Goal: Task Accomplishment & Management: Manage account settings

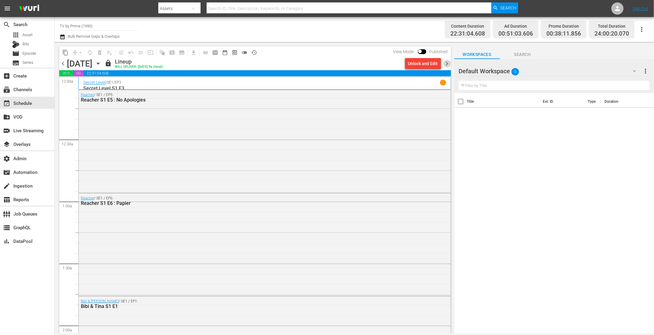
click at [445, 62] on span "chevron_right" at bounding box center [447, 64] width 8 height 8
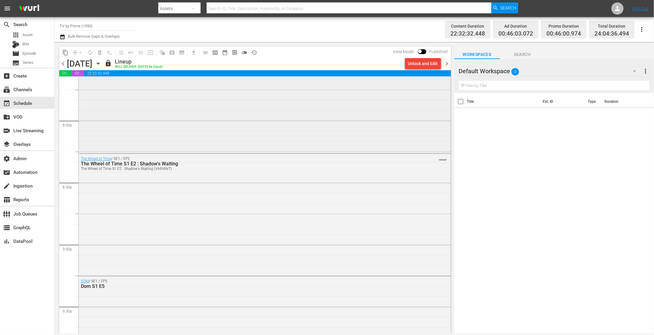
scroll to position [2479, 0]
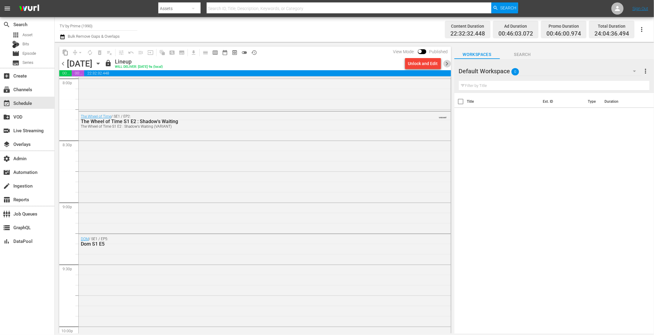
click at [449, 66] on span "chevron_right" at bounding box center [447, 64] width 8 height 8
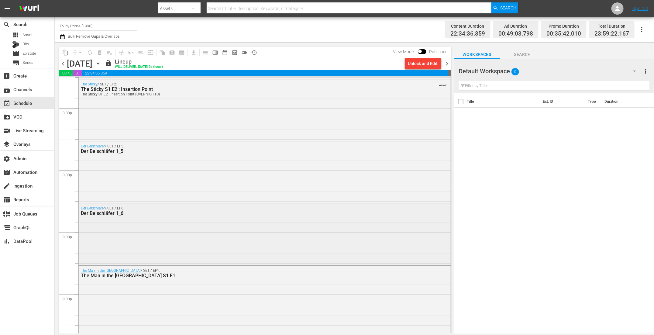
scroll to position [2431, 0]
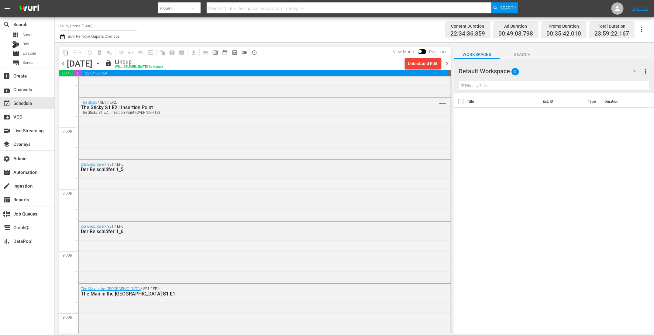
click at [64, 64] on span "chevron_left" at bounding box center [63, 64] width 8 height 8
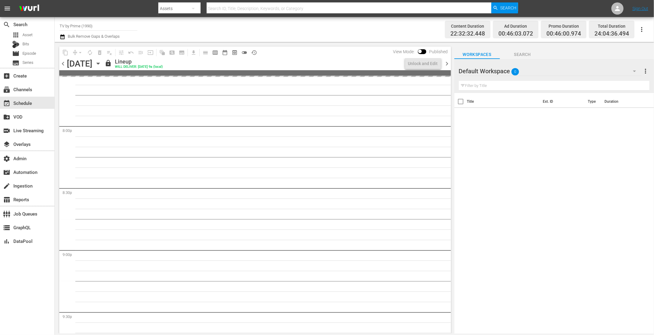
click at [449, 65] on span "chevron_right" at bounding box center [447, 64] width 8 height 8
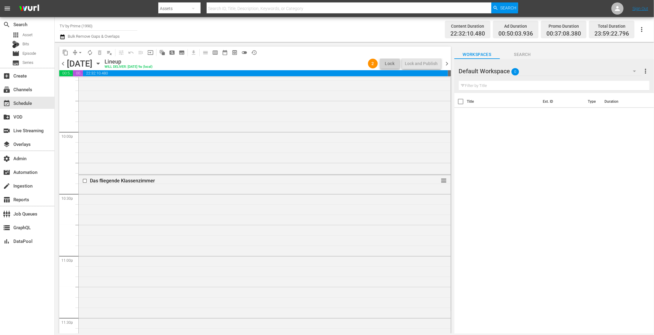
scroll to position [2741, 0]
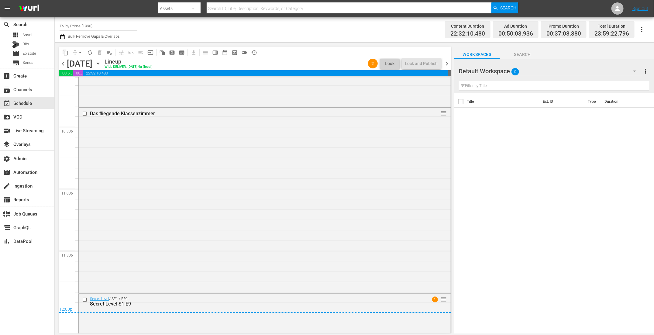
click at [451, 66] on div "content_copy compress arrow_drop_down autorenew_outlined delete_forever_outline…" at bounding box center [254, 187] width 398 height 291
click at [446, 63] on span "chevron_right" at bounding box center [447, 64] width 8 height 8
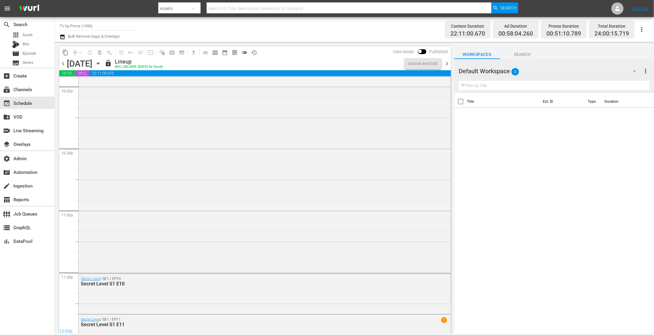
scroll to position [2730, 0]
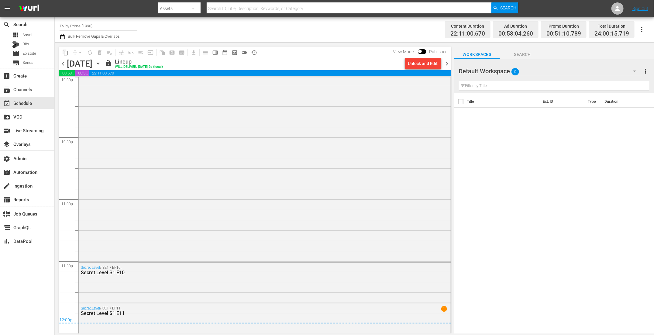
click at [63, 65] on span "chevron_left" at bounding box center [63, 64] width 8 height 8
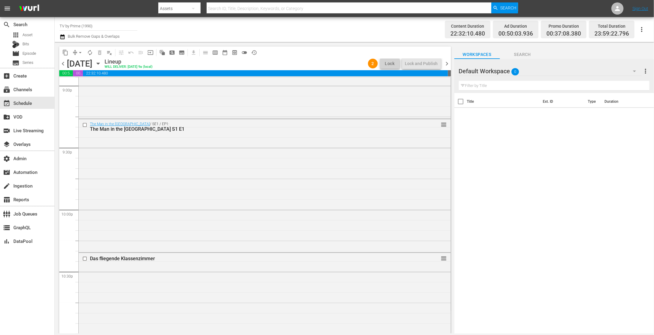
scroll to position [2601, 0]
click at [447, 63] on span "chevron_right" at bounding box center [447, 64] width 8 height 8
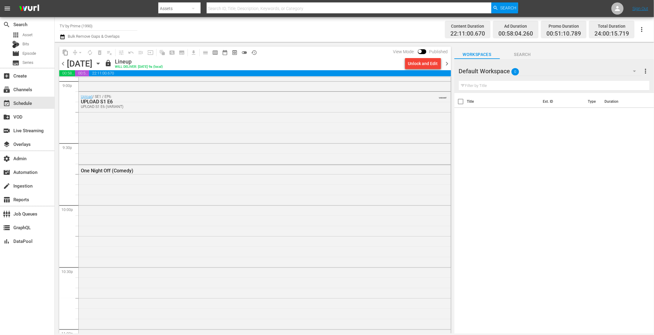
scroll to position [2580, 0]
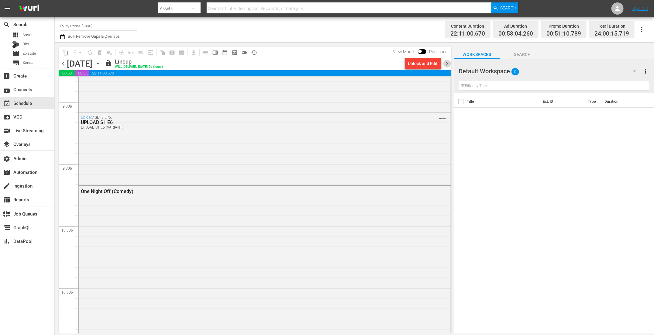
click at [447, 60] on span "chevron_right" at bounding box center [447, 64] width 8 height 8
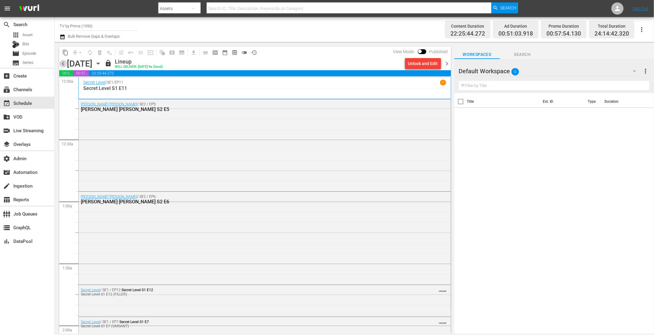
click at [64, 64] on span "chevron_left" at bounding box center [63, 64] width 8 height 8
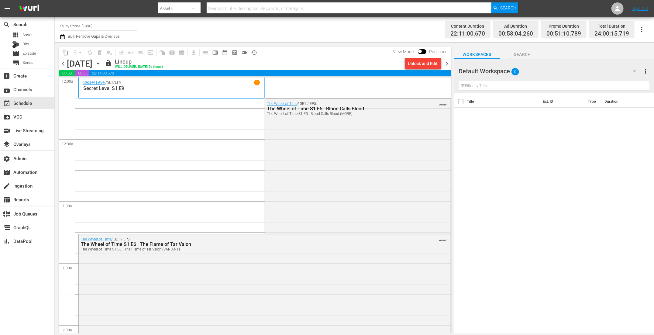
click at [64, 64] on span "chevron_left" at bounding box center [63, 64] width 8 height 8
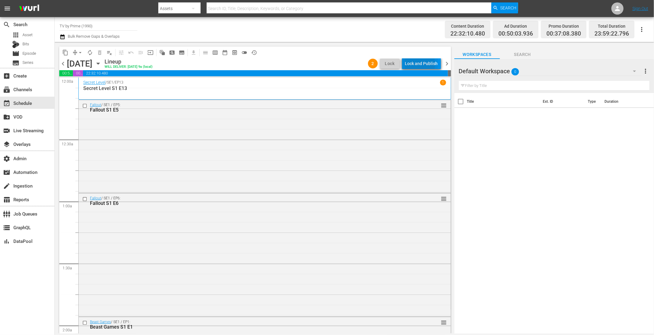
click at [418, 64] on div "Lock and Publish" at bounding box center [421, 63] width 33 height 11
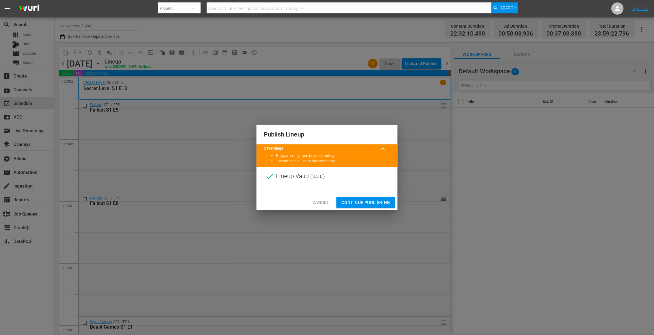
click at [351, 199] on span "Continue Publishing" at bounding box center [365, 203] width 49 height 8
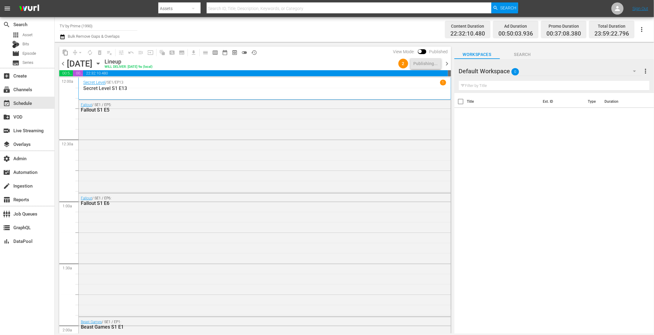
click at [447, 63] on span "chevron_right" at bounding box center [447, 64] width 8 height 8
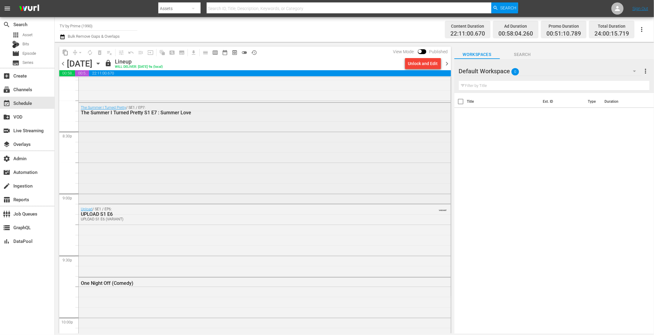
scroll to position [2493, 0]
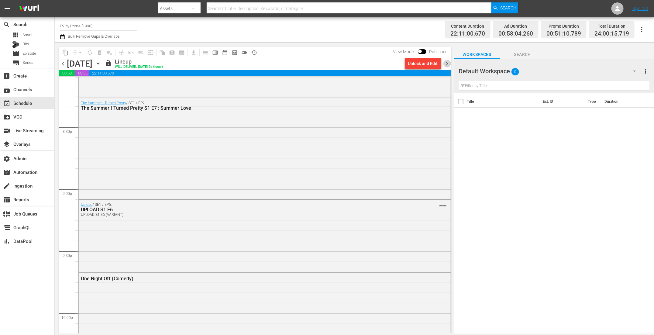
click at [447, 62] on span "chevron_right" at bounding box center [447, 64] width 8 height 8
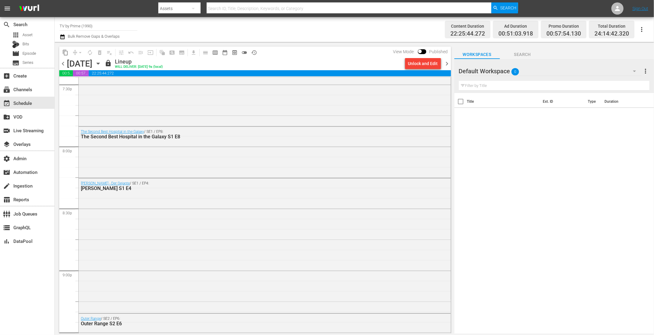
scroll to position [2378, 0]
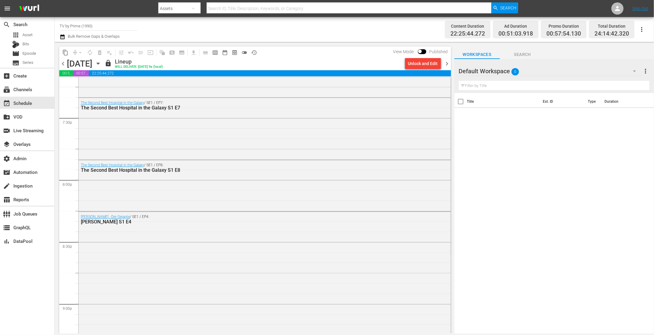
click at [450, 65] on span "chevron_right" at bounding box center [447, 64] width 8 height 8
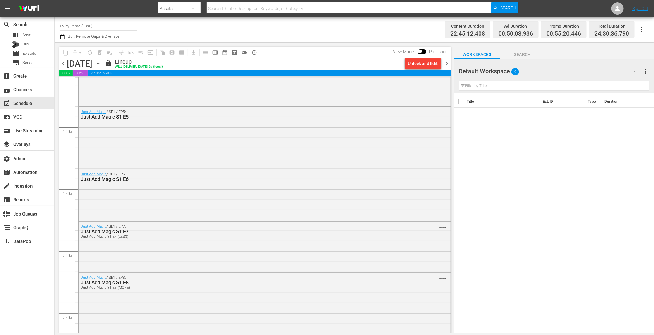
scroll to position [18, 0]
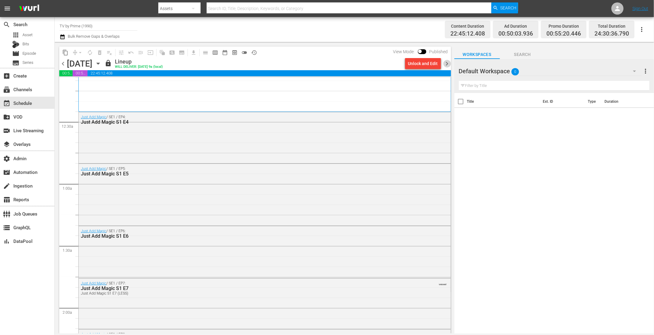
click at [448, 64] on span "chevron_right" at bounding box center [447, 64] width 8 height 8
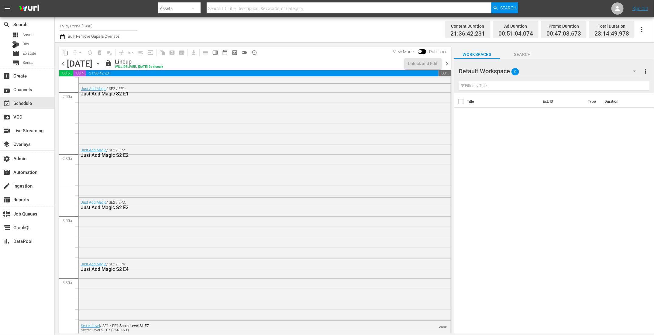
scroll to position [277, 0]
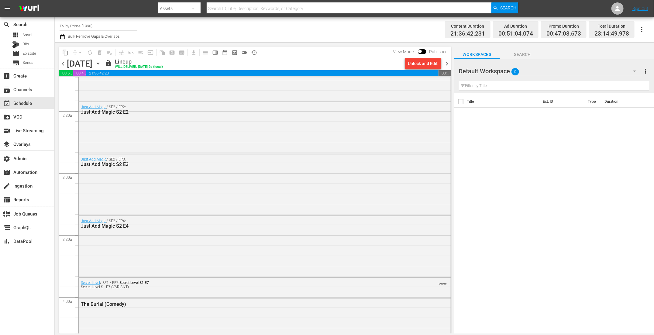
click at [65, 64] on span "chevron_left" at bounding box center [63, 64] width 8 height 8
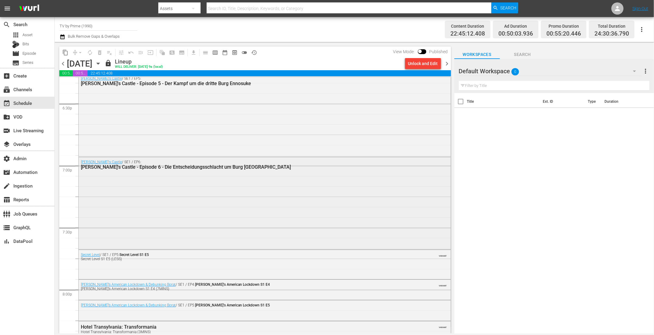
scroll to position [2318, 0]
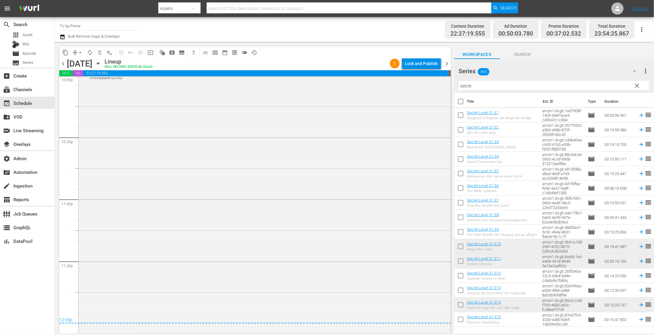
scroll to position [2574, 0]
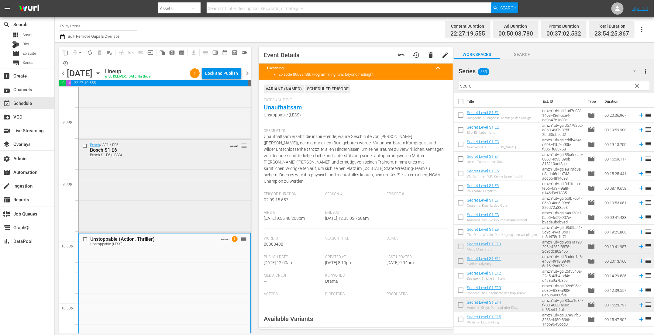
click at [188, 202] on div "Bosch / SE1 / EP6: Bosch S1 E6 Bosch S1 E6 (LESS) VARIANT reorder" at bounding box center [165, 185] width 172 height 91
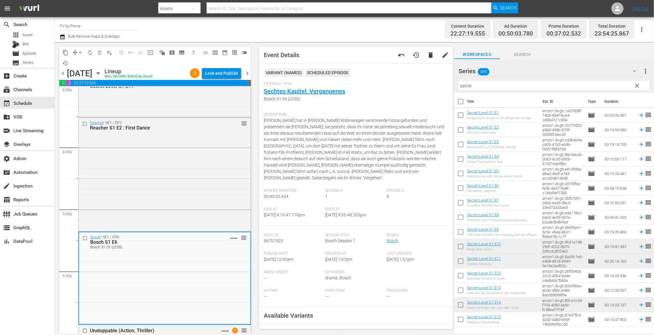
scroll to position [2440, 0]
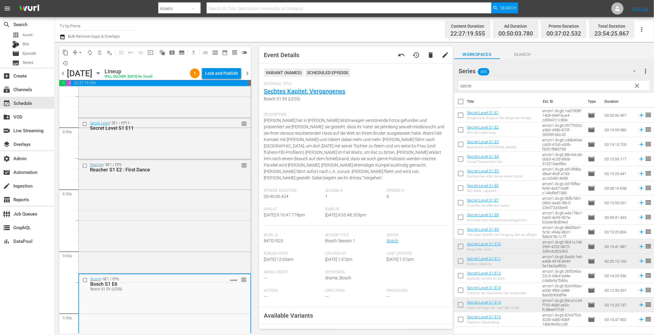
click at [188, 202] on div "Reacher / SE1 / EP2: Reacher S1 E2 : First Dance reorder" at bounding box center [165, 216] width 172 height 112
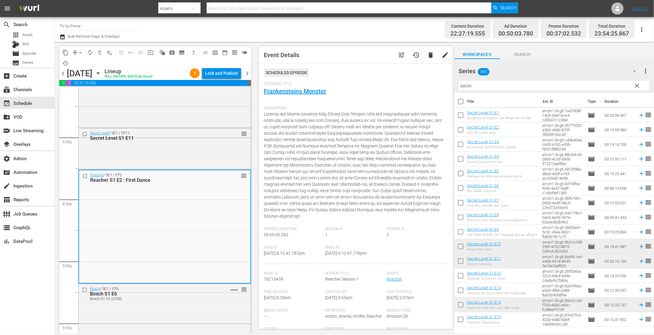
scroll to position [2399, 0]
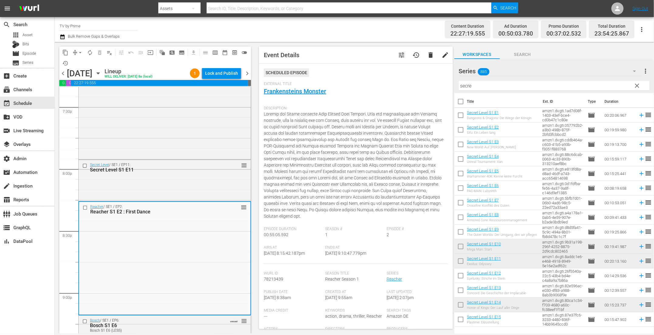
click at [224, 74] on div "Lock and Publish" at bounding box center [221, 73] width 33 height 11
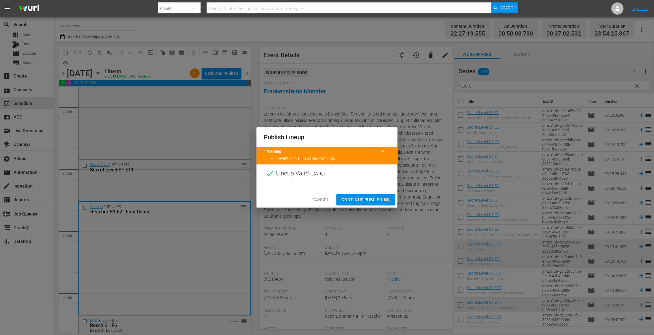
click at [372, 200] on span "Continue Publishing" at bounding box center [365, 200] width 49 height 8
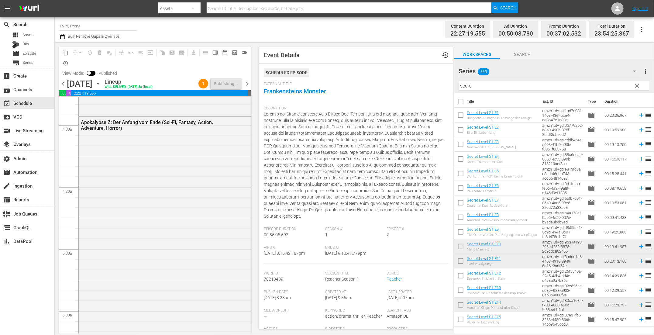
scroll to position [0, 0]
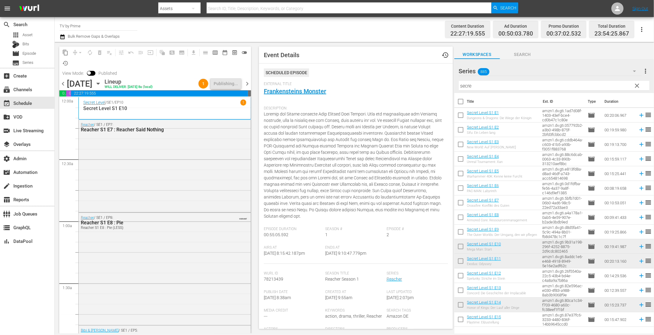
click at [63, 37] on icon "button" at bounding box center [63, 36] width 6 height 7
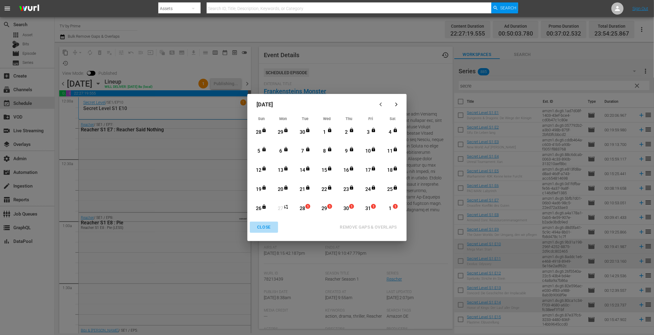
click at [263, 229] on div "CLOSE" at bounding box center [263, 227] width 23 height 8
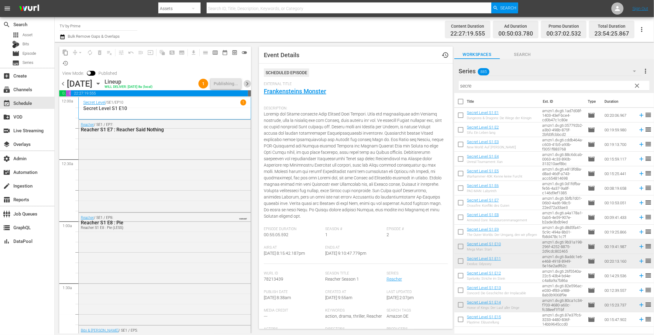
click at [248, 84] on span "chevron_right" at bounding box center [247, 84] width 8 height 8
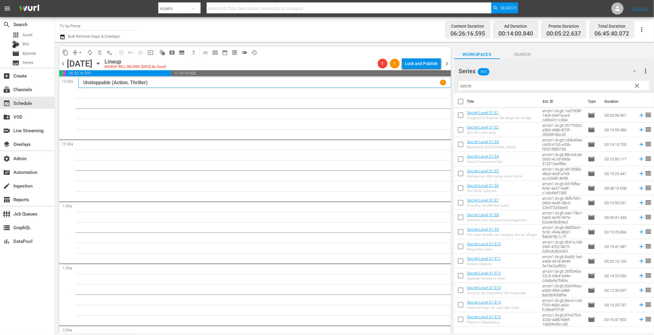
scroll to position [67, 0]
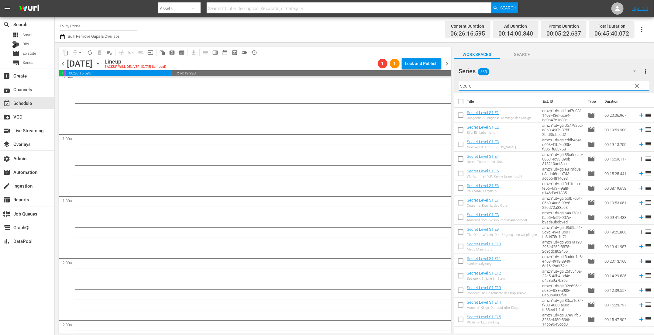
drag, startPoint x: 480, startPoint y: 88, endPoint x: 421, endPoint y: 74, distance: 60.8
click at [421, 74] on div "content_copy compress arrow_drop_down autorenew_outlined delete_forever_outline…" at bounding box center [354, 187] width 599 height 291
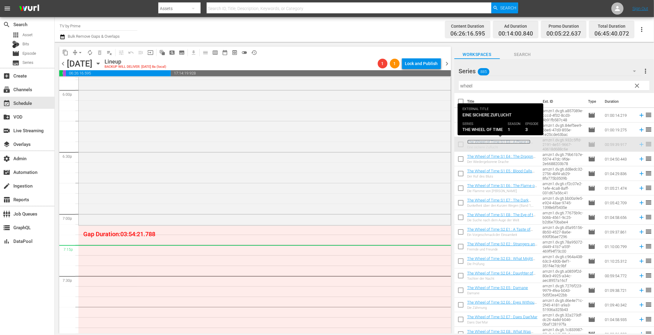
scroll to position [2380, 0]
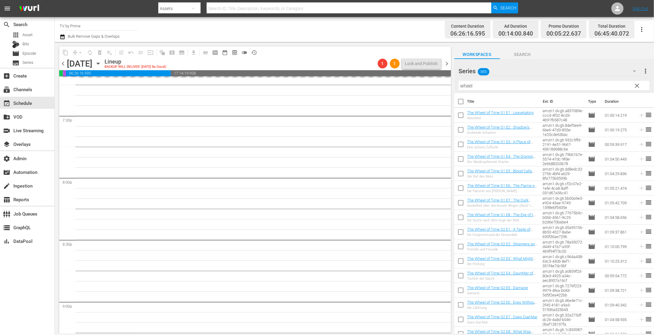
drag, startPoint x: 500, startPoint y: 143, endPoint x: 254, endPoint y: 10, distance: 280.2
drag, startPoint x: 484, startPoint y: 85, endPoint x: 421, endPoint y: 72, distance: 64.9
click at [421, 72] on div "content_copy compress arrow_drop_down autorenew_outlined delete_forever_outline…" at bounding box center [354, 187] width 599 height 291
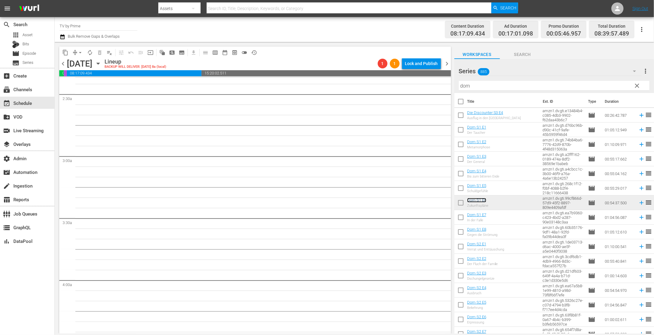
scroll to position [0, 0]
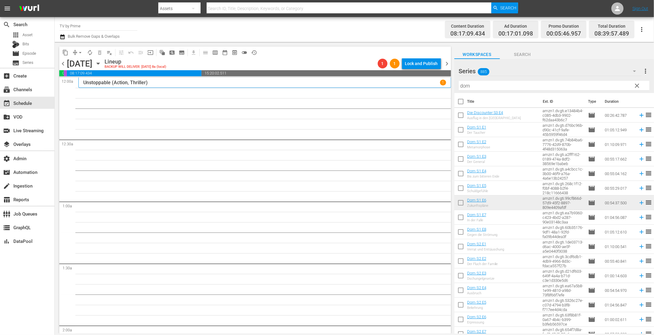
drag, startPoint x: 476, startPoint y: 202, endPoint x: 144, endPoint y: 1, distance: 388.2
drag, startPoint x: 480, startPoint y: 87, endPoint x: 432, endPoint y: 78, distance: 48.9
click at [433, 78] on div "content_copy compress arrow_drop_down autorenew_outlined delete_forever_outline…" at bounding box center [354, 187] width 599 height 291
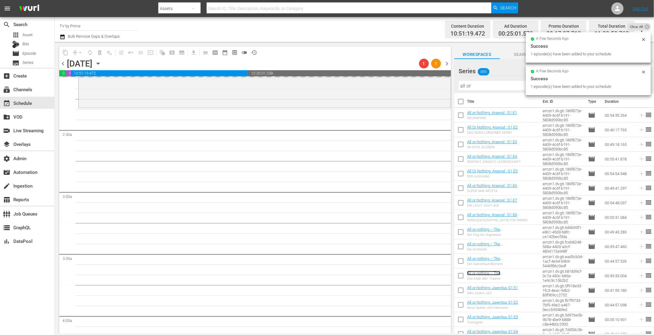
scroll to position [253, 0]
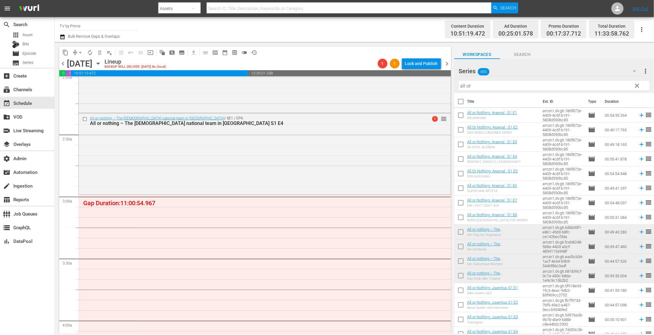
drag, startPoint x: 498, startPoint y: 273, endPoint x: 249, endPoint y: 11, distance: 362.3
drag, startPoint x: 479, startPoint y: 86, endPoint x: 388, endPoint y: 74, distance: 92.3
click at [388, 74] on div "content_copy compress arrow_drop_down autorenew_outlined delete_forever_outline…" at bounding box center [354, 187] width 599 height 291
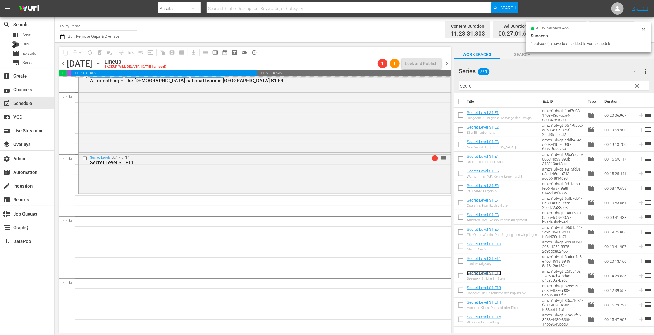
scroll to position [300, 0]
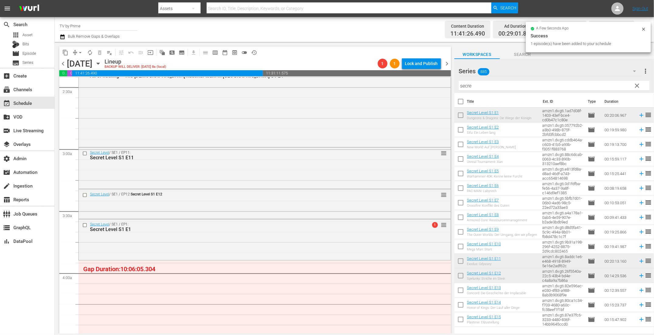
drag, startPoint x: 483, startPoint y: 115, endPoint x: 267, endPoint y: 8, distance: 241.1
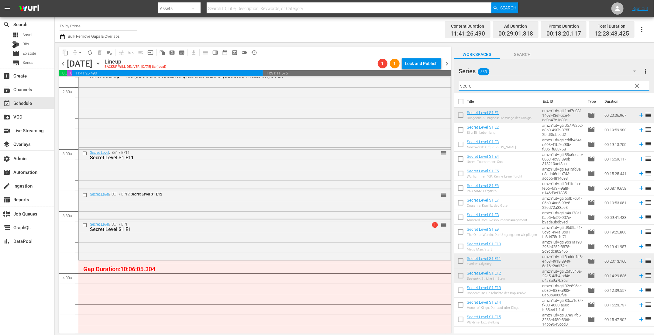
drag, startPoint x: 481, startPoint y: 87, endPoint x: 408, endPoint y: 71, distance: 74.8
click at [408, 71] on div "content_copy compress arrow_drop_down autorenew_outlined delete_forever_outline…" at bounding box center [354, 187] width 599 height 291
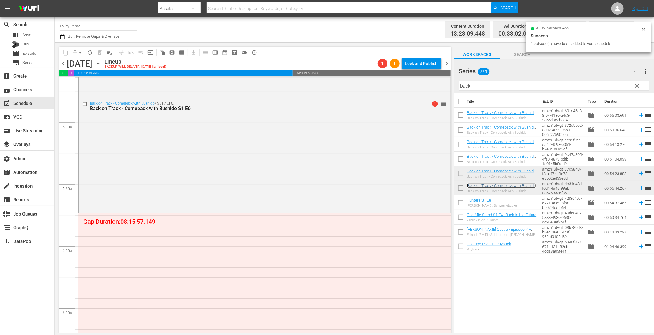
scroll to position [629, 0]
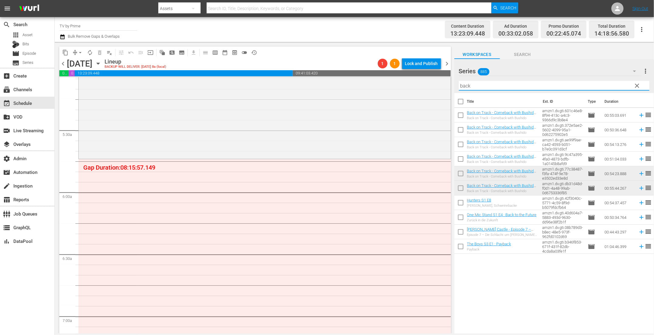
drag, startPoint x: 479, startPoint y: 87, endPoint x: 427, endPoint y: 74, distance: 53.6
click at [427, 74] on div "content_copy compress arrow_drop_down autorenew_outlined delete_forever_outline…" at bounding box center [354, 187] width 599 height 291
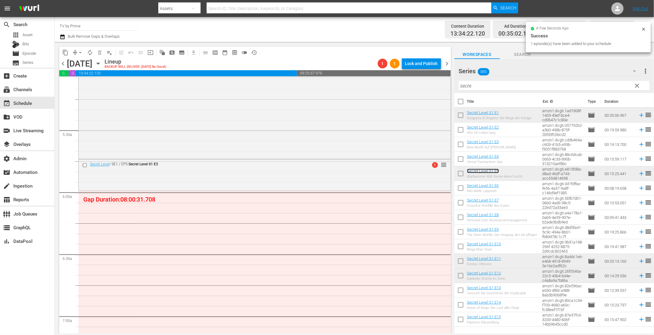
scroll to position [723, 0]
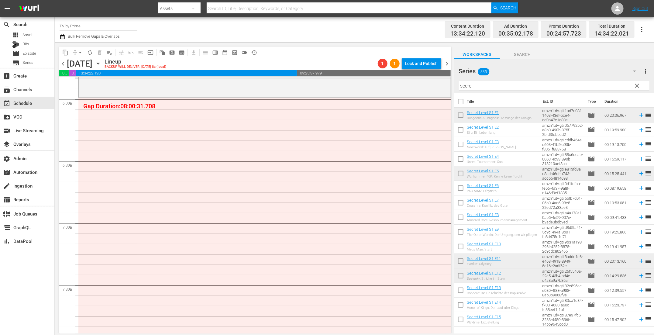
drag, startPoint x: 482, startPoint y: 171, endPoint x: 180, endPoint y: 15, distance: 339.7
drag, startPoint x: 475, startPoint y: 85, endPoint x: 443, endPoint y: 77, distance: 33.5
click at [443, 77] on div "content_copy compress arrow_drop_down autorenew_outlined delete_forever_outline…" at bounding box center [354, 187] width 599 height 291
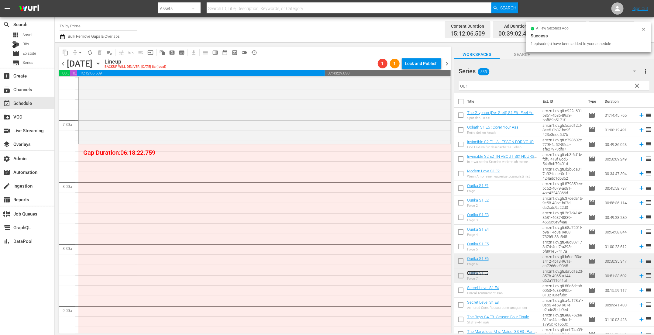
scroll to position [892, 0]
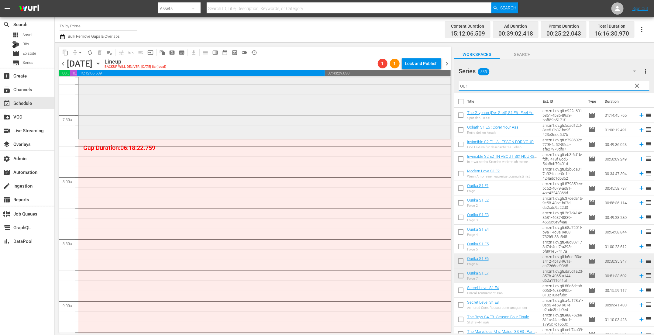
drag, startPoint x: 462, startPoint y: 85, endPoint x: 443, endPoint y: 78, distance: 21.0
click at [443, 78] on div "content_copy compress arrow_drop_down autorenew_outlined delete_forever_outline…" at bounding box center [354, 187] width 599 height 291
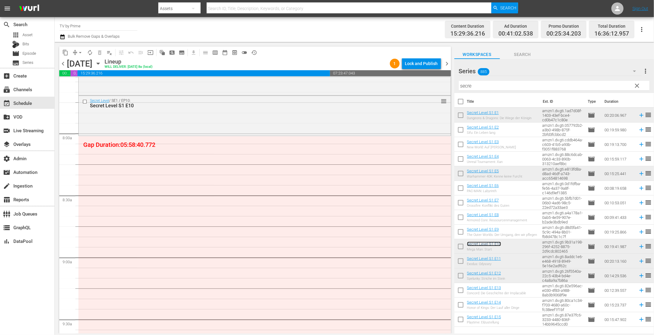
scroll to position [955, 0]
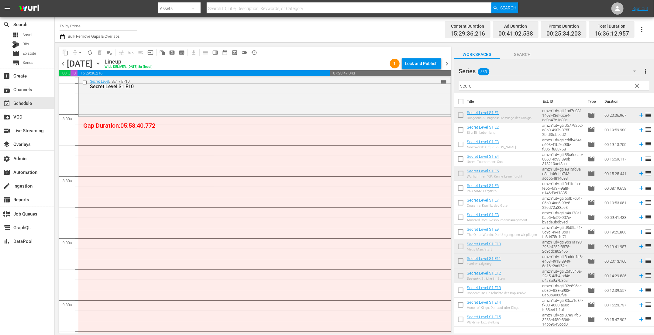
drag, startPoint x: 474, startPoint y: 244, endPoint x: 215, endPoint y: 21, distance: 341.8
drag, startPoint x: 481, startPoint y: 88, endPoint x: 400, endPoint y: 74, distance: 81.6
click at [400, 74] on div "content_copy compress arrow_drop_down autorenew_outlined delete_forever_outline…" at bounding box center [354, 187] width 599 height 291
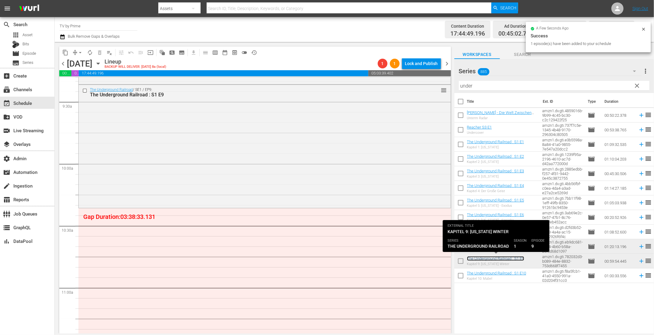
scroll to position [1195, 0]
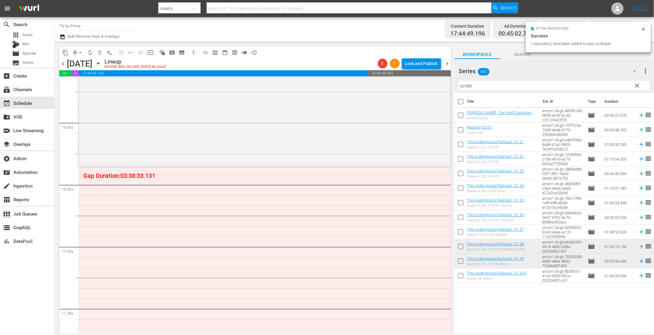
drag, startPoint x: 498, startPoint y: 258, endPoint x: 162, endPoint y: 19, distance: 412.7
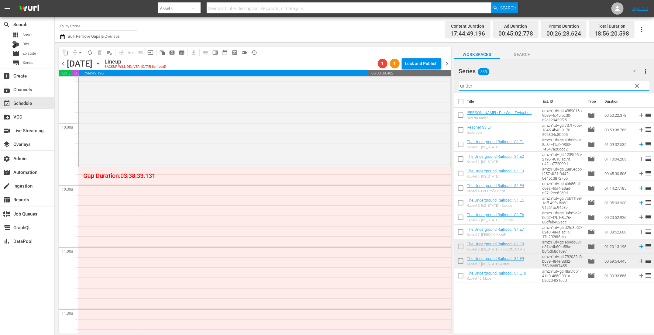
drag, startPoint x: 482, startPoint y: 88, endPoint x: 402, endPoint y: 72, distance: 81.7
click at [402, 73] on div "content_copy compress arrow_drop_down autorenew_outlined delete_forever_outline…" at bounding box center [354, 187] width 599 height 291
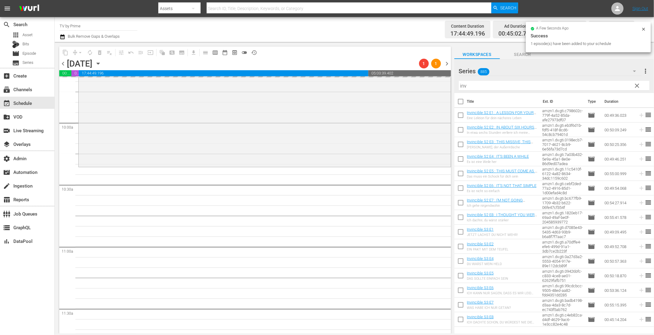
drag, startPoint x: 488, startPoint y: 301, endPoint x: 222, endPoint y: 1, distance: 401.2
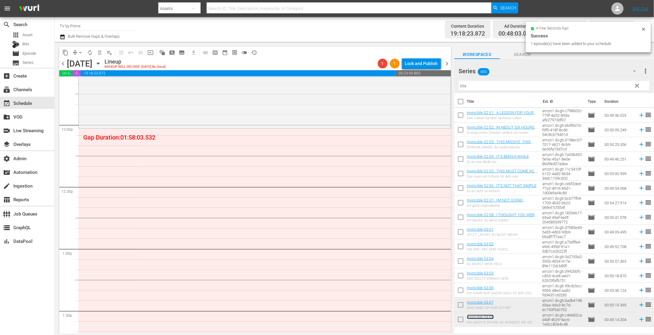
scroll to position [1450, 0]
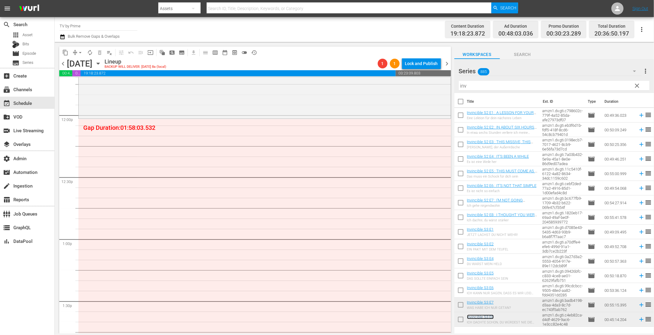
drag, startPoint x: 478, startPoint y: 317, endPoint x: 234, endPoint y: 2, distance: 398.9
drag, startPoint x: 465, startPoint y: 85, endPoint x: 433, endPoint y: 77, distance: 33.0
click at [433, 77] on div "content_copy compress arrow_drop_down autorenew_outlined delete_forever_outline…" at bounding box center [354, 187] width 599 height 291
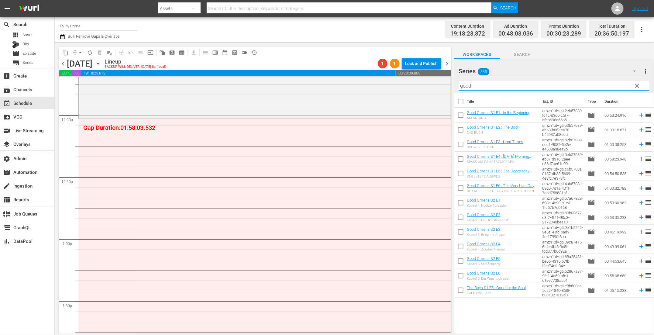
type input "good"
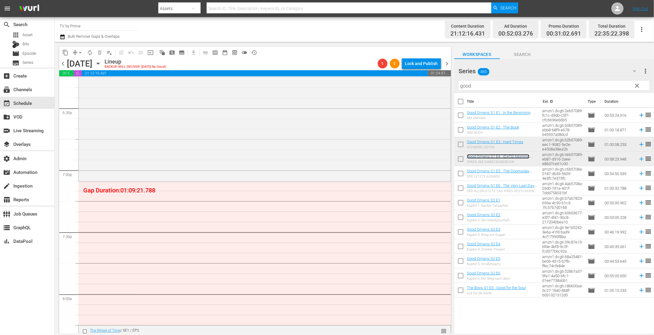
scroll to position [2355, 0]
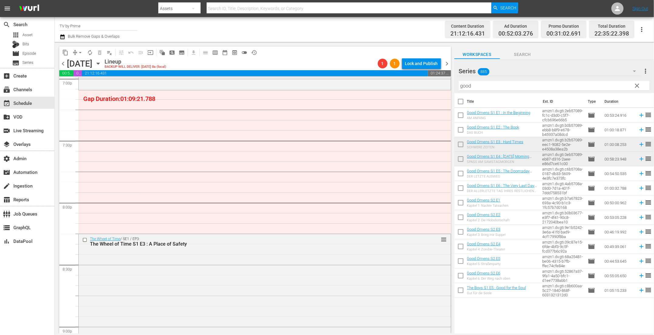
drag, startPoint x: 496, startPoint y: 156, endPoint x: 216, endPoint y: 0, distance: 320.6
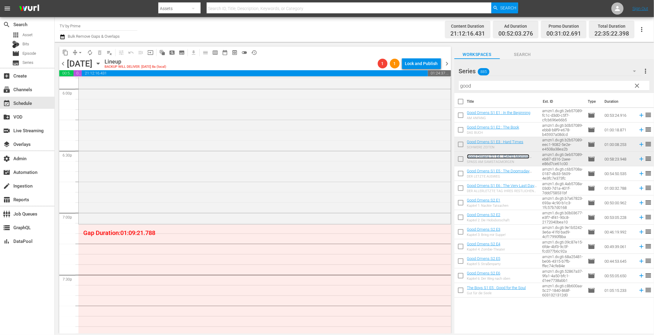
scroll to position [2351, 0]
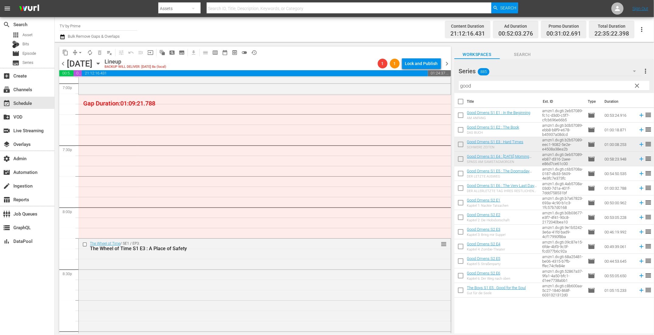
click at [636, 86] on span "clear" at bounding box center [637, 85] width 7 height 7
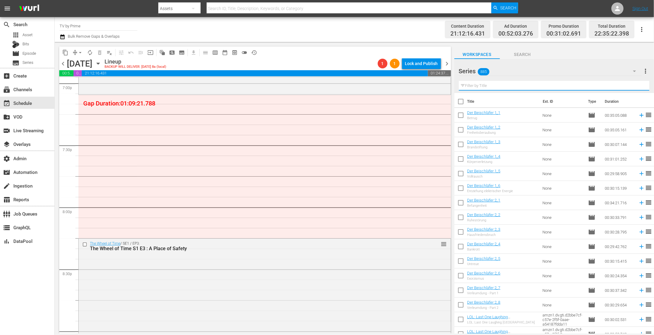
click at [503, 85] on input "text" at bounding box center [554, 86] width 191 height 10
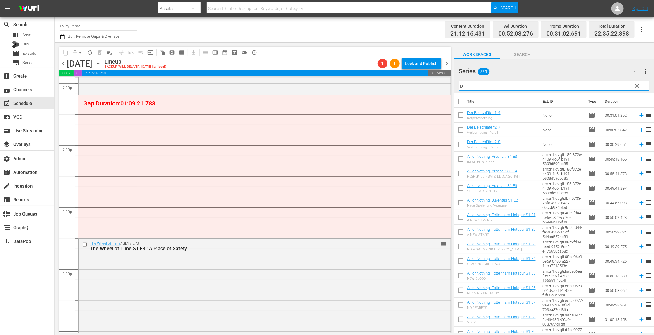
click at [635, 73] on icon "button" at bounding box center [634, 70] width 7 height 7
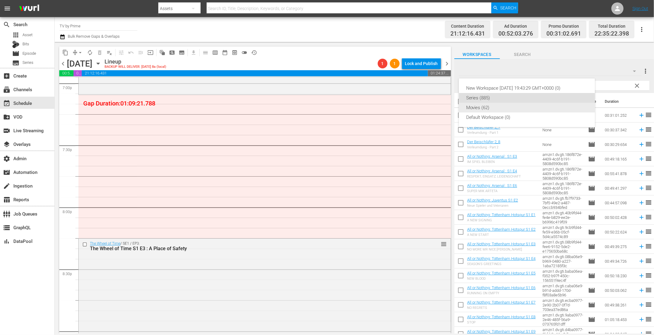
click at [476, 109] on div "Movies (62)" at bounding box center [527, 108] width 122 height 10
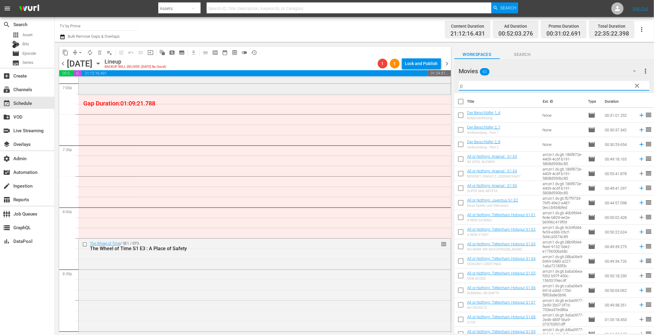
drag, startPoint x: 478, startPoint y: 86, endPoint x: 430, endPoint y: 81, distance: 48.6
click at [430, 81] on div "content_copy compress arrow_drop_down autorenew_outlined delete_forever_outline…" at bounding box center [354, 187] width 599 height 291
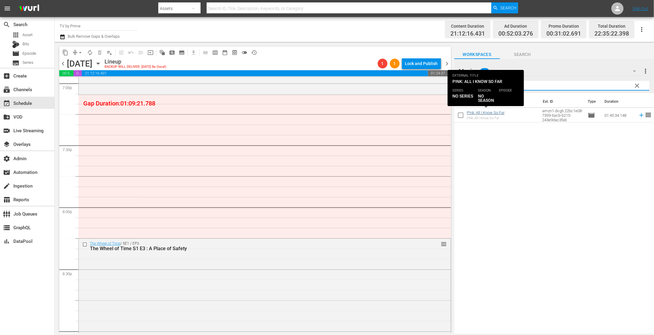
type input "p!"
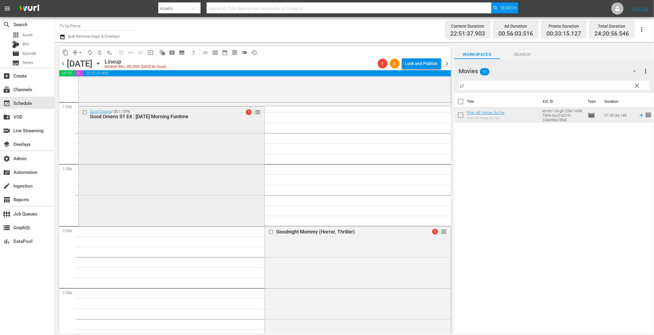
scroll to position [1598, 0]
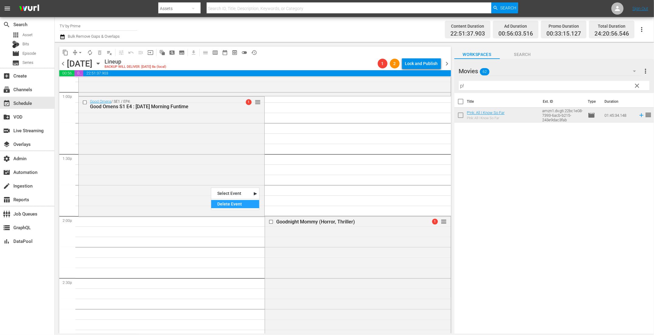
click at [230, 205] on div "Delete Event" at bounding box center [235, 204] width 48 height 8
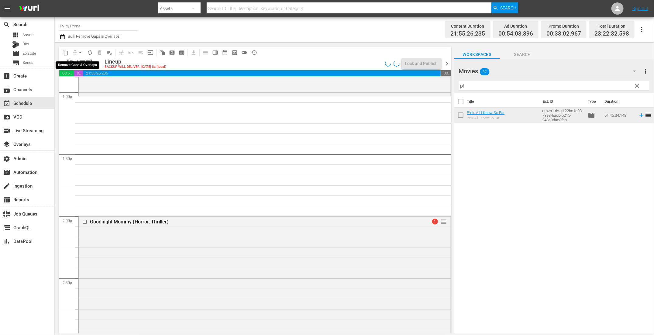
click at [79, 53] on span "arrow_drop_down" at bounding box center [80, 53] width 6 height 6
click at [83, 85] on li "Align to End of Previous Day" at bounding box center [81, 85] width 64 height 10
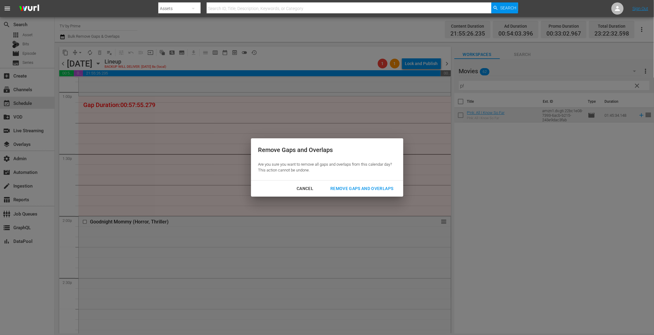
click at [375, 181] on div "Cancel Remove Gaps and Overlaps" at bounding box center [327, 189] width 152 height 16
click at [365, 191] on div "Remove Gaps and Overlaps" at bounding box center [362, 189] width 73 height 8
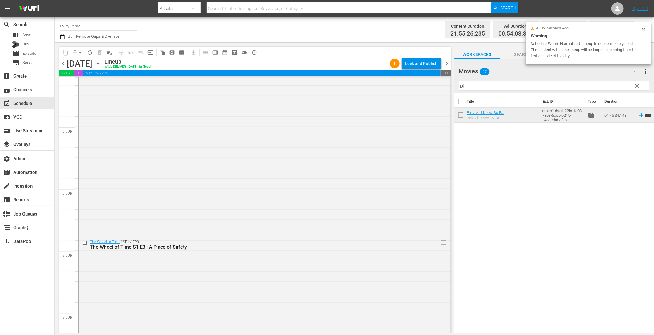
scroll to position [2312, 0]
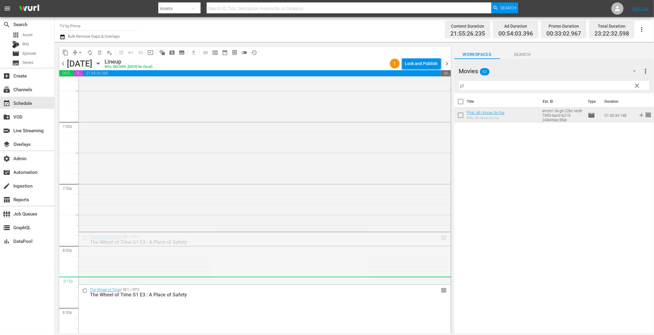
drag, startPoint x: 437, startPoint y: 237, endPoint x: 416, endPoint y: 284, distance: 51.5
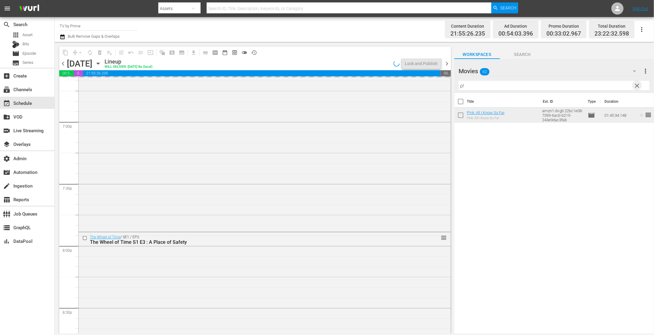
click at [636, 88] on span "clear" at bounding box center [637, 85] width 7 height 7
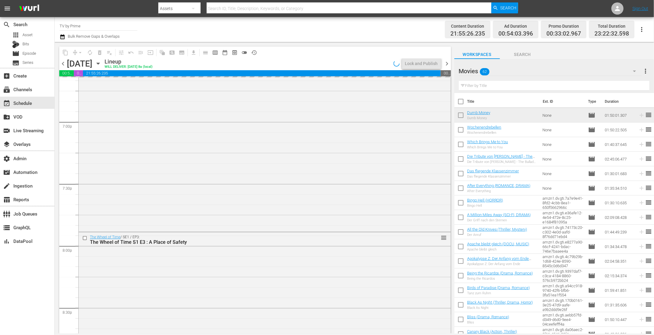
click at [633, 71] on icon "button" at bounding box center [634, 72] width 3 height 2
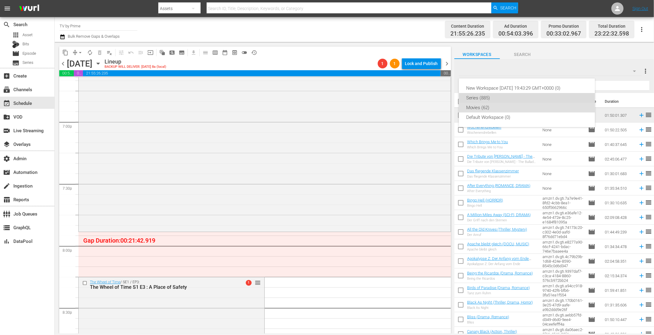
click at [490, 96] on div "Series (885)" at bounding box center [527, 98] width 122 height 10
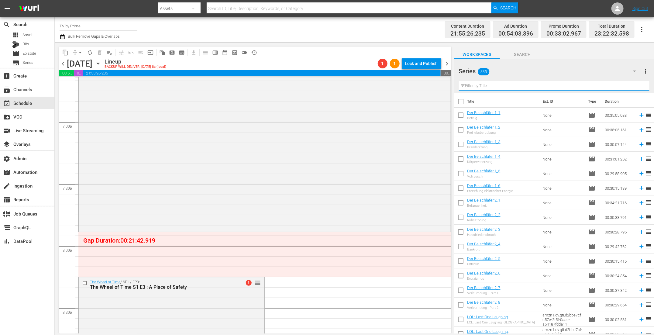
click at [481, 85] on input "text" at bounding box center [554, 86] width 191 height 10
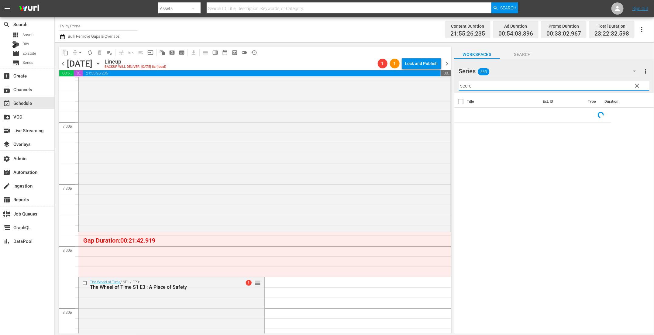
type input "secre"
click at [360, 28] on div "Channel Title TV by Prime Bulk Remove Gaps & Overlaps" at bounding box center [221, 30] width 322 height 22
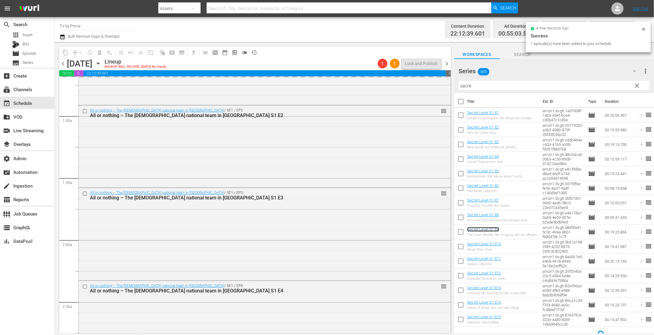
scroll to position [0, 0]
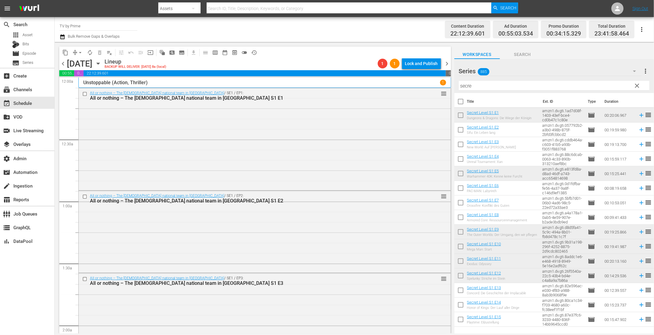
click at [139, 160] on div "All or nothing – The German national team in Qatar / SE1 / EP1: All or nothing …" at bounding box center [265, 138] width 372 height 101
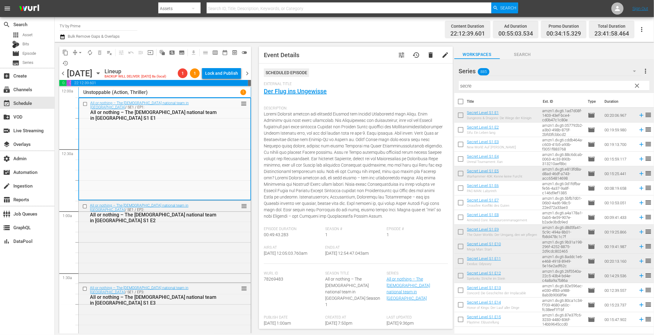
scroll to position [136, 0]
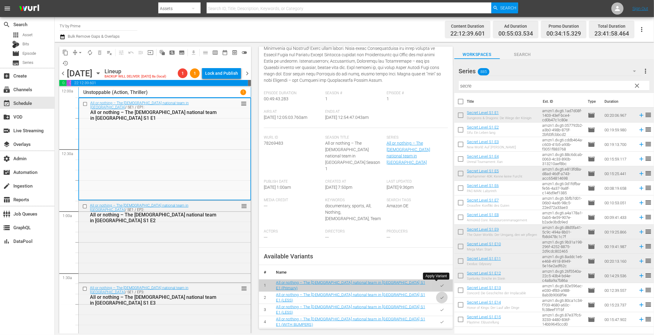
click at [437, 292] on button "button" at bounding box center [442, 298] width 12 height 12
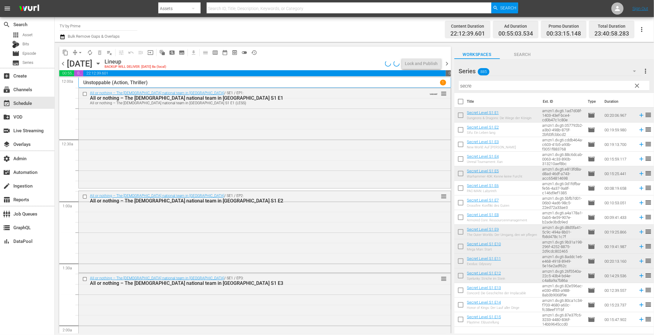
click at [161, 143] on div "All or nothing – The German national team in Qatar / SE1 / EP1: All or nothing …" at bounding box center [265, 137] width 372 height 99
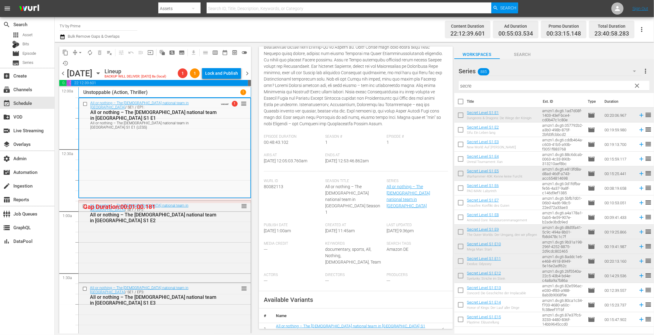
scroll to position [154, 0]
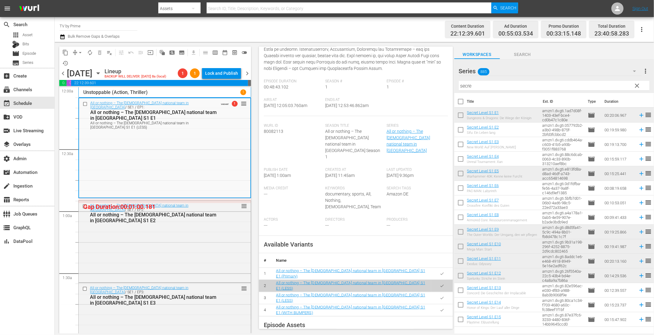
click at [440, 296] on icon "button" at bounding box center [442, 298] width 5 height 5
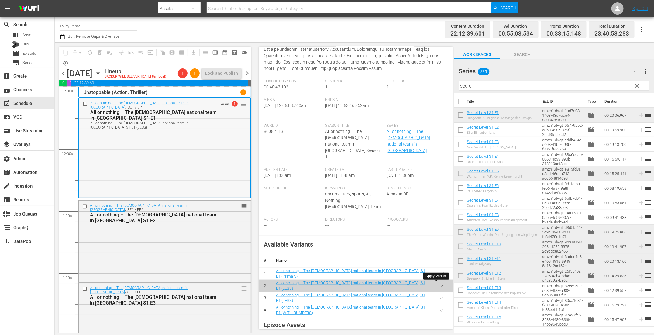
scroll to position [159, 0]
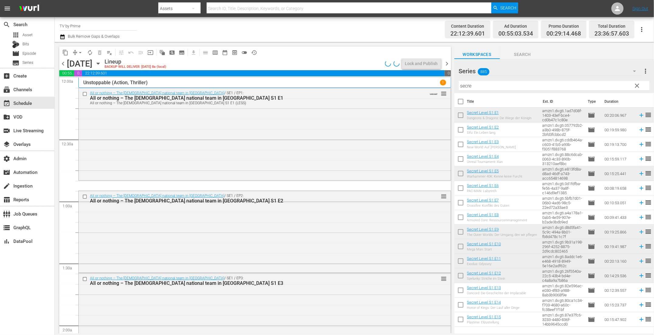
click at [189, 156] on div "All or nothing – The German national team in Qatar / SE1 / EP1: All or nothing …" at bounding box center [265, 133] width 372 height 91
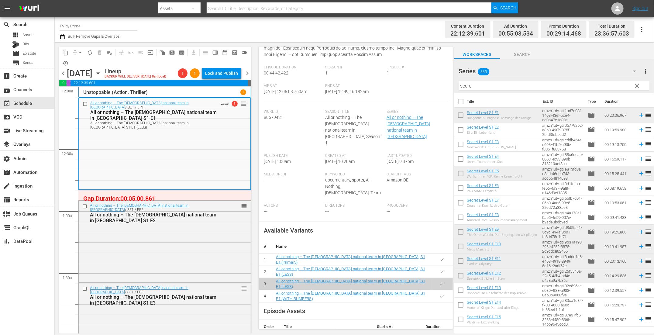
scroll to position [238, 0]
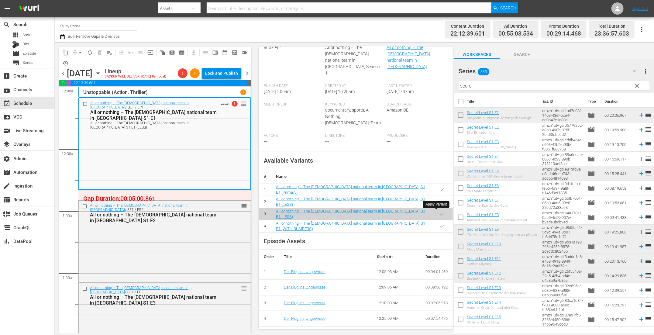
click at [439, 220] on button "button" at bounding box center [442, 226] width 12 height 12
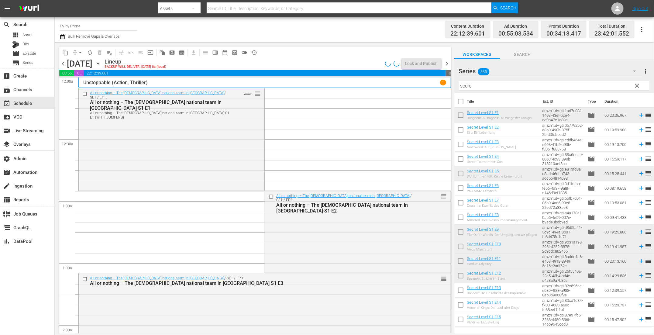
click at [217, 161] on div "All or nothing – The German national team in Qatar / SE1 / EP1: All or nothing …" at bounding box center [172, 138] width 186 height 101
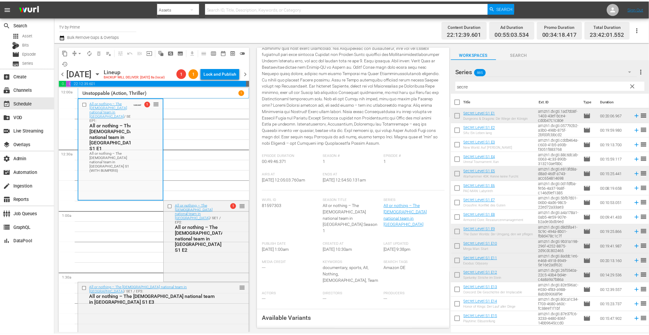
scroll to position [0, 0]
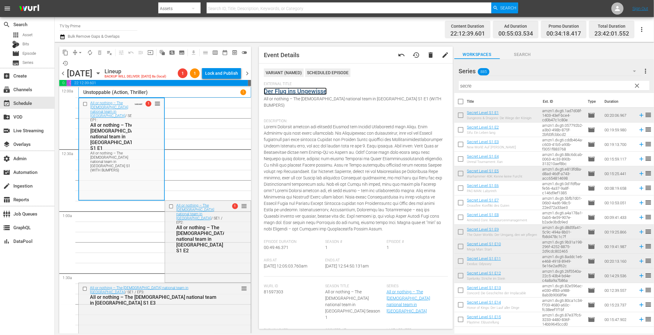
click at [302, 91] on link "Der Flug ins Ungewisse" at bounding box center [295, 91] width 63 height 7
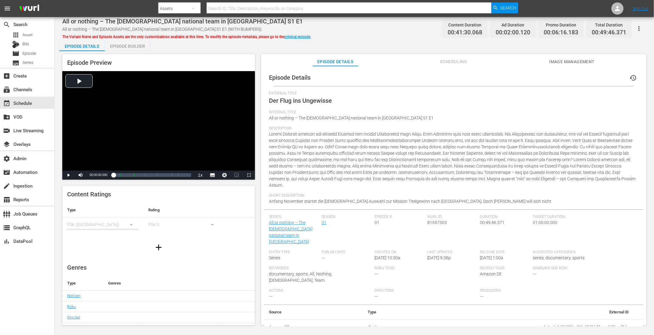
click at [464, 61] on span "Scheduling" at bounding box center [454, 62] width 46 height 8
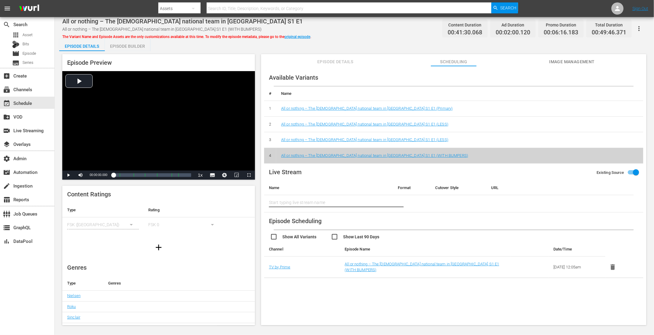
click at [133, 44] on div "Episode Builder" at bounding box center [128, 46] width 46 height 15
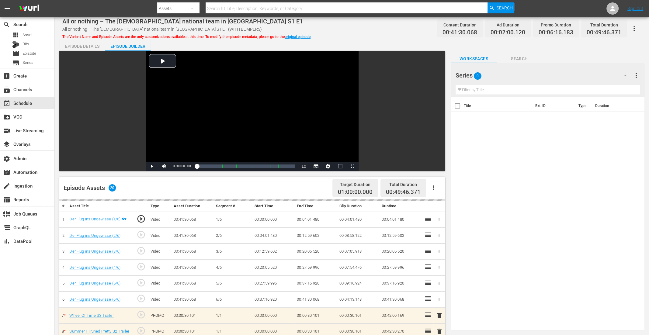
scroll to position [140, 0]
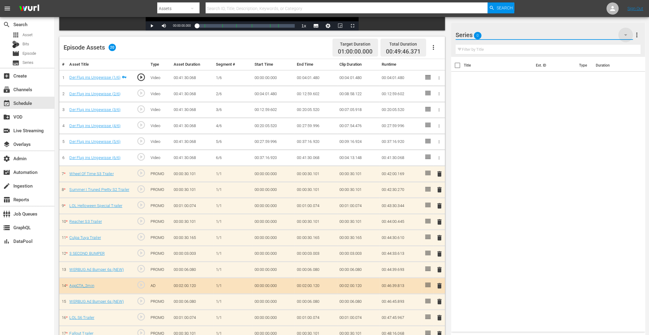
click at [625, 35] on icon "button" at bounding box center [625, 35] width 3 height 2
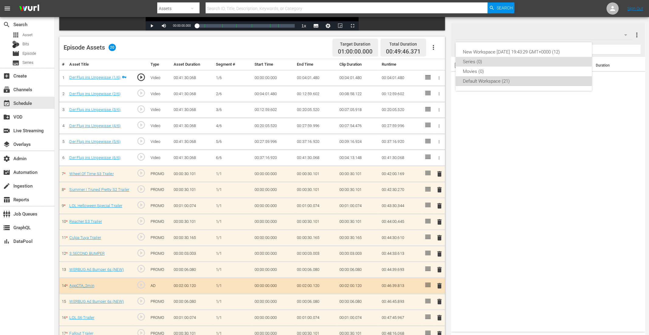
click at [496, 82] on div "Default Workspace (21)" at bounding box center [524, 81] width 122 height 10
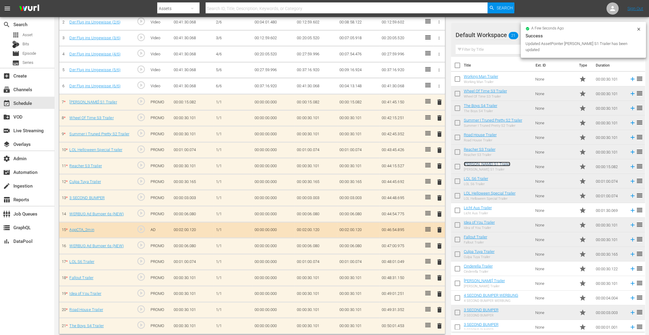
scroll to position [212, 0]
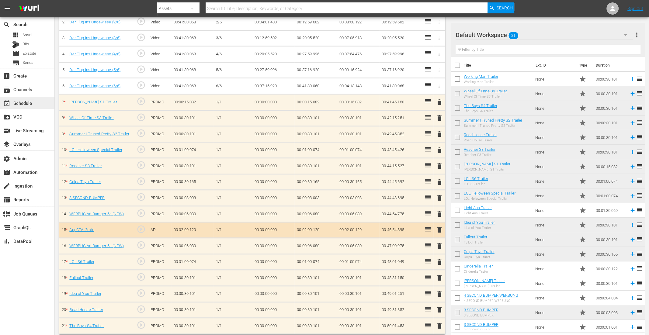
click at [29, 101] on div "event_available Schedule" at bounding box center [17, 101] width 34 height 5
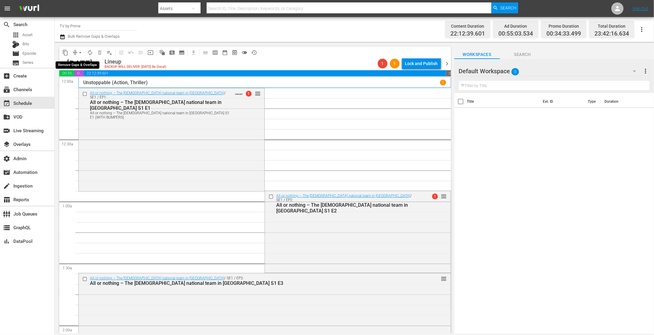
click at [79, 51] on span "arrow_drop_down" at bounding box center [80, 53] width 6 height 6
click at [86, 87] on li "Align to End of Previous Day" at bounding box center [81, 85] width 64 height 10
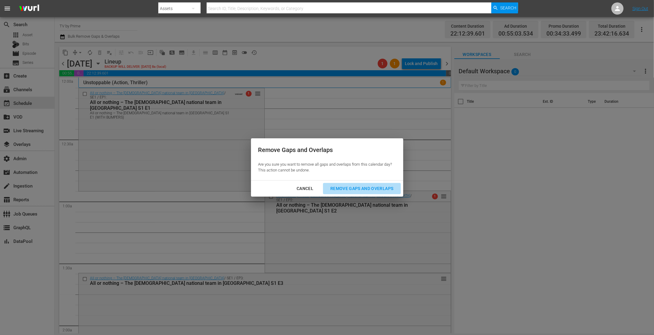
click at [370, 189] on div "Remove Gaps and Overlaps" at bounding box center [362, 189] width 73 height 8
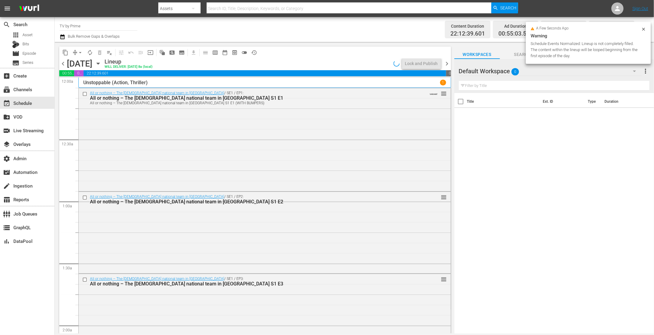
click at [210, 159] on div "All or nothing – The German national team in Qatar / SE1 / EP1: All or nothing …" at bounding box center [265, 139] width 372 height 102
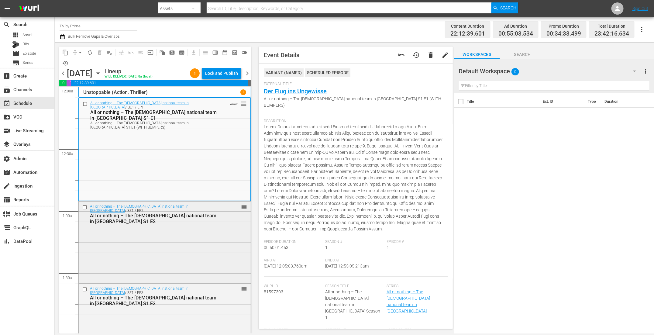
click at [220, 245] on div "All or nothing – The German national team in Qatar / SE1 / EP2: All or nothing …" at bounding box center [165, 242] width 172 height 81
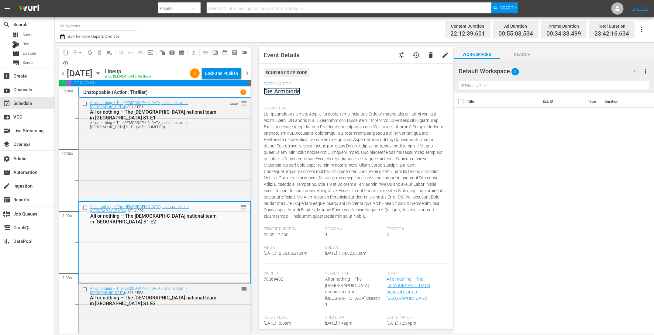
click at [283, 92] on link "Die Armbinde" at bounding box center [282, 91] width 36 height 7
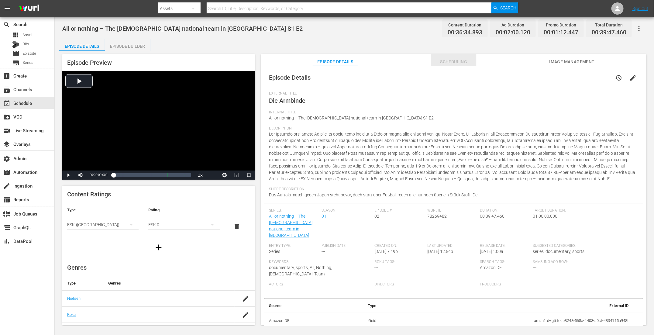
drag, startPoint x: 464, startPoint y: 59, endPoint x: 395, endPoint y: 48, distance: 69.5
click at [464, 59] on span "Scheduling" at bounding box center [454, 62] width 46 height 8
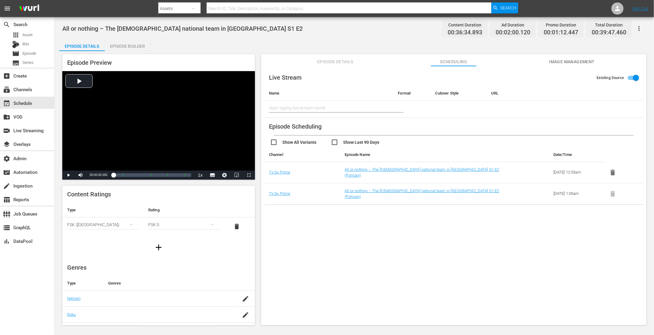
click at [134, 48] on div "Episode Builder" at bounding box center [128, 46] width 46 height 15
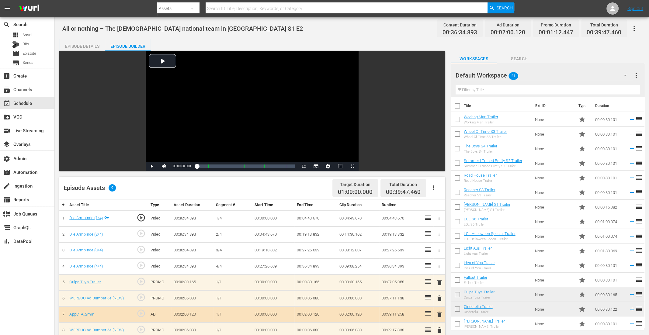
scroll to position [79, 0]
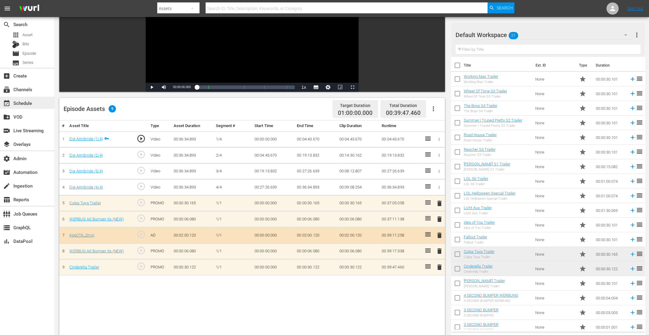
click at [34, 104] on div "event_available Schedule" at bounding box center [17, 101] width 34 height 5
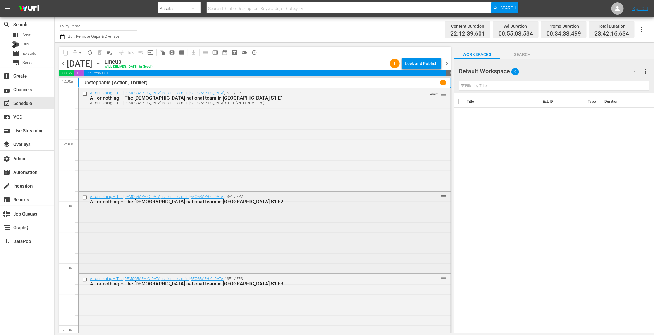
click at [229, 236] on div "All or nothing – The German national team in Qatar / SE1 / EP2: All or nothing …" at bounding box center [265, 232] width 372 height 81
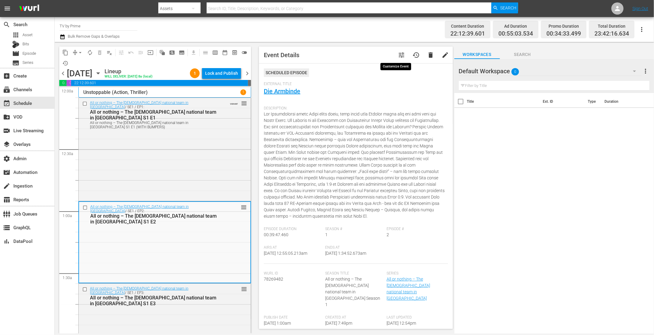
click at [398, 57] on span "tune" at bounding box center [401, 54] width 7 height 7
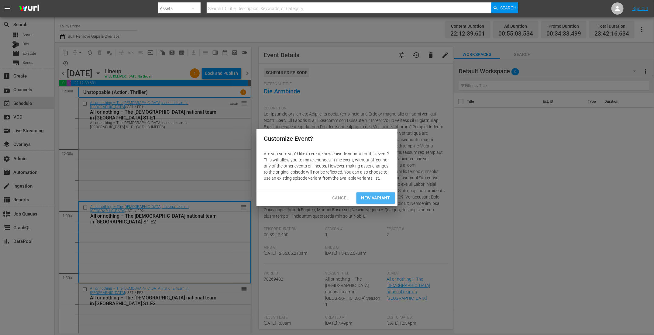
click at [374, 194] on span "New Variant" at bounding box center [375, 198] width 29 height 8
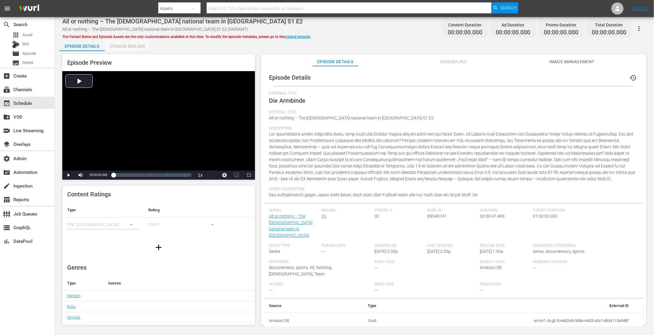
click at [129, 42] on div "Episode Builder" at bounding box center [128, 46] width 46 height 15
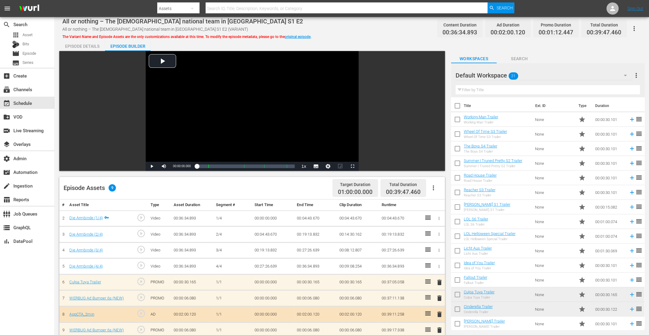
scroll to position [142, 0]
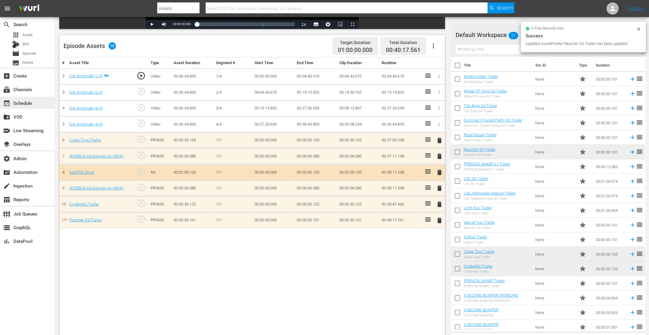
click at [32, 101] on div "event_available Schedule" at bounding box center [17, 101] width 34 height 5
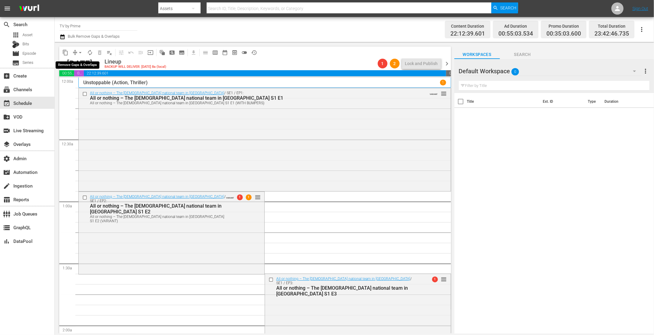
click at [80, 52] on span "arrow_drop_down" at bounding box center [80, 53] width 6 height 6
drag, startPoint x: 80, startPoint y: 55, endPoint x: 81, endPoint y: 86, distance: 30.7
click at [81, 86] on li "Align to End of Previous Day" at bounding box center [81, 85] width 64 height 10
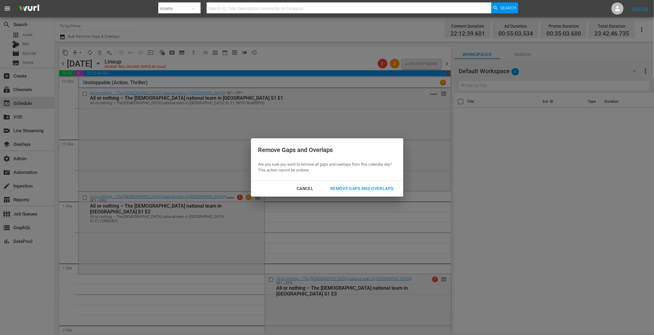
click at [367, 189] on div "Remove Gaps and Overlaps" at bounding box center [362, 189] width 73 height 8
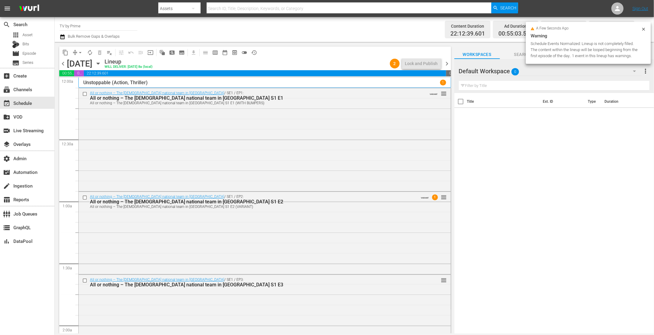
click at [171, 219] on div "All or nothing – The German national team in Qatar / SE1 / EP2: All or nothing …" at bounding box center [265, 232] width 372 height 81
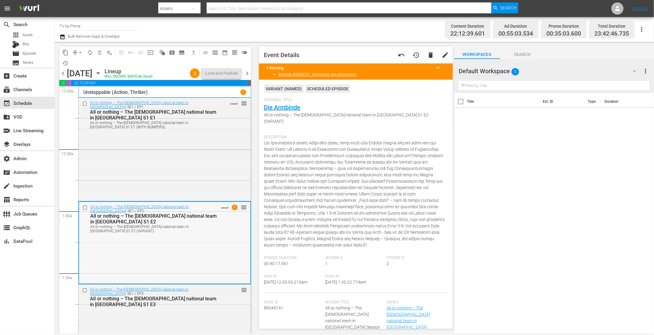
scroll to position [116, 0]
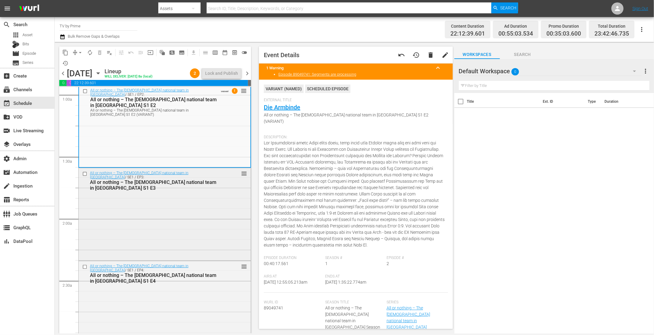
click at [171, 217] on div "All or nothing – The German national team in Qatar / SE1 / EP3: All or nothing …" at bounding box center [165, 213] width 172 height 91
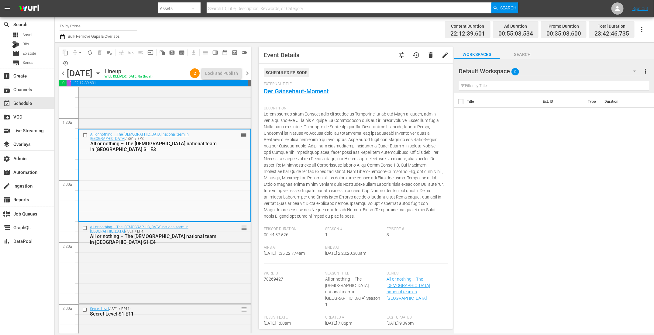
scroll to position [240, 0]
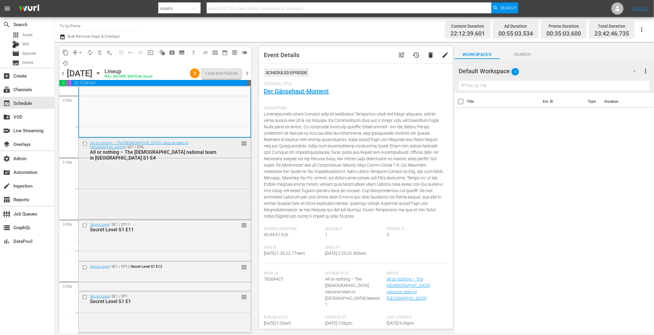
click at [171, 188] on div "All or nothing – The German national team in Qatar / SE1 / EP4: All or nothing …" at bounding box center [165, 178] width 172 height 80
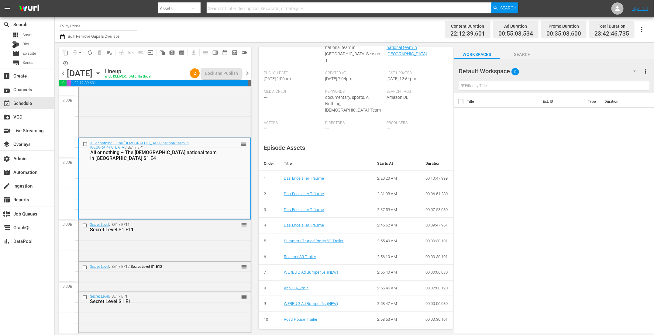
scroll to position [0, 0]
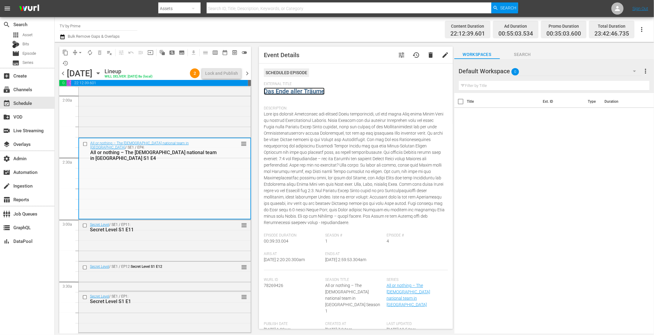
click at [293, 88] on link "Das Ende aller Träume" at bounding box center [294, 91] width 61 height 7
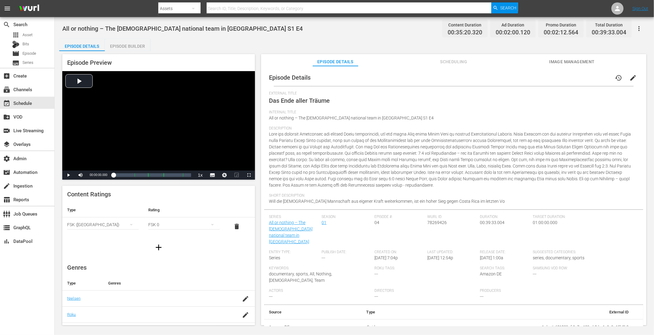
click at [457, 63] on span "Scheduling" at bounding box center [454, 62] width 46 height 8
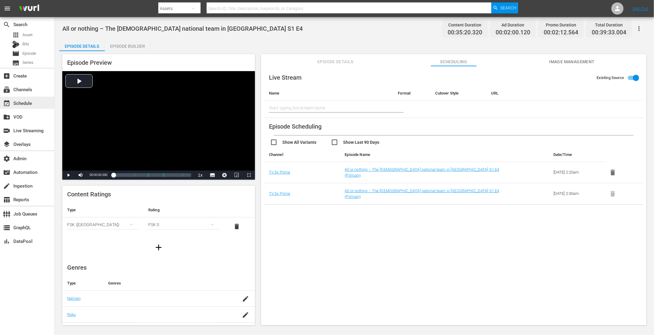
click at [33, 102] on div "event_available Schedule" at bounding box center [17, 101] width 34 height 5
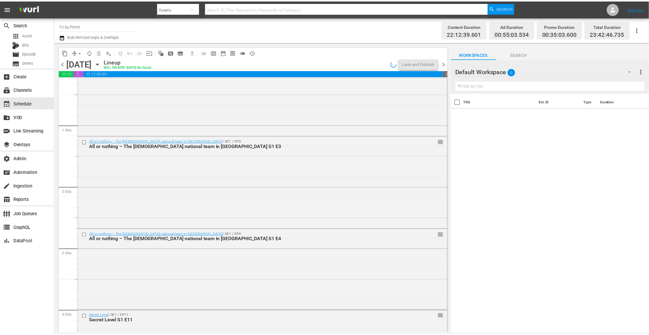
scroll to position [192, 0]
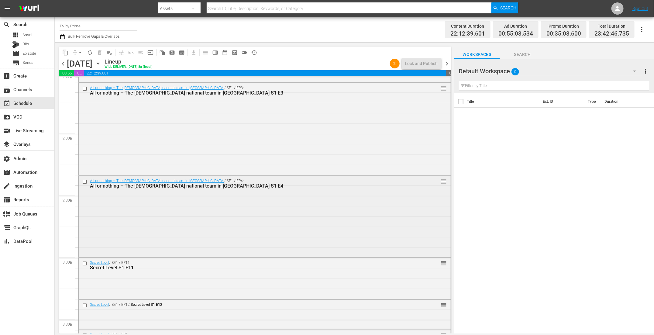
click at [276, 197] on div "All or nothing – The German national team in Qatar / SE1 / EP4: All or nothing …" at bounding box center [265, 216] width 372 height 80
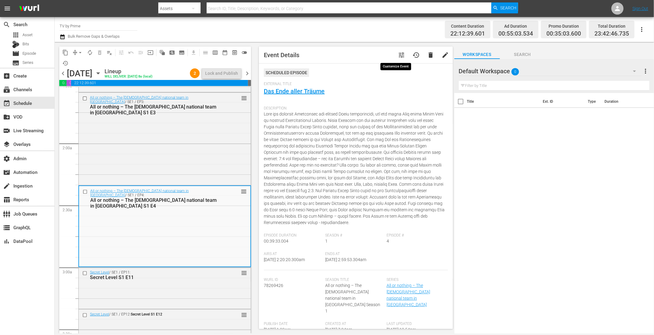
click at [398, 53] on span "tune" at bounding box center [401, 54] width 7 height 7
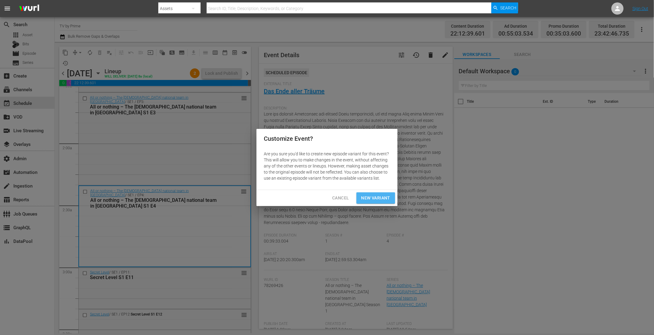
click at [383, 196] on span "New Variant" at bounding box center [375, 198] width 29 height 8
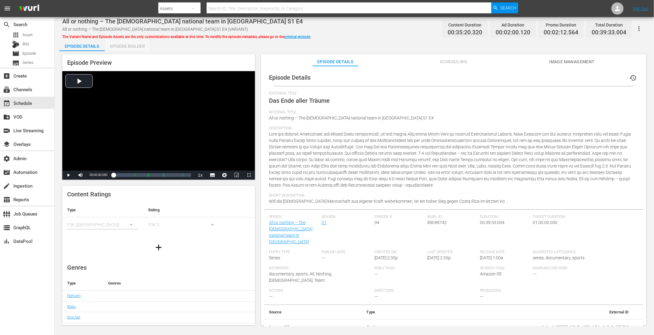
click at [136, 45] on div "Episode Builder" at bounding box center [128, 46] width 46 height 15
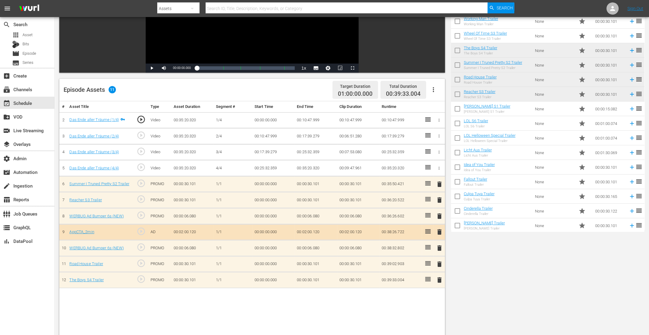
scroll to position [140, 0]
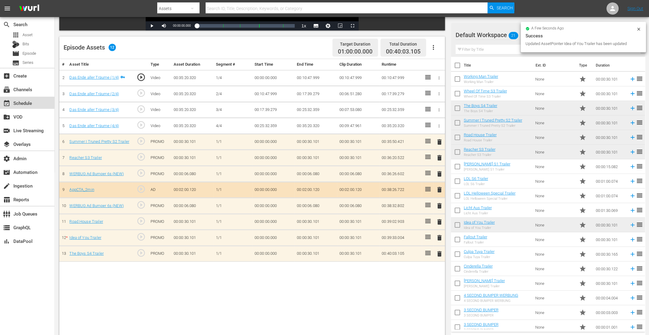
click at [36, 100] on div "event_available Schedule" at bounding box center [27, 103] width 54 height 12
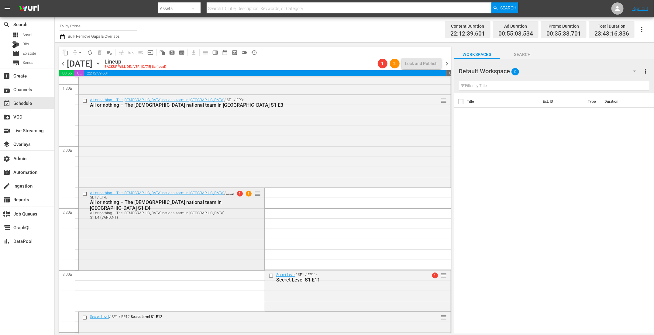
scroll to position [198, 0]
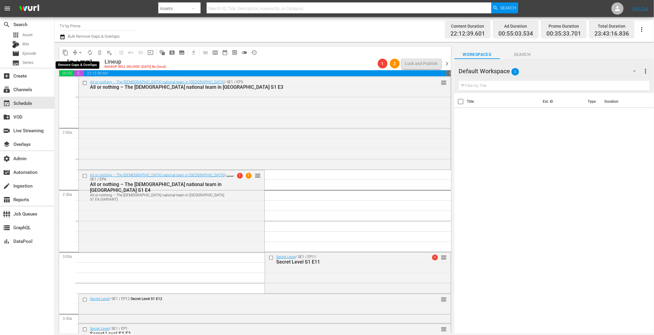
click at [81, 51] on span "arrow_drop_down" at bounding box center [80, 53] width 6 height 6
click at [74, 81] on li "Align to End of Previous Day" at bounding box center [81, 85] width 64 height 10
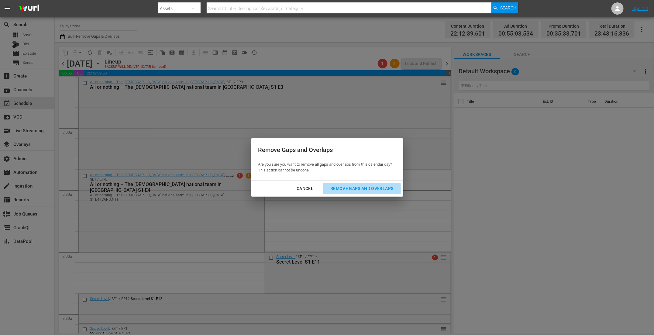
click at [382, 185] on div "Remove Gaps and Overlaps" at bounding box center [362, 189] width 73 height 8
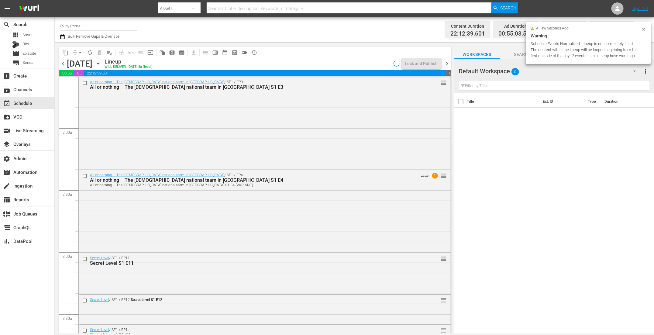
click at [196, 201] on div "All or nothing – The German national team in Qatar / SE1 / EP4: All or nothing …" at bounding box center [265, 210] width 372 height 81
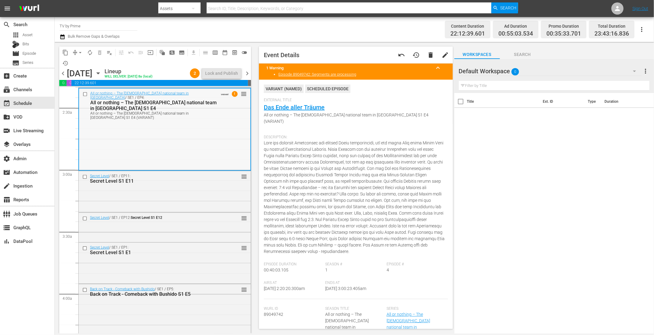
scroll to position [332, 0]
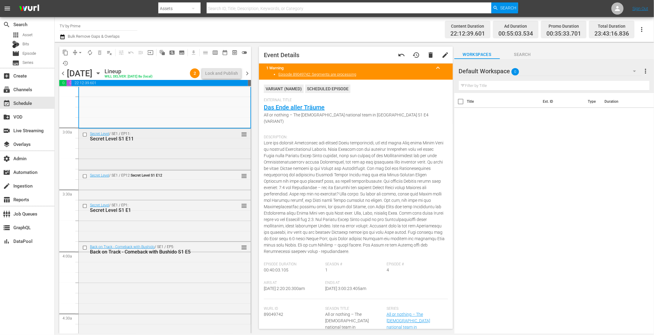
click at [185, 159] on div "Secret Level / SE1 / EP11: Secret Level S1 E11 reorder" at bounding box center [165, 149] width 172 height 40
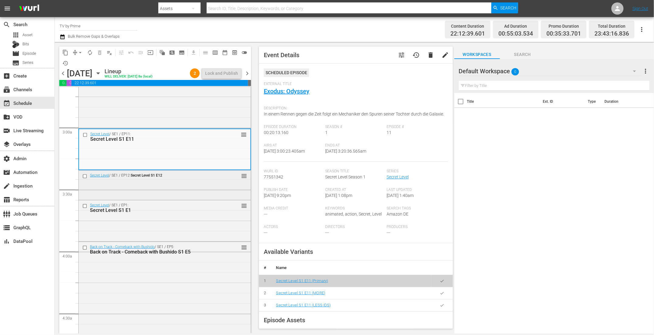
click at [188, 187] on div "Secret Level / SE1 / EP12: Secret Level S1 E12 reorder" at bounding box center [165, 185] width 172 height 28
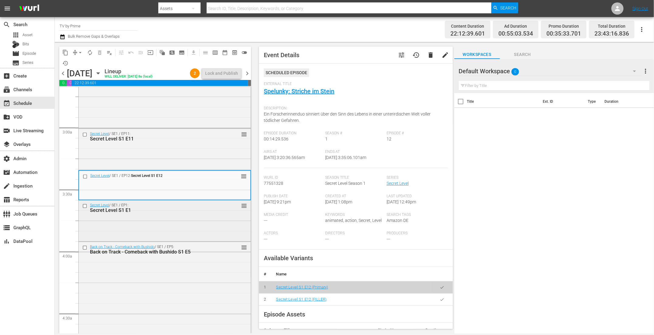
click at [182, 222] on div "Secret Level / SE1 / EP1: Secret Level S1 E1 reorder" at bounding box center [165, 220] width 172 height 40
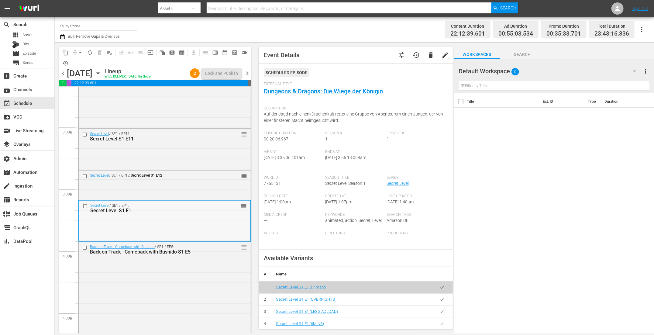
scroll to position [418, 0]
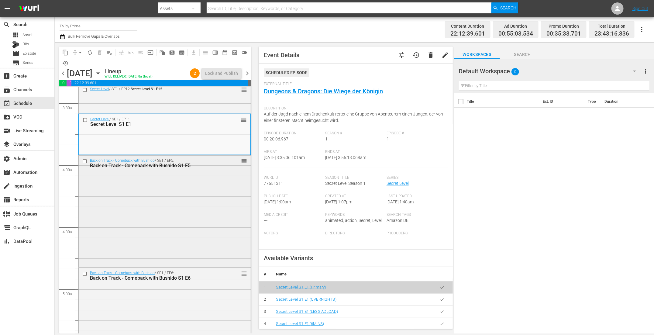
click at [182, 221] on div "Back on Track - Comeback with Bushido / SE1 / EP5: Back on Track - Comeback wit…" at bounding box center [165, 211] width 172 height 111
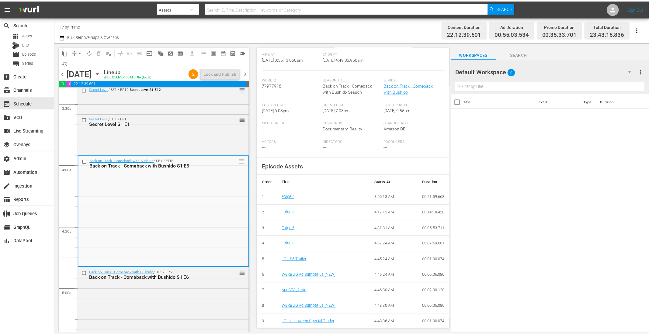
scroll to position [0, 0]
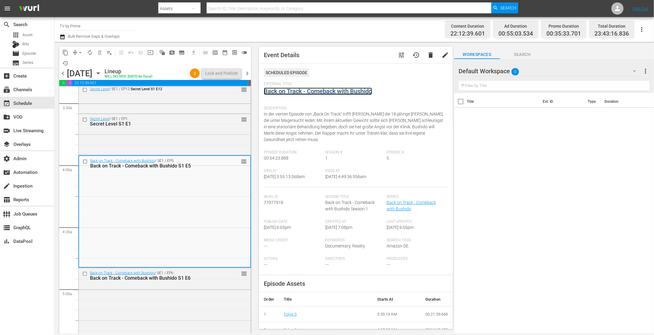
click at [305, 92] on link "Back on Track - Comeback with Bushido" at bounding box center [318, 91] width 108 height 7
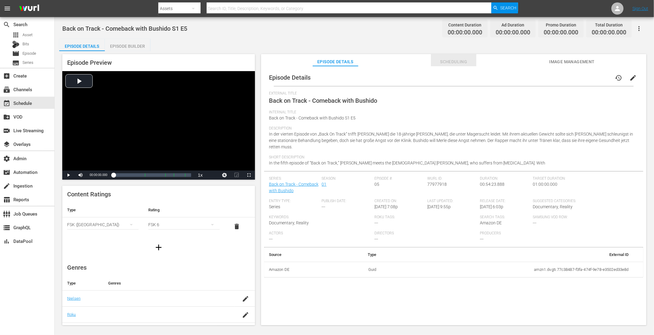
click at [459, 60] on span "Scheduling" at bounding box center [454, 62] width 46 height 8
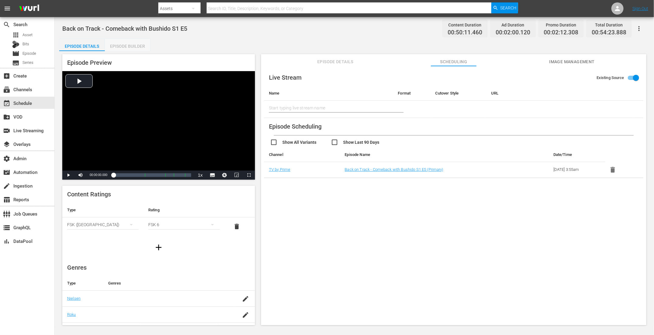
click at [126, 45] on div "Episode Builder" at bounding box center [128, 46] width 46 height 15
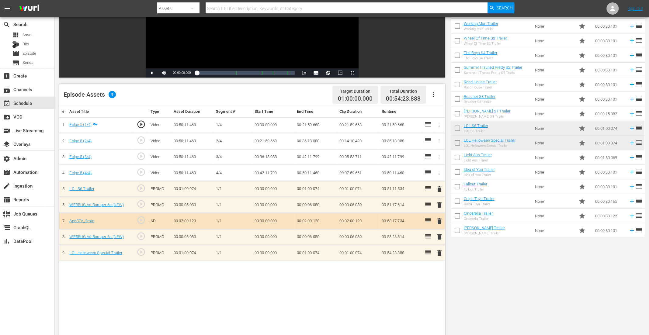
scroll to position [136, 0]
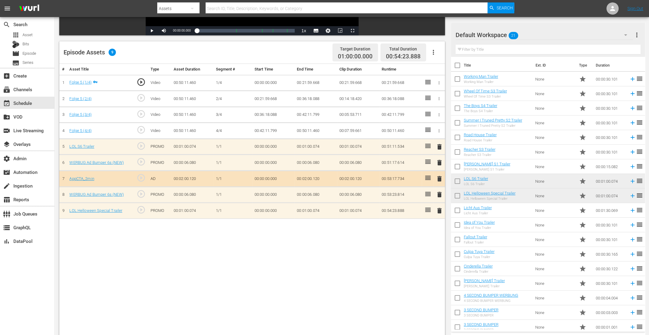
click at [441, 207] on span "delete" at bounding box center [439, 210] width 7 height 7
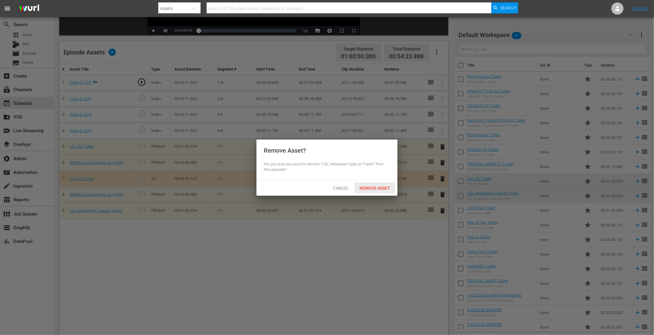
drag, startPoint x: 380, startPoint y: 186, endPoint x: 387, endPoint y: 187, distance: 7.0
click at [380, 186] on span "Remove Asset" at bounding box center [375, 188] width 40 height 5
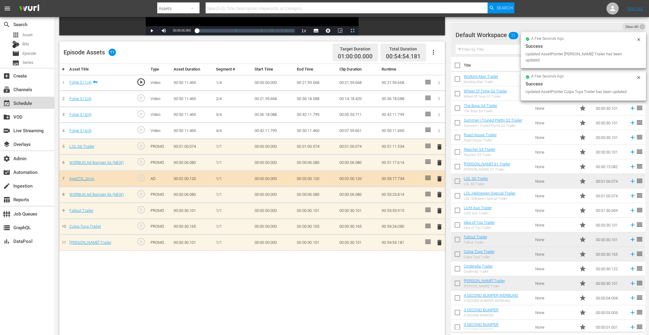
click at [28, 101] on div "event_available Schedule" at bounding box center [17, 101] width 34 height 5
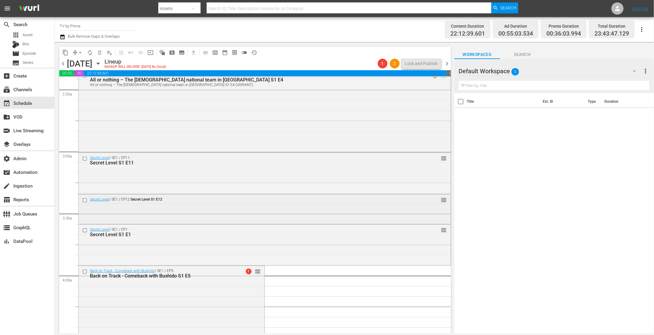
scroll to position [426, 0]
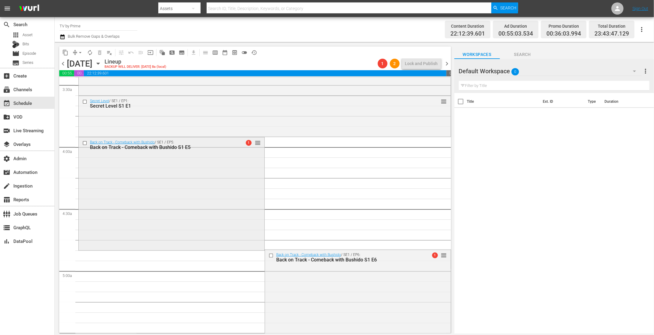
click at [198, 194] on div "Back on Track - Comeback with Bushido / SE1 / EP5: Back on Track - Comeback wit…" at bounding box center [172, 193] width 186 height 112
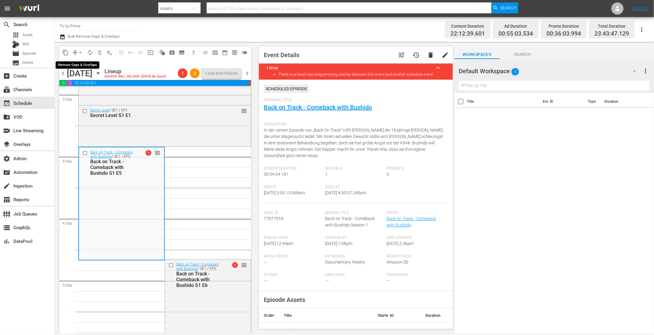
click at [78, 53] on span "arrow_drop_down" at bounding box center [80, 53] width 6 height 6
click at [78, 88] on li "Align to End of Previous Day" at bounding box center [81, 85] width 64 height 10
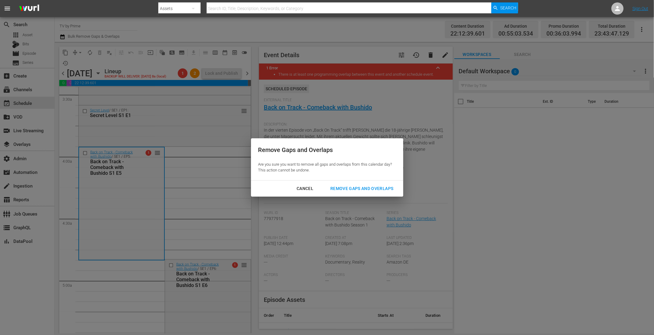
click at [353, 186] on div "Remove Gaps and Overlaps" at bounding box center [362, 189] width 73 height 8
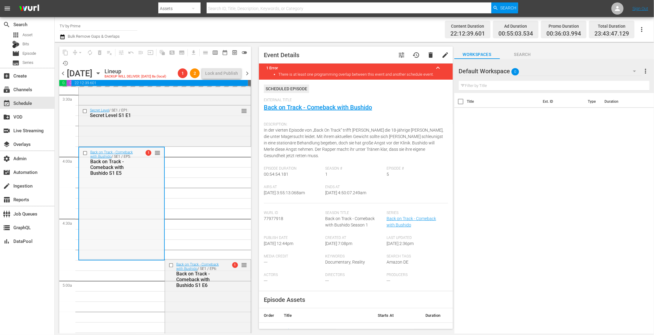
scroll to position [542, 0]
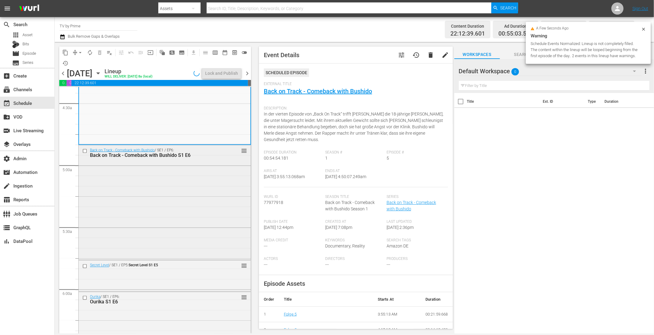
click at [159, 211] on div "Back on Track - Comeback with Bushido / SE1 / EP6: Back on Track - Comeback wit…" at bounding box center [165, 201] width 172 height 113
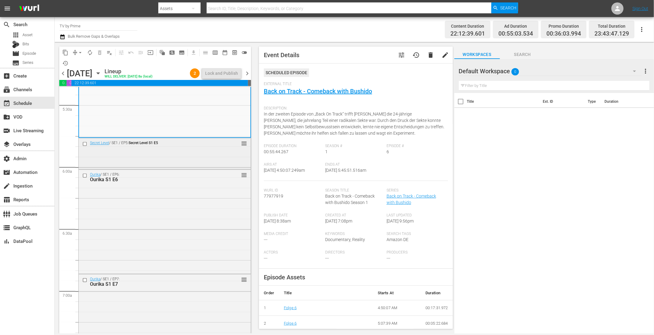
scroll to position [659, 0]
click at [158, 155] on div "Secret Level / SE1 / EP5: Secret Level S1 E5 reorder" at bounding box center [165, 158] width 172 height 30
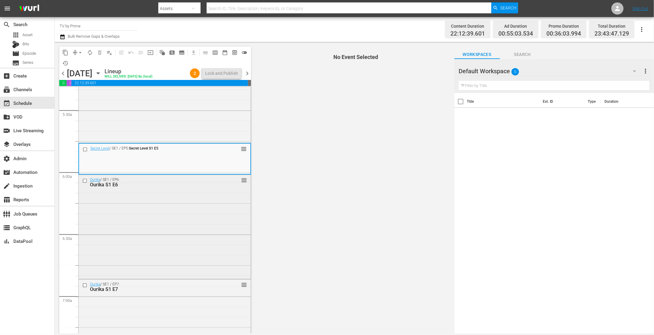
scroll to position [654, 0]
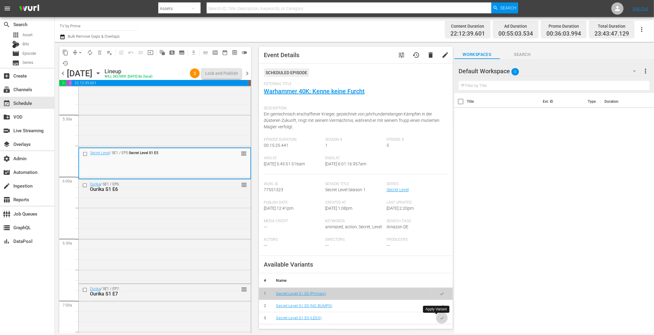
click at [440, 316] on icon "button" at bounding box center [442, 318] width 5 height 5
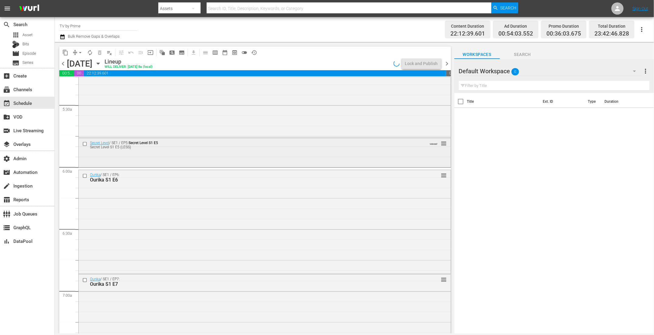
click at [143, 151] on div "Secret Level / SE1 / EP5: Secret Level S1 E5 Secret Level S1 E5 (LESS) VARIANT …" at bounding box center [265, 144] width 372 height 13
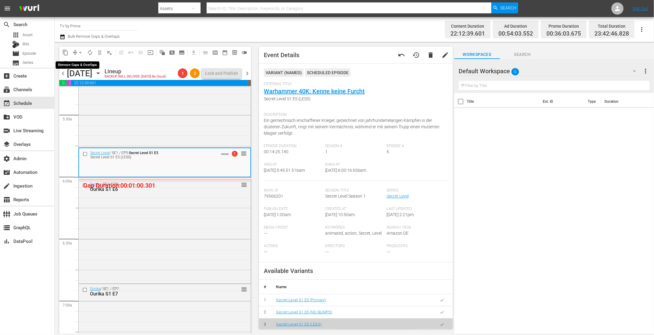
click at [79, 51] on span "arrow_drop_down" at bounding box center [80, 53] width 6 height 6
click at [82, 83] on li "Align to End of Previous Day" at bounding box center [81, 85] width 64 height 10
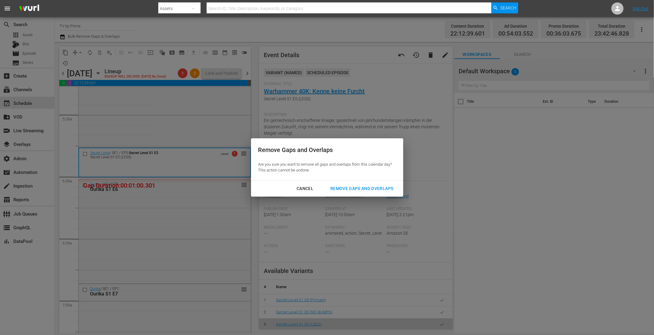
click at [352, 186] on div "Remove Gaps and Overlaps" at bounding box center [362, 189] width 73 height 8
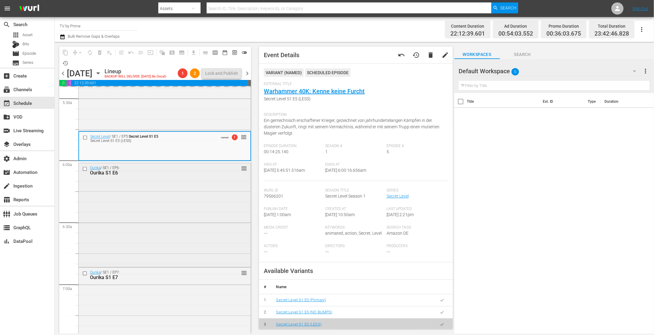
scroll to position [722, 0]
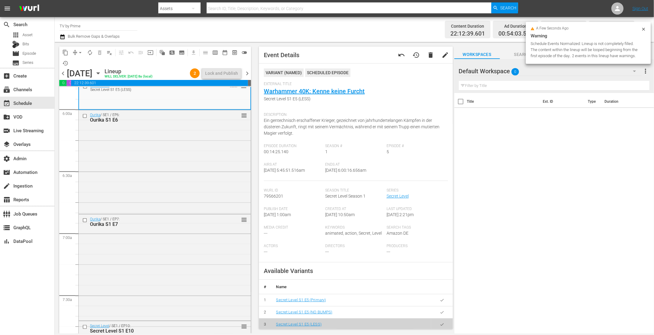
click at [158, 192] on div "Ourika / SE1 / EP6: Ourika S1 E6 reorder" at bounding box center [165, 161] width 172 height 103
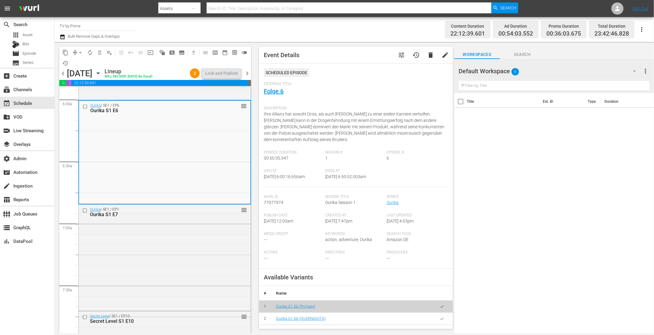
scroll to position [763, 0]
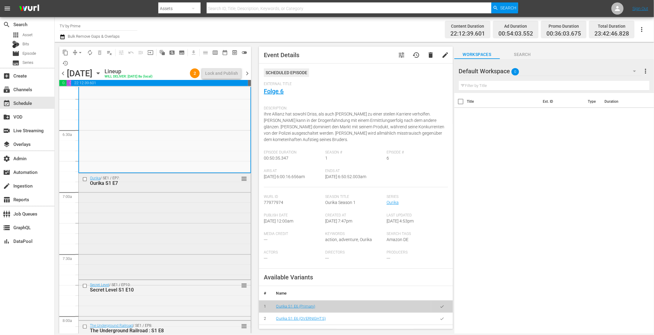
click at [159, 193] on div "Ourika / SE1 / EP7: Ourika S1 E7 reorder" at bounding box center [165, 225] width 172 height 105
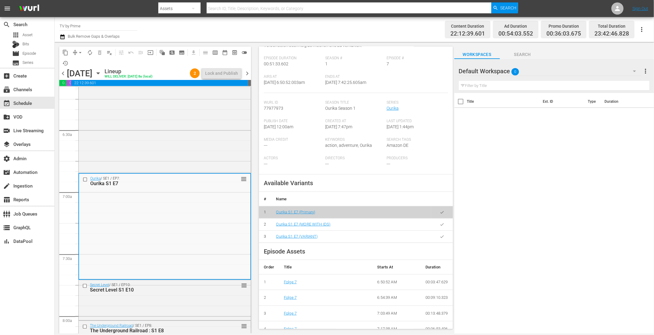
scroll to position [99, 0]
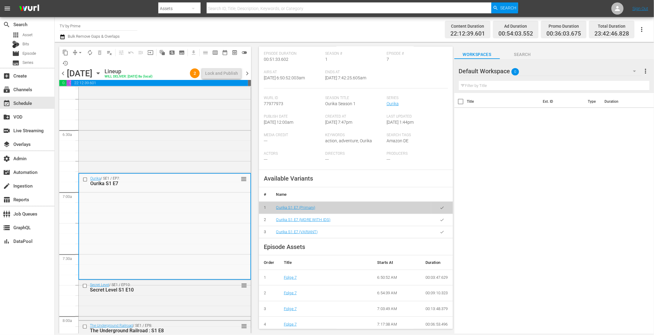
click at [440, 233] on icon "button" at bounding box center [442, 232] width 5 height 5
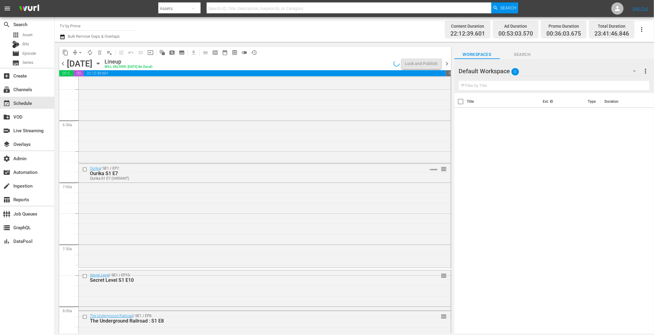
click at [190, 214] on div "Ourika / SE1 / EP7: Ourika S1 E7 Ourika S1 E7 (VARIANT) VARIANT reorder" at bounding box center [265, 215] width 372 height 103
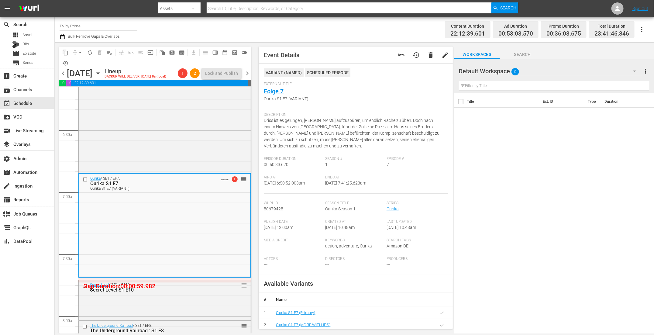
scroll to position [32, 0]
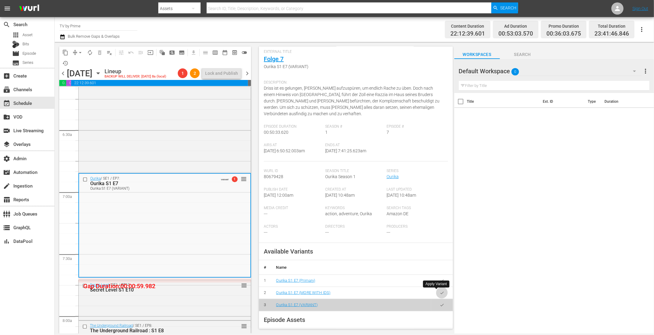
click at [440, 293] on icon "button" at bounding box center [442, 293] width 5 height 5
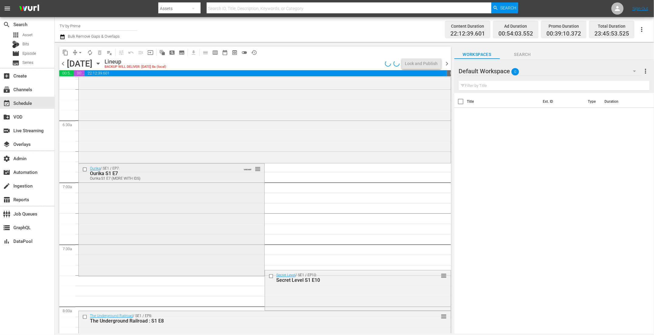
click at [174, 228] on div "Ourika / SE1 / EP7: Ourika S1 E7 Ourika S1 E7 (MORE WITH IDS) VARIANT reorder" at bounding box center [172, 219] width 186 height 111
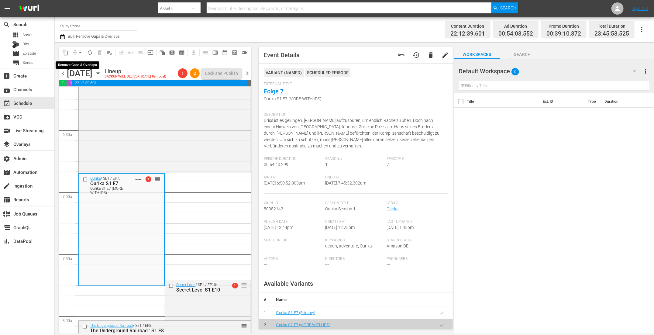
click at [78, 53] on span "arrow_drop_down" at bounding box center [80, 53] width 6 height 6
click at [78, 84] on li "Align to End of Previous Day" at bounding box center [81, 85] width 64 height 10
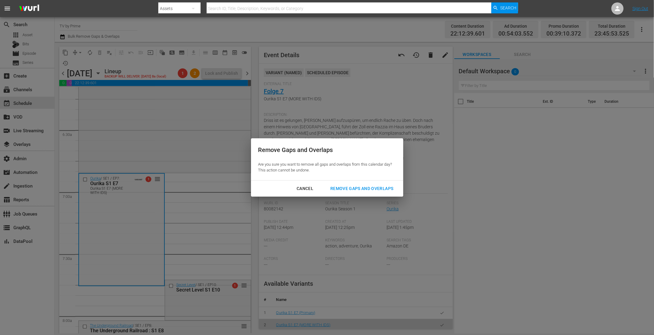
click at [359, 187] on div "Remove Gaps and Overlaps" at bounding box center [362, 189] width 73 height 8
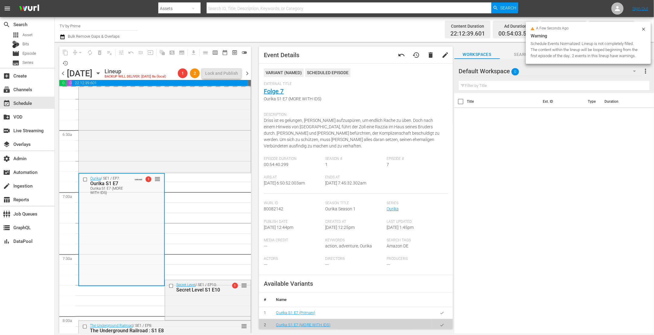
scroll to position [818, 0]
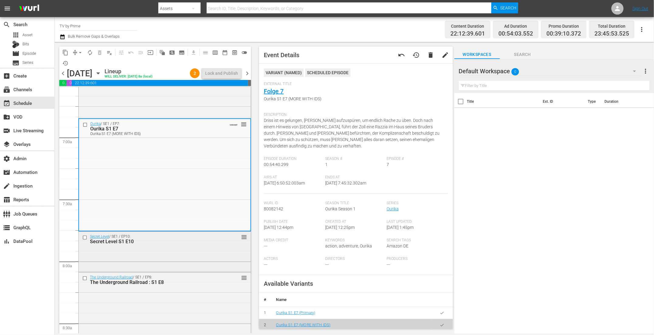
click at [171, 245] on div "Secret Level / SE1 / EP10: Secret Level S1 E10 reorder" at bounding box center [165, 239] width 172 height 15
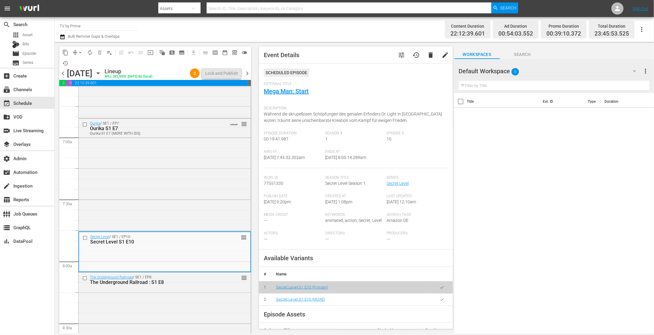
scroll to position [885, 0]
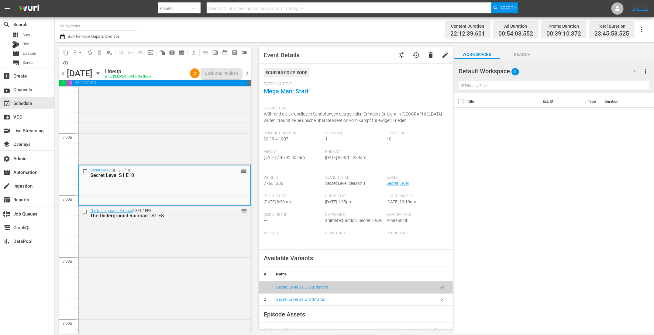
click at [171, 245] on div "The Underground Railroad / SE1 / EP8: The Underground Railroad : S1 E8 reorder" at bounding box center [165, 288] width 172 height 164
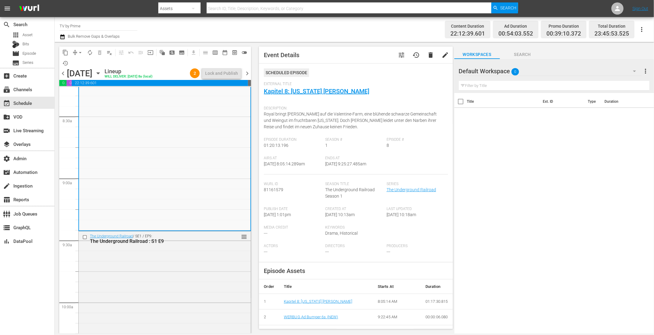
scroll to position [1067, 0]
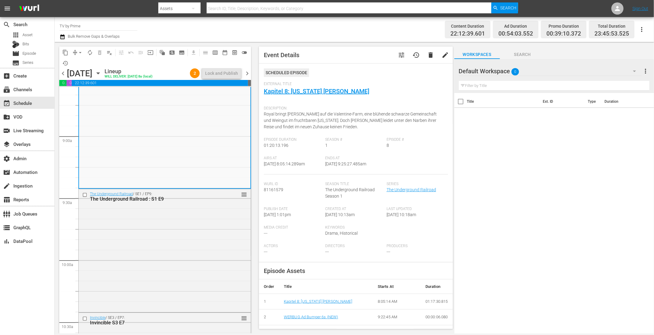
click at [171, 245] on div "The Underground Railroad / SE1 / EP9: The Underground Railroad : S1 E9 reorder" at bounding box center [165, 250] width 172 height 122
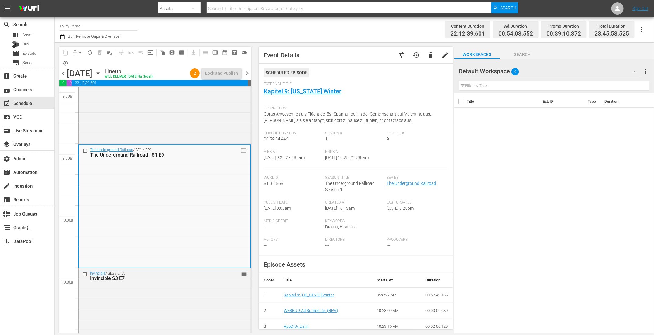
scroll to position [1196, 0]
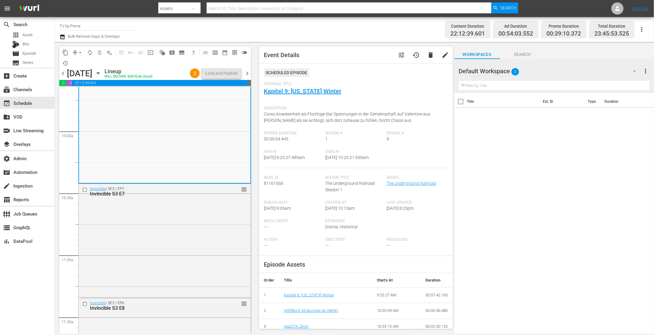
click at [171, 245] on div "Invincible / SE3 / EP7: Invincible S3 E7 reorder" at bounding box center [165, 240] width 172 height 112
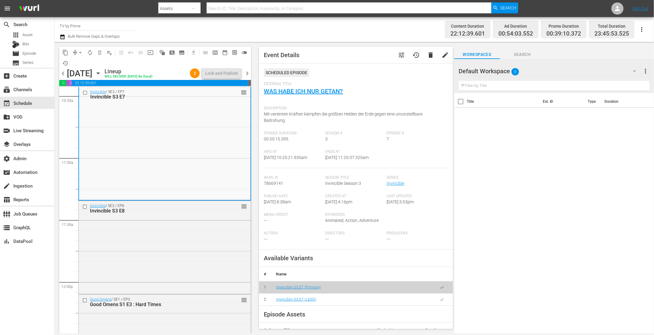
scroll to position [1335, 0]
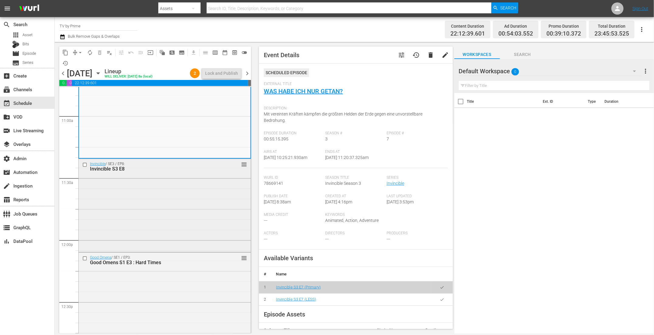
click at [161, 217] on div "Invincible / SE3 / EP8: Invincible S3 E8 reorder" at bounding box center [165, 205] width 172 height 92
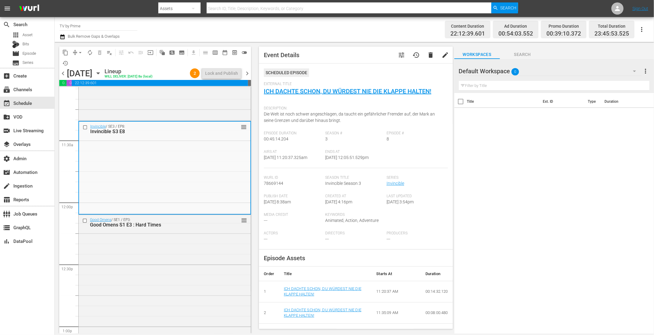
scroll to position [1415, 0]
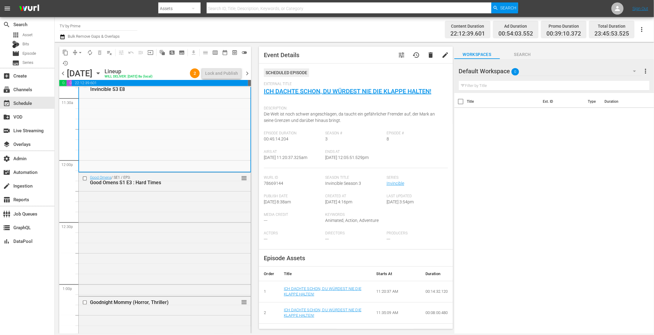
click at [161, 217] on div "Good Omens / SE1 / EP3: Good Omens S1 E3 : Hard Times reorder" at bounding box center [165, 234] width 172 height 122
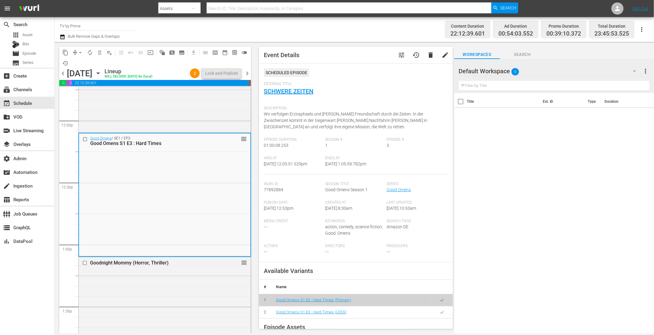
scroll to position [1539, 0]
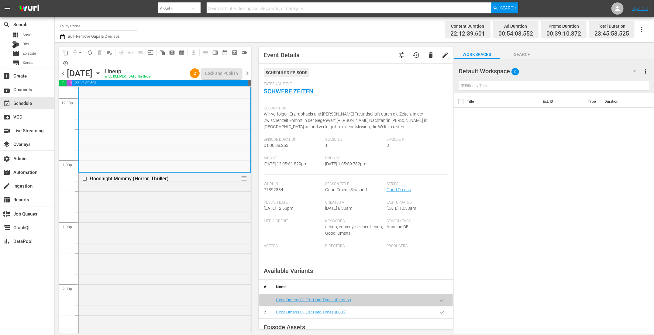
click at [161, 217] on div "Goodnight Mommy (Horror, Thriller) reorder" at bounding box center [165, 271] width 172 height 196
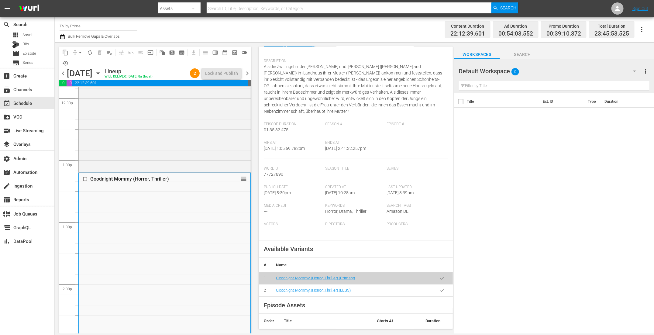
scroll to position [52, 0]
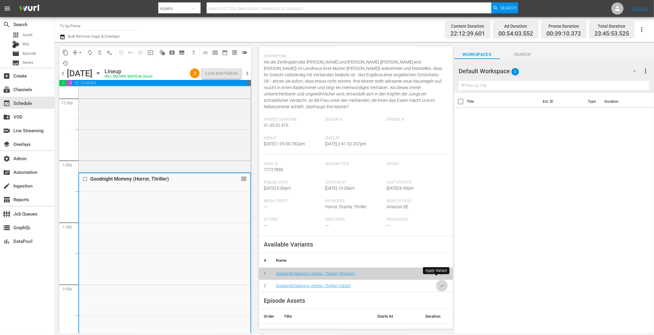
click at [440, 284] on icon "button" at bounding box center [442, 286] width 5 height 5
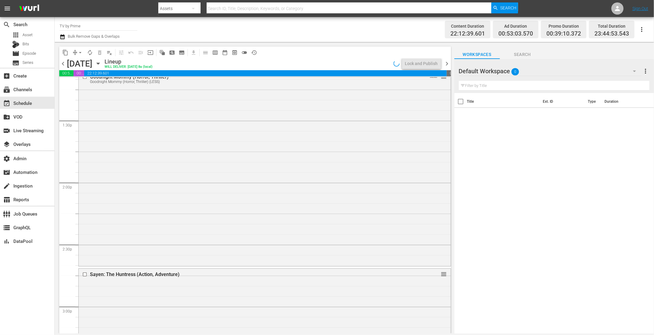
scroll to position [1673, 0]
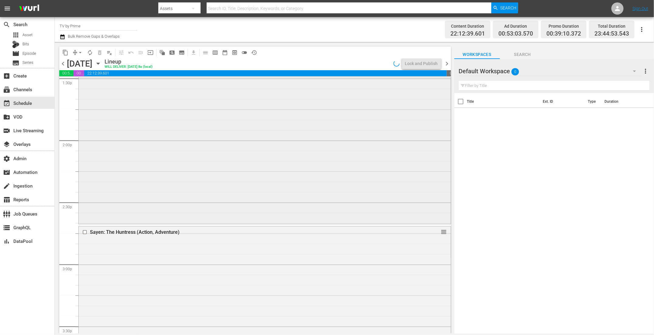
click at [118, 209] on div "Goodnight Mommy (Horror, Thriller) Goodnight Mommy (Horror, Thriller) (LESS) VA…" at bounding box center [265, 126] width 372 height 194
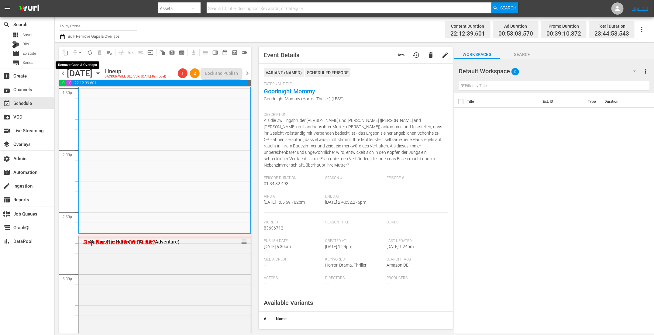
click at [78, 52] on span "arrow_drop_down" at bounding box center [80, 53] width 6 height 6
click at [76, 87] on li "Align to End of Previous Day" at bounding box center [81, 85] width 64 height 10
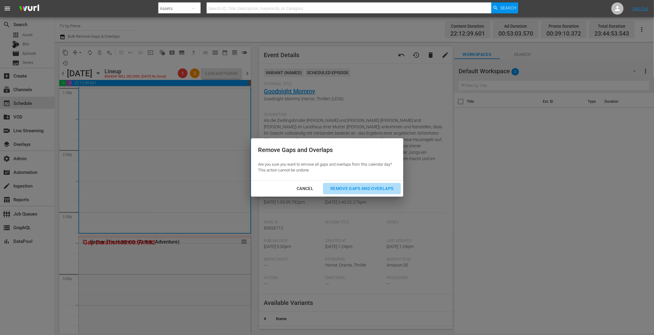
click at [352, 190] on div "Remove Gaps and Overlaps" at bounding box center [362, 189] width 73 height 8
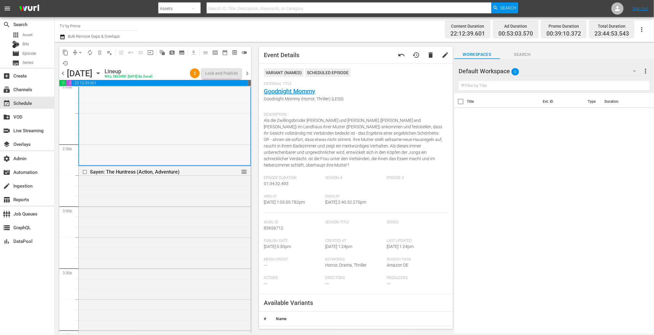
scroll to position [1778, 0]
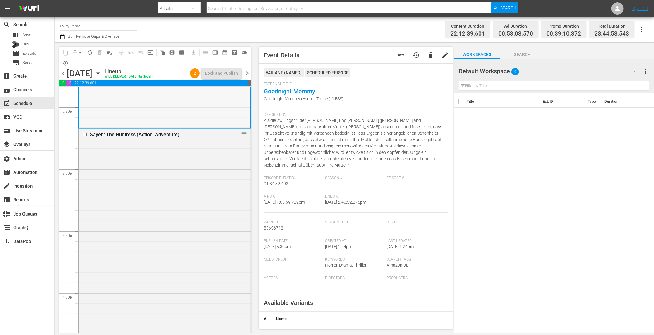
click at [156, 180] on div "Sayen: The Huntress (Action, Adventure) reorder" at bounding box center [165, 231] width 172 height 205
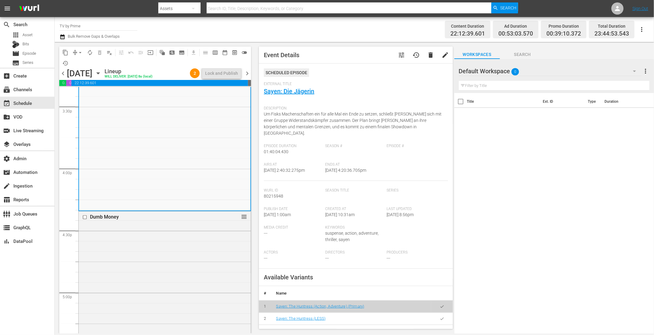
scroll to position [1952, 0]
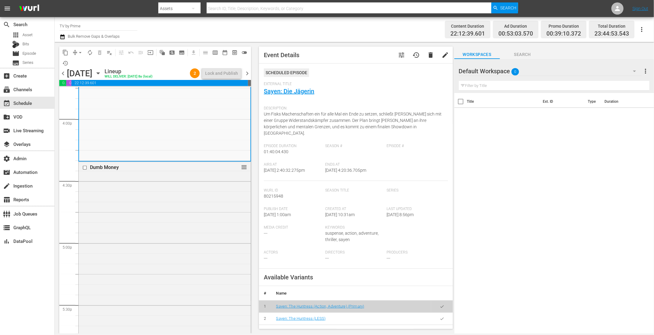
click at [156, 180] on div "Dumb Money reorder" at bounding box center [165, 275] width 172 height 226
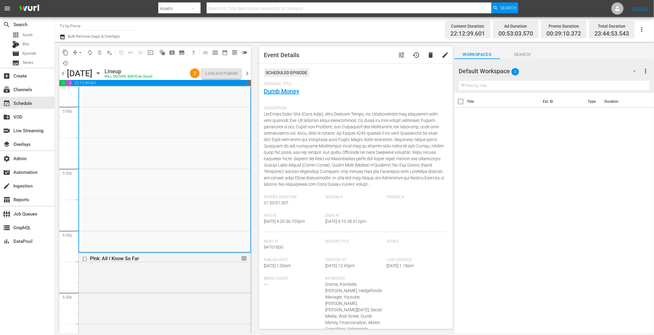
scroll to position [2230, 0]
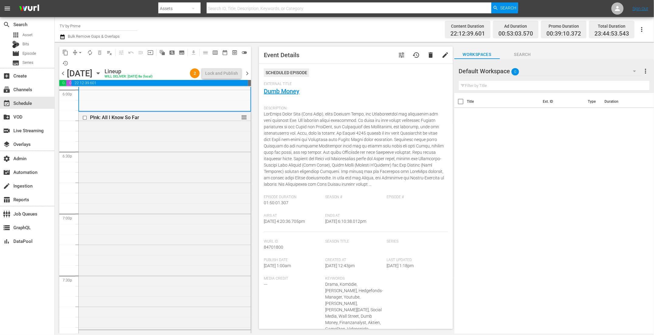
click at [156, 180] on div "P!nk: All I Know So Far reorder" at bounding box center [165, 220] width 172 height 216
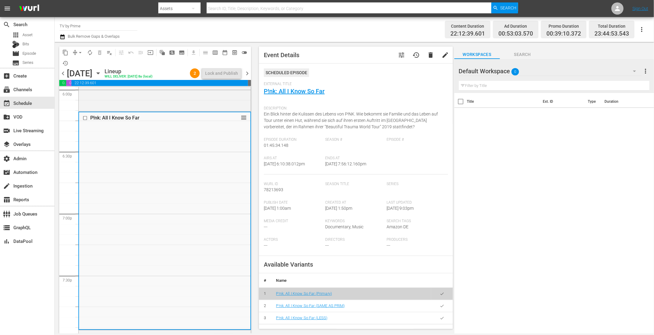
scroll to position [28, 0]
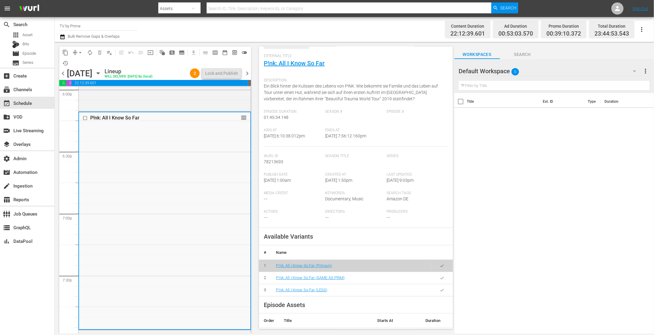
click at [440, 291] on icon "button" at bounding box center [442, 290] width 5 height 5
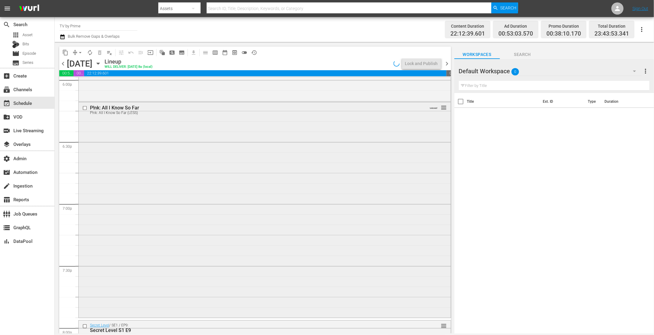
click at [164, 228] on div "P!nk: All I Know So Far P!nk: All I Know So Far (LESS) VARIANT reorder" at bounding box center [265, 209] width 372 height 214
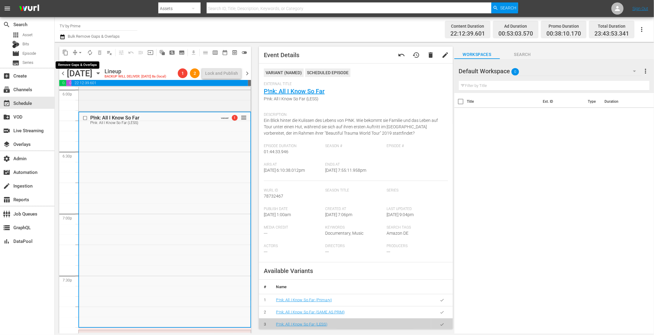
click at [79, 53] on span "arrow_drop_down" at bounding box center [80, 53] width 6 height 6
click at [78, 87] on li "Align to End of Previous Day" at bounding box center [81, 85] width 64 height 10
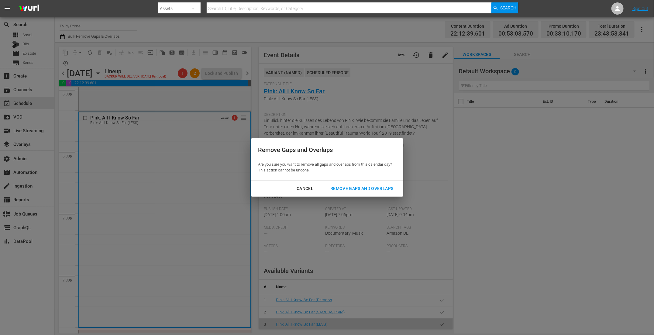
click at [358, 186] on div "Remove Gaps and Overlaps" at bounding box center [362, 189] width 73 height 8
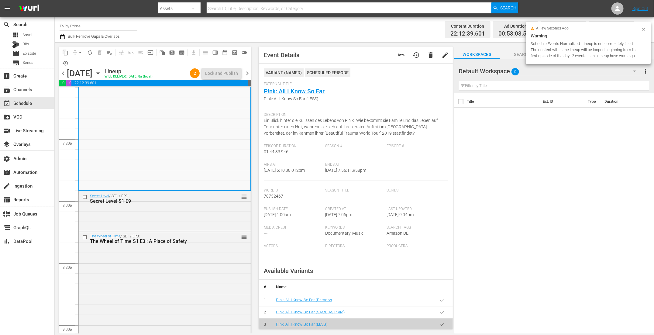
scroll to position [2398, 0]
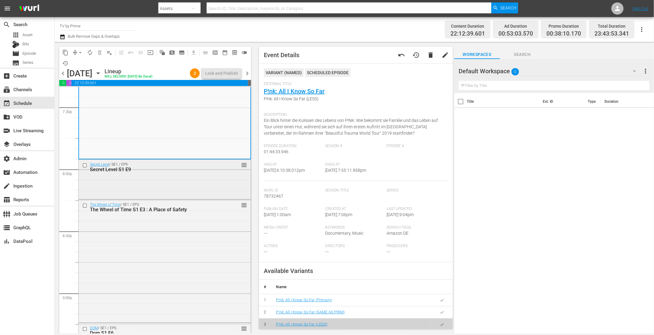
click at [144, 188] on div "Secret Level / SE1 / EP9: Secret Level S1 E9 reorder" at bounding box center [165, 179] width 172 height 38
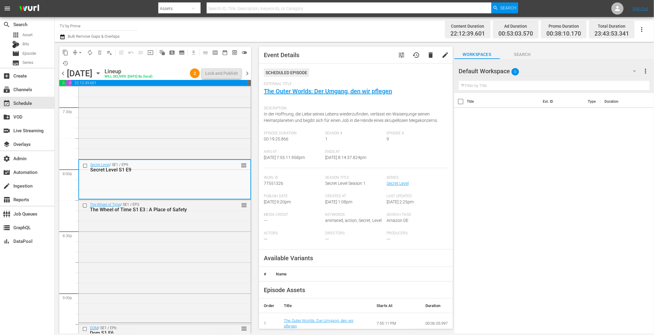
scroll to position [2403, 0]
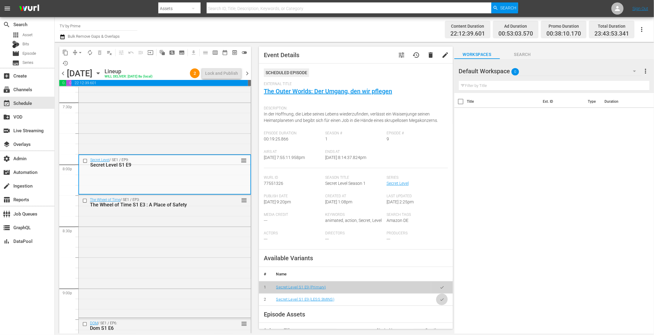
click at [440, 299] on icon "button" at bounding box center [442, 299] width 5 height 5
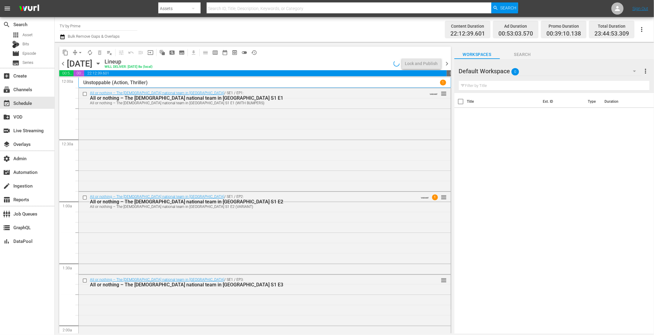
scroll to position [2403, 0]
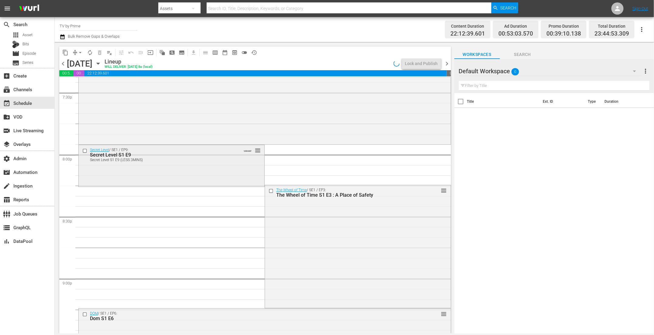
click at [139, 175] on div "Secret Level / SE1 / EP9: Secret Level S1 E9 Secret Level S1 E9 (LESS 3MINS) VA…" at bounding box center [172, 165] width 186 height 40
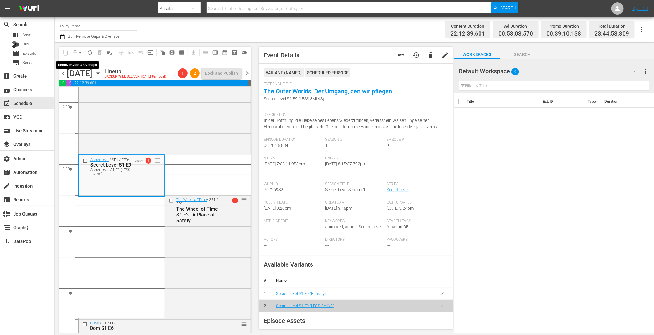
click at [78, 51] on span "arrow_drop_down" at bounding box center [80, 53] width 6 height 6
click at [85, 85] on li "Align to End of Previous Day" at bounding box center [81, 85] width 64 height 10
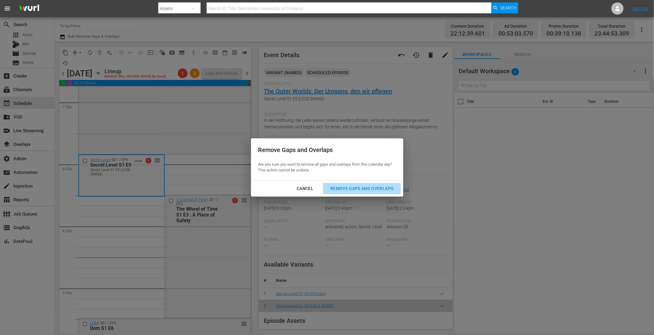
click at [364, 189] on div "Remove Gaps and Overlaps" at bounding box center [362, 189] width 73 height 8
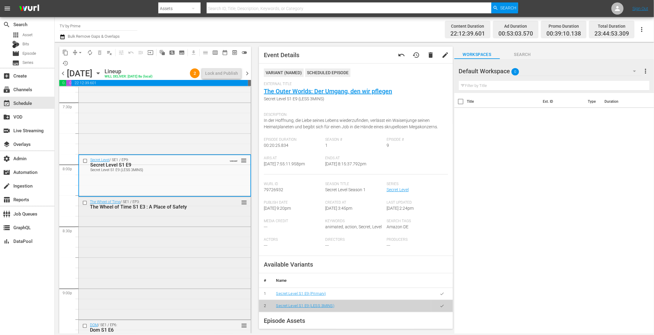
click at [196, 228] on div "The Wheel of Time / SE1 / EP3: The Wheel of Time S1 E3 : A Place of Safety reor…" at bounding box center [165, 258] width 172 height 122
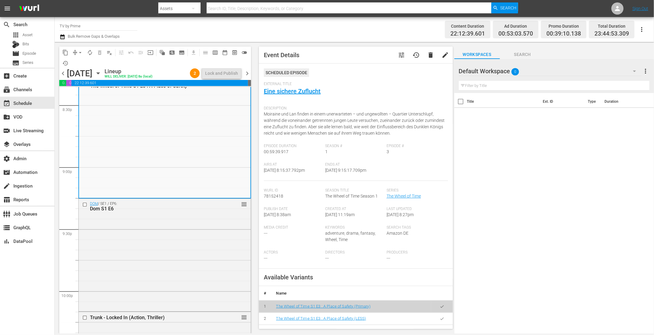
scroll to position [2553, 0]
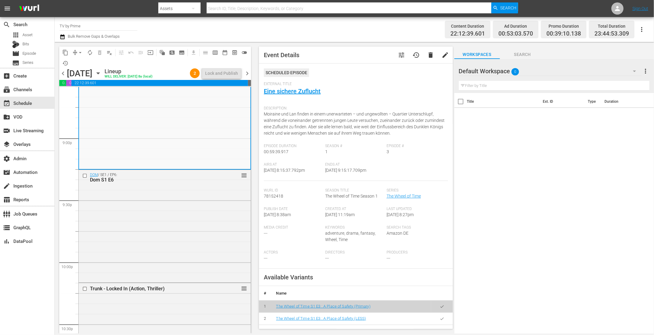
click at [196, 228] on div "DOM / SE1 / EP6: Dom S1 E6 reorder" at bounding box center [165, 225] width 172 height 111
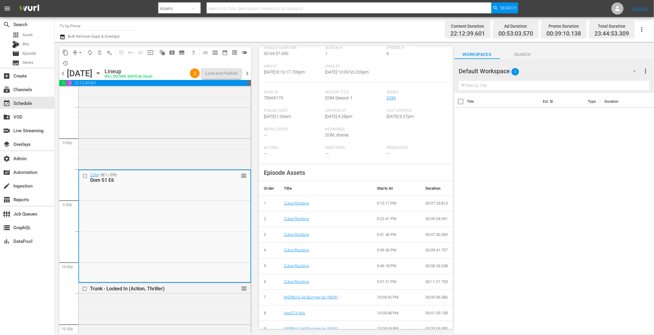
scroll to position [0, 0]
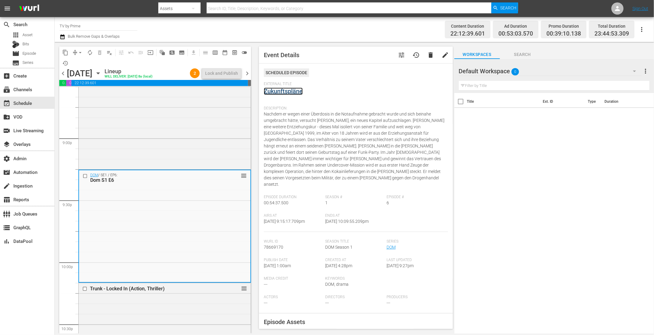
click at [295, 90] on link "Zukunftspläne" at bounding box center [283, 91] width 39 height 7
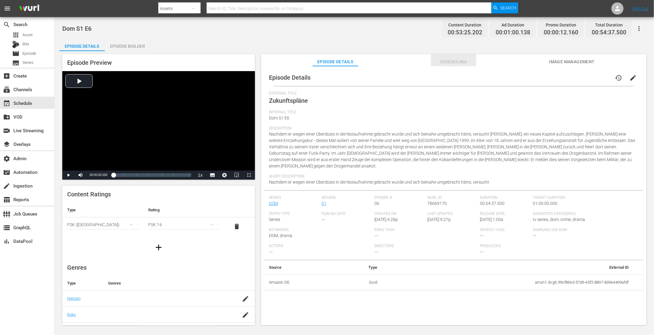
click at [458, 61] on span "Scheduling" at bounding box center [454, 62] width 46 height 8
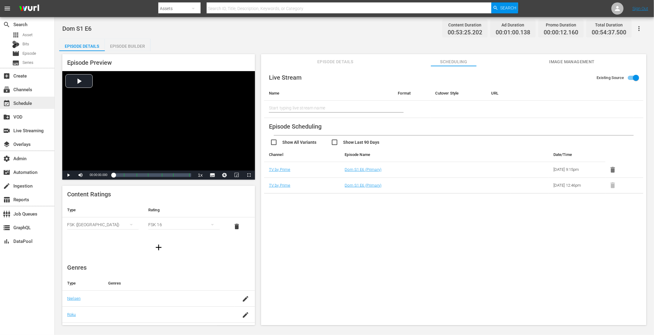
click at [22, 102] on div "event_available Schedule" at bounding box center [17, 101] width 34 height 5
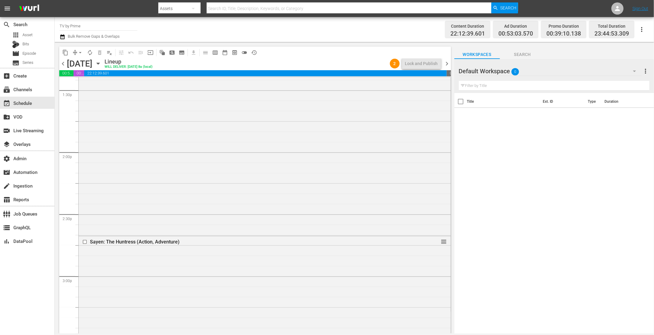
scroll to position [1774, 0]
click at [226, 221] on div "Sayen: The Huntress (Action, Adventure) reorder" at bounding box center [265, 225] width 372 height 205
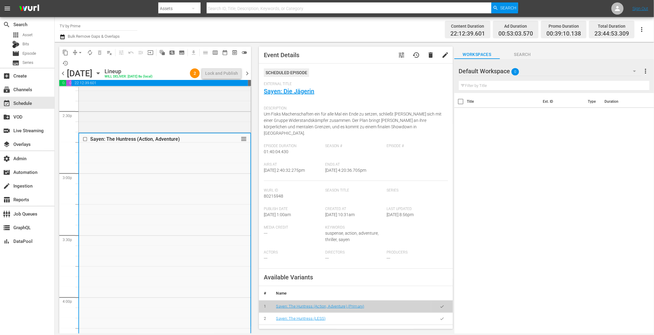
scroll to position [1911, 0]
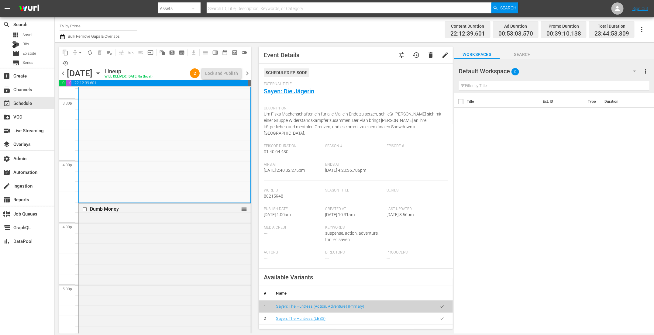
click at [215, 247] on div "Dumb Money reorder" at bounding box center [165, 317] width 172 height 226
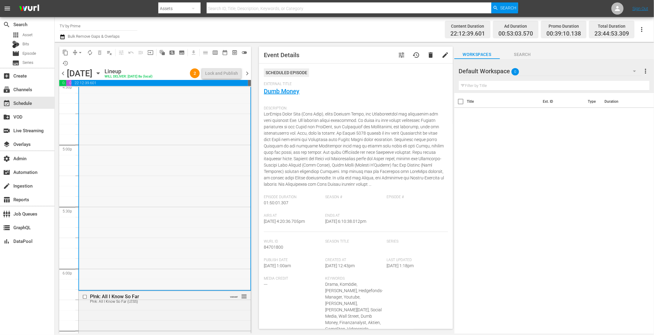
scroll to position [2187, 0]
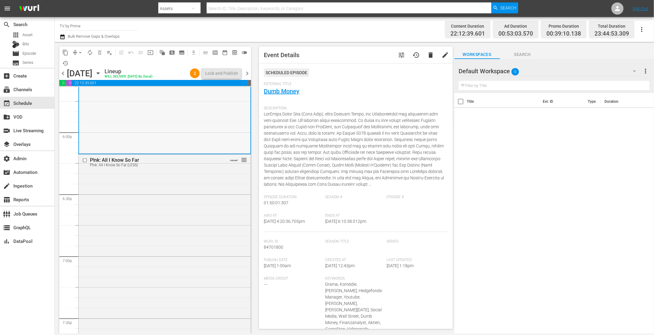
click at [215, 247] on div "P!nk: All I Know So Far P!nk: All I Know So Far (LESS) VARIANT reorder" at bounding box center [165, 261] width 172 height 214
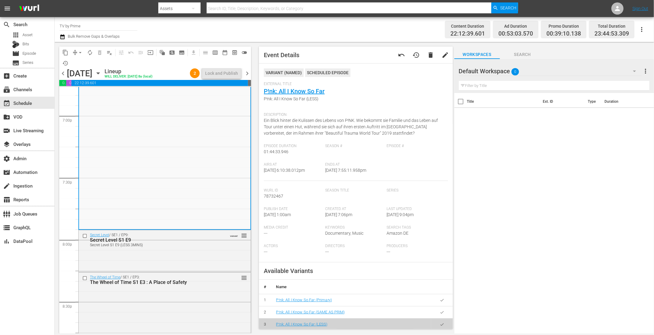
scroll to position [2425, 0]
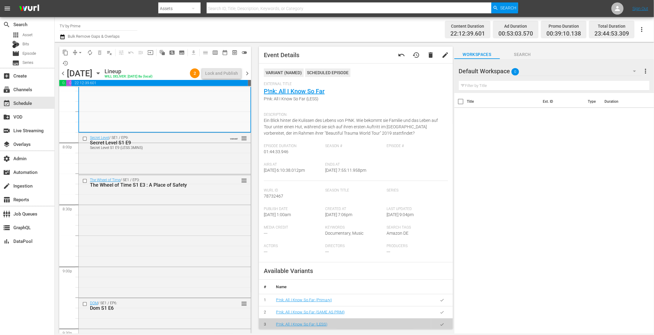
click at [215, 247] on div "The Wheel of Time / SE1 / EP3: The Wheel of Time S1 E3 : A Place of Safety reor…" at bounding box center [165, 236] width 172 height 122
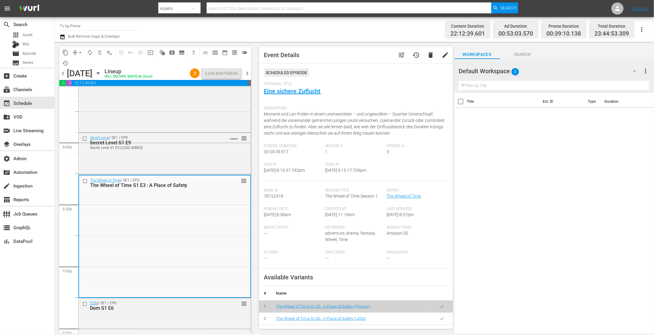
scroll to position [2566, 0]
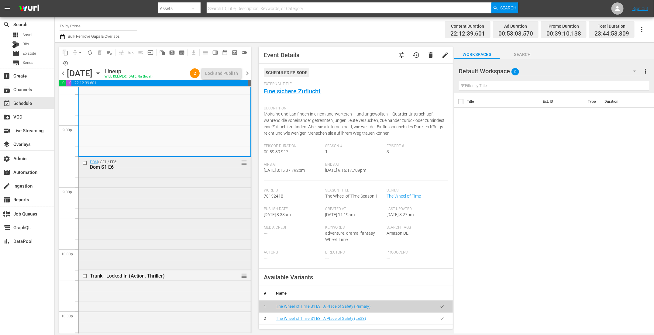
click at [205, 209] on div "DOM / SE1 / EP6: Dom S1 E6 reorder" at bounding box center [165, 212] width 172 height 111
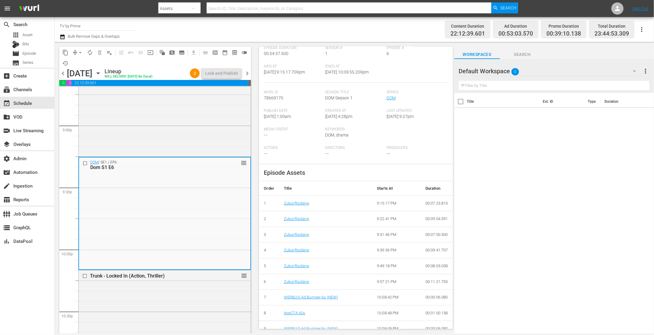
scroll to position [8, 0]
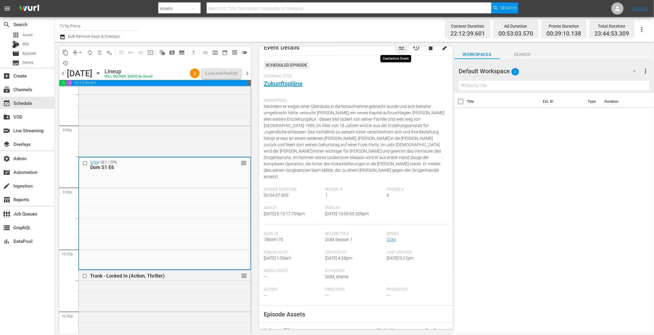
click at [398, 48] on span "tune" at bounding box center [401, 47] width 7 height 7
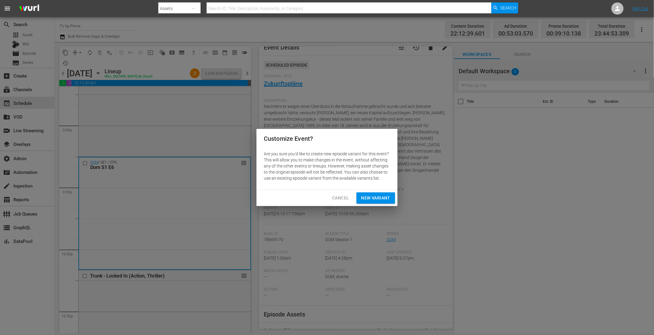
click at [386, 201] on span "New Variant" at bounding box center [375, 198] width 29 height 8
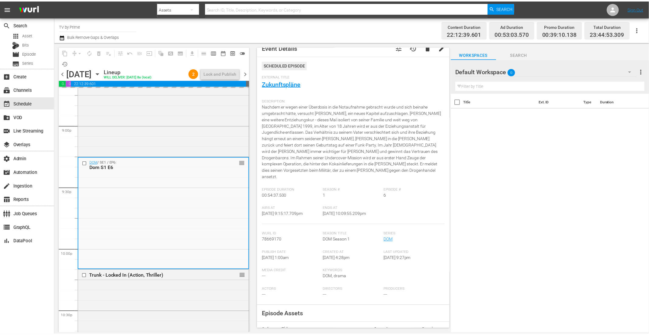
scroll to position [1, 0]
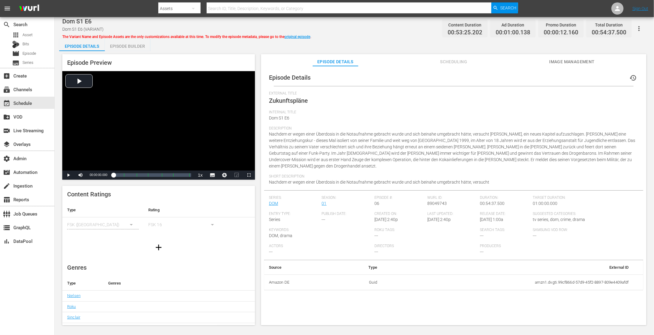
click at [132, 47] on div "Episode Builder" at bounding box center [128, 46] width 46 height 15
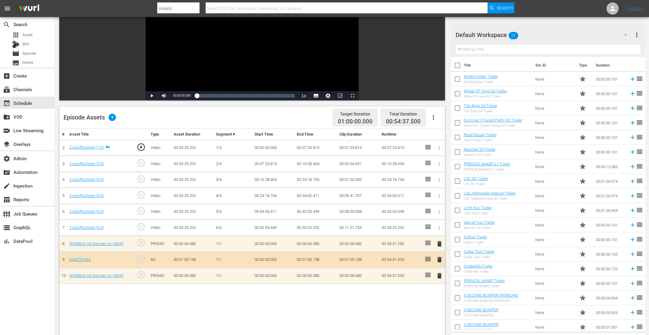
scroll to position [75, 0]
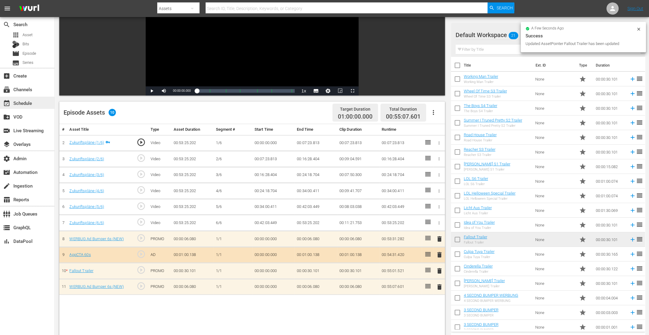
click at [28, 102] on div "event_available Schedule" at bounding box center [17, 101] width 34 height 5
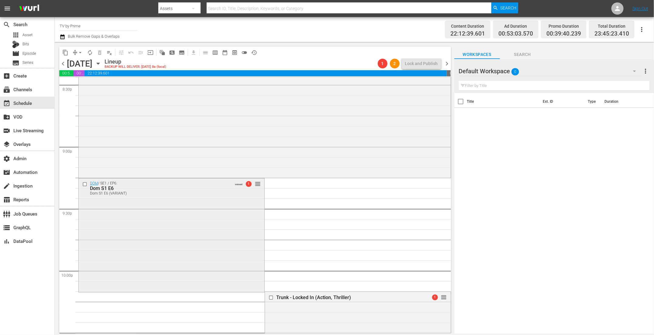
scroll to position [2540, 0]
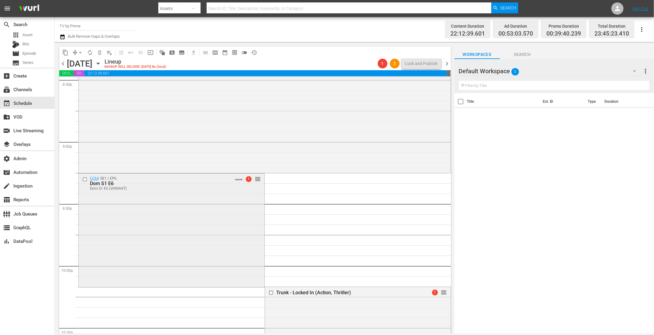
click at [216, 208] on div "DOM / SE1 / EP6: Dom S1 E6 Dom S1 E6 (VARIANT) VARIANT 1 reorder" at bounding box center [172, 230] width 186 height 112
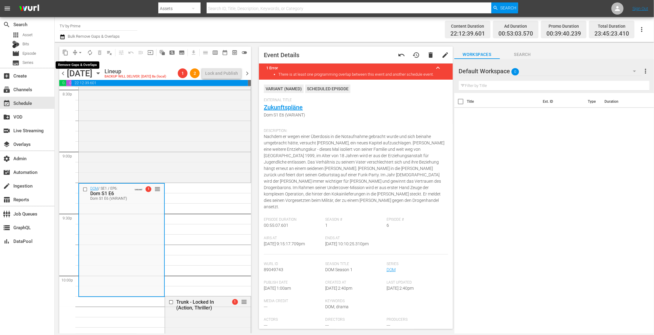
click at [78, 53] on span "arrow_drop_down" at bounding box center [80, 53] width 6 height 6
click at [80, 86] on li "Align to End of Previous Day" at bounding box center [81, 85] width 64 height 10
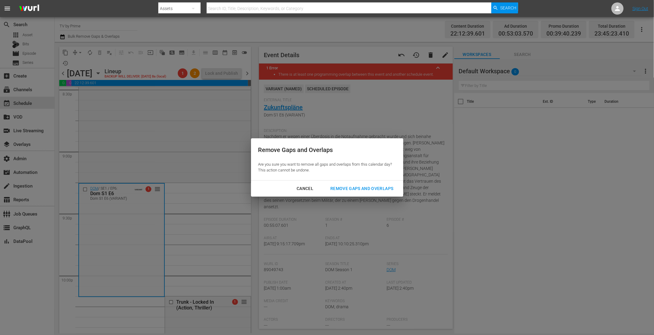
click at [369, 188] on div "Remove Gaps and Overlaps" at bounding box center [362, 189] width 73 height 8
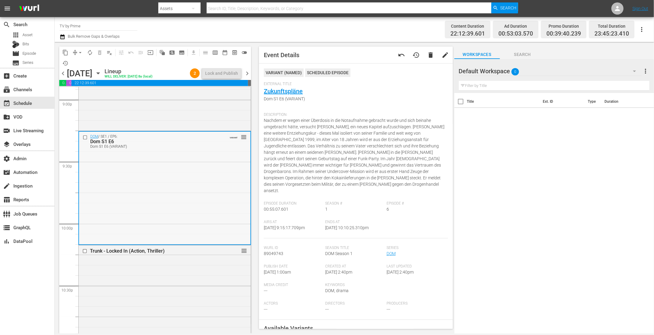
scroll to position [2622, 0]
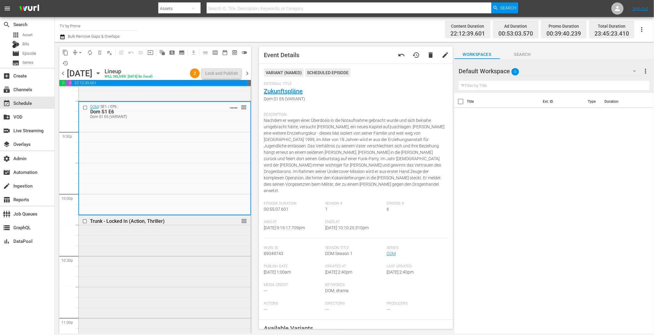
click at [184, 258] on div "Trunk - Locked In (Action, Thriller) reorder" at bounding box center [165, 318] width 172 height 205
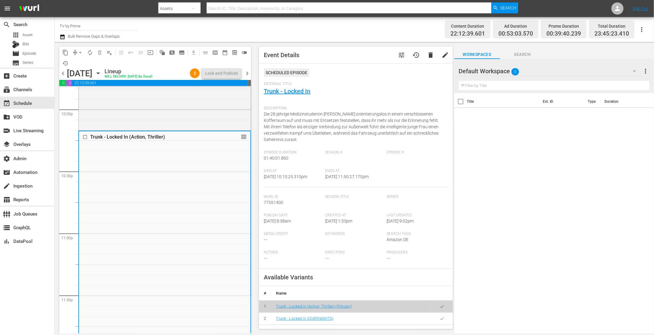
scroll to position [2730, 0]
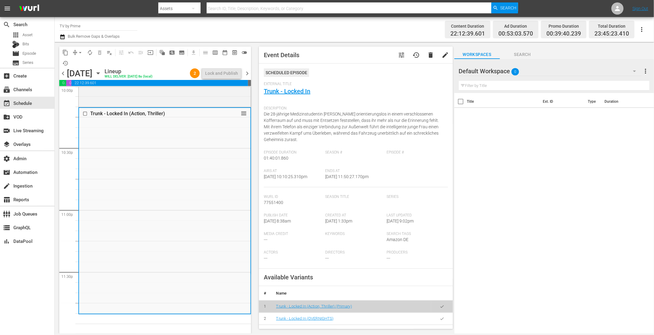
click at [633, 70] on icon "button" at bounding box center [634, 70] width 7 height 7
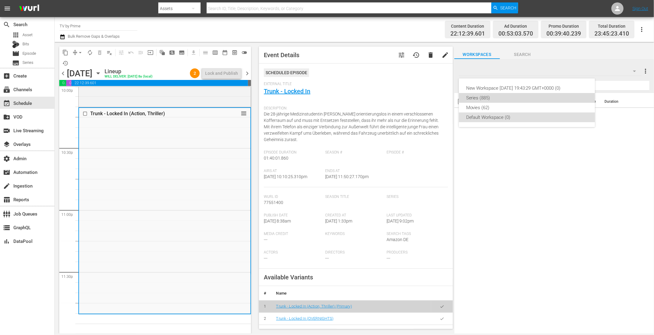
click at [494, 98] on div "Series (885)" at bounding box center [527, 98] width 122 height 10
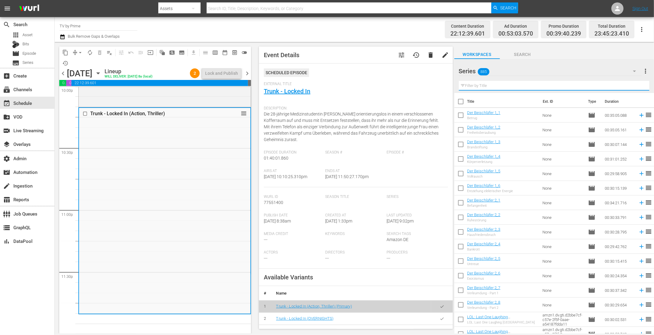
click at [481, 86] on input "text" at bounding box center [554, 86] width 191 height 10
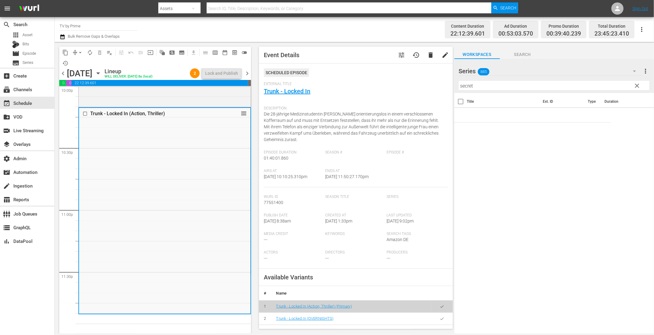
click at [389, 32] on div "Content Duration 22:12:39.601 Ad Duration 00:53:03.570 Promo Duration 00:39:40.…" at bounding box center [515, 30] width 268 height 22
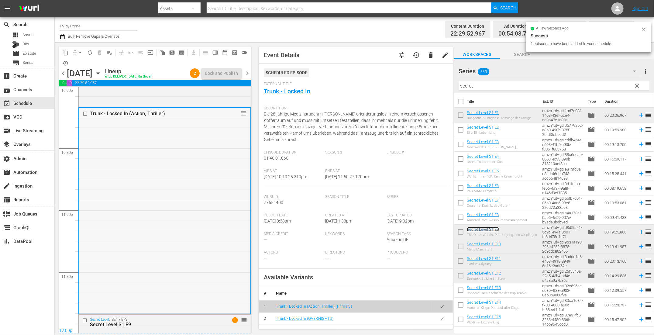
scroll to position [2750, 0]
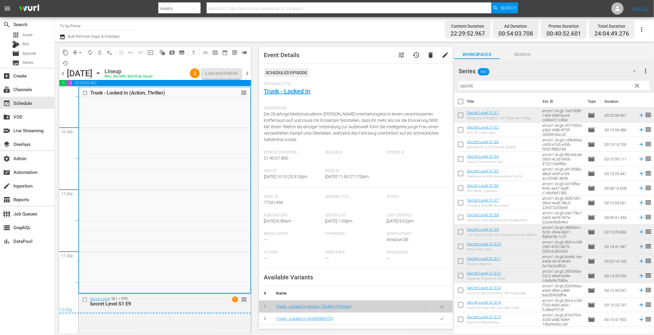
click at [190, 308] on div "12:00p" at bounding box center [155, 310] width 192 height 6
click at [188, 302] on div "Secret Level S1 E9" at bounding box center [154, 304] width 129 height 6
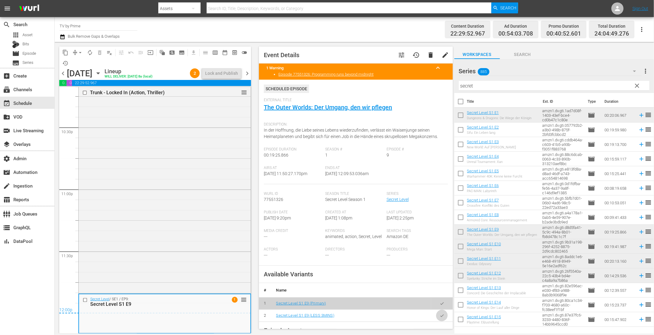
click at [440, 316] on icon "button" at bounding box center [441, 315] width 3 height 2
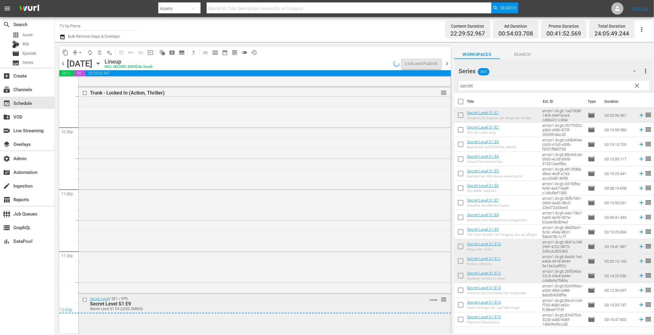
scroll to position [2743, 0]
click at [188, 322] on div "Secret Level / SE1 / EP9: Secret Level S1 E9 Secret Level S1 E9 (LESS 3MINS) VA…" at bounding box center [265, 312] width 372 height 40
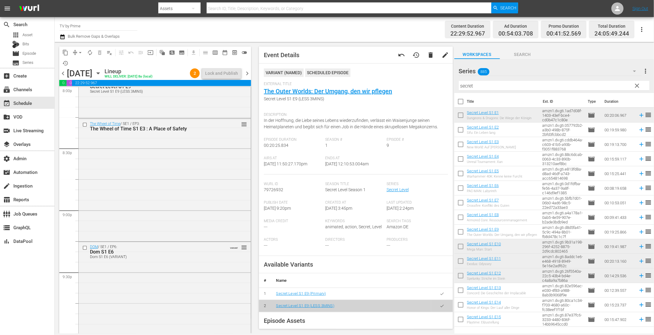
scroll to position [2421, 0]
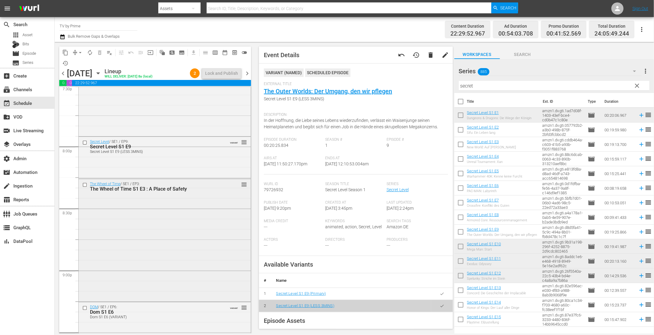
click at [213, 247] on div "The Wheel of Time / SE1 / EP3: The Wheel of Time S1 E3 : A Place of Safety reor…" at bounding box center [165, 240] width 172 height 122
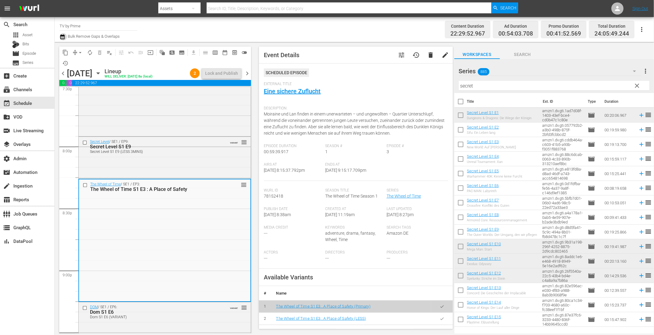
click at [62, 37] on icon "button" at bounding box center [62, 36] width 4 height 5
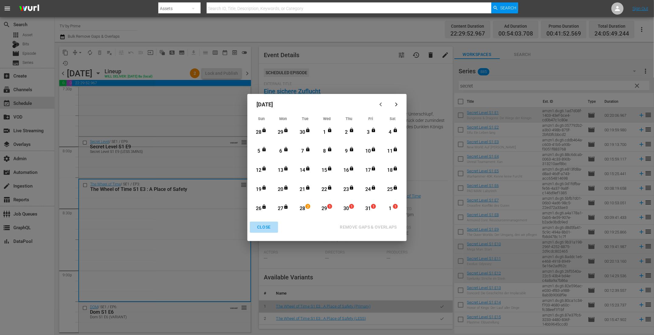
click at [263, 230] on div "CLOSE" at bounding box center [263, 227] width 23 height 8
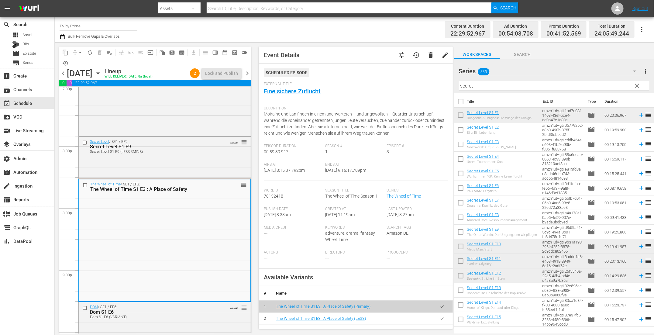
click at [247, 75] on span "chevron_right" at bounding box center [247, 74] width 8 height 8
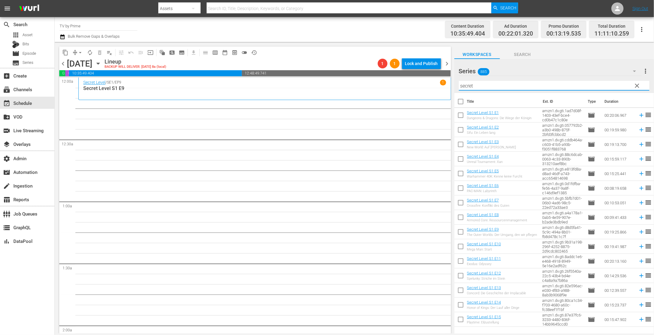
drag, startPoint x: 477, startPoint y: 88, endPoint x: 456, endPoint y: 84, distance: 21.5
click at [456, 84] on div "Series 885 Series more_vert clear Filter by Title secret" at bounding box center [554, 76] width 200 height 34
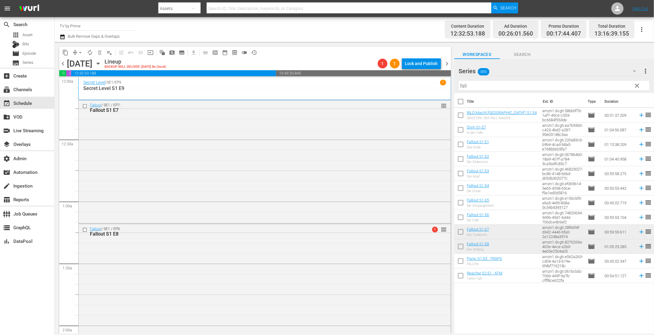
drag, startPoint x: 467, startPoint y: 242, endPoint x: 209, endPoint y: 8, distance: 348.0
drag, startPoint x: 430, startPoint y: 78, endPoint x: 403, endPoint y: 74, distance: 27.3
click at [403, 74] on div "content_copy compress arrow_drop_down autorenew_outlined delete_forever_outline…" at bounding box center [354, 187] width 599 height 291
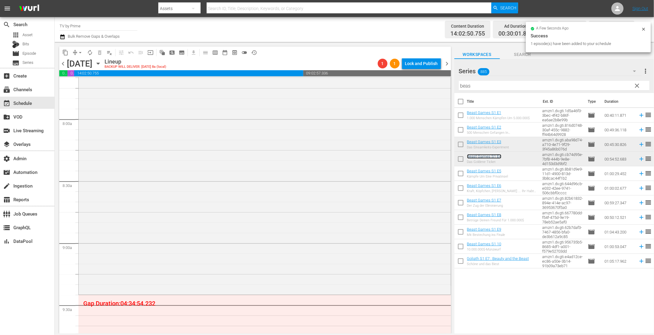
scroll to position [1092, 0]
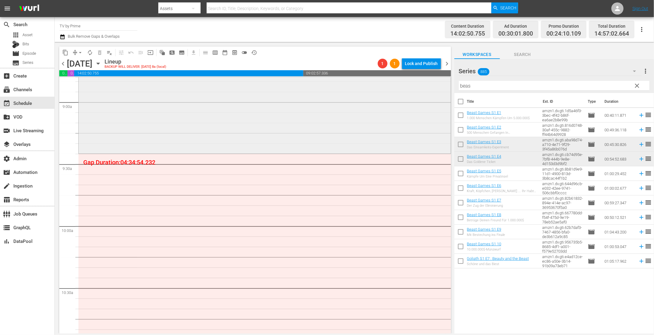
click at [438, 79] on div "content_copy compress arrow_drop_down autorenew_outlined delete_forever_outline…" at bounding box center [354, 187] width 599 height 291
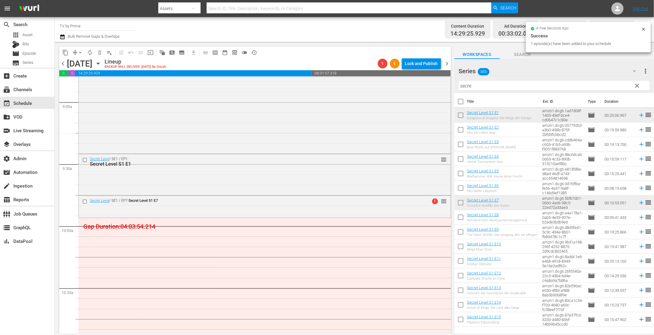
drag, startPoint x: 328, startPoint y: 204, endPoint x: 347, endPoint y: 219, distance: 24.1
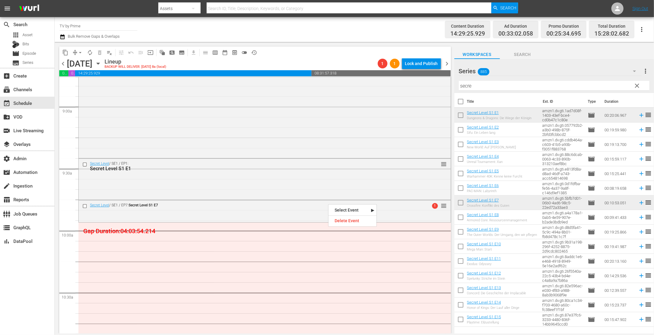
click at [348, 220] on div "Delete Event" at bounding box center [353, 221] width 48 height 8
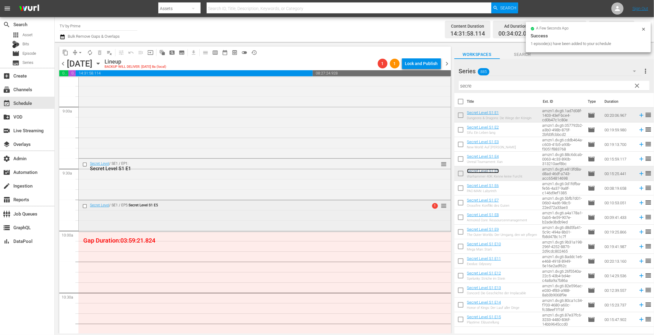
scroll to position [1173, 0]
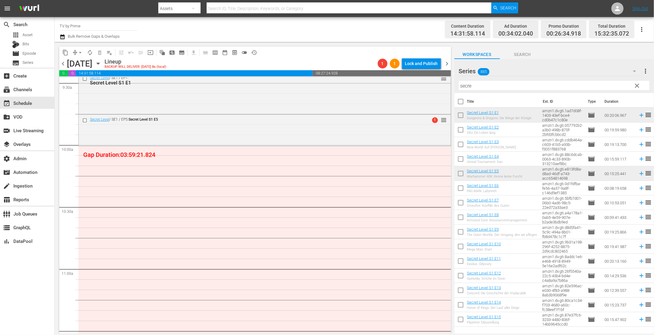
drag, startPoint x: 476, startPoint y: 171, endPoint x: 207, endPoint y: 10, distance: 314.1
drag, startPoint x: 482, startPoint y: 89, endPoint x: 423, endPoint y: 81, distance: 59.2
click at [423, 81] on div "content_copy compress arrow_drop_down autorenew_outlined delete_forever_outline…" at bounding box center [354, 187] width 599 height 291
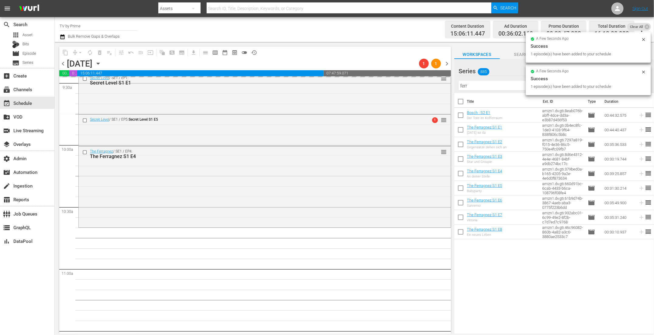
drag, startPoint x: 488, startPoint y: 187, endPoint x: 246, endPoint y: 15, distance: 296.2
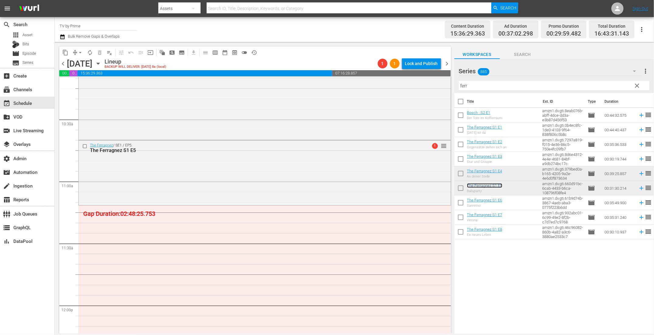
scroll to position [1313, 0]
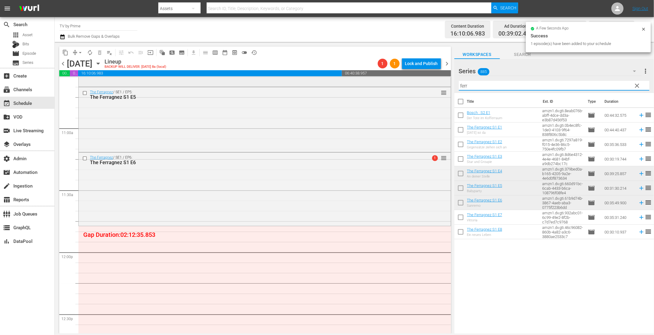
drag, startPoint x: 478, startPoint y: 87, endPoint x: 411, endPoint y: 78, distance: 67.4
click at [411, 78] on div "content_copy compress arrow_drop_down autorenew_outlined delete_forever_outline…" at bounding box center [354, 187] width 599 height 291
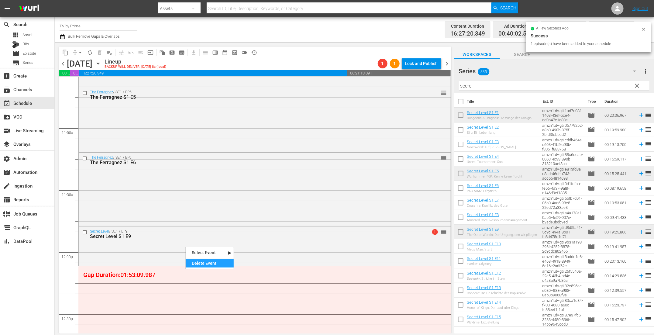
click at [202, 265] on div "Delete Event" at bounding box center [210, 263] width 48 height 8
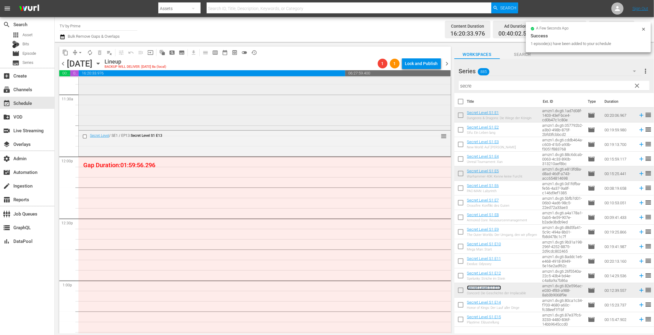
scroll to position [1451, 0]
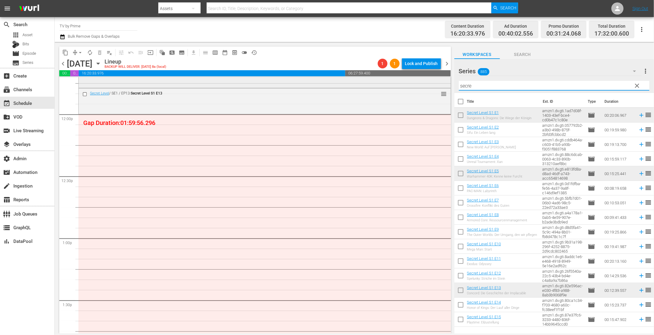
drag, startPoint x: 466, startPoint y: 85, endPoint x: 425, endPoint y: 81, distance: 41.2
click at [426, 81] on div "content_copy compress arrow_drop_down autorenew_outlined delete_forever_outline…" at bounding box center [354, 187] width 599 height 291
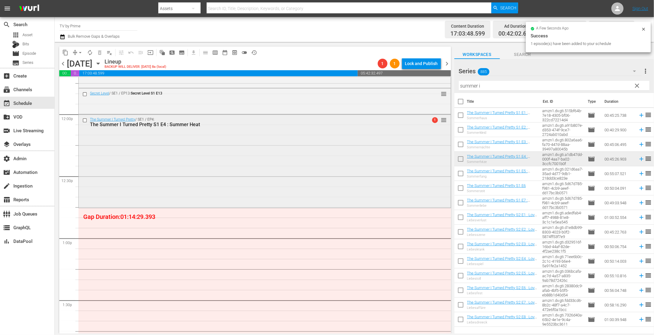
click at [428, 191] on div "The Summer I Turned Pretty / SE1 / EP4: The Summer I Turned Pretty S1 E4 : Summ…" at bounding box center [265, 161] width 372 height 92
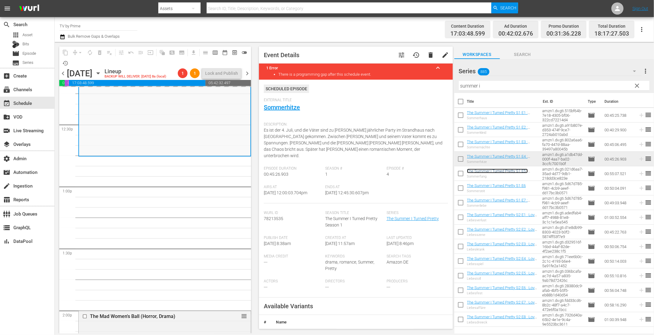
scroll to position [1597, 0]
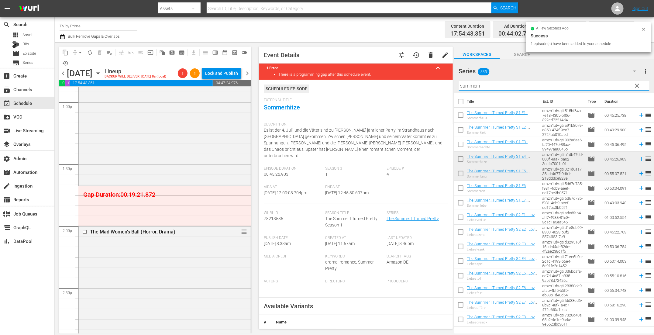
drag, startPoint x: 498, startPoint y: 86, endPoint x: 426, endPoint y: 80, distance: 72.3
click at [426, 80] on div "content_copy compress arrow_drop_down autorenew_outlined delete_forever_outline…" at bounding box center [354, 187] width 599 height 291
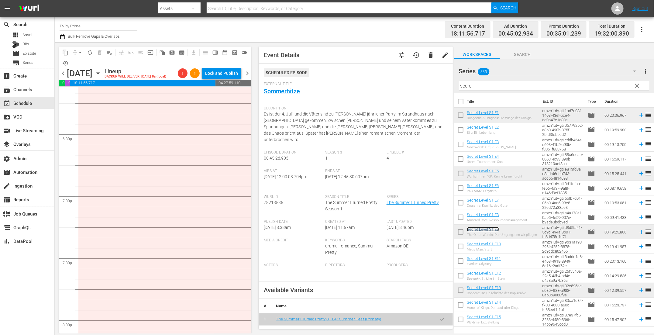
scroll to position [2168, 0]
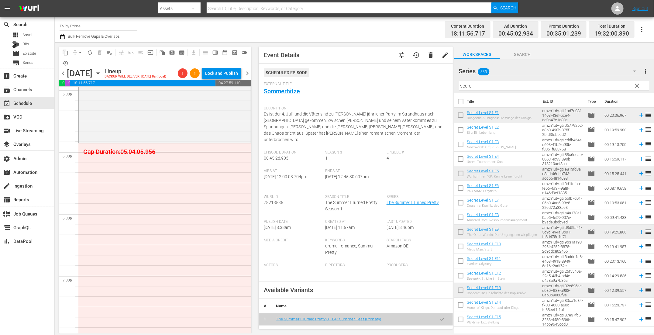
drag, startPoint x: 490, startPoint y: 230, endPoint x: 236, endPoint y: 11, distance: 335.6
drag, startPoint x: 483, startPoint y: 87, endPoint x: 401, endPoint y: 74, distance: 83.4
click at [401, 74] on div "content_copy compress arrow_drop_down autorenew_outlined delete_forever_outline…" at bounding box center [354, 187] width 599 height 291
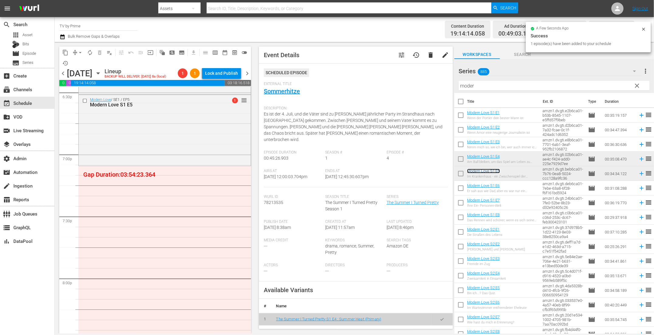
scroll to position [2294, 0]
drag, startPoint x: 490, startPoint y: 171, endPoint x: 198, endPoint y: 5, distance: 336.1
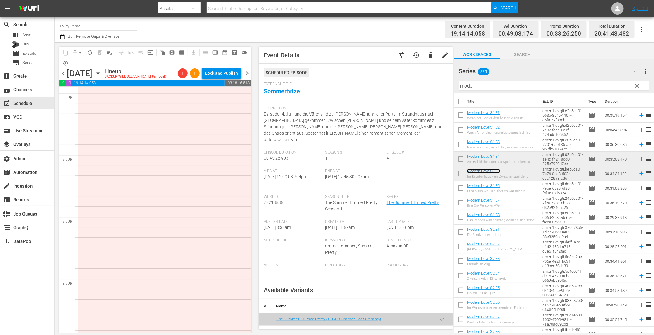
scroll to position [2329, 0]
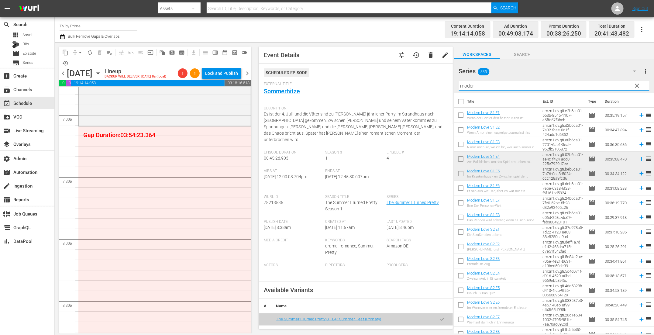
drag, startPoint x: 482, startPoint y: 86, endPoint x: 410, endPoint y: 74, distance: 73.4
click at [410, 74] on div "content_copy compress arrow_drop_down autorenew_outlined delete_forever_outline…" at bounding box center [354, 187] width 599 height 291
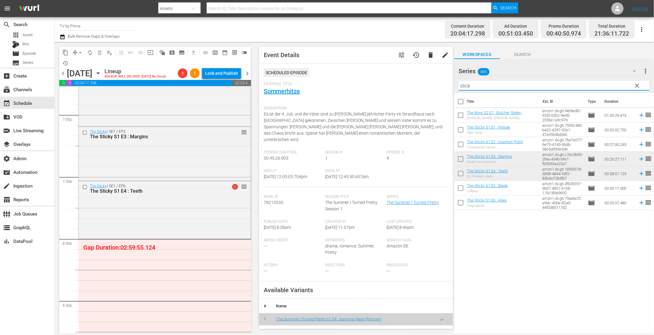
drag, startPoint x: 478, startPoint y: 86, endPoint x: 430, endPoint y: 81, distance: 47.9
click at [430, 81] on div "content_copy compress arrow_drop_down autorenew_outlined delete_forever_outline…" at bounding box center [354, 187] width 599 height 291
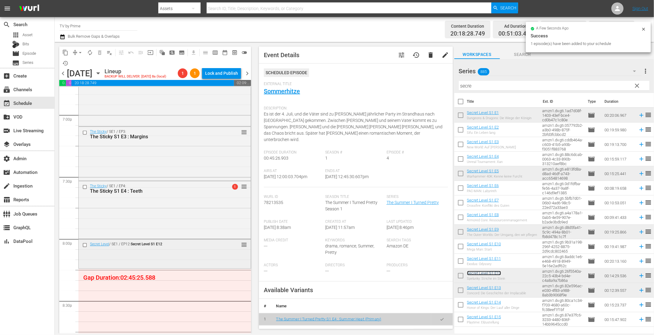
scroll to position [2366, 0]
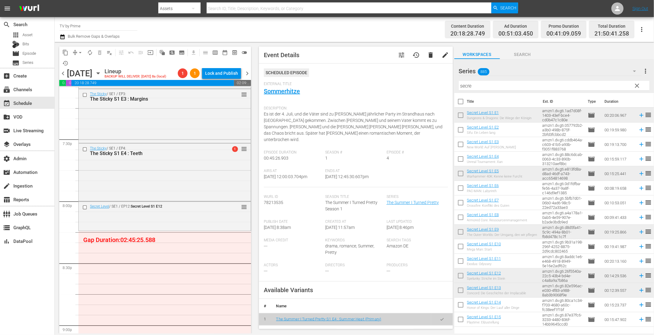
drag, startPoint x: 495, startPoint y: 274, endPoint x: 239, endPoint y: 1, distance: 375.0
drag, startPoint x: 473, startPoint y: 86, endPoint x: 419, endPoint y: 80, distance: 54.2
click at [419, 80] on div "content_copy compress arrow_drop_down autorenew_outlined delete_forever_outline…" at bounding box center [354, 187] width 599 height 291
paste input "Der Bei"
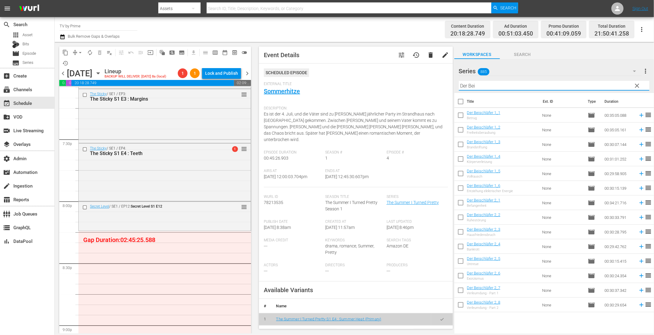
type input "Der Bei"
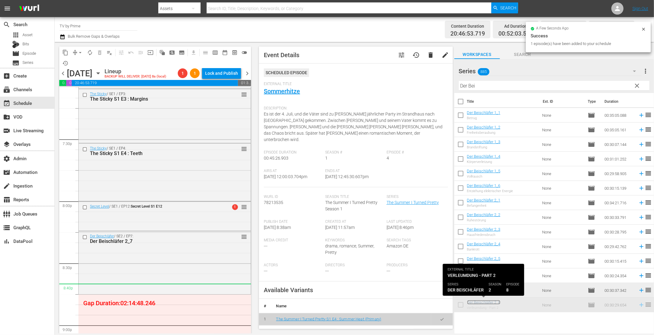
scroll to position [2464, 0]
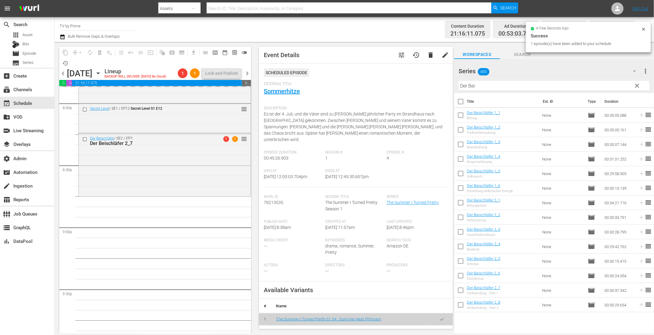
drag, startPoint x: 477, startPoint y: 302, endPoint x: 170, endPoint y: 7, distance: 426.5
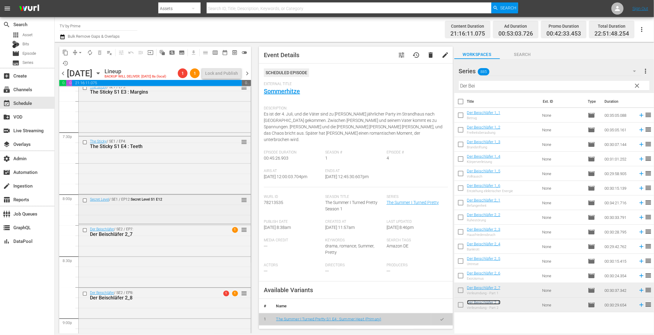
scroll to position [2272, 0]
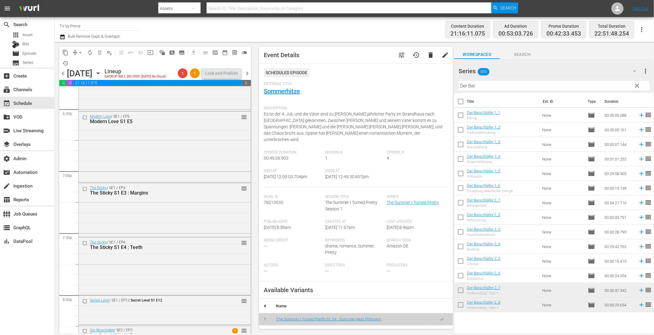
click at [102, 71] on icon "button" at bounding box center [98, 73] width 7 height 7
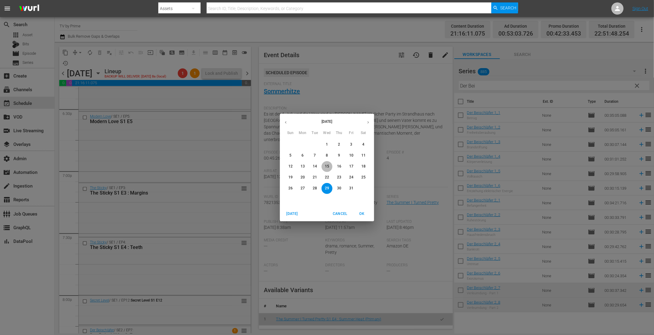
click at [326, 166] on p "15" at bounding box center [327, 166] width 4 height 5
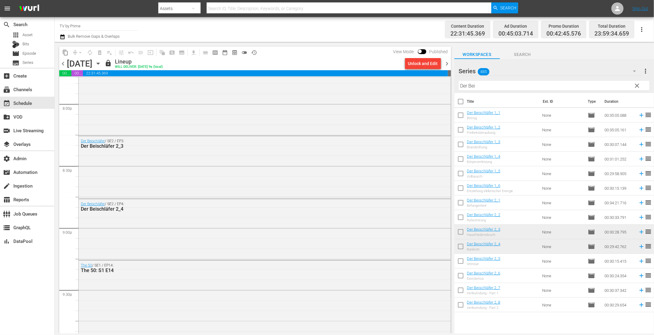
scroll to position [2459, 0]
click at [102, 63] on icon "button" at bounding box center [98, 63] width 7 height 7
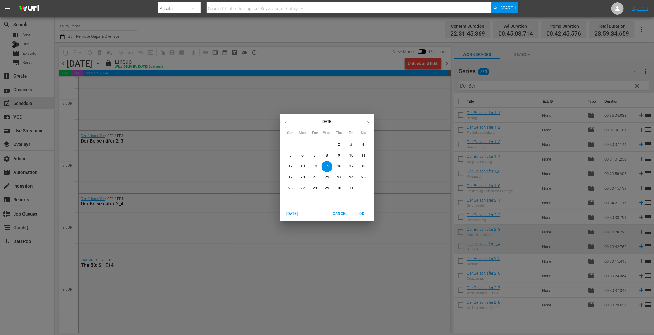
click at [327, 180] on p "22" at bounding box center [327, 177] width 4 height 5
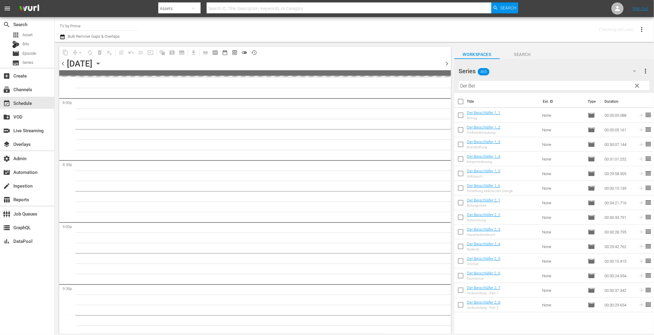
scroll to position [2479, 0]
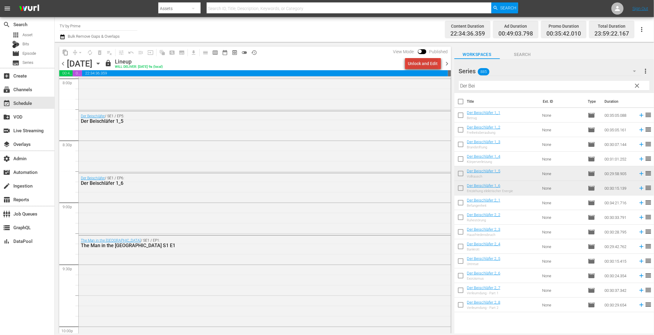
click at [432, 64] on div "Unlock and Edit" at bounding box center [423, 63] width 30 height 11
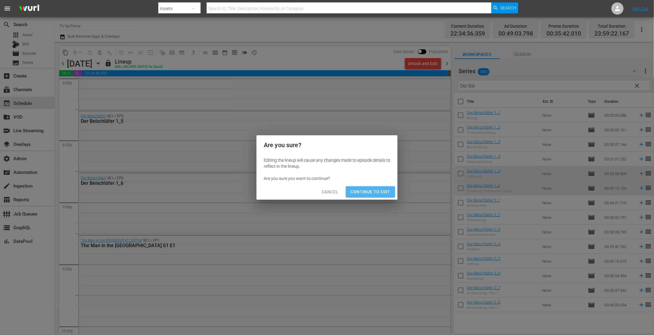
click at [378, 190] on span "Continue to Edit" at bounding box center [371, 192] width 40 height 8
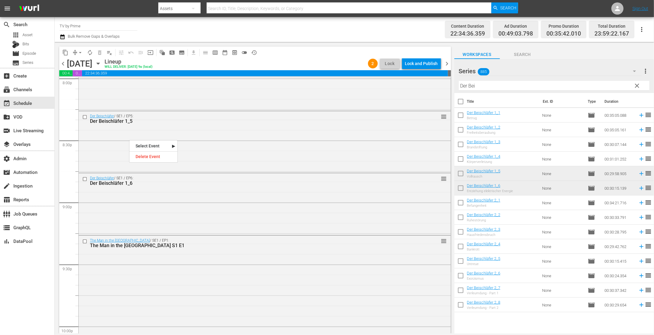
drag, startPoint x: 129, startPoint y: 139, endPoint x: 150, endPoint y: 154, distance: 25.7
click at [163, 156] on div "Delete Event" at bounding box center [153, 157] width 48 height 8
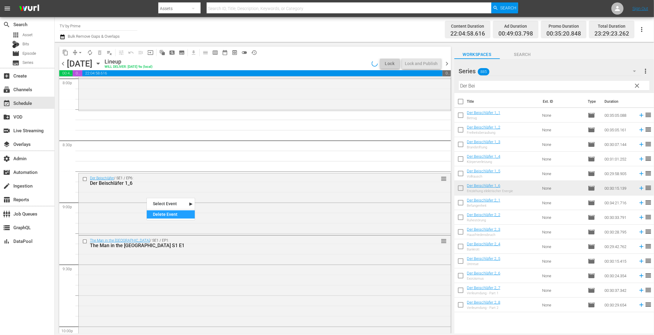
click at [163, 213] on div "Delete Event" at bounding box center [171, 214] width 48 height 8
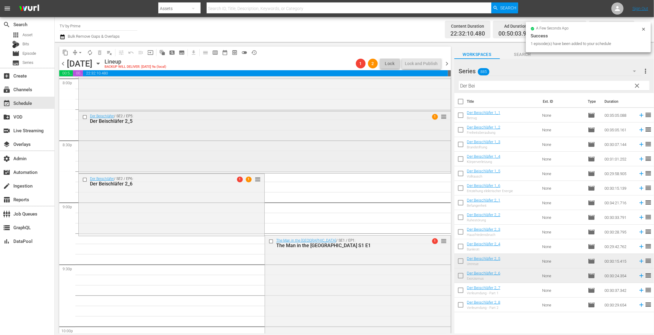
click at [233, 129] on div "Der Beischläfer / SE2 / EP5: Der Beischläfer 2_5 1 reorder" at bounding box center [265, 141] width 372 height 61
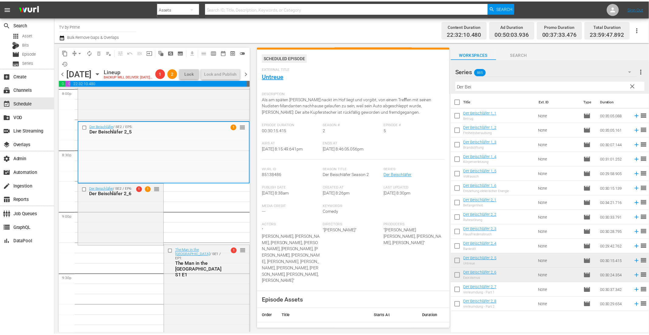
scroll to position [0, 0]
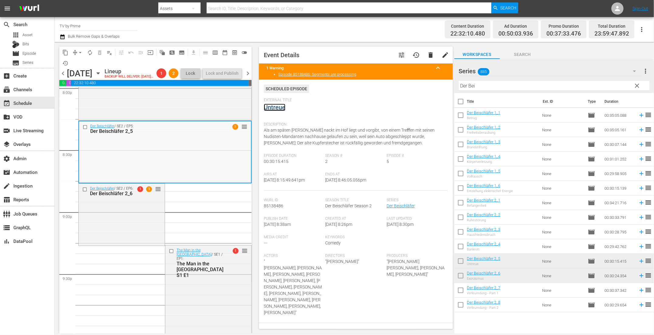
click at [274, 109] on link "Untreue" at bounding box center [275, 107] width 22 height 7
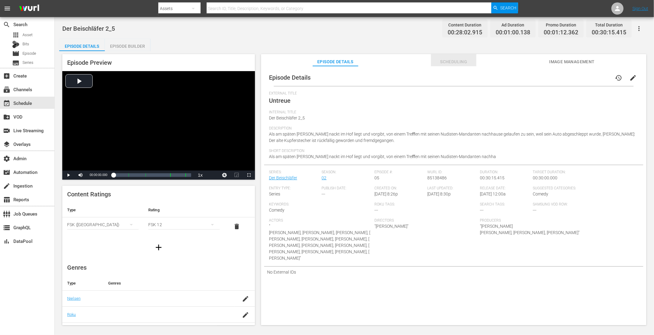
click at [470, 64] on span "Scheduling" at bounding box center [454, 62] width 46 height 8
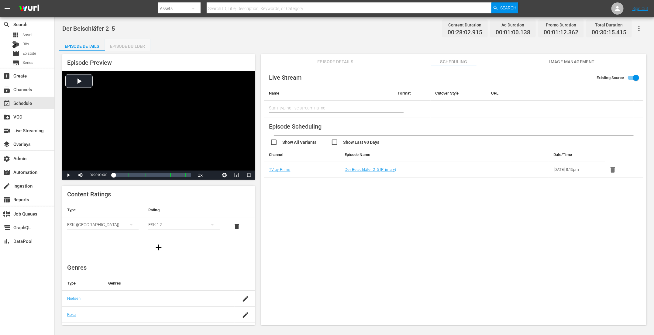
drag, startPoint x: 131, startPoint y: 50, endPoint x: 327, endPoint y: 159, distance: 224.1
click at [132, 50] on div "Episode Builder" at bounding box center [128, 46] width 46 height 15
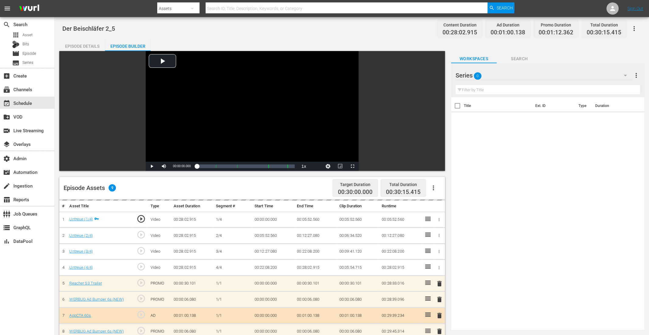
scroll to position [87, 0]
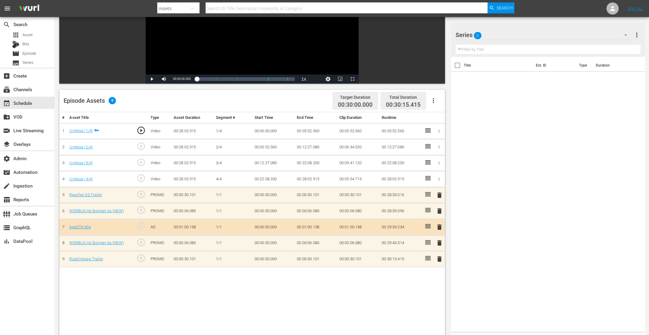
click at [440, 193] on span "delete" at bounding box center [439, 194] width 7 height 7
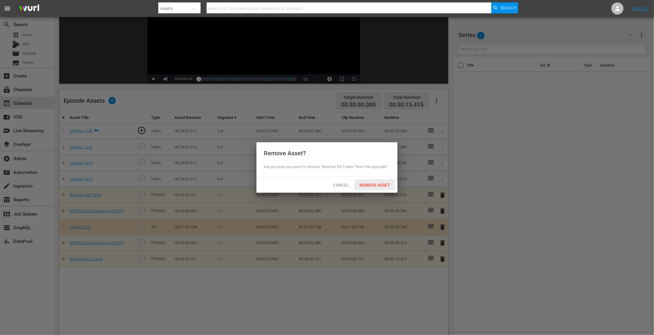
click at [372, 181] on div "Remove Asset" at bounding box center [375, 184] width 40 height 11
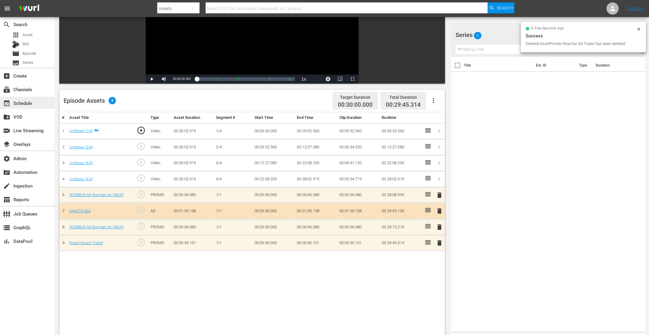
click at [23, 104] on div "event_available Schedule" at bounding box center [17, 101] width 34 height 5
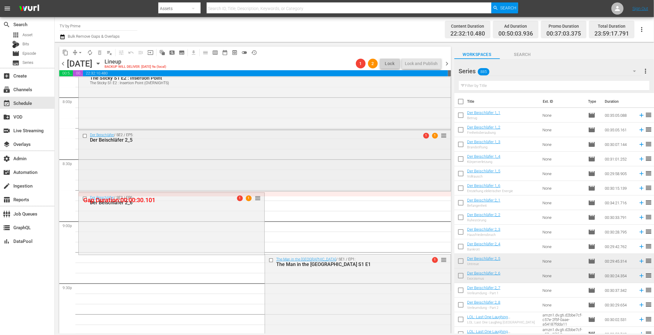
scroll to position [2465, 0]
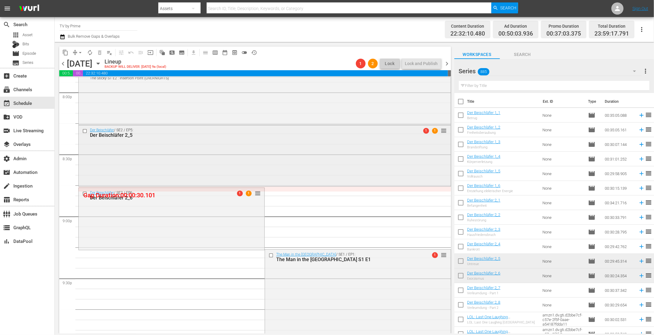
click at [177, 169] on div "Der Beischläfer / SE2 / EP5: Der Beischläfer 2_5 1 1 reorder" at bounding box center [265, 155] width 372 height 60
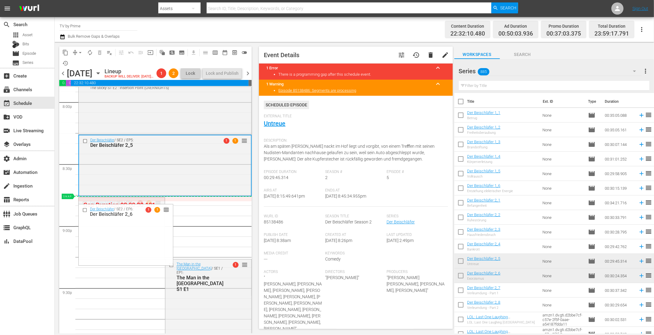
drag, startPoint x: 155, startPoint y: 211, endPoint x: 154, endPoint y: 208, distance: 3.5
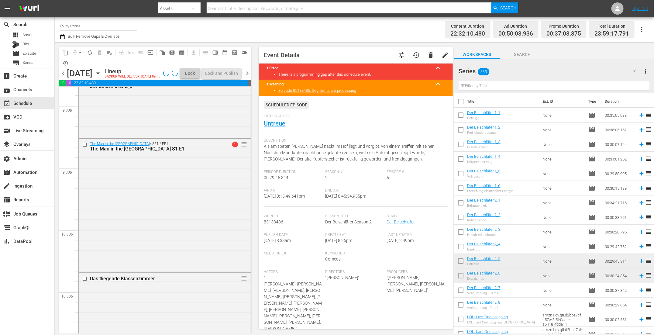
scroll to position [2450, 0]
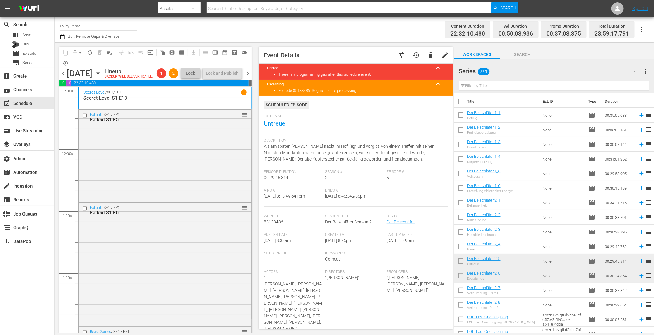
scroll to position [2454, 0]
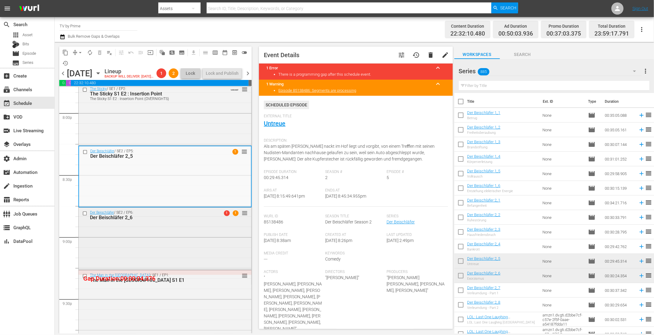
click at [152, 249] on div "Der Beischläfer / SE2 / EP6: Der Beischläfer 2_6 1 1 reorder" at bounding box center [165, 238] width 173 height 61
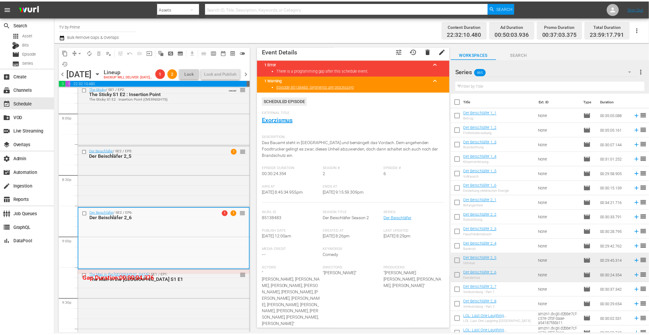
scroll to position [0, 0]
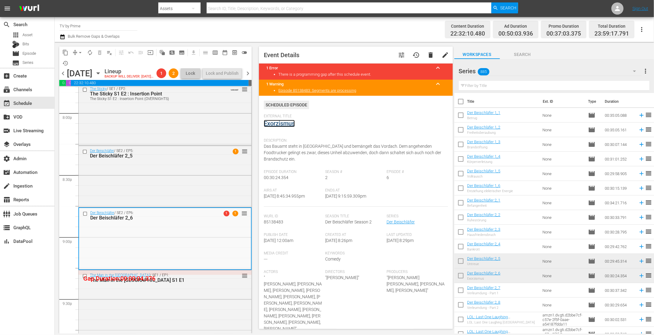
click at [285, 125] on link "Exorzismus" at bounding box center [279, 123] width 31 height 7
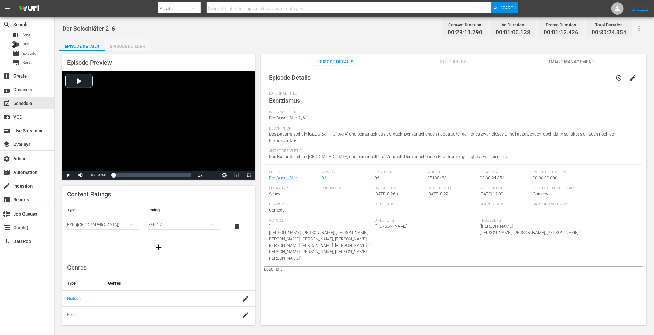
click at [128, 45] on div "Episode Builder" at bounding box center [128, 46] width 46 height 15
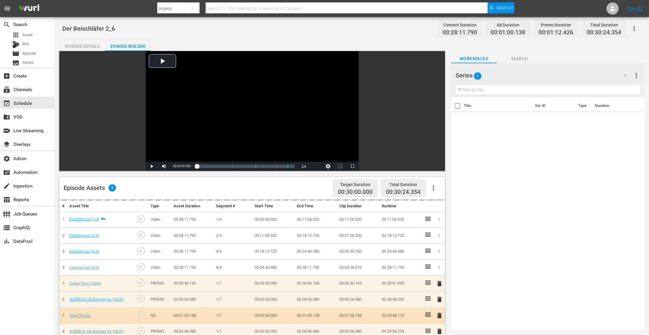
scroll to position [158, 0]
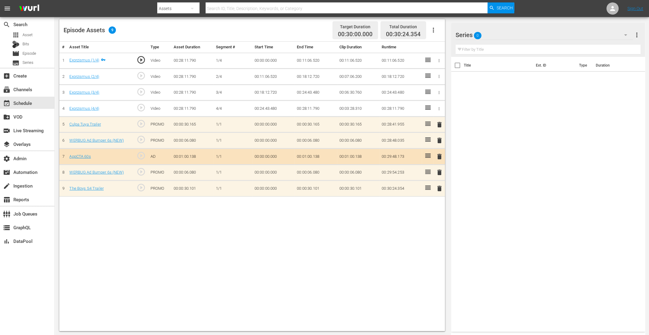
click at [623, 33] on icon "button" at bounding box center [625, 34] width 7 height 7
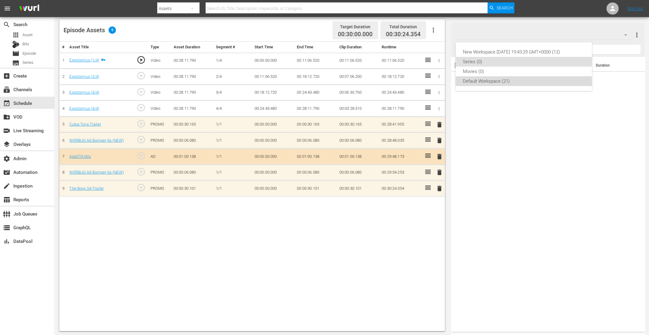
click at [511, 80] on div "Default Workspace (21)" at bounding box center [524, 81] width 122 height 10
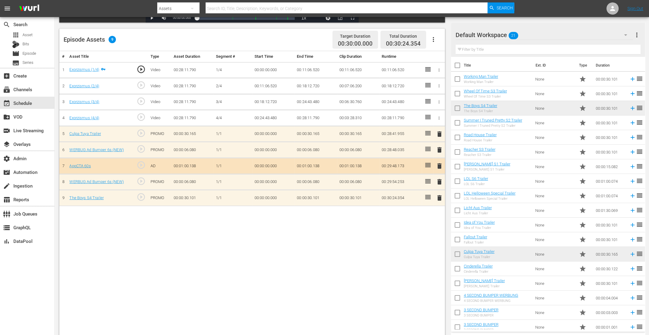
scroll to position [49, 0]
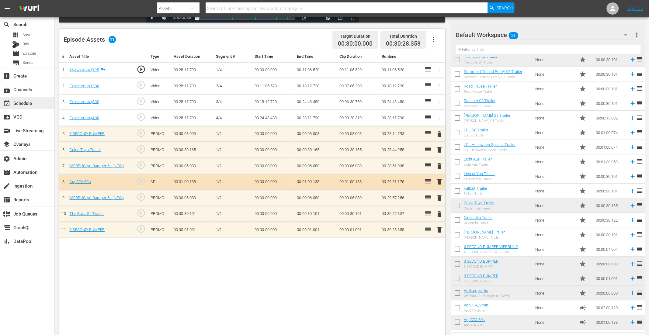
click at [29, 103] on div "event_available Schedule" at bounding box center [17, 101] width 34 height 5
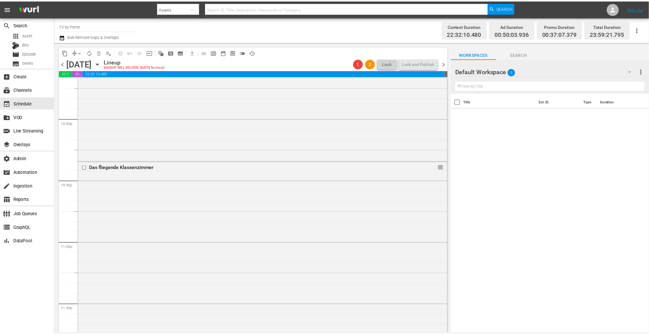
scroll to position [2472, 0]
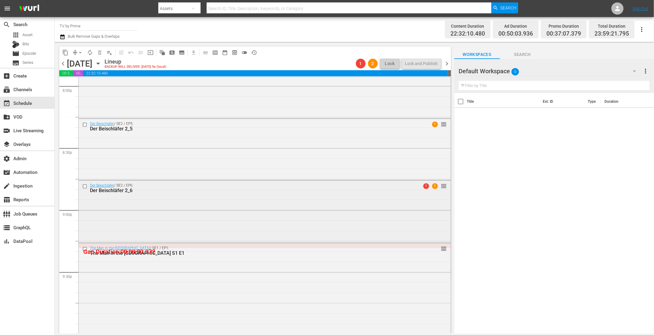
click at [193, 216] on div "Der Beischläfer / SE2 / EP6: Der Beischläfer 2_6 1 1 reorder" at bounding box center [265, 211] width 372 height 61
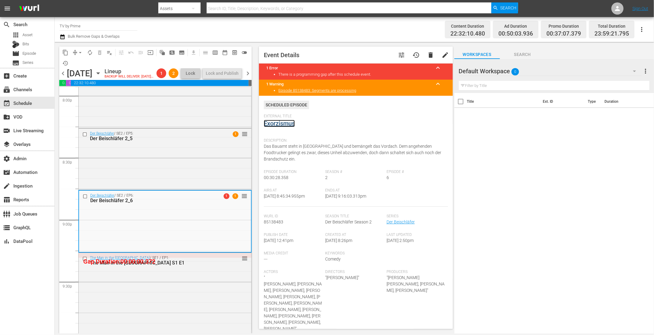
click at [286, 126] on link "Exorzismus" at bounding box center [279, 123] width 31 height 7
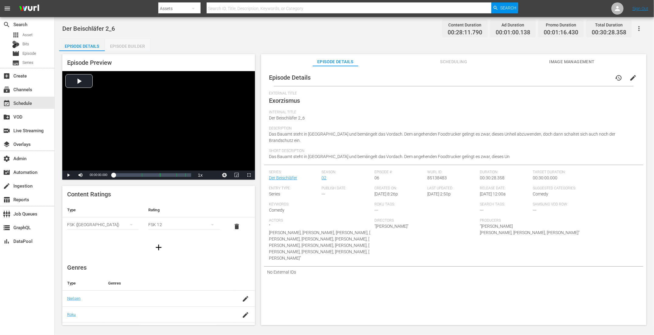
click at [132, 46] on div "Episode Builder" at bounding box center [128, 46] width 46 height 15
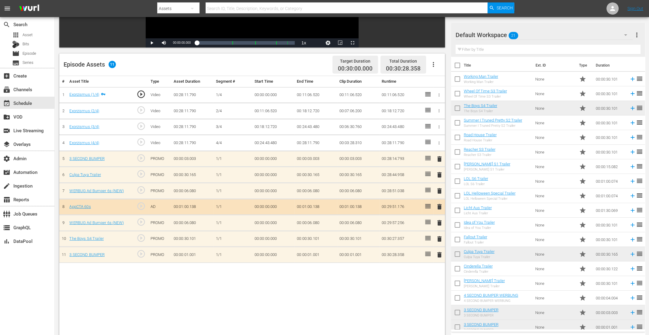
scroll to position [49, 0]
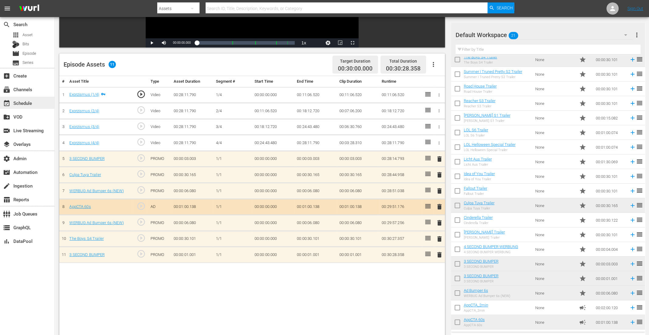
click at [40, 105] on div "event_available Schedule" at bounding box center [27, 103] width 54 height 12
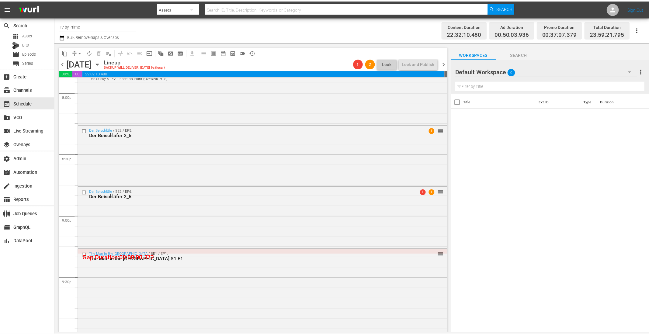
scroll to position [2490, 0]
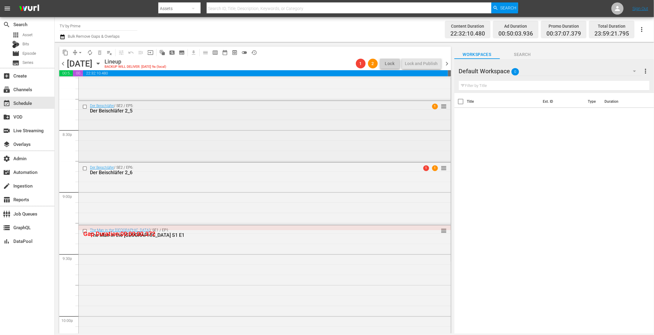
click at [267, 148] on div "Der Beischläfer / SE2 / EP5: Der Beischläfer 2_5 1 reorder" at bounding box center [265, 131] width 372 height 60
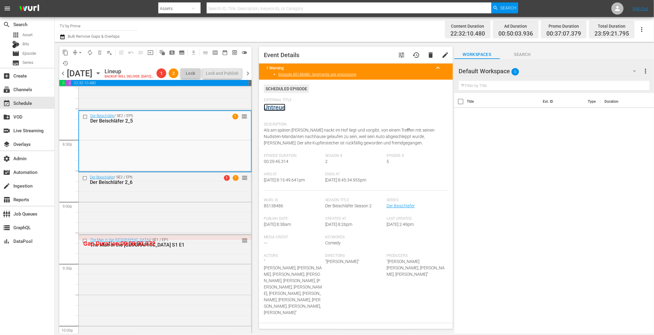
click at [277, 109] on link "Untreue" at bounding box center [275, 107] width 22 height 7
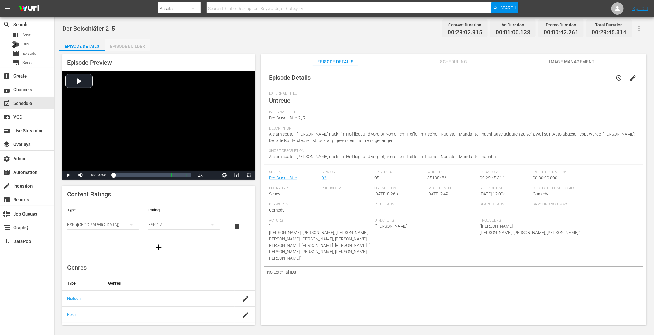
click at [125, 46] on div "Episode Builder" at bounding box center [128, 46] width 46 height 15
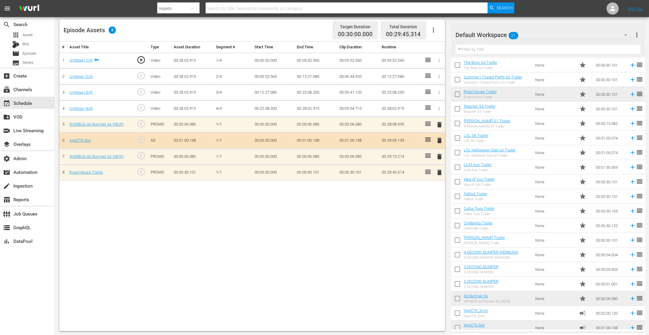
scroll to position [49, 0]
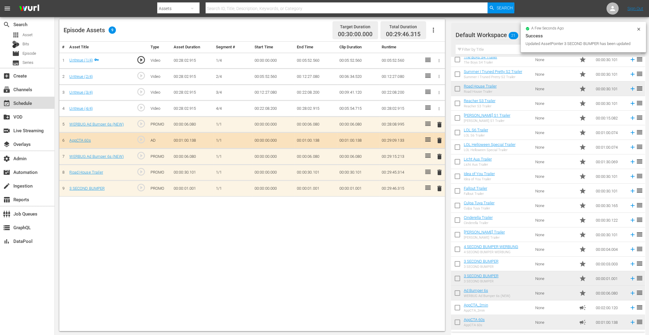
click at [26, 101] on div "event_available Schedule" at bounding box center [17, 101] width 34 height 5
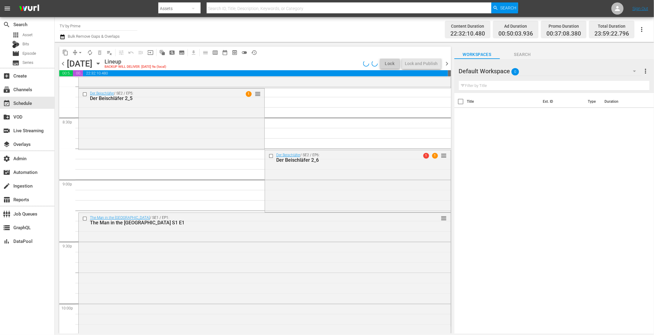
scroll to position [2741, 0]
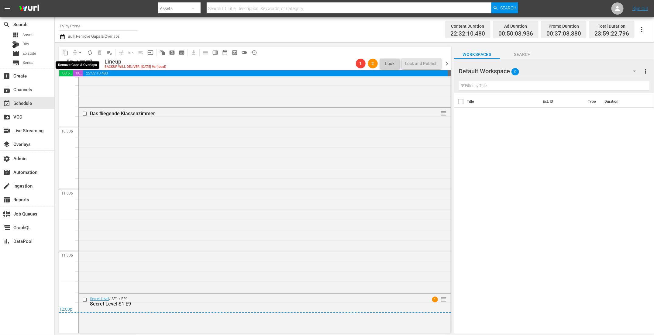
click at [76, 50] on button "arrow_drop_down" at bounding box center [80, 53] width 10 height 10
click at [82, 84] on li "Align to End of Previous Day" at bounding box center [81, 85] width 64 height 10
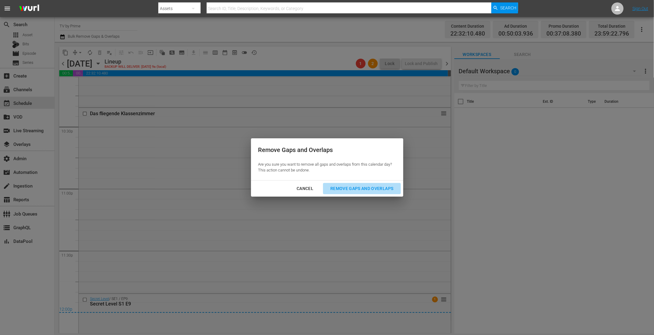
click at [371, 190] on div "Remove Gaps and Overlaps" at bounding box center [362, 189] width 73 height 8
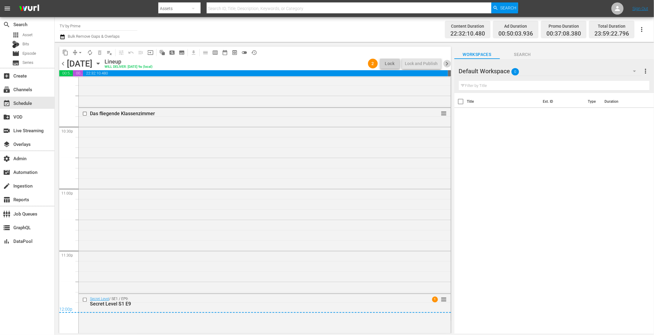
click at [447, 63] on span "chevron_right" at bounding box center [447, 64] width 8 height 8
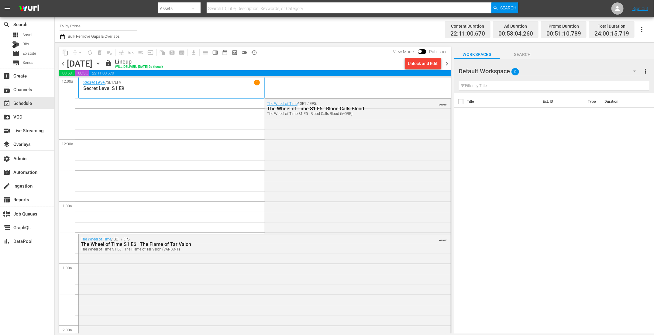
click at [63, 61] on span "chevron_left" at bounding box center [63, 64] width 8 height 8
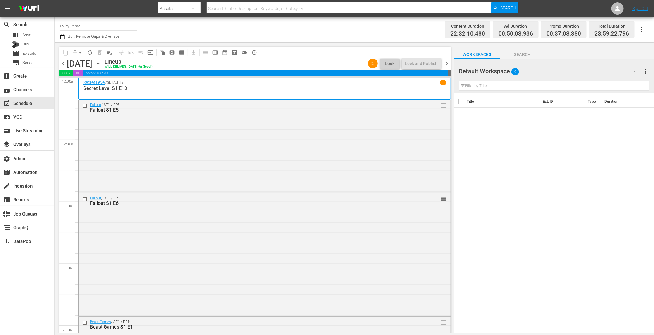
click at [102, 64] on icon "button" at bounding box center [98, 63] width 7 height 7
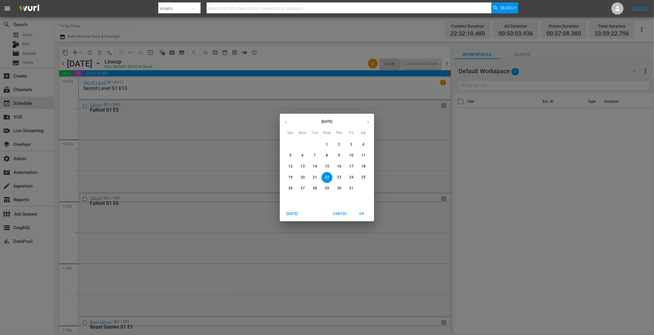
click at [328, 188] on p "29" at bounding box center [327, 188] width 4 height 5
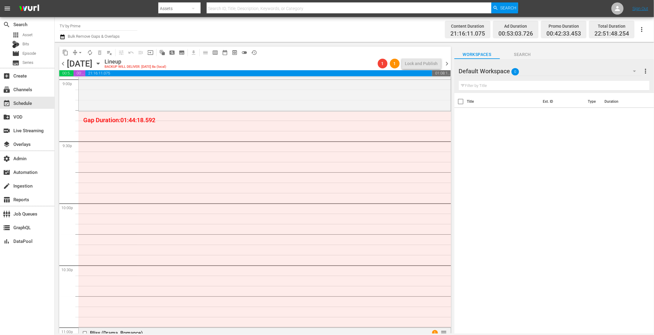
scroll to position [2429, 0]
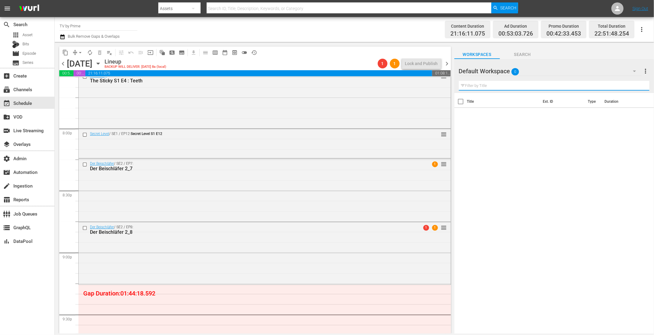
click at [474, 86] on input "text" at bounding box center [554, 86] width 191 height 10
click at [633, 71] on icon "button" at bounding box center [634, 70] width 7 height 7
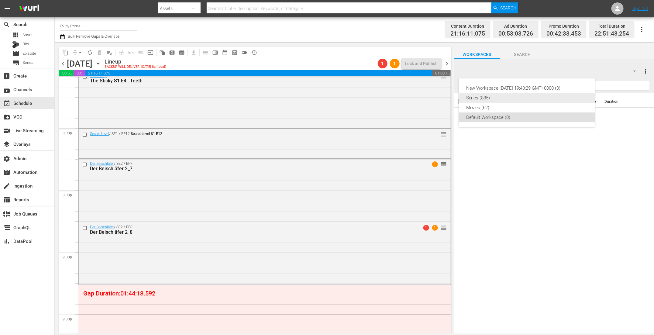
click at [495, 98] on div "Series (885)" at bounding box center [527, 98] width 122 height 10
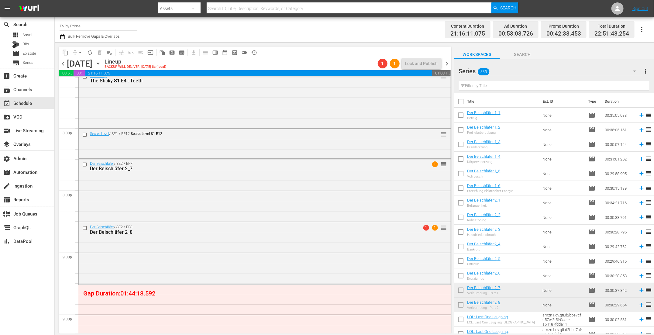
click at [475, 88] on input "text" at bounding box center [554, 86] width 191 height 10
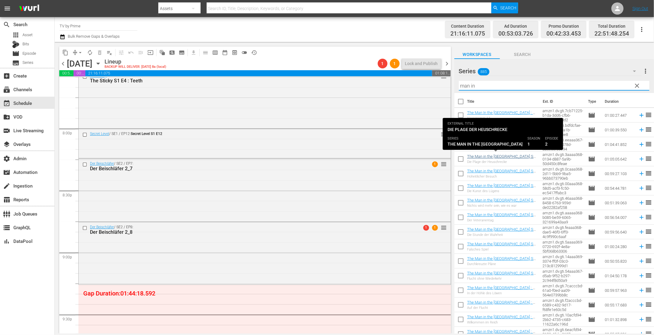
type input "man in"
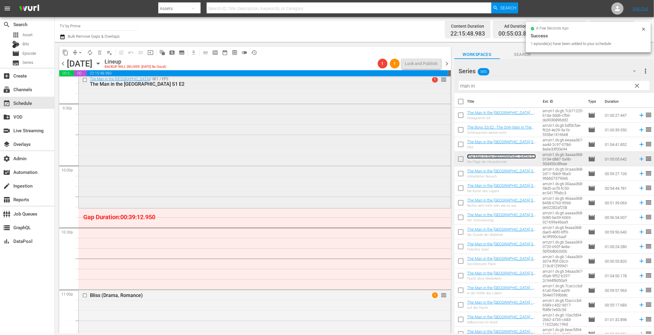
scroll to position [2677, 0]
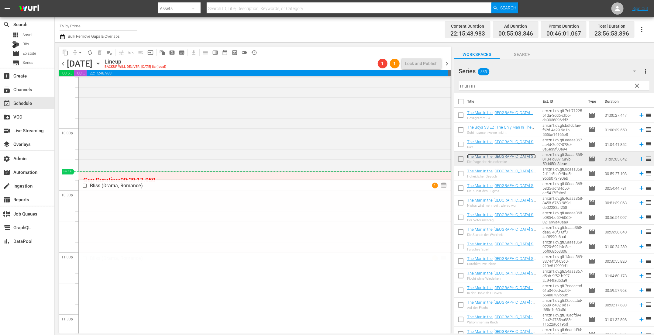
drag, startPoint x: 436, startPoint y: 254, endPoint x: 426, endPoint y: 174, distance: 80.3
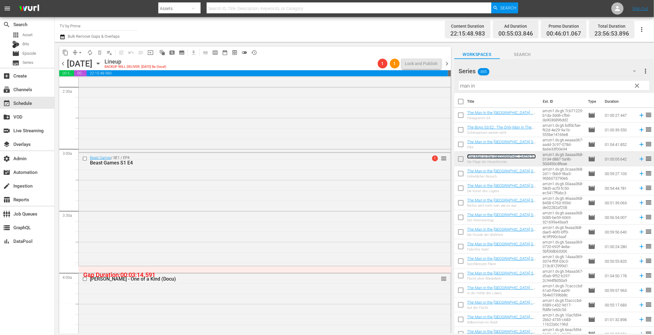
scroll to position [0, 0]
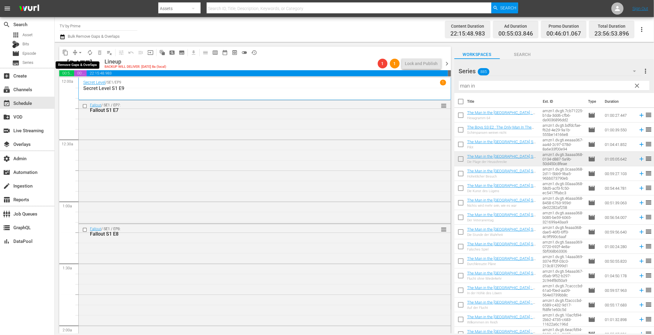
click at [80, 54] on span "arrow_drop_down" at bounding box center [80, 53] width 6 height 6
click at [77, 84] on li "Align to End of Previous Day" at bounding box center [81, 85] width 64 height 10
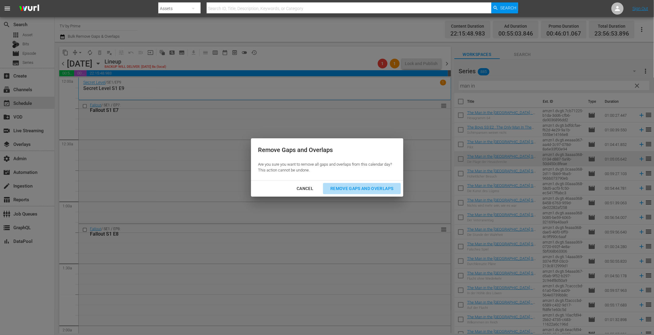
click at [361, 188] on div "Remove Gaps and Overlaps" at bounding box center [362, 189] width 73 height 8
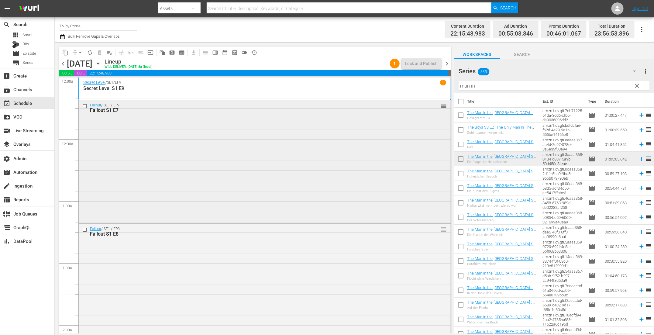
click at [280, 178] on div "Fallout / SE1 / EP7: Fallout S1 E7 reorder" at bounding box center [265, 161] width 372 height 122
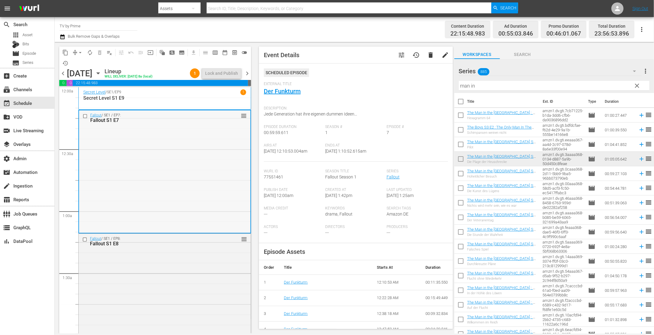
scroll to position [81, 0]
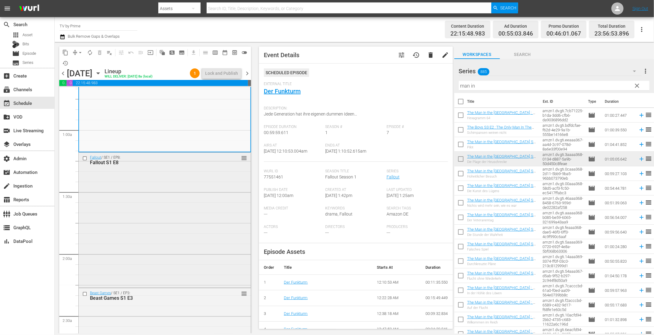
click at [171, 219] on div "Fallout / SE1 / EP8: Fallout S1 E8 reorder" at bounding box center [165, 219] width 172 height 133
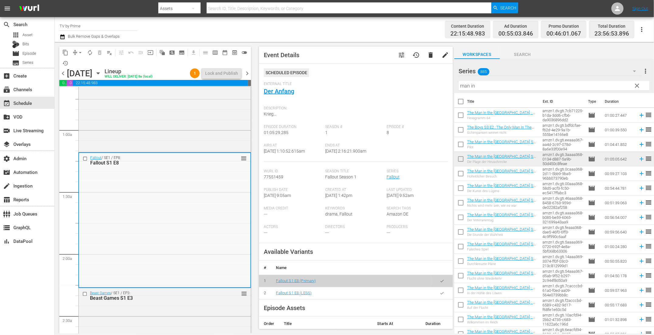
click at [439, 293] on button "button" at bounding box center [442, 293] width 12 height 12
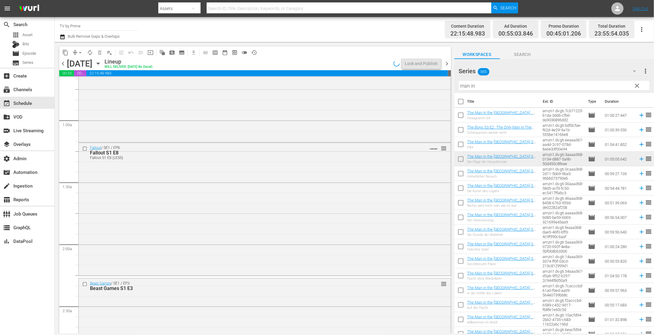
click at [115, 225] on div "Fallout / SE1 / EP8: Fallout S1 E8 Fallout S1 E8 (LESS) VARIANT reorder" at bounding box center [265, 209] width 372 height 132
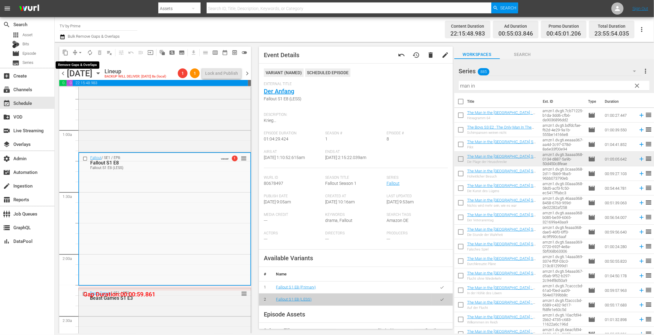
click at [78, 51] on span "arrow_drop_down" at bounding box center [80, 53] width 6 height 6
click at [88, 84] on li "Align to End of Previous Day" at bounding box center [81, 85] width 64 height 10
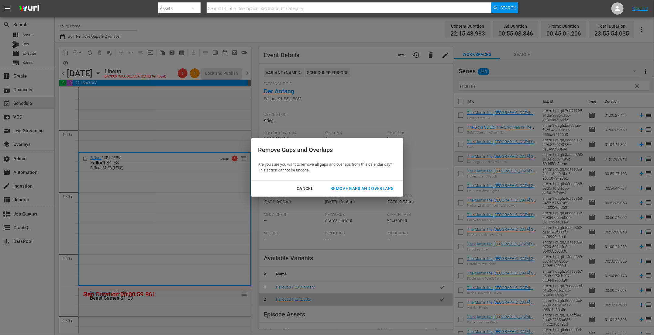
click at [377, 187] on div "Remove Gaps and Overlaps" at bounding box center [362, 189] width 73 height 8
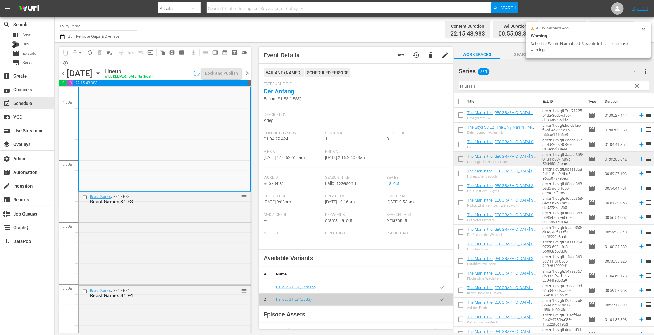
scroll to position [218, 0]
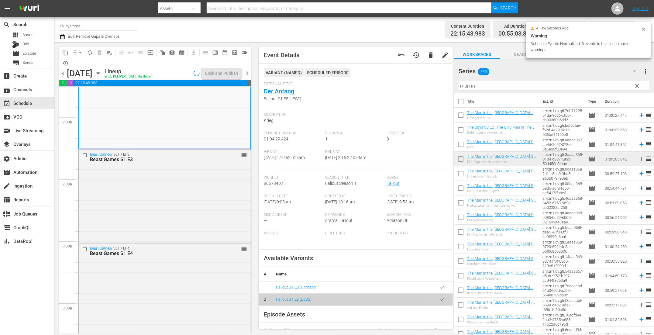
click at [150, 197] on div "Beast Games / SE1 / EP3: Beast Games S1 E3 reorder" at bounding box center [165, 196] width 172 height 92
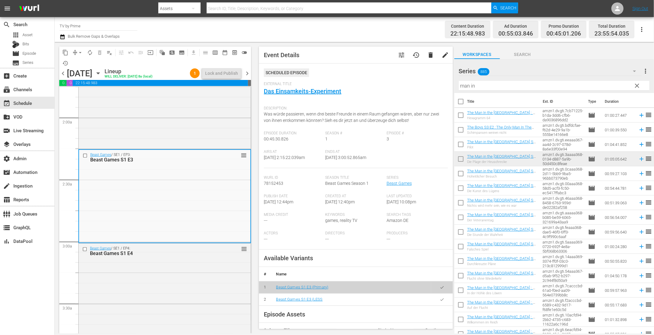
scroll to position [310, 0]
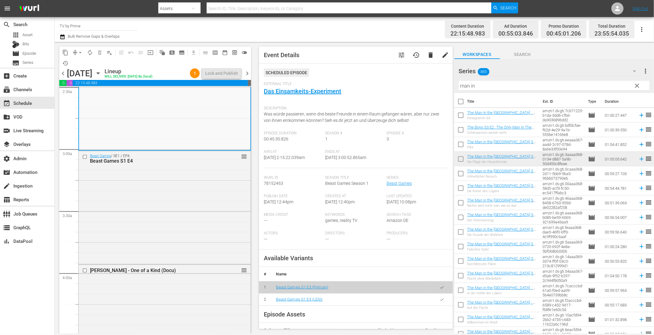
click at [150, 197] on div "Beast Games / SE1 / EP4: Beast Games S1 E4 reorder" at bounding box center [165, 207] width 172 height 112
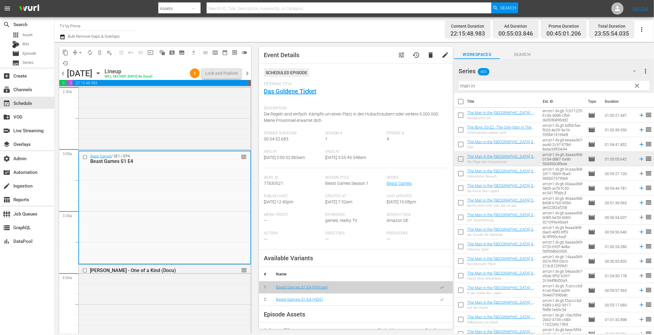
scroll to position [409, 0]
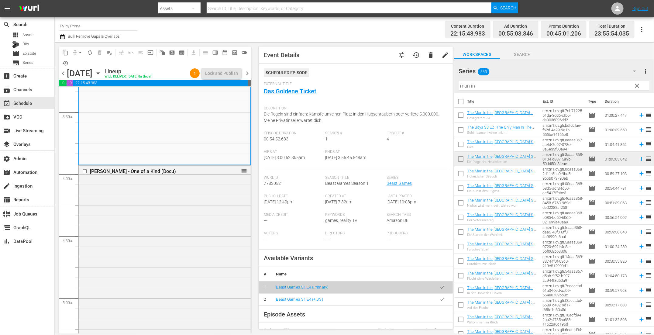
click at [150, 197] on div "Thomas Müller - One of a Kind (Docu) reorder" at bounding box center [165, 262] width 172 height 193
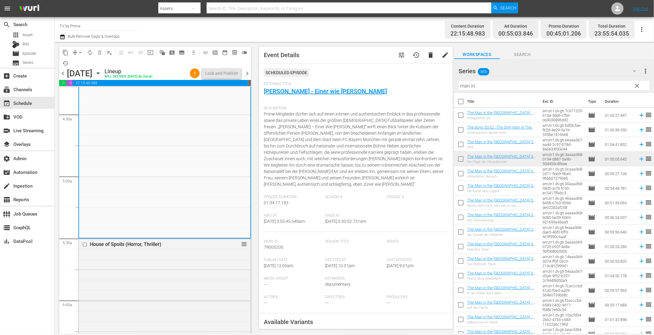
scroll to position [625, 0]
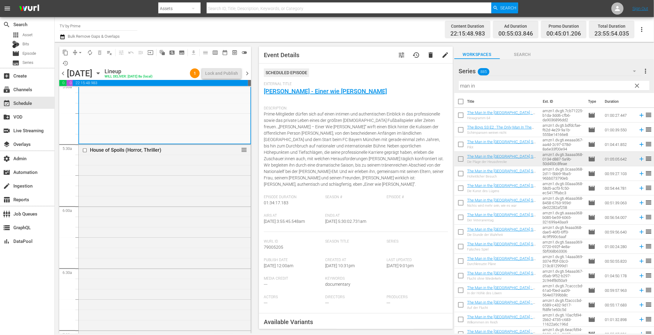
click at [150, 197] on div "House of Spoils (Horror, Thriller) reorder" at bounding box center [165, 253] width 172 height 216
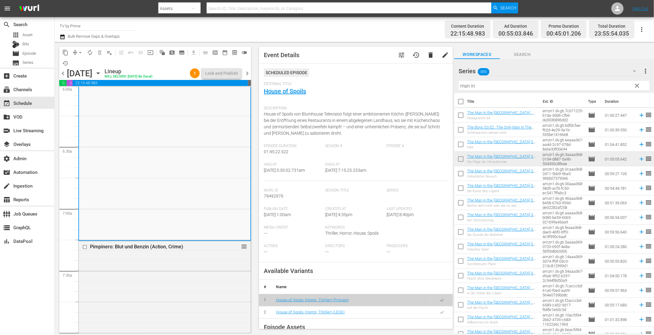
scroll to position [862, 0]
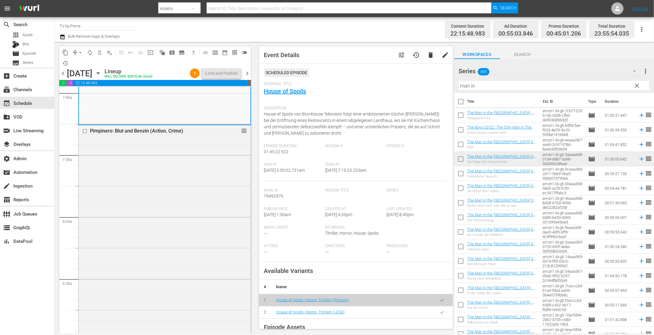
click at [150, 197] on div "Pimpinero: Blut und Benzin (Action, Crime) reorder" at bounding box center [165, 253] width 172 height 257
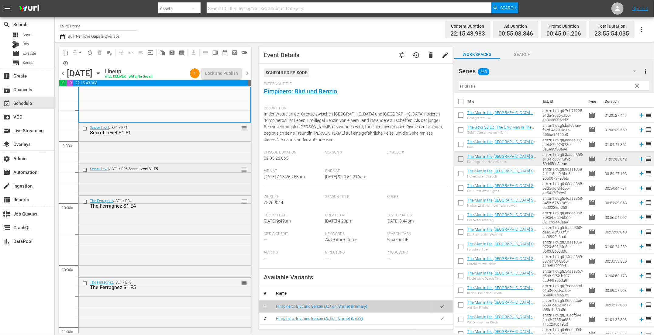
scroll to position [1134, 0]
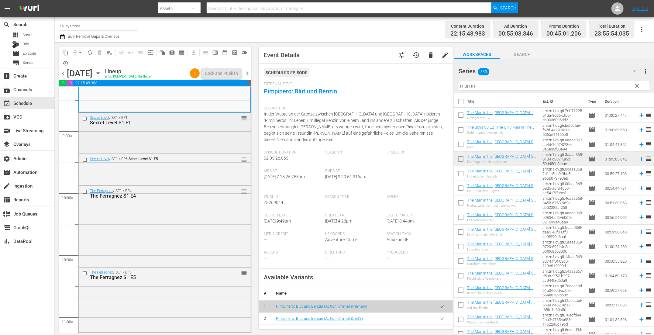
click at [172, 140] on div "Secret Level / SE1 / EP1: Secret Level S1 E1 reorder" at bounding box center [165, 133] width 172 height 40
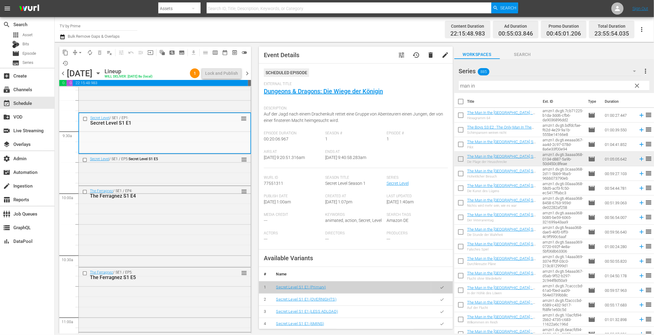
click at [167, 171] on div "Secret Level / SE1 / EP5: Secret Level S1 E5 reorder" at bounding box center [165, 169] width 172 height 30
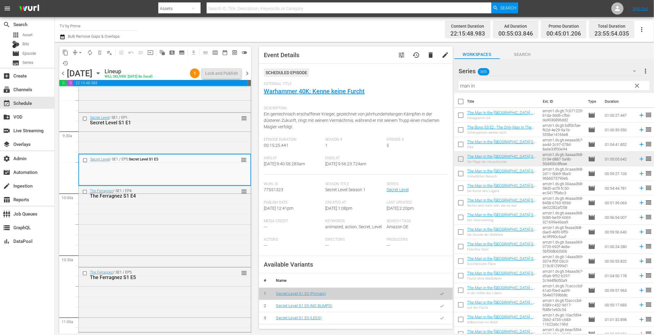
click at [165, 214] on div "The Ferragnez / SE1 / EP4: The Ferragnez S1 E4 reorder" at bounding box center [165, 226] width 172 height 80
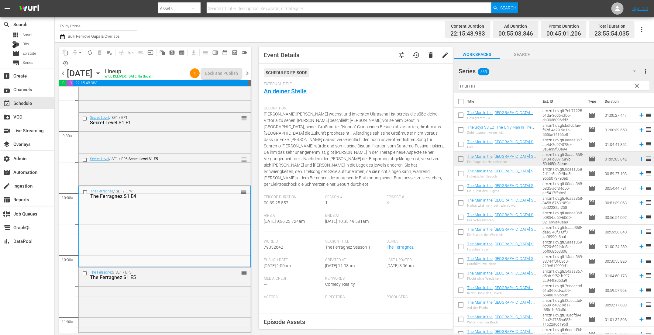
scroll to position [1228, 0]
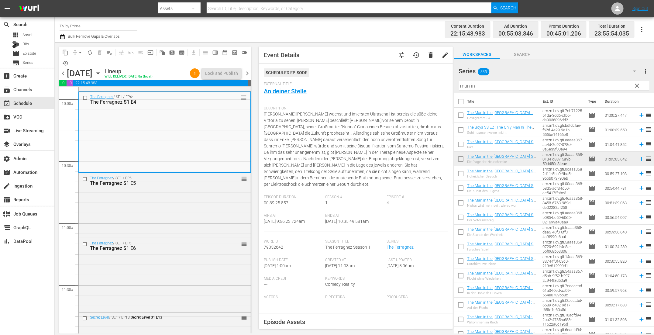
click at [165, 214] on div "The Ferragnez / SE1 / EP5: The Ferragnez S1 E5 reorder" at bounding box center [165, 204] width 172 height 63
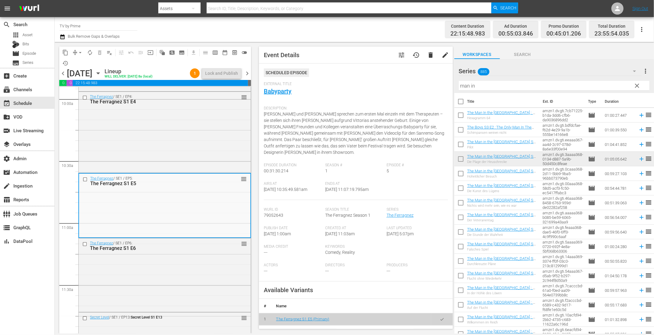
scroll to position [98, 0]
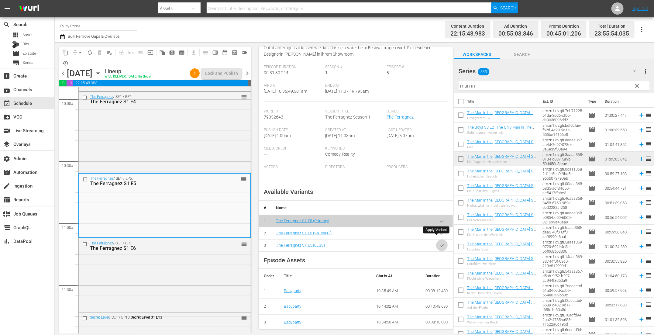
click at [440, 243] on icon "button" at bounding box center [442, 245] width 5 height 5
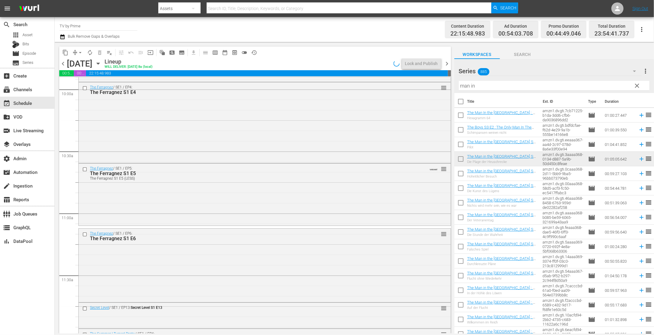
click at [116, 201] on div "The Ferragnez / SE1 / EP5: The Ferragnez S1 E5 The Ferragnez S1 E5 (LESS) VARIA…" at bounding box center [265, 194] width 372 height 61
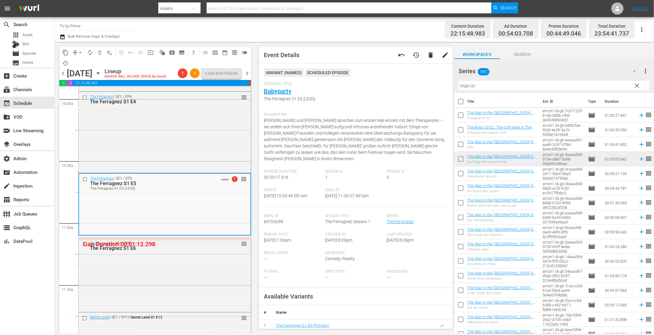
scroll to position [56, 0]
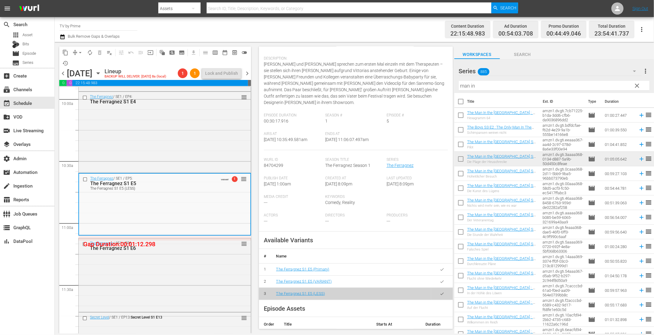
click at [434, 271] on body "menu Search By Assets Search ID, Title, Description, Keywords, or Category Sear…" at bounding box center [327, 167] width 654 height 335
click at [136, 220] on div "The Ferragnez / SE1 / EP5: The Ferragnez S1 E5 The Ferragnez S1 E5 (LESS) VARIA…" at bounding box center [164, 204] width 171 height 61
drag, startPoint x: 136, startPoint y: 220, endPoint x: 142, endPoint y: 258, distance: 38.4
click at [142, 258] on div "The Ferragnez / SE1 / EP6: The Ferragnez S1 E6 reorder" at bounding box center [165, 274] width 172 height 72
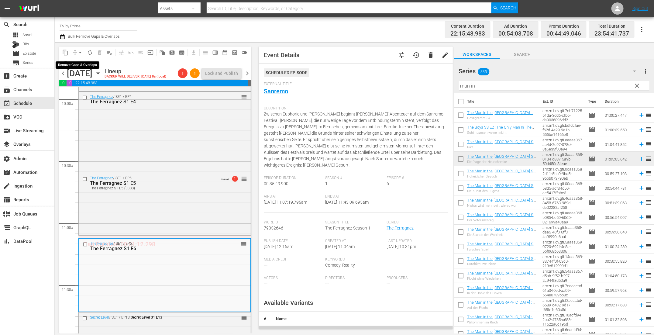
click at [79, 51] on span "arrow_drop_down" at bounding box center [80, 53] width 6 height 6
click at [81, 84] on li "Align to End of Previous Day" at bounding box center [81, 85] width 64 height 10
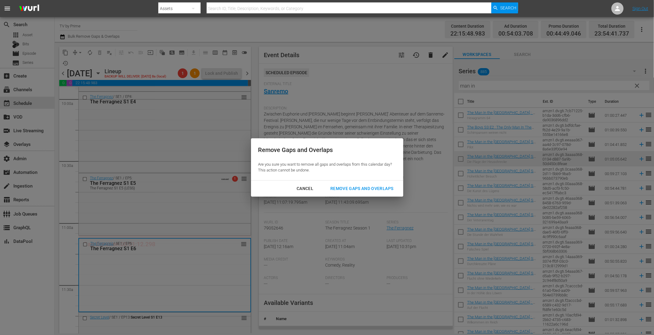
click at [351, 189] on div "Remove Gaps and Overlaps" at bounding box center [362, 189] width 73 height 8
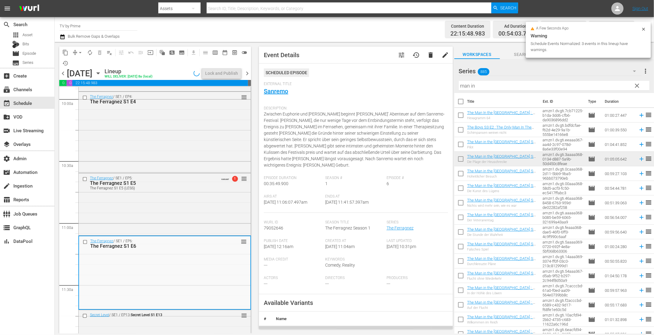
click at [185, 215] on div "The Ferragnez / SE1 / EP5: The Ferragnez S1 E5 The Ferragnez S1 E5 (LESS) VARIA…" at bounding box center [165, 203] width 172 height 61
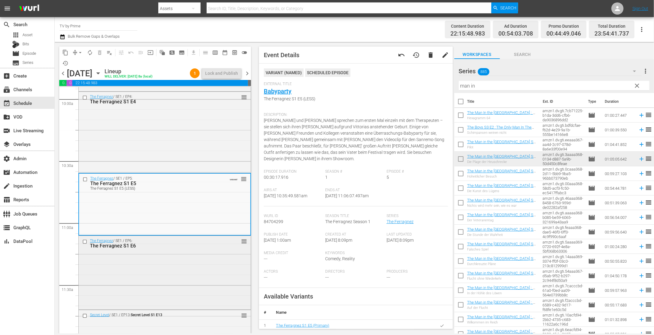
click at [173, 259] on div "The Ferragnez / SE1 / EP6: The Ferragnez S1 E6 reorder" at bounding box center [165, 272] width 172 height 72
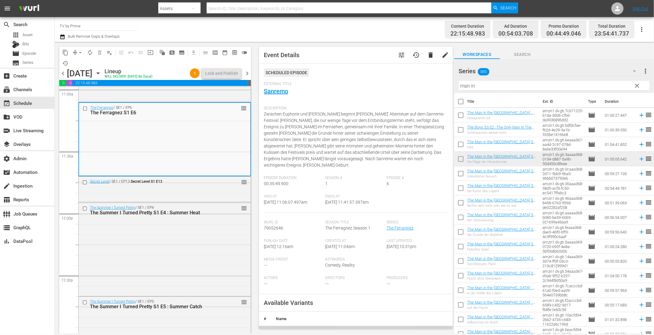
scroll to position [98, 0]
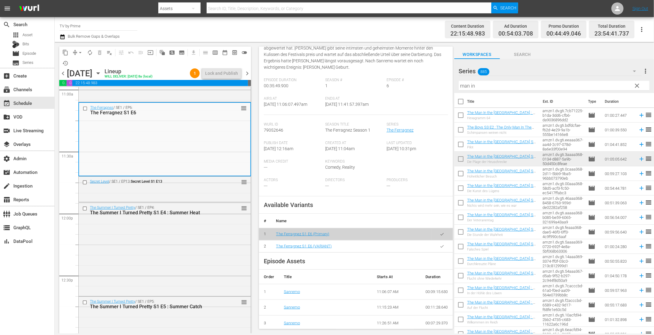
click at [440, 244] on icon "button" at bounding box center [442, 246] width 5 height 5
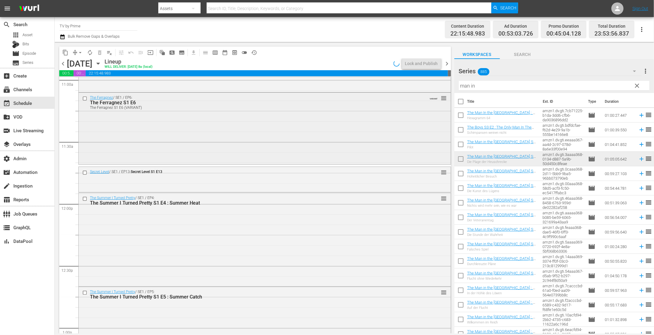
click at [141, 144] on div "The Ferragnez / SE1 / EP6: The Ferragnez S1 E6 The Ferragnez S1 E6 (VARIANT) VA…" at bounding box center [265, 128] width 372 height 71
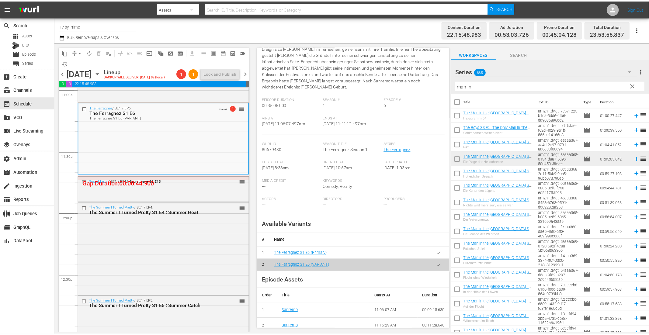
scroll to position [0, 0]
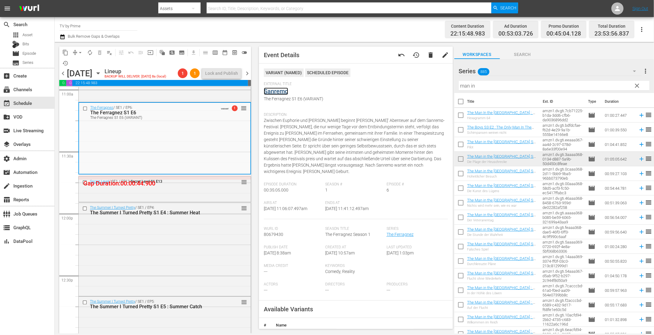
click at [279, 92] on link "Sanremo" at bounding box center [276, 91] width 24 height 7
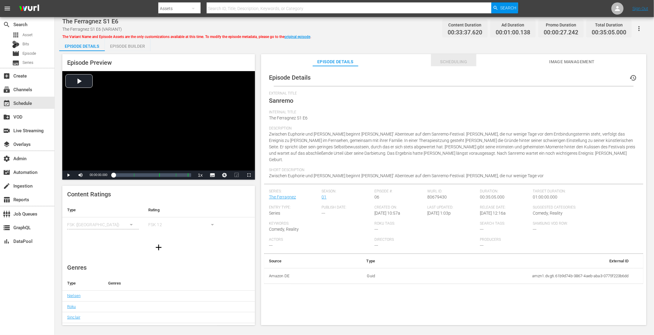
click at [452, 60] on span "Scheduling" at bounding box center [454, 62] width 46 height 8
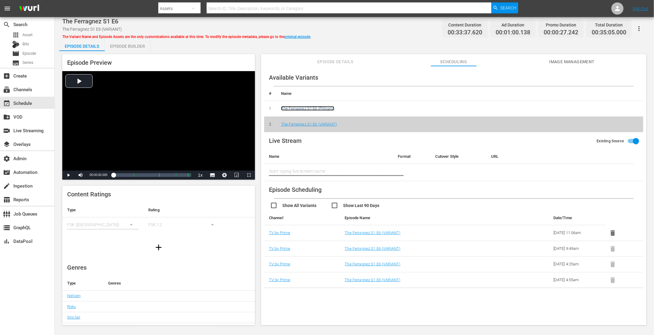
click at [309, 109] on link "The Ferragnez S1 E6 (Primary)" at bounding box center [307, 108] width 53 height 5
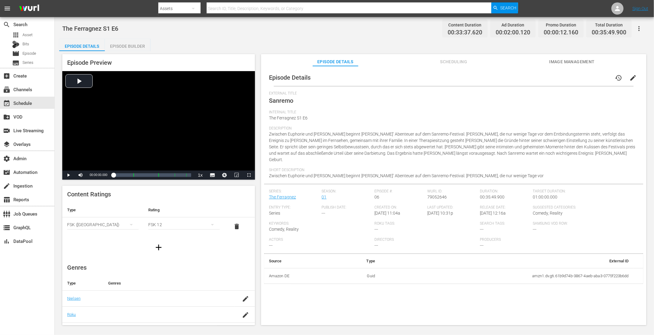
click at [457, 59] on span "Scheduling" at bounding box center [454, 62] width 46 height 8
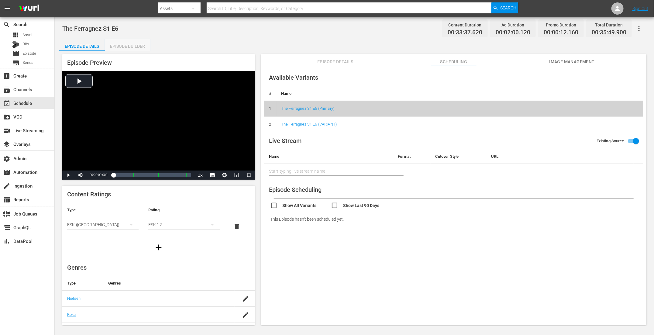
click at [126, 46] on div "Episode Builder" at bounding box center [128, 46] width 46 height 15
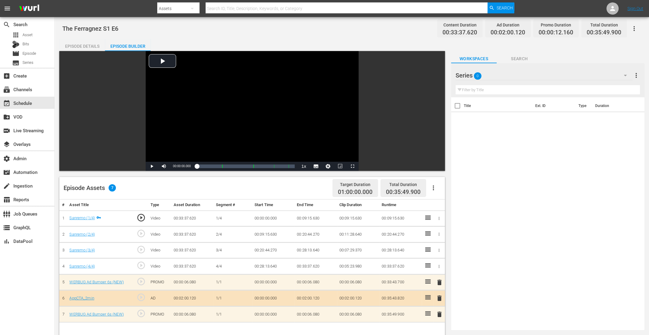
click at [437, 296] on span "delete" at bounding box center [439, 298] width 7 height 7
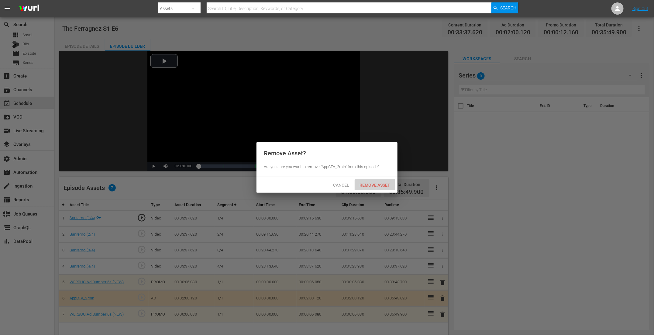
drag, startPoint x: 374, startPoint y: 184, endPoint x: 395, endPoint y: 178, distance: 22.4
click at [374, 184] on span "Remove Asset" at bounding box center [375, 185] width 40 height 5
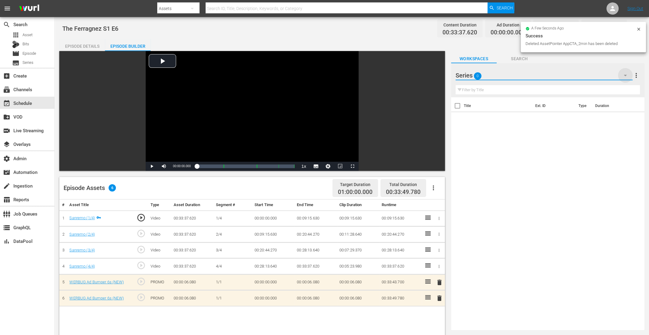
click at [625, 73] on icon "button" at bounding box center [624, 75] width 7 height 7
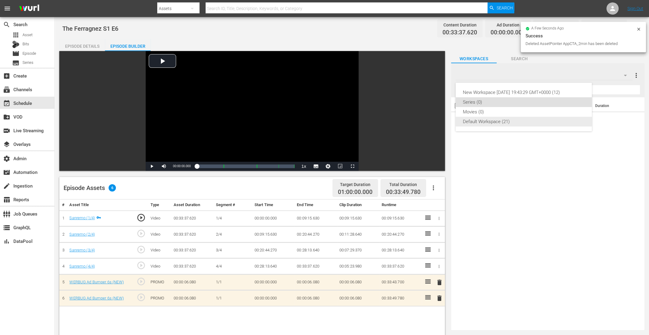
click at [498, 119] on div "Default Workspace (21)" at bounding box center [524, 122] width 122 height 10
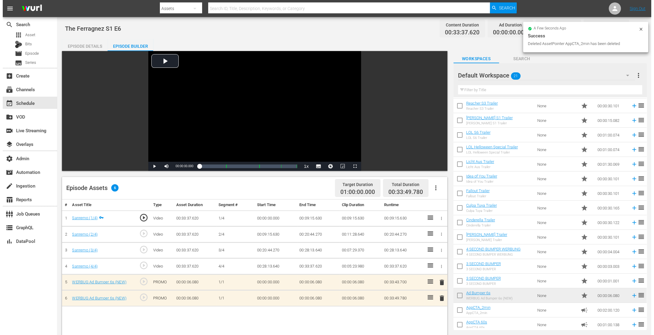
scroll to position [91, 0]
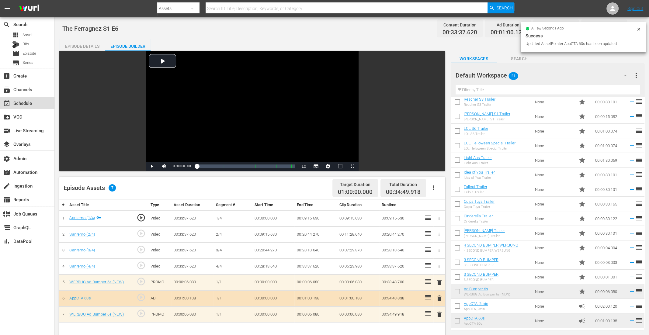
click at [33, 102] on div "event_available Schedule" at bounding box center [17, 101] width 34 height 5
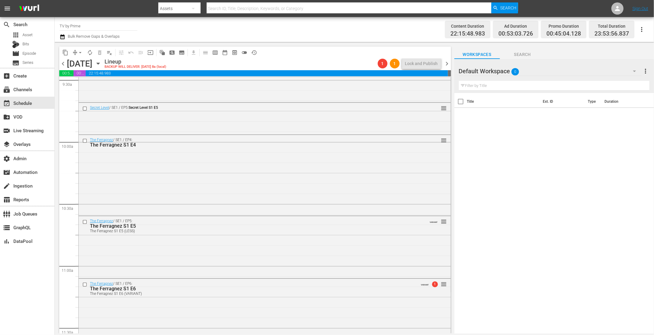
scroll to position [1035, 0]
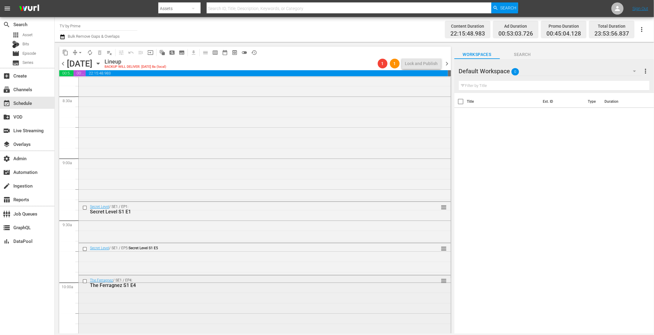
click at [219, 306] on div "The Ferragnez / SE1 / EP4: The Ferragnez S1 E4 reorder" at bounding box center [265, 315] width 372 height 80
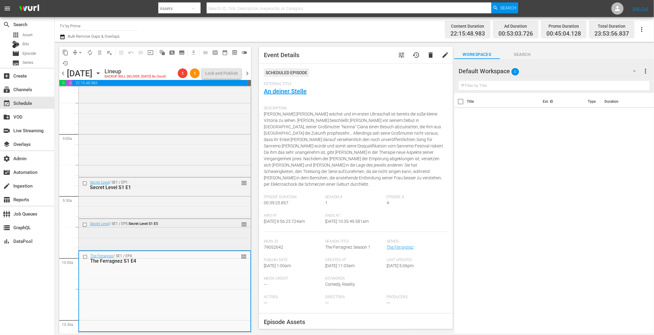
scroll to position [1191, 0]
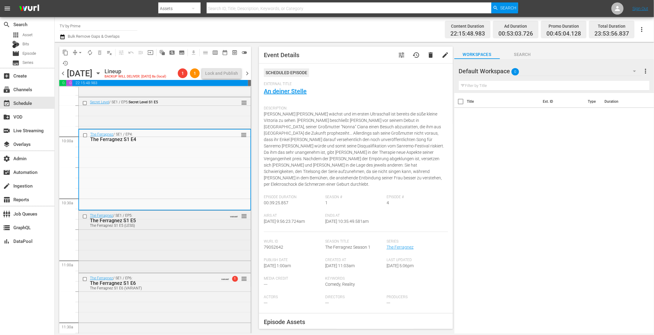
click at [199, 238] on div "The Ferragnez / SE1 / EP5: The Ferragnez S1 E5 The Ferragnez S1 E5 (LESS) VARIA…" at bounding box center [165, 241] width 172 height 61
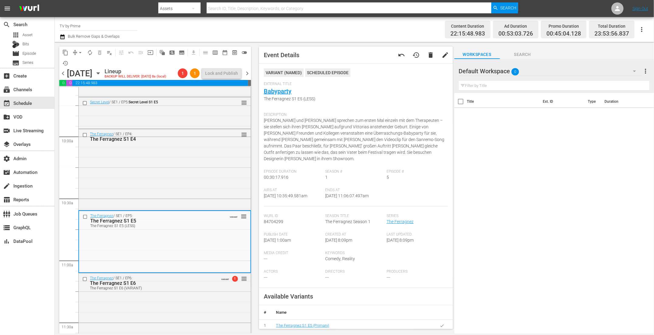
scroll to position [32, 0]
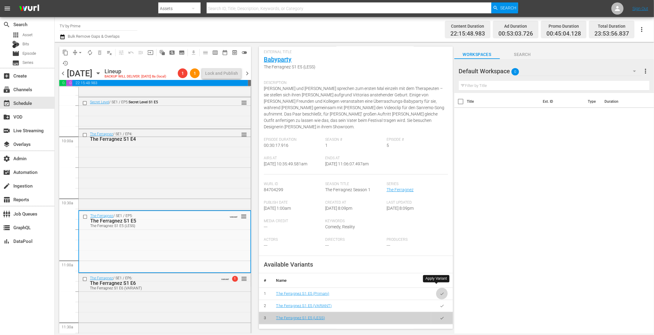
click at [440, 291] on icon "button" at bounding box center [442, 293] width 5 height 5
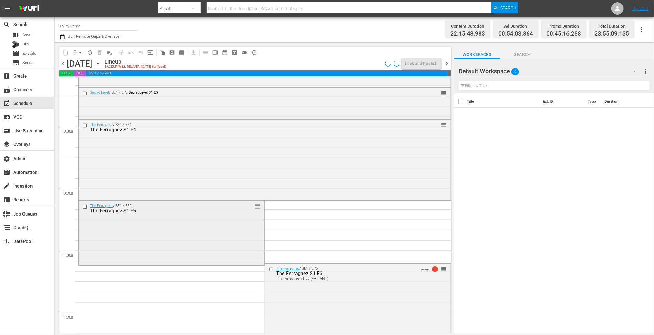
click at [204, 237] on div "The Ferragnez / SE1 / EP5: The Ferragnez S1 E5 reorder" at bounding box center [172, 232] width 186 height 63
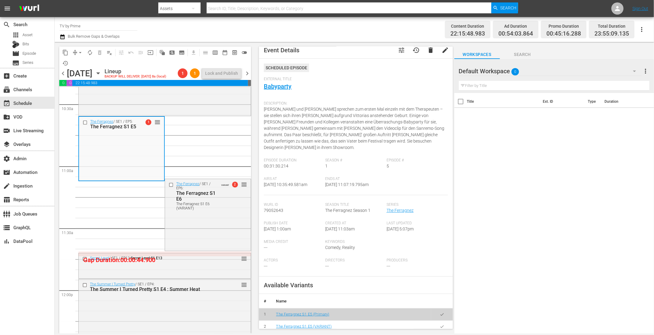
scroll to position [58, 0]
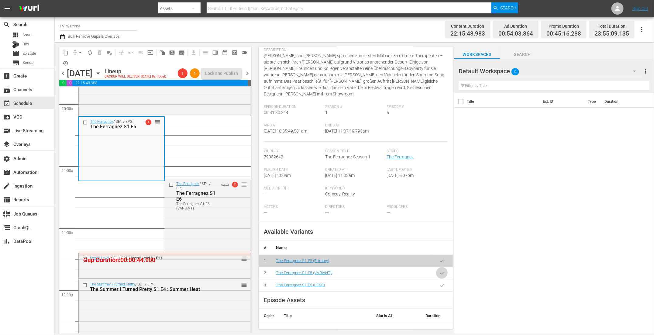
click at [440, 271] on icon "button" at bounding box center [442, 273] width 5 height 5
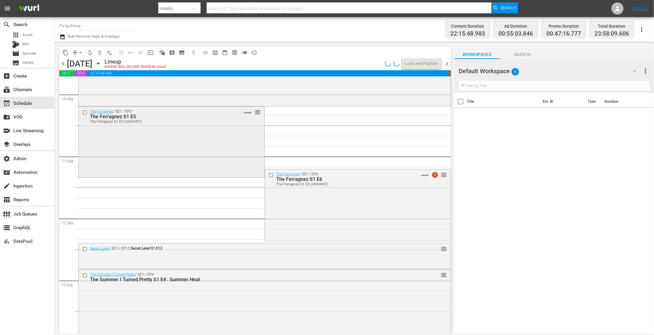
click at [148, 146] on div "The Ferragnez / SE1 / EP5: The Ferragnez S1 E5 The Ferragnez S1 E5 (VARIANT) VA…" at bounding box center [172, 142] width 186 height 70
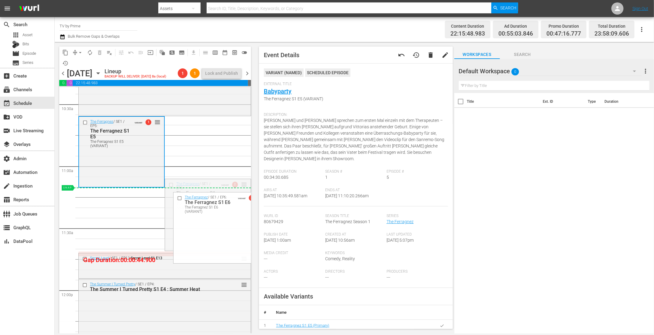
drag, startPoint x: 239, startPoint y: 184, endPoint x: 235, endPoint y: 192, distance: 9.1
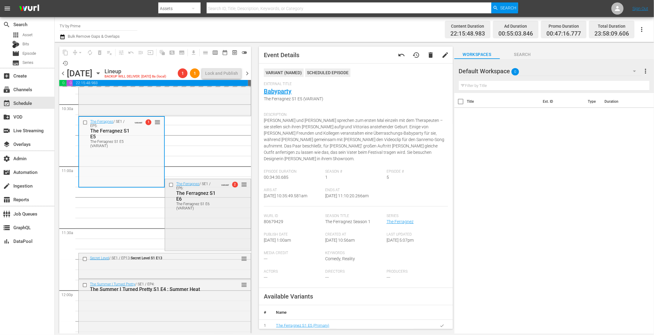
scroll to position [1371, 0]
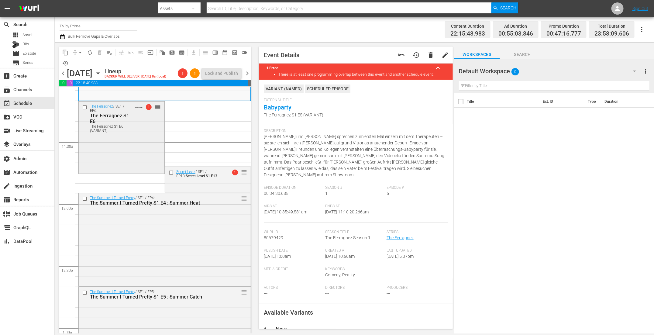
click at [141, 147] on div "The Ferragnez / SE1 / EP6: The Ferragnez S1 E6 The Ferragnez S1 E6 (VARIANT) VA…" at bounding box center [122, 137] width 86 height 71
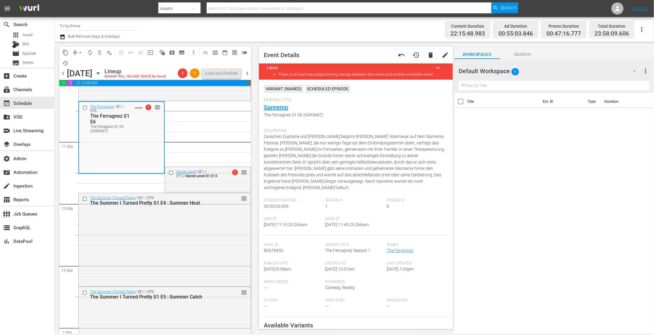
click at [78, 52] on span "arrow_drop_down" at bounding box center [80, 53] width 6 height 6
click at [80, 85] on li "Align to End of Previous Day" at bounding box center [81, 85] width 64 height 10
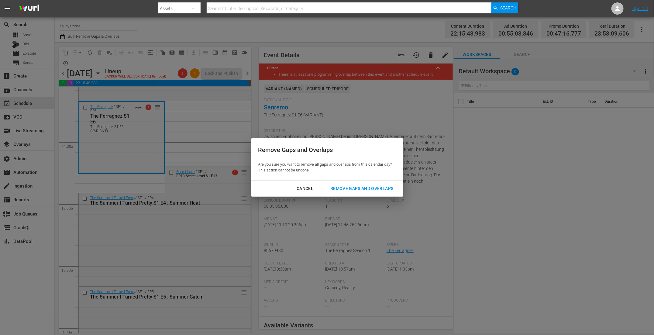
click at [339, 184] on button "Remove Gaps and Overlaps" at bounding box center [362, 188] width 78 height 11
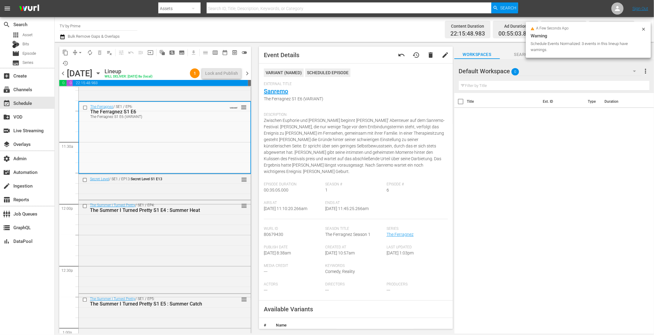
click at [154, 157] on div "The Ferragnez / SE1 / EP6: The Ferragnez S1 E6 The Ferragnez S1 E6 (VARIANT) VA…" at bounding box center [164, 137] width 171 height 71
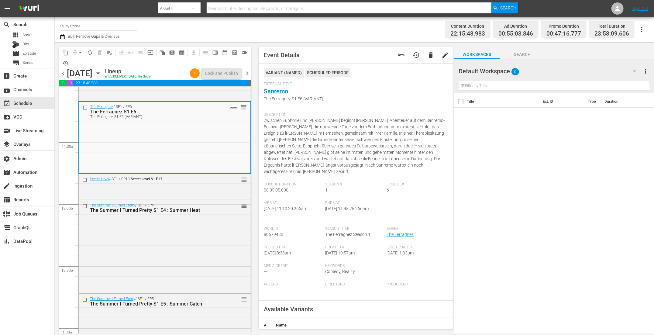
click at [150, 188] on div "Secret Level / SE1 / EP13: Secret Level S1 E13 reorder" at bounding box center [165, 186] width 172 height 24
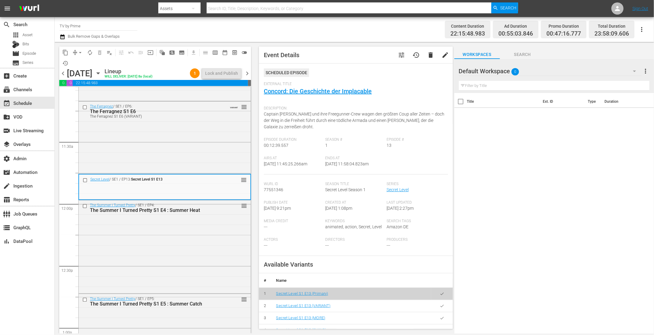
click at [440, 305] on button "button" at bounding box center [442, 306] width 12 height 12
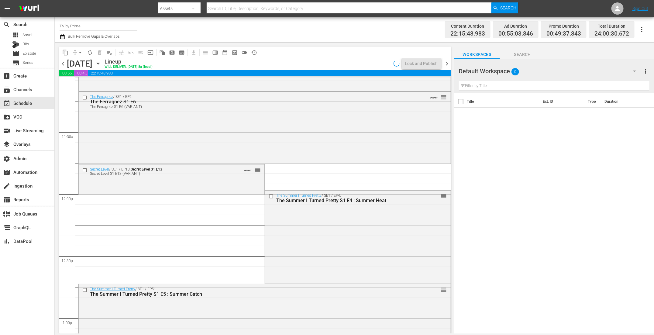
click at [191, 181] on div "Secret Level / SE1 / EP13: Secret Level S1 E13 Secret Level S1 E13 (VARIANT) VA…" at bounding box center [172, 178] width 186 height 29
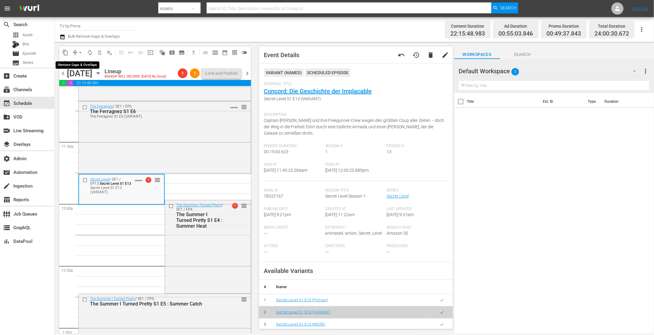
click at [80, 53] on span "arrow_drop_down" at bounding box center [80, 53] width 6 height 6
click at [85, 85] on li "Align to End of Previous Day" at bounding box center [81, 85] width 64 height 10
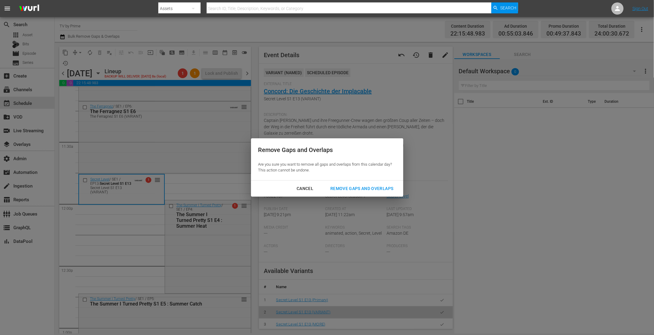
click at [360, 188] on div "Remove Gaps and Overlaps" at bounding box center [362, 189] width 73 height 8
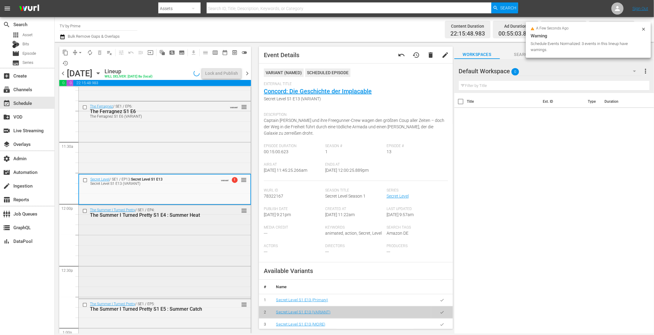
click at [181, 230] on div "The Summer I Turned Pretty / SE1 / EP4: The Summer I Turned Pretty S1 E4 : Summ…" at bounding box center [165, 251] width 172 height 92
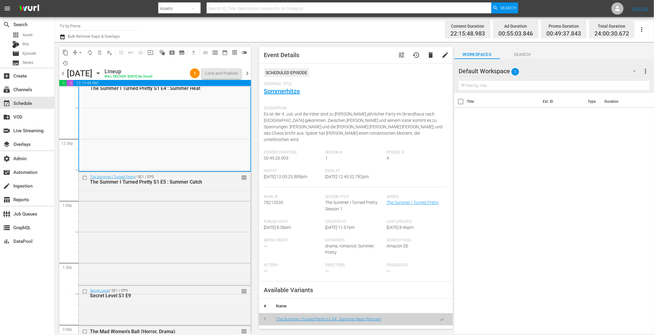
scroll to position [1493, 0]
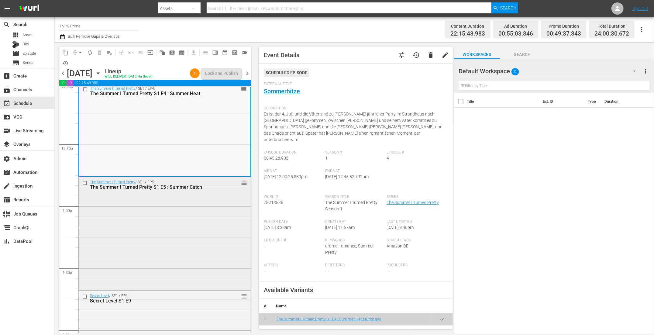
click at [149, 206] on div "The Summer I Turned Pretty / SE1 / EP5: The Summer I Turned Pretty S1 E5 : Summ…" at bounding box center [165, 233] width 172 height 112
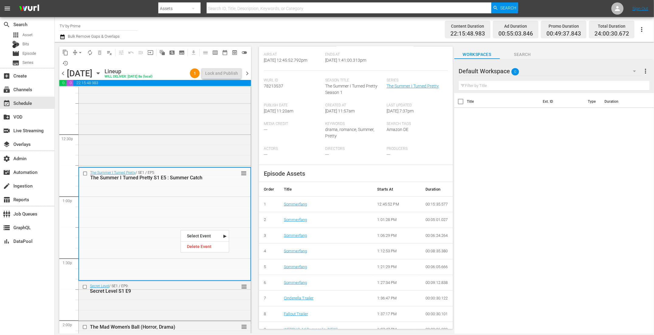
scroll to position [159, 0]
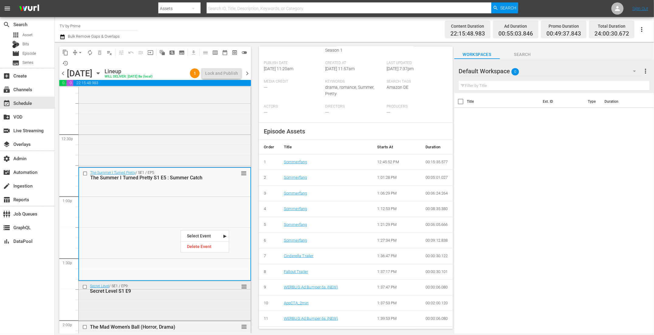
click at [155, 298] on div "Secret Level / SE1 / EP9: Secret Level S1 E9 reorder" at bounding box center [165, 300] width 172 height 38
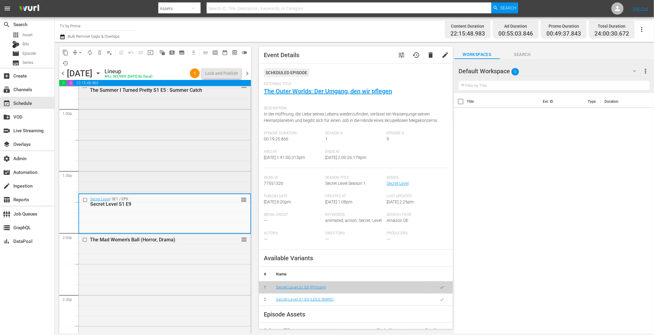
scroll to position [1633, 0]
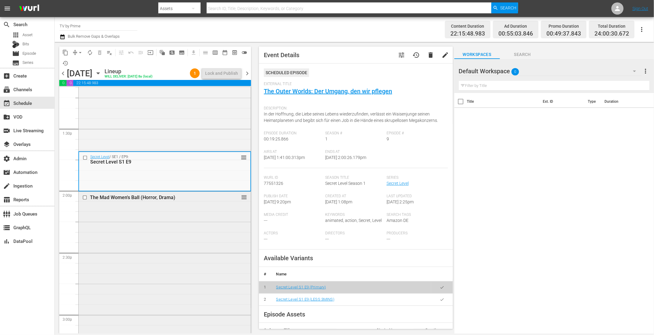
click at [159, 229] on div "The Mad Women's Ball (Horror, Drama) reorder" at bounding box center [165, 321] width 172 height 259
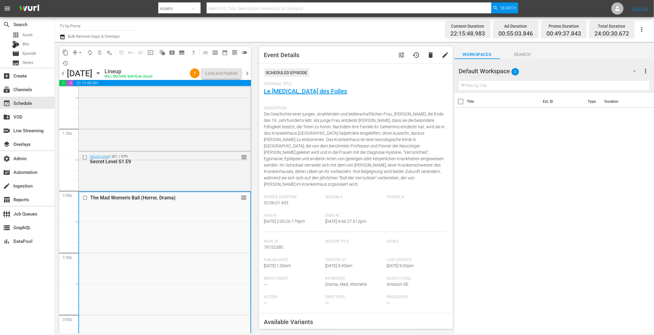
scroll to position [100, 0]
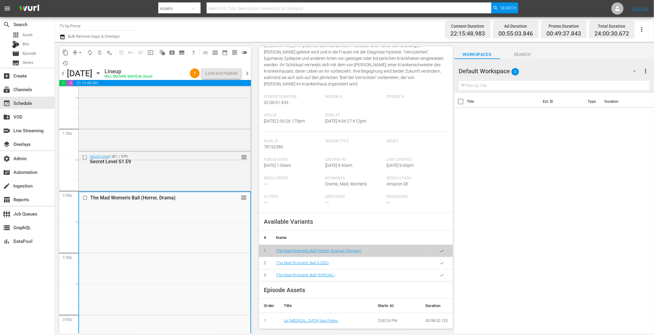
click at [440, 255] on icon "button" at bounding box center [442, 256] width 5 height 5
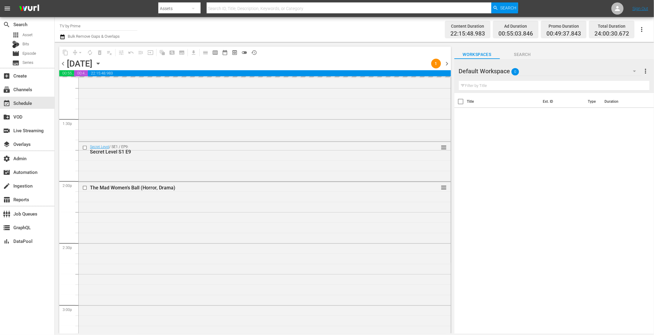
scroll to position [1786, 0]
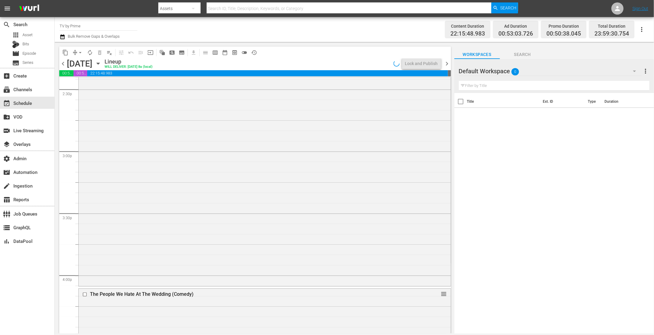
click at [184, 237] on div "The Mad Women's Ball (Horror, Drama) The Mad Women's Ball (LESS) VARIANT reorder" at bounding box center [265, 156] width 372 height 257
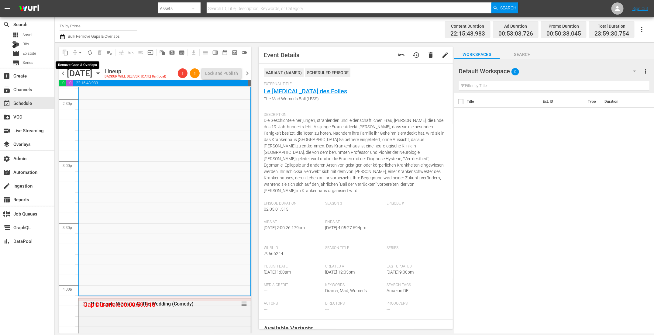
click at [78, 53] on span "arrow_drop_down" at bounding box center [80, 53] width 6 height 6
click at [78, 90] on ul "Align to Midnight Align to First Episode Align to End of Previous Day" at bounding box center [81, 74] width 64 height 35
click at [79, 83] on li "Align to End of Previous Day" at bounding box center [81, 85] width 64 height 10
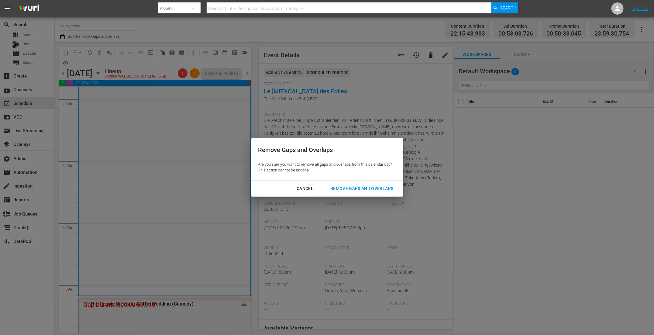
click at [346, 194] on button "Remove Gaps and Overlaps" at bounding box center [362, 188] width 78 height 11
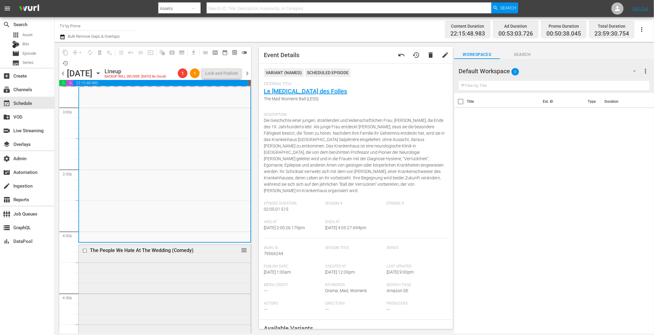
scroll to position [1932, 0]
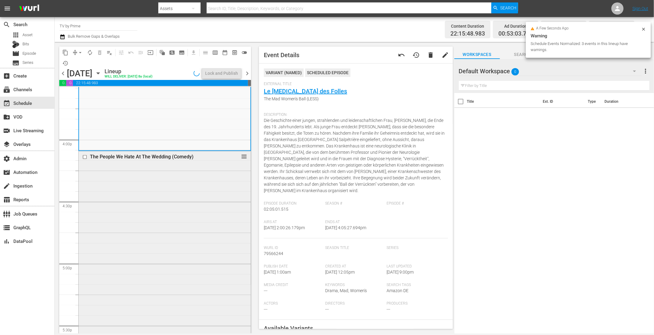
click at [163, 230] on div "The People We Hate At The Wedding (Comedy) reorder" at bounding box center [165, 263] width 172 height 225
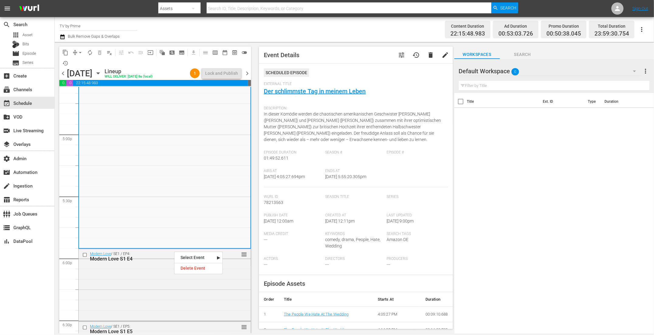
scroll to position [2160, 0]
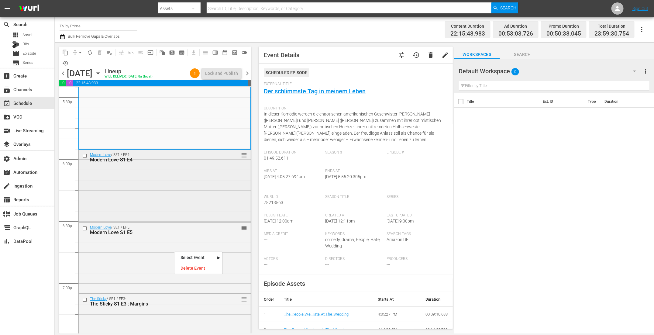
click at [150, 190] on div "Modern Love / SE1 / EP4: Modern Love S1 E4 reorder" at bounding box center [165, 185] width 172 height 71
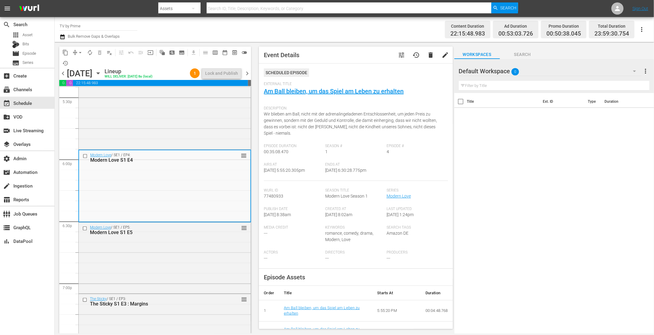
click at [147, 248] on div "Modern Love / SE1 / EP5: Modern Love S1 E5 reorder" at bounding box center [165, 257] width 172 height 70
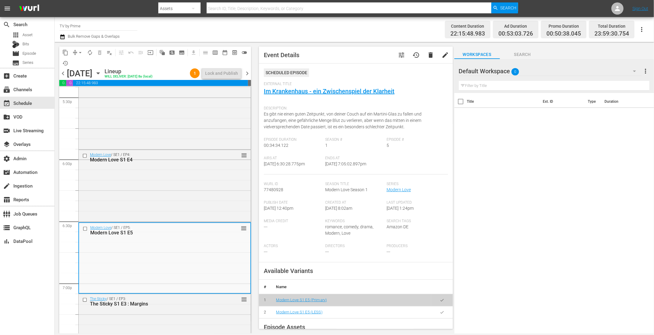
scroll to position [2289, 0]
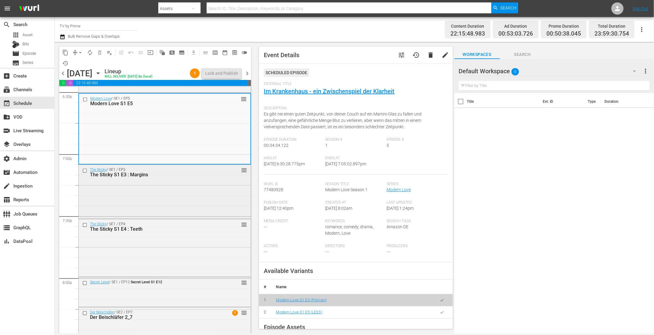
click at [146, 196] on div "The Sticky / SE1 / EP3: The Sticky S1 E3 : Margins reorder" at bounding box center [165, 191] width 172 height 53
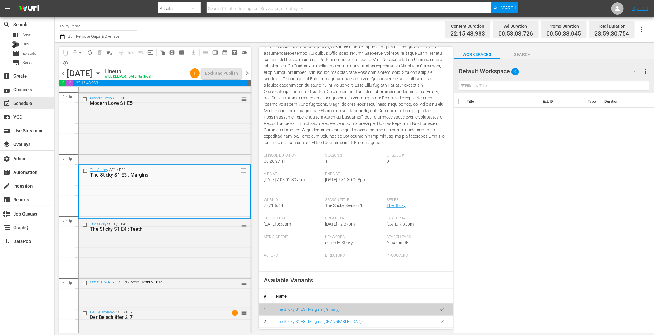
scroll to position [269, 0]
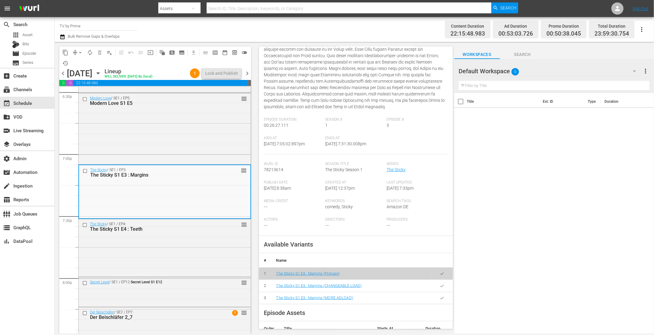
click at [440, 288] on icon "button" at bounding box center [442, 286] width 5 height 5
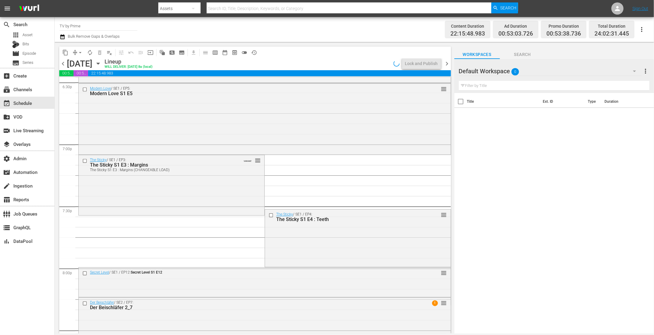
click at [170, 191] on div "The Sticky / SE1 / EP3: The Sticky S1 E3 : Margins The Sticky S1 E3 : Margins (…" at bounding box center [172, 184] width 186 height 59
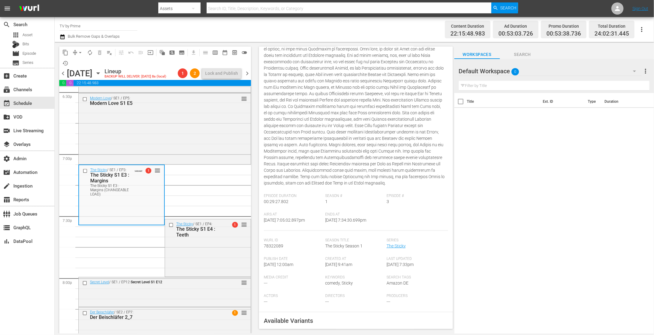
scroll to position [293, 0]
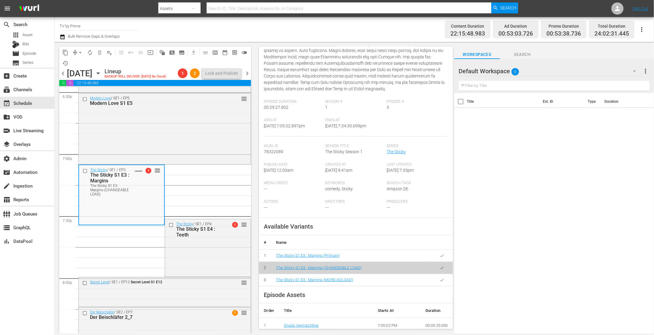
click at [440, 281] on icon "button" at bounding box center [441, 280] width 3 height 2
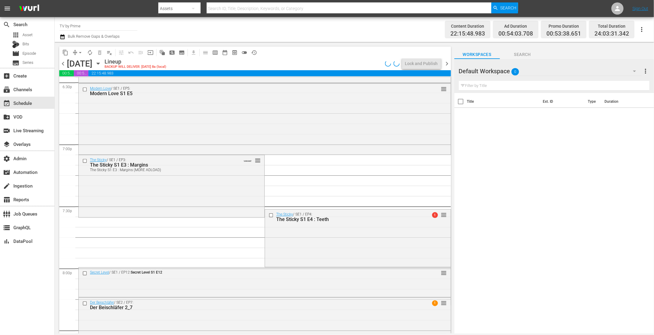
click at [148, 198] on div "The Sticky / SE1 / EP3: The Sticky S1 E3 : Margins The Sticky S1 E3 : Margins (…" at bounding box center [172, 185] width 186 height 61
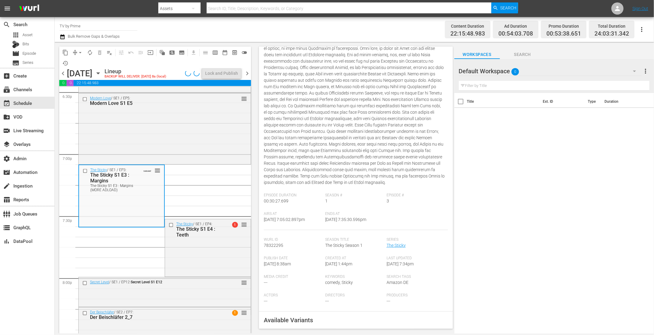
scroll to position [242, 0]
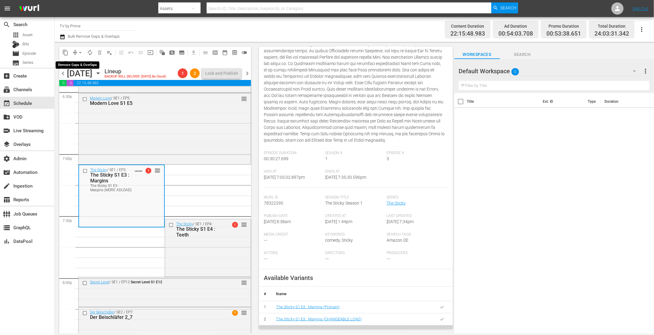
click at [78, 53] on span "arrow_drop_down" at bounding box center [80, 53] width 6 height 6
click at [77, 83] on li "Align to End of Previous Day" at bounding box center [81, 85] width 64 height 10
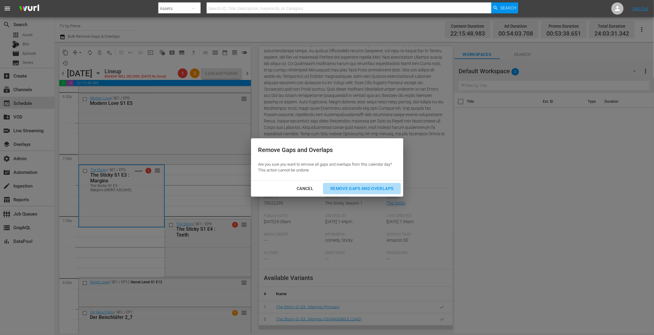
click at [353, 185] on button "Remove Gaps and Overlaps" at bounding box center [362, 188] width 78 height 11
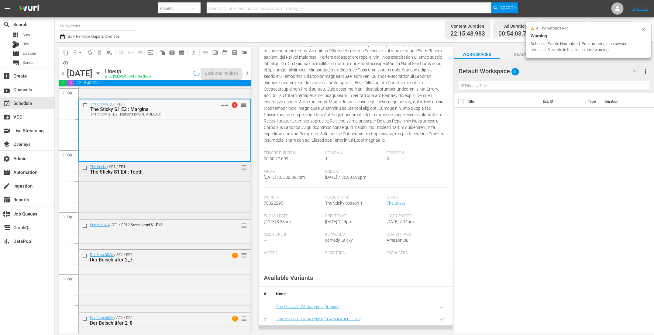
scroll to position [2365, 0]
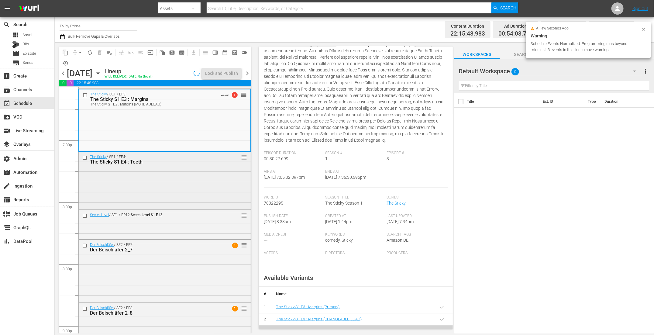
click at [152, 188] on div "The Sticky / SE1 / EP4: The Sticky S1 E4 : Teeth reorder" at bounding box center [165, 180] width 172 height 56
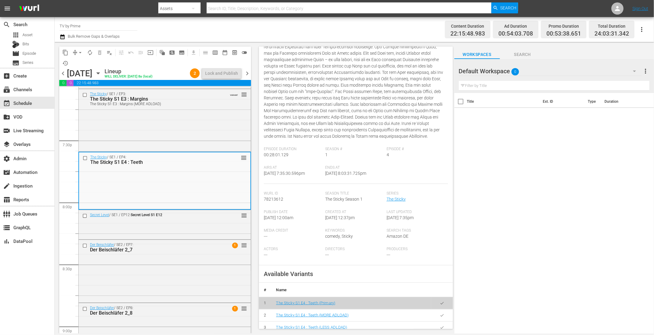
scroll to position [275, 0]
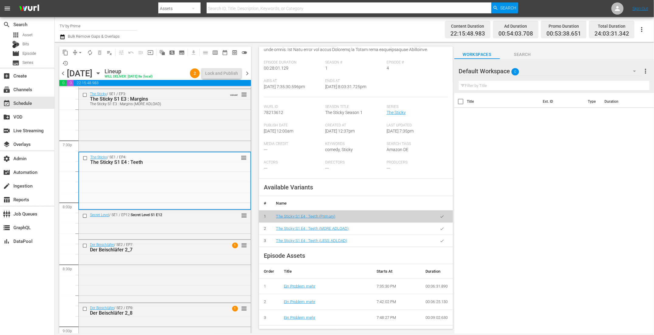
click at [440, 230] on icon "button" at bounding box center [441, 228] width 3 height 2
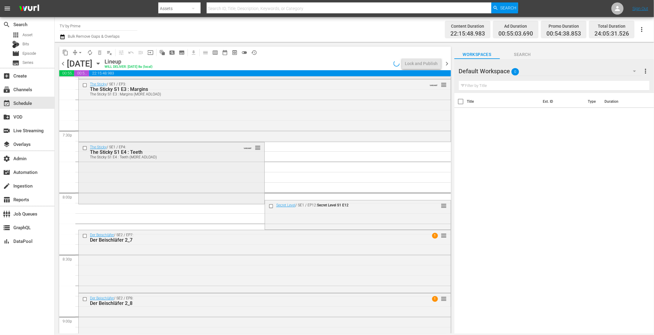
click at [167, 175] on div "The Sticky / SE1 / EP4: The Sticky S1 E4 : Teeth The Sticky S1 E4 : Teeth (MORE…" at bounding box center [172, 172] width 186 height 60
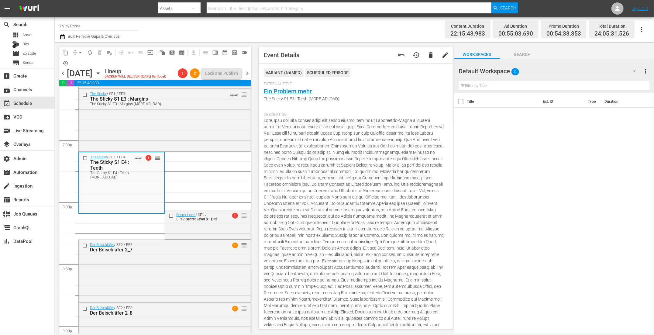
scroll to position [160, 0]
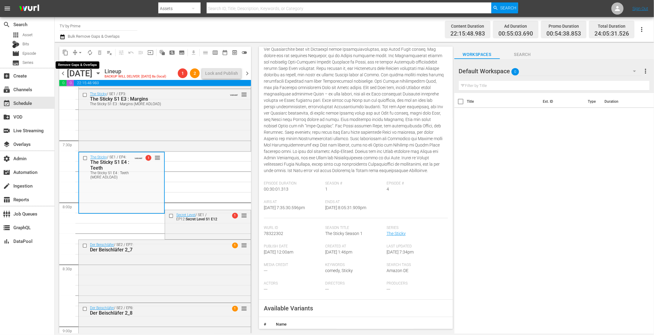
click at [79, 53] on span "arrow_drop_down" at bounding box center [80, 53] width 6 height 6
click at [79, 86] on li "Align to End of Previous Day" at bounding box center [81, 85] width 64 height 10
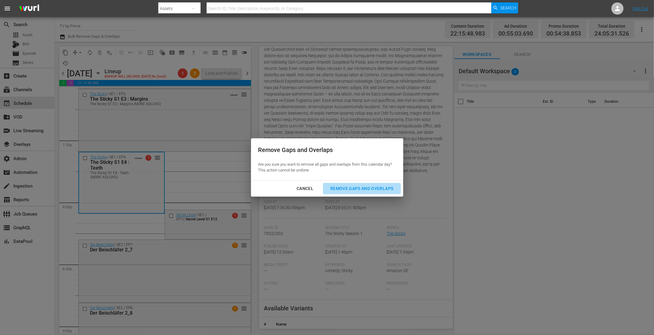
click at [366, 189] on div "Remove Gaps and Overlaps" at bounding box center [362, 189] width 73 height 8
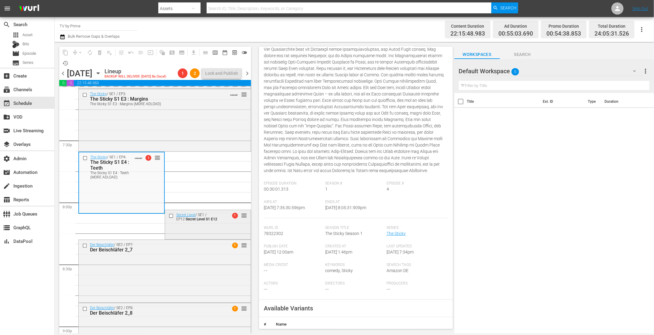
scroll to position [2427, 0]
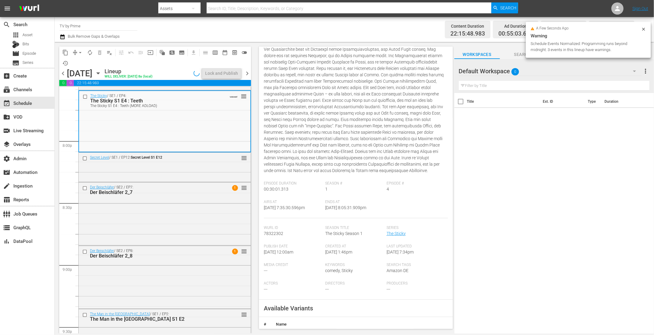
drag, startPoint x: 160, startPoint y: 168, endPoint x: 164, endPoint y: 171, distance: 5.3
click at [177, 183] on div "Delete Event" at bounding box center [184, 185] width 48 height 8
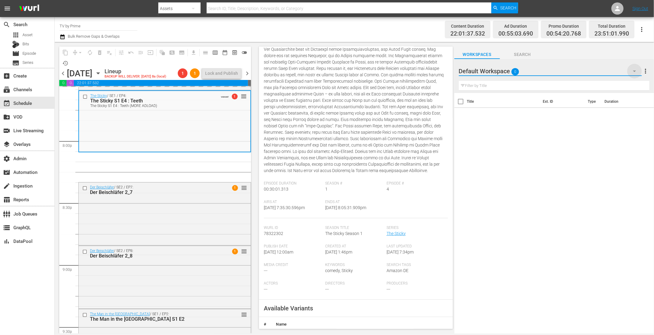
click at [636, 71] on icon "button" at bounding box center [634, 70] width 7 height 7
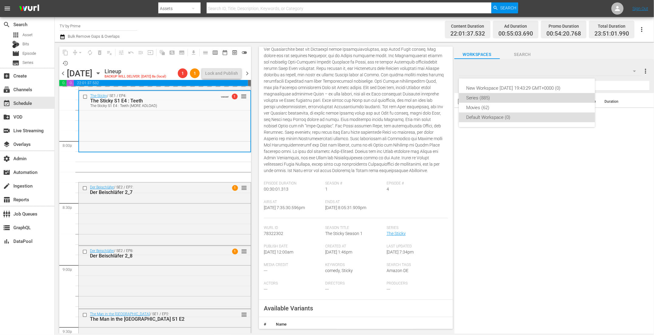
click at [496, 96] on div "Series (885)" at bounding box center [527, 98] width 122 height 10
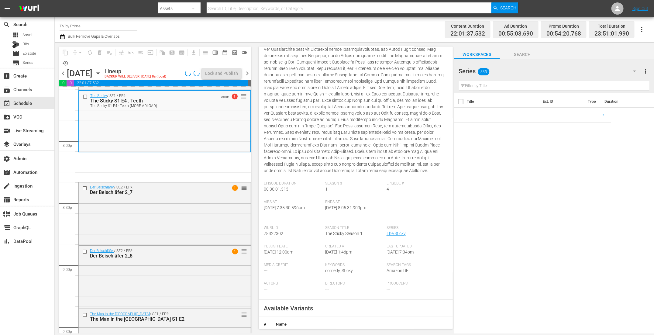
click at [479, 87] on input "text" at bounding box center [554, 86] width 191 height 10
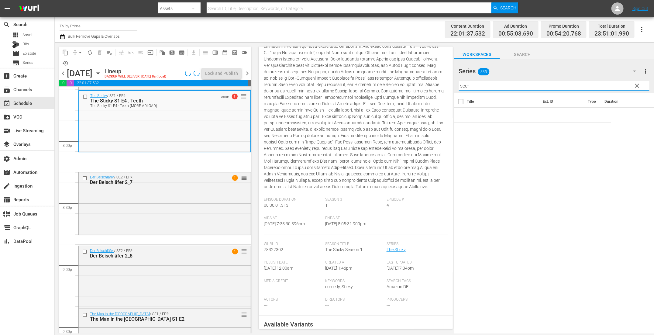
scroll to position [177, 0]
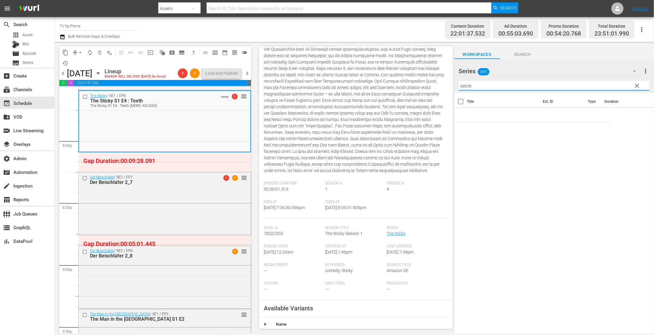
type input "secre"
click at [252, 27] on div "Channel Title TV by Prime Bulk Remove Gaps & Overlaps" at bounding box center [221, 30] width 322 height 22
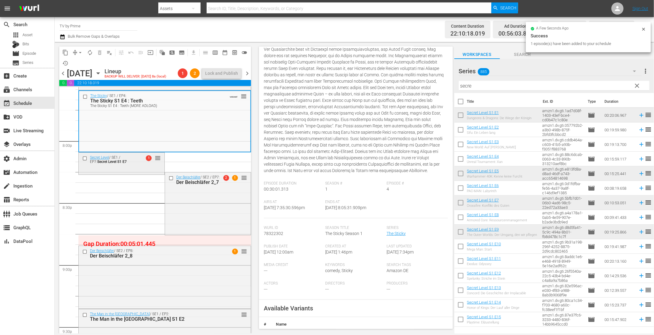
click at [155, 162] on div "Secret Level / SE1 / EP7: Secret Level S1 E7 1 reorder" at bounding box center [122, 159] width 86 height 13
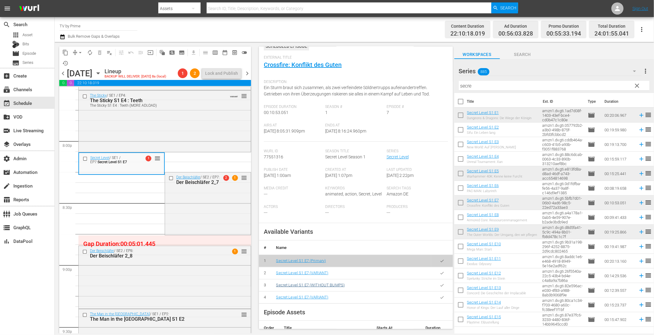
scroll to position [85, 0]
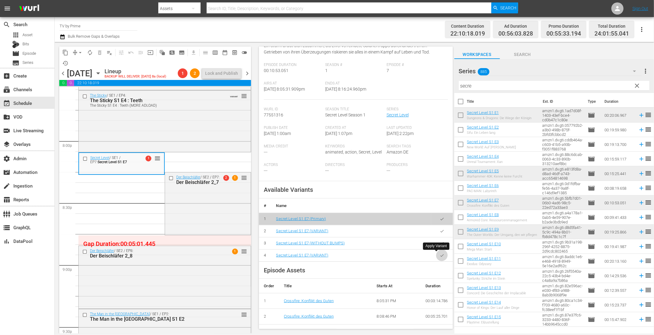
click at [439, 252] on button "button" at bounding box center [442, 256] width 12 height 12
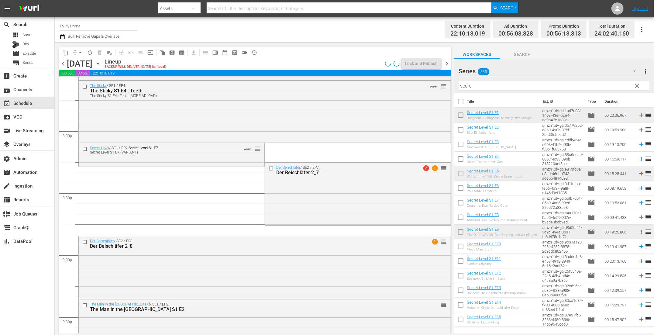
click at [149, 159] on div "Secret Level / SE1 / EP7: Secret Level S1 E7 Secret Level S1 E7 (VARIANT) VARIA…" at bounding box center [172, 154] width 186 height 22
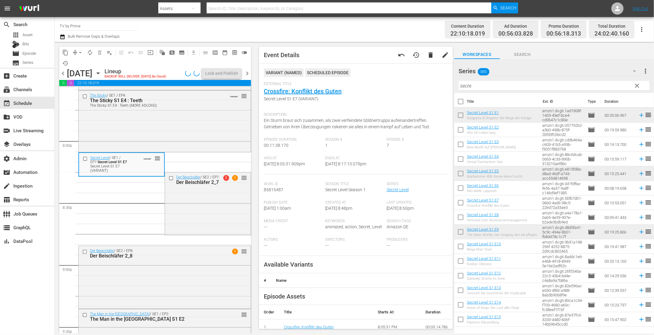
scroll to position [32, 0]
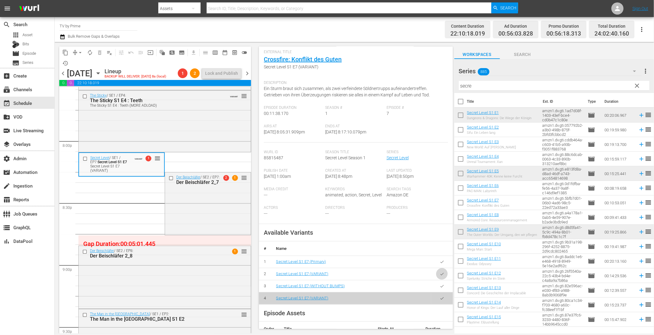
click at [436, 271] on button "button" at bounding box center [442, 274] width 12 height 12
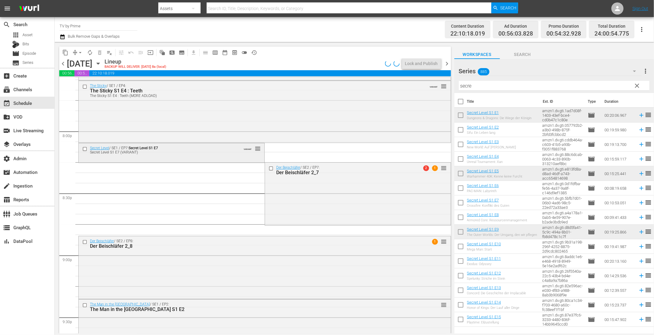
click at [180, 154] on div "Secret Level S1 E7 (VARIANT)" at bounding box center [161, 152] width 143 height 4
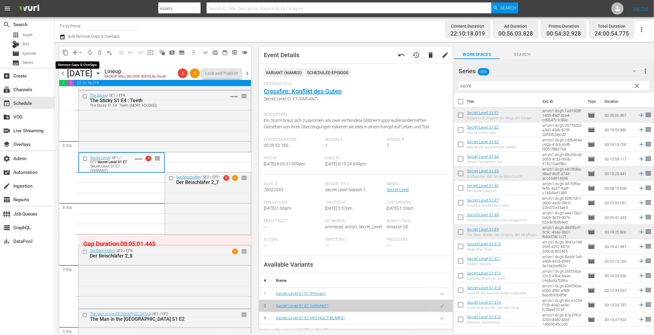
click at [80, 51] on span "arrow_drop_down" at bounding box center [80, 53] width 6 height 6
click at [85, 85] on li "Align to End of Previous Day" at bounding box center [81, 85] width 64 height 10
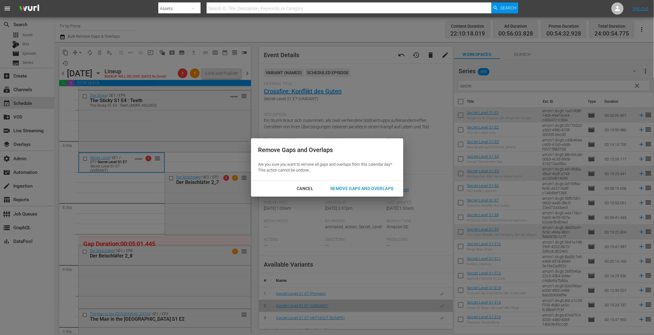
click at [378, 187] on div "Remove Gaps and Overlaps" at bounding box center [362, 189] width 73 height 8
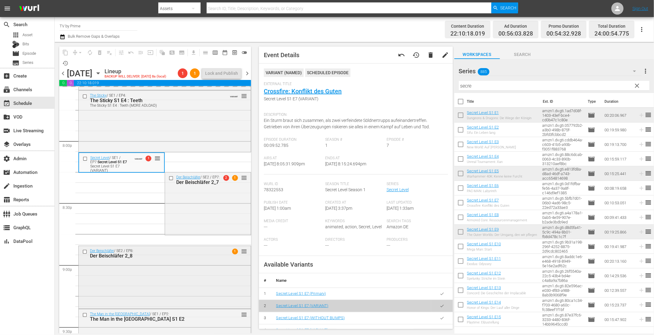
scroll to position [2467, 0]
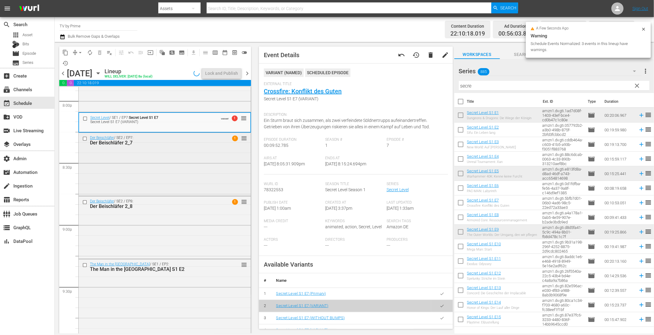
click at [176, 168] on div "Der Beischläfer / SE2 / EP7: Der Beischläfer 2_7 1 reorder" at bounding box center [165, 163] width 172 height 61
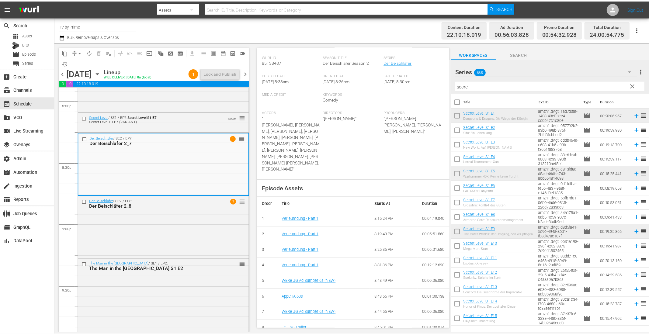
scroll to position [0, 0]
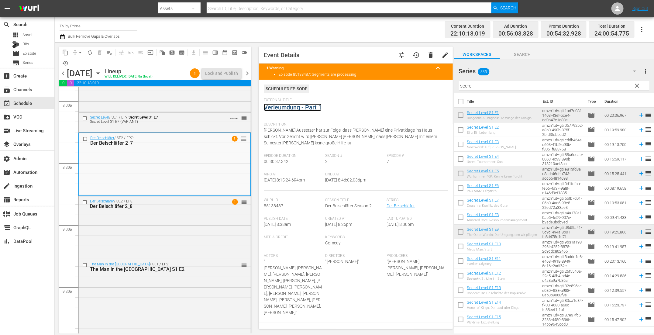
click at [312, 109] on link "Verleumdung - Part 1" at bounding box center [293, 107] width 58 height 7
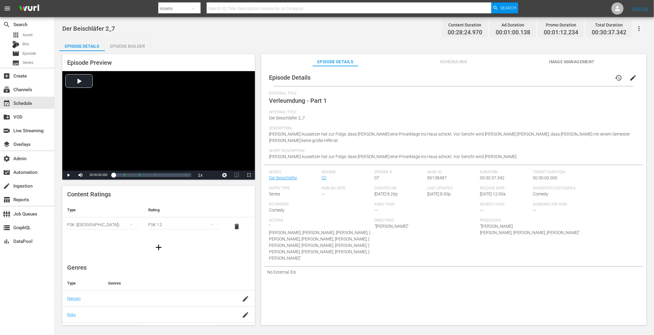
click at [133, 46] on div "Episode Builder" at bounding box center [128, 46] width 46 height 15
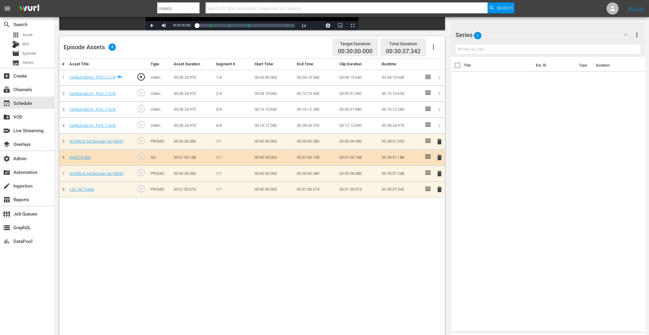
scroll to position [146, 0]
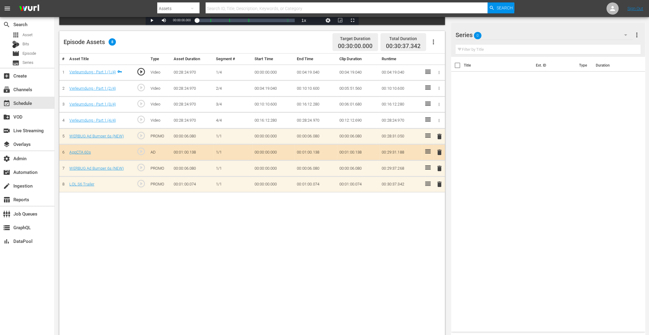
click at [437, 183] on span "delete" at bounding box center [439, 184] width 7 height 7
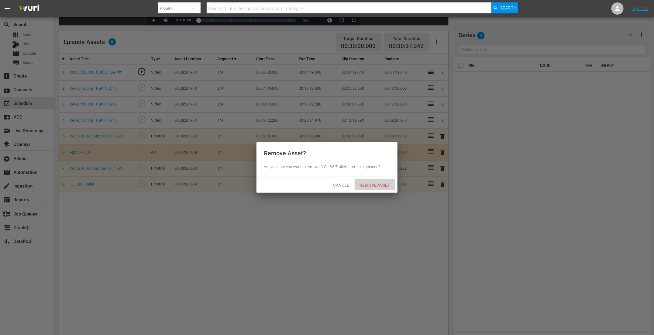
click at [364, 184] on span "Remove Asset" at bounding box center [375, 185] width 40 height 5
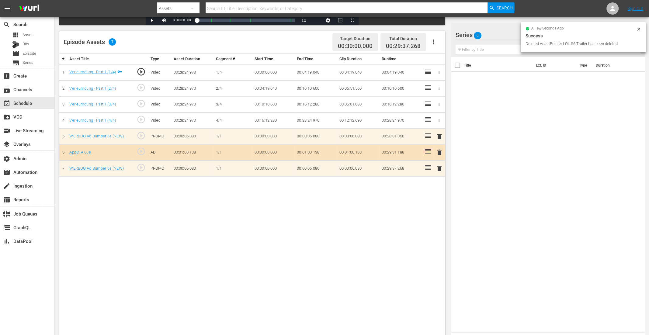
click at [638, 29] on icon at bounding box center [638, 29] width 5 height 5
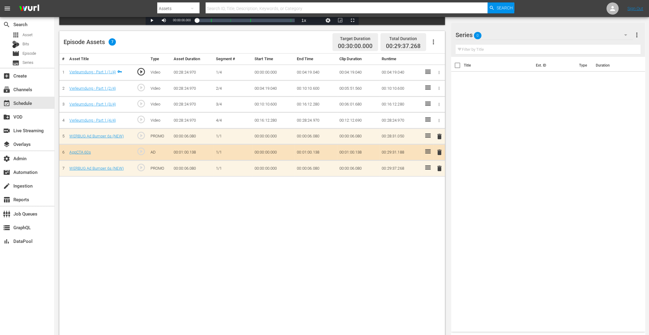
click at [621, 36] on button "button" at bounding box center [625, 35] width 15 height 15
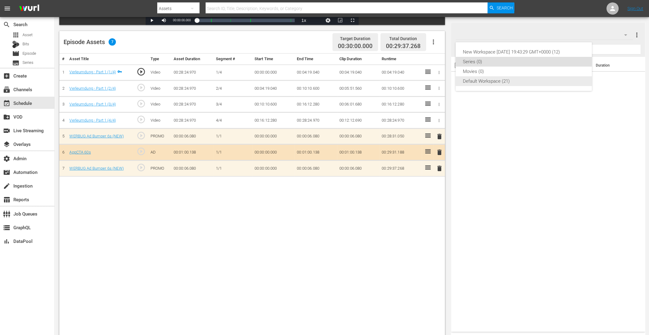
click at [501, 80] on div "Default Workspace (21)" at bounding box center [524, 81] width 122 height 10
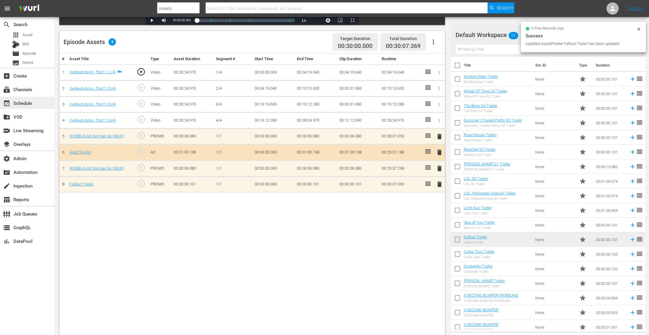
click at [28, 102] on div "event_available Schedule" at bounding box center [17, 101] width 34 height 5
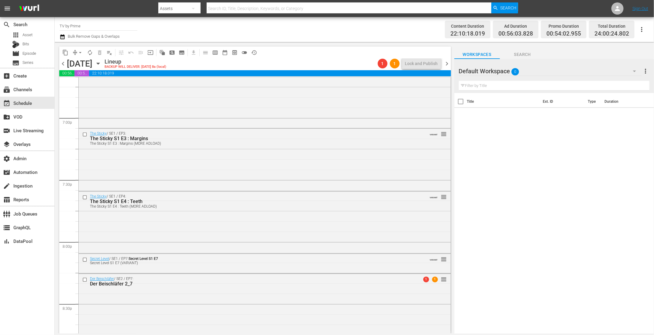
scroll to position [2456, 0]
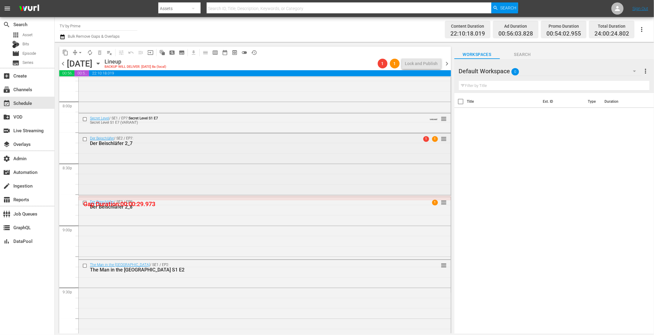
click at [228, 168] on div "Der Beischläfer / SE2 / EP7: Der Beischläfer 2_7 1 1 reorder" at bounding box center [265, 163] width 372 height 60
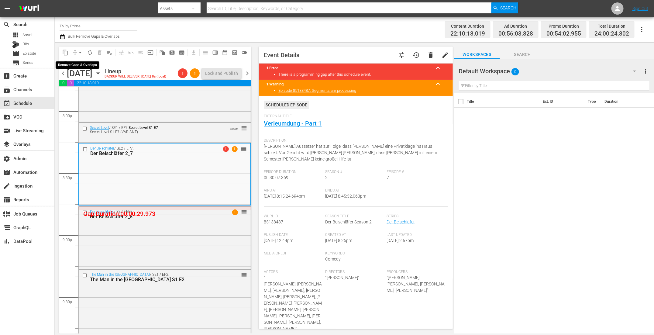
click at [79, 51] on span "arrow_drop_down" at bounding box center [80, 53] width 6 height 6
click at [79, 81] on li "Align to End of Previous Day" at bounding box center [81, 85] width 64 height 10
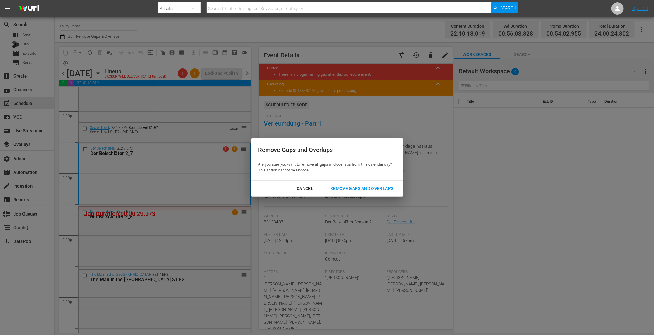
click at [368, 185] on div "Remove Gaps and Overlaps" at bounding box center [362, 189] width 73 height 8
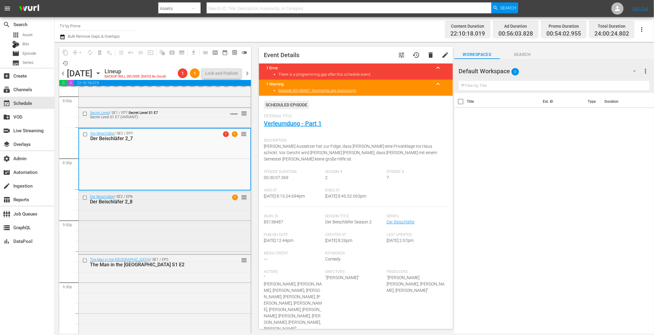
scroll to position [2482, 0]
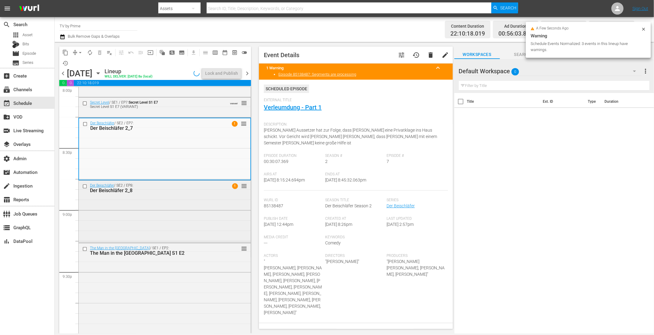
click at [176, 223] on div "Der Beischläfer / SE2 / EP8: Der Beischläfer 2_8 1 reorder" at bounding box center [165, 211] width 172 height 61
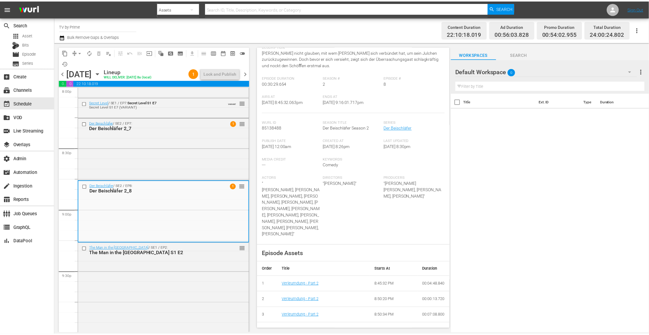
scroll to position [0, 0]
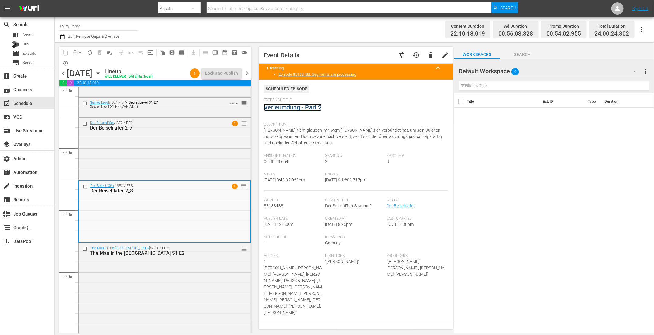
click at [277, 109] on link "Verleumdung - Part 2" at bounding box center [293, 107] width 58 height 7
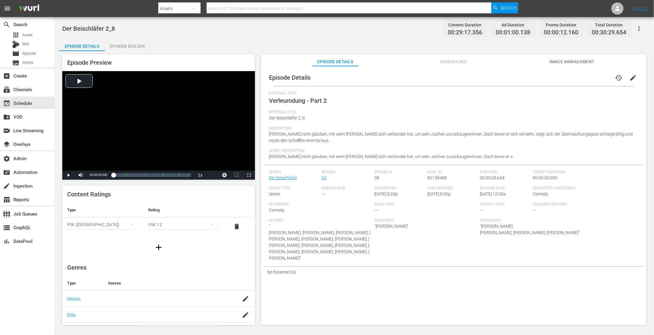
click at [134, 47] on div "Episode Builder" at bounding box center [128, 46] width 46 height 15
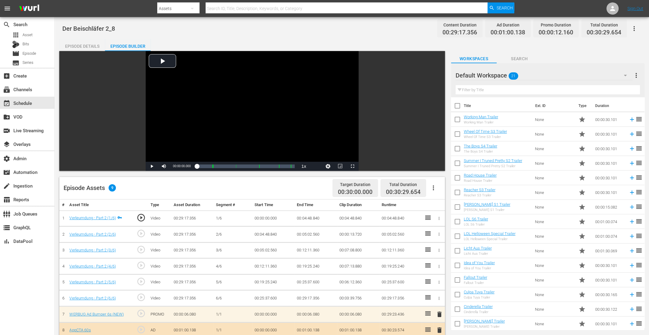
scroll to position [126, 0]
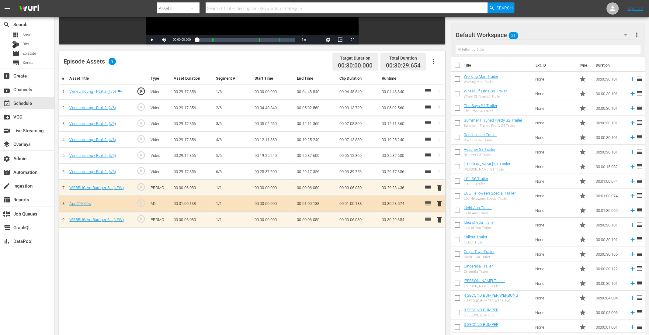
click at [436, 60] on button "button" at bounding box center [433, 61] width 15 height 15
click at [448, 82] on div "Clear Ads" at bounding box center [450, 78] width 41 height 15
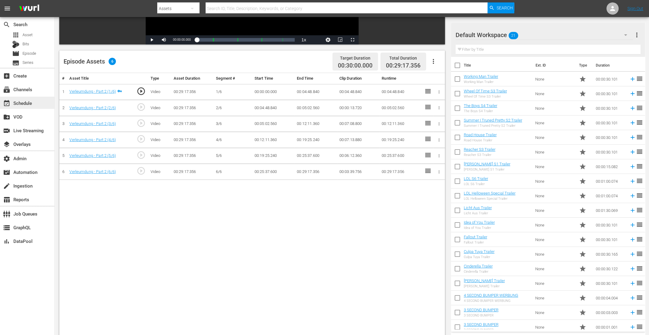
click at [31, 102] on div "event_available Schedule" at bounding box center [17, 101] width 34 height 5
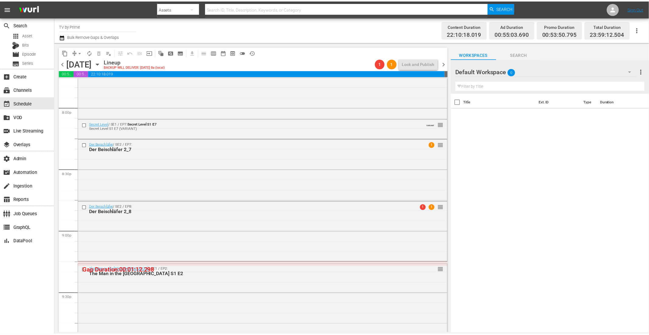
scroll to position [2461, 0]
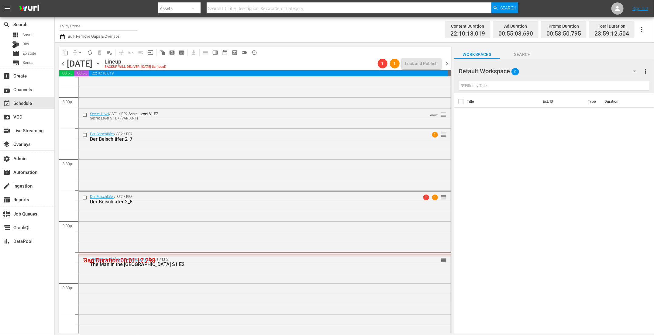
click at [204, 227] on div "Der Beischläfer / SE2 / EP8: Der Beischläfer 2_8 1 1 reorder" at bounding box center [265, 221] width 372 height 59
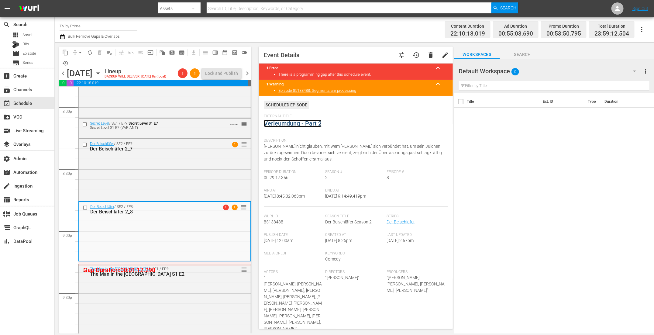
click at [288, 126] on link "Verleumdung - Part 2" at bounding box center [293, 123] width 58 height 7
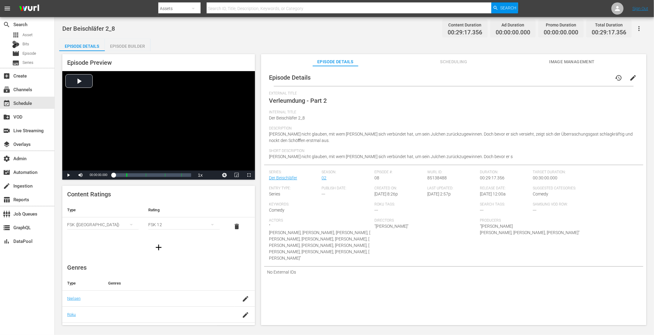
click at [134, 45] on div "Episode Builder" at bounding box center [128, 46] width 46 height 15
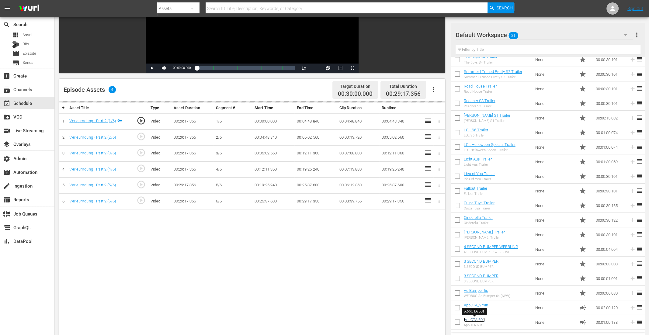
scroll to position [103, 0]
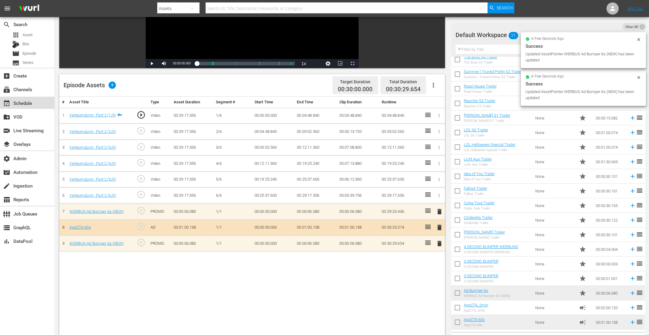
click at [29, 102] on div "event_available Schedule" at bounding box center [17, 101] width 34 height 5
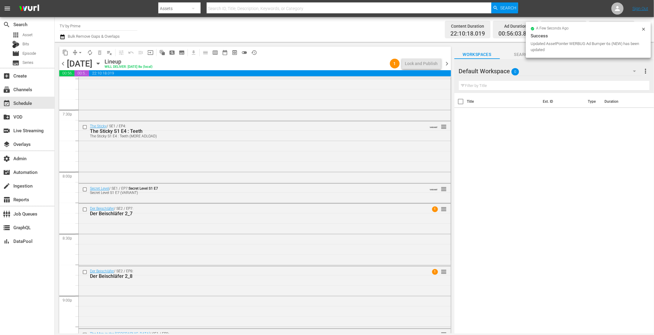
scroll to position [2557, 0]
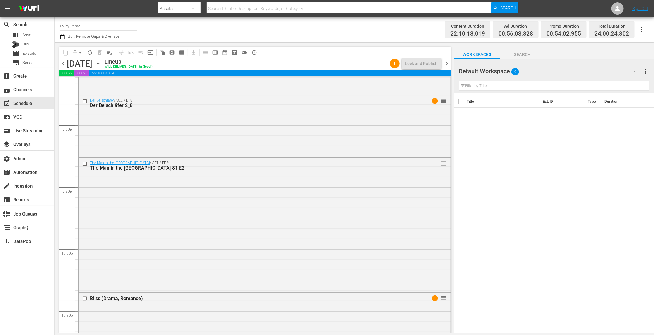
click at [236, 241] on div "The Man in the High Castle / SE1 / EP2: The Man in the High Castle S1 E2 reorder" at bounding box center [265, 224] width 372 height 133
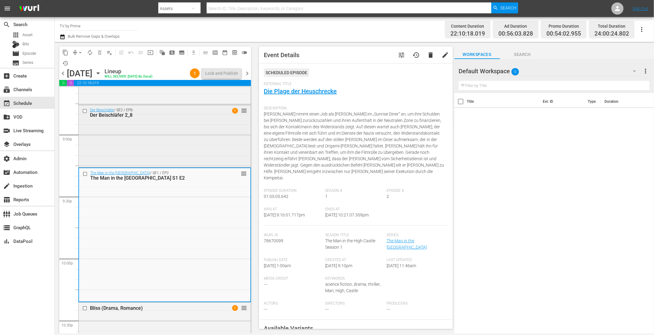
click at [194, 133] on div "Der Beischläfer / SE2 / EP8: Der Beischläfer 2_8 1 reorder" at bounding box center [165, 135] width 172 height 61
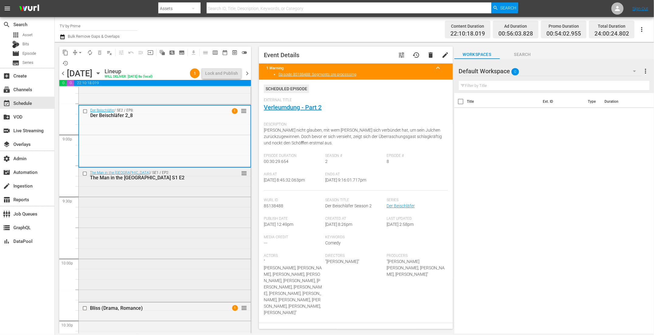
click at [158, 210] on div "The Man in the High Castle / SE1 / EP2: The Man in the High Castle S1 E2 reorder" at bounding box center [165, 234] width 172 height 133
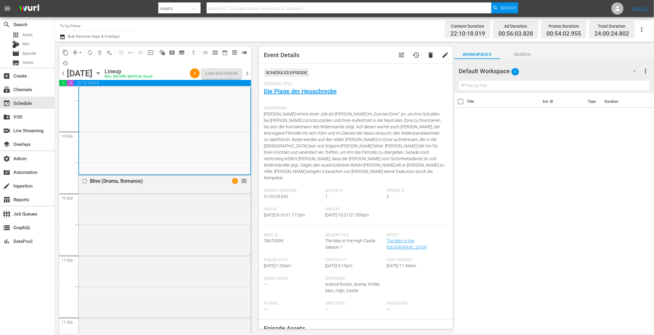
scroll to position [99, 0]
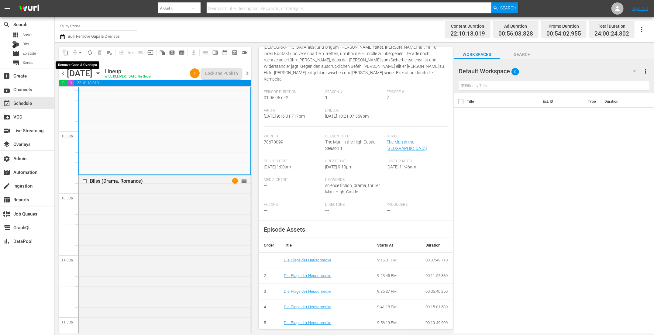
click at [78, 53] on span "arrow_drop_down" at bounding box center [80, 53] width 6 height 6
click at [79, 83] on li "Align to End of Previous Day" at bounding box center [81, 85] width 64 height 10
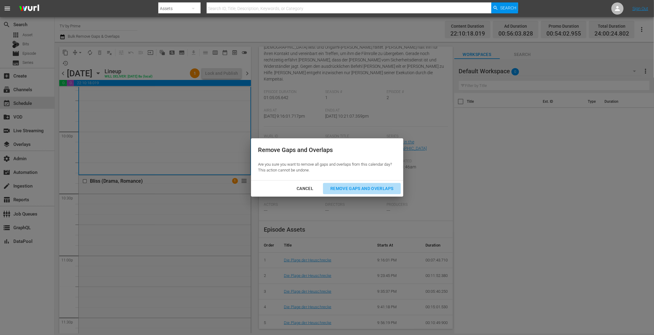
click at [376, 189] on div "Remove Gaps and Overlaps" at bounding box center [362, 189] width 73 height 8
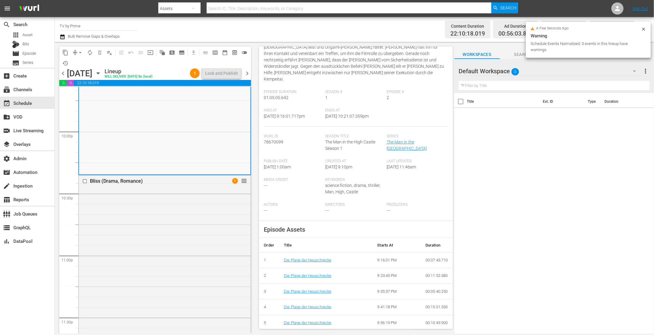
click at [162, 221] on div "Bliss (Drama, Romance) 1 reorder" at bounding box center [165, 288] width 172 height 226
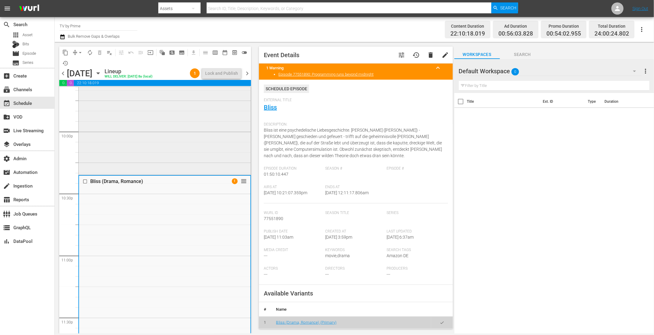
click at [170, 155] on div "The Man in the High Castle / SE1 / EP2: The Man in the High Castle S1 E2 reorder" at bounding box center [165, 107] width 172 height 133
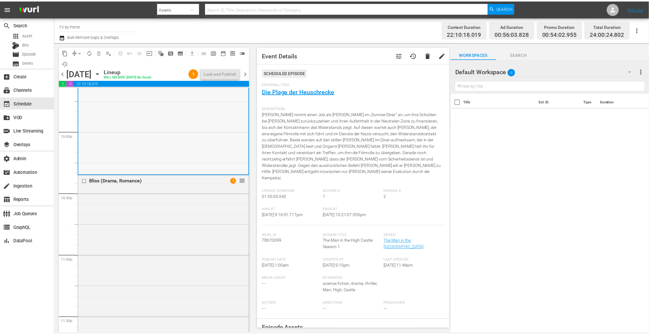
scroll to position [2567, 0]
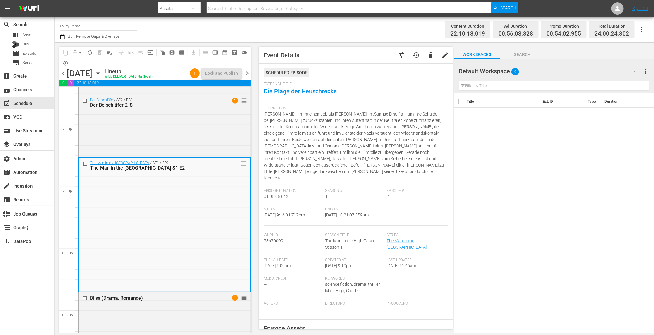
click at [398, 54] on span "tune" at bounding box center [401, 54] width 7 height 7
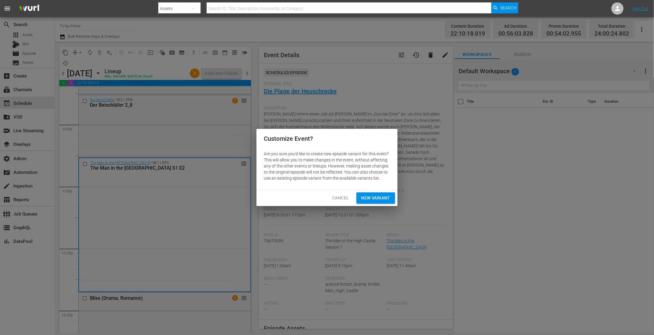
drag, startPoint x: 376, startPoint y: 193, endPoint x: 374, endPoint y: 191, distance: 3.5
click at [376, 193] on button "New Variant" at bounding box center [376, 197] width 39 height 11
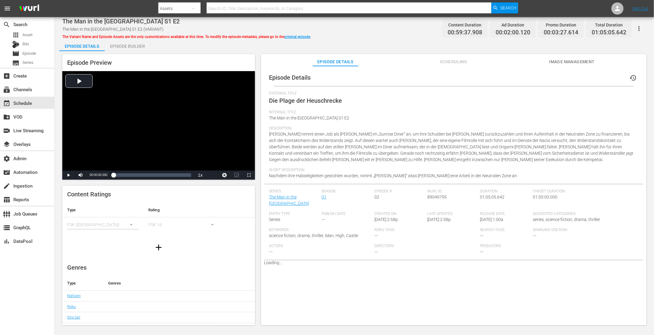
click at [128, 42] on div "Episode Builder" at bounding box center [128, 46] width 46 height 15
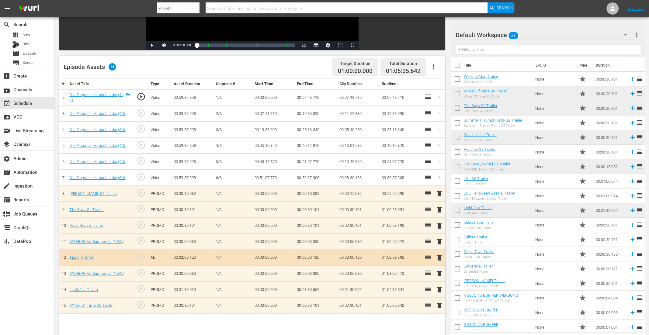
scroll to position [158, 0]
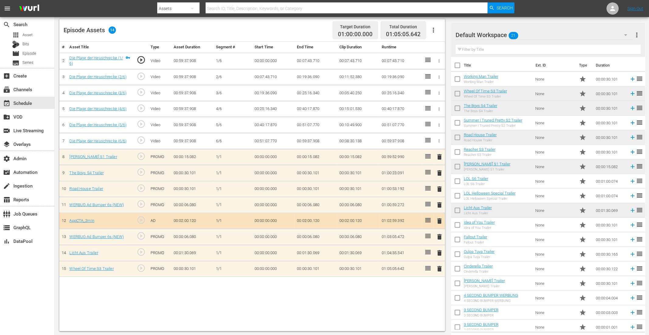
click at [436, 170] on span "delete" at bounding box center [439, 172] width 7 height 7
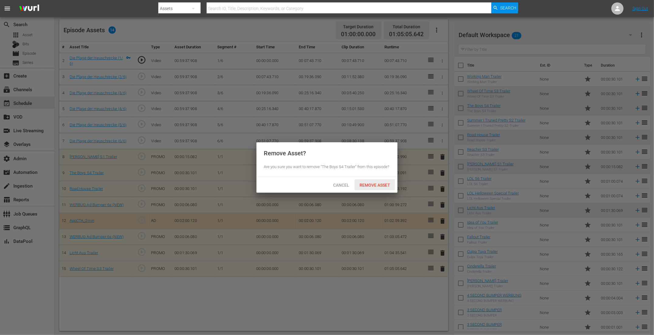
click at [378, 183] on span "Remove Asset" at bounding box center [375, 185] width 40 height 5
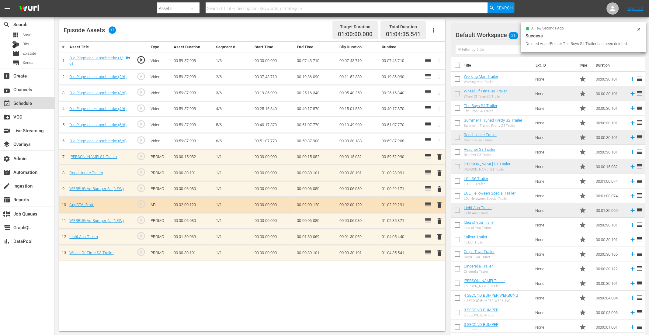
click at [34, 103] on div "event_available Schedule" at bounding box center [27, 103] width 54 height 12
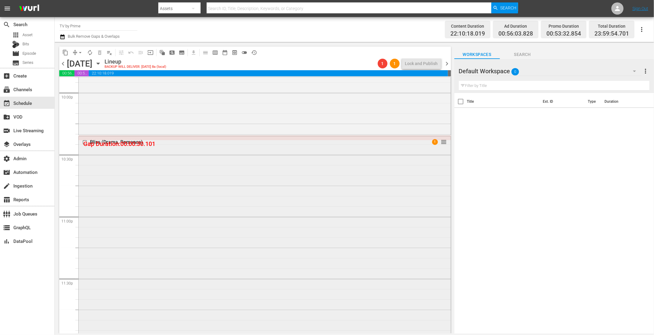
scroll to position [2682, 0]
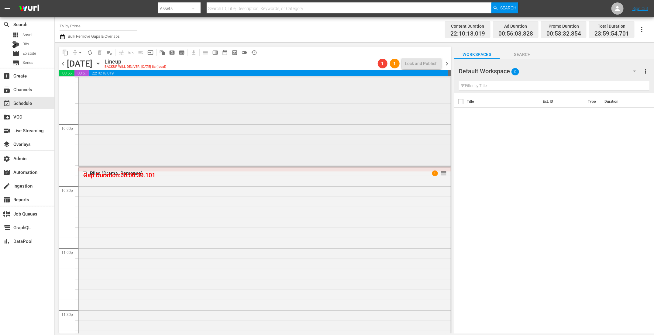
click at [227, 133] on div "The Man in the High Castle / SE1 / EP2: The Man in the High Castle S1 E2 The Ma…" at bounding box center [265, 99] width 372 height 132
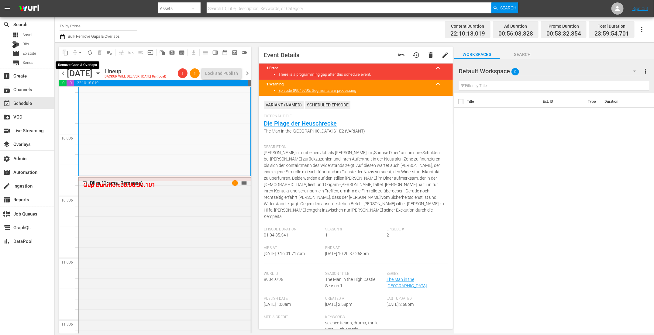
click at [79, 52] on span "arrow_drop_down" at bounding box center [80, 53] width 6 height 6
click at [80, 87] on li "Align to End of Previous Day" at bounding box center [81, 85] width 64 height 10
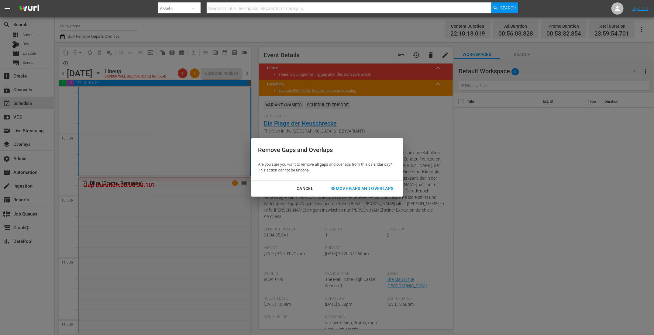
click at [365, 183] on button "Remove Gaps and Overlaps" at bounding box center [362, 188] width 78 height 11
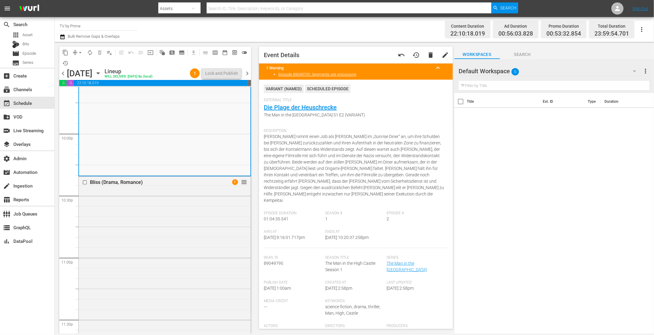
click at [217, 239] on div "Bliss (Drama, Romance) 1 reorder" at bounding box center [165, 290] width 172 height 226
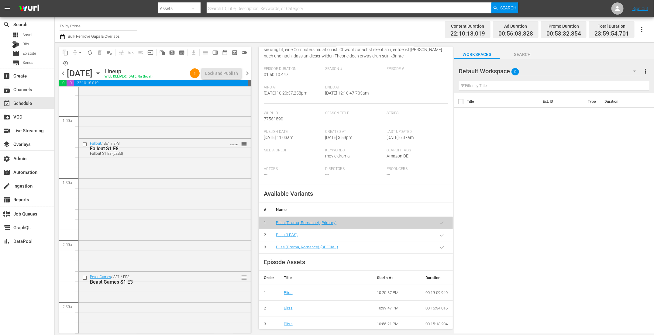
scroll to position [0, 0]
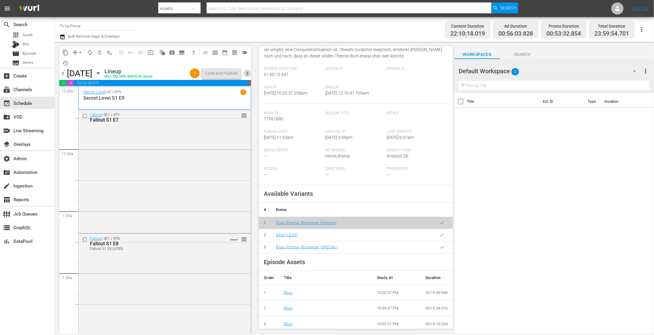
click at [247, 74] on span "chevron_right" at bounding box center [247, 74] width 8 height 8
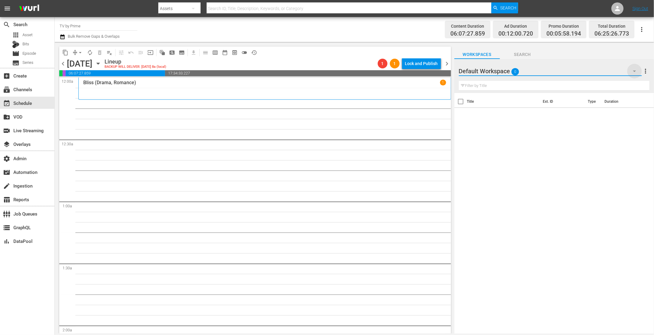
click at [632, 72] on icon "button" at bounding box center [634, 70] width 7 height 7
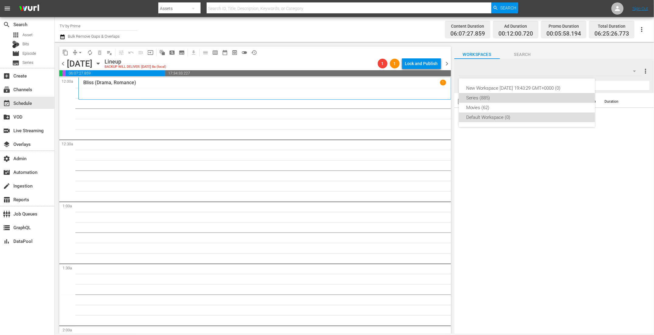
click at [491, 98] on div "Series (885)" at bounding box center [527, 98] width 122 height 10
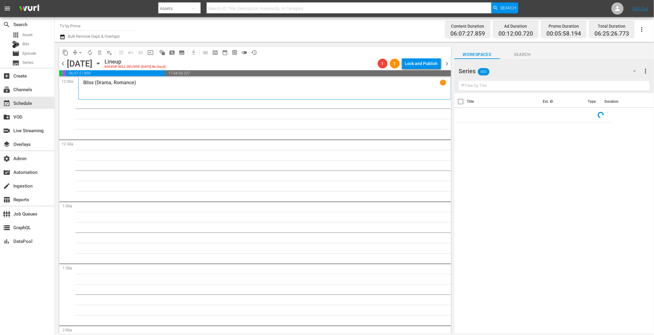
click at [474, 86] on input "text" at bounding box center [554, 86] width 191 height 10
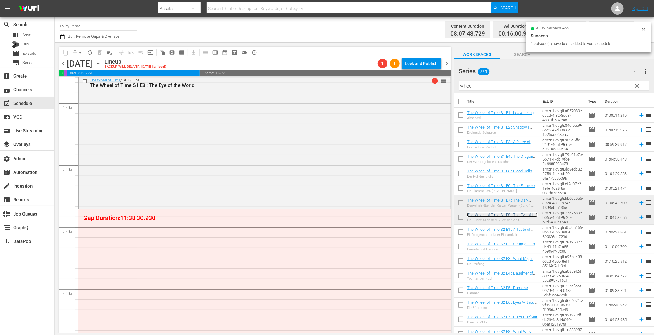
scroll to position [255, 0]
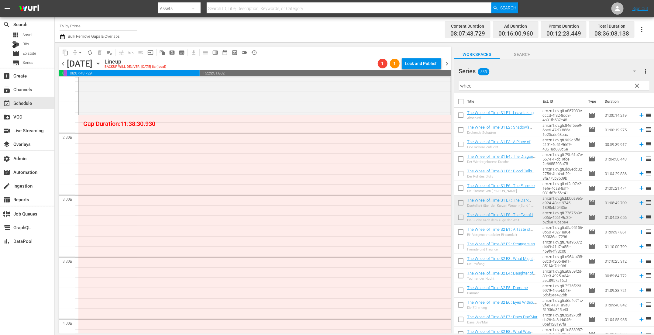
drag, startPoint x: 488, startPoint y: 215, endPoint x: 199, endPoint y: 0, distance: 359.7
drag, startPoint x: 482, startPoint y: 86, endPoint x: 376, endPoint y: 72, distance: 107.0
click at [376, 72] on div "content_copy compress arrow_drop_down autorenew_outlined delete_forever_outline…" at bounding box center [354, 187] width 599 height 291
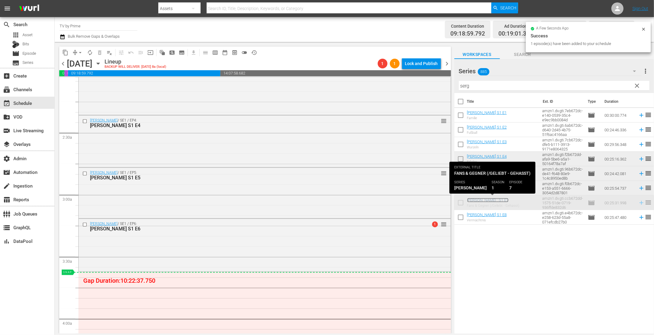
scroll to position [329, 0]
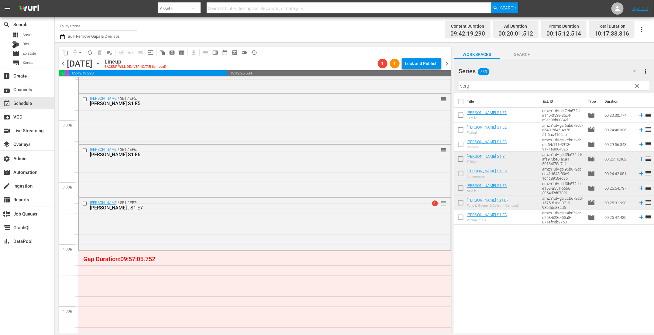
drag, startPoint x: 485, startPoint y: 200, endPoint x: 176, endPoint y: 24, distance: 356.3
drag, startPoint x: 482, startPoint y: 88, endPoint x: 405, endPoint y: 78, distance: 78.3
click at [405, 78] on div "content_copy compress arrow_drop_down autorenew_outlined delete_forever_outline…" at bounding box center [354, 187] width 599 height 291
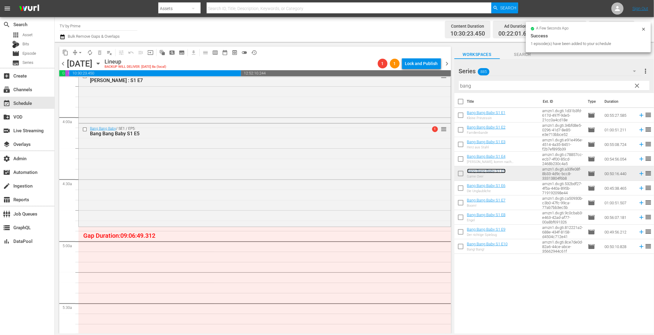
scroll to position [536, 0]
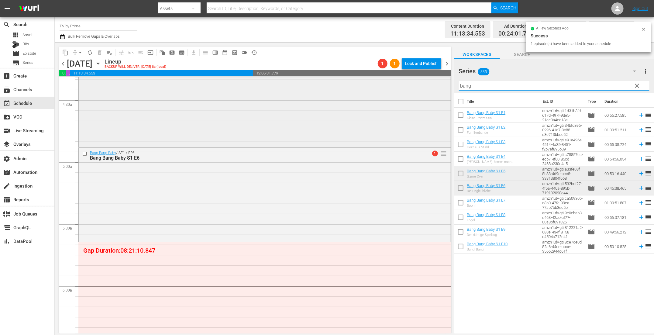
drag, startPoint x: 453, startPoint y: 82, endPoint x: 426, endPoint y: 79, distance: 27.2
click at [426, 79] on div "content_copy compress arrow_drop_down autorenew_outlined delete_forever_outline…" at bounding box center [354, 187] width 599 height 291
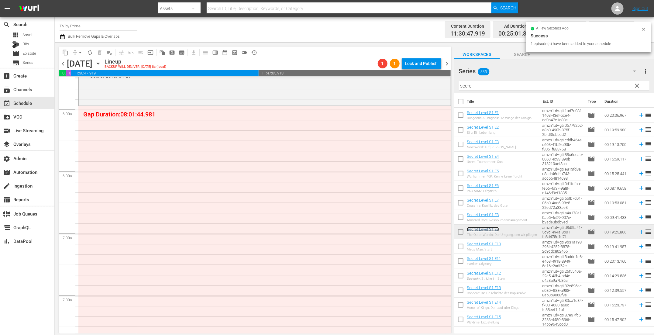
scroll to position [717, 0]
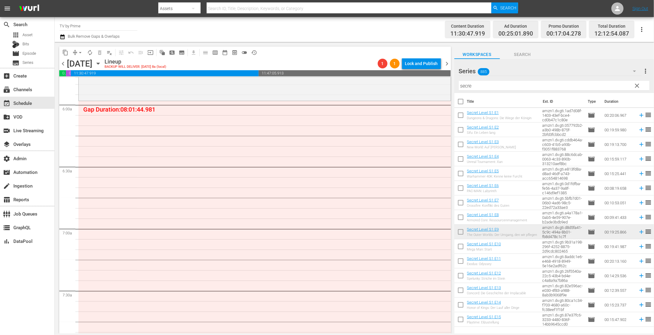
drag, startPoint x: 493, startPoint y: 228, endPoint x: 189, endPoint y: 8, distance: 375.8
drag, startPoint x: 483, startPoint y: 87, endPoint x: 408, endPoint y: 72, distance: 76.6
click at [408, 72] on div "content_copy compress arrow_drop_down autorenew_outlined delete_forever_outline…" at bounding box center [354, 187] width 599 height 291
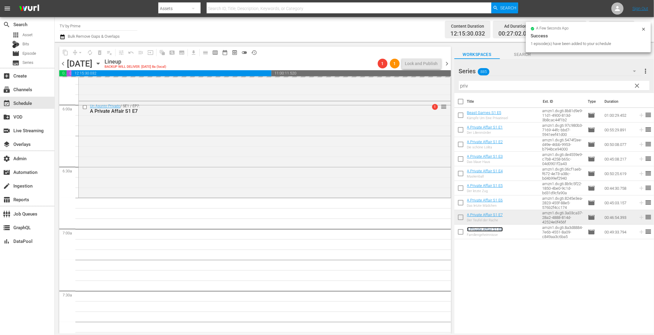
scroll to position [797, 0]
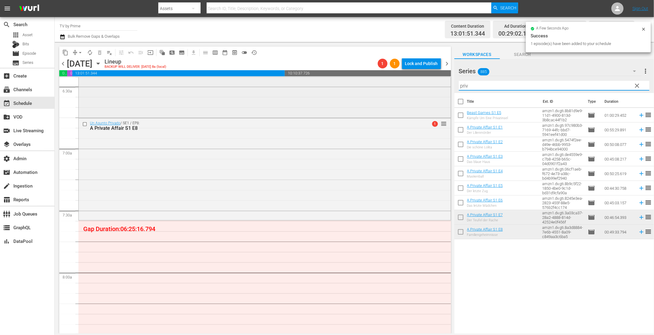
drag, startPoint x: 458, startPoint y: 82, endPoint x: 430, endPoint y: 78, distance: 28.6
click at [430, 78] on div "content_copy compress arrow_drop_down autorenew_outlined delete_forever_outline…" at bounding box center [354, 187] width 599 height 291
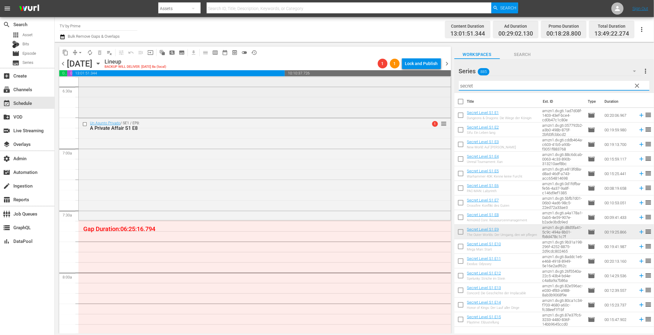
drag, startPoint x: 481, startPoint y: 84, endPoint x: 443, endPoint y: 80, distance: 38.2
click at [443, 80] on div "content_copy compress arrow_drop_down autorenew_outlined delete_forever_outline…" at bounding box center [354, 187] width 599 height 291
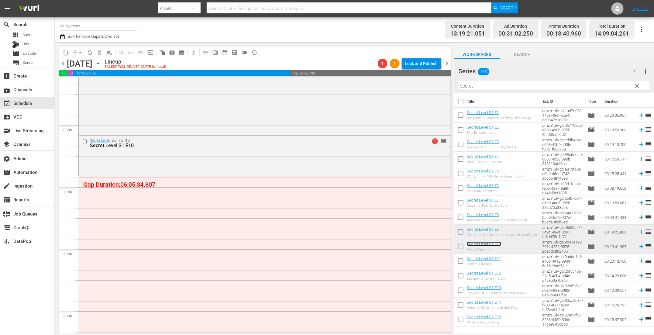
scroll to position [887, 0]
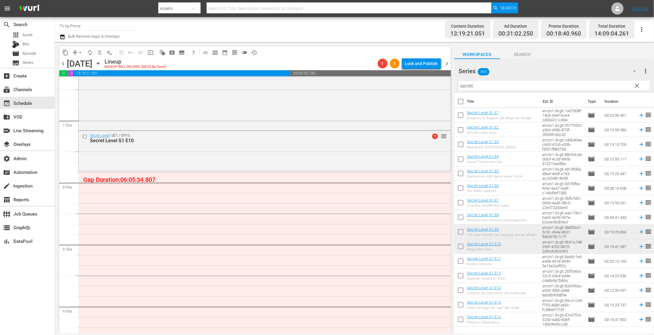
drag, startPoint x: 486, startPoint y: 243, endPoint x: 248, endPoint y: 1, distance: 340.0
drag, startPoint x: 447, startPoint y: 79, endPoint x: 410, endPoint y: 74, distance: 37.7
click at [410, 74] on div "content_copy compress arrow_drop_down autorenew_outlined delete_forever_outline…" at bounding box center [354, 187] width 599 height 291
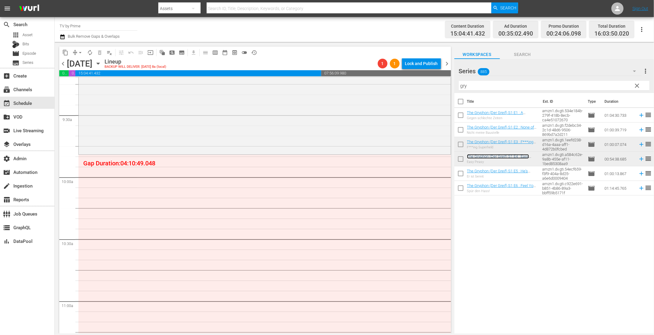
scroll to position [1145, 0]
drag, startPoint x: 508, startPoint y: 157, endPoint x: 164, endPoint y: 5, distance: 375.1
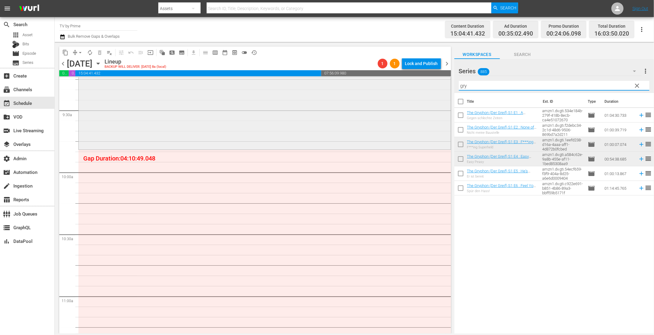
drag, startPoint x: 475, startPoint y: 86, endPoint x: 413, endPoint y: 79, distance: 62.4
click at [413, 79] on div "content_copy compress arrow_drop_down autorenew_outlined delete_forever_outline…" at bounding box center [354, 187] width 599 height 291
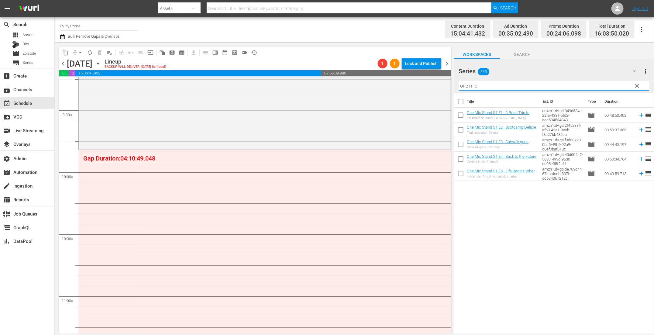
type input "one mic"
drag, startPoint x: 636, startPoint y: 85, endPoint x: 416, endPoint y: 2, distance: 235.2
click at [636, 85] on span "clear" at bounding box center [637, 85] width 7 height 7
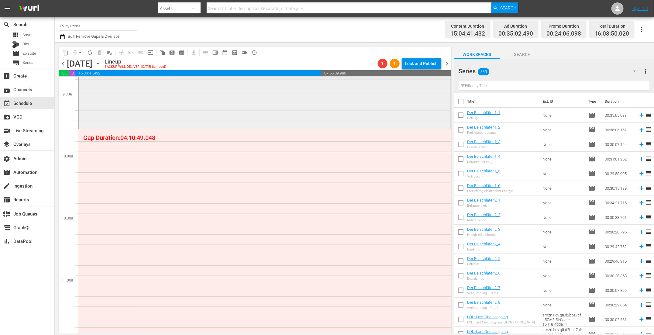
scroll to position [1171, 0]
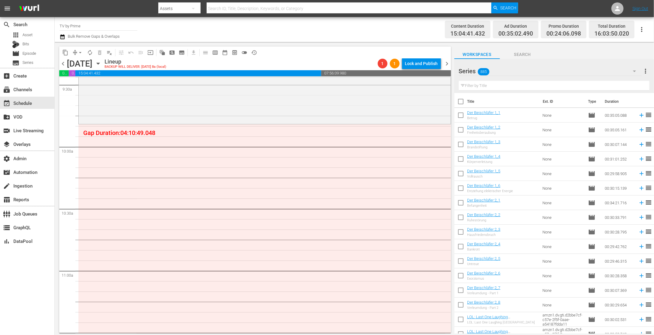
click at [478, 85] on input "text" at bounding box center [554, 86] width 191 height 10
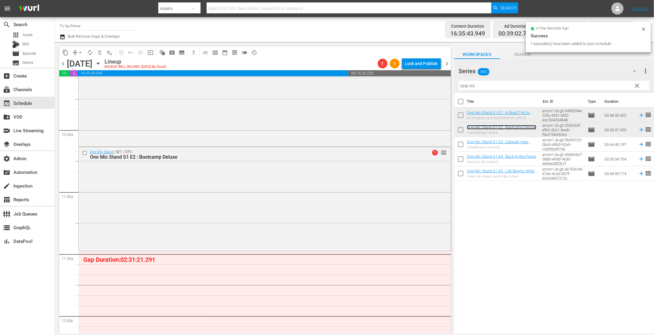
scroll to position [1344, 0]
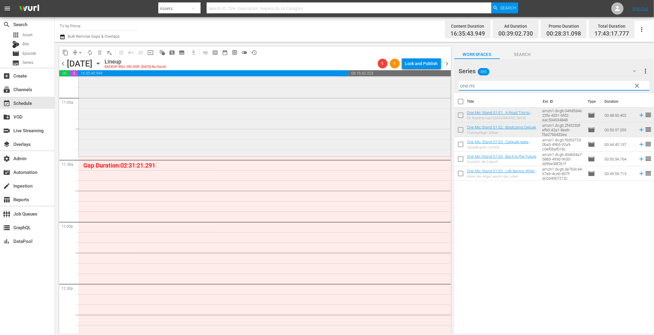
drag, startPoint x: 487, startPoint y: 87, endPoint x: 418, endPoint y: 78, distance: 69.5
click at [418, 78] on div "content_copy compress arrow_drop_down autorenew_outlined delete_forever_outline…" at bounding box center [354, 187] width 599 height 291
paste input "secret"
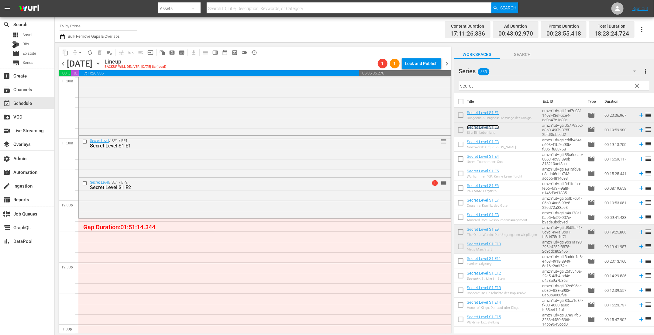
scroll to position [1388, 0]
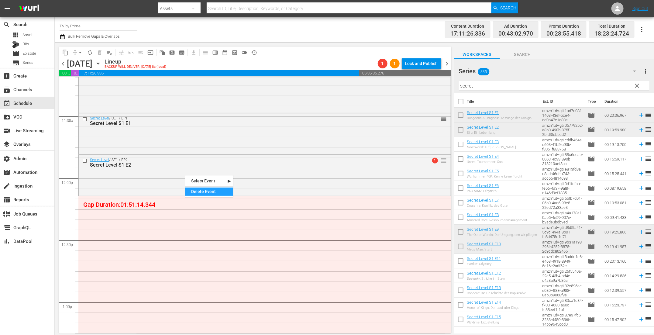
click at [201, 191] on div "Delete Event" at bounding box center [209, 192] width 48 height 8
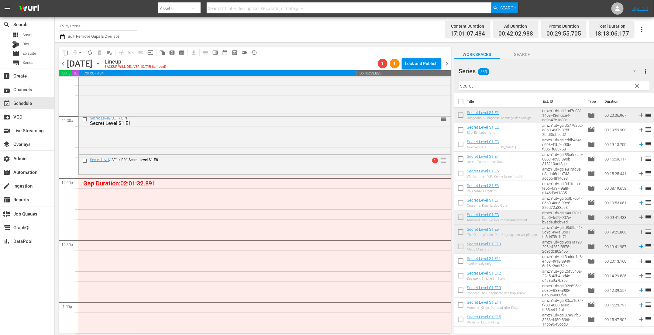
drag, startPoint x: 474, startPoint y: 214, endPoint x: 142, endPoint y: 2, distance: 393.1
drag, startPoint x: 478, startPoint y: 88, endPoint x: 438, endPoint y: 75, distance: 41.7
click at [438, 75] on div "content_copy compress arrow_drop_down autorenew_outlined delete_forever_outline…" at bounding box center [354, 187] width 599 height 291
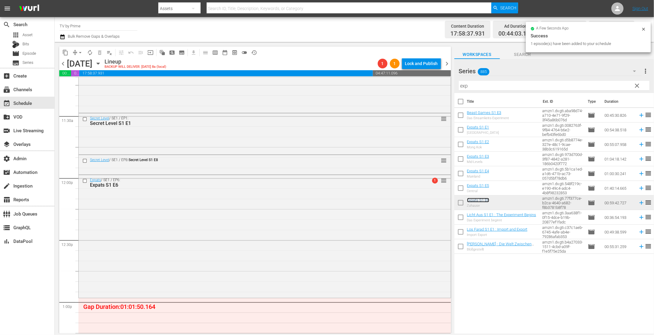
scroll to position [1522, 0]
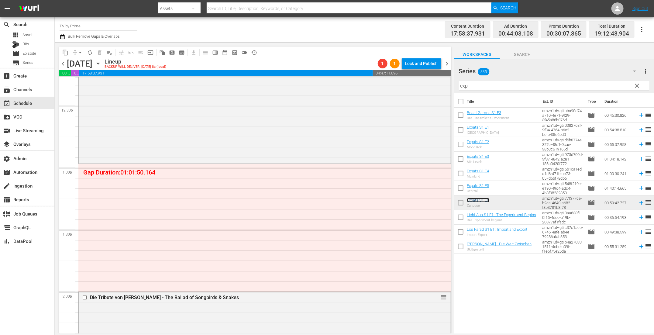
drag, startPoint x: 480, startPoint y: 200, endPoint x: 295, endPoint y: 17, distance: 260.5
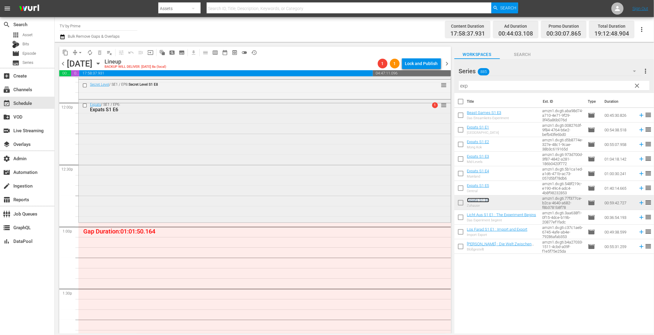
scroll to position [1438, 0]
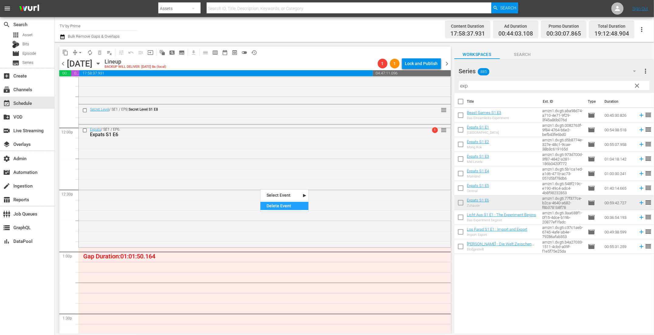
click at [271, 202] on div "Delete Event" at bounding box center [284, 206] width 48 height 8
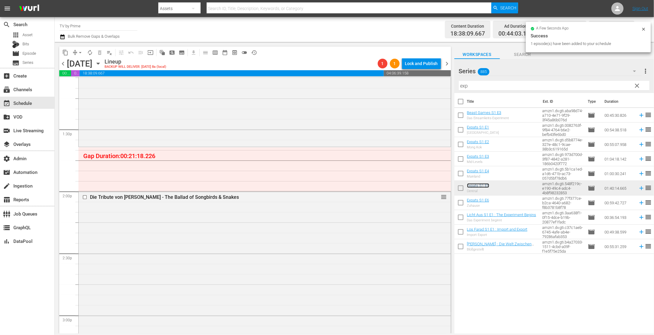
scroll to position [1627, 0]
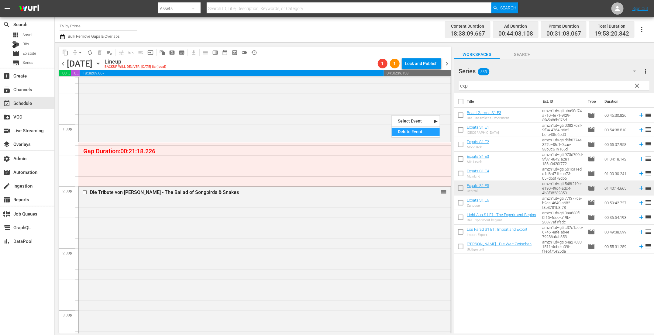
click at [408, 131] on div "Delete Event" at bounding box center [416, 132] width 48 height 8
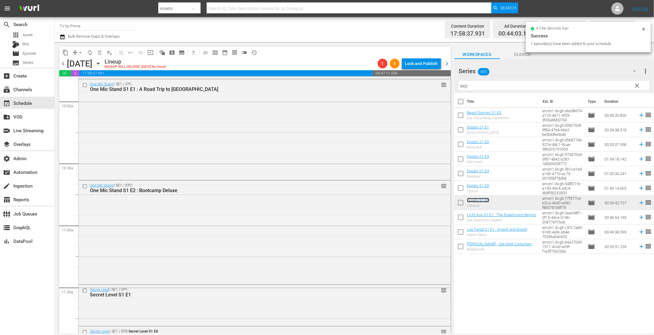
scroll to position [1174, 0]
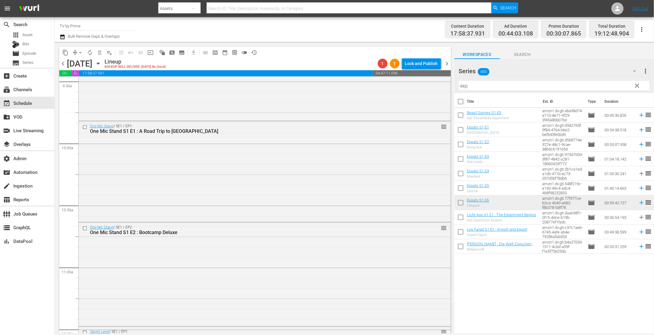
drag, startPoint x: 481, startPoint y: 199, endPoint x: 428, endPoint y: 5, distance: 200.9
drag, startPoint x: 484, startPoint y: 85, endPoint x: 415, endPoint y: 76, distance: 69.6
click at [415, 76] on div "content_copy compress arrow_drop_down autorenew_outlined delete_forever_outline…" at bounding box center [354, 187] width 599 height 291
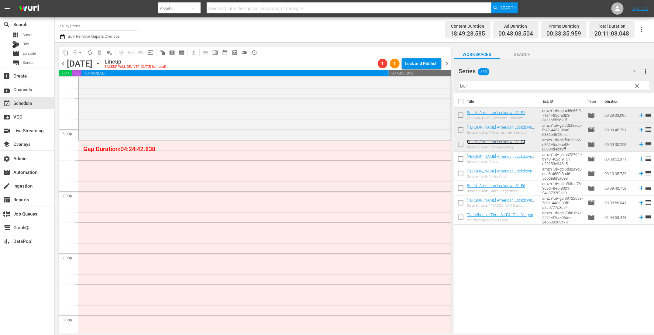
scroll to position [2252, 0]
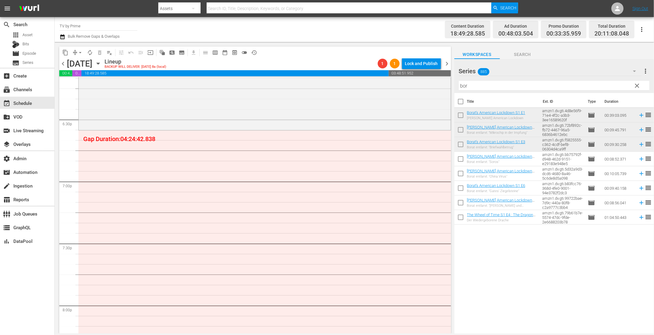
drag, startPoint x: 484, startPoint y: 142, endPoint x: 218, endPoint y: 3, distance: 300.5
drag, startPoint x: 473, startPoint y: 87, endPoint x: 415, endPoint y: 73, distance: 59.2
click at [415, 73] on div "content_copy compress arrow_drop_down autorenew_outlined delete_forever_outline…" at bounding box center [354, 187] width 599 height 291
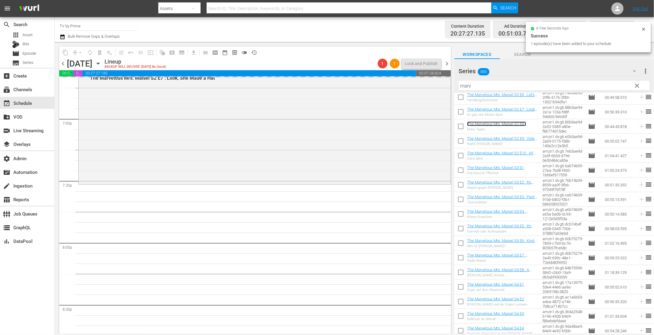
scroll to position [2320, 0]
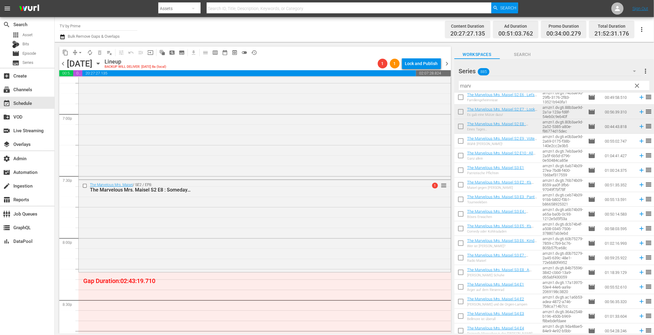
drag, startPoint x: 504, startPoint y: 124, endPoint x: 231, endPoint y: 5, distance: 297.7
drag, startPoint x: 464, startPoint y: 87, endPoint x: 415, endPoint y: 84, distance: 48.7
click at [415, 84] on div "content_copy compress arrow_drop_down autorenew_outlined delete_forever_outline…" at bounding box center [354, 187] width 599 height 291
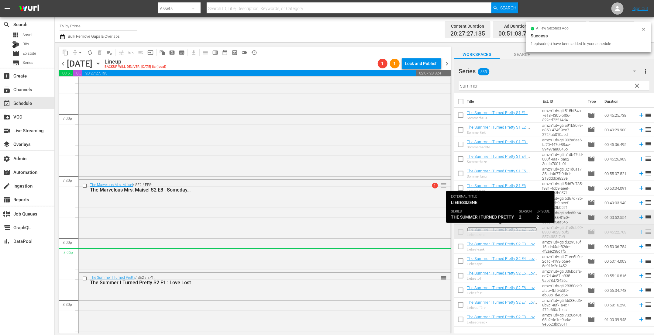
scroll to position [2443, 0]
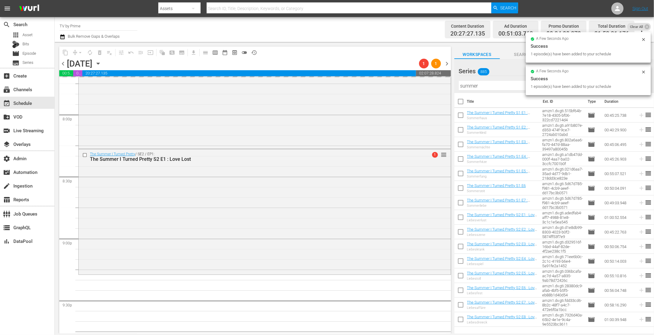
drag, startPoint x: 499, startPoint y: 229, endPoint x: 201, endPoint y: 5, distance: 372.3
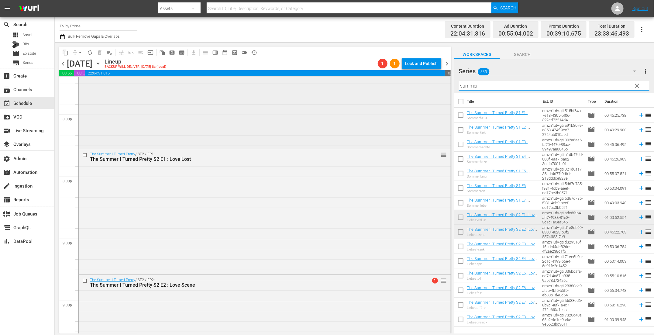
drag, startPoint x: 474, startPoint y: 87, endPoint x: 433, endPoint y: 81, distance: 41.2
click at [433, 81] on div "content_copy compress arrow_drop_down autorenew_outlined delete_forever_outline…" at bounding box center [354, 187] width 599 height 291
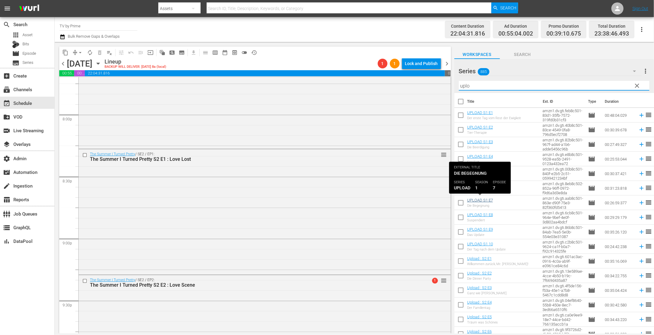
type input "uplo"
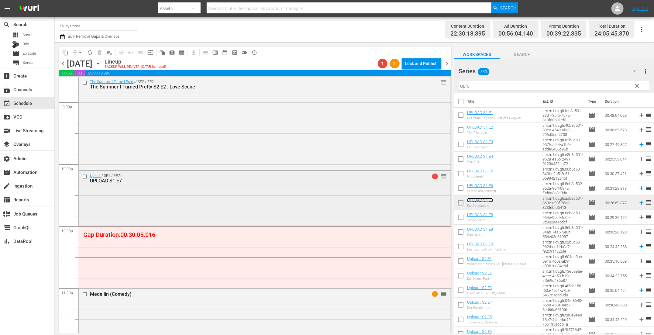
scroll to position [2764, 0]
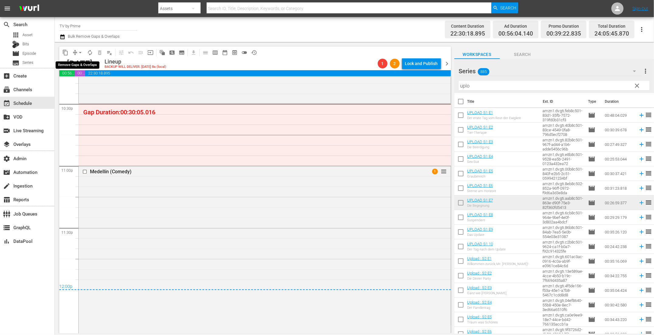
click at [79, 53] on span "arrow_drop_down" at bounding box center [80, 53] width 6 height 6
click at [82, 85] on li "Align to End of Previous Day" at bounding box center [81, 85] width 64 height 10
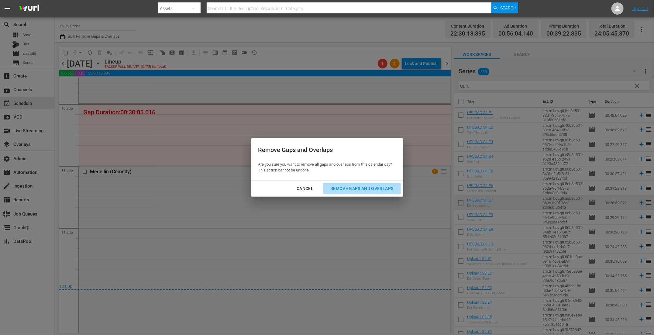
click at [367, 189] on div "Remove Gaps and Overlaps" at bounding box center [362, 189] width 73 height 8
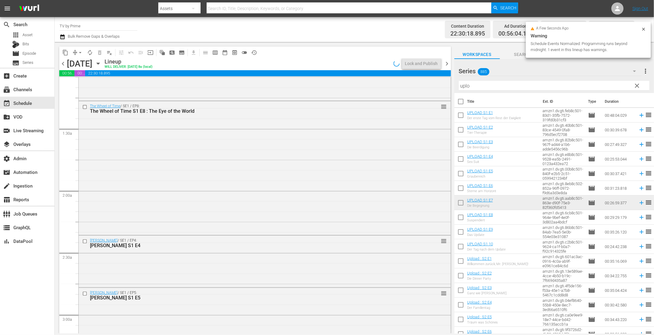
scroll to position [0, 0]
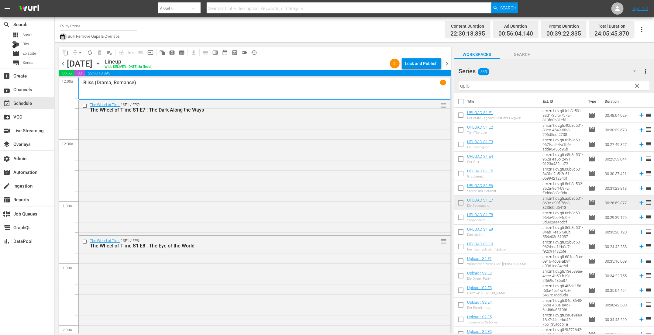
click at [63, 36] on icon "button" at bounding box center [62, 36] width 4 height 5
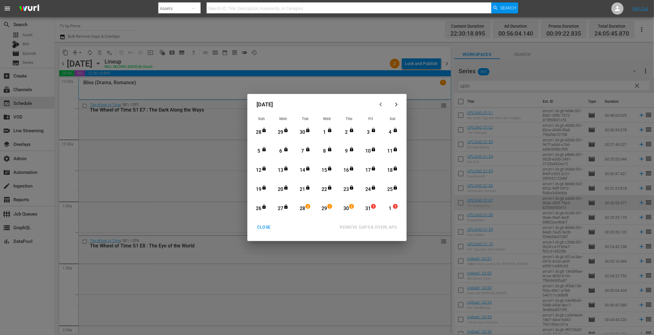
click at [267, 228] on div "CLOSE" at bounding box center [263, 227] width 23 height 8
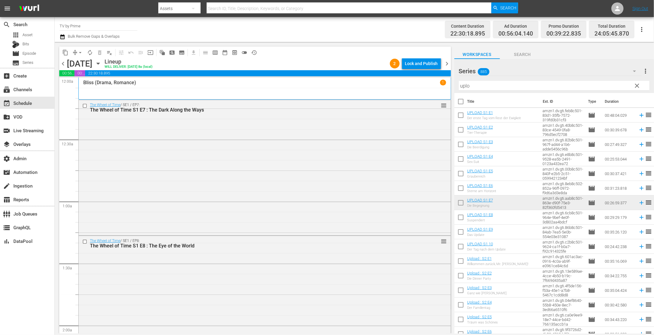
click at [62, 64] on span "chevron_left" at bounding box center [63, 64] width 8 height 8
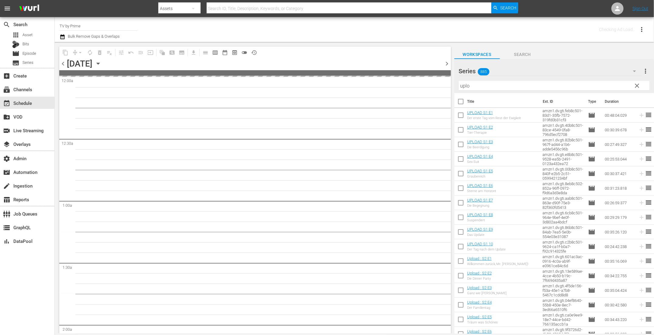
click at [62, 64] on span "chevron_left" at bounding box center [63, 64] width 8 height 8
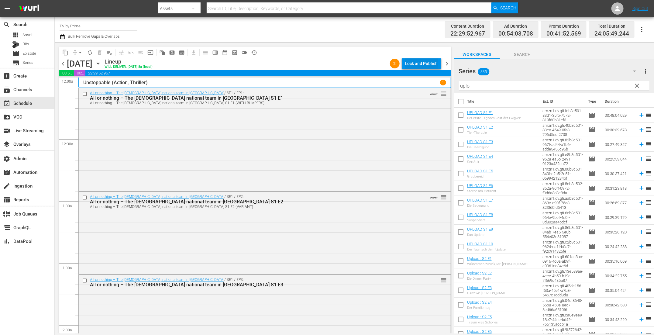
click at [416, 66] on div "Lock and Publish" at bounding box center [421, 63] width 33 height 11
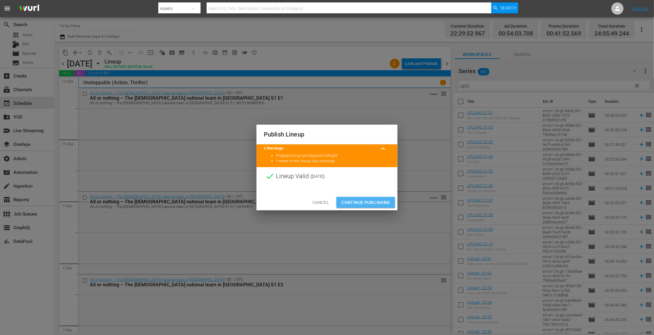
click at [392, 203] on button "Continue Publishing" at bounding box center [365, 202] width 59 height 11
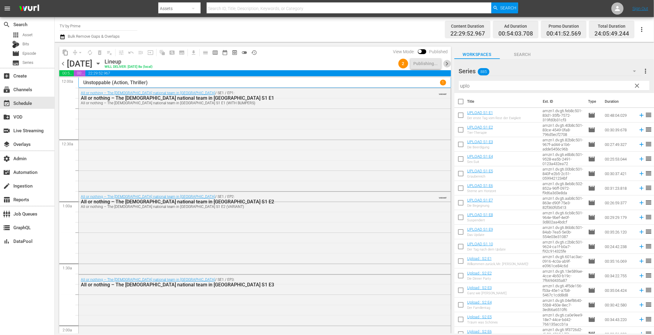
click at [446, 64] on span "chevron_right" at bounding box center [447, 64] width 8 height 8
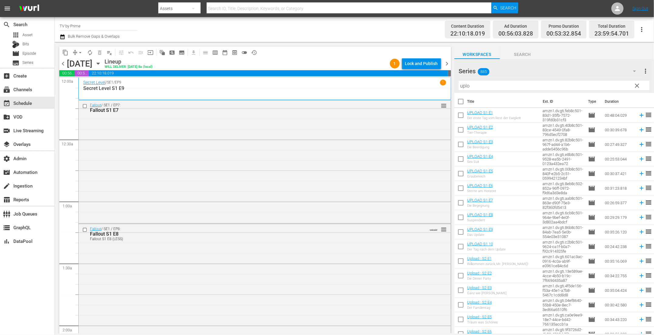
click at [434, 66] on div "Lock and Publish" at bounding box center [421, 63] width 33 height 11
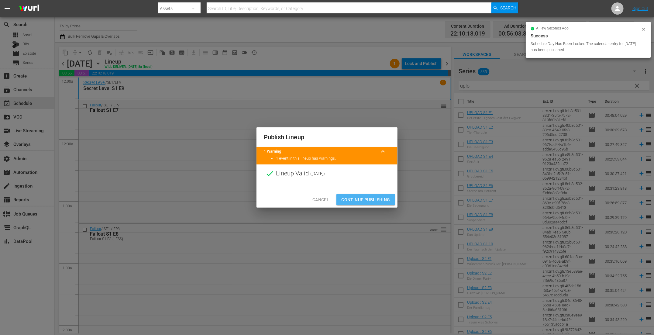
click at [360, 199] on span "Continue Publishing" at bounding box center [365, 200] width 49 height 8
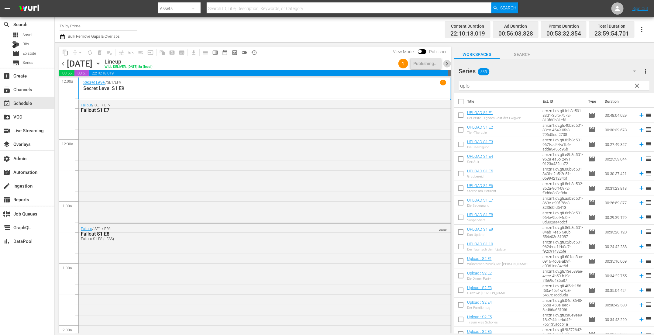
click at [448, 66] on span "chevron_right" at bounding box center [447, 64] width 8 height 8
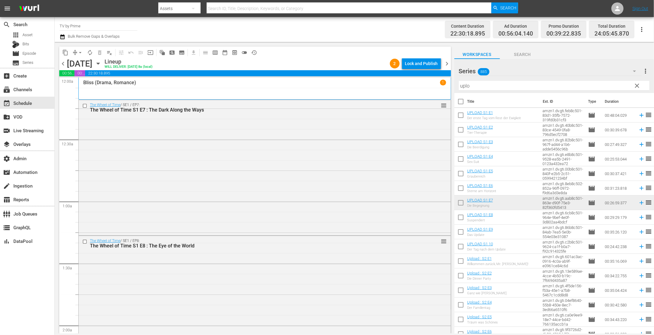
click at [435, 66] on div "Lock and Publish" at bounding box center [421, 63] width 33 height 11
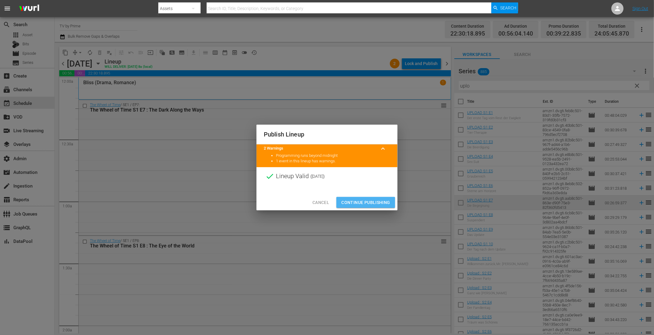
click at [361, 198] on button "Continue Publishing" at bounding box center [365, 202] width 59 height 11
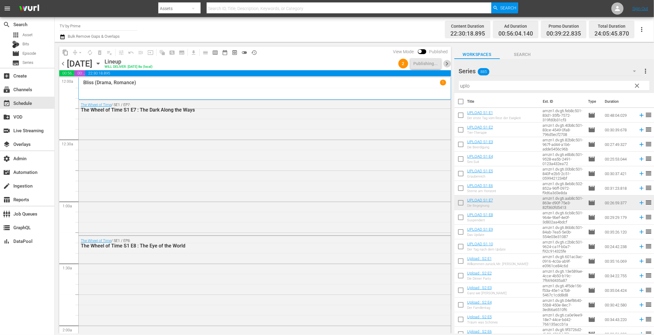
click at [447, 61] on span "chevron_right" at bounding box center [447, 64] width 8 height 8
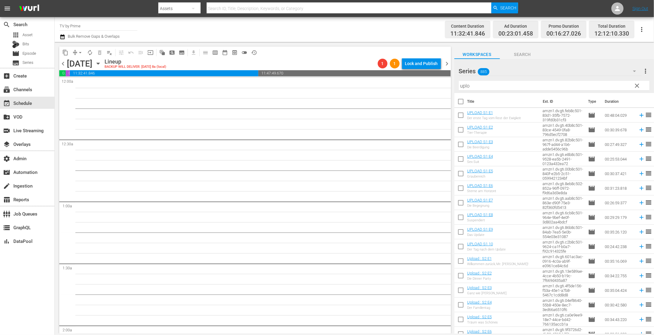
click at [63, 63] on span "chevron_left" at bounding box center [63, 64] width 8 height 8
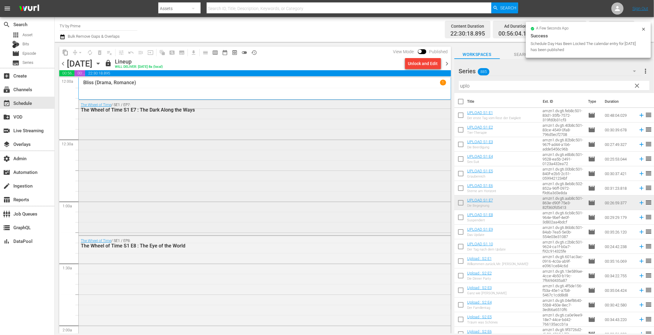
click at [416, 144] on div "The Wheel of Time / SE1 / EP7: The Wheel of Time S1 E7 : The Dark Along the Ways" at bounding box center [265, 167] width 372 height 134
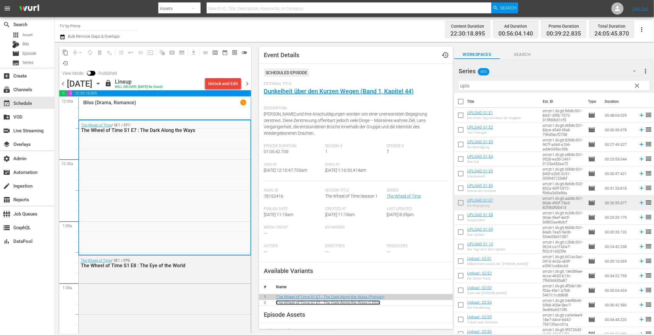
click at [367, 302] on link "The Wheel of Time S1 E7 : The Dark Along the Ways (LESS)" at bounding box center [328, 302] width 104 height 5
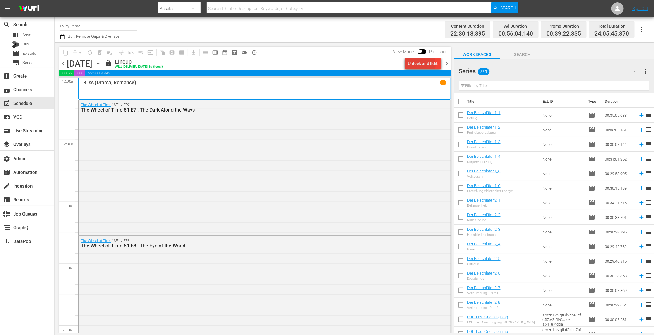
click at [419, 65] on div "Unlock and Edit" at bounding box center [423, 63] width 30 height 11
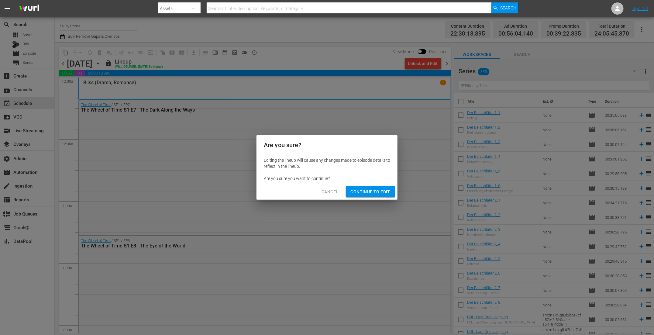
click at [386, 188] on span "Continue to Edit" at bounding box center [371, 192] width 40 height 8
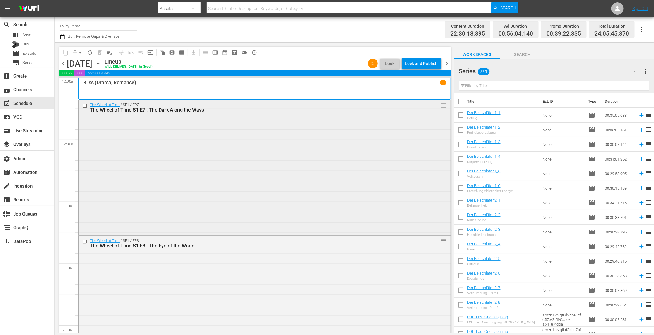
click at [385, 129] on div "The Wheel of Time / SE1 / EP7: The Wheel of Time S1 E7 : The Dark Along the Way…" at bounding box center [265, 167] width 372 height 134
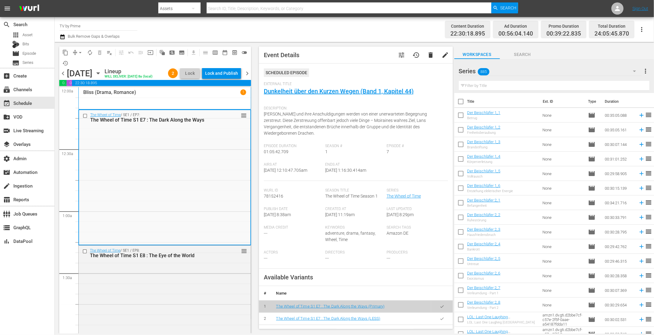
scroll to position [4, 0]
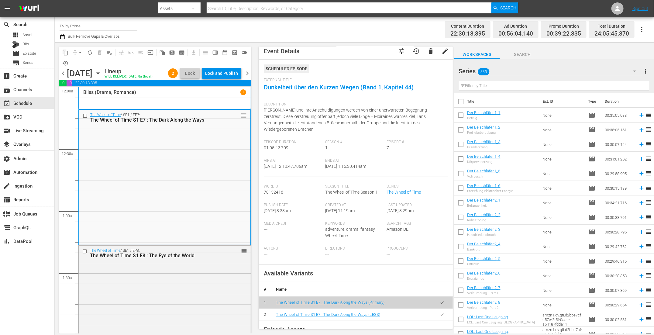
click at [440, 315] on icon "button" at bounding box center [441, 314] width 3 height 2
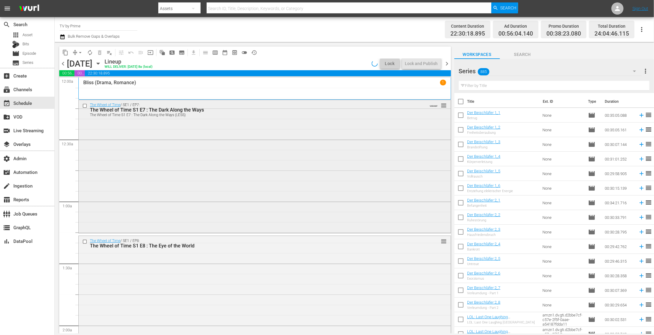
click at [126, 216] on div "The Wheel of Time / SE1 / EP7: The Wheel of Time S1 E7 : The Dark Along the Way…" at bounding box center [265, 166] width 372 height 132
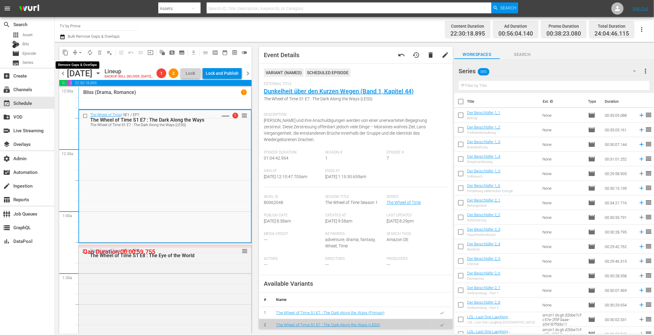
click at [78, 51] on span "arrow_drop_down" at bounding box center [80, 53] width 6 height 6
click at [78, 89] on li "Align to End of Previous Day" at bounding box center [81, 85] width 64 height 10
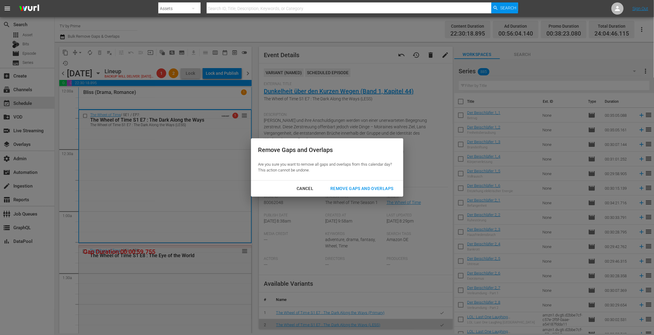
click at [347, 188] on div "Remove Gaps and Overlaps" at bounding box center [362, 189] width 73 height 8
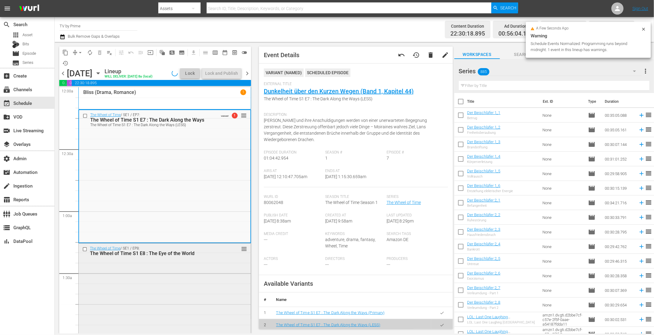
click at [174, 260] on div "The Wheel of Time / SE1 / EP8: The Wheel of Time S1 E8 : The Eye of the World r…" at bounding box center [165, 309] width 172 height 133
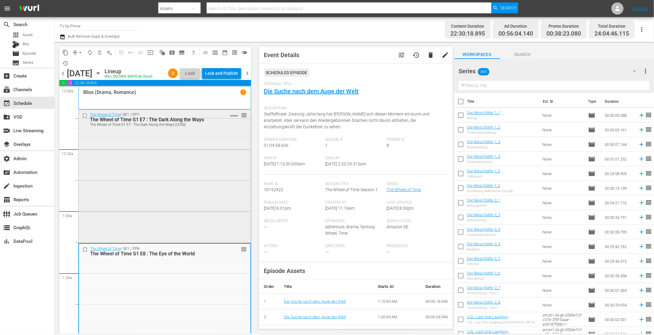
scroll to position [164, 0]
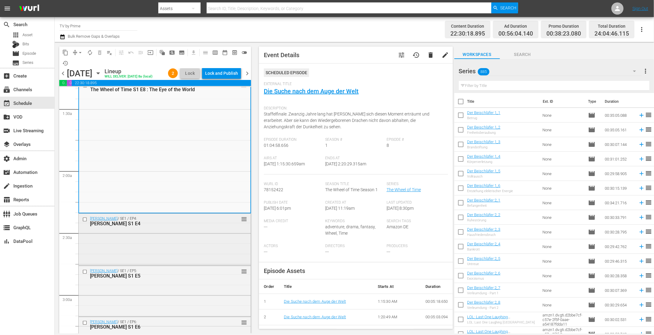
click at [158, 252] on div "Sergio Ramos / SE1 / EP4: Sergio Ramos S1 E4 reorder" at bounding box center [165, 239] width 172 height 50
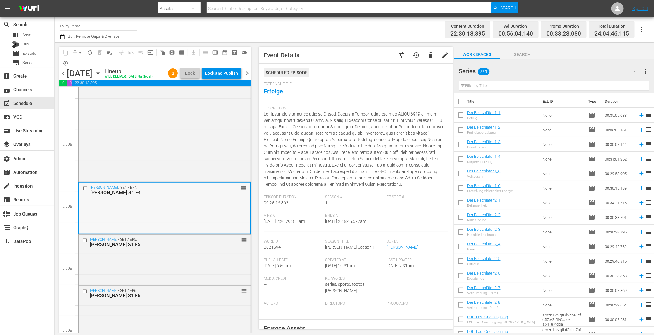
scroll to position [280, 0]
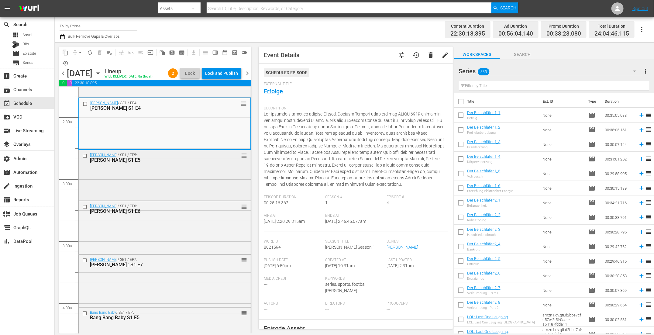
click at [159, 193] on div "Sergio Ramos / SE1 / EP5: Sergio Ramos S1 E5 reorder" at bounding box center [165, 174] width 172 height 49
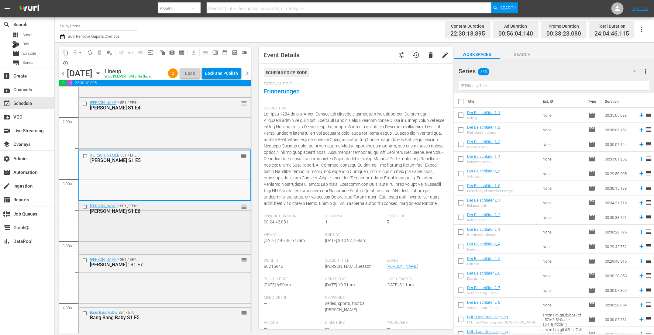
click at [148, 234] on div "Sergio Ramos / SE1 / EP6: Sergio Ramos S1 E6 reorder" at bounding box center [165, 227] width 172 height 52
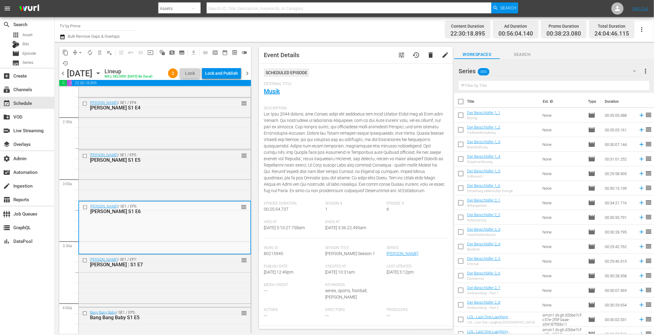
scroll to position [165, 0]
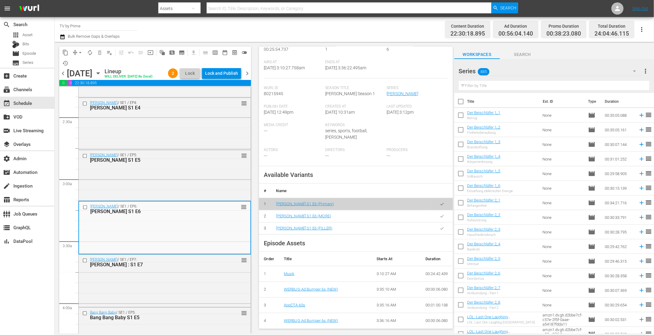
click at [440, 228] on icon "button" at bounding box center [442, 229] width 5 height 5
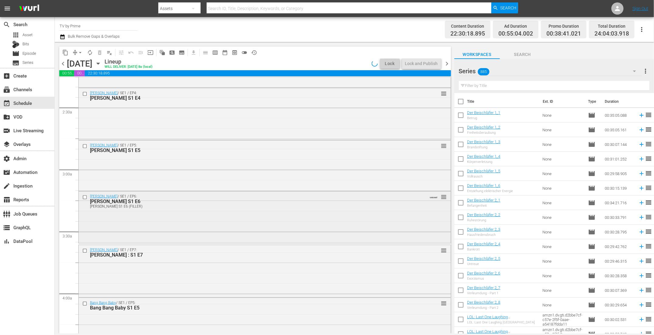
click at [158, 228] on div "Sergio Ramos / SE1 / EP6: Sergio Ramos S1 E6 Sergio Ramos S1 E6 (FILLER) VARIAN…" at bounding box center [265, 216] width 372 height 50
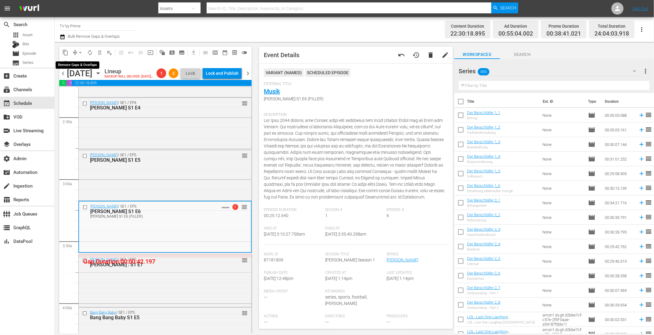
click at [81, 53] on span "arrow_drop_down" at bounding box center [80, 53] width 6 height 6
click at [81, 83] on li "Align to End of Previous Day" at bounding box center [81, 85] width 64 height 10
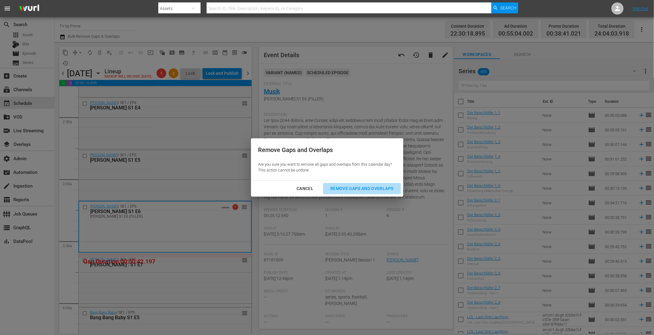
drag, startPoint x: 375, startPoint y: 187, endPoint x: 368, endPoint y: 180, distance: 9.9
click at [375, 187] on div "Remove Gaps and Overlaps" at bounding box center [362, 189] width 73 height 8
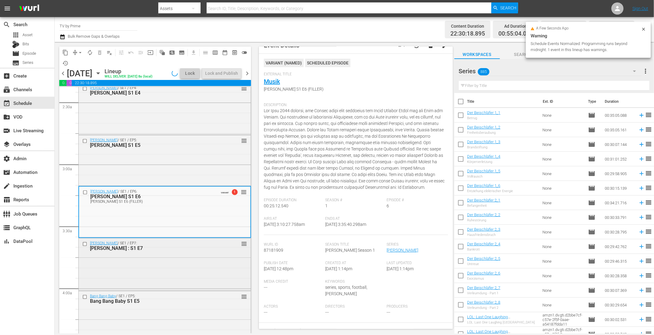
scroll to position [303, 0]
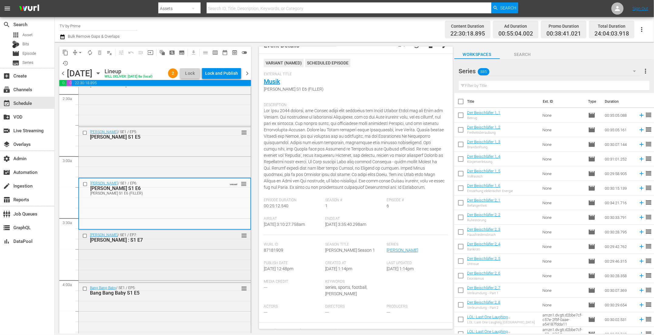
click at [166, 263] on div "Sergio Ramos / SE1 / EP7: Sergio Ramos : S1 E7 reorder" at bounding box center [165, 255] width 172 height 51
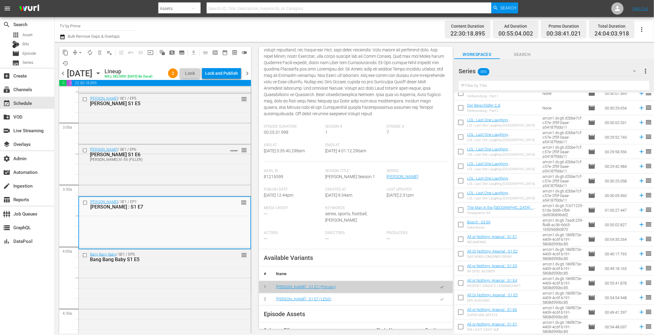
scroll to position [144, 0]
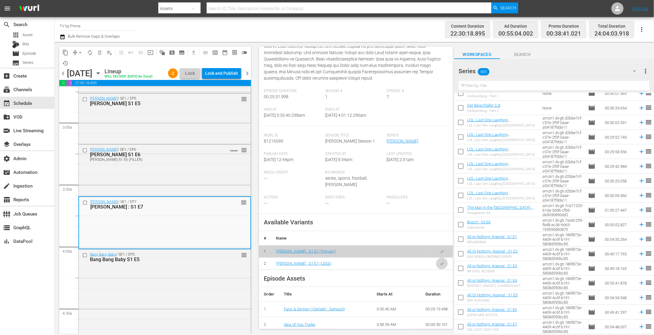
click at [440, 271] on icon "button" at bounding box center [442, 270] width 5 height 5
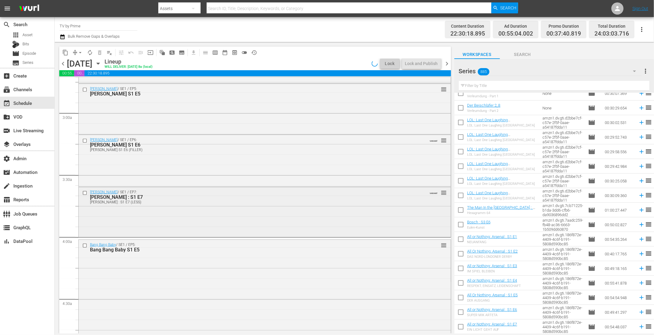
click at [150, 229] on div "Sergio Ramos / SE1 / EP7: Sergio Ramos : S1 E7 Sergio Ramos : S1 E7 (LESS) VARI…" at bounding box center [265, 211] width 372 height 49
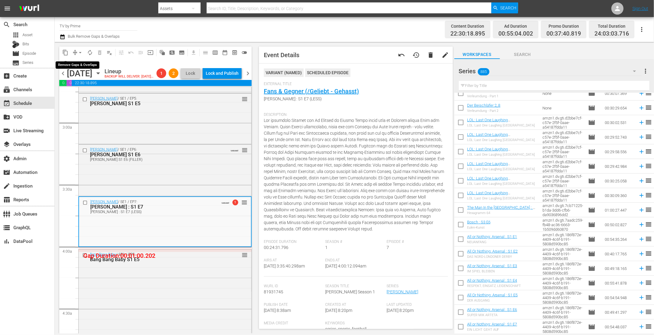
click at [79, 53] on span "arrow_drop_down" at bounding box center [80, 53] width 6 height 6
click at [81, 85] on li "Align to End of Previous Day" at bounding box center [81, 85] width 64 height 10
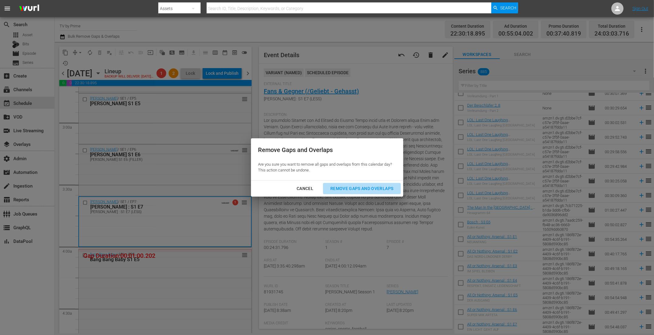
click at [361, 188] on div "Remove Gaps and Overlaps" at bounding box center [362, 189] width 73 height 8
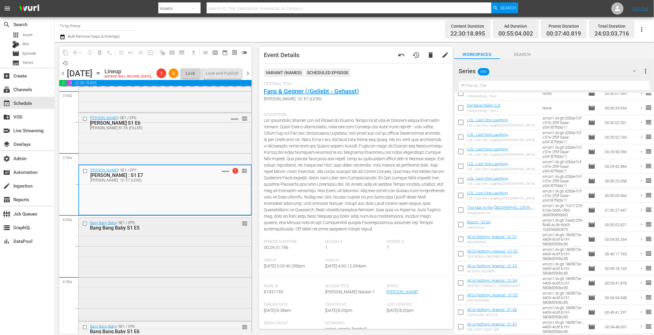
scroll to position [408, 0]
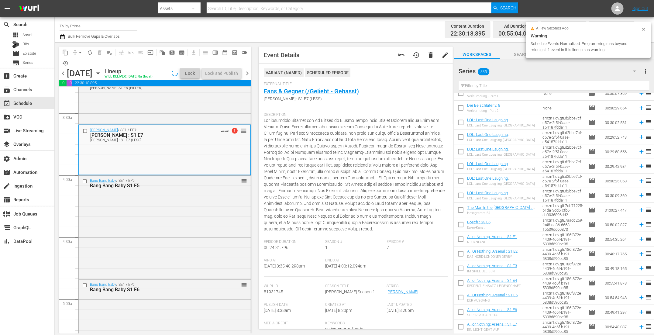
click at [178, 229] on div "Bang Bang Baby / SE1 / EP5: Bang Bang Baby S1 E5 reorder" at bounding box center [165, 227] width 172 height 102
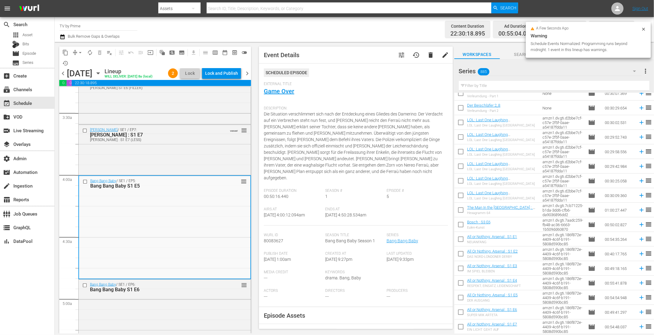
scroll to position [545, 0]
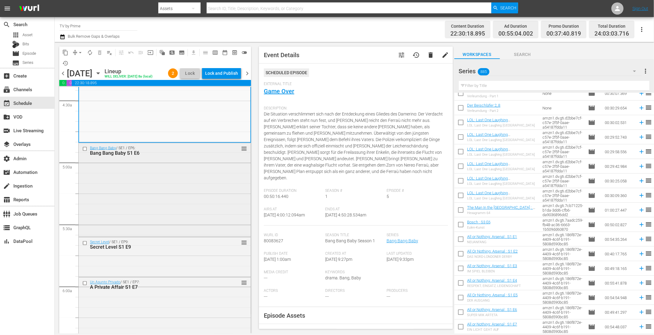
click at [144, 198] on div "Bang Bang Baby / SE1 / EP6: Bang Bang Baby S1 E6 reorder" at bounding box center [165, 189] width 172 height 92
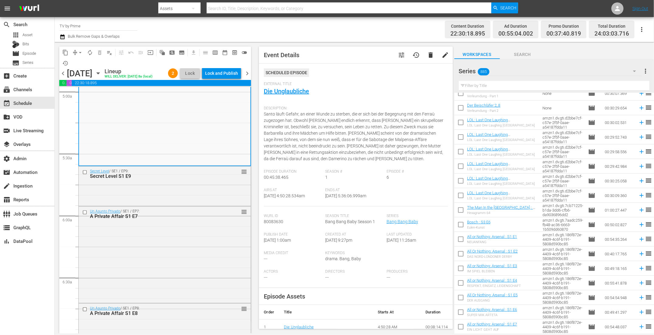
scroll to position [77, 0]
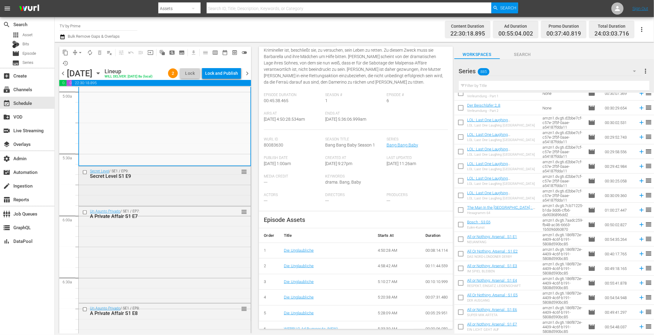
click at [222, 205] on div "Secret Level / SE1 / EP9: Secret Level S1 E9 reorder" at bounding box center [165, 186] width 172 height 38
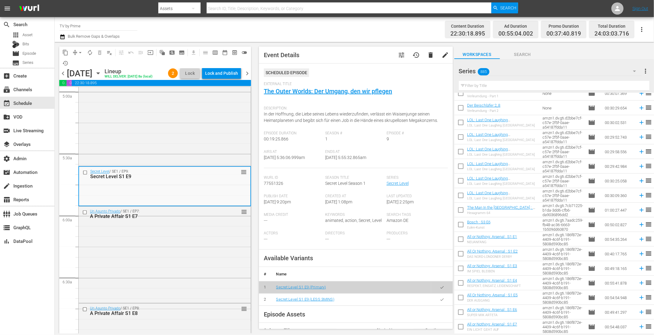
click at [191, 247] on div "Un Asunto Privado / SE1 / EP7: A Private Affair S1 E7 reorder" at bounding box center [165, 254] width 172 height 95
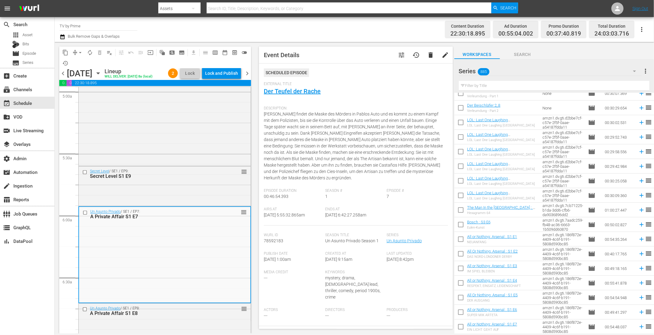
scroll to position [129, 0]
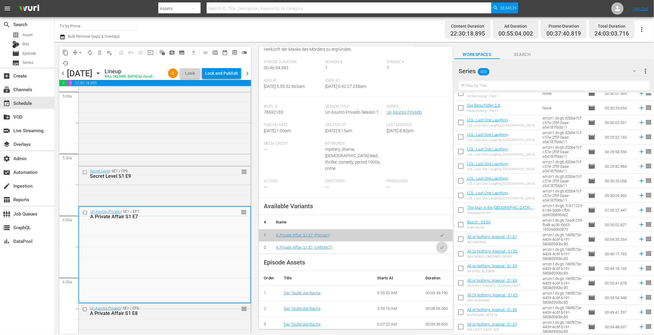
click at [440, 252] on icon "button" at bounding box center [442, 254] width 5 height 5
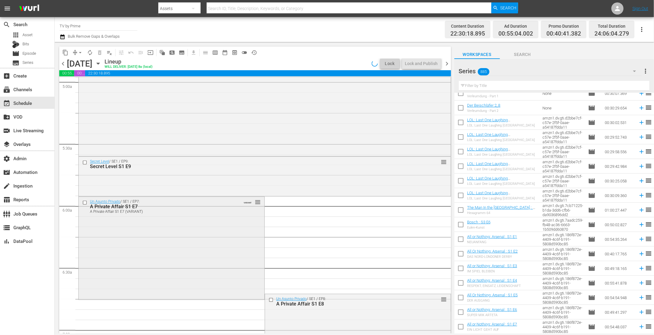
click at [138, 255] on div "Un Asunto Privado / SE1 / EP7: A Private Affair S1 E7 A Private Affair S1 E7 (V…" at bounding box center [172, 247] width 186 height 101
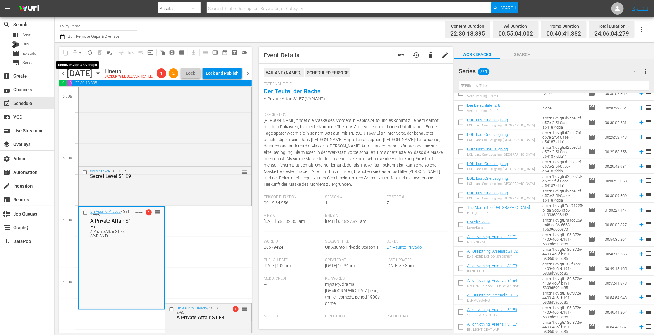
click at [78, 52] on span "arrow_drop_down" at bounding box center [80, 53] width 6 height 6
click at [88, 84] on li "Align to End of Previous Day" at bounding box center [81, 85] width 64 height 10
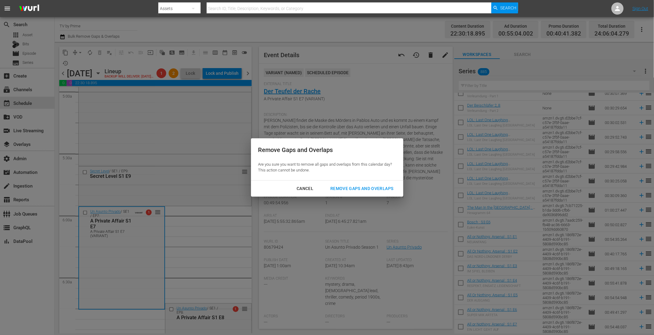
click at [358, 188] on div "Remove Gaps and Overlaps" at bounding box center [362, 189] width 73 height 8
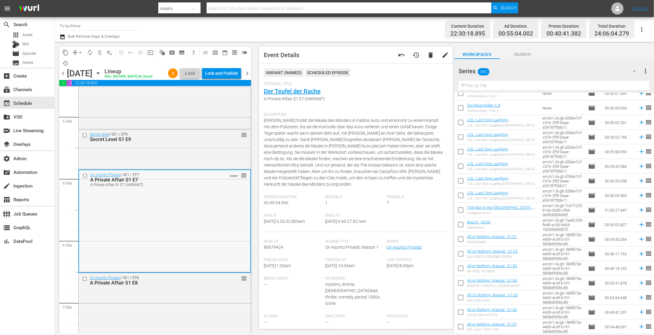
scroll to position [736, 0]
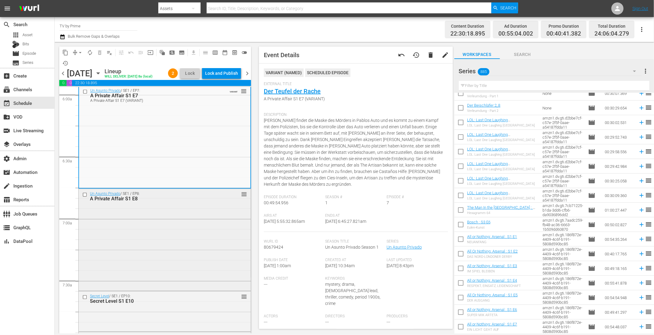
click at [155, 225] on div "Un Asunto Privado / SE1 / EP8: A Private Affair S1 E8 reorder" at bounding box center [165, 239] width 172 height 101
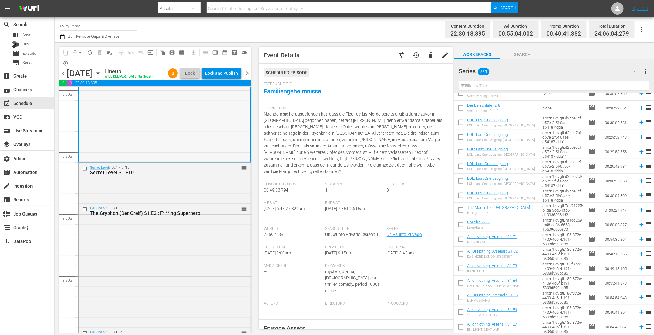
scroll to position [908, 0]
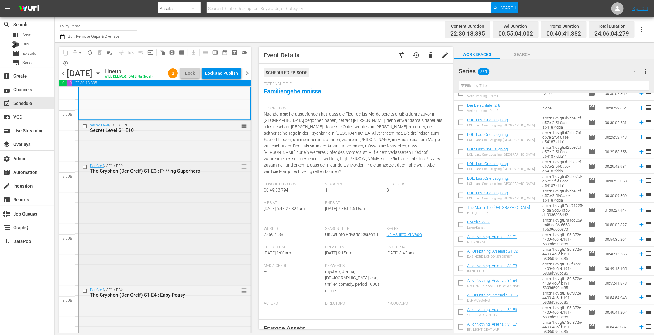
click at [159, 247] on div "Der Greif / SE1 / EP3: The Gryphon (Der Greif) S1 E3 : F***ing Superhero reorder" at bounding box center [165, 222] width 172 height 122
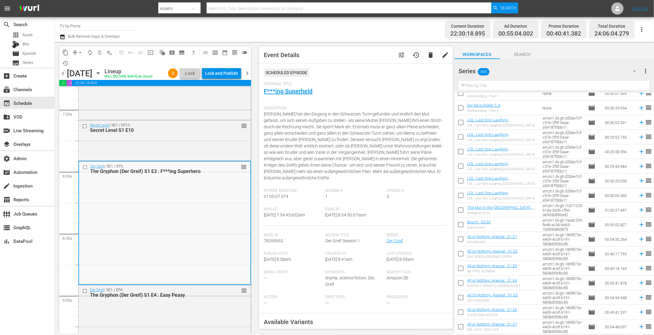
scroll to position [99, 0]
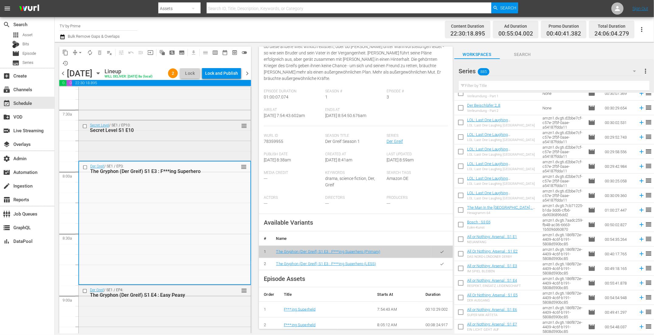
click at [171, 154] on div "Secret Level / SE1 / EP10: Secret Level S1 E10 reorder" at bounding box center [165, 139] width 172 height 39
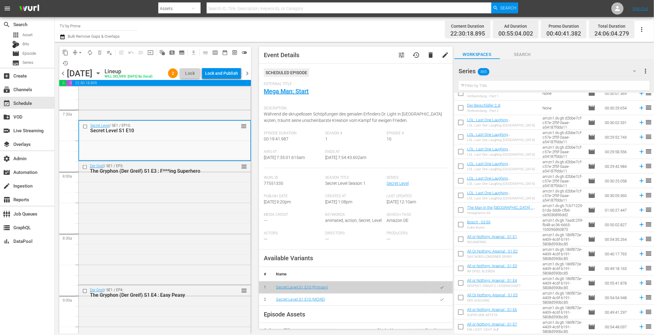
click at [440, 297] on icon "button" at bounding box center [442, 299] width 5 height 5
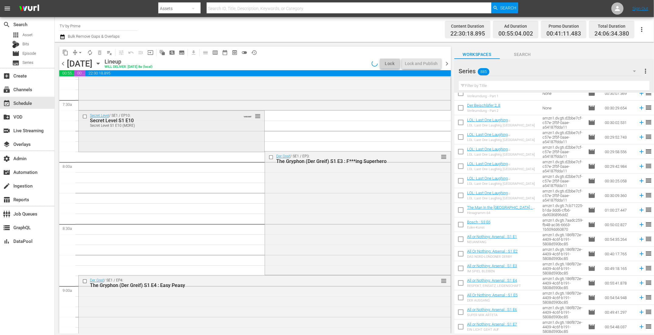
click at [150, 140] on div "Secret Level / SE1 / EP10: Secret Level S1 E10 Secret Level S1 E10 (MORE) VARIA…" at bounding box center [172, 131] width 186 height 40
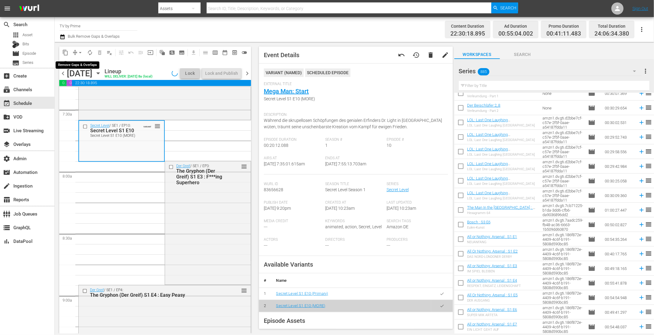
click at [81, 52] on span "arrow_drop_down" at bounding box center [80, 53] width 6 height 6
click at [84, 84] on li "Align to End of Previous Day" at bounding box center [81, 85] width 64 height 10
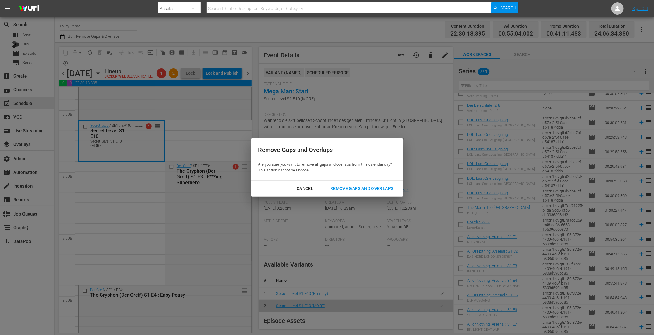
click at [357, 189] on div "Remove Gaps and Overlaps" at bounding box center [362, 189] width 73 height 8
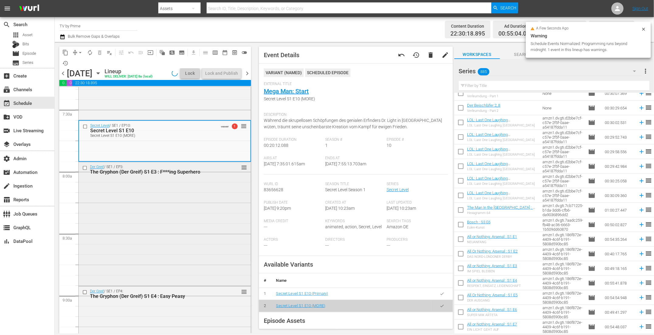
click at [186, 211] on div "Der Greif / SE1 / EP3: The Gryphon (Der Greif) S1 E3 : F***ing Superhero reorder" at bounding box center [165, 223] width 172 height 122
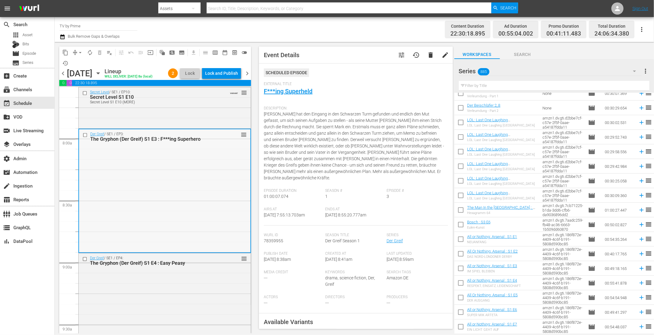
scroll to position [1022, 0]
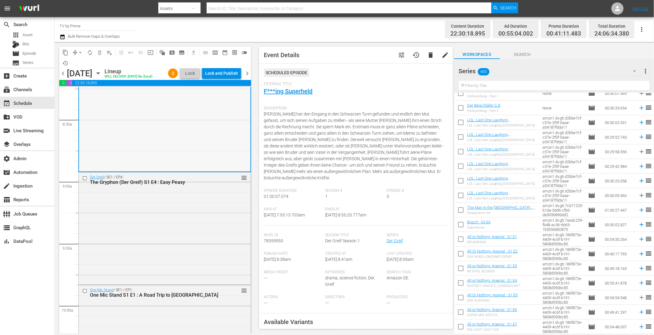
click at [180, 214] on div "Der Greif / SE1 / EP4: The Gryphon (Der Greif) S1 E4 : Easy Peasy reorder" at bounding box center [165, 227] width 172 height 111
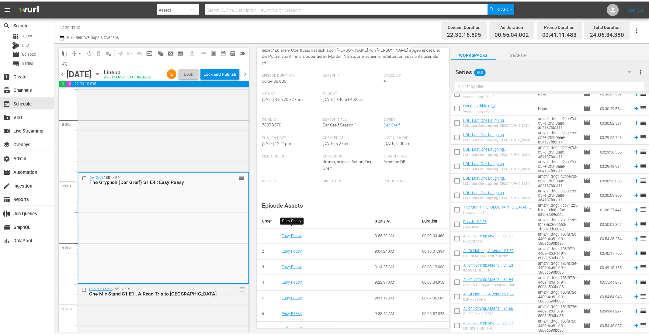
scroll to position [27, 0]
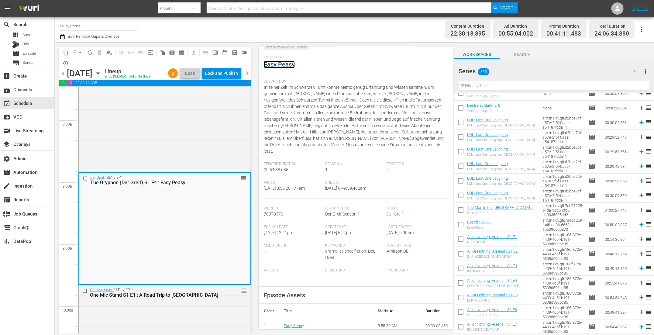
click at [288, 64] on link "Easy Peasy" at bounding box center [279, 64] width 31 height 7
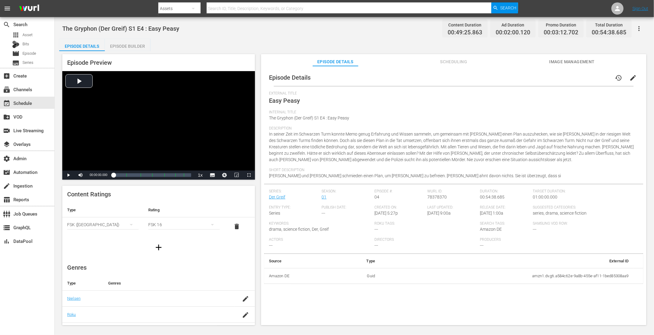
click at [137, 46] on div "Episode Builder" at bounding box center [128, 46] width 46 height 15
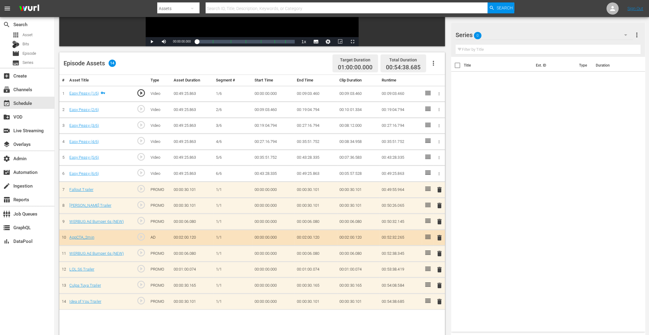
scroll to position [158, 0]
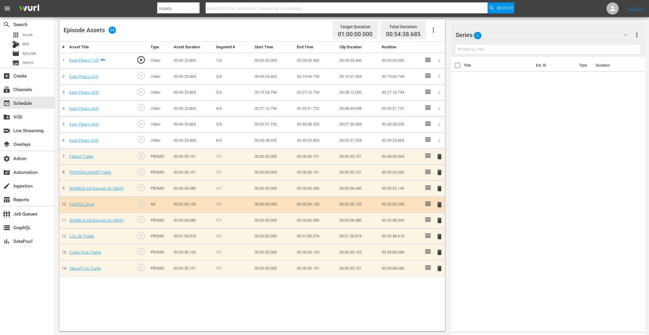
click at [624, 33] on icon "button" at bounding box center [625, 34] width 7 height 7
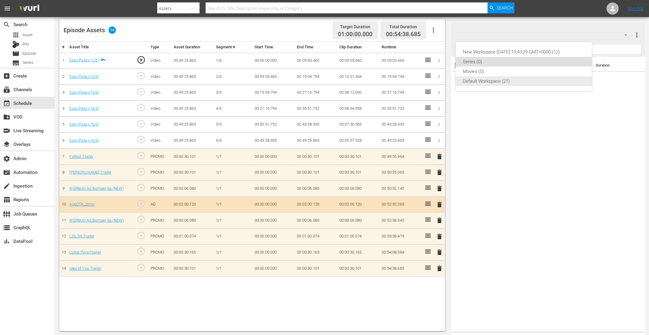
click at [482, 83] on div "Default Workspace (21)" at bounding box center [524, 81] width 122 height 10
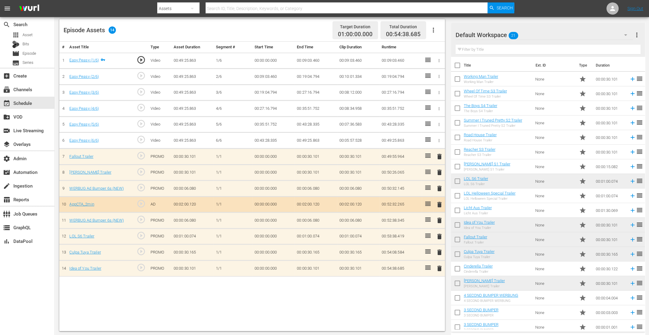
scroll to position [49, 0]
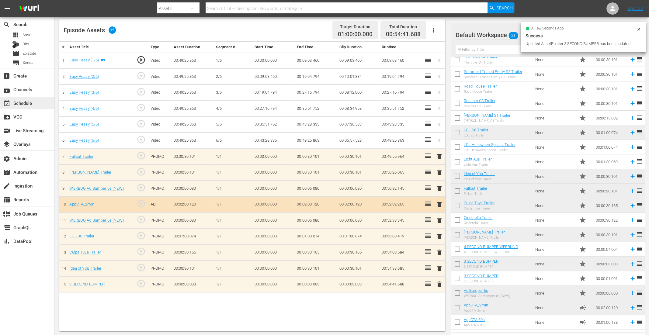
click at [17, 101] on div "event_available Schedule" at bounding box center [17, 101] width 34 height 5
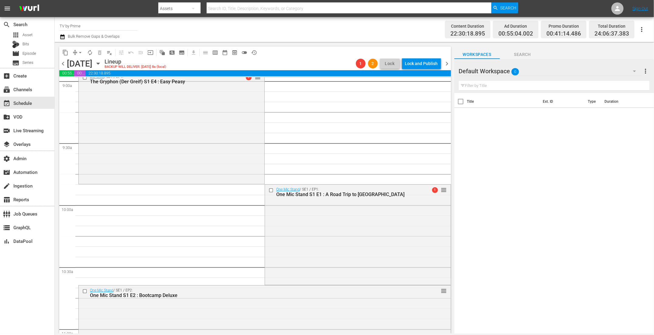
scroll to position [1070, 0]
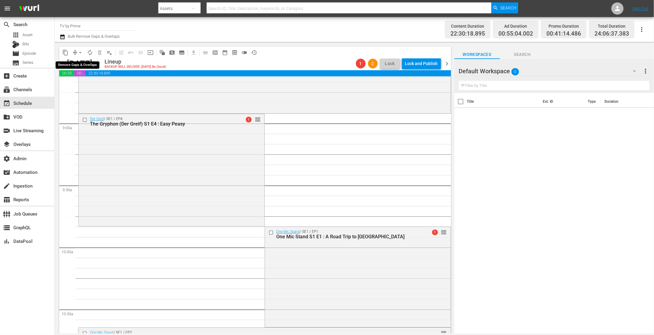
click at [79, 52] on span "arrow_drop_down" at bounding box center [80, 53] width 6 height 6
click at [80, 88] on li "Align to End of Previous Day" at bounding box center [81, 85] width 64 height 10
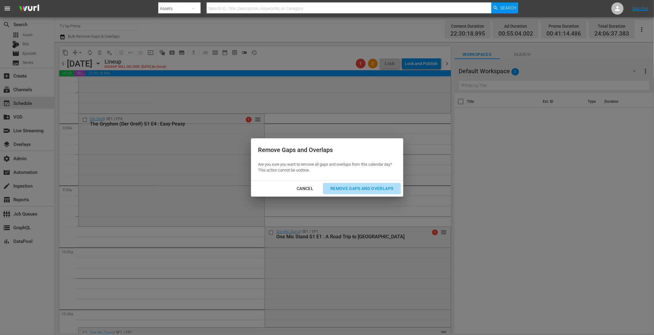
click at [343, 188] on div "Remove Gaps and Overlaps" at bounding box center [362, 189] width 73 height 8
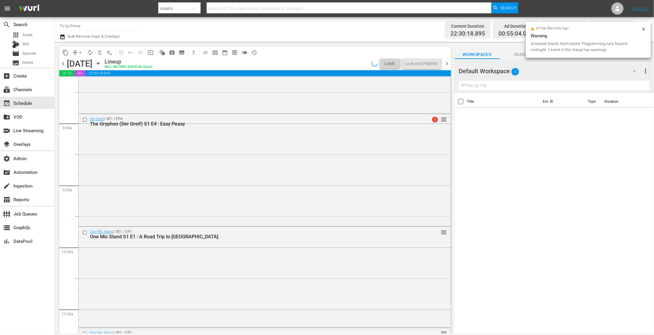
click at [181, 192] on div "Der Greif / SE1 / EP4: The Gryphon (Der Greif) S1 E4 : Easy Peasy 1 reorder" at bounding box center [265, 169] width 372 height 111
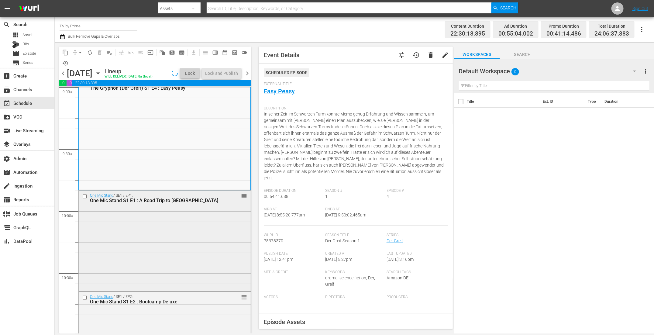
scroll to position [1150, 0]
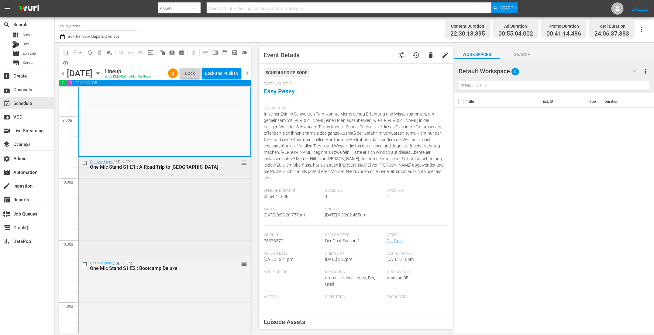
click at [196, 208] on div "One Mic Stand / SE1 / EP1: One Mic Stand S1 E1 : A Road Trip to Wiesbaden reord…" at bounding box center [165, 206] width 172 height 99
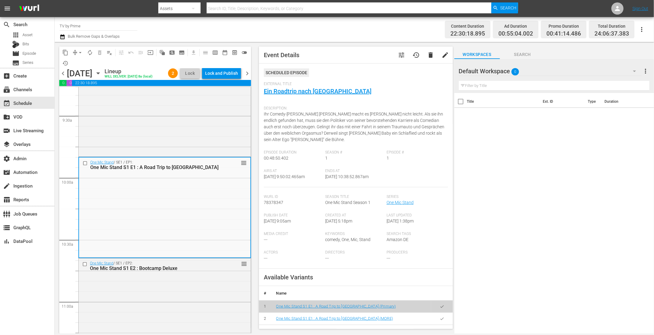
click at [436, 319] on button "button" at bounding box center [442, 319] width 12 height 12
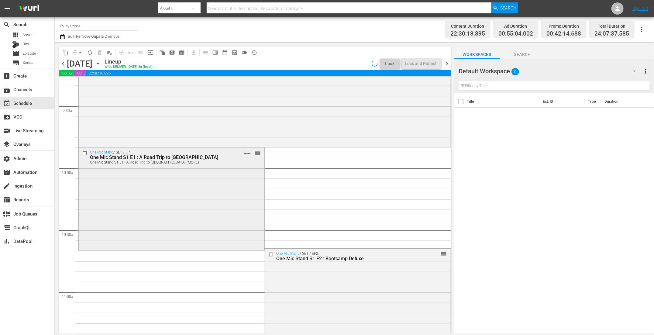
click at [206, 226] on div "One Mic Stand / SE1 / EP1: One Mic Stand S1 E1 : A Road Trip to Wiesbaden One M…" at bounding box center [172, 197] width 186 height 101
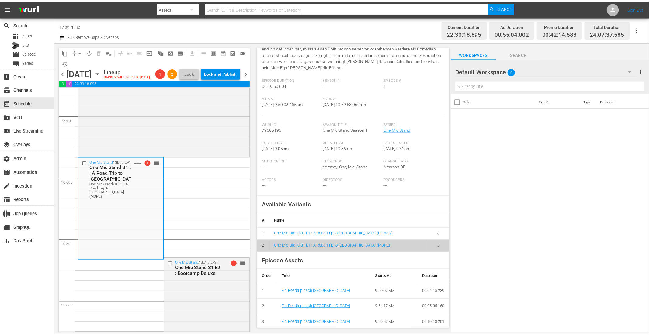
scroll to position [0, 0]
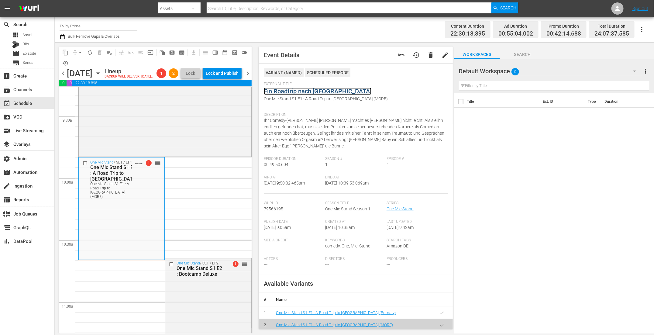
click at [328, 91] on link "Ein Roadtrip nach [GEOGRAPHIC_DATA]" at bounding box center [318, 91] width 108 height 7
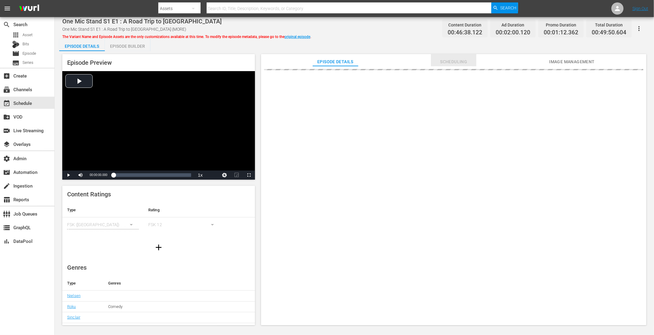
click at [454, 59] on span "Scheduling" at bounding box center [454, 62] width 46 height 8
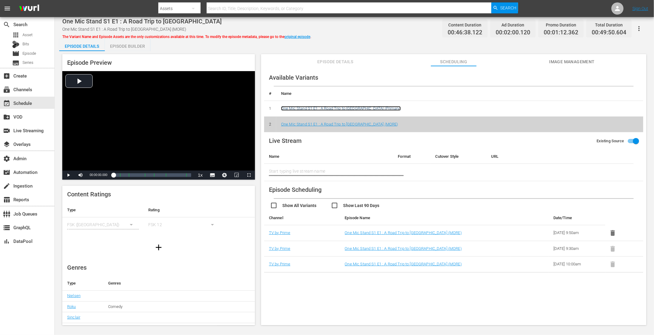
click at [326, 107] on link "One Mic Stand S1 E1 : A Road Trip to Wiesbaden (Primary)" at bounding box center [341, 108] width 120 height 5
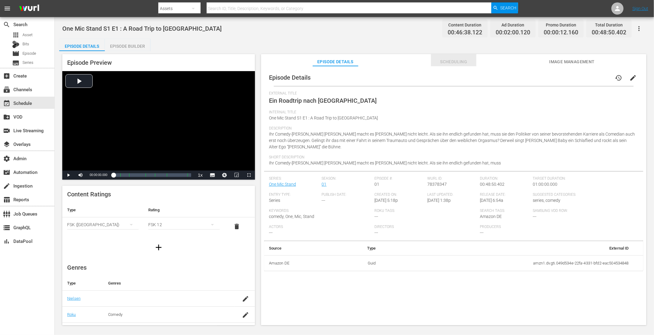
drag, startPoint x: 447, startPoint y: 59, endPoint x: 433, endPoint y: 58, distance: 14.6
click at [447, 59] on span "Scheduling" at bounding box center [454, 62] width 46 height 8
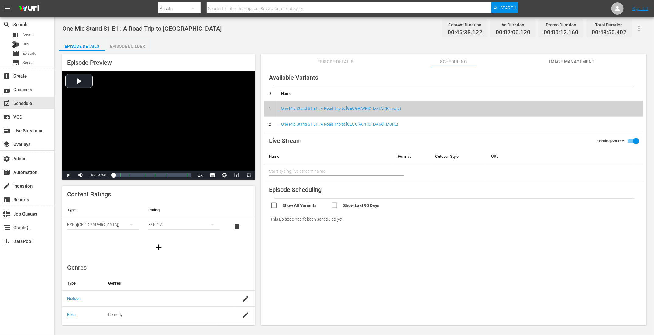
click at [134, 40] on div "Episode Builder" at bounding box center [128, 46] width 46 height 15
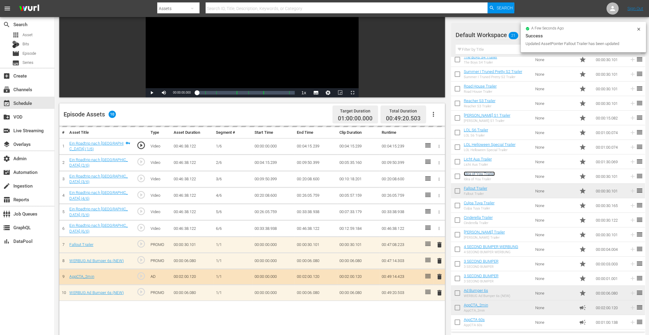
scroll to position [150, 0]
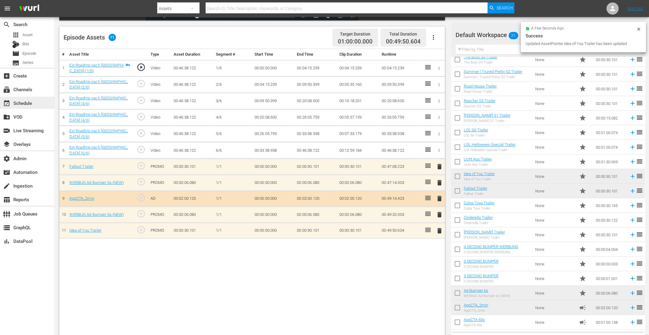
click at [29, 103] on div "event_available Schedule" at bounding box center [17, 101] width 34 height 5
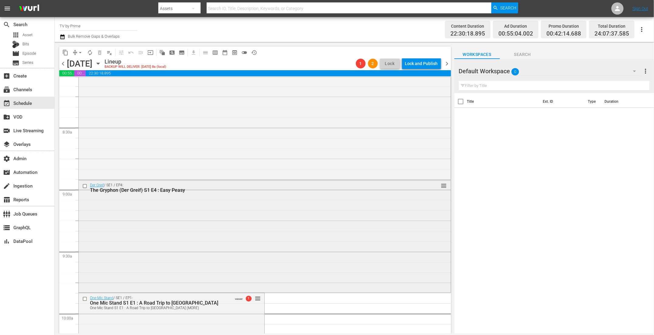
scroll to position [1147, 0]
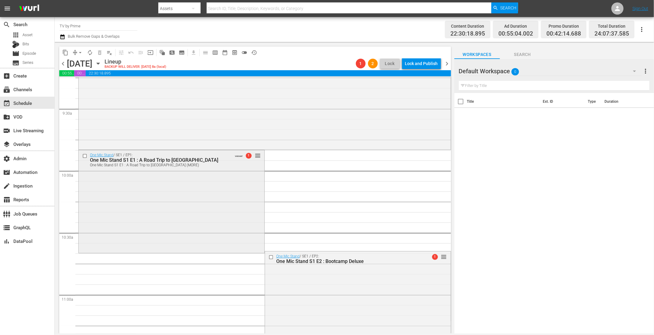
click at [221, 208] on div "One Mic Stand / SE1 / EP1: One Mic Stand S1 E1 : A Road Trip to Wiesbaden One M…" at bounding box center [172, 200] width 186 height 101
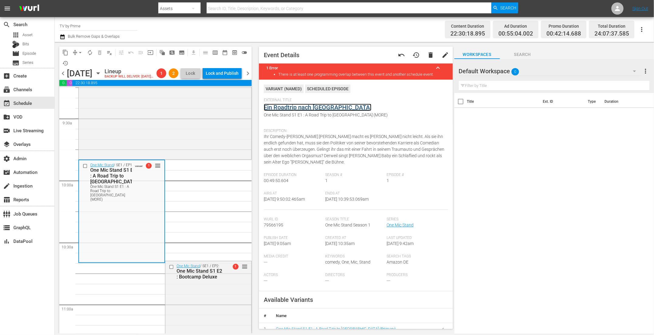
click at [293, 109] on link "Ein Roadtrip nach [GEOGRAPHIC_DATA]" at bounding box center [318, 107] width 108 height 7
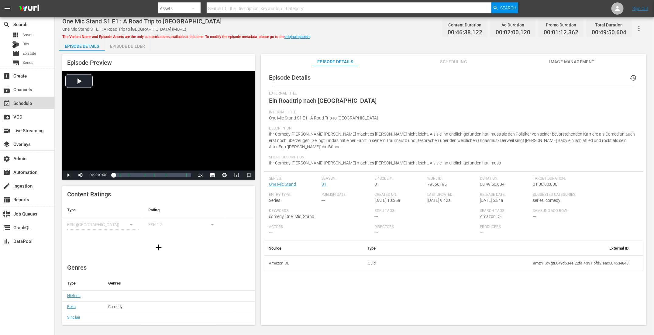
click at [30, 100] on div "event_available Schedule" at bounding box center [17, 101] width 34 height 5
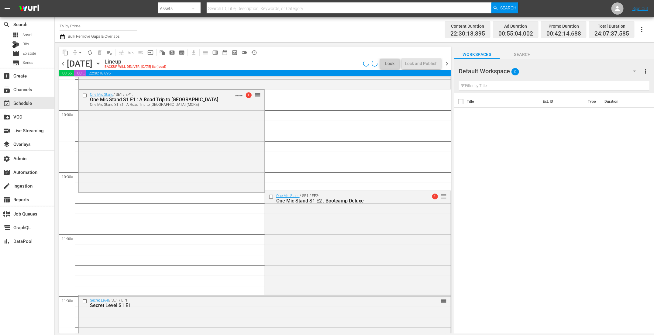
scroll to position [1165, 0]
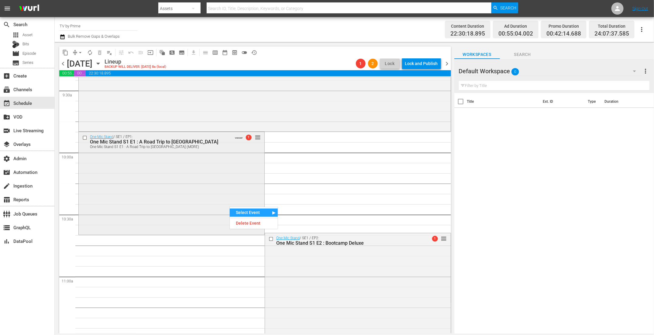
click at [227, 180] on div "One Mic Stand / SE1 / EP1: One Mic Stand S1 E1 : A Road Trip to Wiesbaden One M…" at bounding box center [172, 182] width 186 height 101
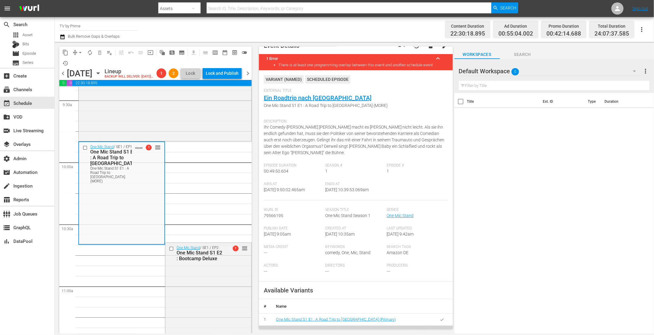
scroll to position [105, 0]
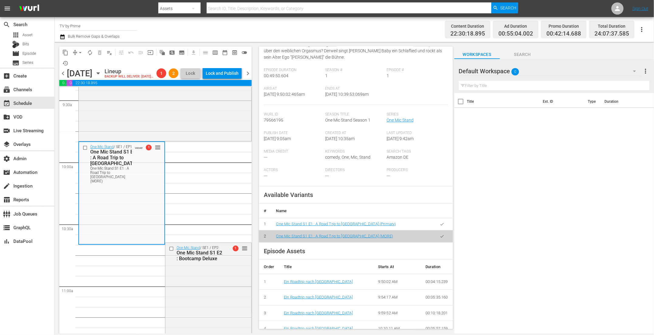
click at [440, 222] on icon "button" at bounding box center [442, 224] width 5 height 5
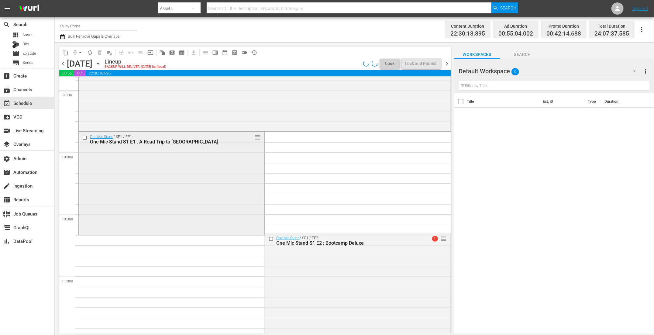
click at [167, 202] on div "One Mic Stand / SE1 / EP1: One Mic Stand S1 E1 : A Road Trip to Wiesbaden reord…" at bounding box center [172, 182] width 186 height 101
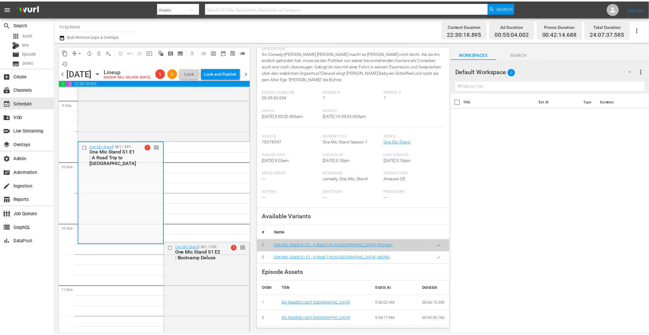
scroll to position [0, 0]
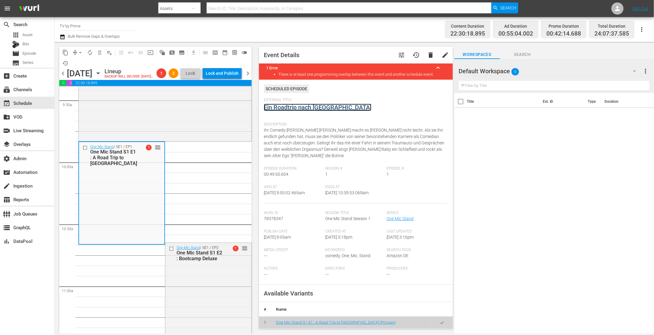
click at [285, 109] on link "Ein Roadtrip nach [GEOGRAPHIC_DATA]" at bounding box center [318, 107] width 108 height 7
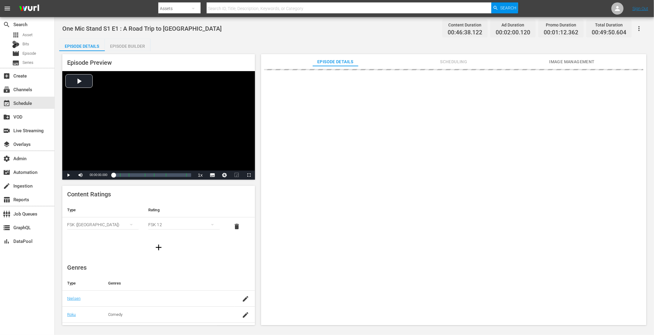
click at [129, 43] on div "Episode Builder" at bounding box center [128, 46] width 46 height 15
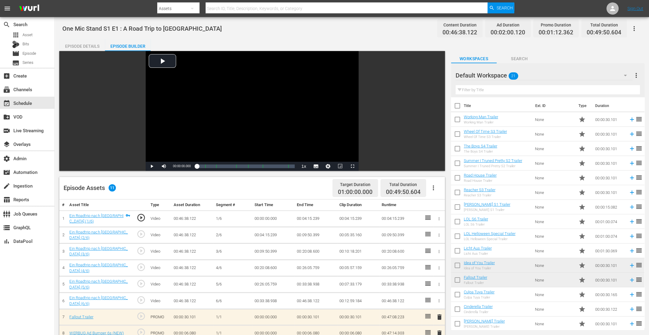
scroll to position [128, 0]
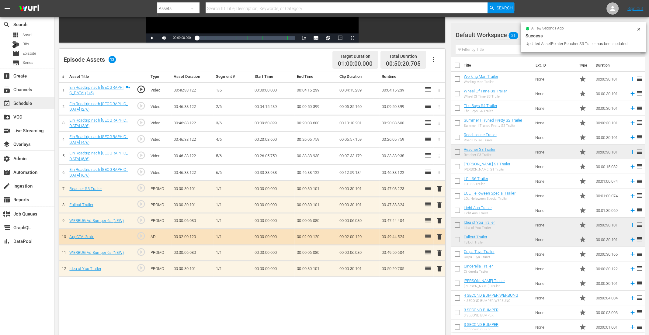
click at [33, 102] on div "event_available Schedule" at bounding box center [17, 101] width 34 height 5
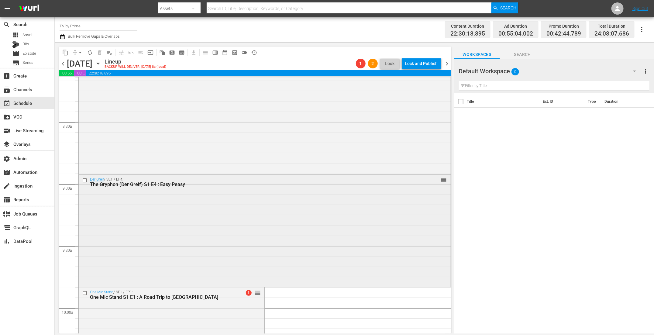
scroll to position [1094, 0]
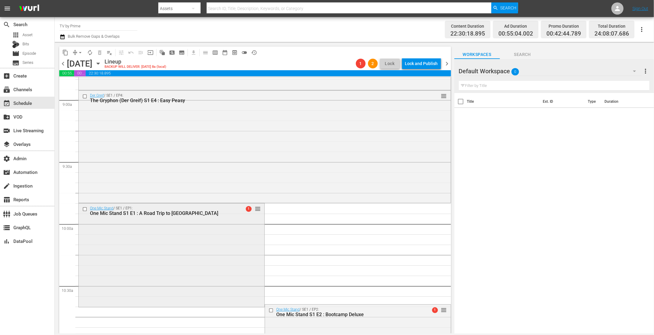
click at [219, 232] on div "One Mic Stand / SE1 / EP1: One Mic Stand S1 E1 : A Road Trip to Wiesbaden 1 reo…" at bounding box center [172, 254] width 186 height 102
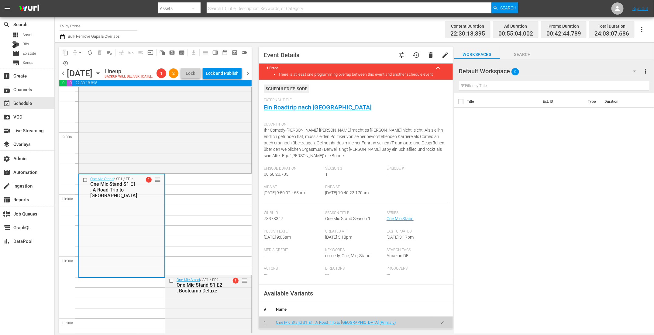
scroll to position [1217, 0]
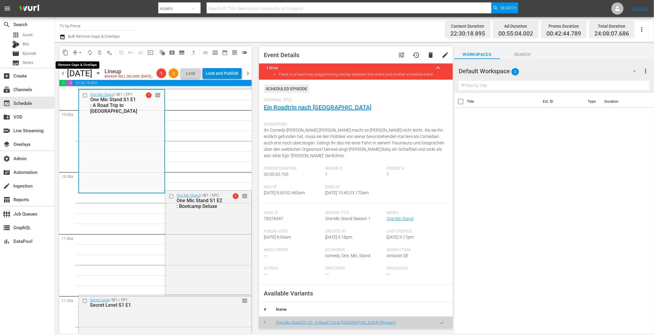
click at [78, 51] on span "arrow_drop_down" at bounding box center [80, 53] width 6 height 6
click at [78, 85] on li "Align to End of Previous Day" at bounding box center [81, 85] width 64 height 10
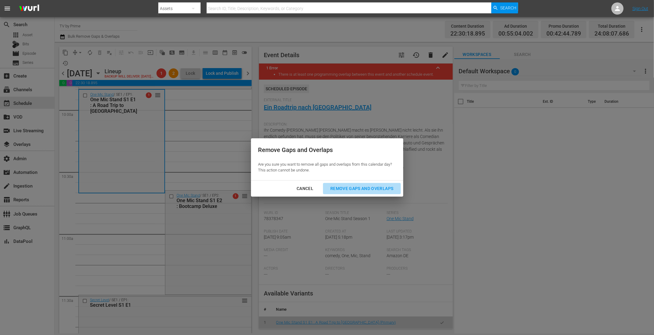
click at [352, 186] on div "Remove Gaps and Overlaps" at bounding box center [362, 189] width 73 height 8
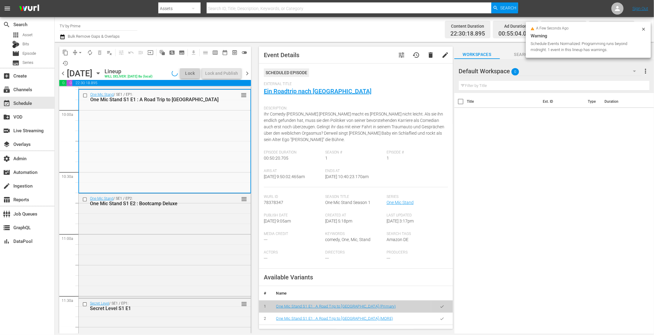
click at [226, 246] on div "One Mic Stand / SE1 / EP2: One Mic Stand S1 E2 : Bootcamp Deluxe reorder" at bounding box center [165, 245] width 172 height 103
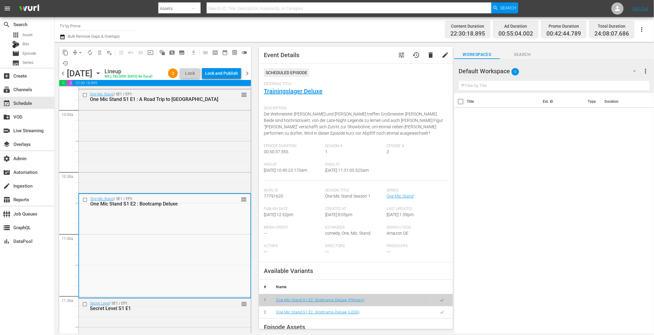
click at [440, 316] on icon "button" at bounding box center [442, 318] width 5 height 5
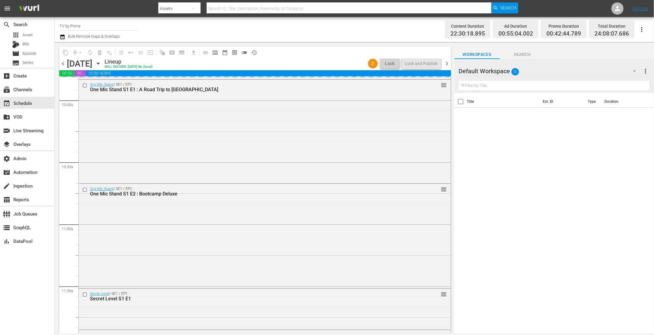
scroll to position [1245, 0]
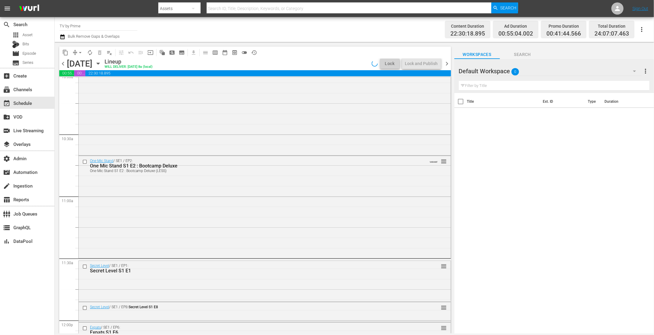
click at [159, 222] on div "One Mic Stand / SE1 / EP2: One Mic Stand S1 E2 : Bootcamp Deluxe One Mic Stand …" at bounding box center [265, 206] width 372 height 101
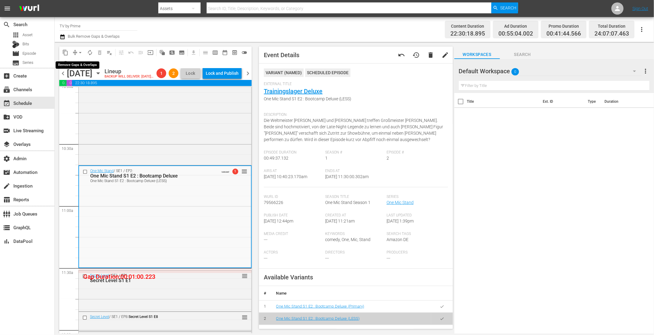
click at [79, 51] on span "arrow_drop_down" at bounding box center [80, 53] width 6 height 6
click at [80, 86] on li "Align to End of Previous Day" at bounding box center [81, 85] width 64 height 10
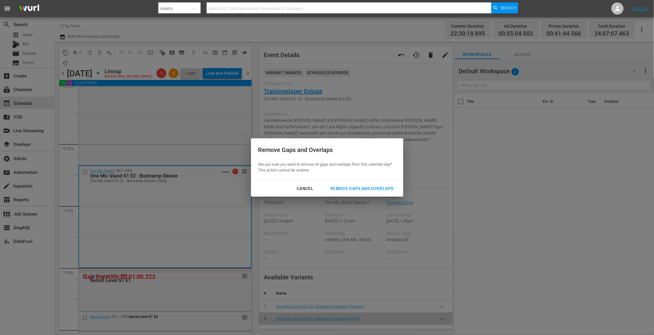
click at [352, 187] on div "Remove Gaps and Overlaps" at bounding box center [362, 189] width 73 height 8
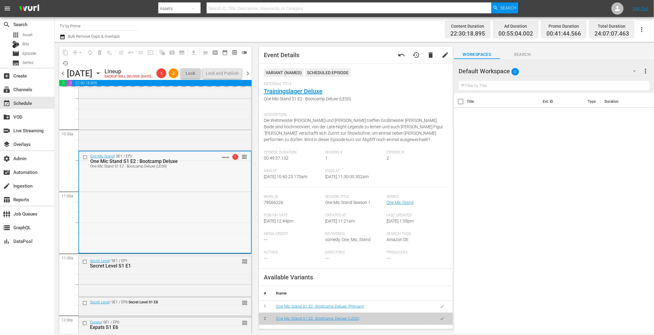
scroll to position [1265, 0]
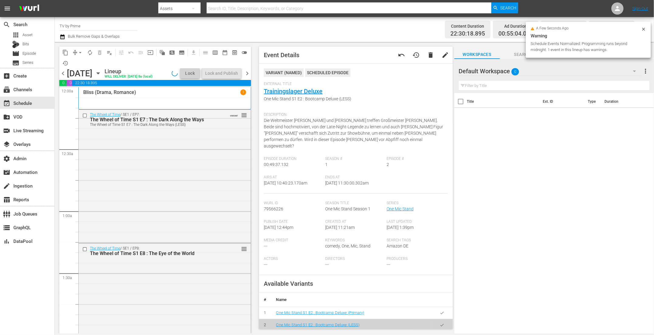
scroll to position [1265, 0]
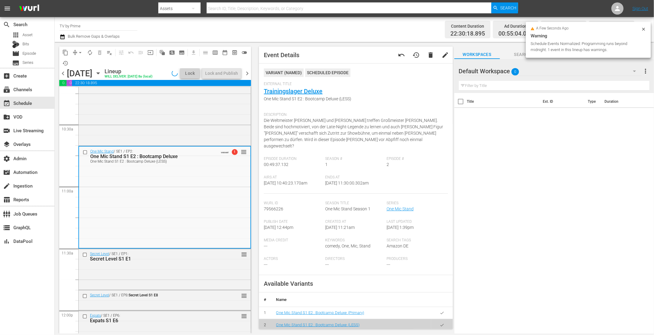
click at [200, 233] on div "One Mic Stand / SE1 / EP2: One Mic Stand S1 E2 : Bootcamp Deluxe One Mic Stand …" at bounding box center [164, 197] width 171 height 101
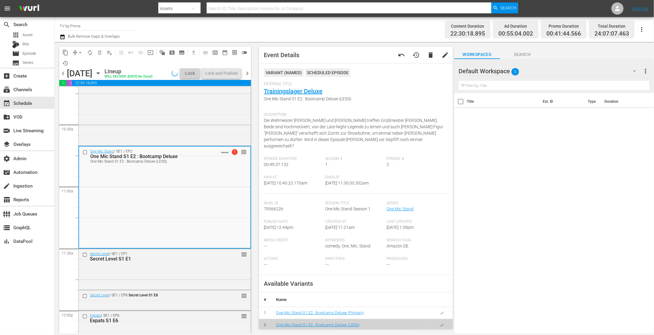
click at [193, 275] on div "Secret Level / SE1 / EP1: Secret Level S1 E1 reorder" at bounding box center [165, 269] width 172 height 40
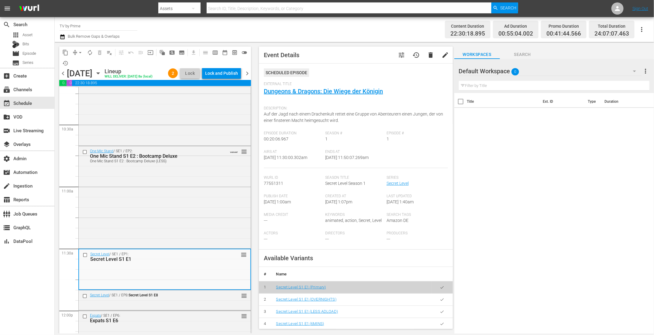
scroll to position [1344, 0]
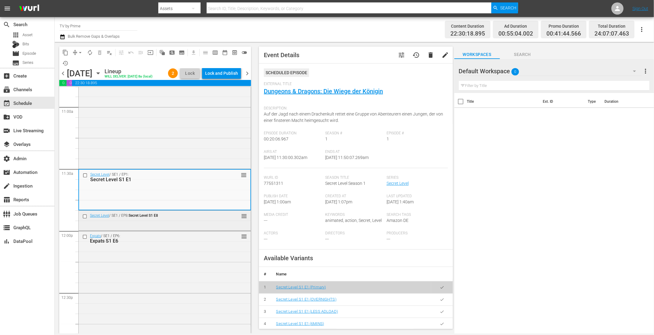
click at [187, 220] on div "Secret Level / SE1 / EP8: Secret Level S1 E8" at bounding box center [150, 216] width 139 height 7
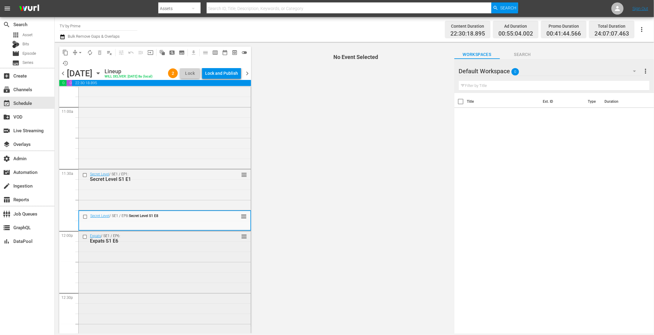
scroll to position [1350, 0]
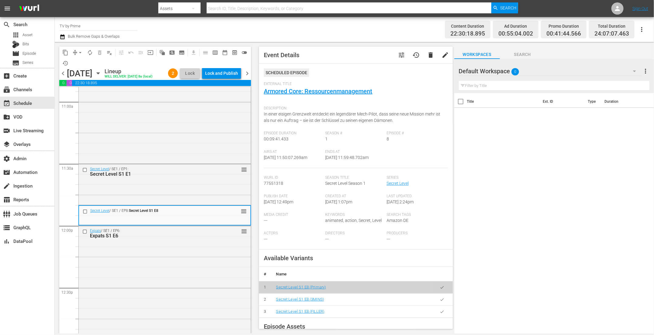
click at [440, 299] on icon "button" at bounding box center [442, 299] width 5 height 5
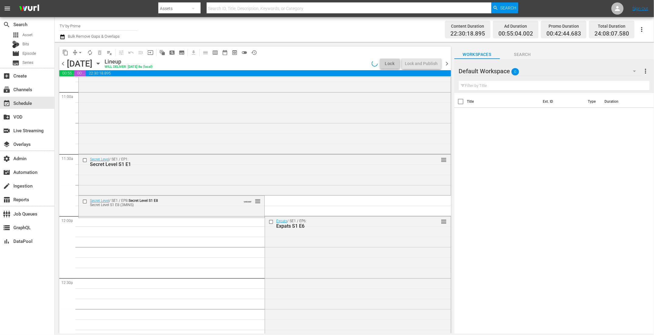
click at [159, 207] on div "Secret Level S1 E8 (3MINS)" at bounding box center [161, 205] width 143 height 4
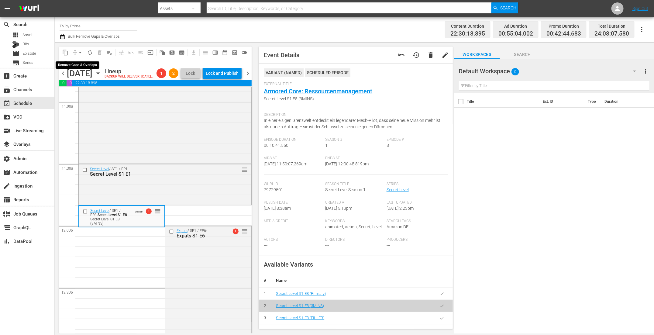
click at [79, 52] on span "arrow_drop_down" at bounding box center [80, 53] width 6 height 6
click at [79, 85] on li "Align to End of Previous Day" at bounding box center [81, 85] width 64 height 10
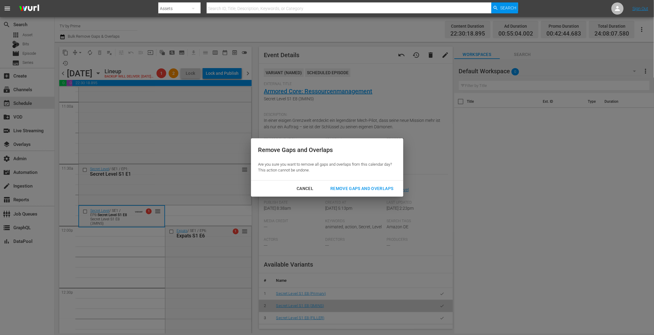
click at [353, 187] on div "Remove Gaps and Overlaps" at bounding box center [362, 189] width 73 height 8
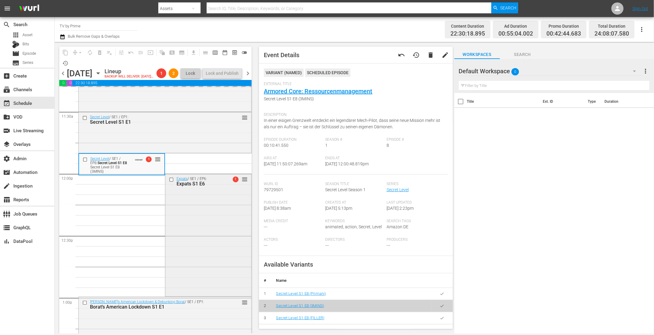
scroll to position [1440, 0]
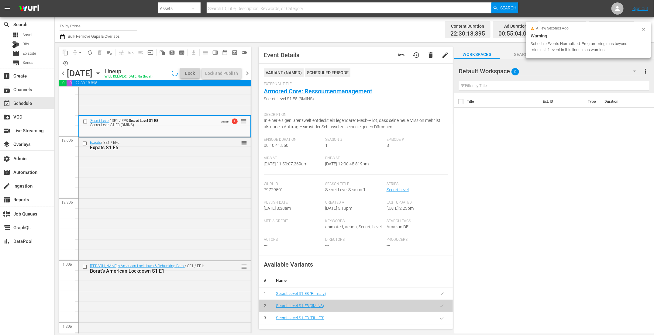
click at [187, 217] on div "Expats / SE1 / EP6: Expats S1 E6 reorder" at bounding box center [165, 199] width 172 height 122
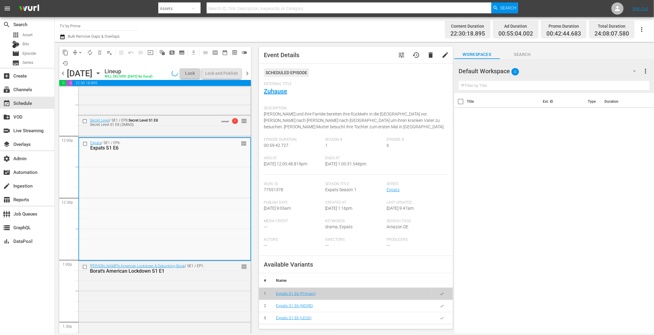
scroll to position [1538, 0]
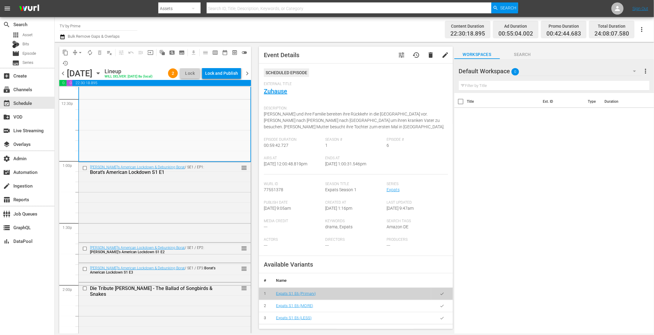
click at [187, 217] on div "Borat’s American Lockdown & Debunking Borat / SE1 / EP1: Borat’s American Lockd…" at bounding box center [165, 201] width 172 height 79
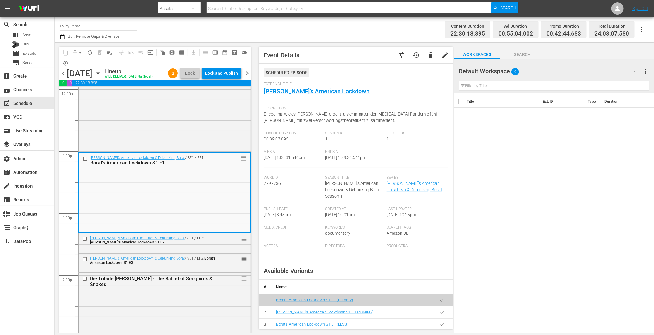
scroll to position [1553, 0]
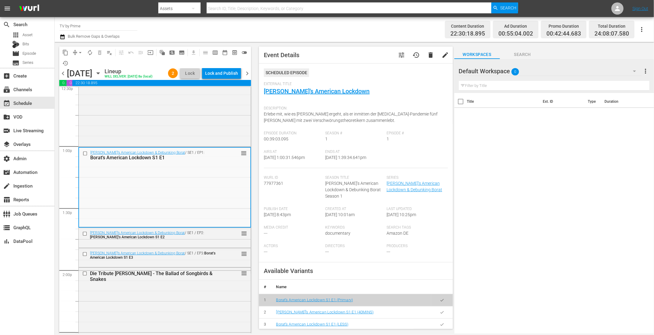
click at [440, 310] on icon "button" at bounding box center [442, 312] width 5 height 5
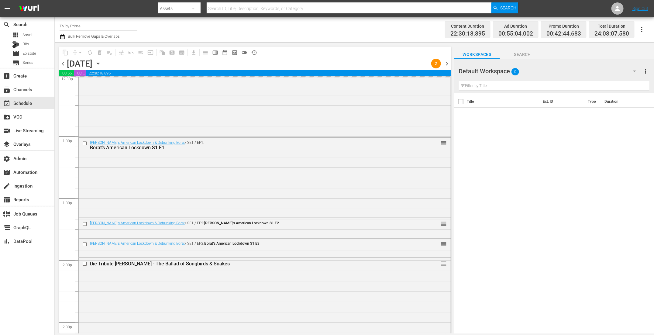
scroll to position [1580, 0]
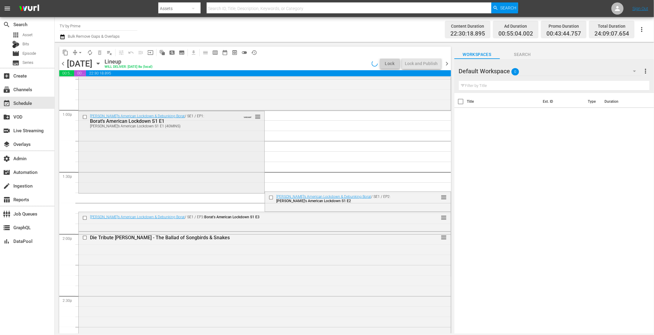
click at [164, 164] on div "Borat’s American Lockdown & Debunking Borat / SE1 / EP1: [PERSON_NAME]’s Americ…" at bounding box center [172, 151] width 186 height 81
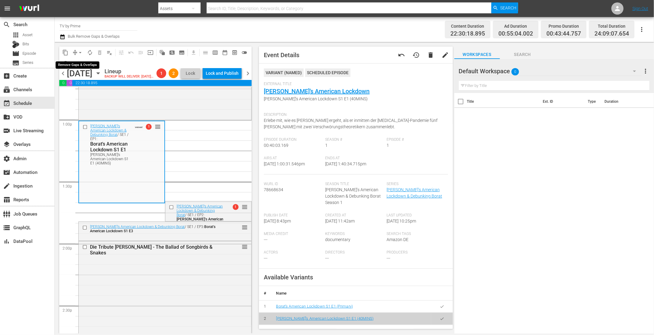
click at [79, 52] on span "arrow_drop_down" at bounding box center [80, 53] width 6 height 6
click at [81, 86] on li "Align to End of Previous Day" at bounding box center [81, 85] width 64 height 10
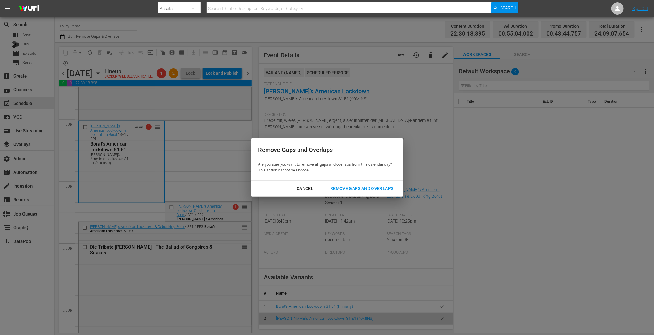
click at [367, 191] on div "Remove Gaps and Overlaps" at bounding box center [362, 189] width 73 height 8
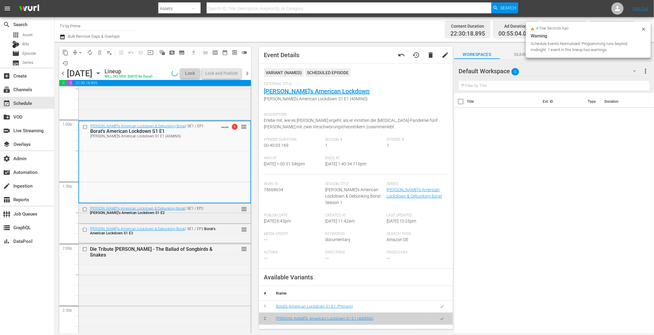
click at [183, 217] on div "Borat’s American Lockdown & Debunking Borat / SE1 / EP2: Borat’s American Lockd…" at bounding box center [165, 213] width 172 height 18
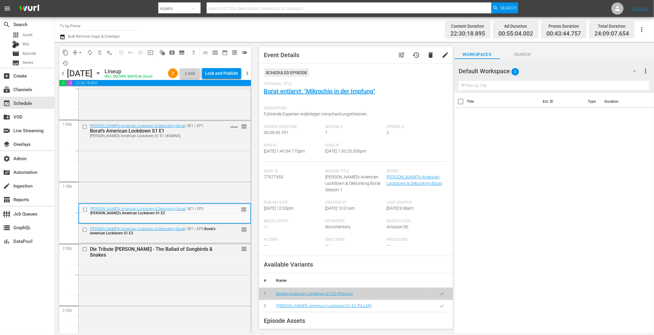
click at [178, 235] on div "Borat’s American Lockdown & Debunking Borat / SE1 / EP3: Borat’s American Lockd…" at bounding box center [154, 231] width 129 height 9
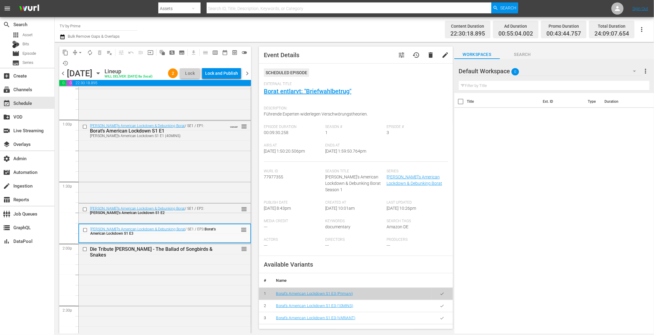
click at [440, 304] on icon "button" at bounding box center [442, 306] width 5 height 5
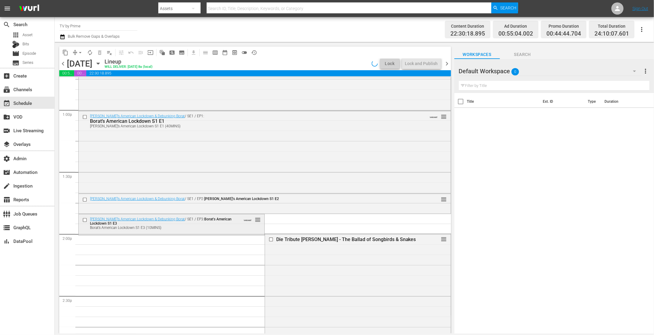
click at [205, 232] on div "Borat’s American Lockdown & Debunking Borat / SE1 / EP3: Borat’s American Lockd…" at bounding box center [172, 224] width 186 height 20
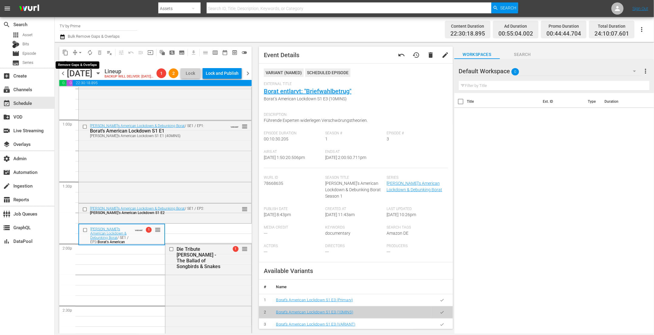
click at [79, 53] on span "arrow_drop_down" at bounding box center [80, 53] width 6 height 6
click at [84, 85] on li "Align to End of Previous Day" at bounding box center [81, 85] width 64 height 10
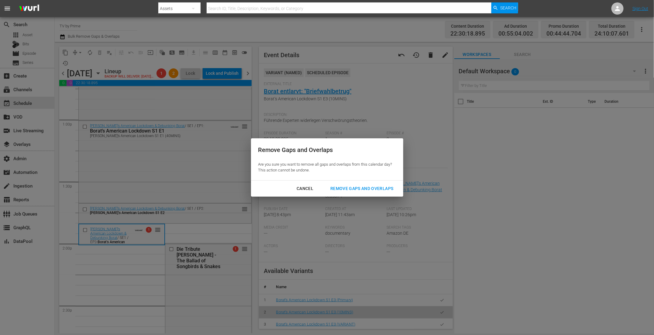
click at [384, 187] on div "Remove Gaps and Overlaps" at bounding box center [362, 189] width 73 height 8
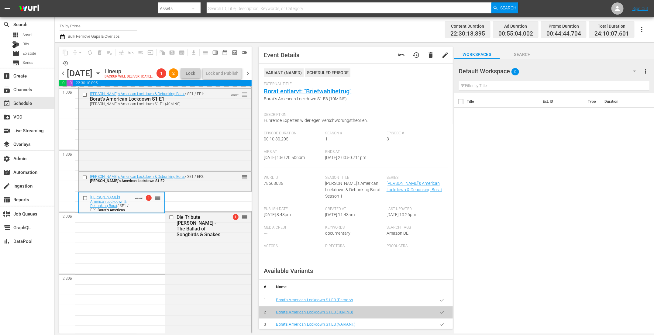
scroll to position [1644, 0]
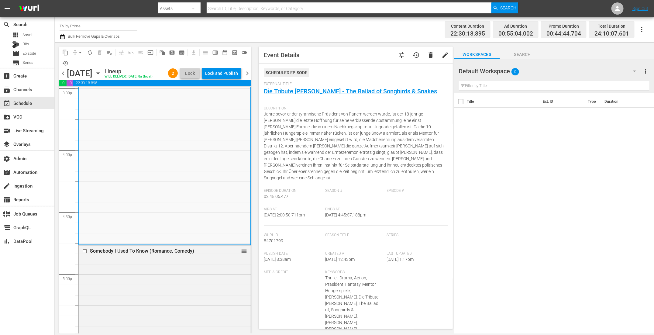
scroll to position [2044, 0]
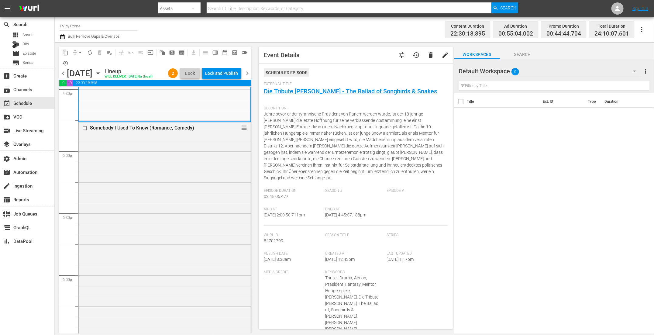
click at [180, 238] on div "Somebody I Used To Know (Romance, Comedy) reorder" at bounding box center [165, 235] width 172 height 226
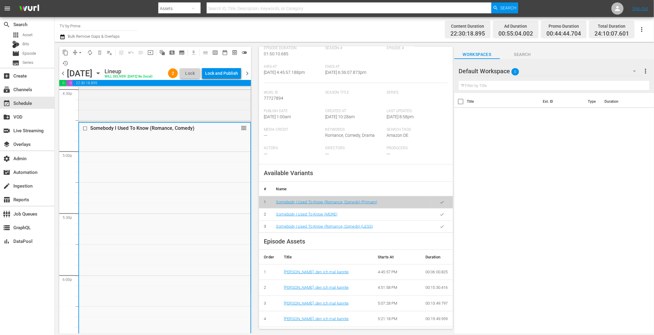
scroll to position [132, 0]
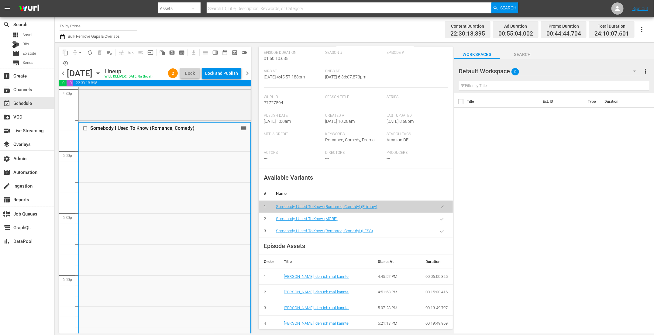
click at [440, 229] on icon "button" at bounding box center [442, 231] width 5 height 5
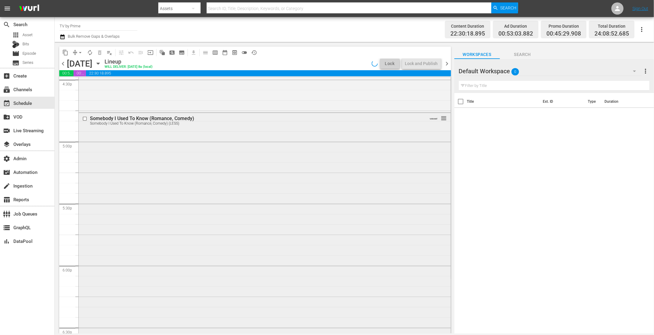
click at [158, 220] on div "Somebody I Used To Know (Romance, Comedy) Somebody I Used To Know (Romance, Com…" at bounding box center [265, 224] width 372 height 223
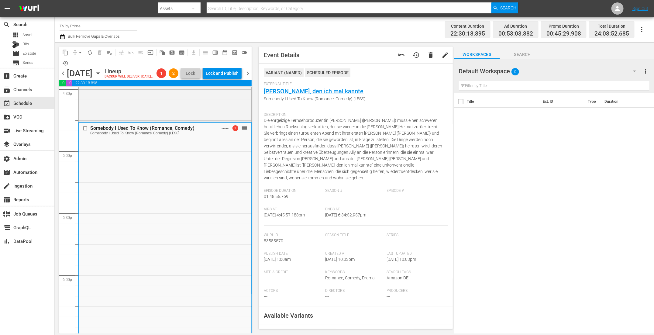
scroll to position [96, 0]
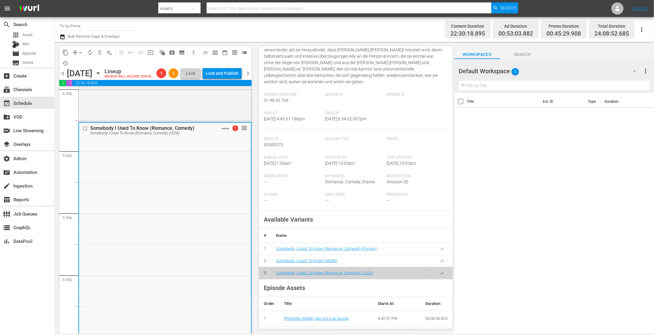
click at [440, 255] on button "button" at bounding box center [442, 261] width 12 height 12
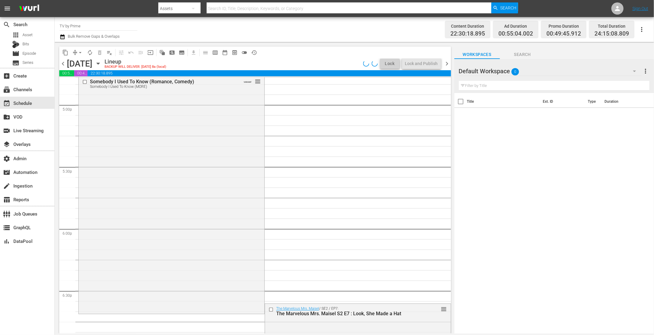
scroll to position [2123, 0]
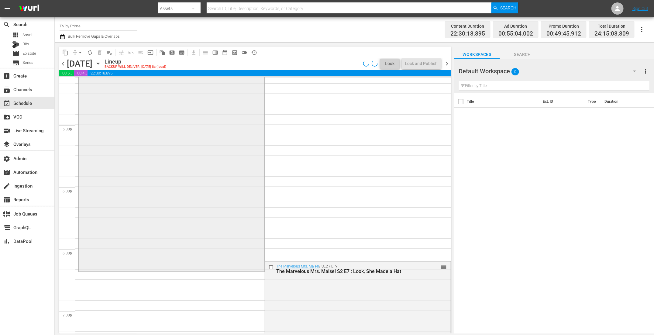
click at [150, 243] on div "Somebody I Used To Know (Romance, Comedy) Somebody I Used To Know (MORE) VARIAN…" at bounding box center [172, 152] width 186 height 236
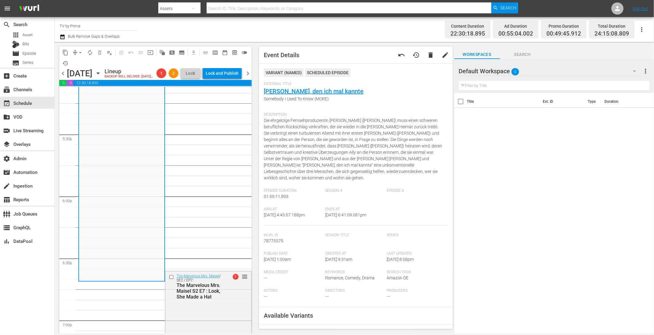
scroll to position [37, 0]
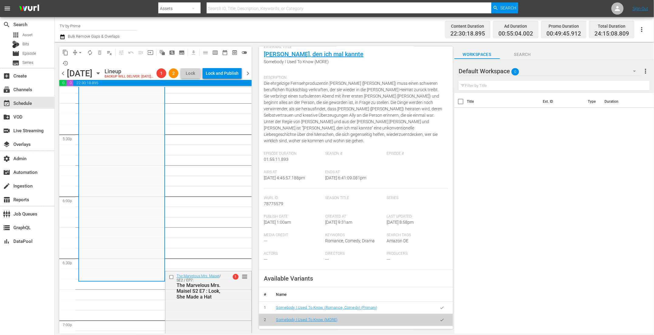
click at [439, 303] on button "button" at bounding box center [442, 308] width 12 height 12
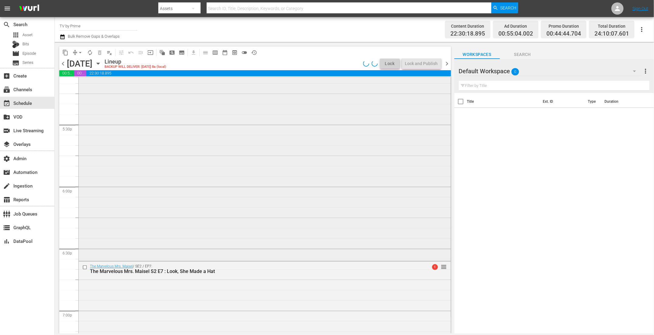
click at [143, 219] on div "Somebody I Used To Know (Romance, Comedy) reorder" at bounding box center [265, 147] width 372 height 226
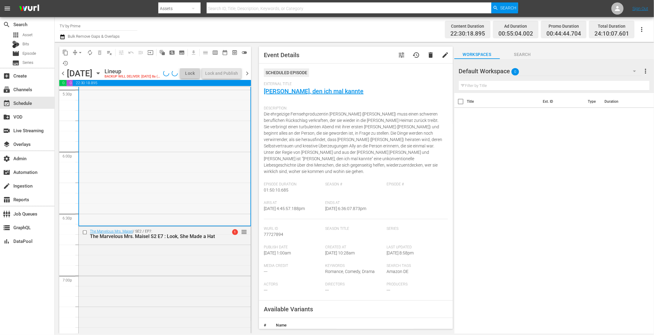
scroll to position [2252, 0]
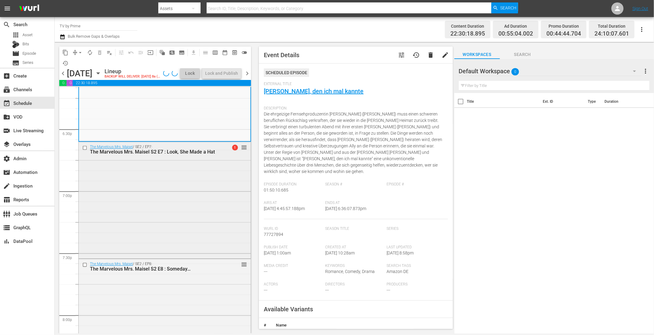
click at [169, 206] on div "The Marvelous [PERSON_NAME] / SE2 / EP7: The Marvelous [PERSON_NAME] S2 E7 : Lo…" at bounding box center [165, 199] width 172 height 115
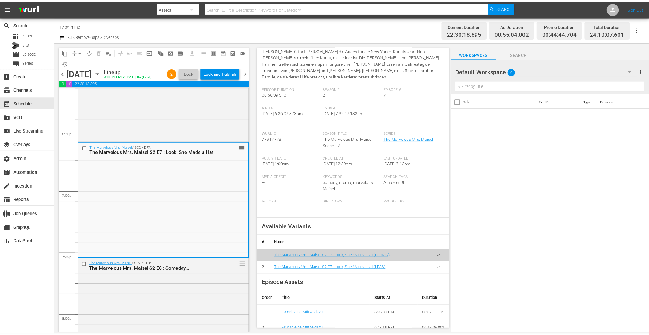
scroll to position [122, 0]
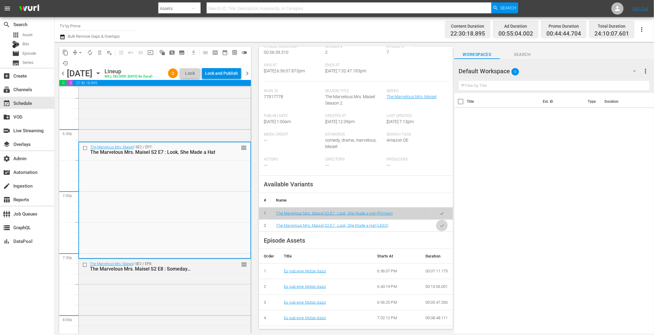
drag, startPoint x: 438, startPoint y: 225, endPoint x: 406, endPoint y: 225, distance: 32.5
click at [440, 225] on icon "button" at bounding box center [442, 225] width 5 height 5
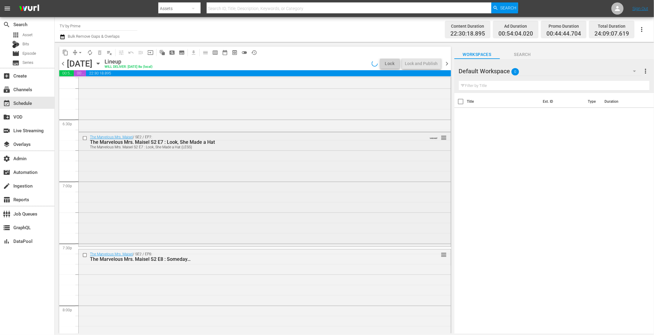
click at [204, 223] on div "The Marvelous [PERSON_NAME] / SE2 / EP7: The Marvelous [PERSON_NAME] S2 E7 : Lo…" at bounding box center [265, 188] width 372 height 113
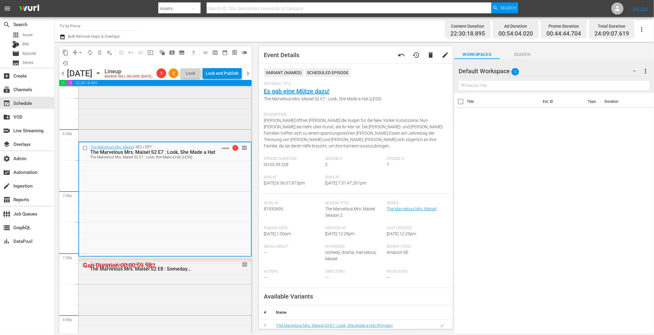
click at [192, 130] on div "Somebody I Used To Know (Romance, Comedy) reorder" at bounding box center [165, 27] width 173 height 226
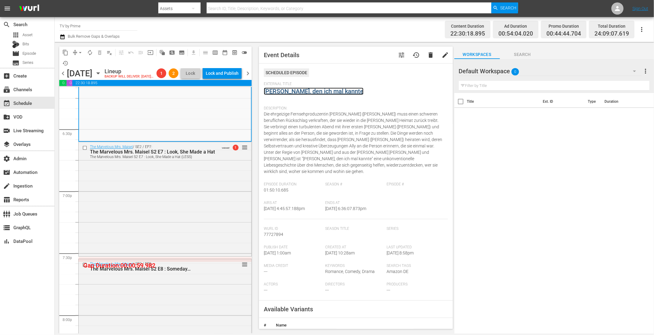
click at [298, 92] on link "[PERSON_NAME], den ich mal kannte" at bounding box center [314, 91] width 100 height 7
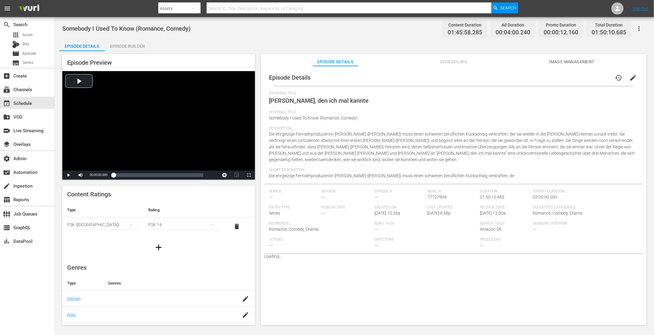
click at [455, 61] on span "Scheduling" at bounding box center [454, 62] width 46 height 8
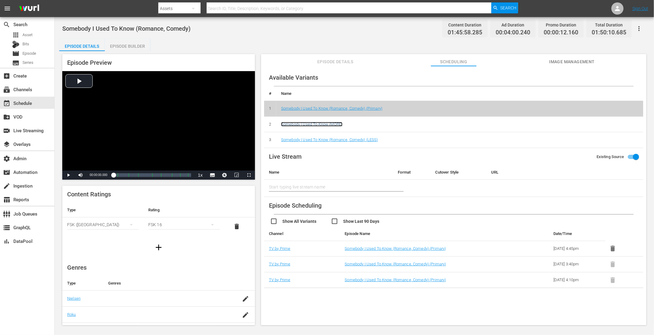
click at [329, 124] on link "Somebody I Used To Know (MORE)" at bounding box center [311, 124] width 61 height 5
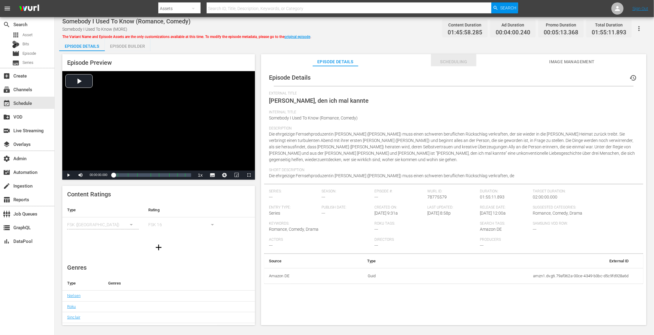
click at [454, 61] on span "Scheduling" at bounding box center [454, 62] width 46 height 8
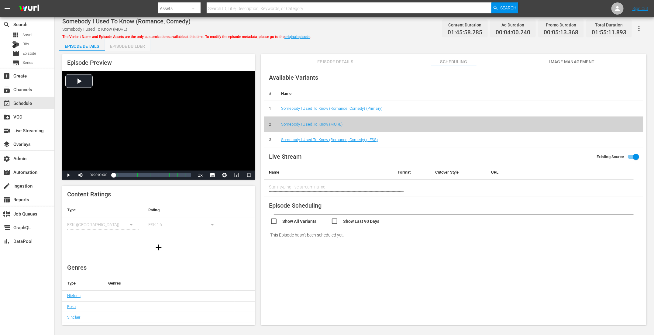
click at [127, 48] on div "Episode Builder" at bounding box center [128, 46] width 46 height 15
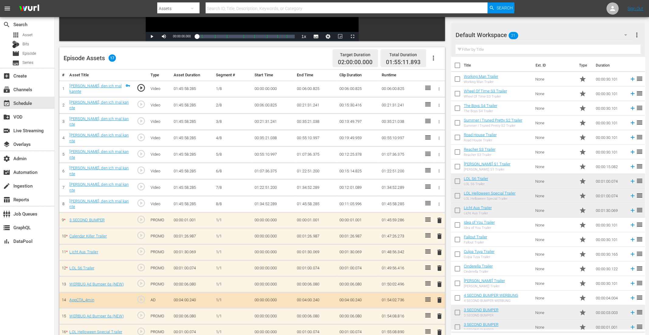
scroll to position [152, 0]
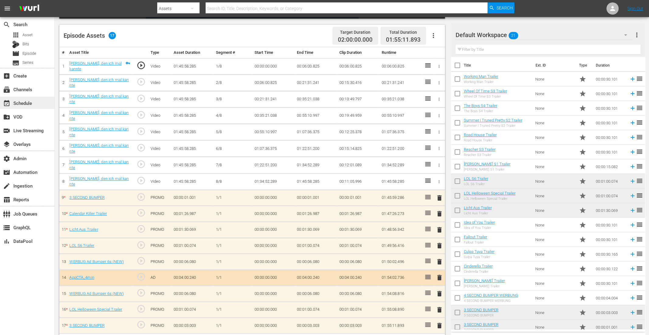
click at [32, 103] on div "event_available Schedule" at bounding box center [17, 101] width 34 height 5
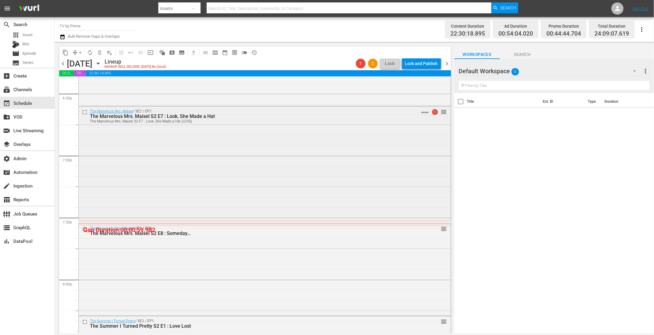
scroll to position [2268, 0]
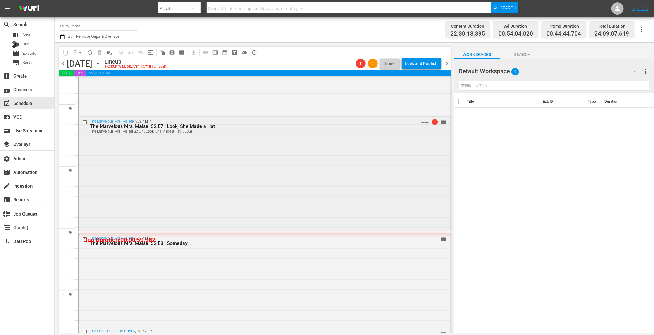
click at [215, 188] on div "The Marvelous [PERSON_NAME] / SE2 / EP7: The Marvelous [PERSON_NAME] S2 E7 : Lo…" at bounding box center [265, 172] width 372 height 113
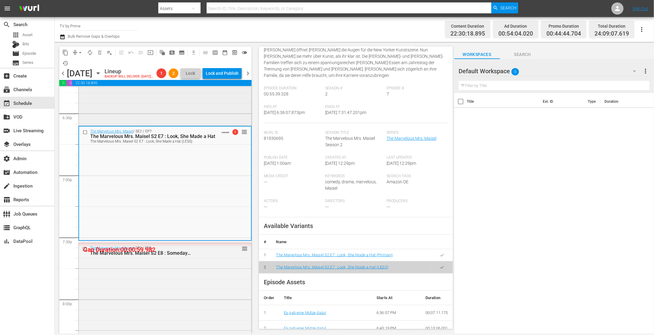
scroll to position [2095, 0]
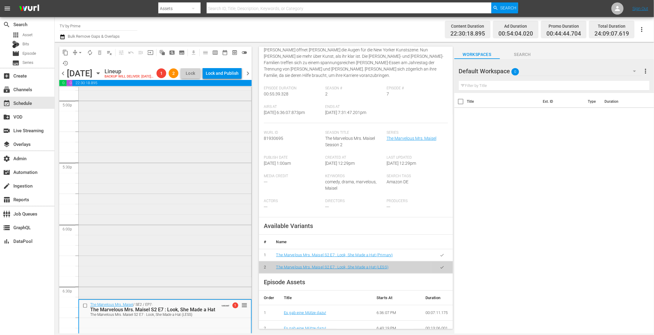
click at [199, 208] on div "Somebody I Used To Know (Romance, Comedy) reorder" at bounding box center [165, 185] width 173 height 226
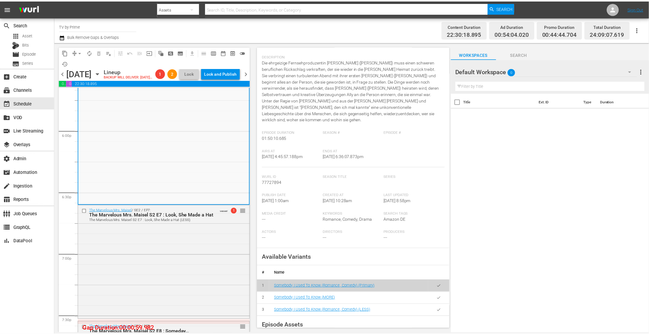
scroll to position [136, 0]
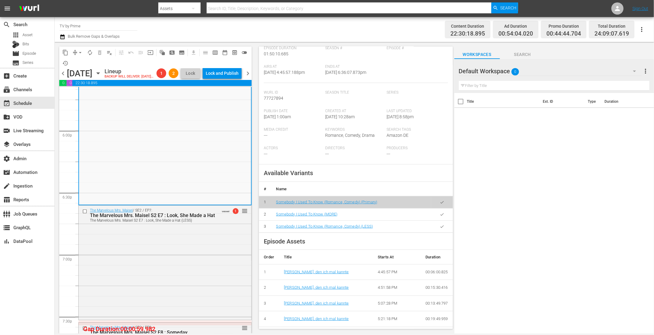
click at [440, 212] on icon "button" at bounding box center [442, 214] width 5 height 5
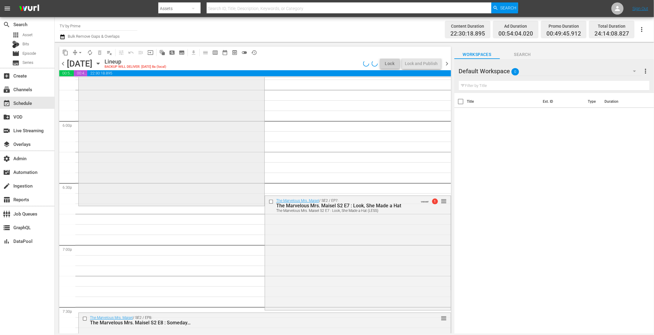
click at [183, 169] on div "Somebody I Used To Know (Romance, Comedy) Somebody I Used To Know (MORE) VARIAN…" at bounding box center [172, 86] width 186 height 236
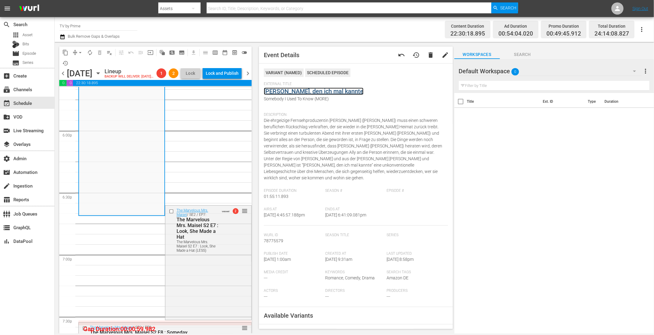
click at [307, 91] on link "[PERSON_NAME], den ich mal kannte" at bounding box center [314, 91] width 100 height 7
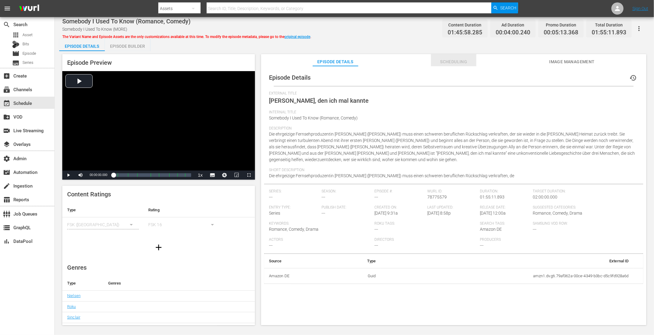
click at [440, 58] on button "Scheduling" at bounding box center [454, 60] width 46 height 12
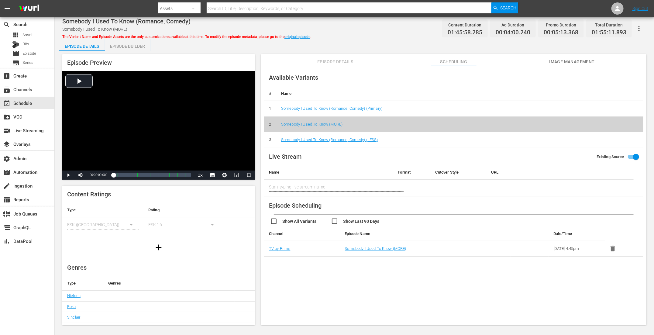
click at [133, 43] on div "Episode Builder" at bounding box center [128, 46] width 46 height 15
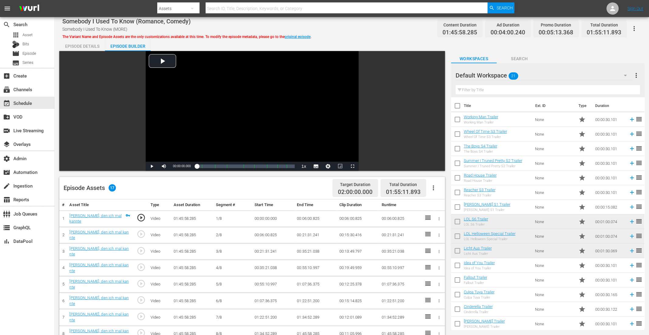
scroll to position [143, 0]
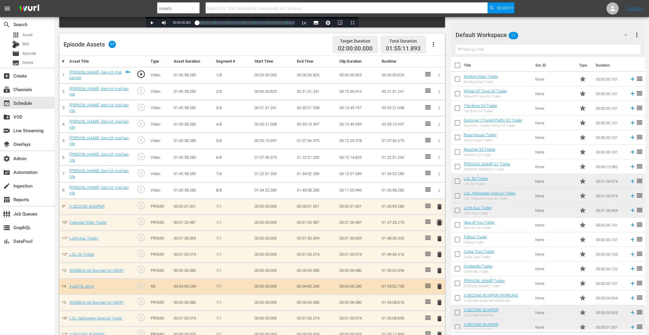
click at [437, 219] on span "delete" at bounding box center [439, 222] width 7 height 7
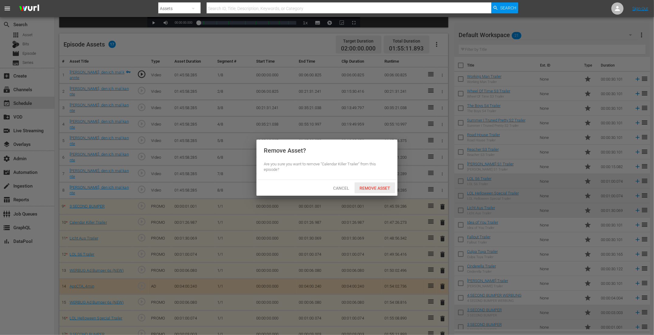
click at [377, 186] on span "Remove Asset" at bounding box center [375, 188] width 40 height 5
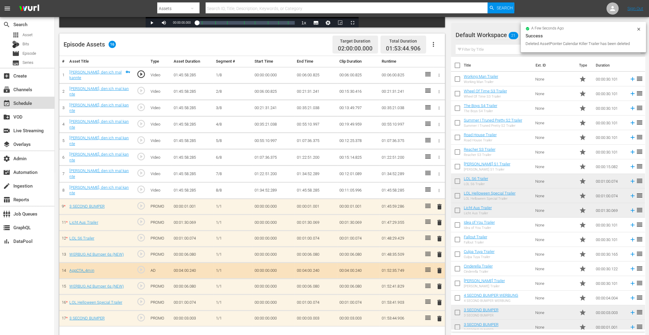
click at [24, 104] on div "event_available Schedule" at bounding box center [17, 101] width 34 height 5
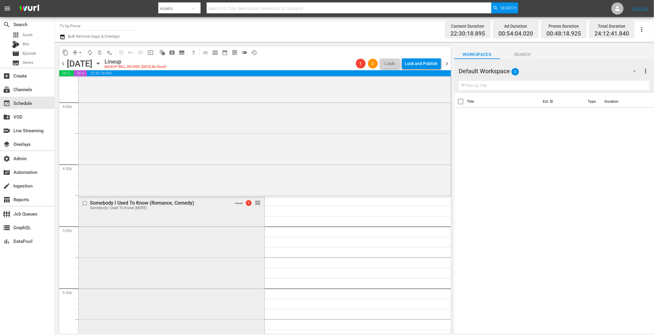
scroll to position [2043, 0]
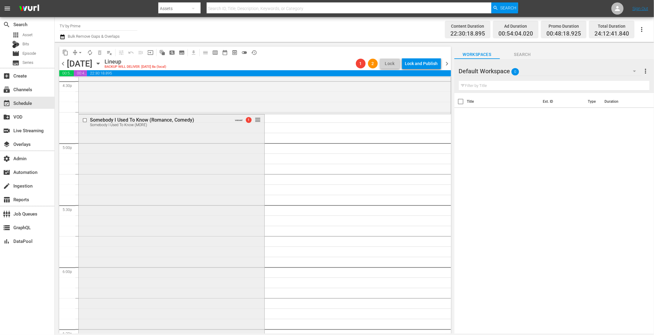
click at [180, 237] on div "Somebody I Used To Know (Romance, Comedy) Somebody I Used To Know (MORE) VARIAN…" at bounding box center [172, 230] width 186 height 233
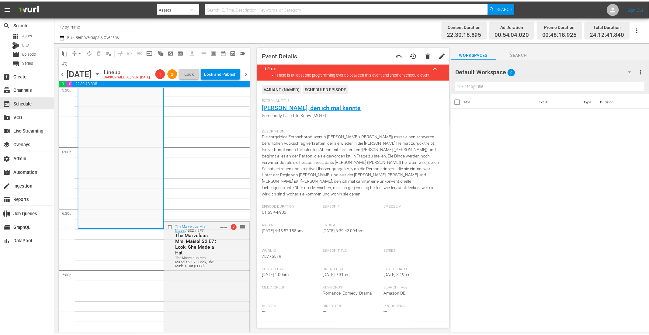
scroll to position [2177, 0]
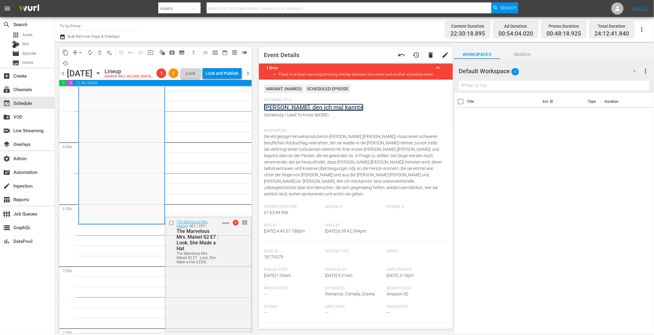
click at [285, 109] on link "[PERSON_NAME], den ich mal kannte" at bounding box center [314, 107] width 100 height 7
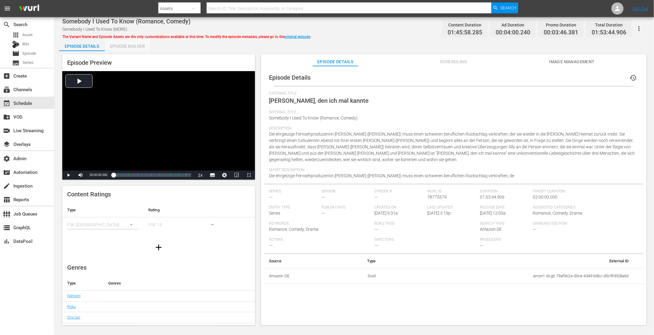
drag, startPoint x: 141, startPoint y: 47, endPoint x: 145, endPoint y: 48, distance: 4.1
click at [141, 47] on div "Episode Builder" at bounding box center [128, 46] width 46 height 15
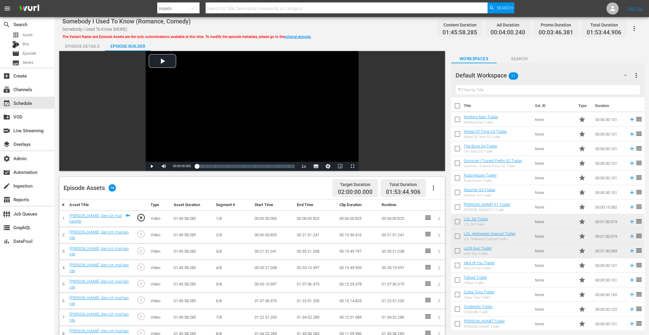
scroll to position [98, 0]
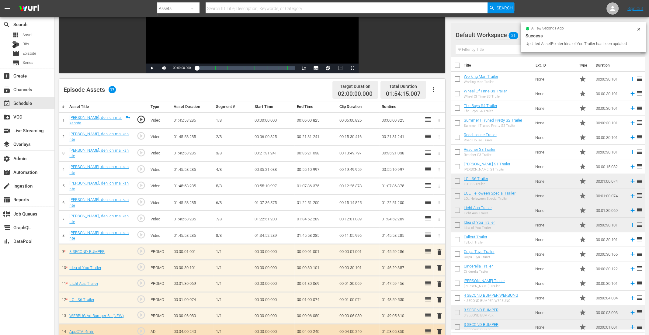
click at [438, 248] on span "delete" at bounding box center [439, 251] width 7 height 7
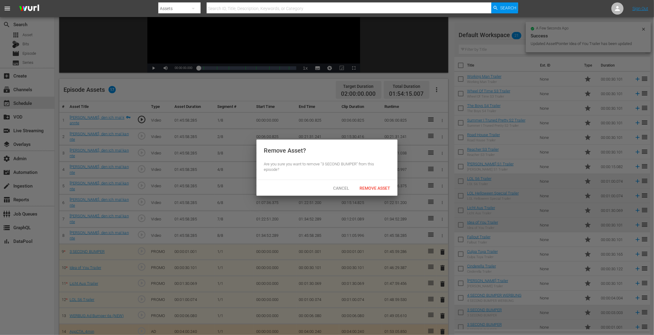
click at [378, 174] on div "Remove Asset? Are you sure you want to remove "3 SECOND BUMPER" from this episo…" at bounding box center [327, 160] width 141 height 40
click at [374, 188] on span "Remove Asset" at bounding box center [375, 188] width 40 height 5
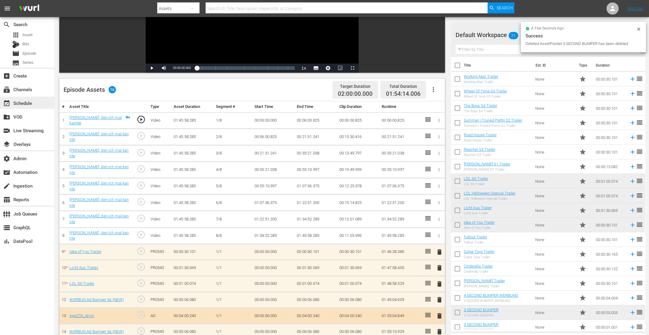
click at [38, 104] on div "event_available Schedule" at bounding box center [27, 103] width 54 height 12
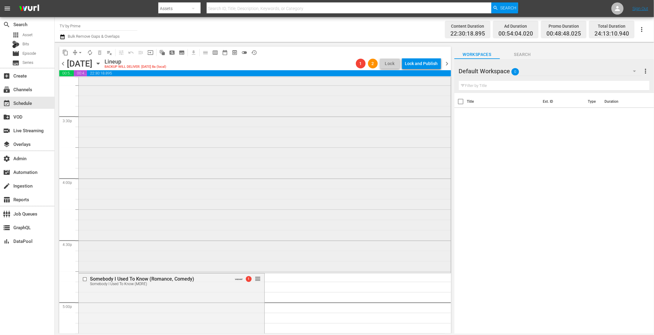
scroll to position [2003, 0]
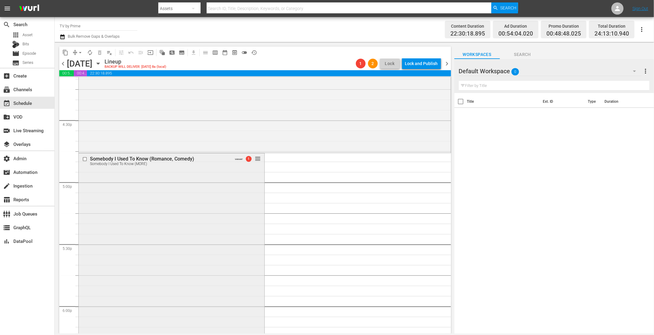
click at [141, 201] on div "Somebody I Used To Know (Romance, Comedy) Somebody I Used To Know (MORE) VARIAN…" at bounding box center [172, 270] width 186 height 234
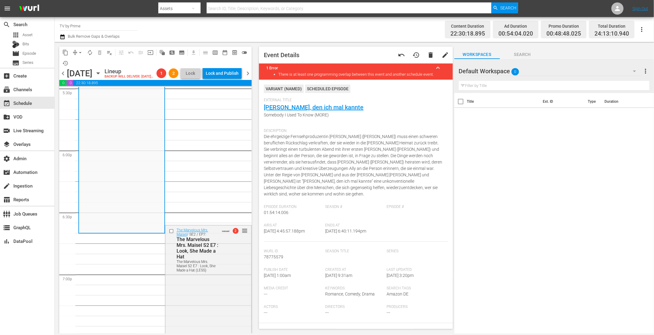
scroll to position [2201, 0]
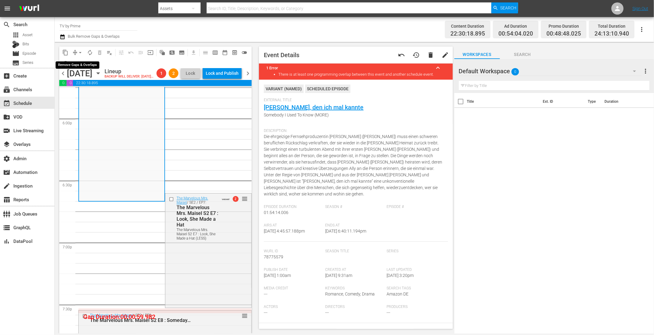
click at [80, 51] on span "arrow_drop_down" at bounding box center [80, 53] width 6 height 6
click at [79, 81] on li "Align to End of Previous Day" at bounding box center [81, 85] width 64 height 10
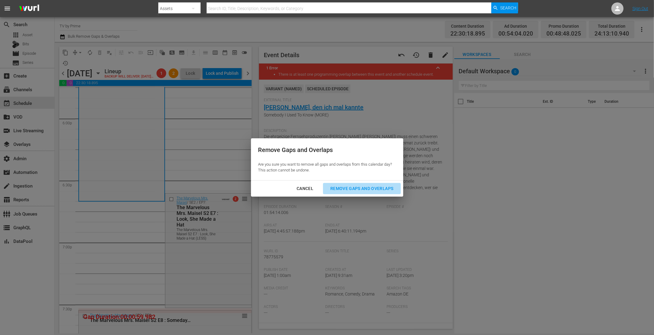
drag, startPoint x: 355, startPoint y: 187, endPoint x: 341, endPoint y: 187, distance: 13.7
click at [355, 187] on div "Remove Gaps and Overlaps" at bounding box center [362, 189] width 73 height 8
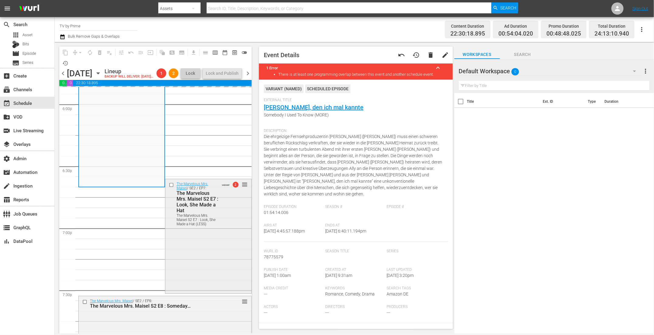
scroll to position [2220, 0]
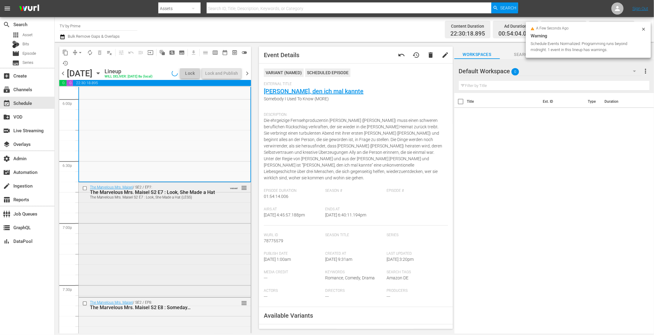
click at [181, 228] on div "The Marvelous [PERSON_NAME] / SE2 / EP7: The Marvelous [PERSON_NAME] S2 E7 : Lo…" at bounding box center [165, 238] width 172 height 113
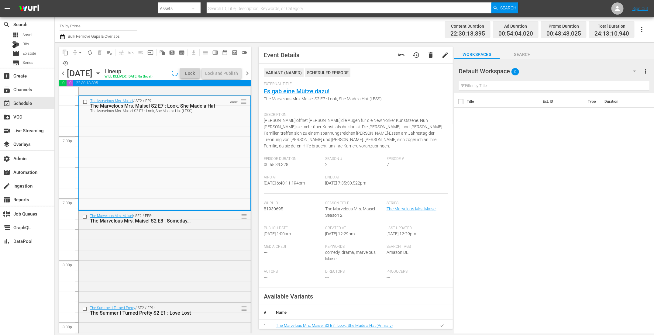
scroll to position [2349, 0]
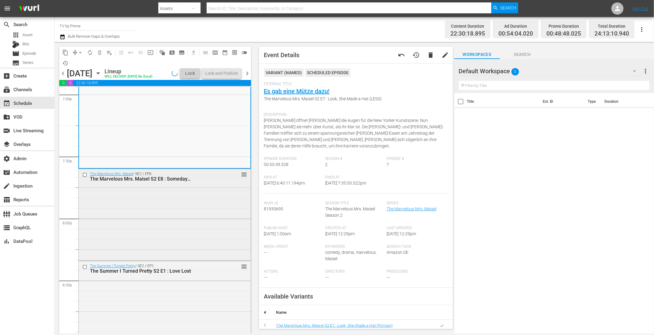
click at [180, 227] on div "The Marvelous [PERSON_NAME] / SE2 / EP8: The Marvelous [PERSON_NAME] S2 E8 : So…" at bounding box center [165, 214] width 172 height 91
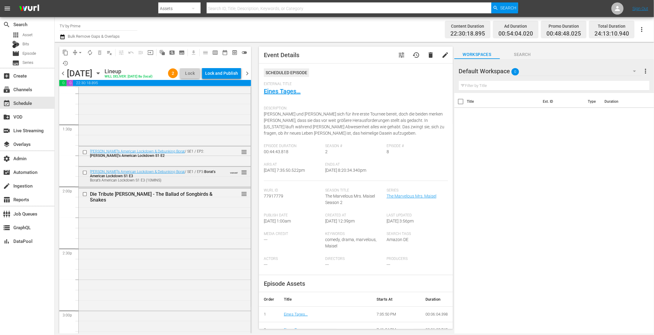
scroll to position [1627, 0]
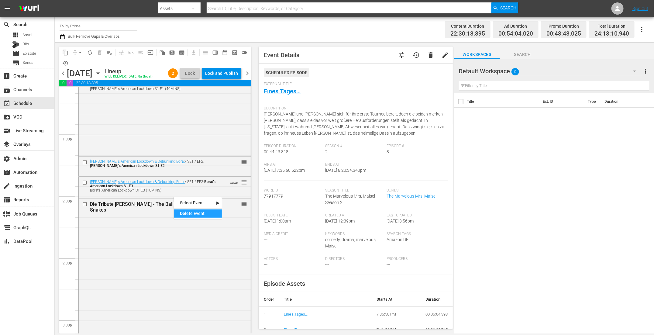
click at [189, 211] on div "Delete Event" at bounding box center [198, 213] width 48 height 8
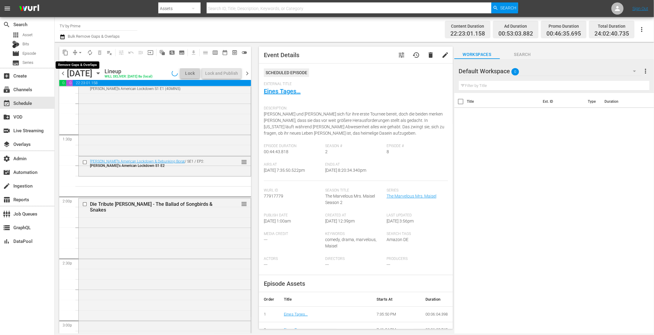
click at [79, 52] on span "arrow_drop_down" at bounding box center [80, 53] width 6 height 6
click at [78, 83] on li "Align to End of Previous Day" at bounding box center [81, 85] width 64 height 10
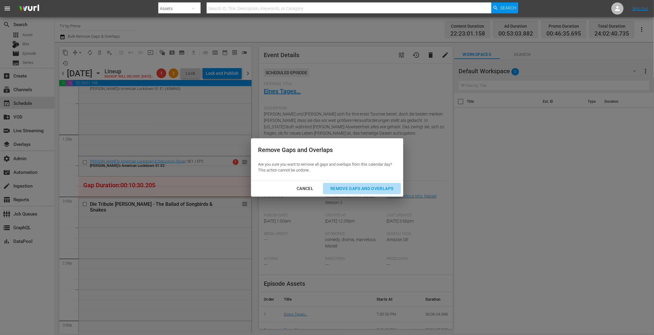
drag, startPoint x: 353, startPoint y: 188, endPoint x: 346, endPoint y: 186, distance: 7.3
click at [353, 188] on div "Remove Gaps and Overlaps" at bounding box center [362, 189] width 73 height 8
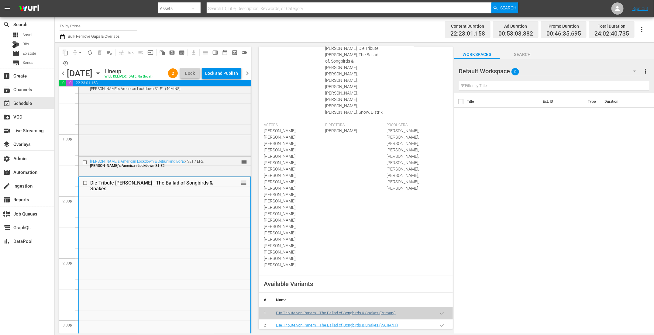
scroll to position [259, 0]
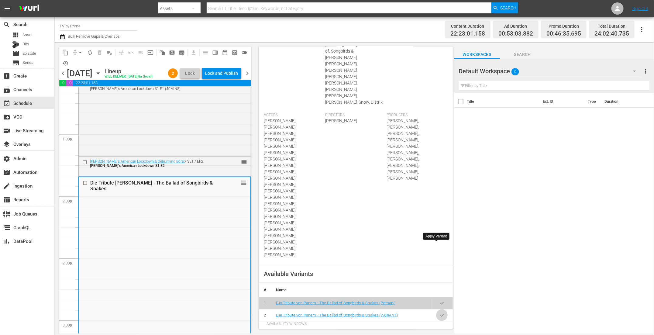
click at [440, 313] on icon "button" at bounding box center [442, 315] width 5 height 5
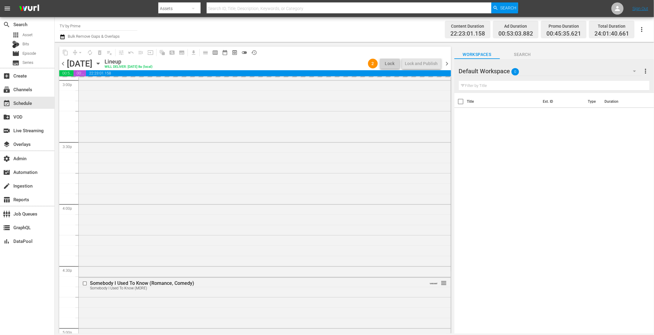
scroll to position [1878, 0]
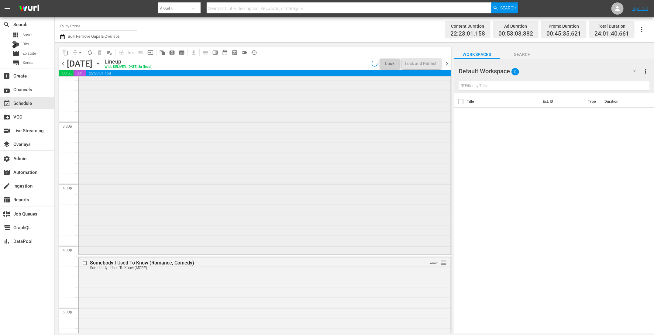
click at [184, 227] on div "Die Tribute [PERSON_NAME] - The Ballad of Songbirds & Snakes Die Tribute [PERSO…" at bounding box center [265, 84] width 372 height 337
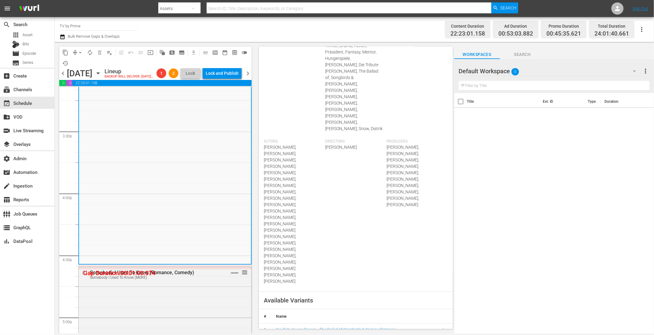
scroll to position [243, 0]
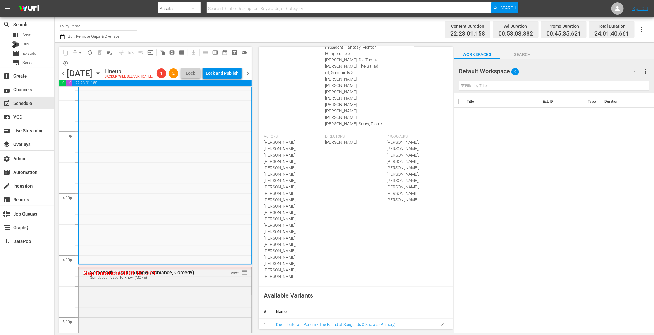
click at [440, 319] on button "button" at bounding box center [442, 325] width 12 height 12
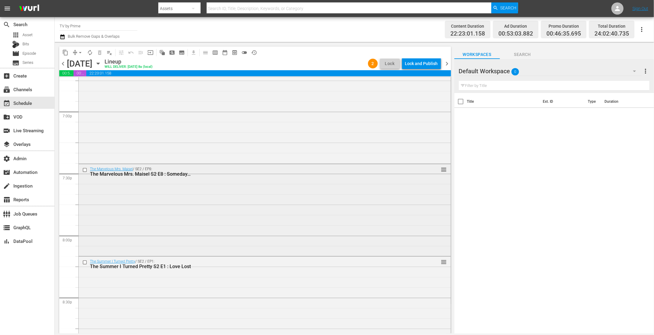
scroll to position [2327, 0]
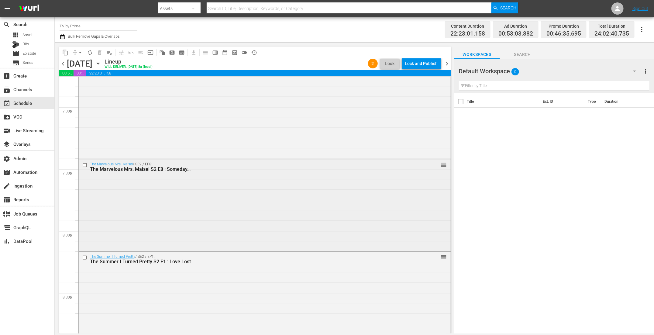
click at [182, 209] on div "The Marvelous [PERSON_NAME] / SE2 / EP8: The Marvelous [PERSON_NAME] S2 E8 : So…" at bounding box center [265, 204] width 372 height 91
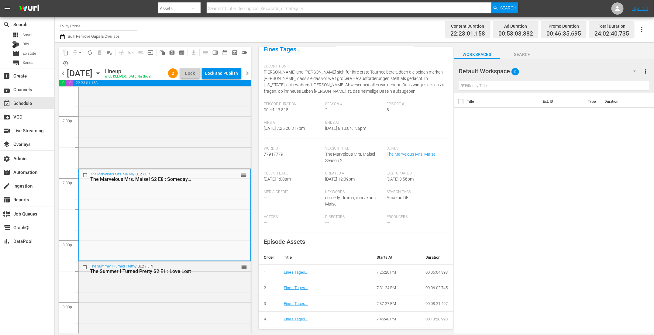
scroll to position [0, 0]
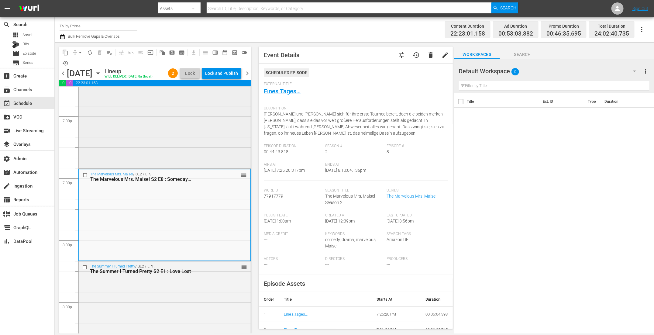
click at [215, 139] on div "The Marvelous [PERSON_NAME] / SE2 / EP7: The Marvelous [PERSON_NAME] S2 E7 : Lo…" at bounding box center [165, 110] width 172 height 113
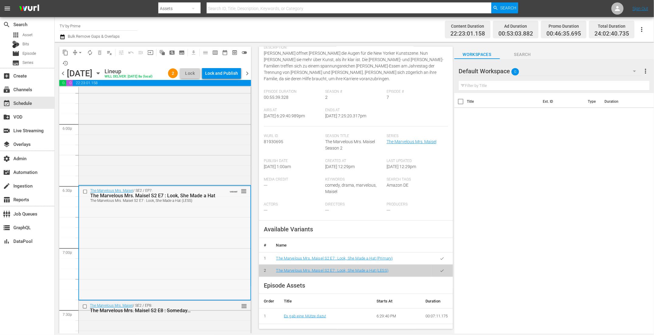
scroll to position [2068, 0]
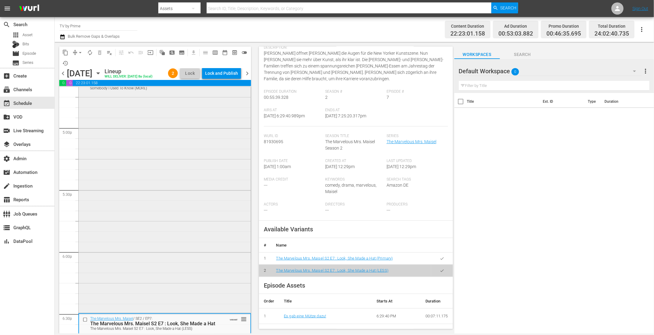
click at [222, 273] on div "Somebody I Used To Know (Romance, Comedy) Somebody I Used To Know (MORE) VARIAN…" at bounding box center [165, 195] width 172 height 234
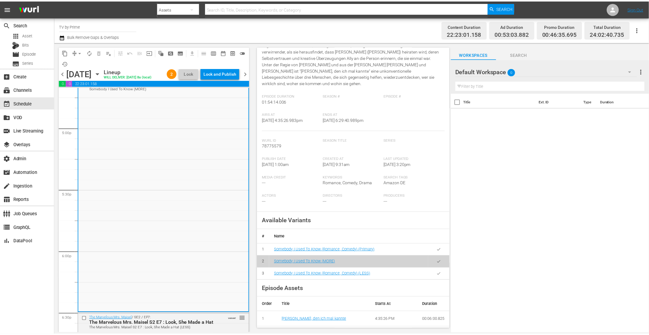
scroll to position [11, 0]
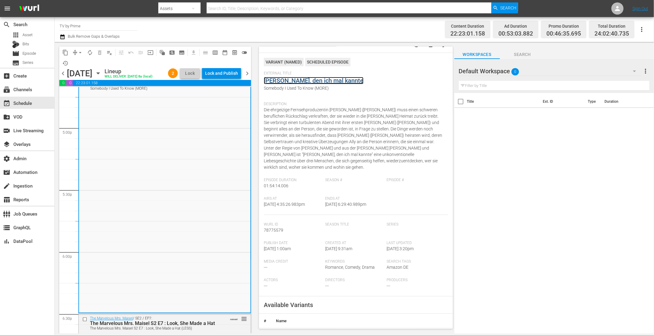
click at [327, 82] on link "Jemand, den ich mal kannte" at bounding box center [314, 80] width 100 height 7
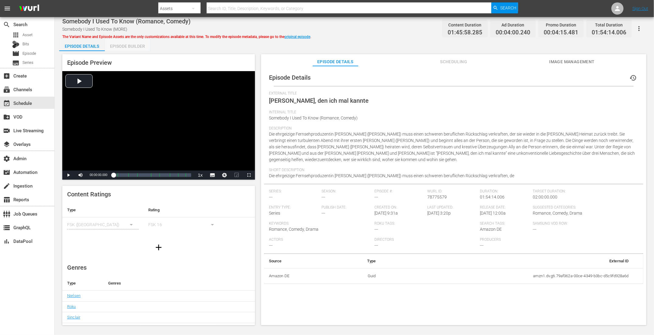
click at [133, 44] on div "Episode Builder" at bounding box center [128, 46] width 46 height 15
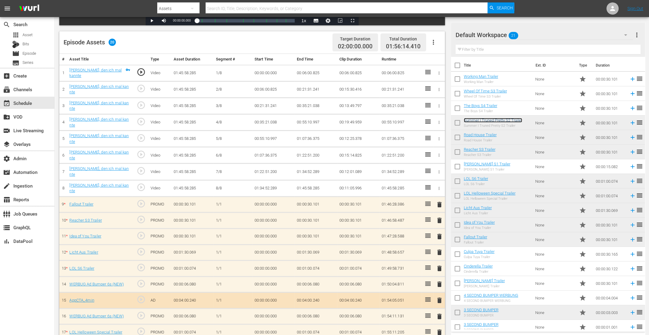
scroll to position [196, 0]
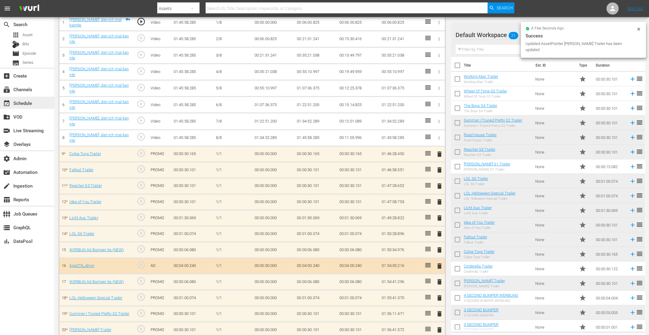
click at [33, 102] on div "event_available Schedule" at bounding box center [17, 101] width 34 height 5
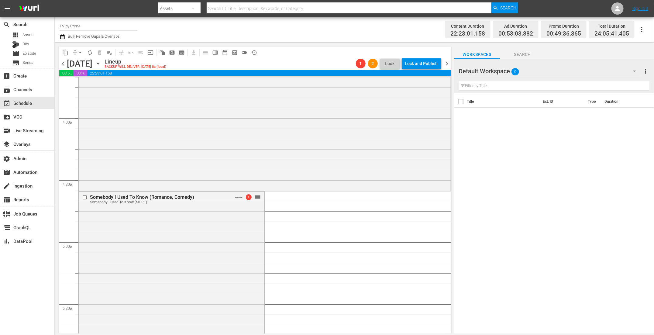
scroll to position [1997, 0]
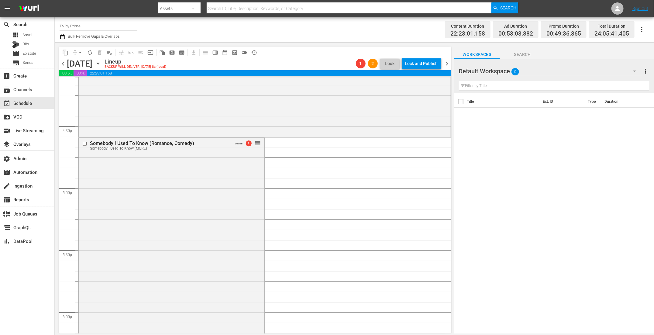
click at [181, 200] on div "Somebody I Used To Know (Romance, Comedy) Somebody I Used To Know (MORE) VARIAN…" at bounding box center [172, 258] width 186 height 240
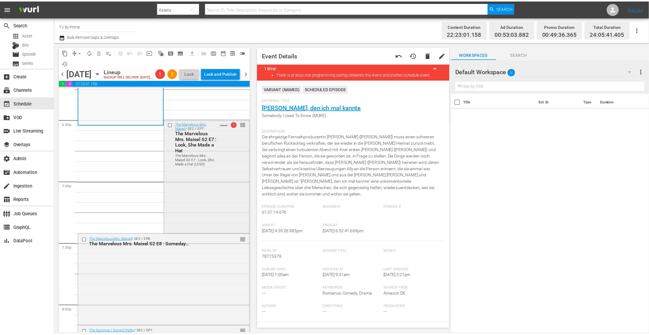
scroll to position [2233, 0]
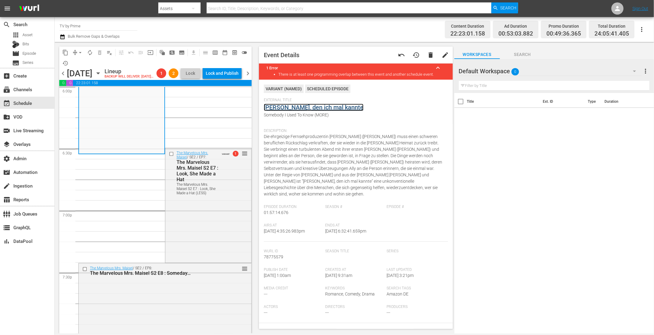
click at [284, 109] on link "Jemand, den ich mal kannte" at bounding box center [314, 107] width 100 height 7
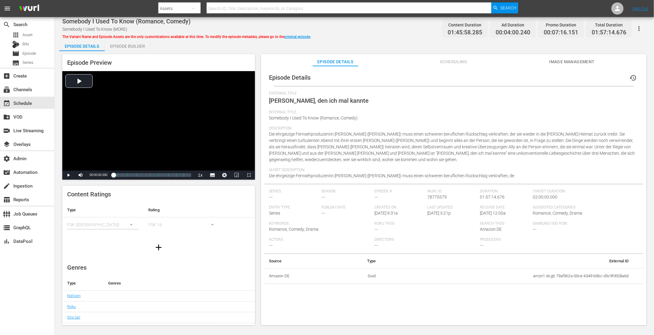
click at [132, 46] on div "Episode Builder" at bounding box center [128, 46] width 46 height 15
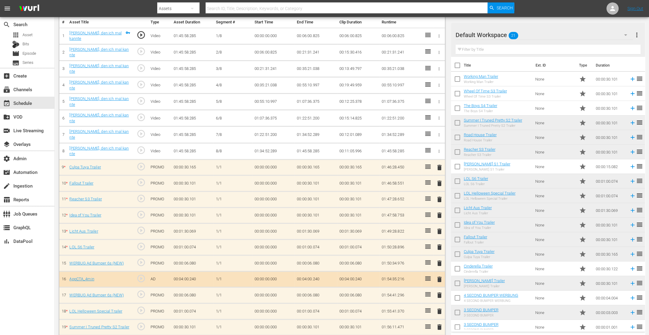
scroll to position [228, 0]
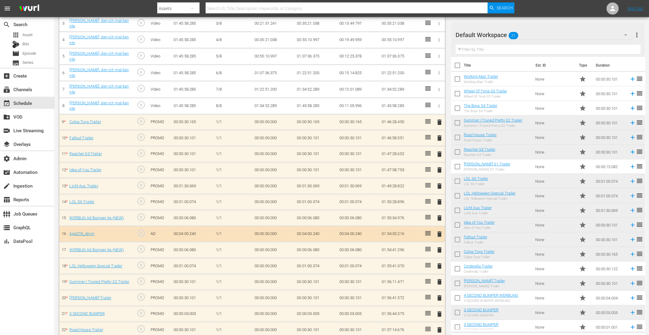
click at [438, 182] on span "delete" at bounding box center [439, 185] width 7 height 7
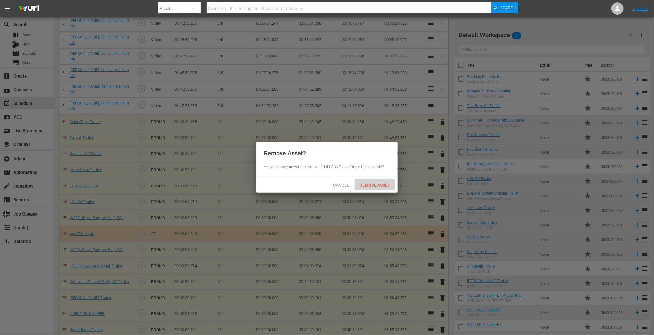
click at [384, 187] on span "Remove Asset" at bounding box center [375, 185] width 40 height 5
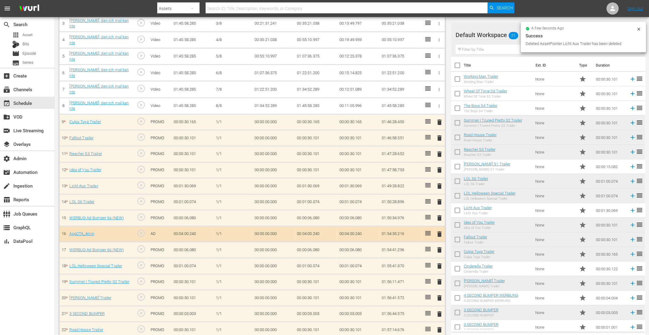
scroll to position [212, 0]
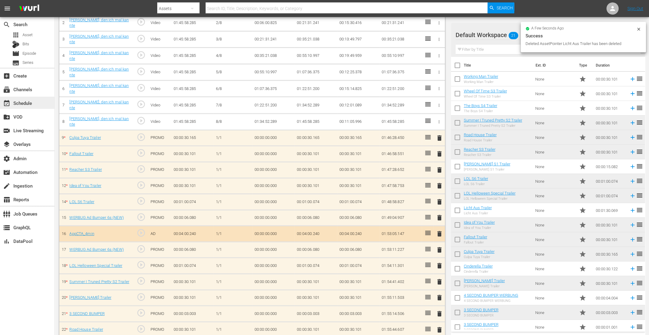
click at [28, 101] on div "event_available Schedule" at bounding box center [17, 101] width 34 height 5
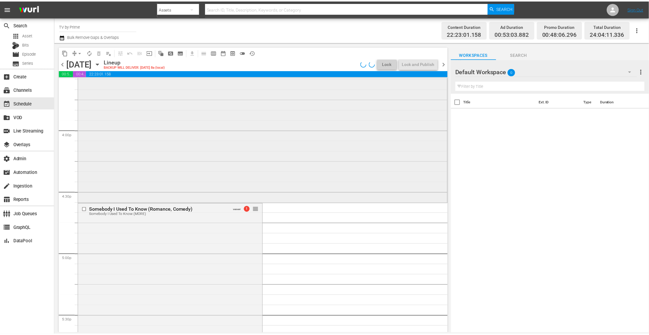
scroll to position [2019, 0]
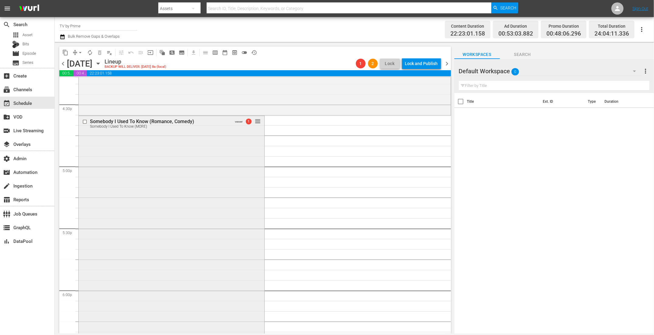
click at [149, 187] on div "Somebody I Used To Know (Romance, Comedy) Somebody I Used To Know (MORE) VARIAN…" at bounding box center [172, 234] width 186 height 237
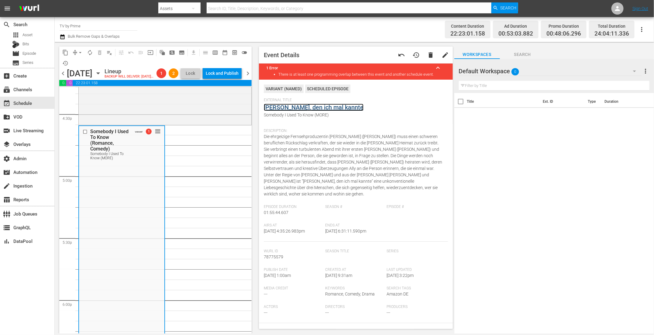
click at [290, 109] on link "Jemand, den ich mal kannte" at bounding box center [314, 107] width 100 height 7
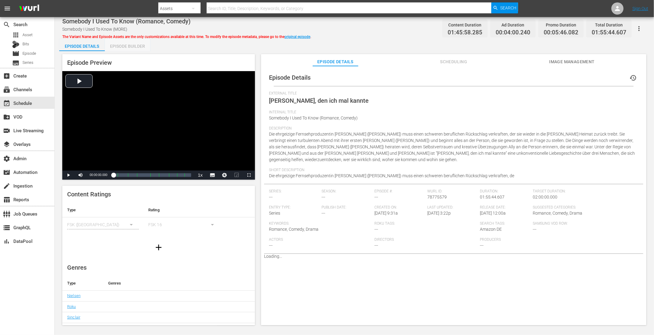
click at [145, 47] on div "Episode Builder" at bounding box center [128, 46] width 46 height 15
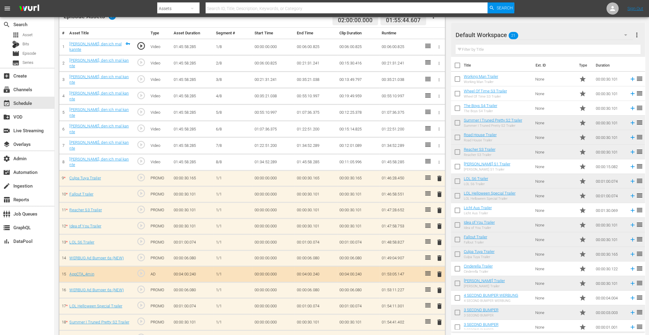
scroll to position [212, 0]
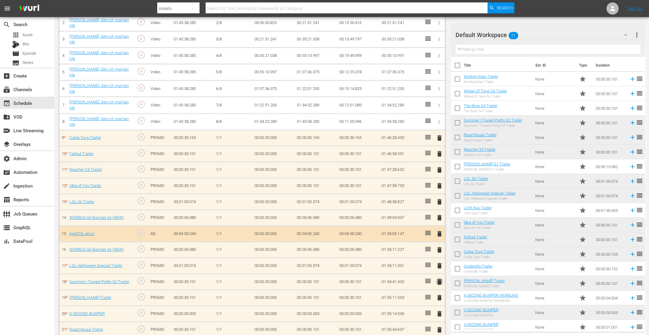
click at [441, 278] on span "delete" at bounding box center [439, 281] width 7 height 7
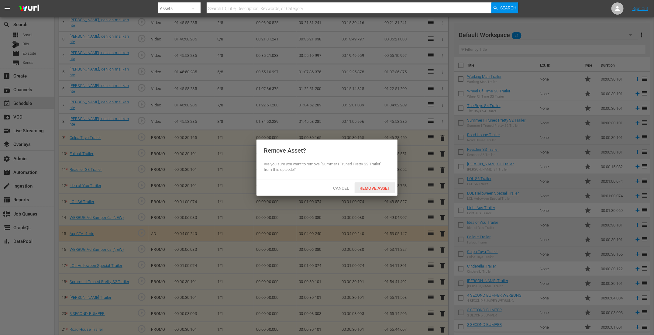
click at [376, 186] on span "Remove Asset" at bounding box center [375, 188] width 40 height 5
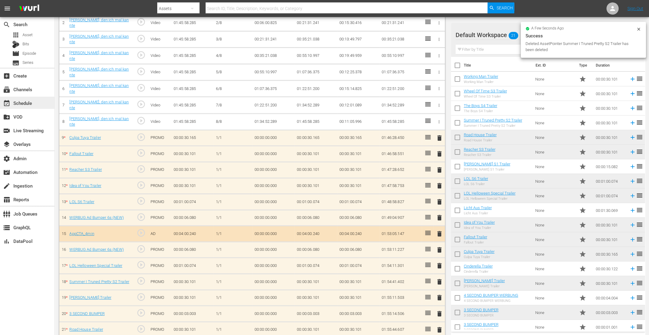
scroll to position [196, 0]
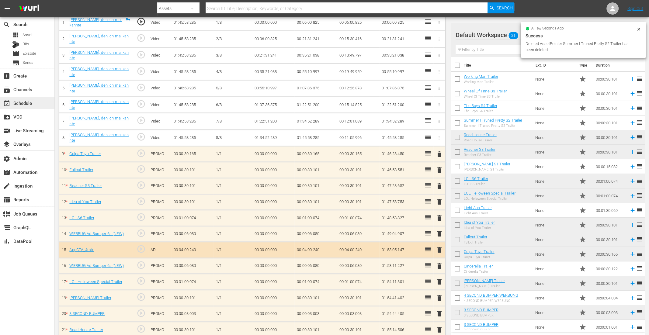
click at [32, 104] on div "event_available Schedule" at bounding box center [17, 101] width 34 height 5
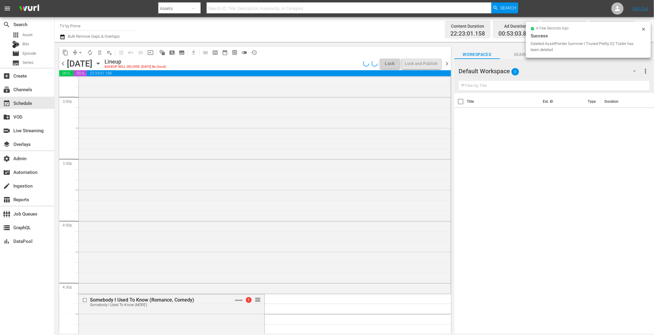
scroll to position [2009, 0]
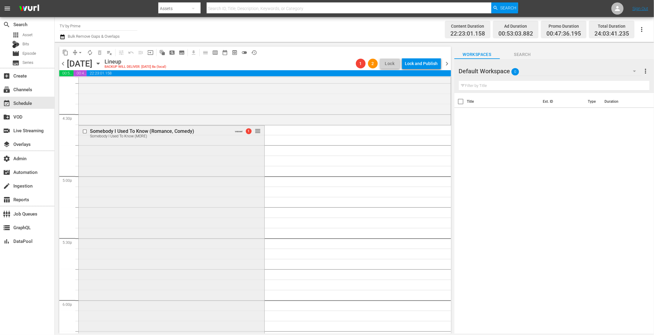
click at [219, 221] on div "Somebody I Used To Know (Romance, Comedy) Somebody I Used To Know (MORE) VARIAN…" at bounding box center [172, 244] width 186 height 236
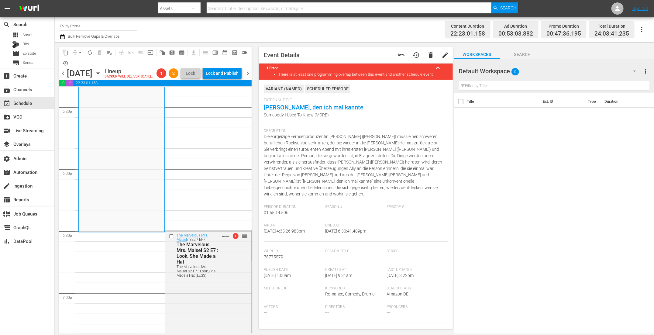
scroll to position [2230, 0]
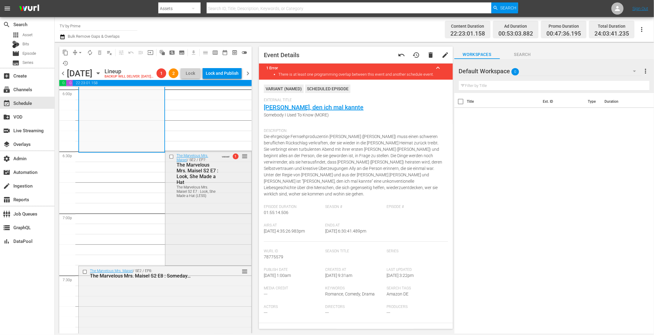
click at [213, 232] on div "The Marvelous Mrs. Maisel / SE2 / EP7: The Marvelous Mrs. Maisel S2 E7 : Look, …" at bounding box center [208, 207] width 86 height 113
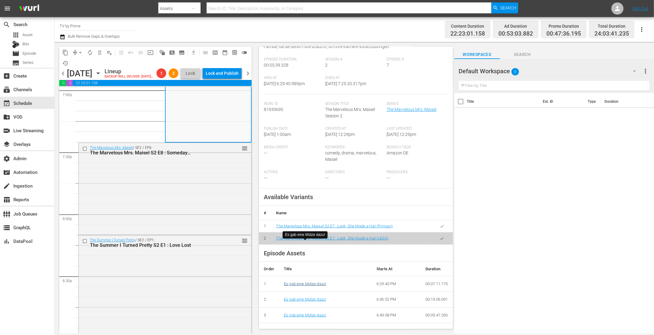
scroll to position [73, 0]
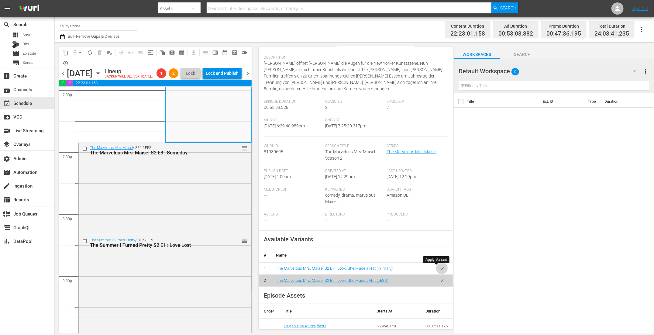
click at [440, 268] on icon "button" at bounding box center [442, 268] width 5 height 5
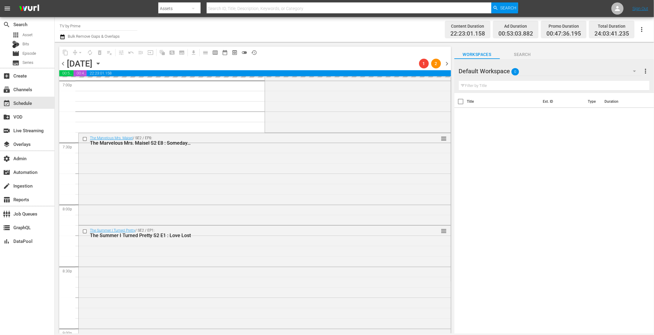
scroll to position [2240, 0]
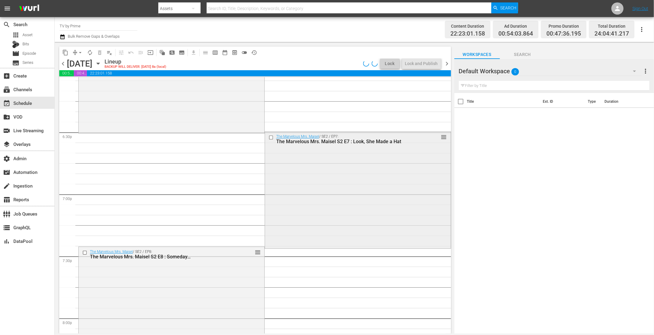
click at [302, 209] on div "The Marvelous Mrs. Maisel / SE2 / EP7: The Marvelous Mrs. Maisel S2 E7 : Look, …" at bounding box center [358, 189] width 186 height 115
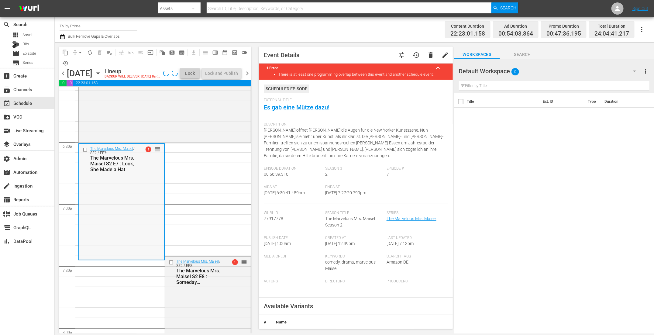
click at [150, 208] on div "The Marvelous Mrs. Maisel / SE2 / EP7: The Marvelous Mrs. Maisel S2 E7 : Look, …" at bounding box center [121, 201] width 85 height 115
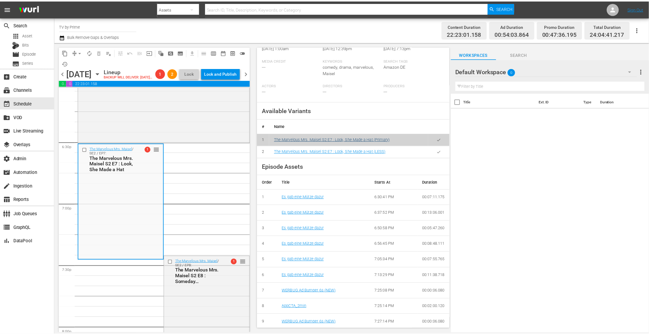
scroll to position [38, 0]
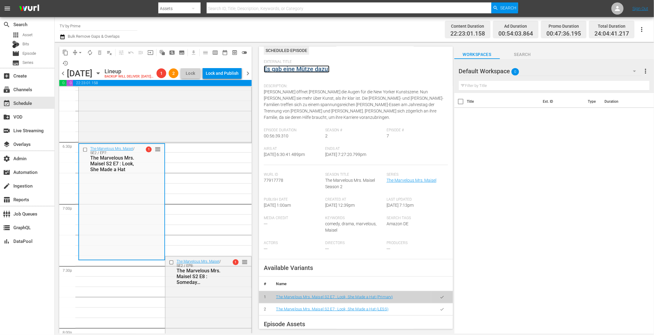
click at [309, 68] on link "Es gab eine Mütze dazu!" at bounding box center [297, 68] width 66 height 7
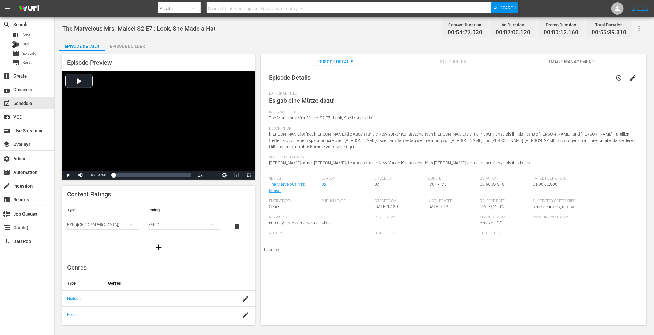
click at [456, 59] on span "Scheduling" at bounding box center [454, 62] width 46 height 8
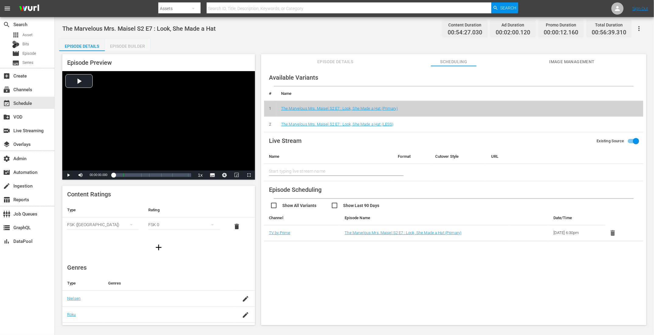
click at [138, 42] on div "Episode Builder" at bounding box center [128, 46] width 46 height 15
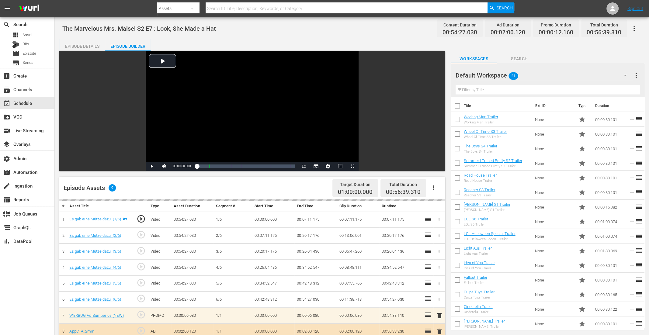
scroll to position [140, 0]
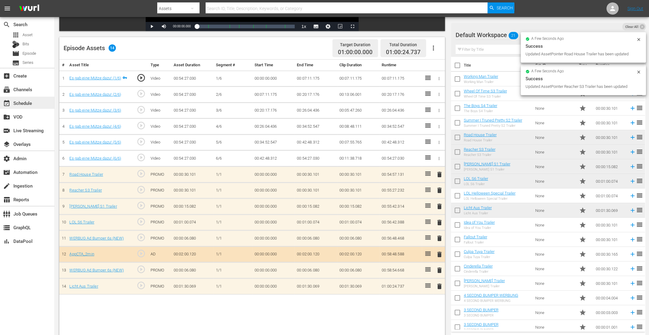
click at [36, 104] on div "event_available Schedule" at bounding box center [27, 103] width 54 height 12
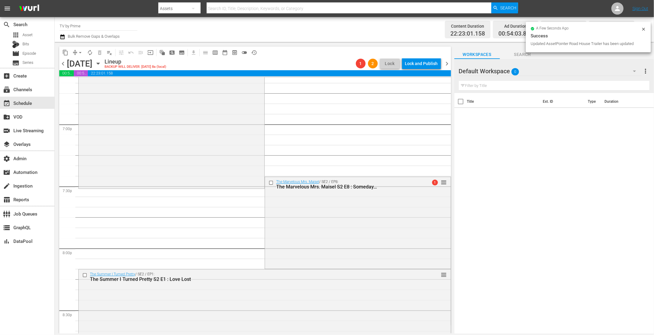
scroll to position [2113, 0]
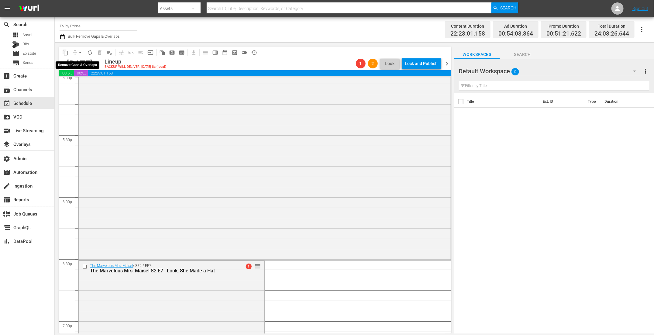
click at [80, 53] on span "arrow_drop_down" at bounding box center [80, 53] width 6 height 6
click at [80, 84] on li "Align to End of Previous Day" at bounding box center [81, 85] width 64 height 10
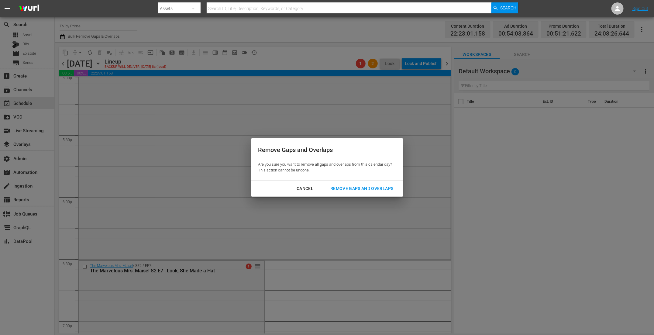
drag, startPoint x: 359, startPoint y: 187, endPoint x: 355, endPoint y: 186, distance: 4.6
click at [359, 187] on div "Remove Gaps and Overlaps" at bounding box center [362, 189] width 73 height 8
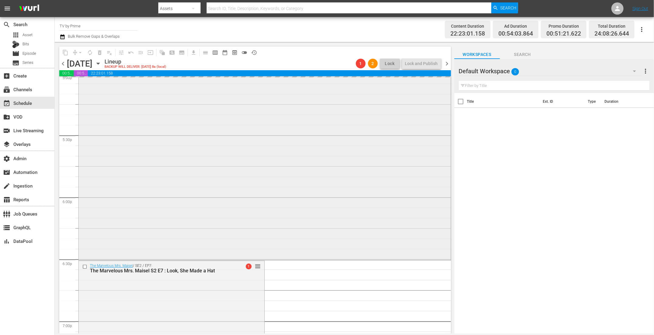
scroll to position [2295, 0]
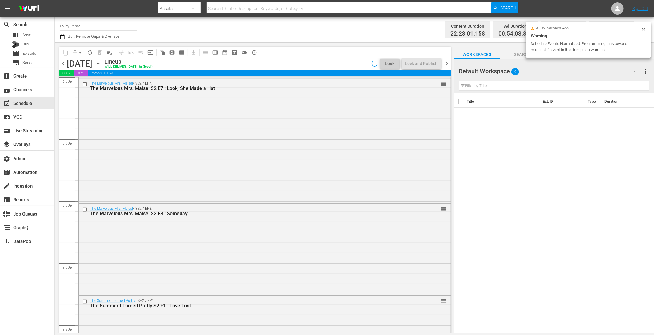
click at [174, 187] on div "The Marvelous Mrs. Maisel / SE2 / EP7: The Marvelous Mrs. Maisel S2 E7 : Look, …" at bounding box center [265, 139] width 372 height 123
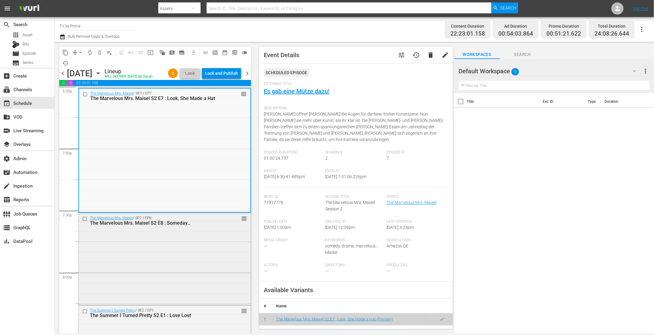
click at [223, 256] on div "The Marvelous Mrs. Maisel / SE2 / EP8: The Marvelous Mrs. Maisel S2 E8 : Someda…" at bounding box center [165, 258] width 172 height 91
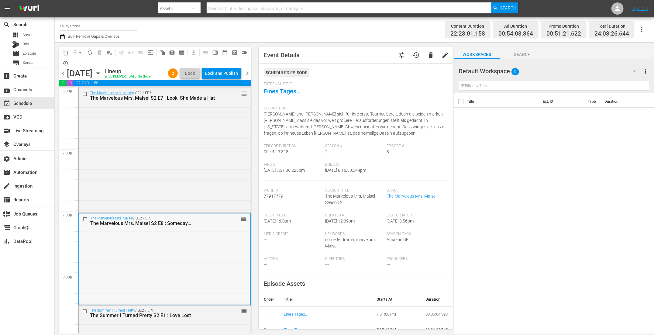
scroll to position [2418, 0]
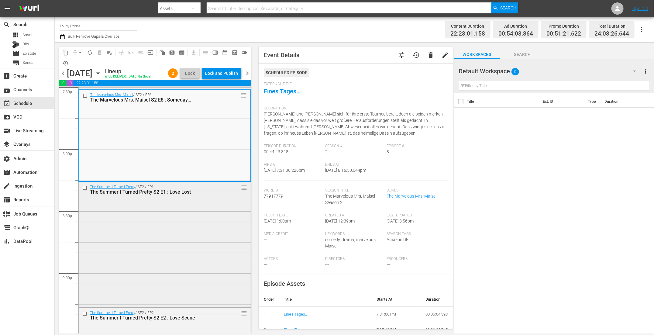
click at [217, 249] on div "The Summer I Turned Pretty / SE2 / EP1: The Summer I Turned Pretty S2 E1 : Love…" at bounding box center [165, 244] width 172 height 124
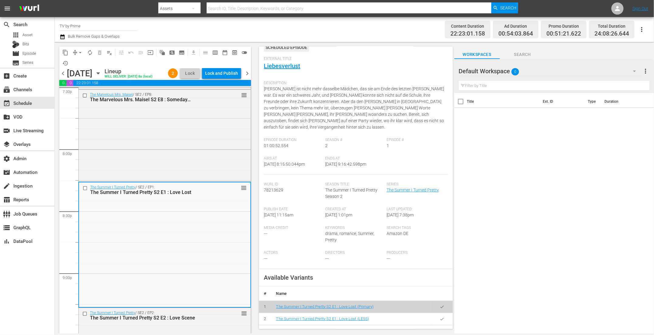
scroll to position [30, 0]
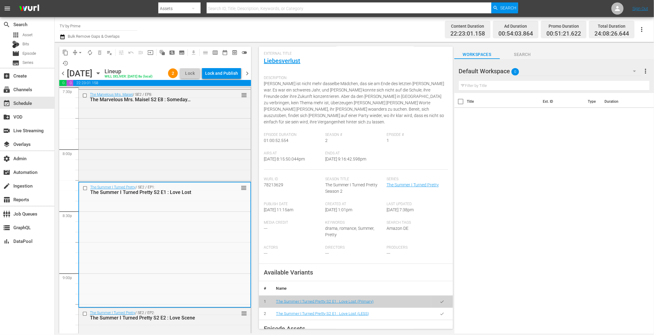
drag, startPoint x: 433, startPoint y: 306, endPoint x: 428, endPoint y: 304, distance: 5.4
click at [436, 308] on button "button" at bounding box center [442, 314] width 12 height 12
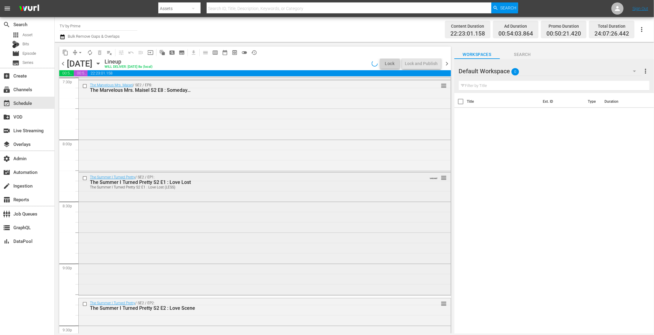
click at [143, 225] on div "The Summer I Turned Pretty / SE2 / EP1: The Summer I Turned Pretty S2 E1 : Love…" at bounding box center [265, 233] width 372 height 122
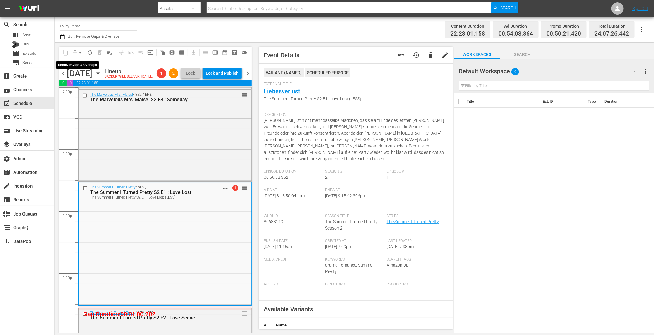
click at [78, 51] on span "arrow_drop_down" at bounding box center [80, 53] width 6 height 6
click at [79, 82] on li "Align to End of Previous Day" at bounding box center [81, 85] width 64 height 10
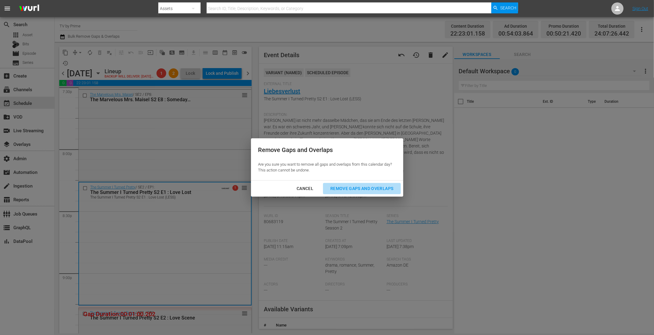
drag, startPoint x: 344, startPoint y: 185, endPoint x: 340, endPoint y: 185, distance: 4.0
click at [344, 185] on div "Remove Gaps and Overlaps" at bounding box center [362, 189] width 73 height 8
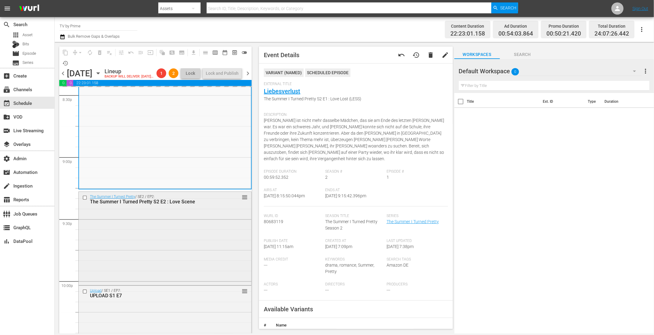
scroll to position [2540, 0]
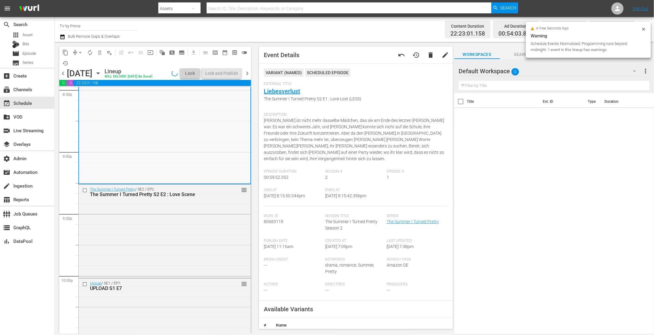
click at [191, 246] on div "The Summer I Turned Pretty / SE2 / EP2: The Summer I Turned Pretty S2 E2 : Love…" at bounding box center [165, 231] width 172 height 92
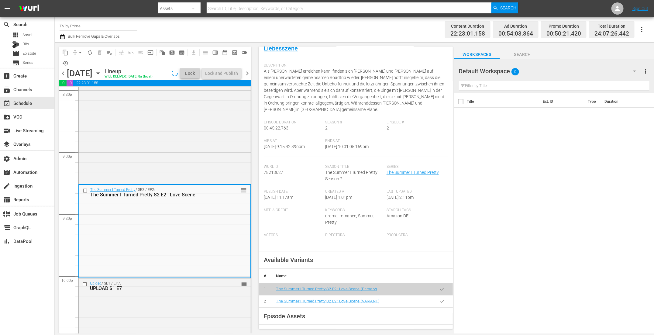
scroll to position [85, 0]
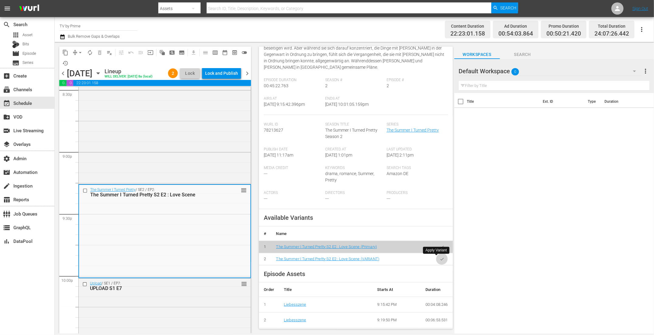
click at [440, 258] on icon "button" at bounding box center [442, 259] width 5 height 5
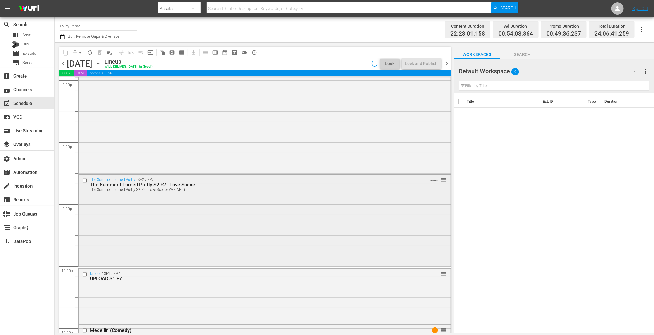
click at [204, 226] on div "The Summer I Turned Pretty / SE2 / EP2: The Summer I Turned Pretty S2 E2 : Love…" at bounding box center [265, 220] width 372 height 90
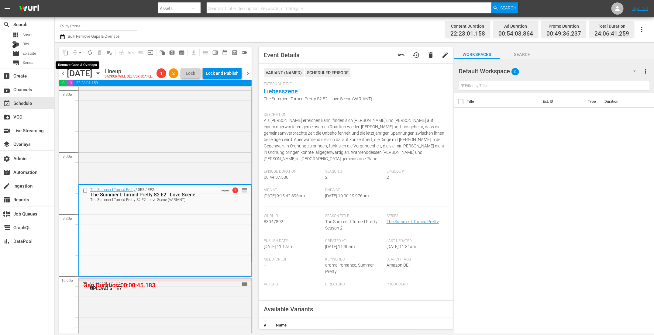
click at [78, 53] on span "arrow_drop_down" at bounding box center [80, 53] width 6 height 6
click at [78, 82] on li "Align to End of Previous Day" at bounding box center [81, 85] width 64 height 10
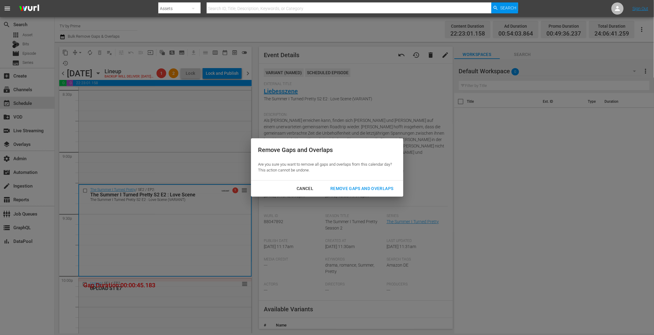
click at [369, 188] on div "Remove Gaps and Overlaps" at bounding box center [362, 189] width 73 height 8
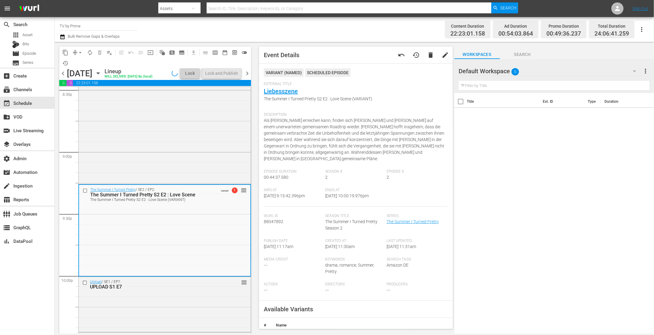
scroll to position [2626, 0]
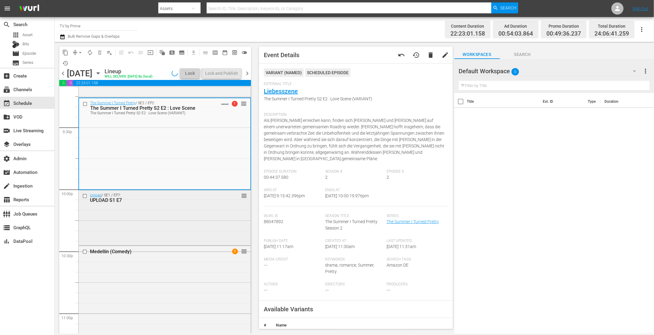
click at [217, 226] on div "Upload / SE1 / EP7: UPLOAD S1 E7 reorder" at bounding box center [165, 217] width 172 height 54
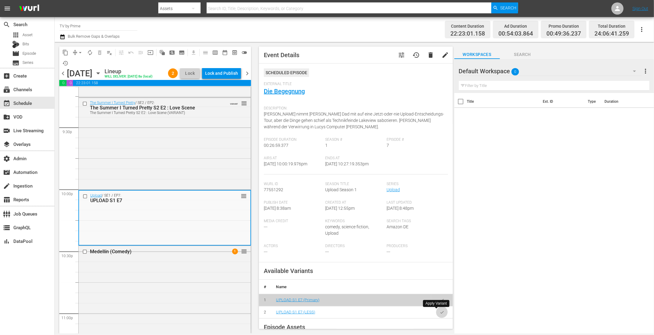
click at [440, 310] on icon "button" at bounding box center [442, 312] width 5 height 5
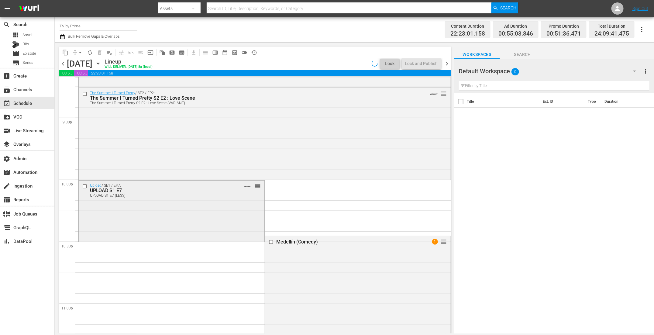
click at [128, 205] on div "Upload / SE1 / EP7: UPLOAD S1 E7 UPLOAD S1 E7 (LESS) VARIANT reorder" at bounding box center [172, 211] width 186 height 60
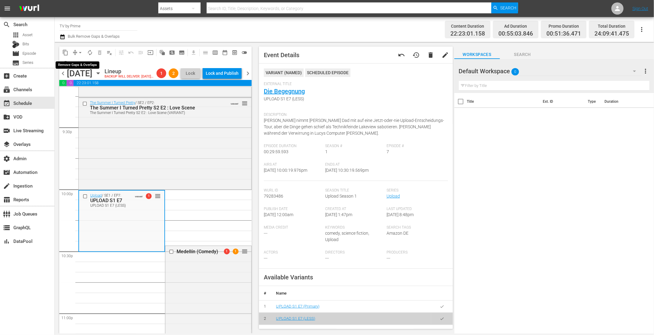
click at [78, 53] on span "arrow_drop_down" at bounding box center [80, 53] width 6 height 6
click at [82, 86] on li "Align to End of Previous Day" at bounding box center [81, 85] width 64 height 10
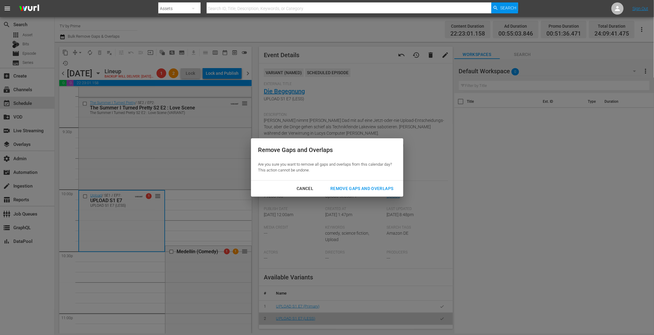
click at [348, 190] on div "Remove Gaps and Overlaps" at bounding box center [362, 189] width 73 height 8
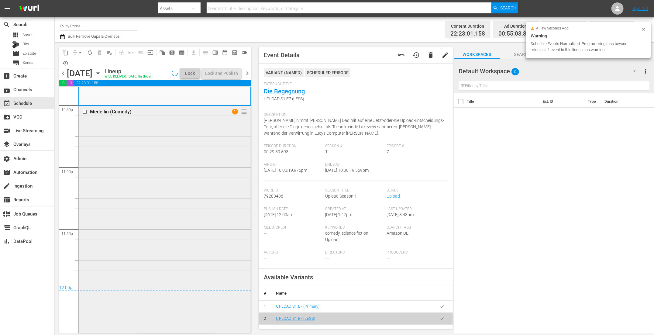
scroll to position [2772, 0]
click at [170, 247] on div "Medellín (Comedy) 1 reorder" at bounding box center [165, 219] width 172 height 226
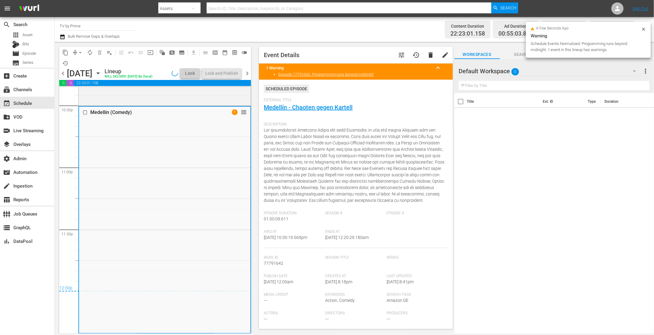
scroll to position [2775, 0]
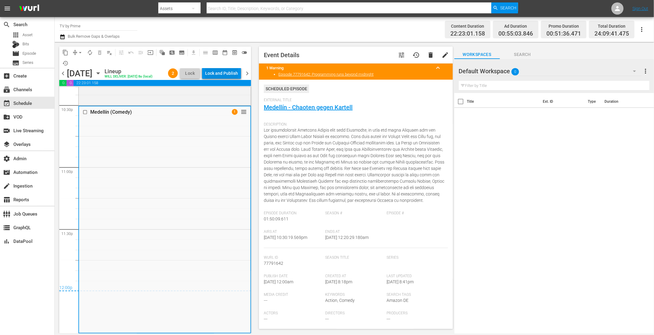
click at [226, 73] on div "Lock and Publish" at bounding box center [221, 73] width 33 height 11
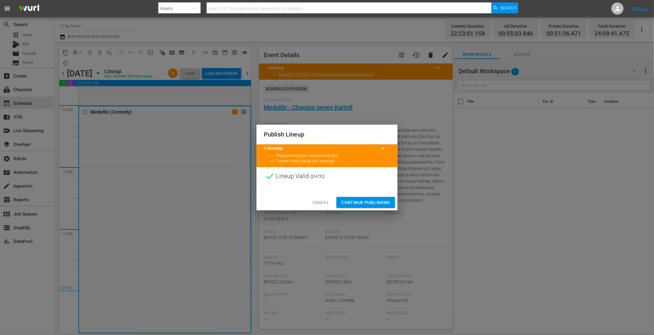
click at [354, 201] on span "Continue Publishing" at bounding box center [365, 203] width 49 height 8
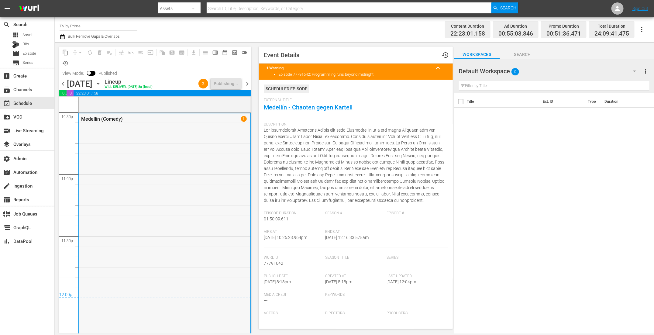
scroll to position [2782, 0]
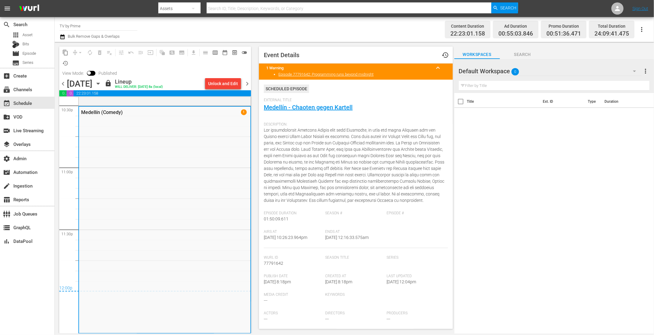
click at [61, 35] on icon "button" at bounding box center [62, 36] width 4 height 5
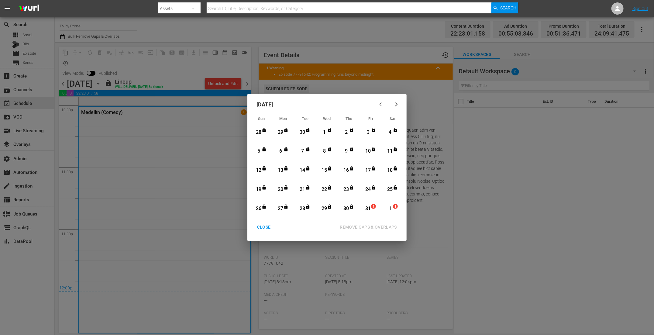
click at [264, 225] on div "CLOSE" at bounding box center [263, 227] width 23 height 8
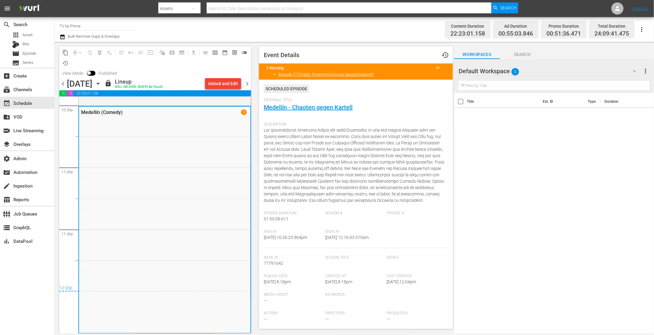
click at [247, 84] on span "chevron_right" at bounding box center [247, 84] width 8 height 8
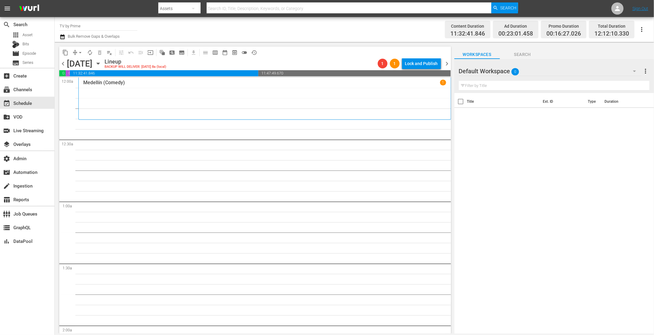
click at [634, 69] on icon "button" at bounding box center [634, 70] width 7 height 7
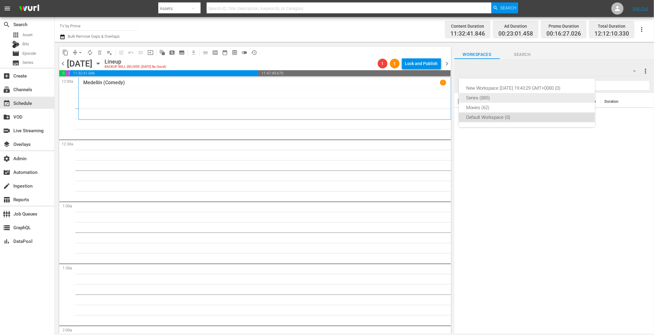
click at [493, 94] on div "Series (885)" at bounding box center [527, 98] width 122 height 10
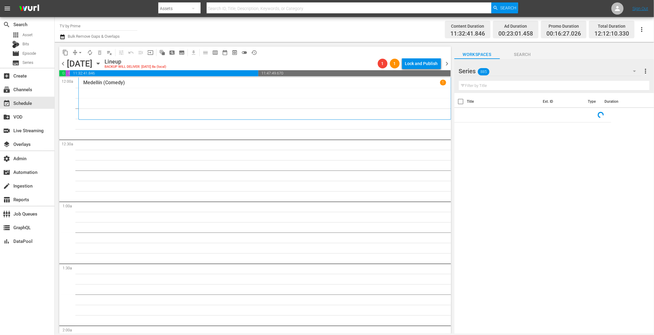
click at [476, 83] on input "text" at bounding box center [554, 86] width 191 height 10
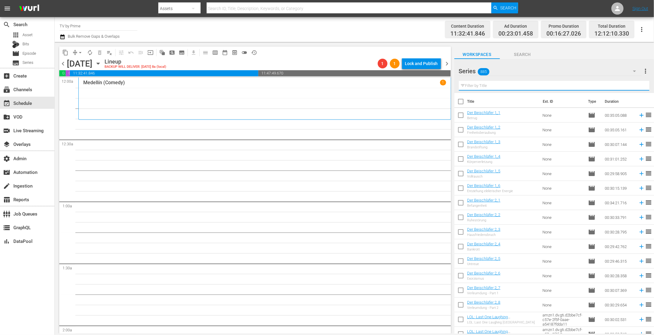
paste input "Grypon"
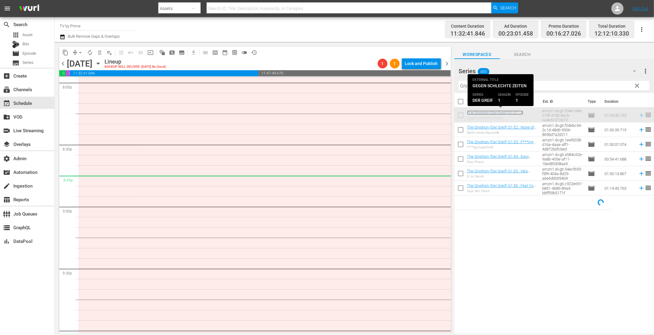
scroll to position [2438, 0]
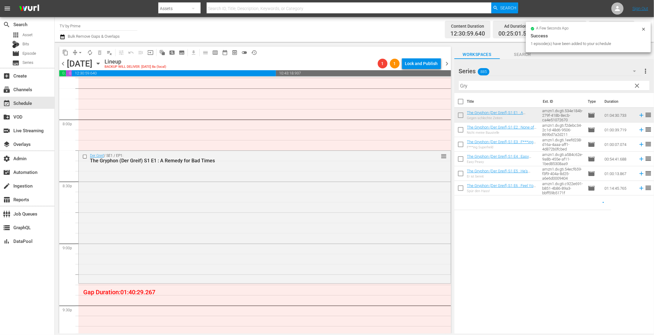
drag, startPoint x: 485, startPoint y: 112, endPoint x: 227, endPoint y: 11, distance: 276.2
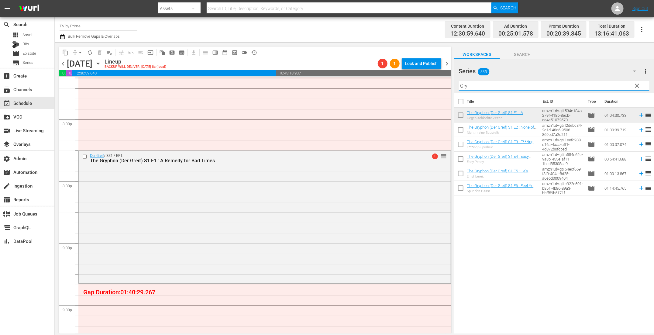
drag, startPoint x: 472, startPoint y: 89, endPoint x: 444, endPoint y: 82, distance: 28.2
click at [444, 82] on div "content_copy compress arrow_drop_down autorenew_outlined delete_forever_outline…" at bounding box center [354, 187] width 599 height 291
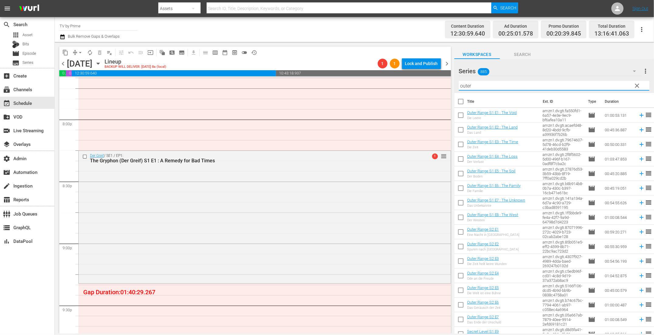
type input "outer"
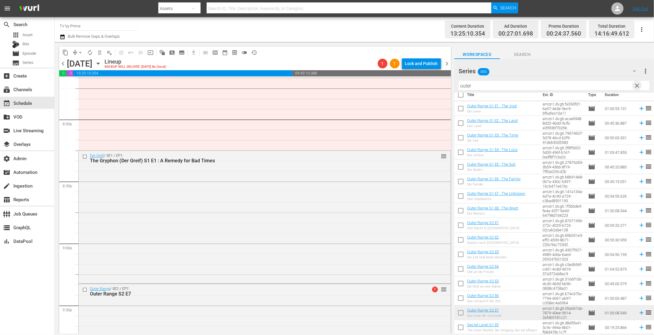
click at [635, 85] on span "clear" at bounding box center [637, 85] width 7 height 7
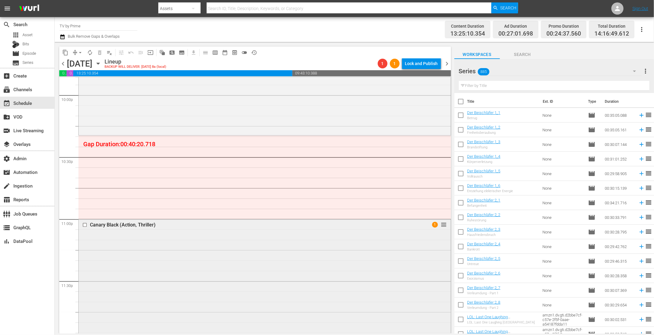
scroll to position [2721, 0]
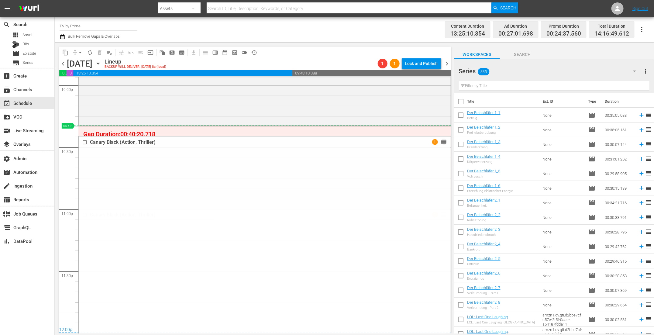
drag, startPoint x: 435, startPoint y: 200, endPoint x: 428, endPoint y: 132, distance: 68.5
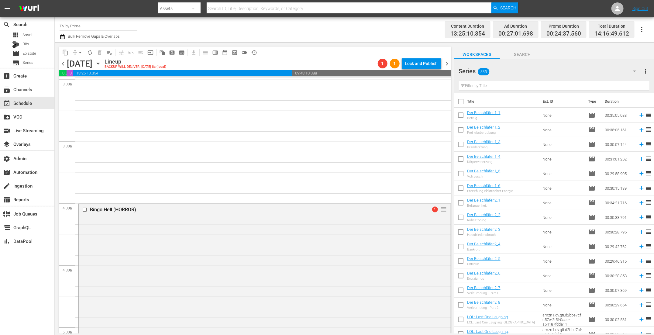
scroll to position [0, 0]
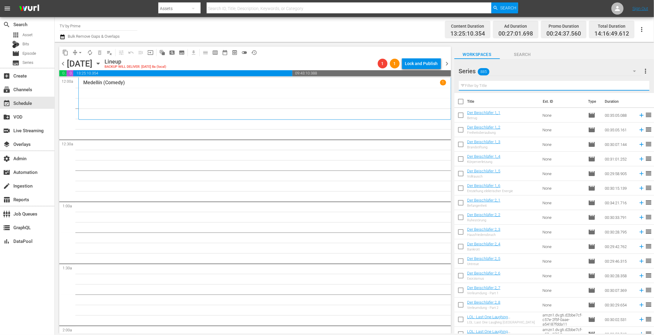
click at [492, 88] on input "text" at bounding box center [554, 86] width 191 height 10
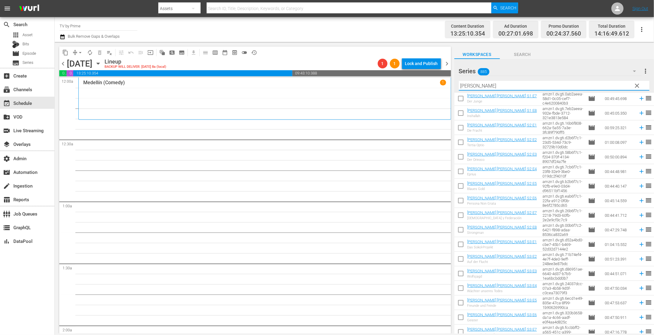
scroll to position [123, 0]
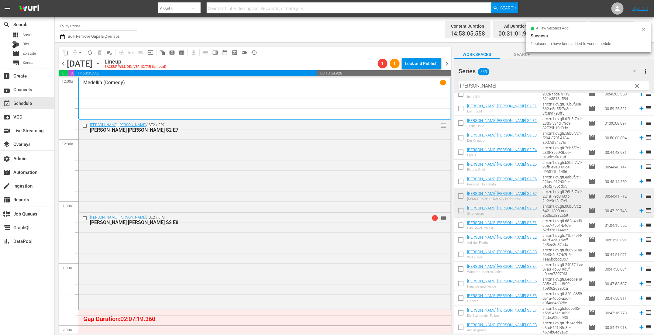
drag, startPoint x: 493, startPoint y: 208, endPoint x: 234, endPoint y: 4, distance: 330.1
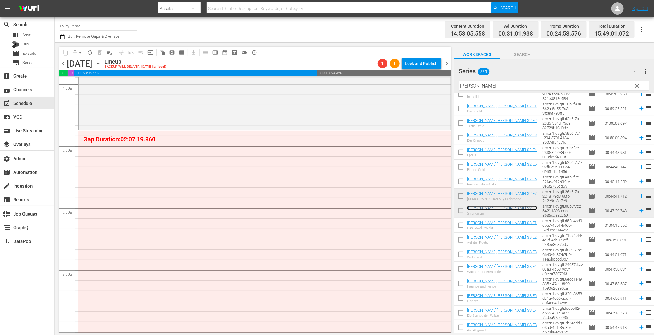
scroll to position [173, 0]
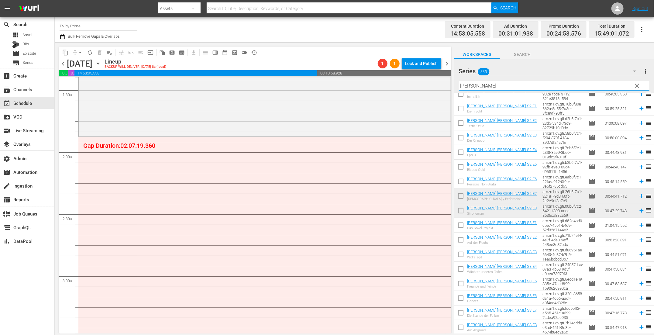
drag, startPoint x: 486, startPoint y: 88, endPoint x: 334, endPoint y: 63, distance: 153.4
click at [339, 64] on div "content_copy compress arrow_drop_down autorenew_outlined delete_forever_outline…" at bounding box center [354, 187] width 599 height 291
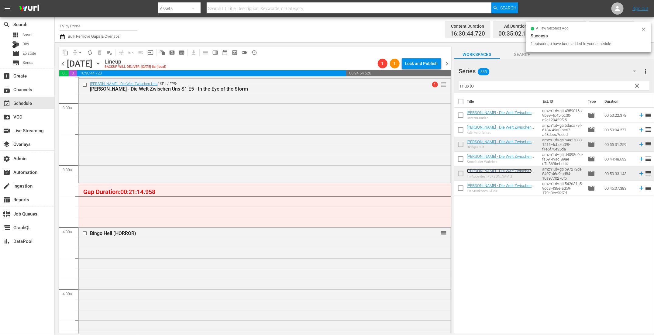
scroll to position [355, 0]
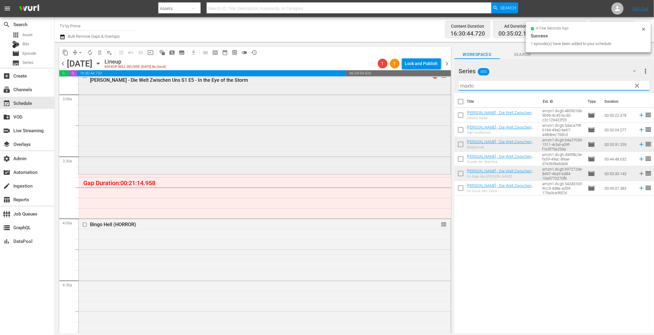
drag, startPoint x: 482, startPoint y: 86, endPoint x: 378, endPoint y: 87, distance: 104.0
click at [380, 86] on div "content_copy compress arrow_drop_down autorenew_outlined delete_forever_outline…" at bounding box center [354, 187] width 599 height 291
paste input "Outer Range S2E6"
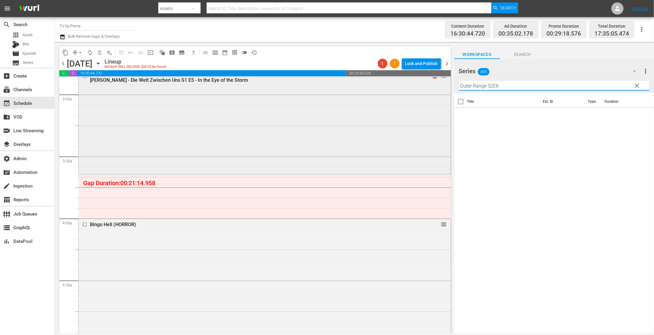
drag, startPoint x: 516, startPoint y: 87, endPoint x: 318, endPoint y: 85, distance: 197.3
click at [319, 85] on div "content_copy compress arrow_drop_down autorenew_outlined delete_forever_outline…" at bounding box center [354, 187] width 599 height 291
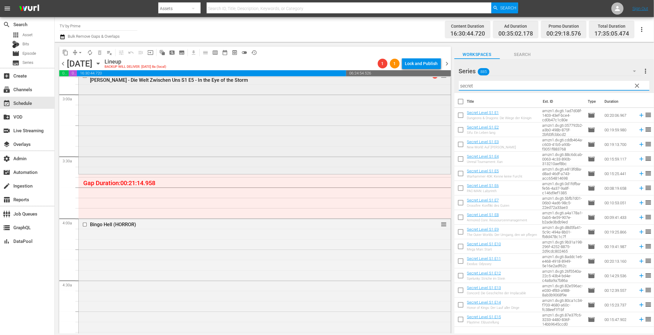
drag, startPoint x: 483, startPoint y: 85, endPoint x: 438, endPoint y: 85, distance: 45.0
click at [438, 85] on div "content_copy compress arrow_drop_down autorenew_outlined delete_forever_outline…" at bounding box center [354, 187] width 599 height 291
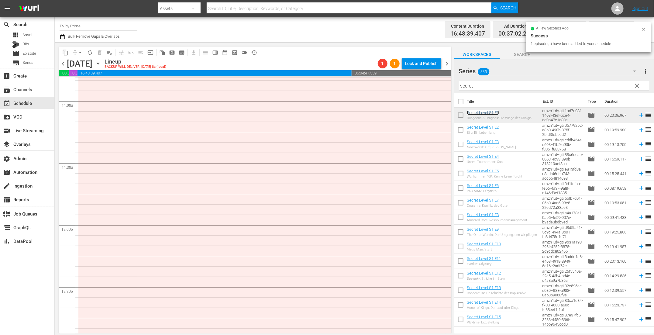
scroll to position [1288, 0]
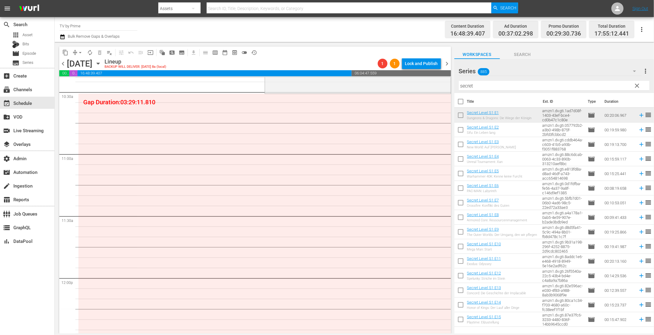
click at [499, 94] on th "Title" at bounding box center [503, 101] width 72 height 17
drag, startPoint x: 492, startPoint y: 86, endPoint x: 349, endPoint y: 46, distance: 148.8
click at [350, 49] on div "content_copy compress arrow_drop_down autorenew_outlined delete_forever_outline…" at bounding box center [354, 187] width 599 height 291
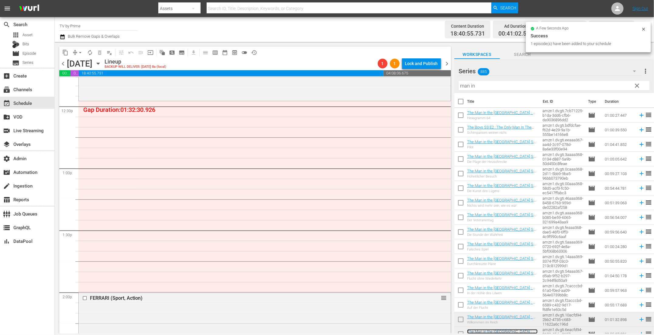
scroll to position [1519, 0]
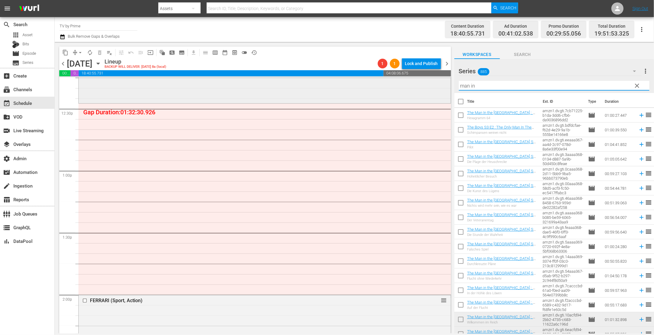
drag, startPoint x: 485, startPoint y: 84, endPoint x: 390, endPoint y: 79, distance: 95.0
click at [390, 79] on div "content_copy compress arrow_drop_down autorenew_outlined delete_forever_outline…" at bounding box center [354, 187] width 599 height 291
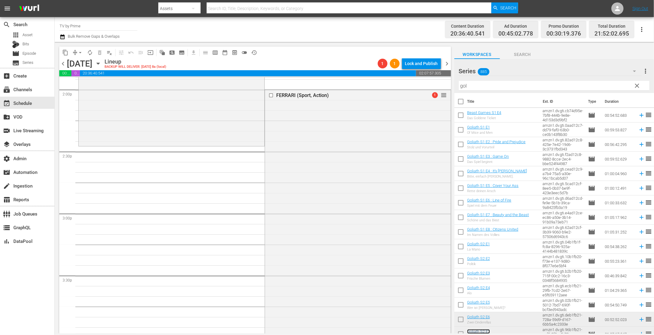
scroll to position [1709, 0]
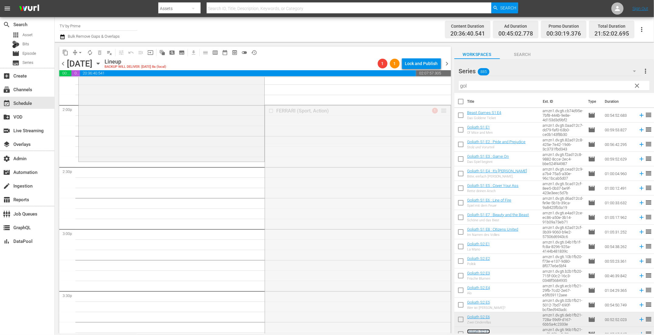
drag, startPoint x: 440, startPoint y: 111, endPoint x: 421, endPoint y: 164, distance: 57.1
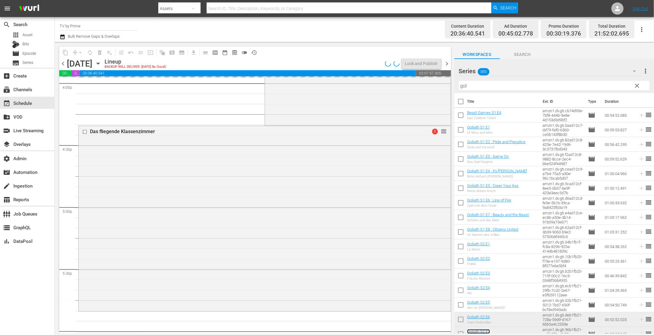
scroll to position [2007, 0]
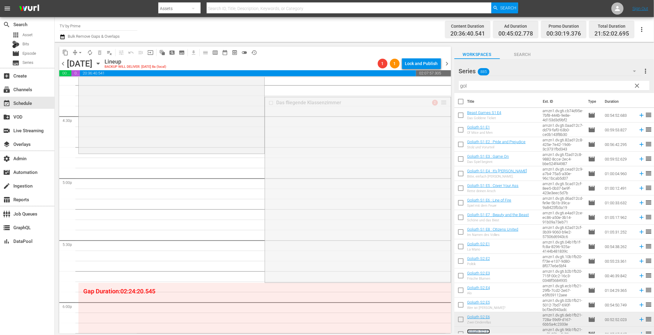
drag, startPoint x: 437, startPoint y: 102, endPoint x: 427, endPoint y: 154, distance: 53.2
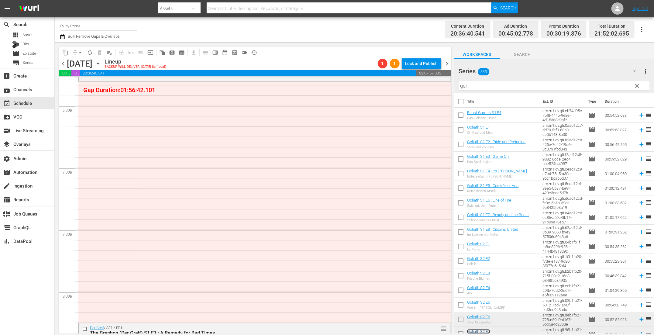
scroll to position [2264, 0]
drag, startPoint x: 477, startPoint y: 87, endPoint x: 300, endPoint y: 51, distance: 179.9
click at [301, 52] on div "content_copy compress arrow_drop_down autorenew_outlined delete_forever_outline…" at bounding box center [354, 187] width 599 height 291
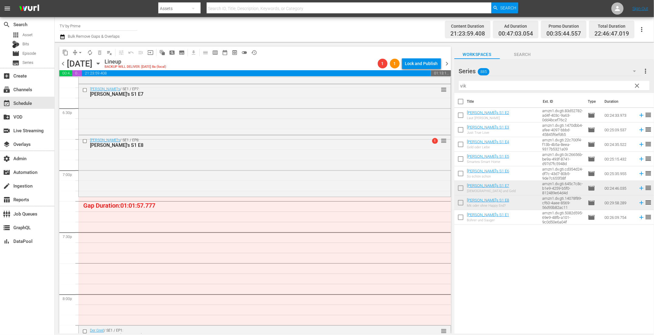
drag, startPoint x: 495, startPoint y: 200, endPoint x: 297, endPoint y: 6, distance: 277.7
drag, startPoint x: 478, startPoint y: 88, endPoint x: 414, endPoint y: 74, distance: 66.2
click at [415, 74] on div "content_copy compress arrow_drop_down autorenew_outlined delete_forever_outline…" at bounding box center [354, 187] width 599 height 291
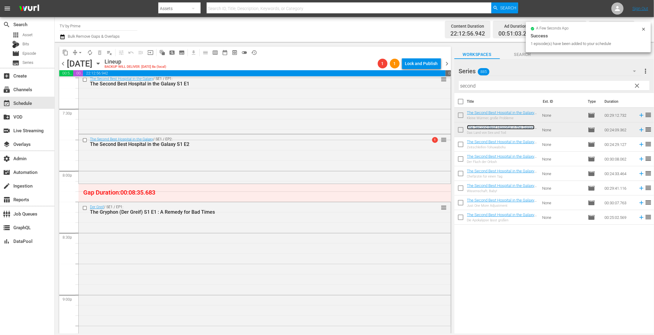
scroll to position [2400, 0]
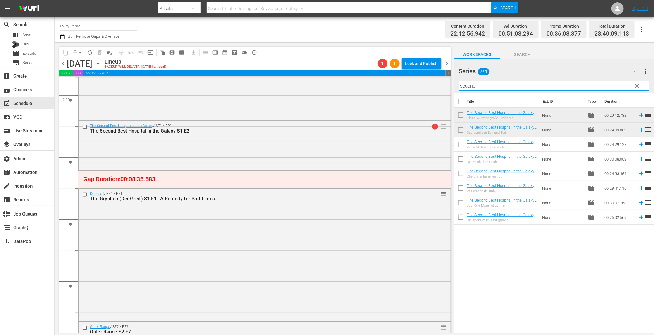
drag, startPoint x: 479, startPoint y: 88, endPoint x: 370, endPoint y: 58, distance: 113.4
click at [370, 58] on div "content_copy compress arrow_drop_down autorenew_outlined delete_forever_outline…" at bounding box center [354, 187] width 599 height 291
paste input "ret"
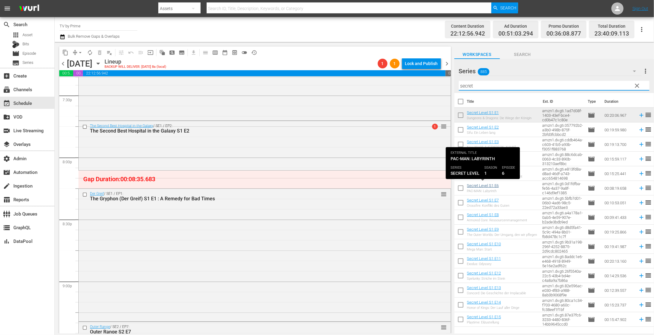
type input "secret"
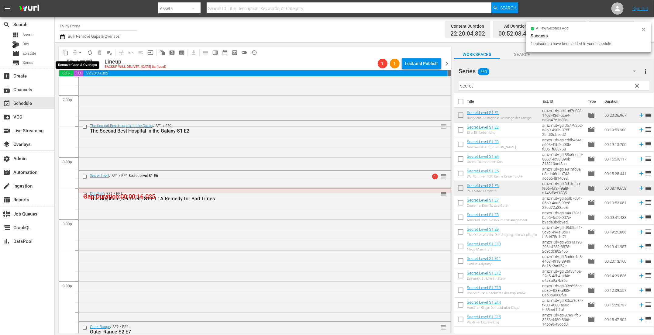
click at [80, 52] on span "arrow_drop_down" at bounding box center [80, 53] width 6 height 6
click at [82, 83] on li "Align to End of Previous Day" at bounding box center [81, 85] width 64 height 10
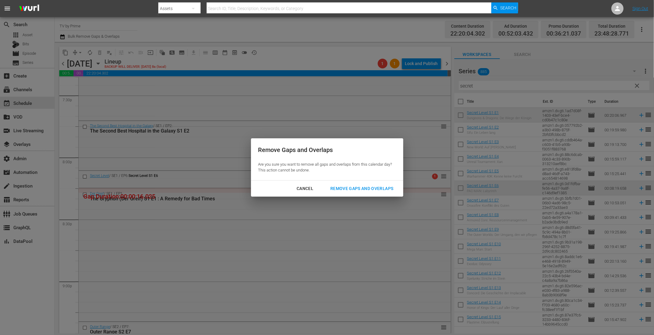
click at [354, 189] on div "Remove Gaps and Overlaps" at bounding box center [362, 189] width 73 height 8
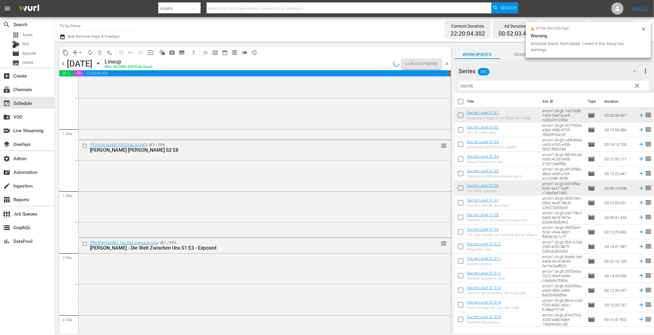
scroll to position [0, 0]
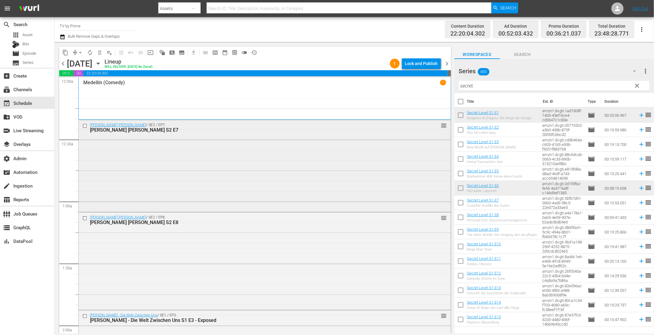
click at [207, 162] on div "[PERSON_NAME] [PERSON_NAME] / SE2 / EP7: [PERSON_NAME] [PERSON_NAME] S2 E7 reor…" at bounding box center [265, 165] width 372 height 91
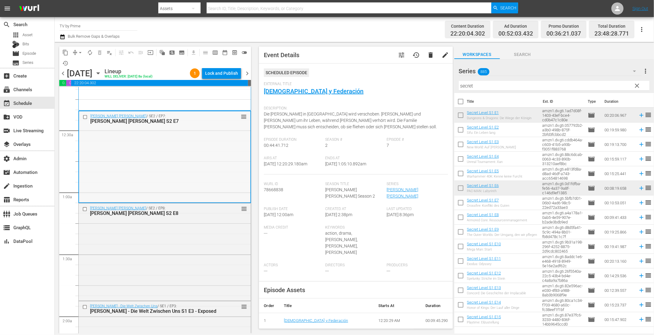
scroll to position [24, 0]
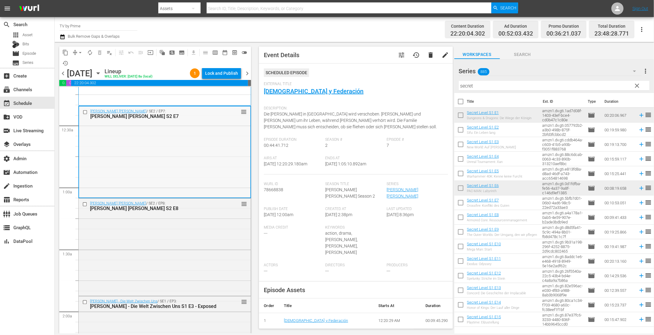
click at [174, 221] on div "[PERSON_NAME] [PERSON_NAME] / SE2 / EP8: [PERSON_NAME] [PERSON_NAME] S2 E8 reor…" at bounding box center [165, 246] width 172 height 96
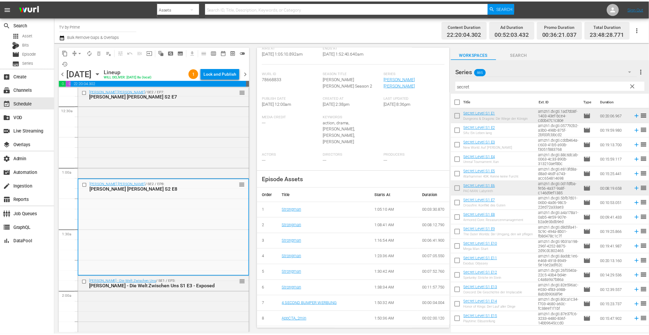
scroll to position [0, 0]
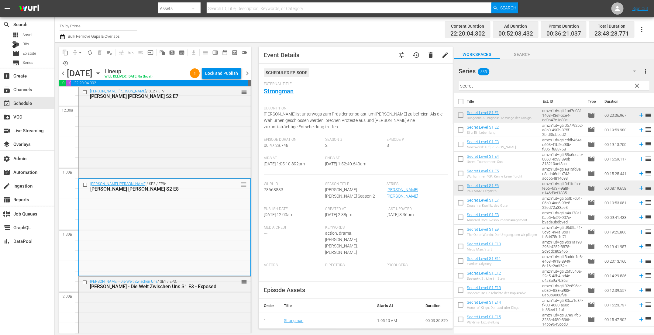
click at [284, 95] on div "External Title Strongman" at bounding box center [356, 92] width 184 height 21
click at [283, 91] on link "Strongman" at bounding box center [279, 91] width 30 height 7
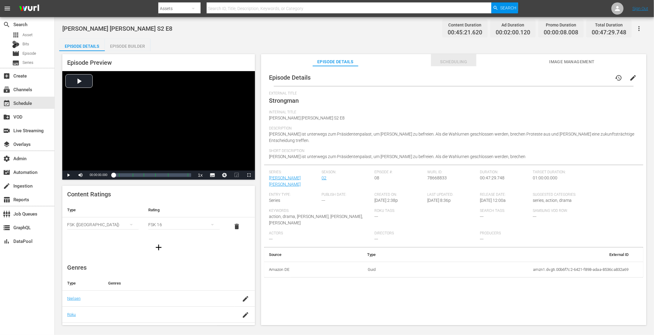
click at [459, 65] on button "Scheduling" at bounding box center [454, 60] width 46 height 12
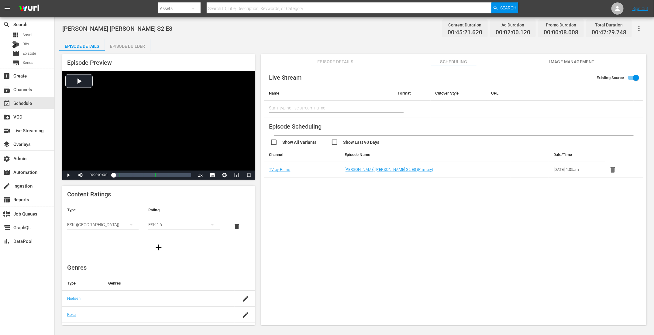
click at [135, 47] on div "Episode Builder" at bounding box center [128, 46] width 46 height 15
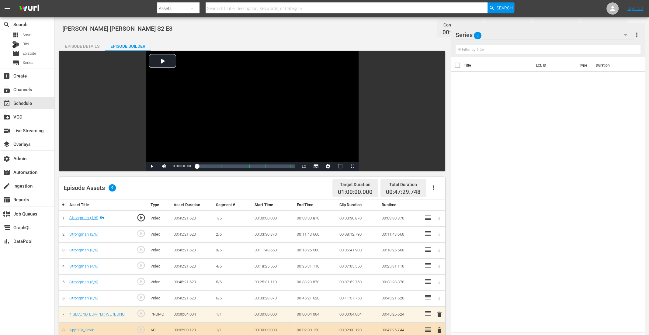
scroll to position [158, 0]
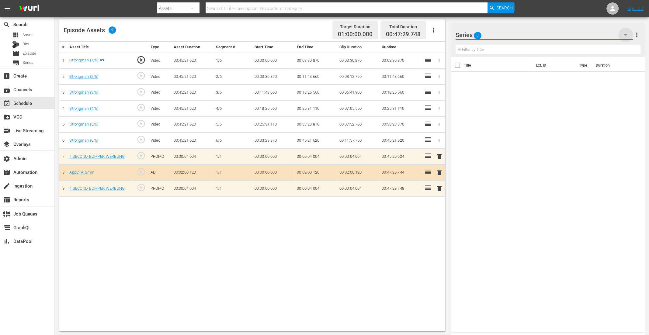
click at [626, 34] on icon "button" at bounding box center [625, 35] width 3 height 2
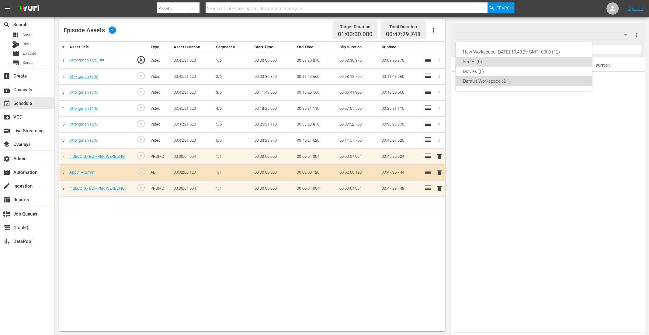
click at [515, 84] on div "Default Workspace (21)" at bounding box center [524, 81] width 122 height 10
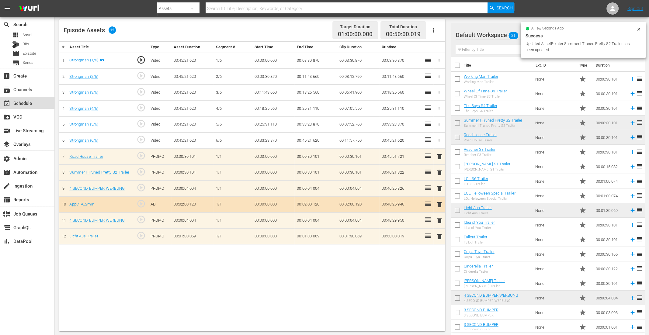
click at [23, 100] on div "event_available Schedule" at bounding box center [17, 101] width 34 height 5
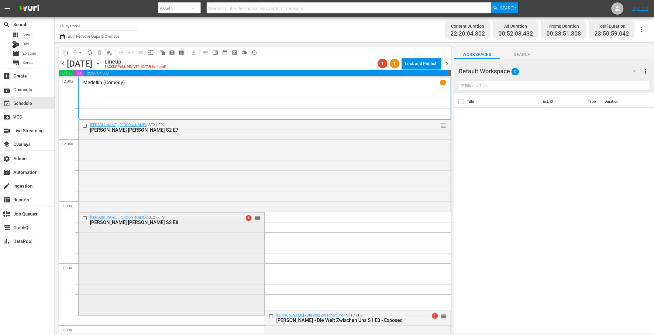
click at [153, 249] on div "[PERSON_NAME] [PERSON_NAME] / SE2 / EP8: [PERSON_NAME] [PERSON_NAME] S2 E8 1 re…" at bounding box center [172, 263] width 186 height 102
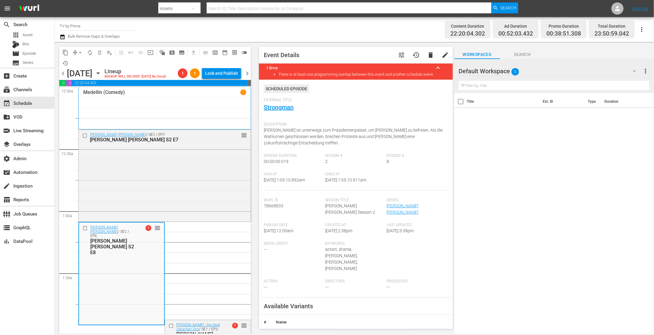
scroll to position [129, 0]
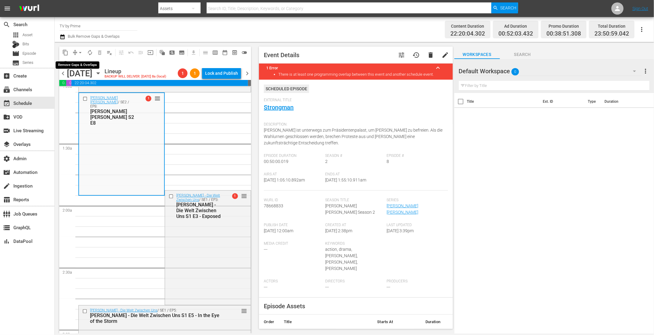
click at [79, 53] on span "arrow_drop_down" at bounding box center [80, 53] width 6 height 6
click at [78, 84] on li "Align to End of Previous Day" at bounding box center [81, 85] width 64 height 10
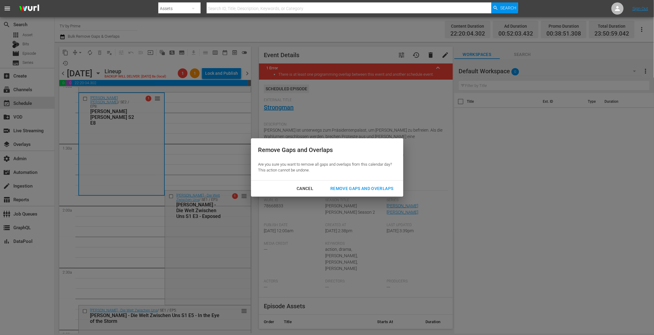
click at [341, 185] on div "Remove Gaps and Overlaps" at bounding box center [362, 189] width 73 height 8
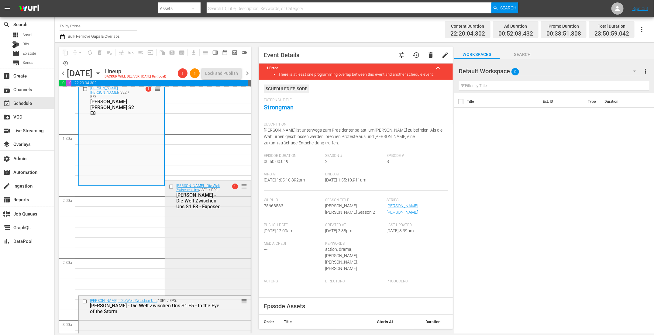
scroll to position [186, 0]
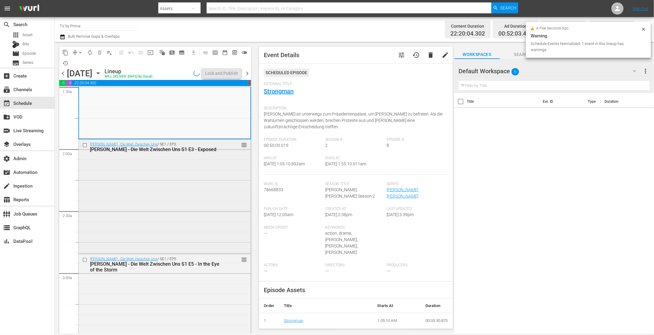
click at [180, 211] on div "[PERSON_NAME] - Die Welt Zwischen Uns / SE1 / EP3: [PERSON_NAME] - Die Welt Zwi…" at bounding box center [165, 196] width 172 height 113
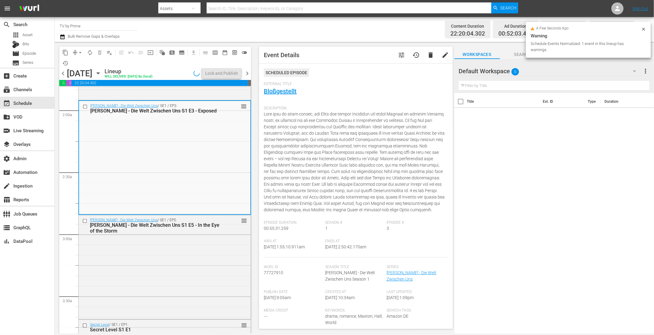
scroll to position [262, 0]
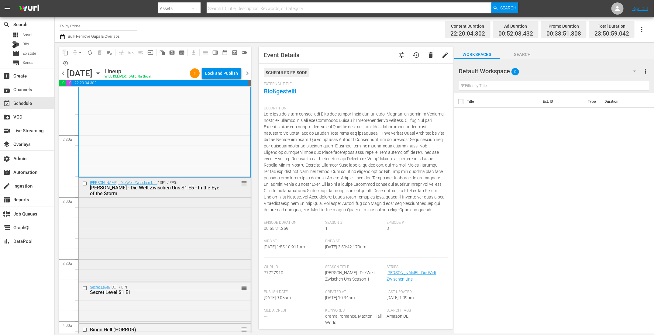
click at [151, 218] on div "[PERSON_NAME] - Die Welt Zwischen Uns / SE1 / EP5: [PERSON_NAME] - Die Welt Zwi…" at bounding box center [165, 229] width 172 height 103
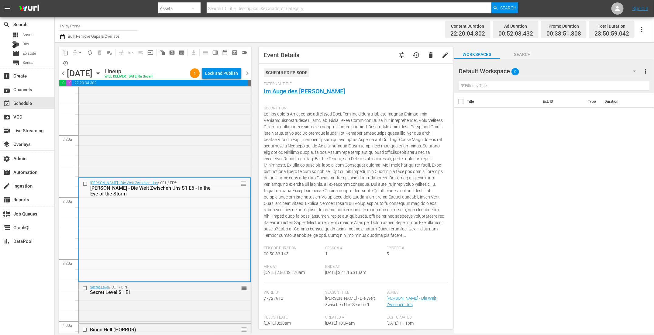
scroll to position [136, 0]
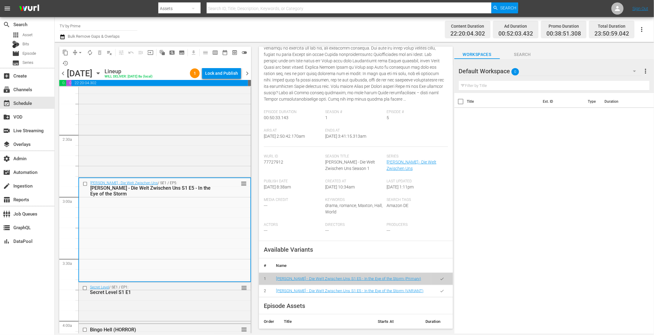
click at [438, 297] on button "button" at bounding box center [442, 291] width 12 height 12
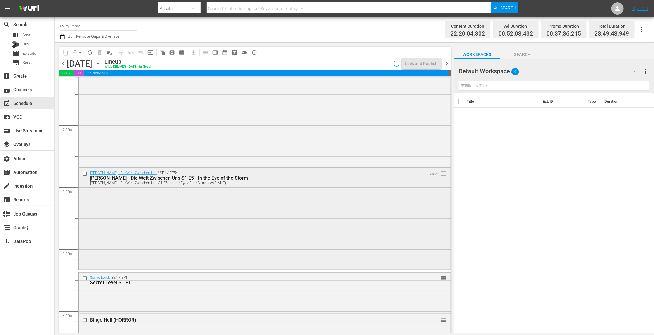
click at [178, 230] on div "[PERSON_NAME] - Die Welt Zwischen Uns / SE1 / EP5: [PERSON_NAME] - Die Welt Zwi…" at bounding box center [265, 218] width 372 height 100
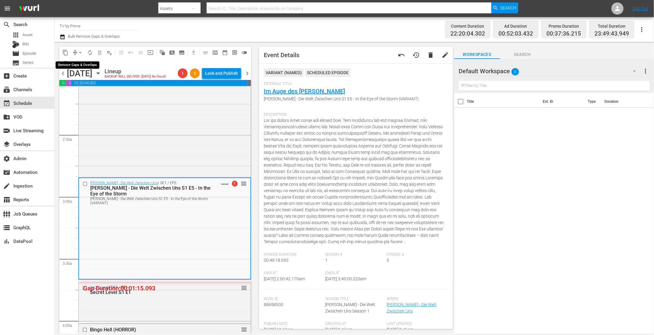
click at [79, 53] on span "arrow_drop_down" at bounding box center [80, 53] width 6 height 6
click at [85, 86] on li "Align to End of Previous Day" at bounding box center [81, 85] width 64 height 10
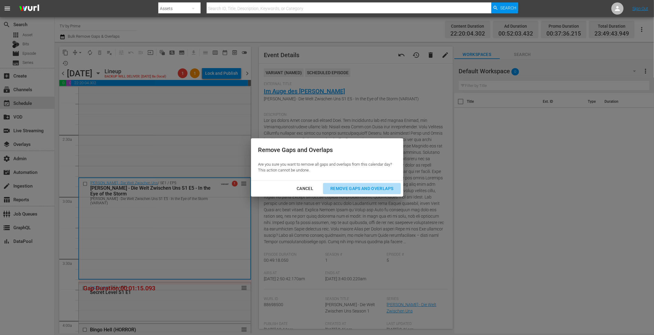
click at [386, 191] on div "Remove Gaps and Overlaps" at bounding box center [362, 189] width 73 height 8
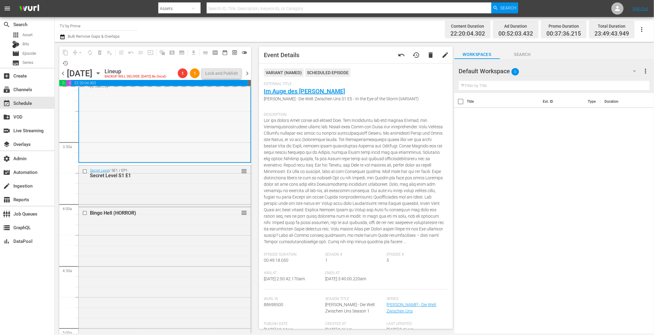
scroll to position [421, 0]
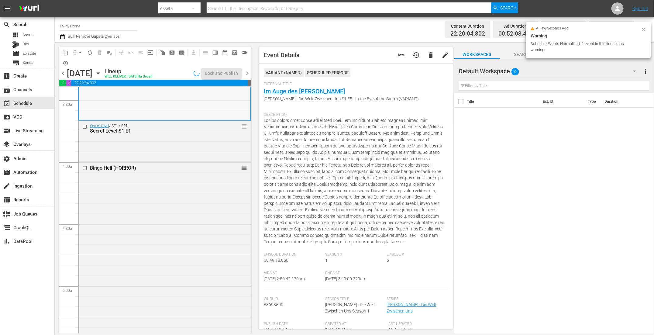
click at [166, 149] on div "Secret Level / SE1 / EP1: Secret Level S1 E1 reorder" at bounding box center [165, 141] width 172 height 40
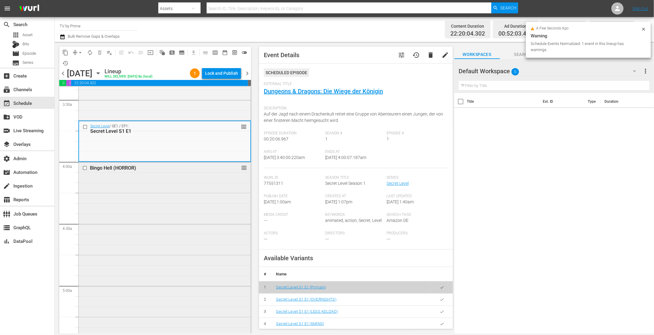
click at [160, 198] on div "Bingo Hell (HORROR) reorder" at bounding box center [165, 254] width 172 height 185
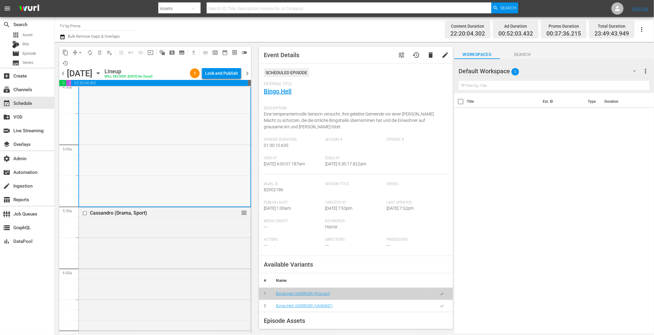
scroll to position [659, 0]
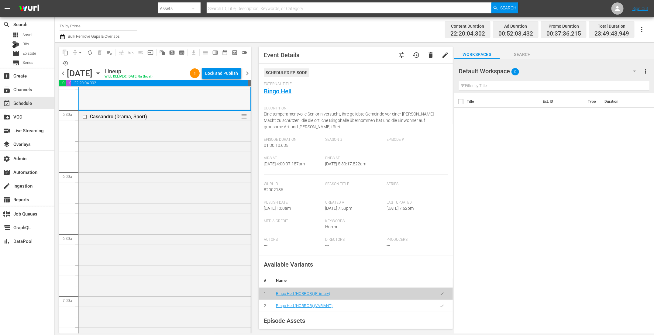
click at [159, 198] on div "Cassandro (Drama, Sport) reorder" at bounding box center [165, 224] width 172 height 227
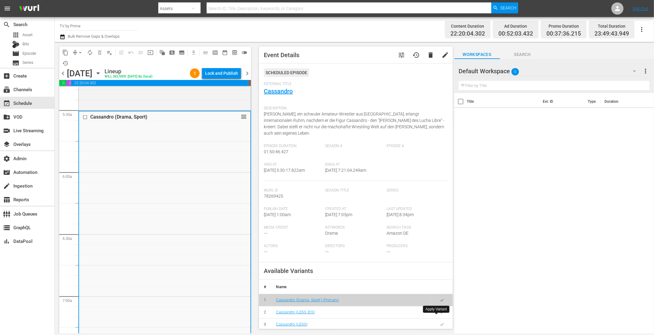
click at [440, 322] on icon "button" at bounding box center [442, 324] width 5 height 5
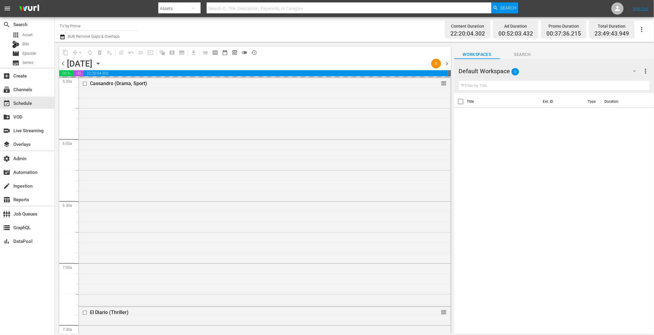
scroll to position [707, 0]
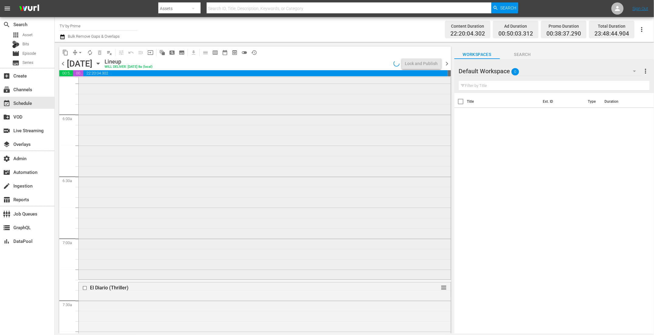
click at [185, 233] on div "Cassandro (Drama, Sport) Cassandro (LESS) VARIANT reorder" at bounding box center [265, 165] width 372 height 225
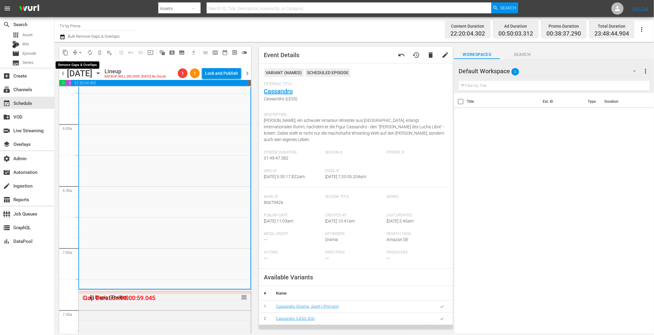
click at [80, 54] on span "arrow_drop_down" at bounding box center [80, 53] width 6 height 6
click at [75, 83] on li "Align to End of Previous Day" at bounding box center [81, 85] width 64 height 10
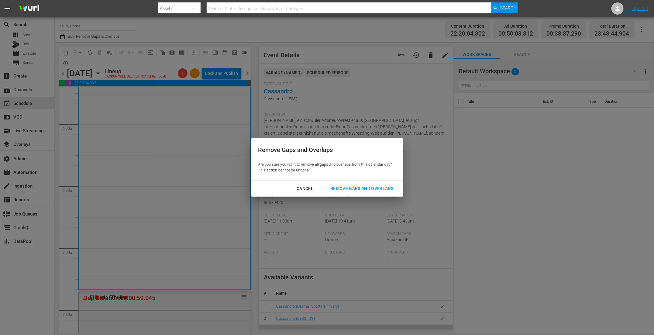
click at [377, 189] on div "Remove Gaps and Overlaps" at bounding box center [362, 189] width 73 height 8
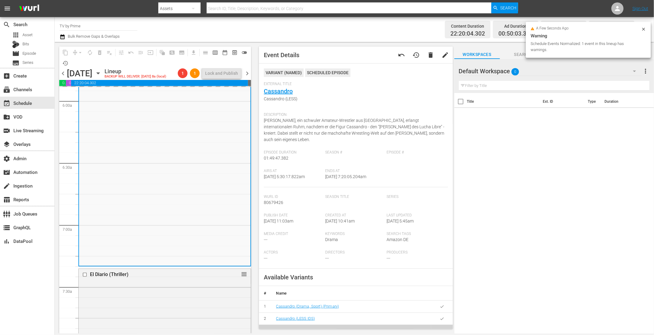
scroll to position [785, 0]
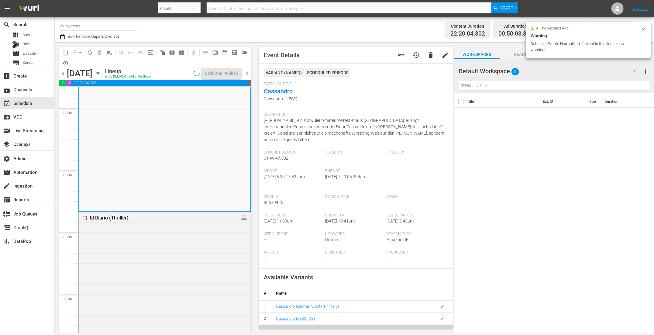
click at [145, 232] on div "El Diario (Thriller) reorder" at bounding box center [165, 304] width 172 height 185
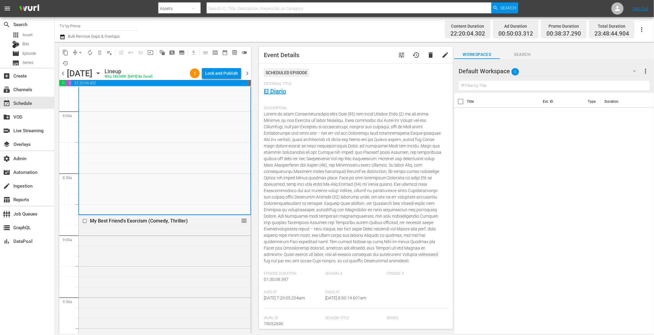
scroll to position [964, 0]
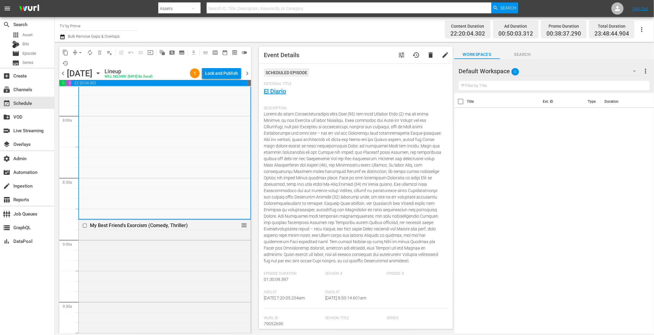
click at [145, 232] on div "My Best Friend's Exorcism (Comedy, Thriller) reorder" at bounding box center [165, 323] width 172 height 206
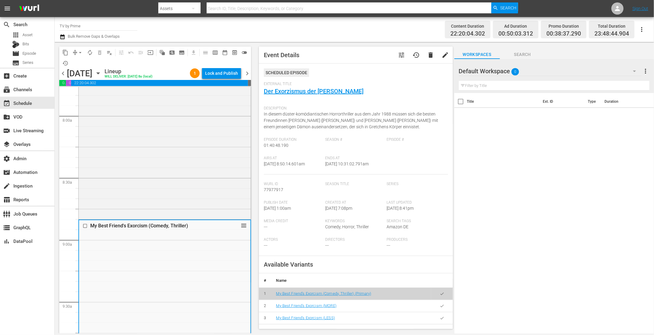
click at [437, 315] on button "button" at bounding box center [442, 318] width 12 height 12
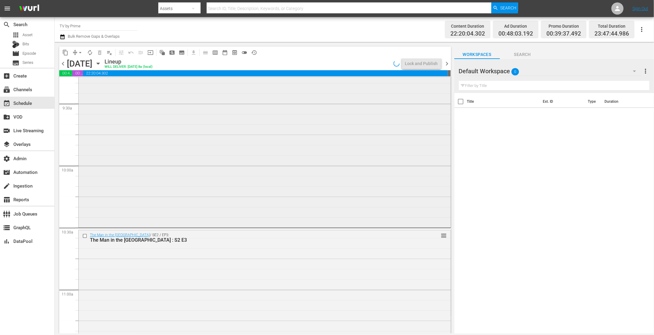
scroll to position [1147, 0]
click at [153, 176] on div "My Best Friend's Exorcism (Comedy, Thriller) My Best Friend's Exorcism (LESS) V…" at bounding box center [265, 129] width 372 height 205
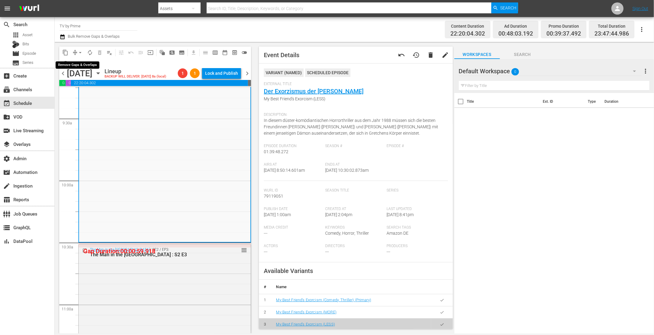
click at [79, 53] on span "arrow_drop_down" at bounding box center [80, 53] width 6 height 6
click at [80, 84] on li "Align to End of Previous Day" at bounding box center [81, 85] width 64 height 10
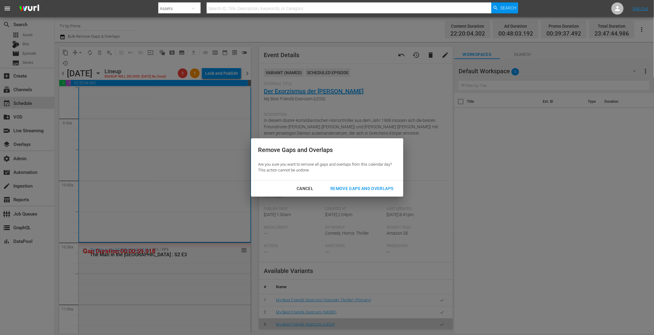
click at [358, 186] on div "Remove Gaps and Overlaps" at bounding box center [362, 189] width 73 height 8
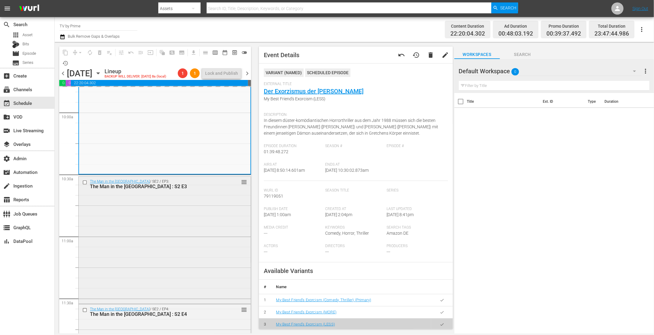
scroll to position [1210, 0]
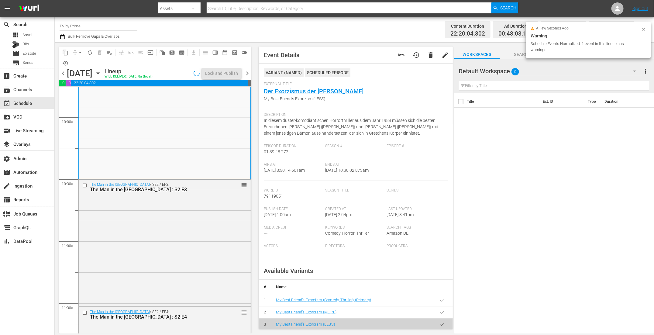
click at [160, 210] on div "The Man in the [GEOGRAPHIC_DATA] / SE2 / EP3: The Man in the [GEOGRAPHIC_DATA] …" at bounding box center [165, 243] width 172 height 126
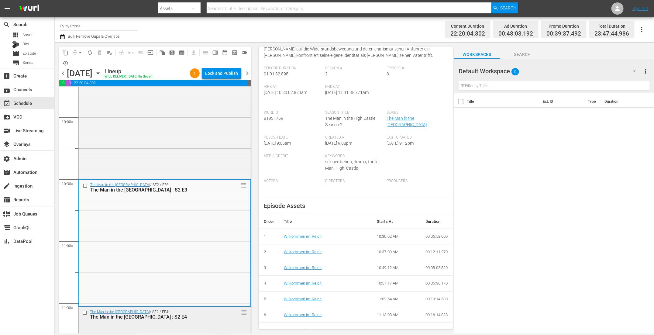
scroll to position [1206, 0]
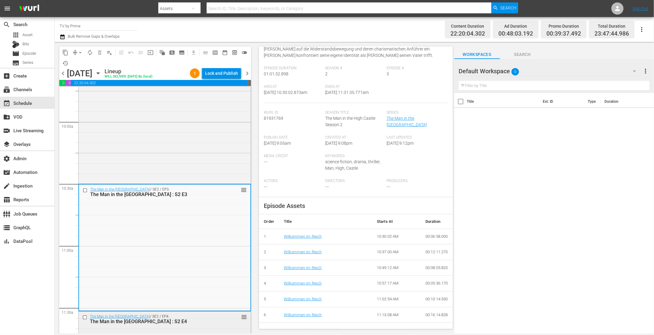
click at [174, 320] on div "The Man in the [GEOGRAPHIC_DATA] : S2 E4" at bounding box center [154, 322] width 129 height 6
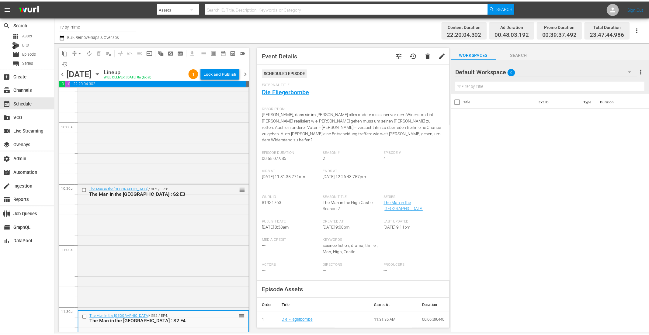
scroll to position [98, 0]
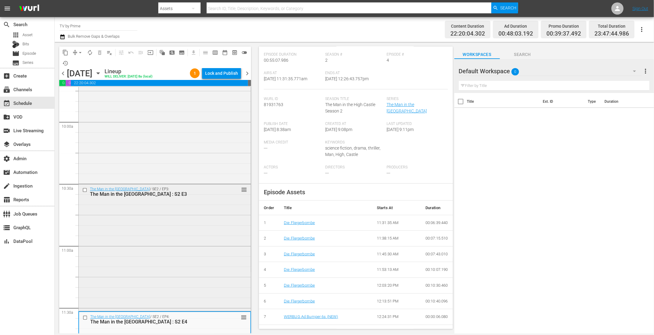
click at [184, 206] on div "The Man in the [GEOGRAPHIC_DATA] / SE2 / EP3: The Man in the [GEOGRAPHIC_DATA] …" at bounding box center [165, 247] width 172 height 126
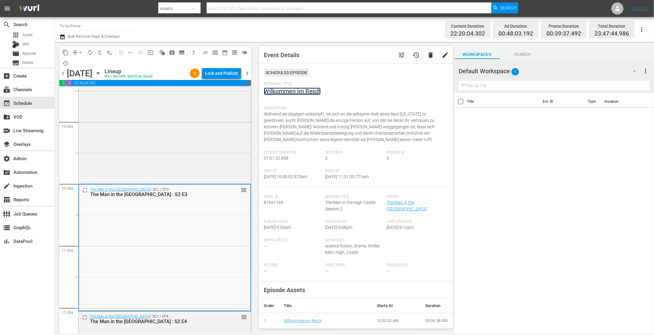
click at [295, 91] on link "Wilkommen im Reich" at bounding box center [292, 91] width 57 height 7
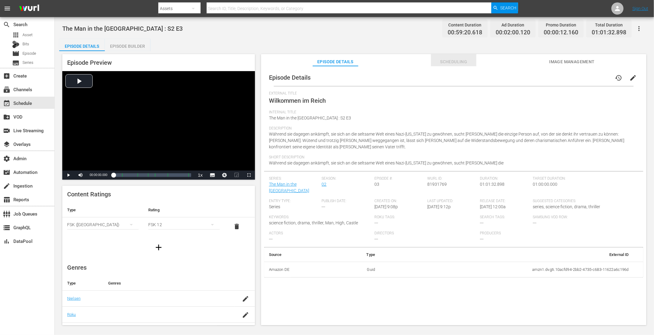
click at [438, 65] on span "Scheduling" at bounding box center [454, 62] width 46 height 8
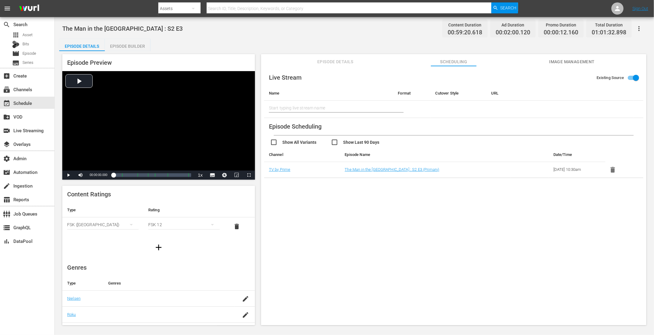
click at [130, 42] on div "Episode Builder" at bounding box center [128, 46] width 46 height 15
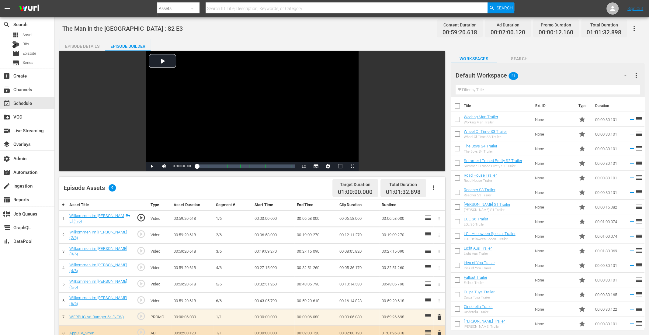
scroll to position [140, 0]
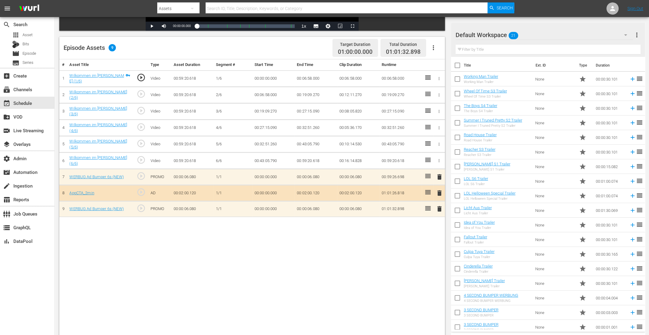
click at [438, 189] on span "delete" at bounding box center [439, 192] width 7 height 7
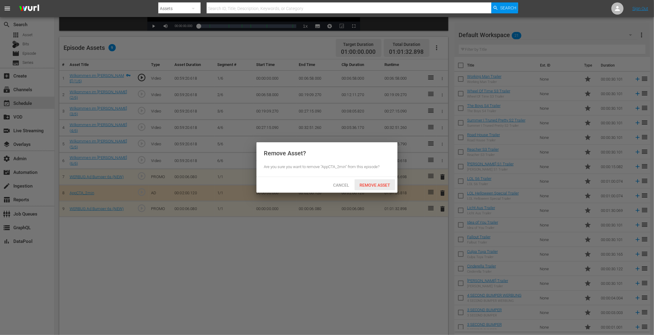
click at [378, 187] on span "Remove Asset" at bounding box center [375, 185] width 40 height 5
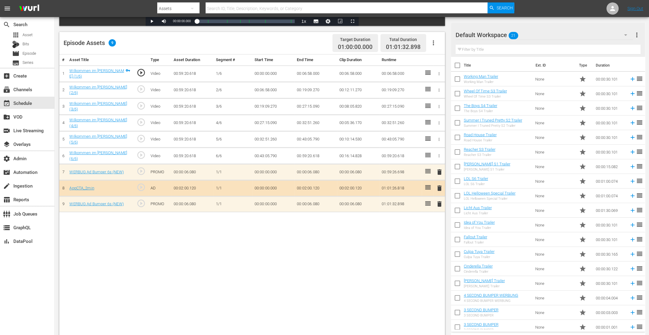
scroll to position [49, 0]
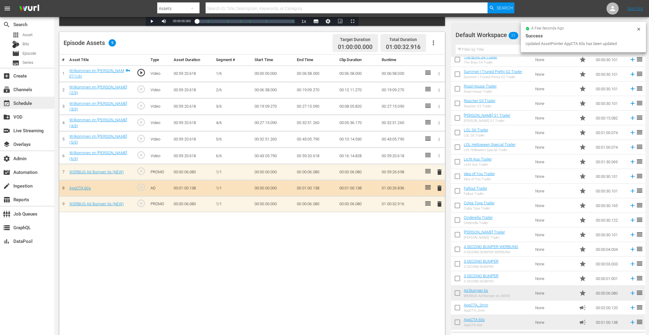
click at [29, 104] on div "event_available Schedule" at bounding box center [17, 101] width 34 height 5
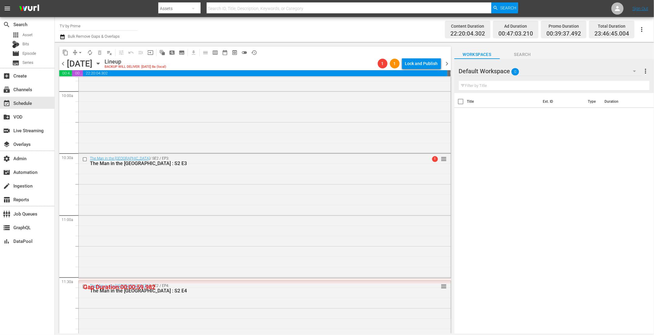
scroll to position [1222, 0]
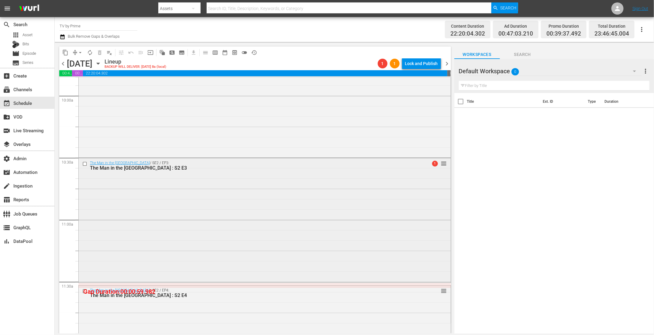
click at [202, 235] on div "The Man in the [GEOGRAPHIC_DATA] / SE2 / EP3: The Man in the [GEOGRAPHIC_DATA] …" at bounding box center [265, 219] width 372 height 123
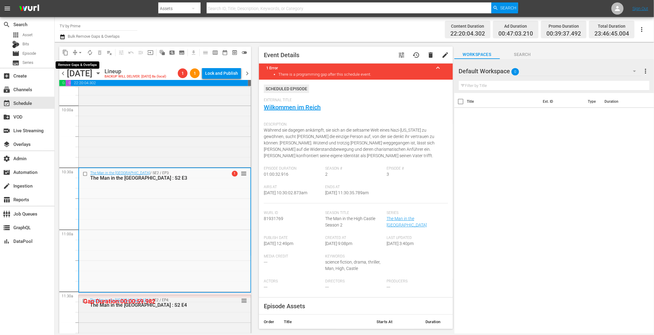
click at [79, 53] on span "arrow_drop_down" at bounding box center [80, 53] width 6 height 6
click at [82, 87] on li "Align to End of Previous Day" at bounding box center [81, 85] width 64 height 10
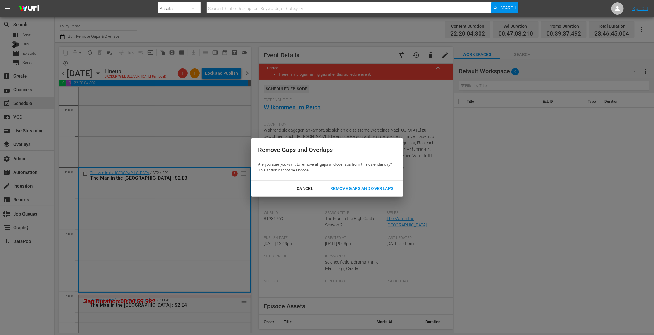
click at [347, 188] on div "Remove Gaps and Overlaps" at bounding box center [362, 189] width 73 height 8
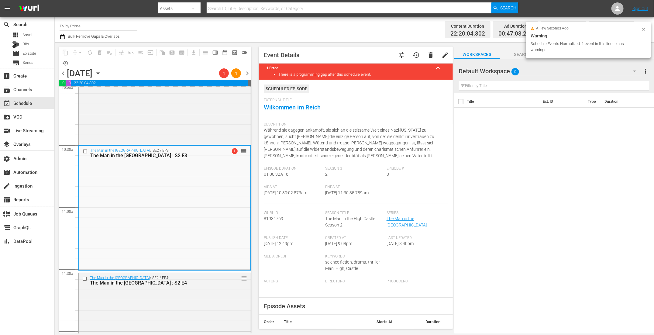
scroll to position [1269, 0]
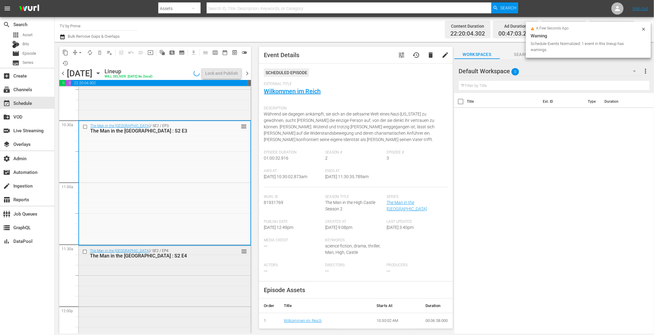
click at [156, 263] on div "The Man in the [GEOGRAPHIC_DATA] / SE2 / EP4: The Man in the [GEOGRAPHIC_DATA] …" at bounding box center [165, 302] width 172 height 112
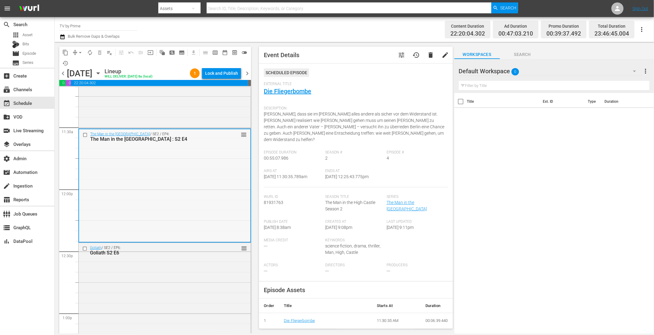
scroll to position [1460, 0]
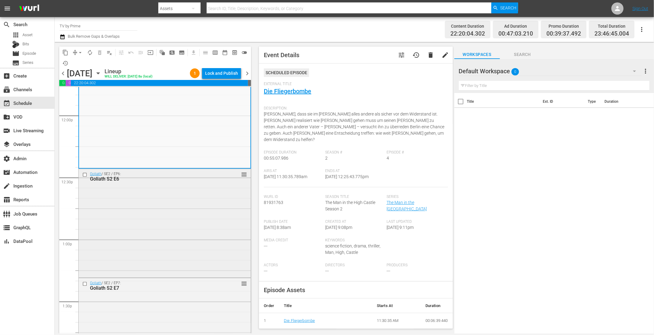
click at [151, 240] on div "Goliath / SE2 / EP6: Goliath S2 E6 reorder" at bounding box center [165, 222] width 172 height 107
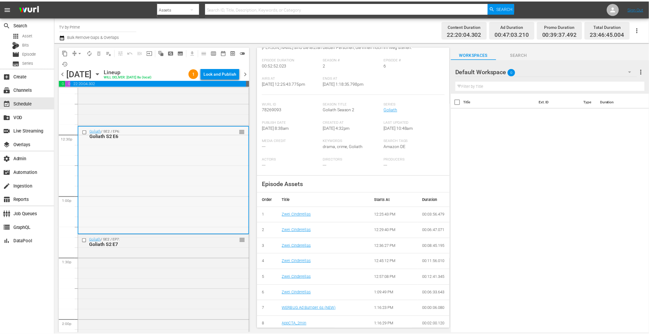
scroll to position [1545, 0]
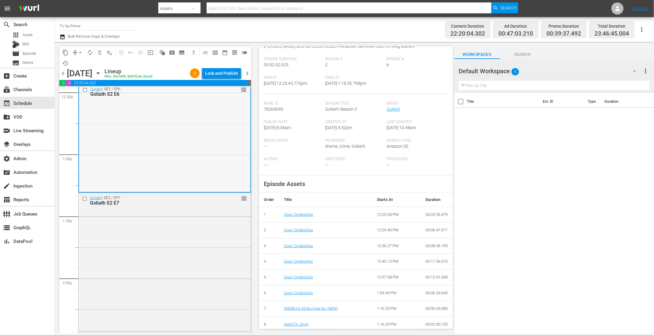
click at [208, 237] on div "Goliath / SE2 / EP7: Goliath S2 E7 reorder" at bounding box center [165, 261] width 172 height 137
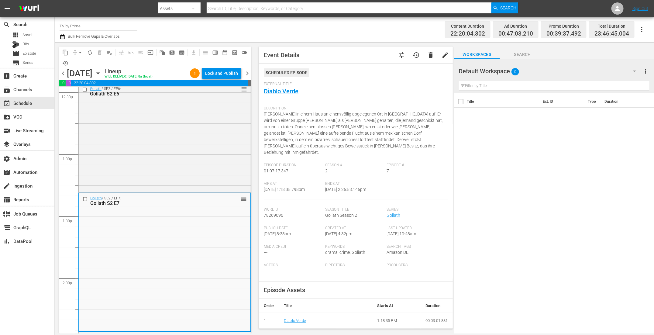
click at [198, 160] on div "Goliath / SE2 / EP6: Goliath S2 E6 reorder" at bounding box center [165, 137] width 172 height 107
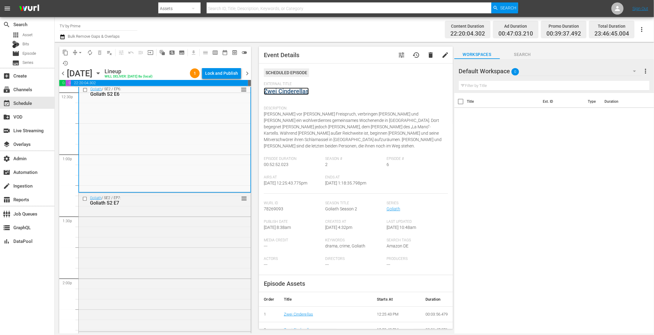
click at [295, 91] on link "Zwei Cinderellas" at bounding box center [286, 91] width 45 height 7
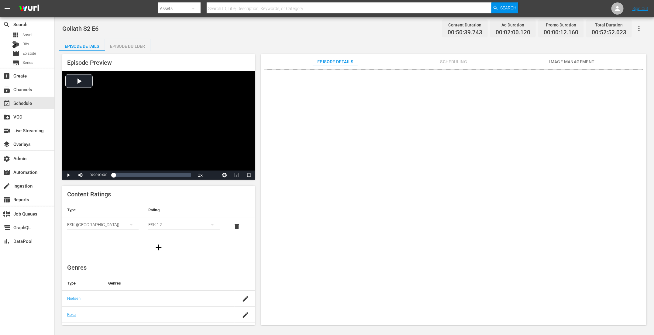
click at [461, 62] on span "Scheduling" at bounding box center [454, 62] width 46 height 8
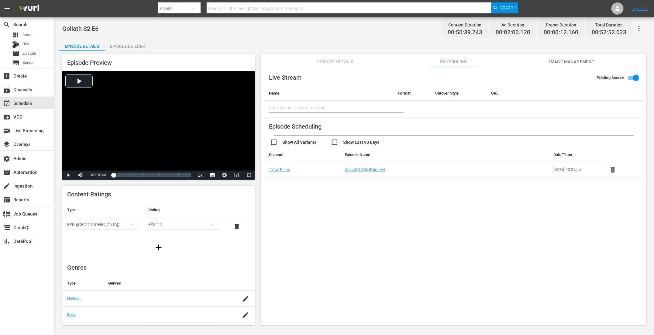
click at [136, 44] on div "Episode Builder" at bounding box center [128, 46] width 46 height 15
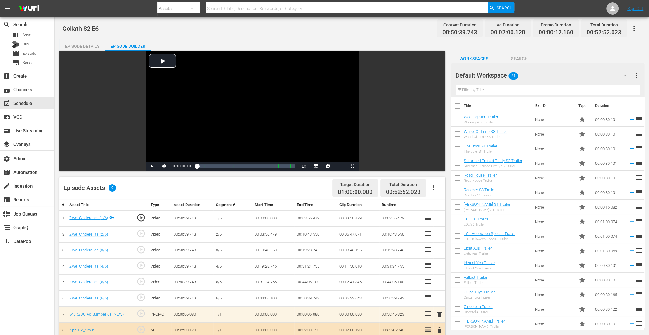
scroll to position [158, 0]
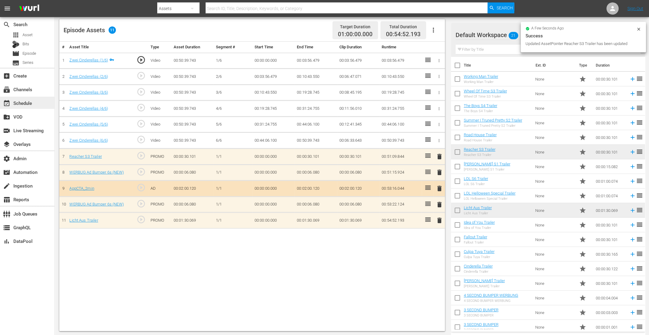
click at [22, 105] on div "event_available Schedule" at bounding box center [17, 101] width 34 height 5
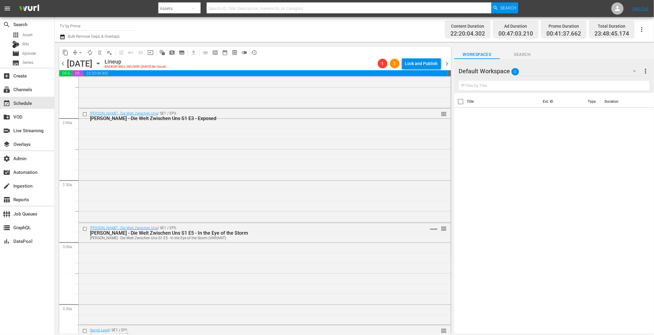
scroll to position [306, 0]
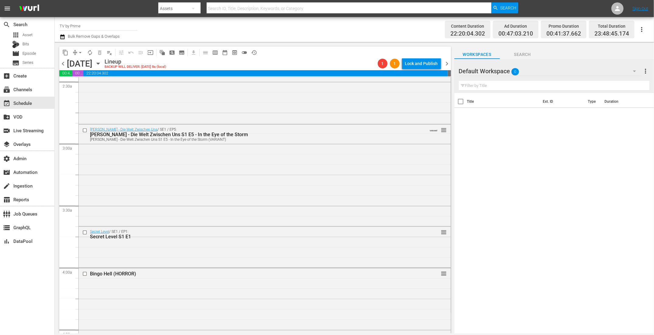
click at [250, 178] on div "[PERSON_NAME] - Die Welt Zwischen Uns / SE1 / EP5: [PERSON_NAME] - Die Welt Zwi…" at bounding box center [265, 175] width 372 height 100
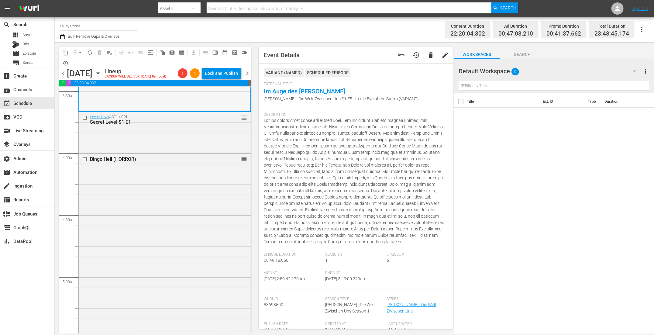
click at [165, 191] on div "Bingo Hell (HORROR) reorder" at bounding box center [165, 245] width 172 height 185
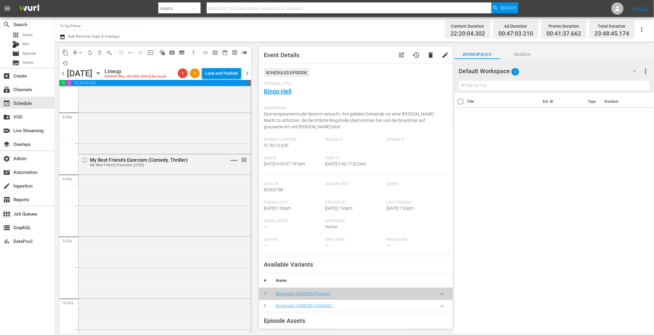
scroll to position [1071, 0]
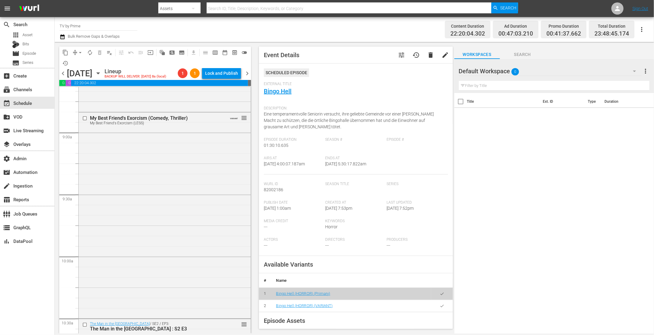
click at [165, 191] on div "My Best Friend's Exorcism (Comedy, Thriller) My Best Friend's Exorcism (LESS) V…" at bounding box center [165, 214] width 172 height 205
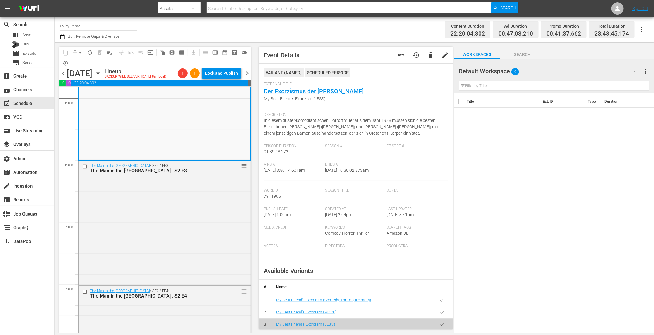
scroll to position [1271, 0]
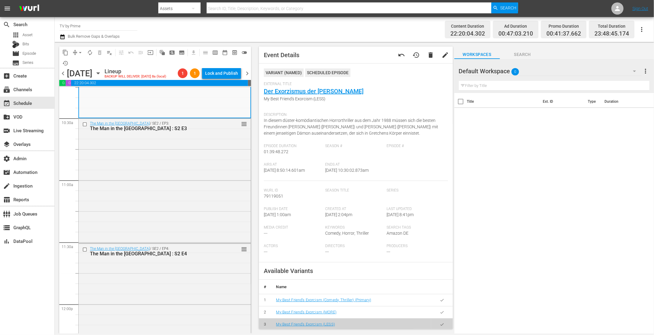
click at [165, 191] on div "The Man in the [GEOGRAPHIC_DATA] / SE2 / EP3: The Man in the [GEOGRAPHIC_DATA] …" at bounding box center [165, 180] width 172 height 123
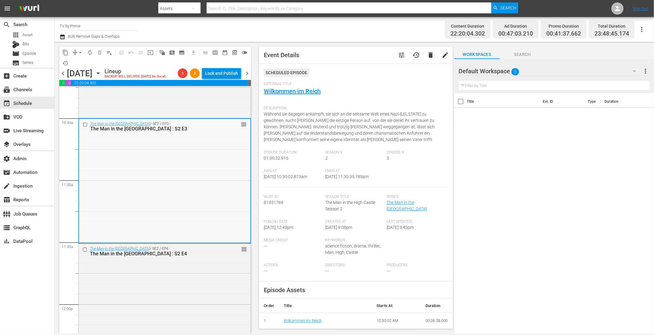
scroll to position [1412, 0]
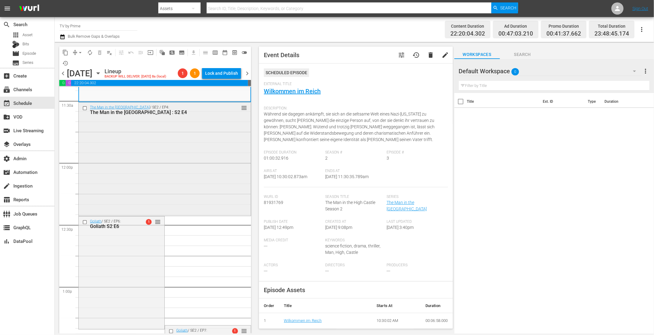
click at [164, 175] on div "The Man in the [GEOGRAPHIC_DATA] / SE2 / EP4: The Man in the [GEOGRAPHIC_DATA] …" at bounding box center [165, 158] width 172 height 112
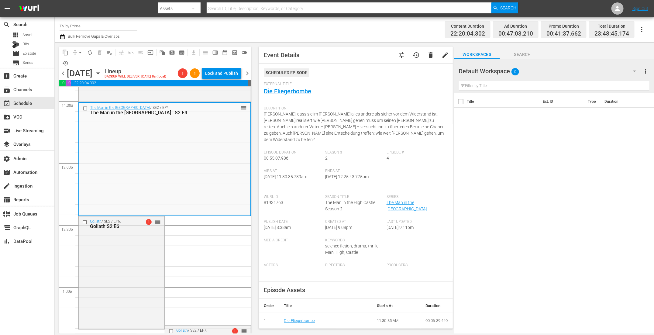
scroll to position [1596, 0]
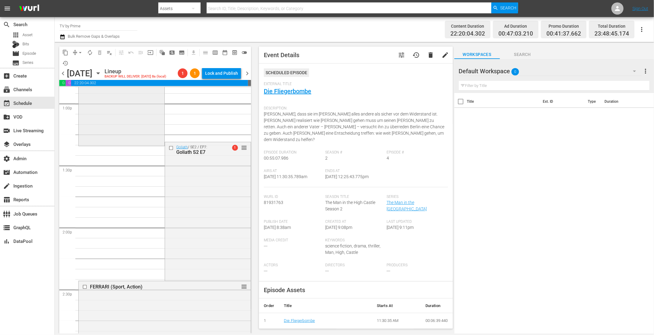
click at [132, 109] on div "Goliath / SE2 / EP6: Goliath S2 E6 1 reorder" at bounding box center [122, 89] width 86 height 112
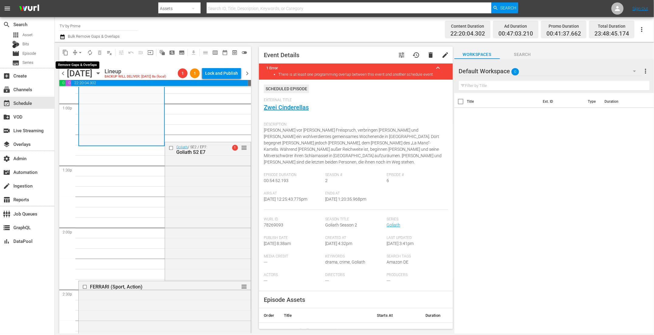
click at [78, 53] on span "arrow_drop_down" at bounding box center [80, 53] width 6 height 6
click at [88, 86] on li "Align to End of Previous Day" at bounding box center [81, 85] width 64 height 10
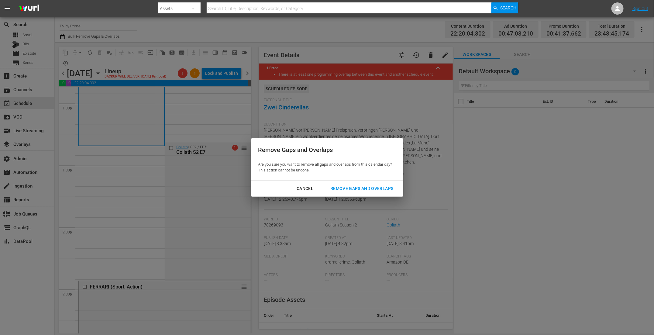
drag, startPoint x: 375, startPoint y: 192, endPoint x: 369, endPoint y: 190, distance: 6.7
click at [375, 192] on button "Remove Gaps and Overlaps" at bounding box center [362, 188] width 78 height 11
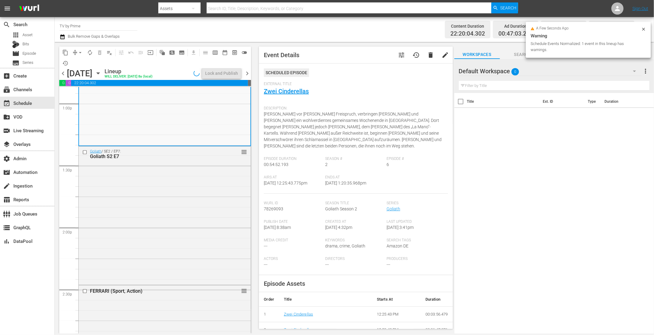
click at [192, 182] on div "Goliath / SE2 / EP7: Goliath S2 E7 reorder" at bounding box center [165, 215] width 172 height 137
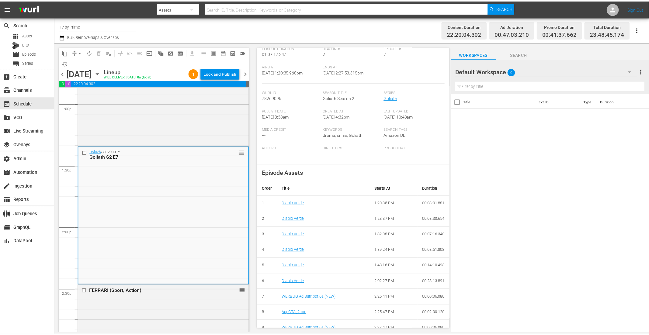
scroll to position [0, 0]
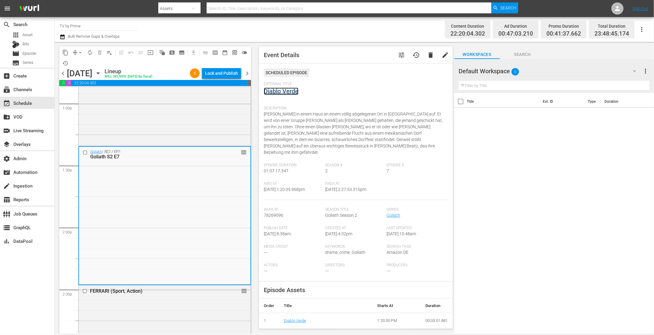
click at [291, 92] on link "Diablo Verde" at bounding box center [281, 91] width 35 height 7
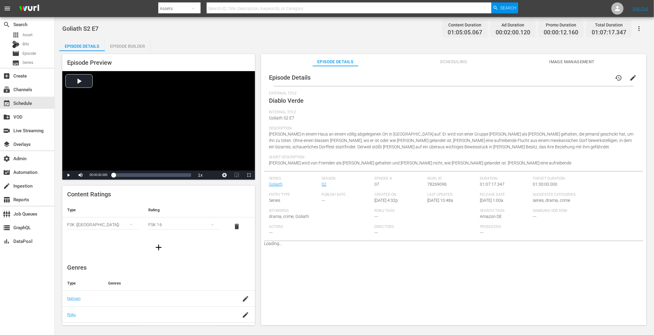
click at [447, 60] on span "Scheduling" at bounding box center [454, 62] width 46 height 8
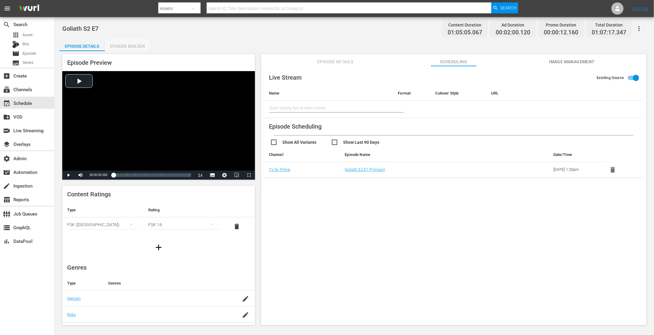
click at [133, 46] on div "Episode Builder" at bounding box center [128, 46] width 46 height 15
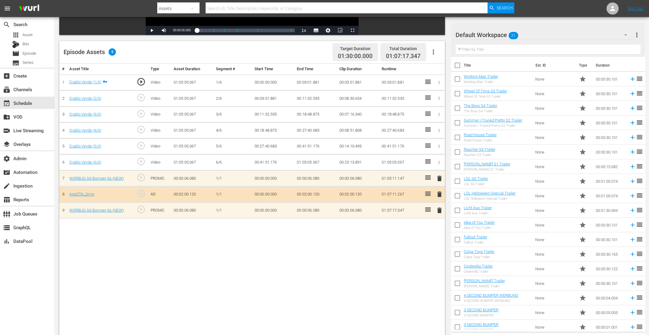
scroll to position [158, 0]
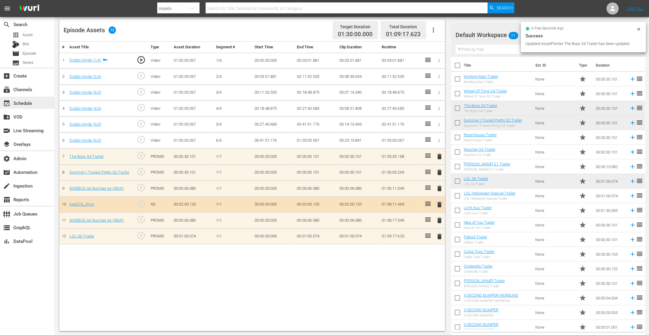
click at [27, 103] on div "event_available Schedule" at bounding box center [17, 101] width 34 height 5
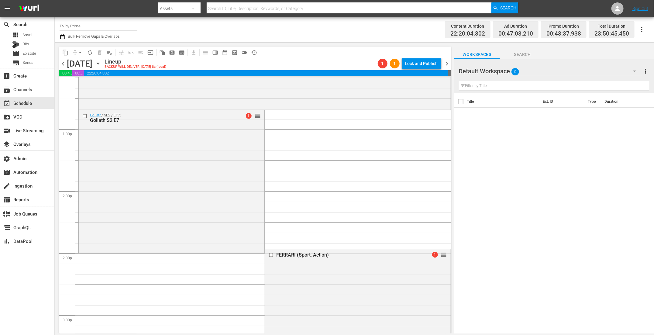
scroll to position [1664, 0]
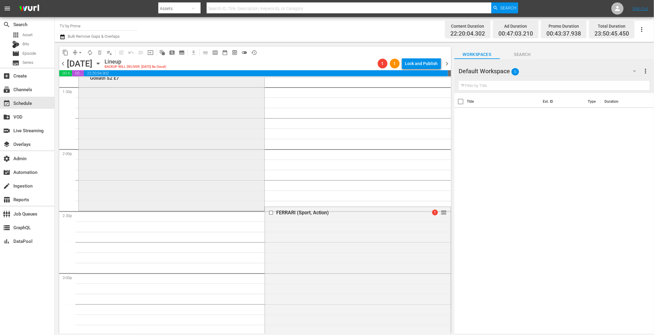
click at [189, 190] on div "Goliath / SE2 / EP7: Goliath S2 E7 1 reorder" at bounding box center [172, 138] width 186 height 141
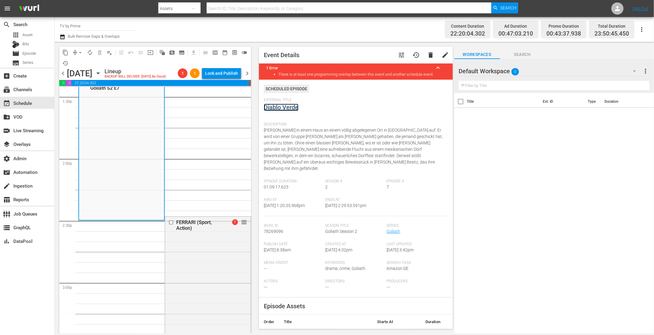
click at [274, 108] on link "Diablo Verde" at bounding box center [281, 107] width 35 height 7
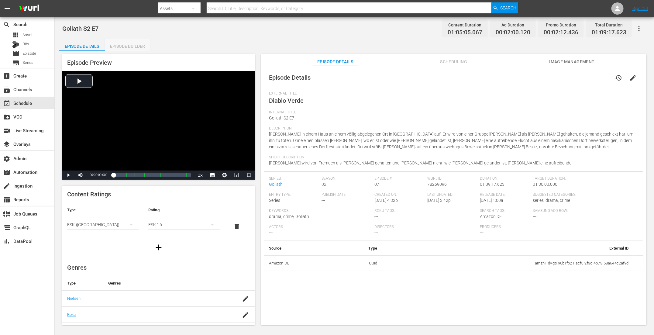
click at [131, 50] on div "Episode Builder" at bounding box center [128, 46] width 46 height 15
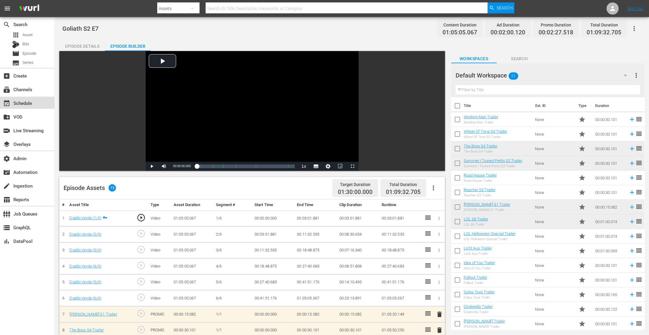
click at [23, 101] on div "event_available Schedule" at bounding box center [17, 101] width 34 height 5
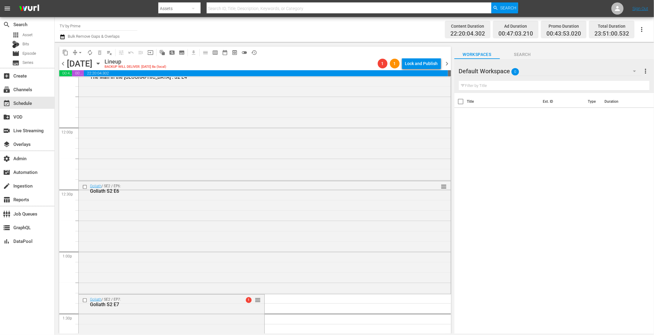
scroll to position [1612, 0]
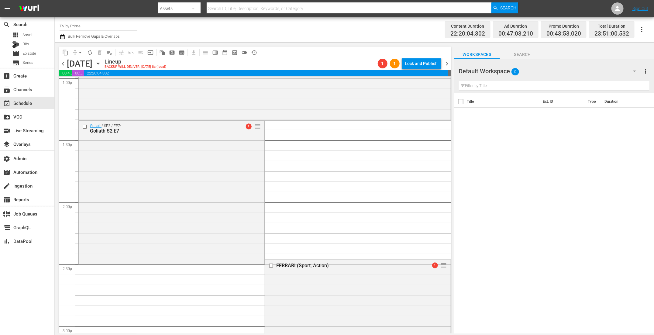
click at [194, 172] on div "Goliath / SE2 / EP7: Goliath S2 E7 1 reorder" at bounding box center [172, 192] width 186 height 142
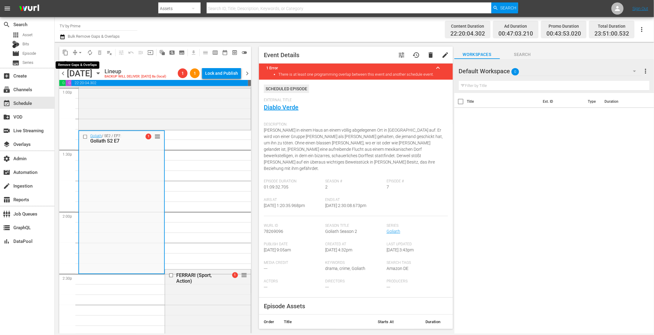
click at [78, 52] on span "arrow_drop_down" at bounding box center [80, 53] width 6 height 6
click at [80, 85] on li "Align to End of Previous Day" at bounding box center [81, 85] width 64 height 10
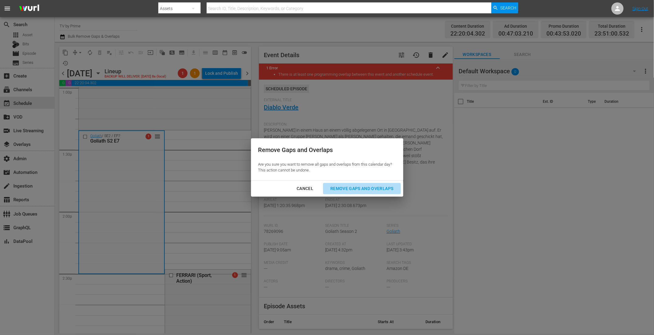
click at [349, 190] on div "Remove Gaps and Overlaps" at bounding box center [362, 189] width 73 height 8
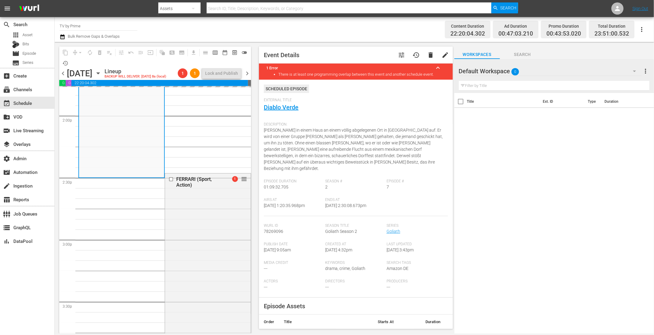
scroll to position [1750, 0]
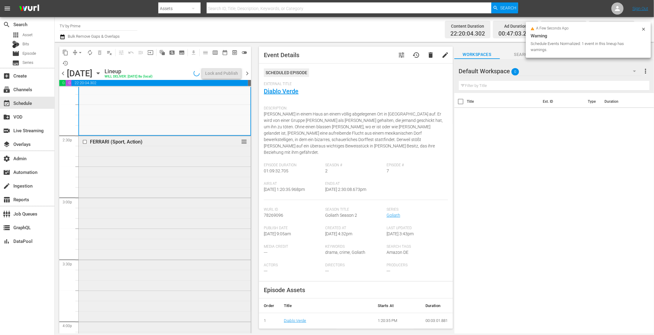
click at [168, 214] on div "FERRARI (Sport, Action) reorder" at bounding box center [165, 280] width 172 height 289
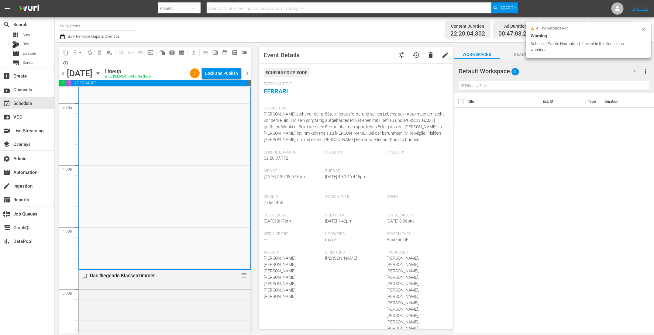
scroll to position [1949, 0]
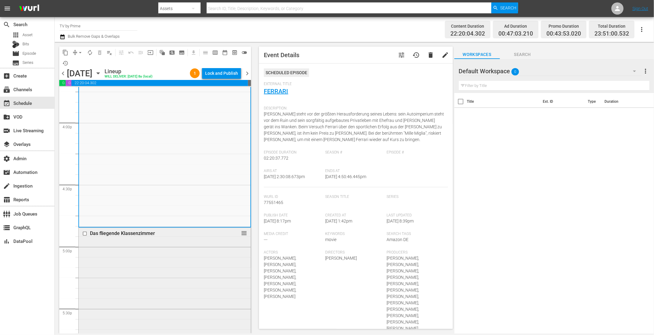
click at [162, 249] on div "Das fliegende Klassenzimmer reorder" at bounding box center [165, 320] width 172 height 184
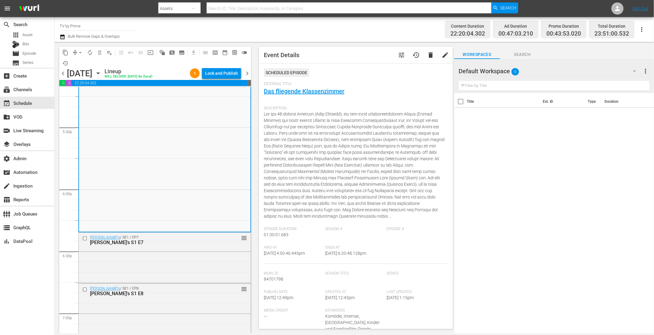
click at [163, 233] on div "[PERSON_NAME]'s / SE1 / EP7: [PERSON_NAME]'s S1 E7 reorder" at bounding box center [165, 240] width 172 height 15
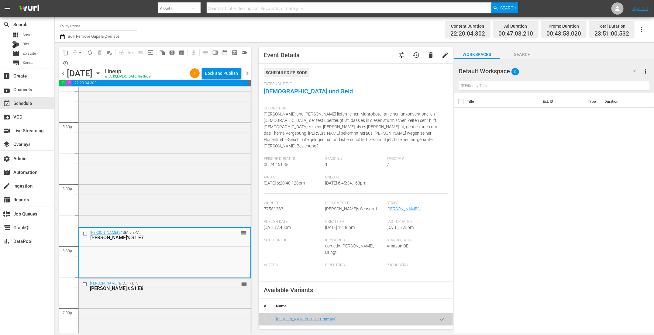
scroll to position [2297, 0]
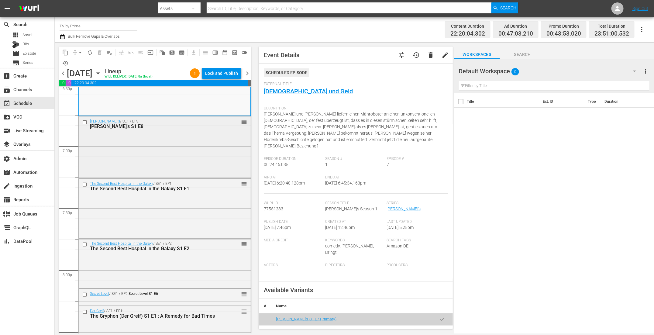
click at [164, 155] on div "[PERSON_NAME]'s / SE1 / EP8: [PERSON_NAME]'s S1 E8 reorder" at bounding box center [165, 146] width 172 height 60
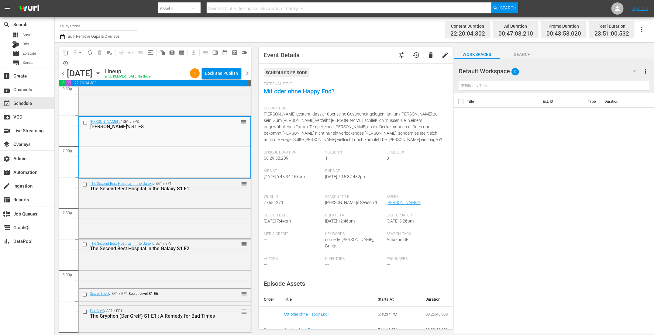
click at [164, 197] on div "The Second Best Hospital in the Galaxy / SE1 / EP1: The Second Best Hospital in…" at bounding box center [165, 208] width 172 height 59
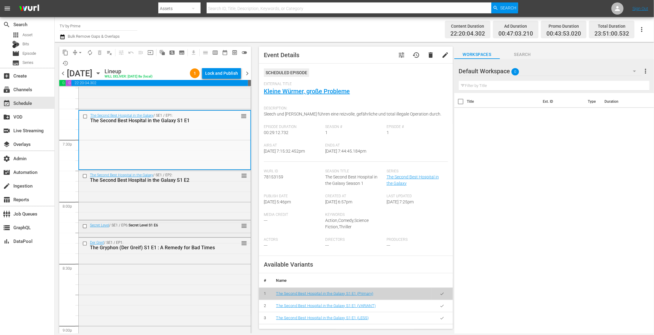
scroll to position [2361, 0]
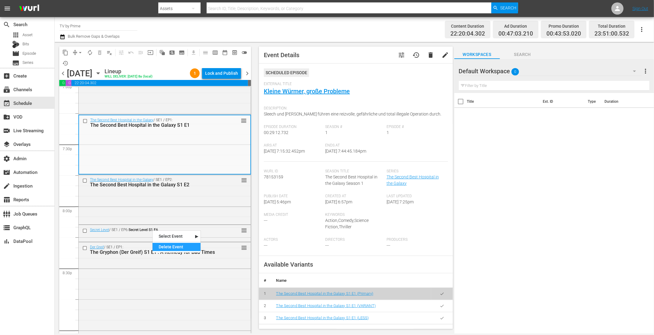
click at [160, 245] on div "Delete Event" at bounding box center [177, 247] width 48 height 8
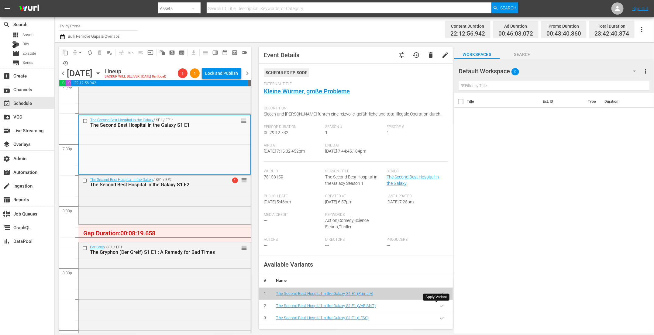
click at [440, 304] on icon "button" at bounding box center [442, 306] width 5 height 5
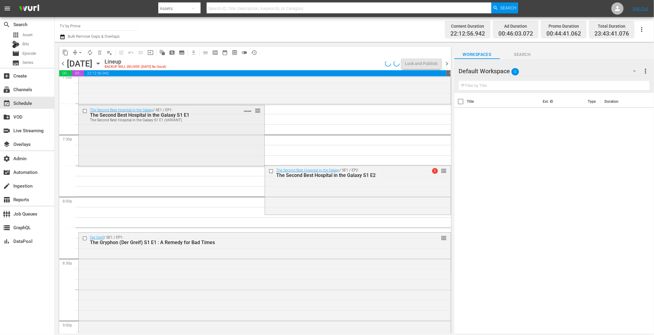
click at [155, 153] on div "The Second Best Hospital in the Galaxy / SE1 / EP1: The Second Best Hospital in…" at bounding box center [172, 135] width 186 height 60
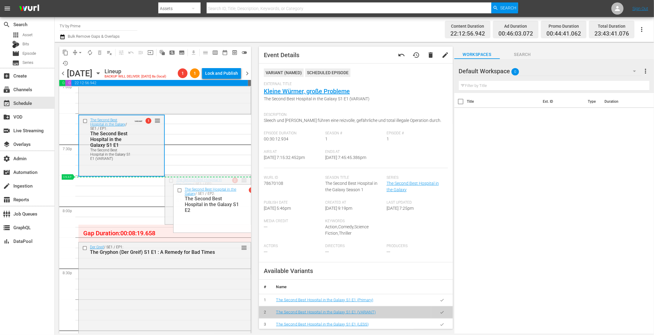
drag, startPoint x: 238, startPoint y: 180, endPoint x: 233, endPoint y: 181, distance: 5.3
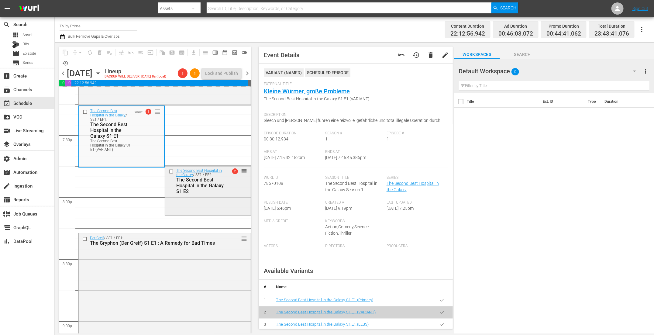
scroll to position [2375, 0]
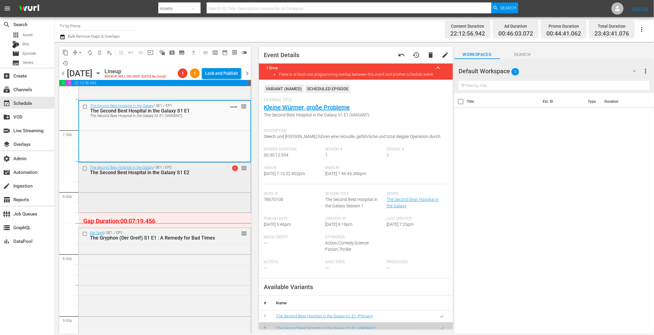
click at [183, 184] on div "The Second Best Hospital in the Galaxy / SE1 / EP2: The Second Best Hospital in…" at bounding box center [165, 187] width 172 height 48
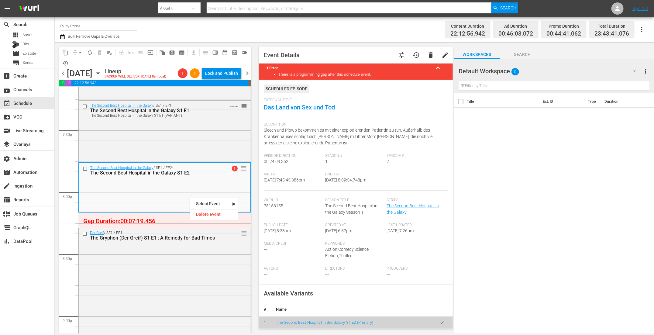
scroll to position [101, 0]
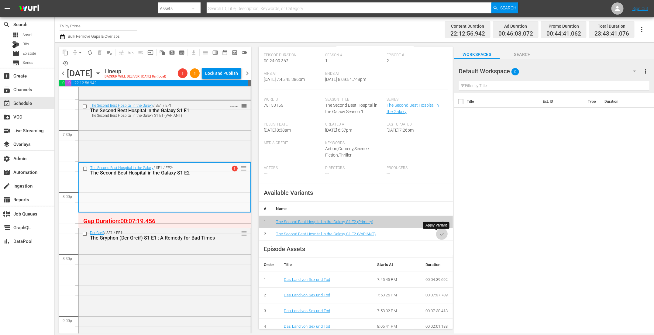
click at [440, 235] on icon "button" at bounding box center [442, 234] width 5 height 5
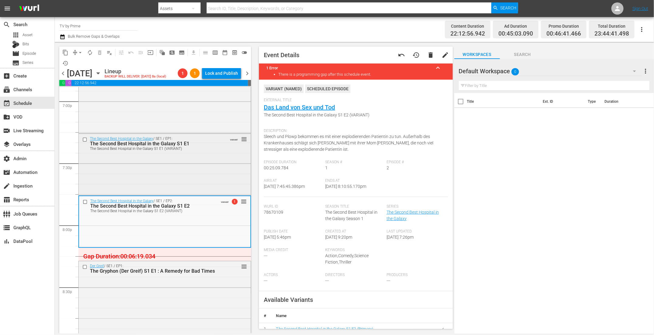
scroll to position [2302, 0]
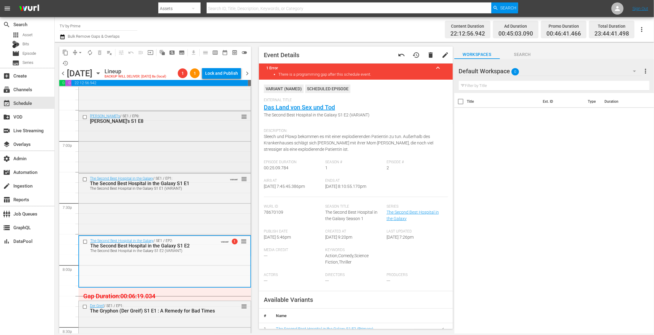
click at [190, 151] on div "[PERSON_NAME]'s / SE1 / EP8: [PERSON_NAME]'s S1 E8 reorder" at bounding box center [165, 141] width 172 height 60
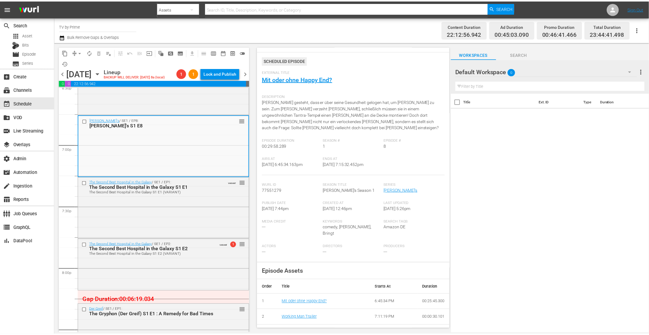
scroll to position [0, 0]
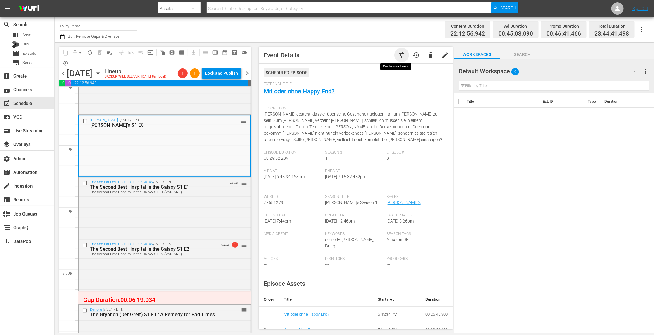
click at [398, 56] on span "tune" at bounding box center [401, 54] width 7 height 7
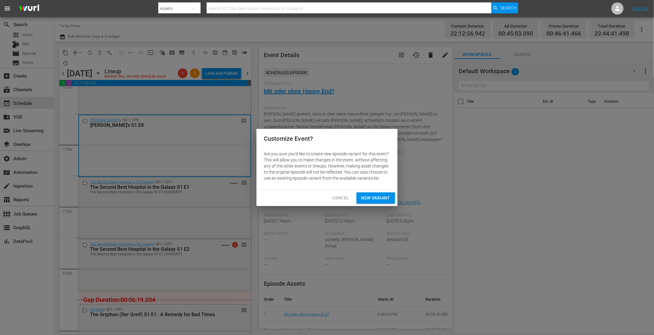
click at [370, 198] on span "New Variant" at bounding box center [375, 198] width 29 height 8
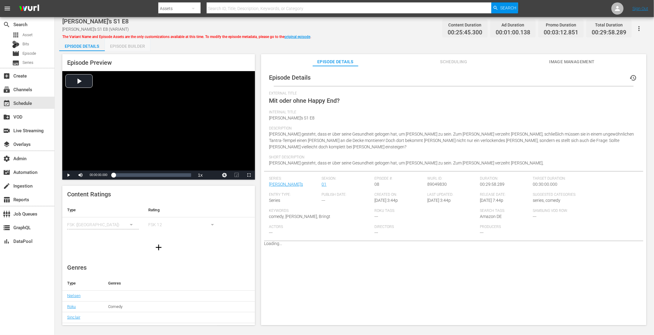
click at [118, 50] on div "Episode Builder" at bounding box center [128, 46] width 46 height 15
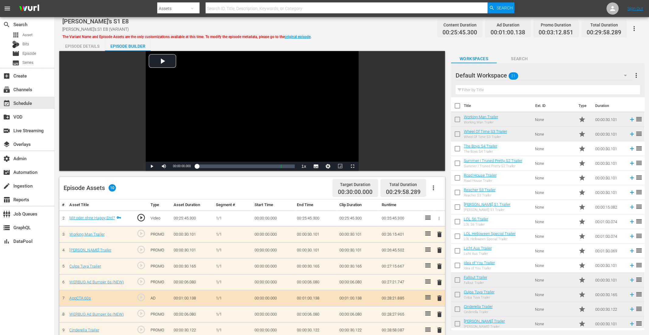
scroll to position [158, 0]
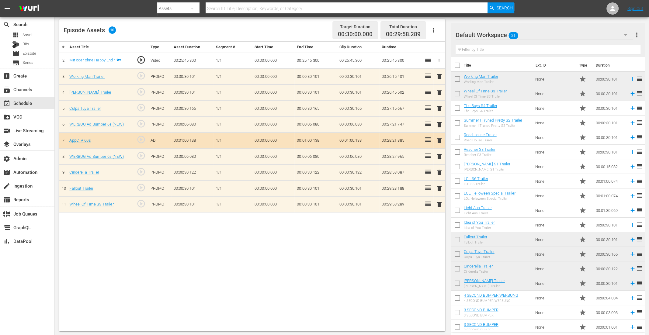
click at [440, 76] on span "delete" at bounding box center [439, 76] width 7 height 7
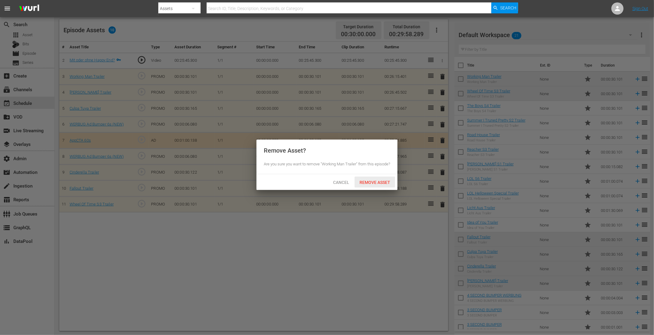
click at [369, 188] on div "Remove Asset" at bounding box center [375, 182] width 40 height 11
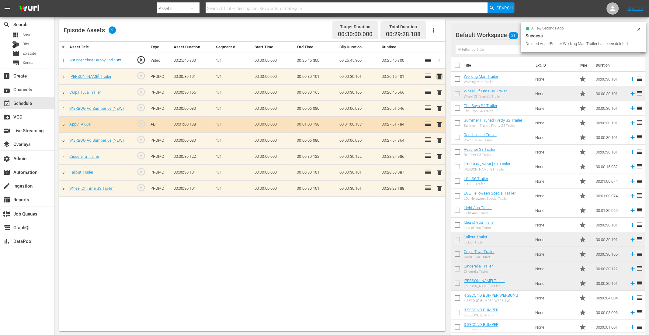
click at [440, 75] on span "delete" at bounding box center [439, 76] width 7 height 7
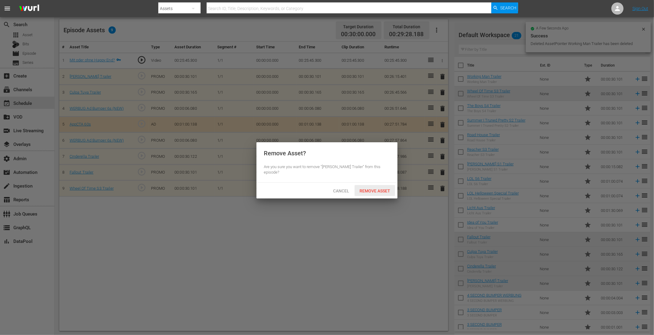
click at [386, 188] on span "Remove Asset" at bounding box center [375, 190] width 40 height 5
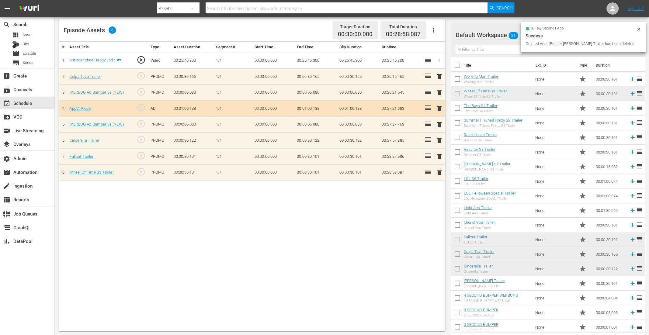
click at [440, 75] on span "delete" at bounding box center [439, 76] width 7 height 7
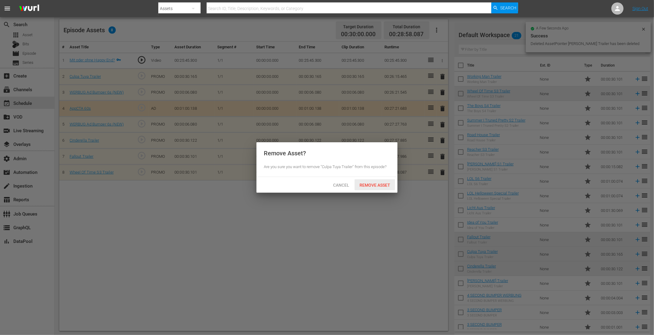
click at [381, 183] on span "Remove Asset" at bounding box center [375, 185] width 40 height 5
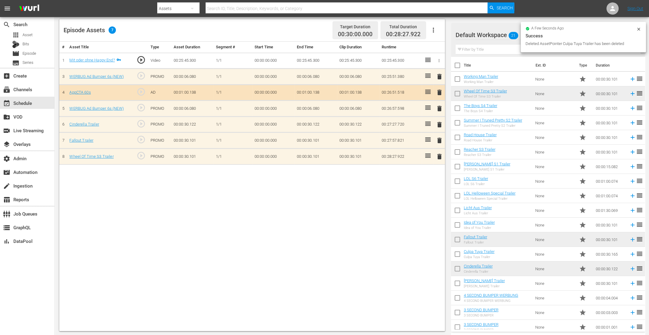
click at [438, 123] on span "delete" at bounding box center [439, 124] width 7 height 7
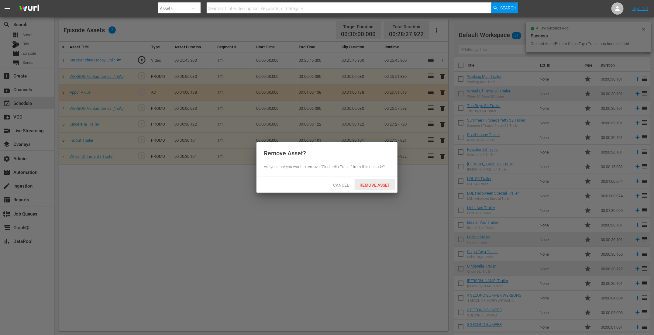
click at [365, 185] on span "Remove Asset" at bounding box center [375, 185] width 40 height 5
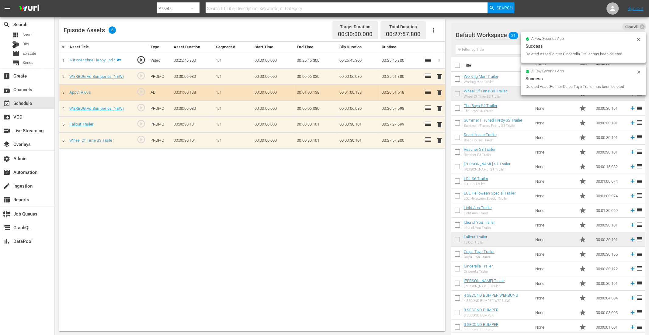
click at [438, 140] on span "delete" at bounding box center [439, 140] width 7 height 7
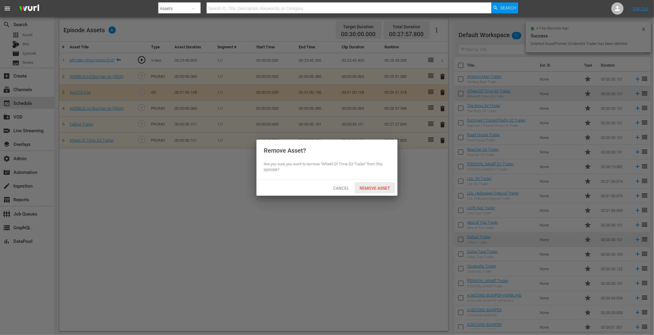
click at [371, 188] on span "Remove Asset" at bounding box center [375, 188] width 40 height 5
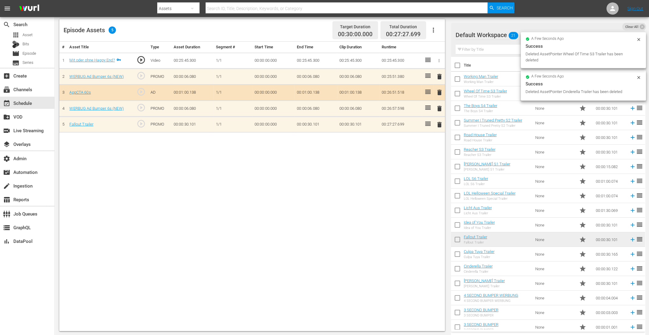
click at [439, 122] on span "delete" at bounding box center [439, 124] width 7 height 7
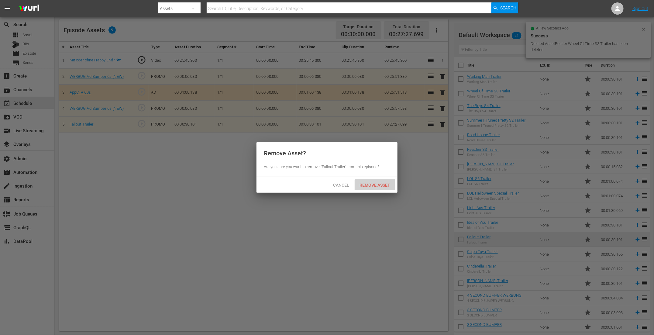
click at [374, 186] on span "Remove Asset" at bounding box center [375, 185] width 40 height 5
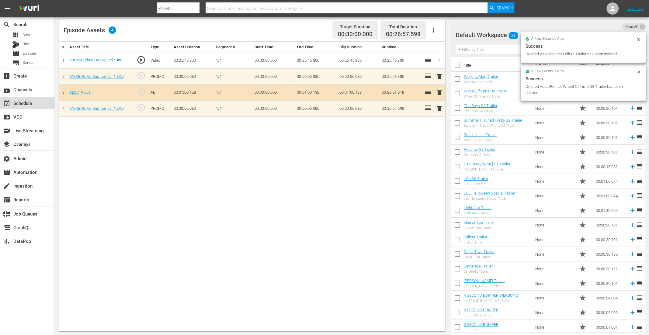
click at [31, 104] on div "event_available Schedule" at bounding box center [17, 101] width 34 height 5
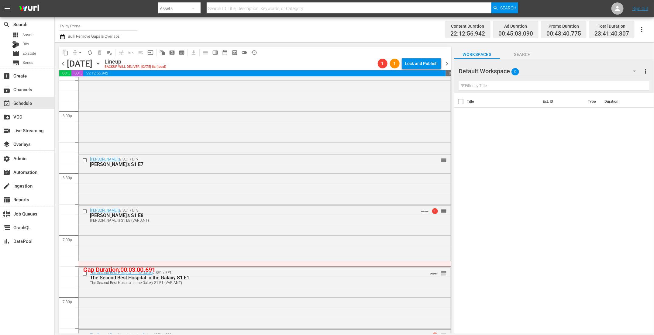
scroll to position [2298, 0]
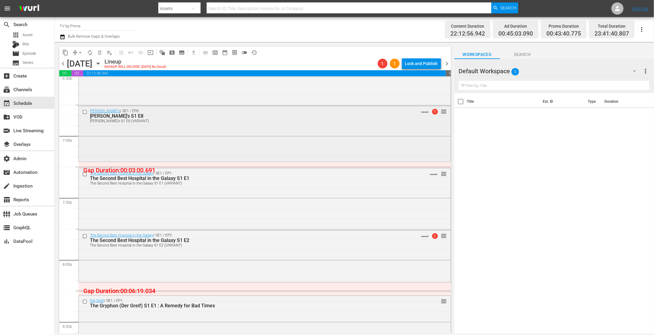
click at [196, 136] on div "[PERSON_NAME]'s / SE1 / EP8: [PERSON_NAME]'s S1 E8 [PERSON_NAME]'s S1 E8 (VARIA…" at bounding box center [265, 133] width 372 height 54
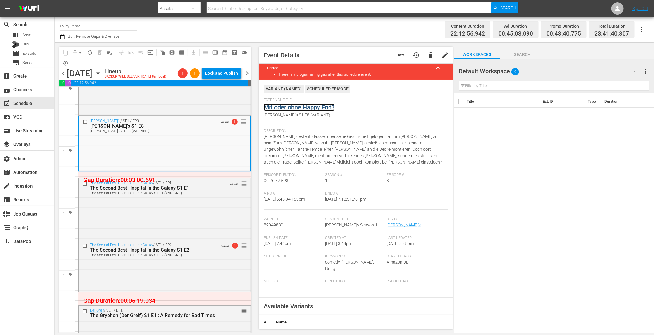
click at [283, 107] on link "Mit oder ohne Happy End?" at bounding box center [299, 107] width 71 height 7
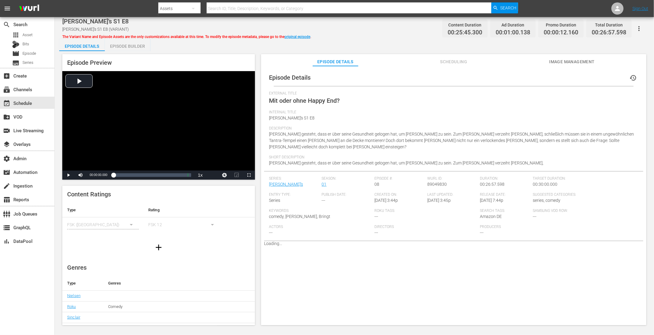
click at [122, 47] on div "Episode Builder" at bounding box center [128, 46] width 46 height 15
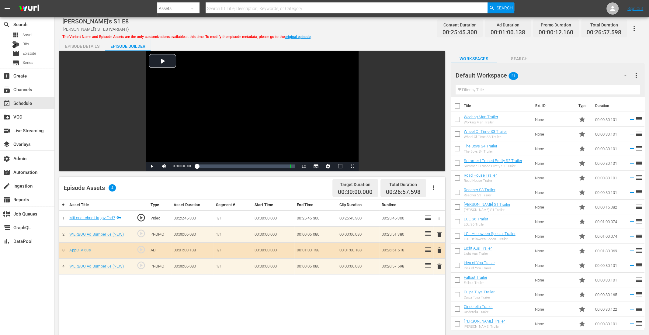
click at [435, 189] on icon "button" at bounding box center [432, 187] width 7 height 7
click at [442, 202] on div "Clear Ads" at bounding box center [450, 205] width 41 height 15
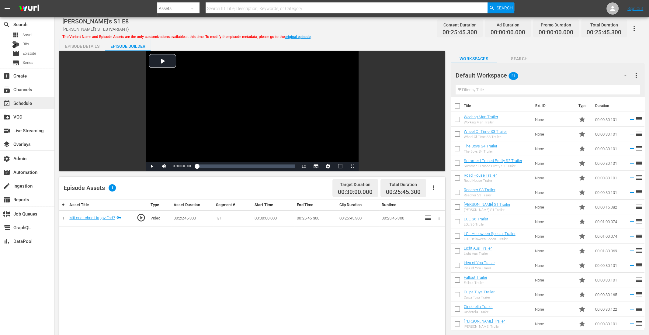
click at [30, 105] on div "event_available Schedule" at bounding box center [17, 101] width 34 height 5
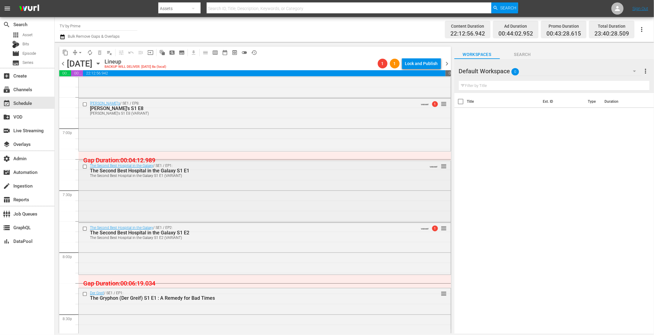
scroll to position [2263, 0]
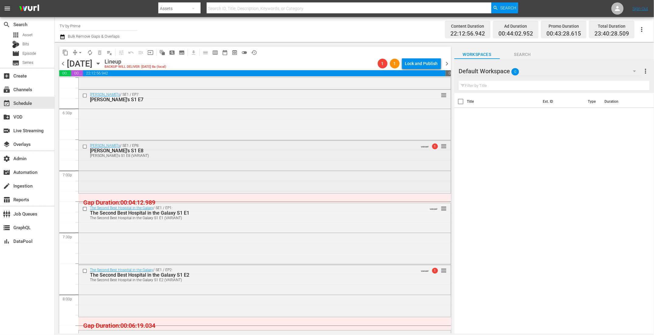
click at [144, 179] on div "[PERSON_NAME]'s / SE1 / EP8: [PERSON_NAME]'s S1 E8 [PERSON_NAME]'s S1 E8 (VARIA…" at bounding box center [265, 166] width 372 height 51
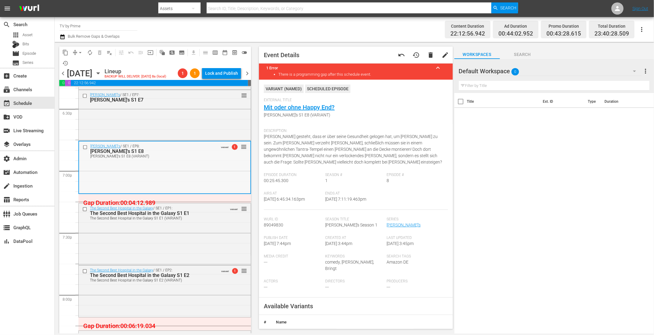
scroll to position [2278, 0]
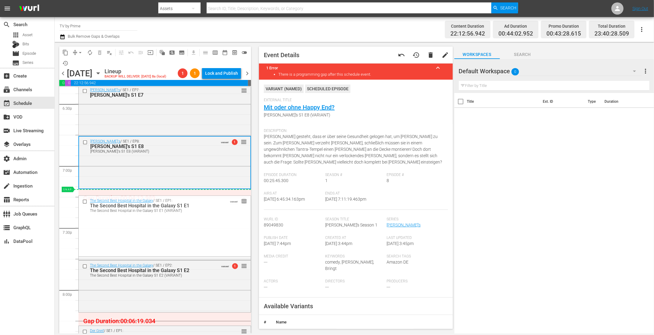
drag, startPoint x: 238, startPoint y: 203, endPoint x: 236, endPoint y: 195, distance: 8.7
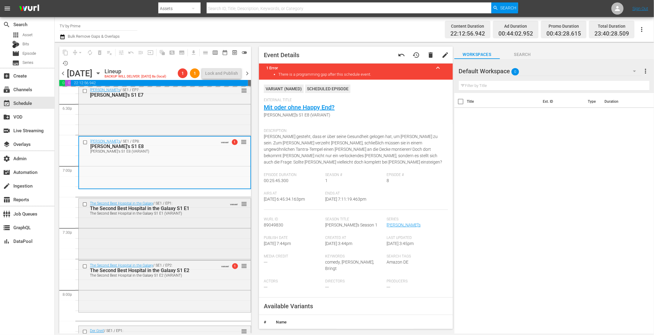
scroll to position [2315, 0]
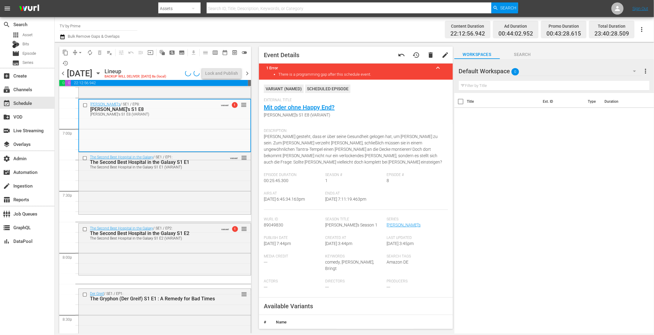
click at [209, 185] on div "The Second Best Hospital in the Galaxy / SE1 / EP1: The Second Best Hospital in…" at bounding box center [165, 182] width 172 height 60
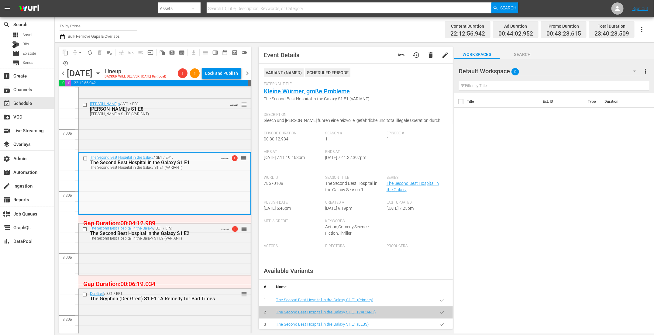
click at [440, 323] on icon "button" at bounding box center [442, 324] width 5 height 5
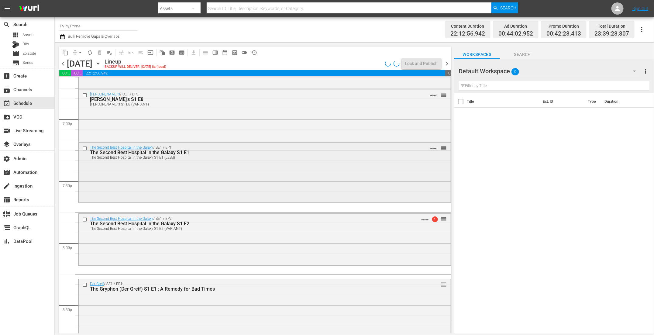
click at [179, 190] on div "The Second Best Hospital in the Galaxy / SE1 / EP1: The Second Best Hospital in…" at bounding box center [265, 172] width 372 height 59
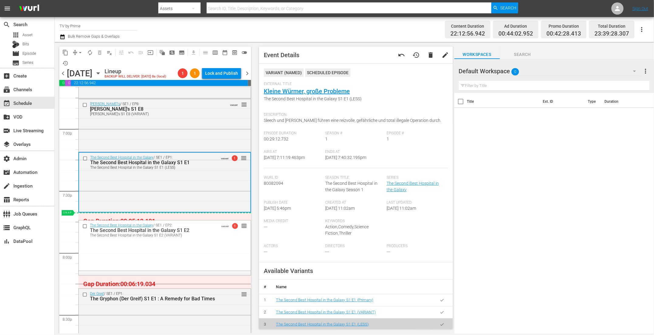
drag, startPoint x: 239, startPoint y: 229, endPoint x: 235, endPoint y: 215, distance: 13.9
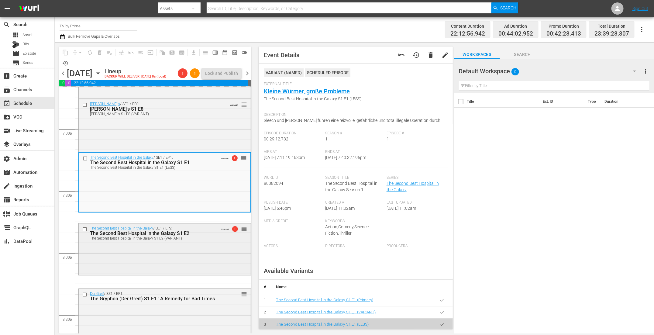
scroll to position [2341, 0]
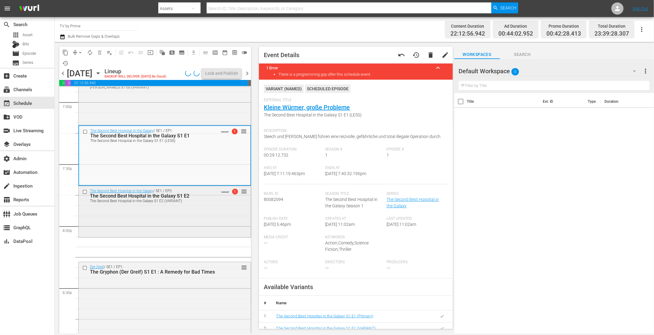
click at [202, 221] on div "The Second Best Hospital in the Galaxy / SE1 / EP2: The Second Best Hospital in…" at bounding box center [165, 211] width 172 height 50
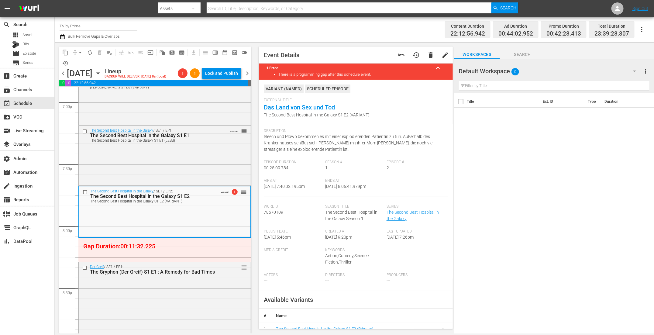
click at [634, 65] on button "button" at bounding box center [634, 71] width 15 height 15
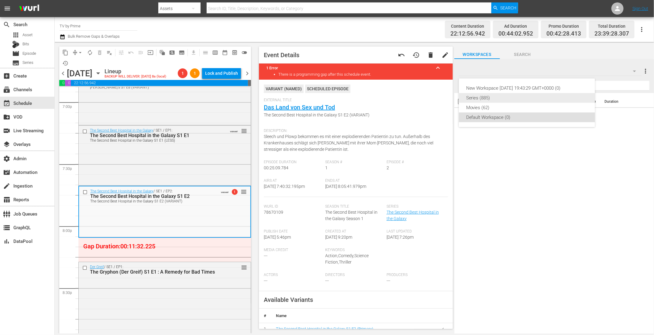
click at [512, 98] on div "Series (885)" at bounding box center [527, 98] width 122 height 10
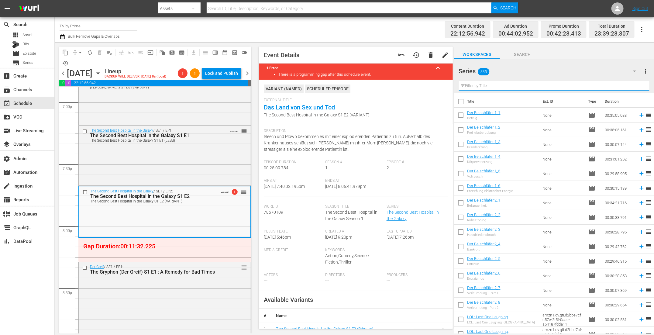
click at [487, 87] on input "text" at bounding box center [554, 86] width 191 height 10
paste input "secret"
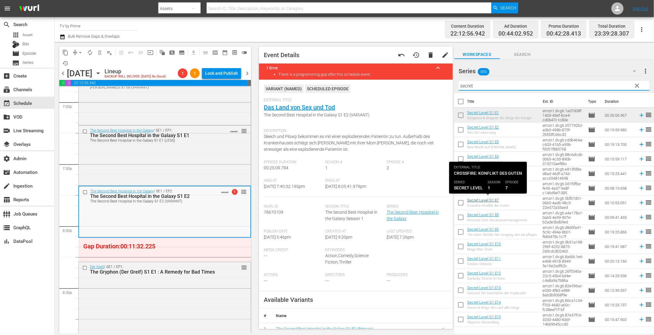
type input "secret"
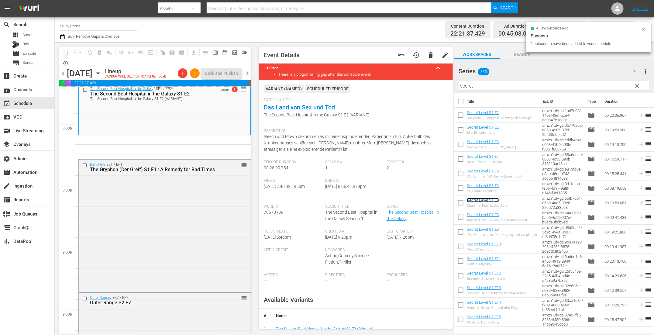
scroll to position [2449, 0]
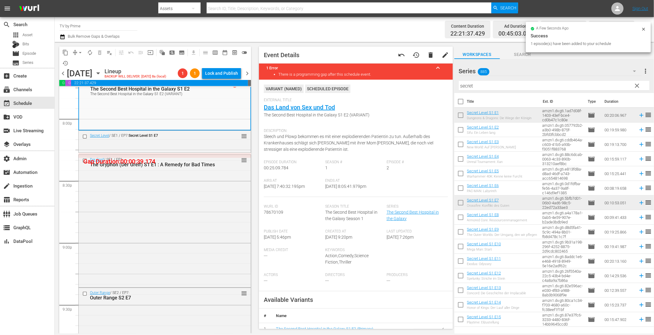
click at [160, 145] on div "Secret Level / SE1 / EP7: Secret Level S1 E7 reorder" at bounding box center [165, 141] width 172 height 21
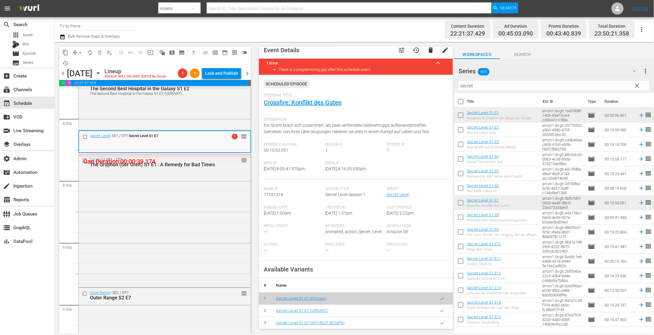
scroll to position [20, 0]
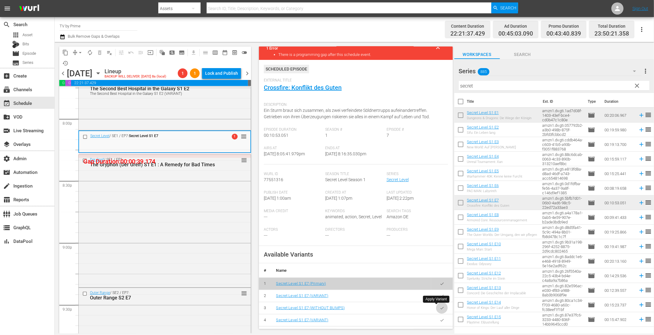
click at [439, 310] on button "button" at bounding box center [442, 308] width 12 height 12
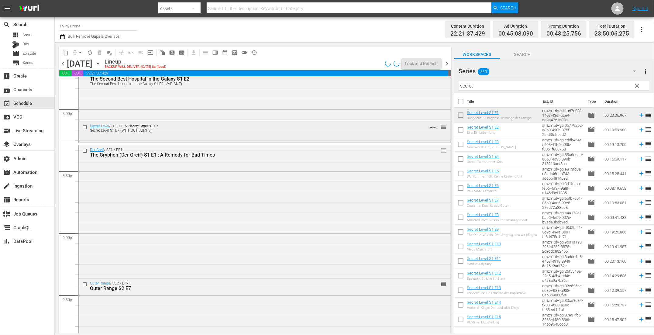
click at [161, 133] on div "Secret Level / SE1 / EP7: Secret Level S1 E7 Secret Level S1 E7 (WITHOUT BUMPS)…" at bounding box center [265, 127] width 372 height 13
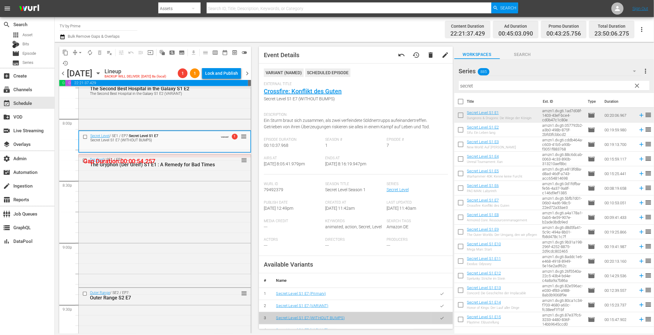
scroll to position [57, 0]
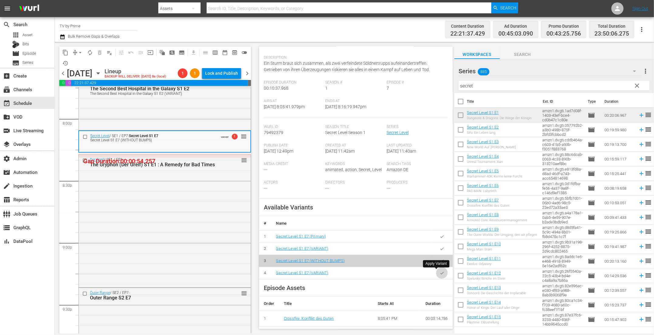
click at [440, 272] on icon "button" at bounding box center [441, 273] width 3 height 2
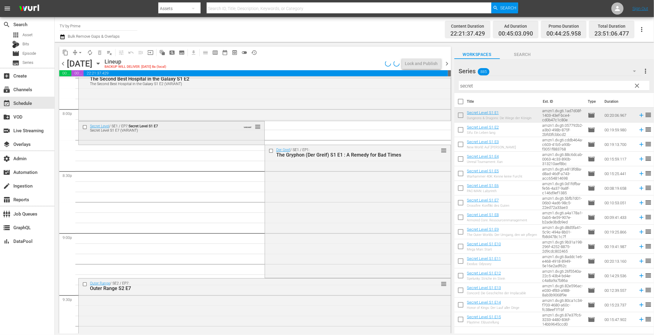
click at [186, 134] on div "Secret Level / SE1 / EP7: Secret Level S1 E7 Secret Level S1 E7 (VARIANT) VARIA…" at bounding box center [172, 127] width 186 height 13
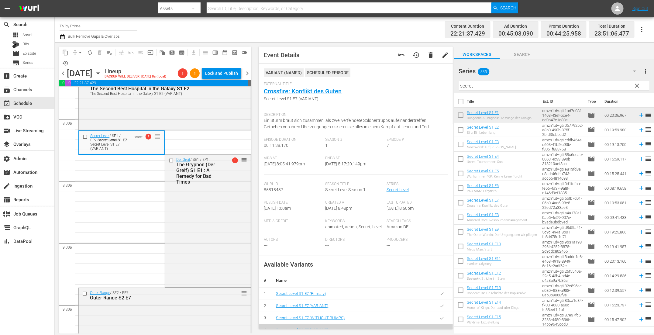
click at [439, 303] on button "button" at bounding box center [442, 306] width 12 height 12
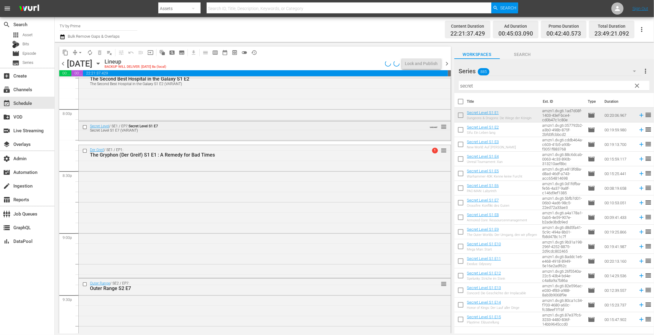
click at [134, 139] on div "Secret Level / SE1 / EP7: Secret Level S1 E7 Secret Level S1 E7 (VARIANT) VARIA…" at bounding box center [265, 130] width 372 height 19
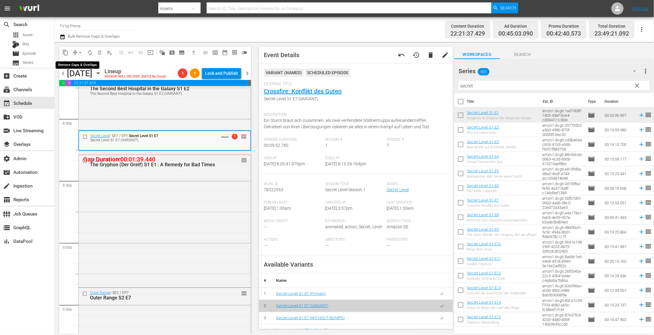
click at [79, 53] on span "arrow_drop_down" at bounding box center [80, 53] width 6 height 6
click at [82, 82] on li "Align to End of Previous Day" at bounding box center [81, 85] width 64 height 10
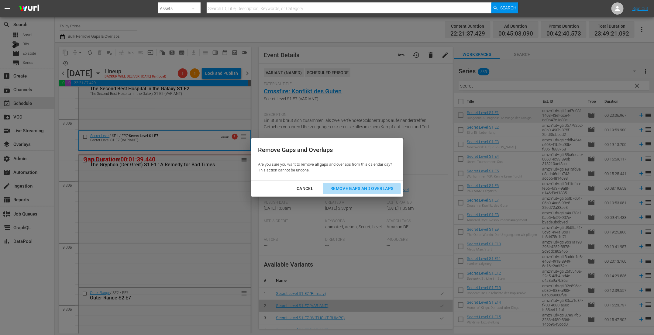
click at [357, 188] on div "Remove Gaps and Overlaps" at bounding box center [362, 189] width 73 height 8
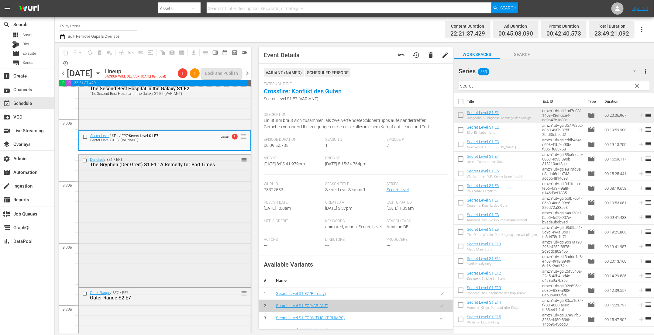
scroll to position [2475, 0]
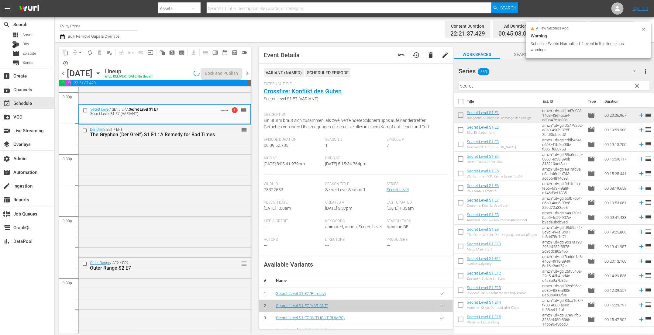
click at [133, 188] on div "Der [PERSON_NAME] / SE1 / EP1: The Gryphon (Der [PERSON_NAME]) S1 E1 : A Remedy…" at bounding box center [165, 191] width 172 height 132
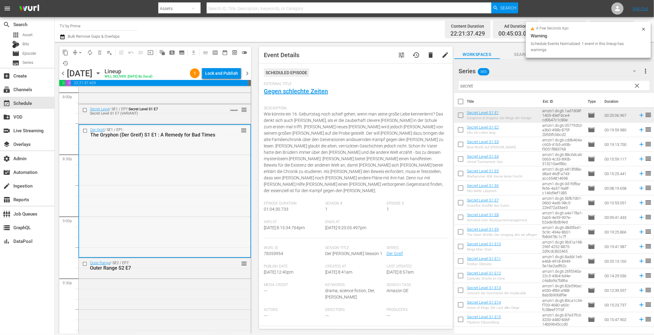
scroll to position [2612, 0]
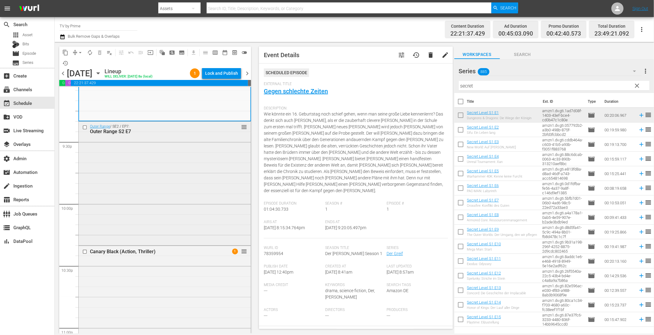
click at [169, 238] on div "Outer Range / SE2 / EP7: Outer Range S2 E7 reorder" at bounding box center [165, 183] width 172 height 122
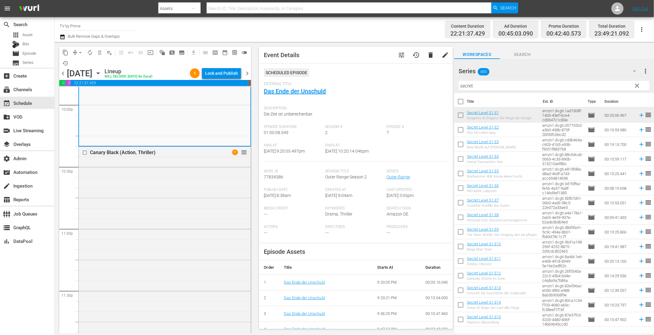
click at [169, 238] on div "Canary Black (Action, Thriller) 1 reorder" at bounding box center [165, 259] width 172 height 225
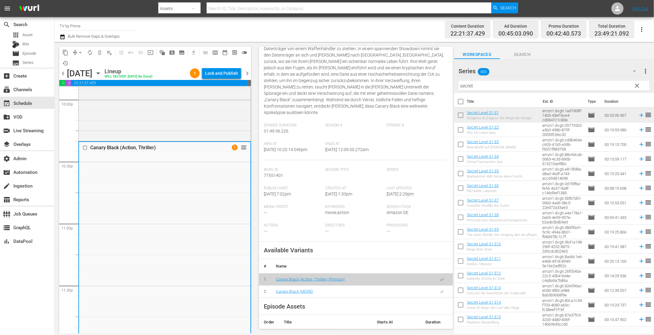
scroll to position [136, 0]
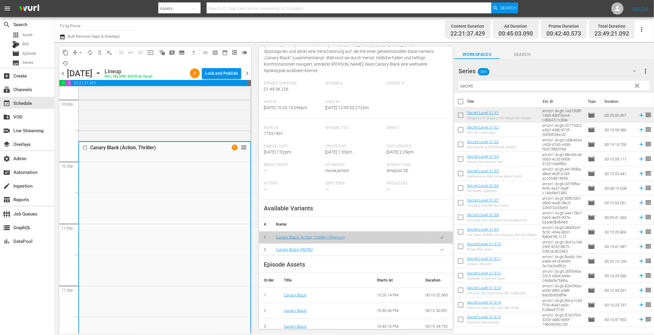
click at [439, 244] on button "button" at bounding box center [442, 250] width 12 height 12
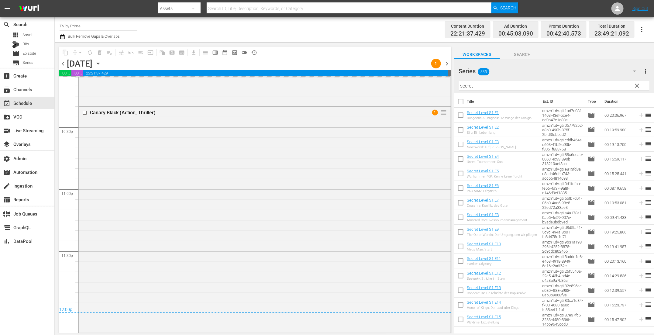
scroll to position [2740, 0]
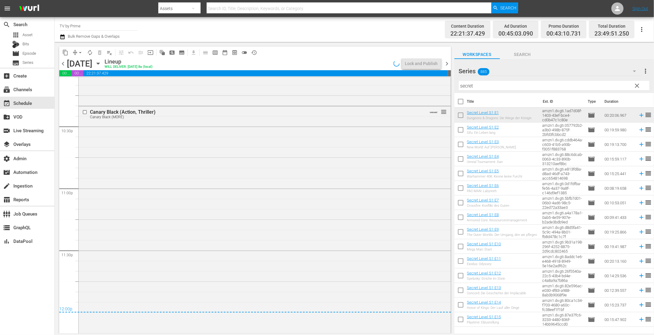
click at [158, 236] on div "Canary Black (Action, Thriller) Canary Black (MORE) VARIANT reorder" at bounding box center [265, 219] width 372 height 226
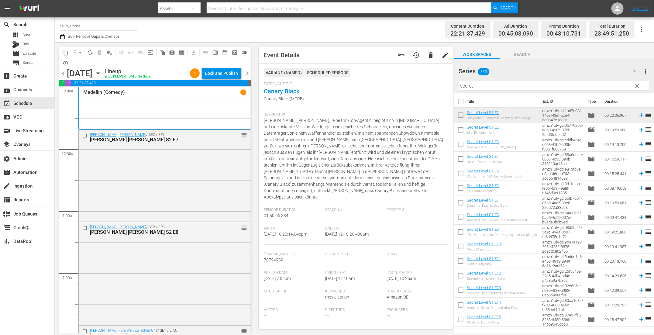
scroll to position [2750, 0]
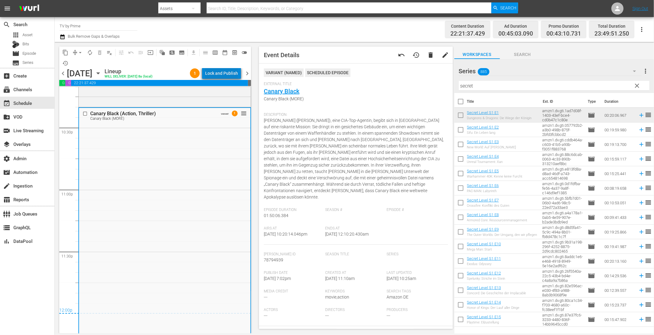
click at [232, 74] on div "Lock and Publish" at bounding box center [221, 73] width 33 height 11
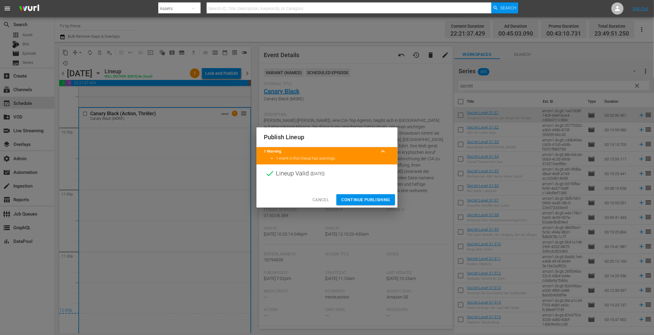
click at [349, 202] on span "Continue Publishing" at bounding box center [365, 200] width 49 height 8
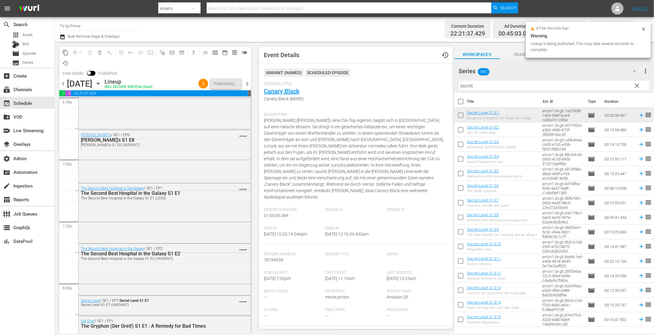
scroll to position [2408, 0]
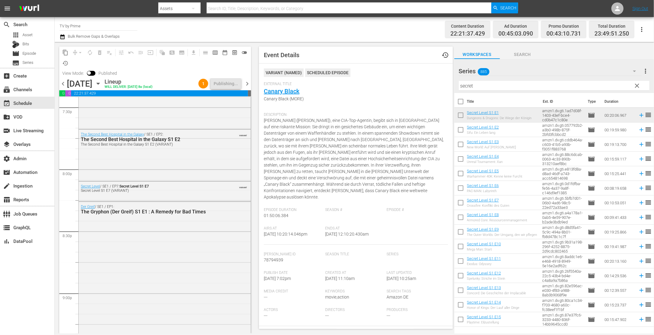
click at [63, 83] on span "chevron_left" at bounding box center [63, 84] width 8 height 8
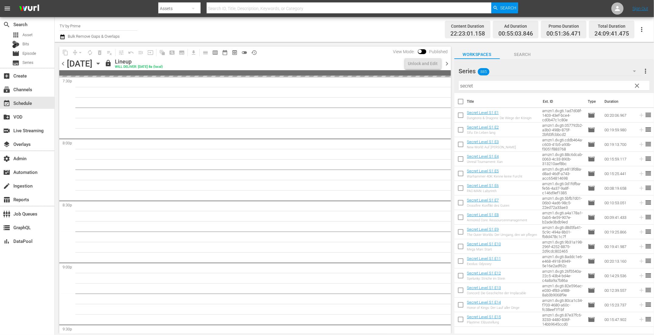
scroll to position [2408, 0]
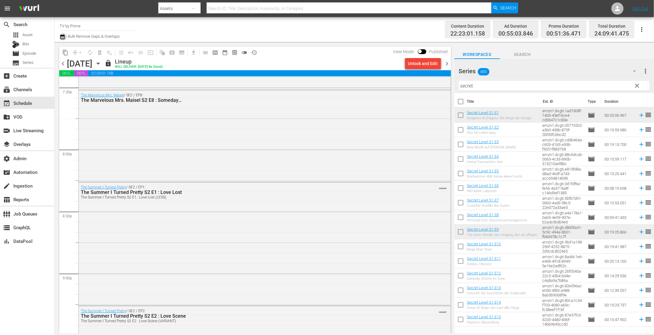
click at [62, 39] on icon "button" at bounding box center [62, 36] width 4 height 5
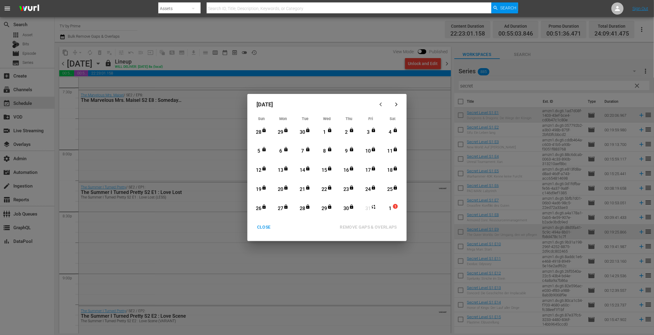
click at [267, 224] on div "CLOSE" at bounding box center [263, 227] width 23 height 8
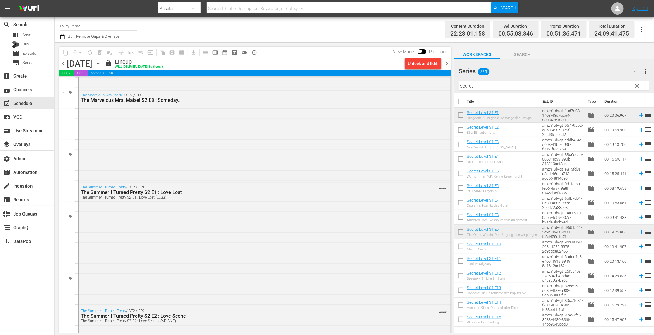
click at [448, 63] on span "chevron_right" at bounding box center [447, 64] width 8 height 8
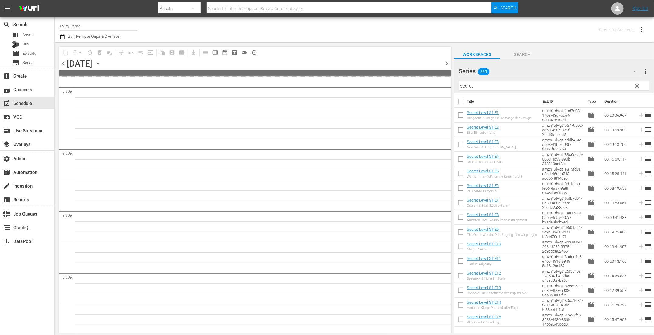
scroll to position [2419, 0]
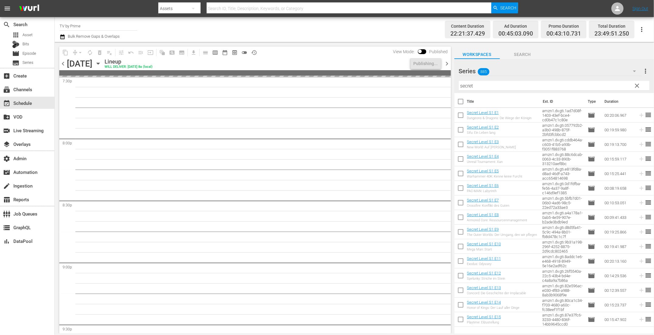
click at [448, 63] on span "chevron_right" at bounding box center [447, 64] width 8 height 8
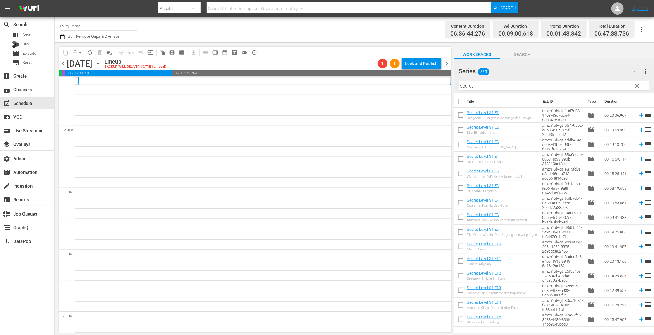
scroll to position [24, 0]
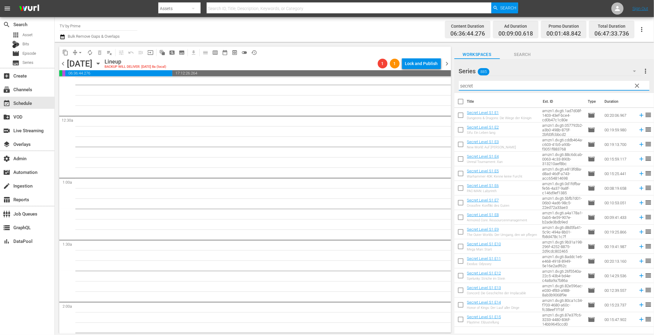
drag, startPoint x: 467, startPoint y: 86, endPoint x: 398, endPoint y: 73, distance: 70.4
click at [429, 81] on div "content_copy compress arrow_drop_down autorenew_outlined delete_forever_outline…" at bounding box center [354, 187] width 599 height 291
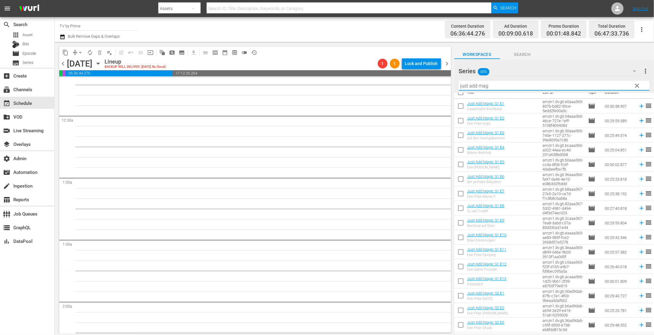
scroll to position [149, 0]
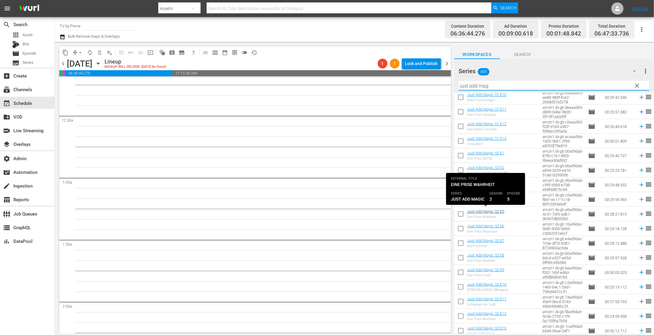
type input "just add mag"
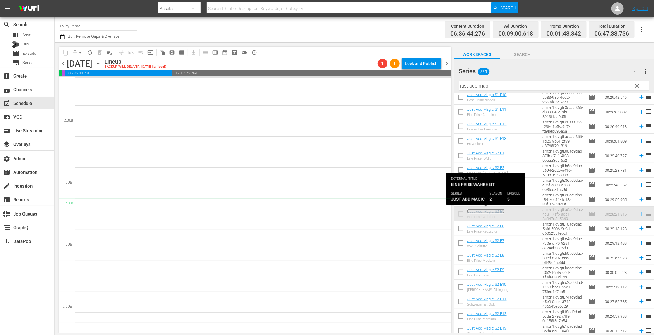
scroll to position [0, 0]
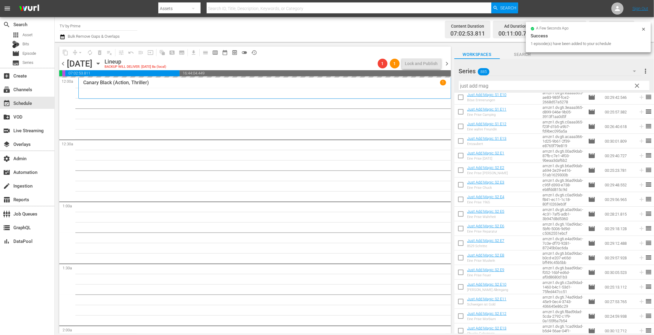
click at [463, 229] on input "checkbox" at bounding box center [460, 229] width 13 height 13
checkbox input "true"
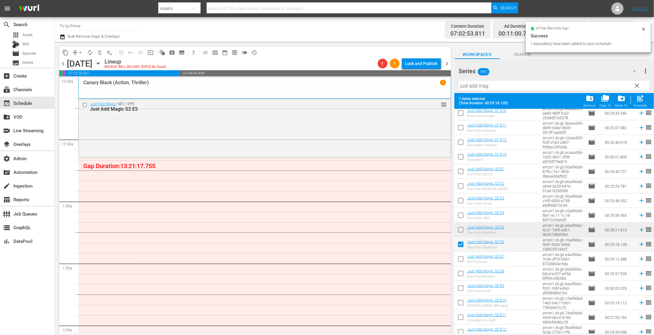
scroll to position [144, 0]
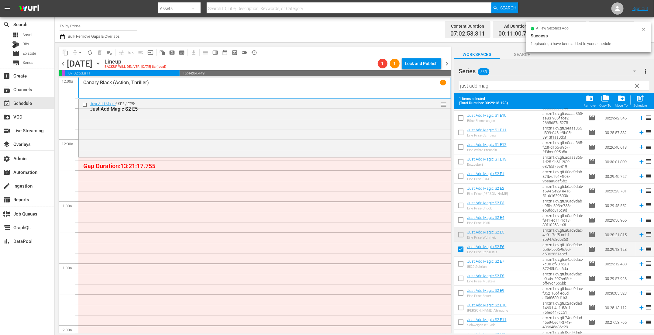
click at [462, 264] on input "checkbox" at bounding box center [460, 265] width 13 height 13
checkbox input "true"
click at [459, 279] on input "checkbox" at bounding box center [460, 279] width 13 height 13
checkbox input "true"
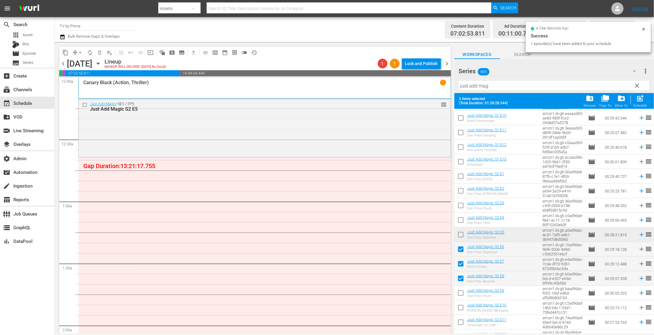
click at [461, 291] on input "checkbox" at bounding box center [460, 294] width 13 height 13
checkbox input "true"
click at [462, 312] on input "checkbox" at bounding box center [460, 308] width 13 height 13
checkbox input "true"
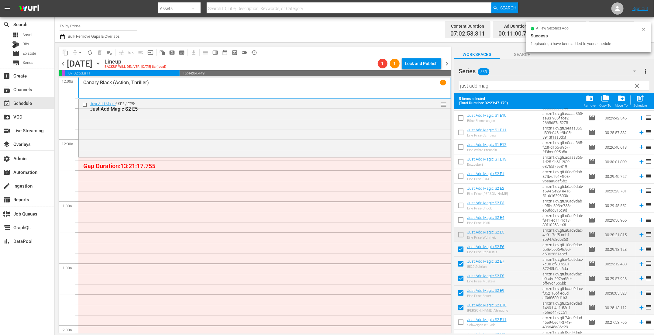
click at [462, 324] on input "checkbox" at bounding box center [460, 323] width 13 height 13
checkbox input "true"
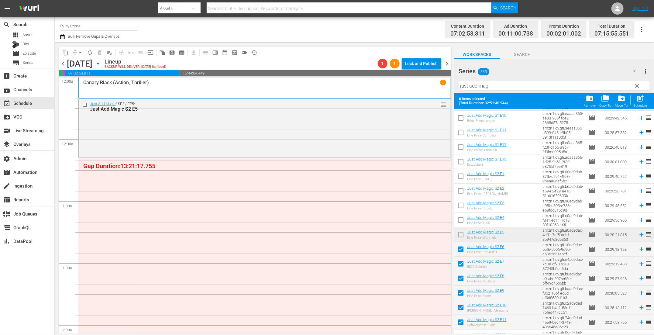
scroll to position [134, 0]
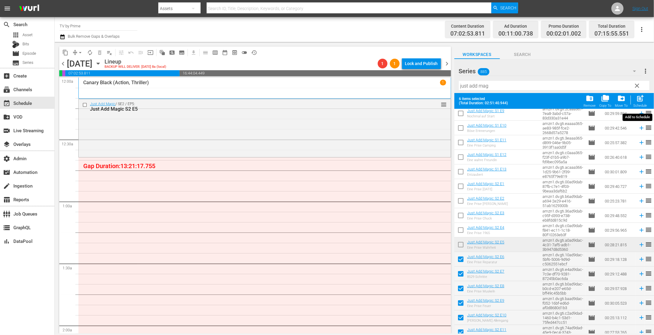
click at [638, 102] on span "post_add" at bounding box center [640, 98] width 8 height 8
checkbox input "false"
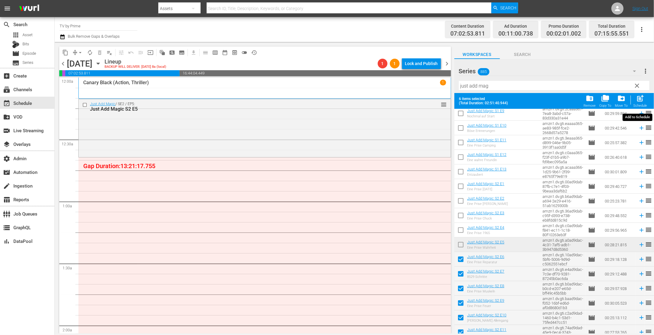
checkbox input "false"
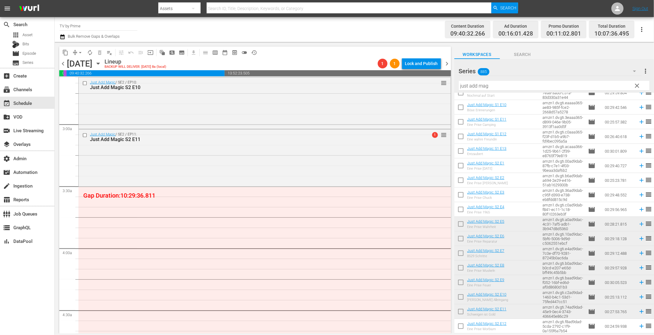
scroll to position [280, 0]
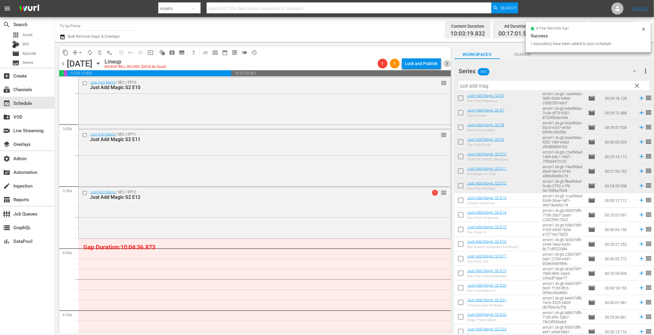
click at [448, 63] on span "chevron_right" at bounding box center [447, 64] width 8 height 8
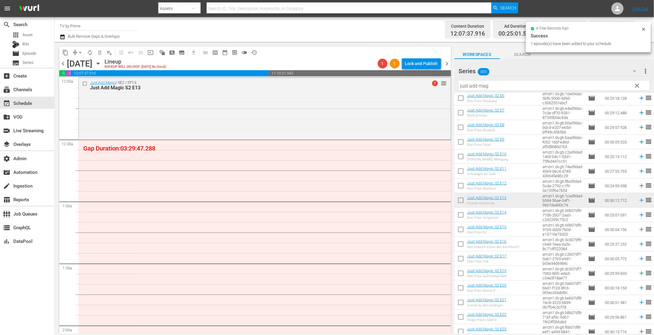
click at [462, 218] on input "checkbox" at bounding box center [460, 216] width 13 height 13
checkbox input "true"
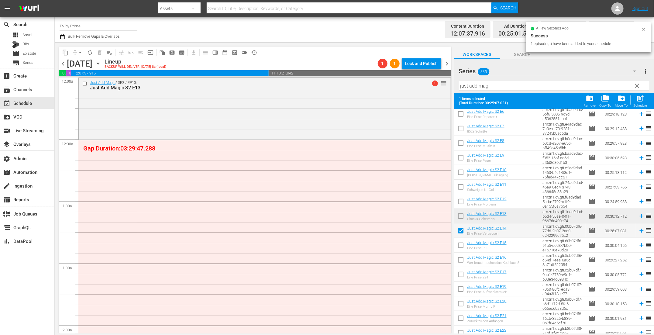
click at [462, 250] on input "checkbox" at bounding box center [460, 246] width 13 height 13
checkbox input "true"
click at [462, 260] on input "checkbox" at bounding box center [460, 261] width 13 height 13
checkbox input "true"
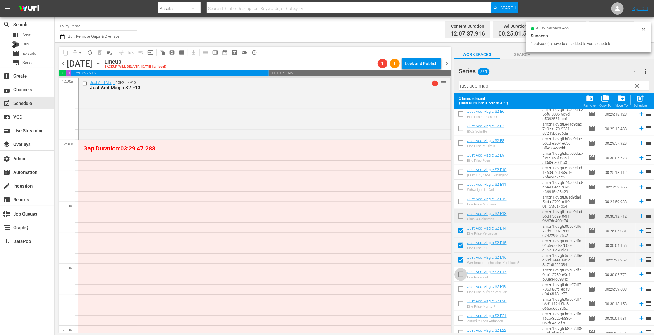
click at [460, 280] on input "checkbox" at bounding box center [460, 275] width 13 height 13
checkbox input "true"
click at [462, 291] on input "checkbox" at bounding box center [460, 290] width 13 height 13
checkbox input "true"
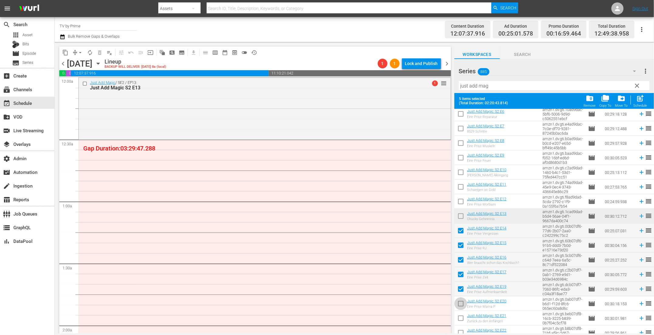
click at [461, 305] on input "checkbox" at bounding box center [460, 304] width 13 height 13
checkbox input "true"
click at [636, 98] on span "post_add" at bounding box center [640, 98] width 8 height 8
checkbox input "false"
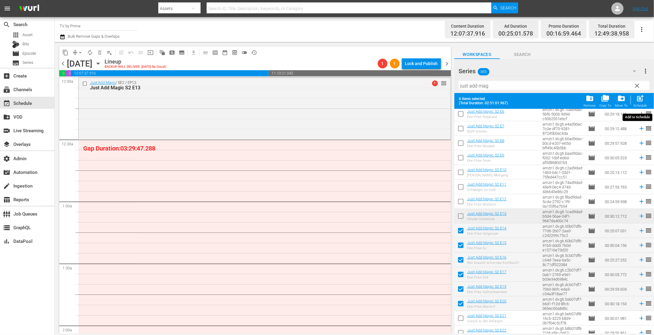
checkbox input "false"
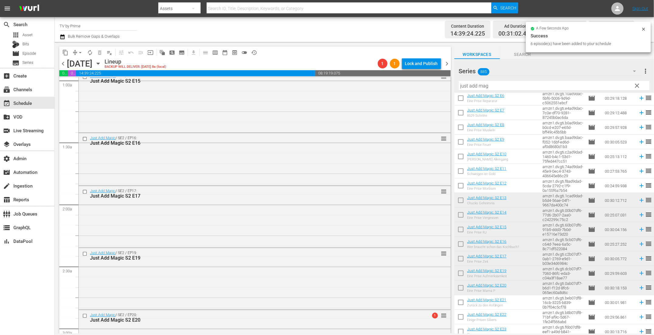
scroll to position [319, 0]
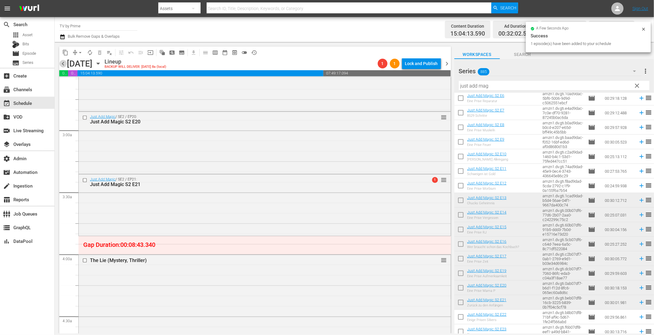
click at [63, 64] on span "chevron_left" at bounding box center [63, 64] width 8 height 8
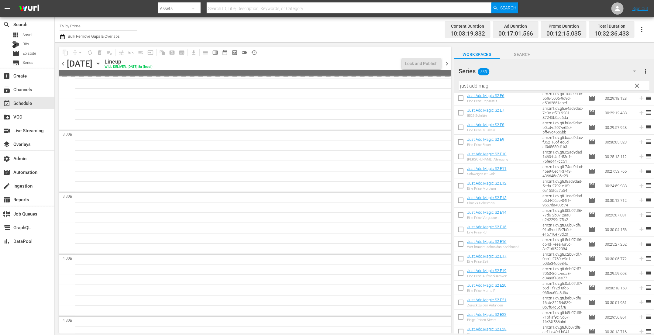
click at [636, 85] on span "clear" at bounding box center [637, 85] width 7 height 7
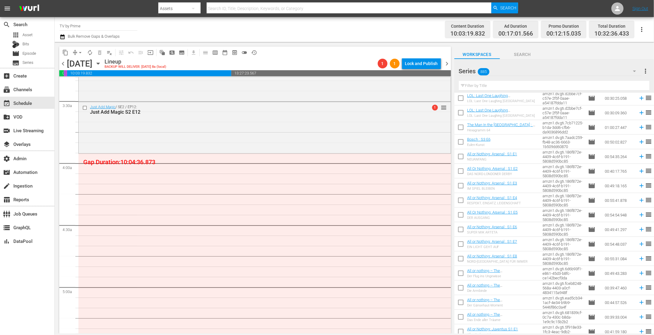
scroll to position [368, 0]
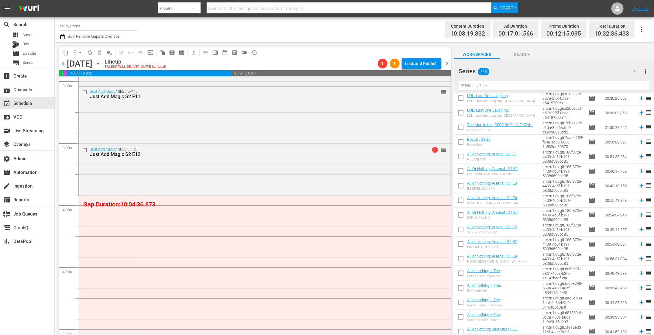
click at [490, 87] on input "text" at bounding box center [554, 86] width 191 height 10
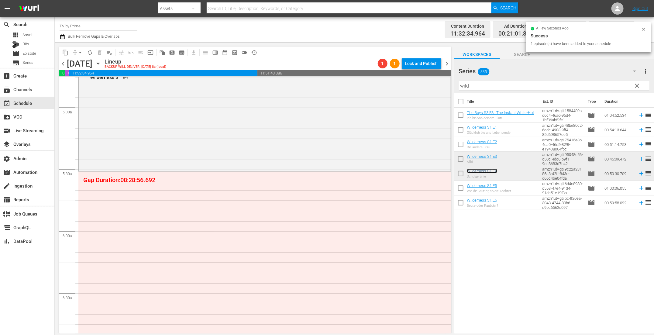
scroll to position [632, 0]
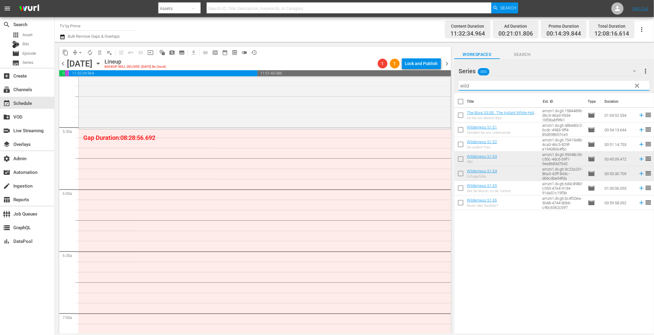
drag, startPoint x: 478, startPoint y: 86, endPoint x: 363, endPoint y: 74, distance: 114.9
click at [372, 76] on div "content_copy compress arrow_drop_down autorenew_outlined delete_forever_outline…" at bounding box center [354, 187] width 599 height 291
paste input "secret"
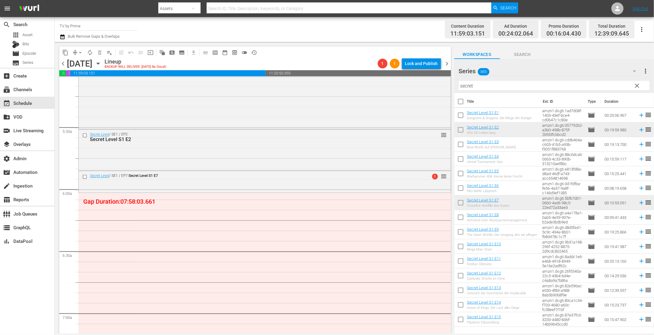
drag, startPoint x: 473, startPoint y: 202, endPoint x: 191, endPoint y: 4, distance: 343.9
click at [470, 82] on div "Series 885 Series more_vert clear Filter by Title secret" at bounding box center [554, 76] width 200 height 34
drag, startPoint x: 477, startPoint y: 86, endPoint x: 427, endPoint y: 74, distance: 50.8
click at [431, 79] on div "content_copy compress arrow_drop_down autorenew_outlined delete_forever_outline…" at bounding box center [354, 187] width 599 height 291
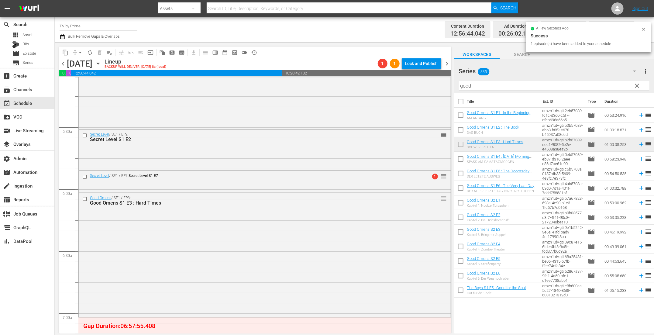
drag, startPoint x: 491, startPoint y: 142, endPoint x: 223, endPoint y: 16, distance: 296.0
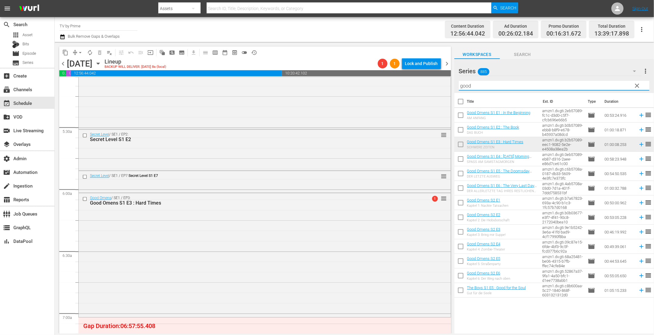
drag, startPoint x: 468, startPoint y: 86, endPoint x: 374, endPoint y: 75, distance: 94.5
click at [380, 77] on div "content_copy compress arrow_drop_down autorenew_outlined delete_forever_outline…" at bounding box center [354, 187] width 599 height 291
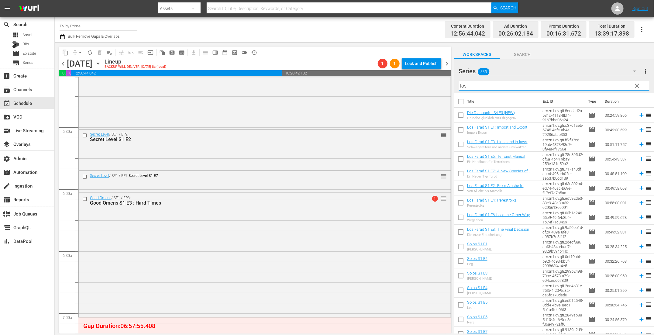
scroll to position [628, 0]
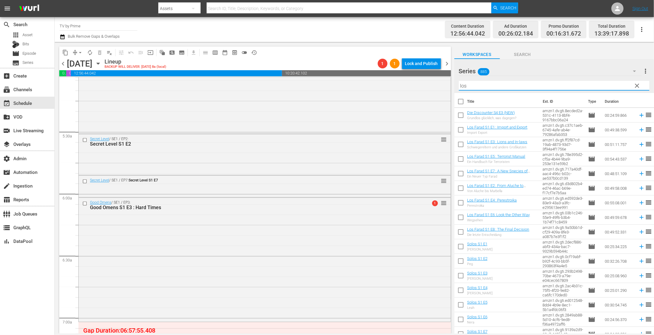
drag, startPoint x: 476, startPoint y: 82, endPoint x: 417, endPoint y: 77, distance: 59.8
click at [421, 78] on div "content_copy compress arrow_drop_down autorenew_outlined delete_forever_outline…" at bounding box center [354, 187] width 599 height 291
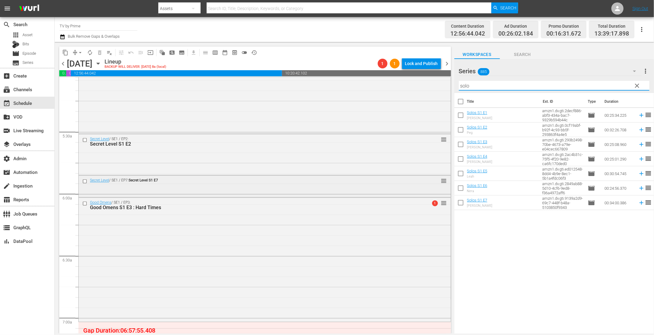
scroll to position [726, 0]
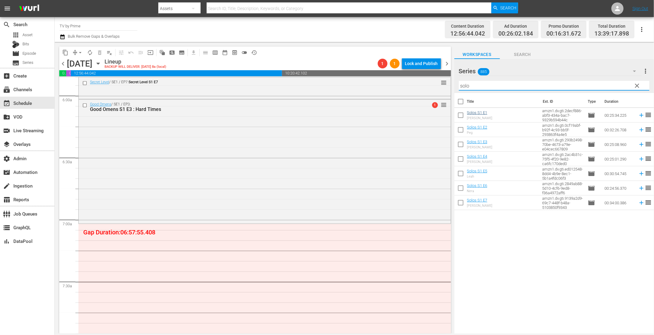
type input "solo"
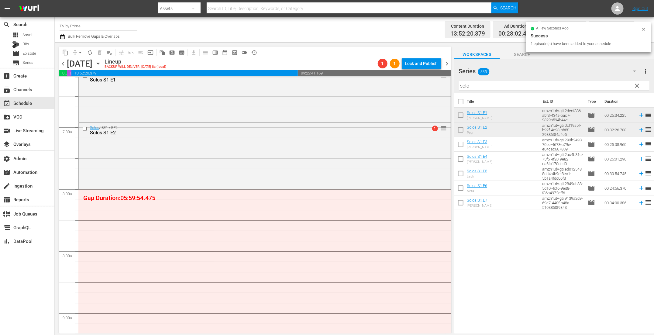
scroll to position [885, 0]
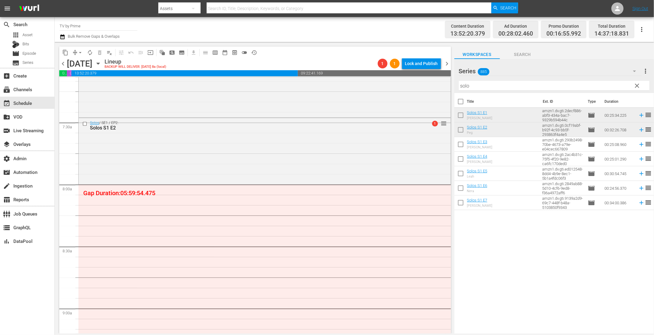
drag, startPoint x: 474, startPoint y: 133, endPoint x: 138, endPoint y: 12, distance: 357.2
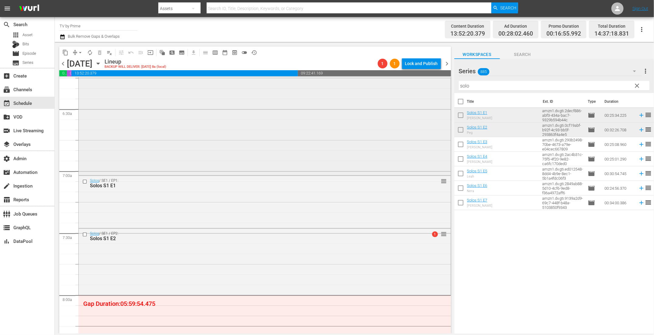
scroll to position [817, 0]
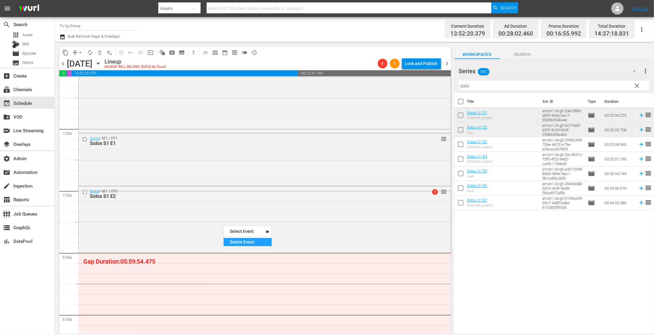
click at [245, 242] on div "Delete Event" at bounding box center [248, 242] width 48 height 8
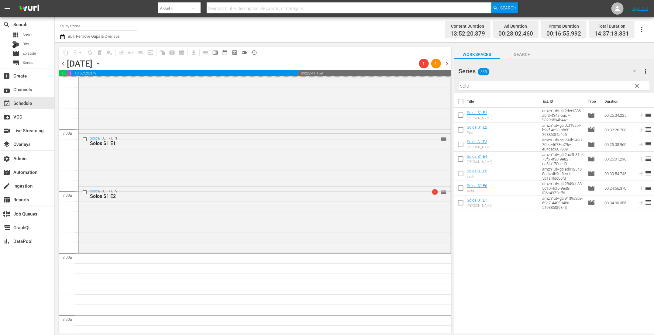
scroll to position [812, 0]
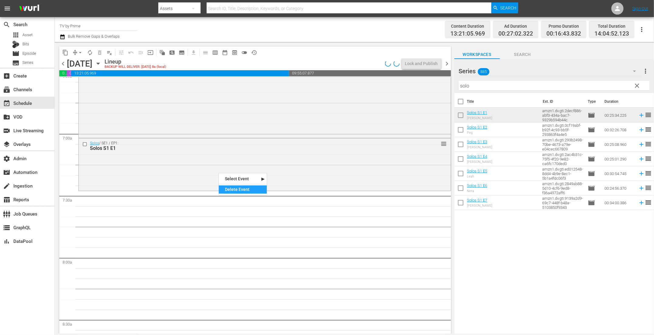
click at [226, 185] on div "Delete Event" at bounding box center [243, 189] width 48 height 8
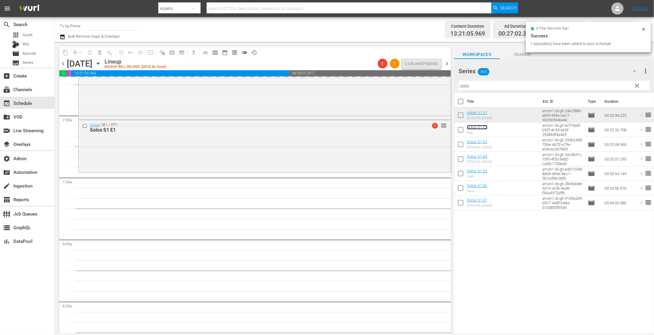
scroll to position [897, 0]
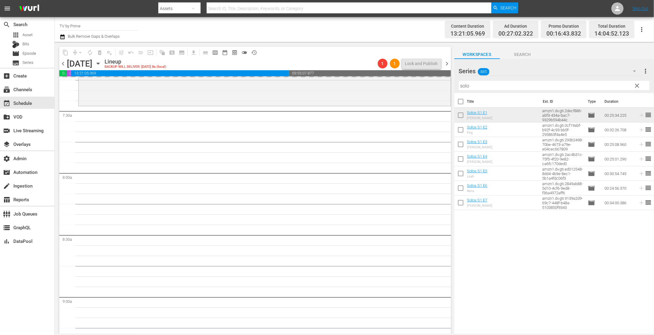
drag, startPoint x: 480, startPoint y: 141, endPoint x: 203, endPoint y: 1, distance: 310.2
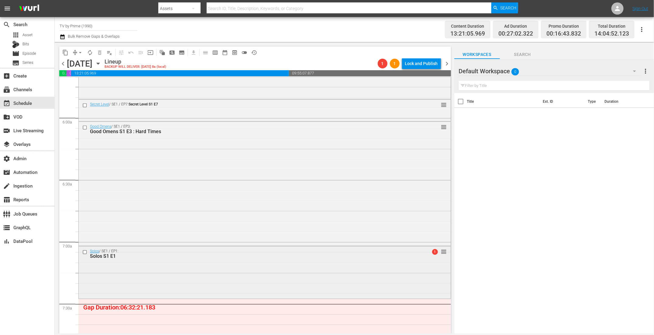
scroll to position [844, 0]
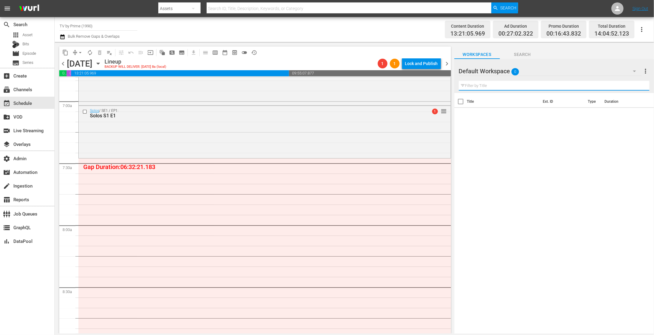
click at [498, 87] on input "text" at bounding box center [554, 86] width 191 height 10
click at [633, 70] on icon "button" at bounding box center [634, 70] width 7 height 7
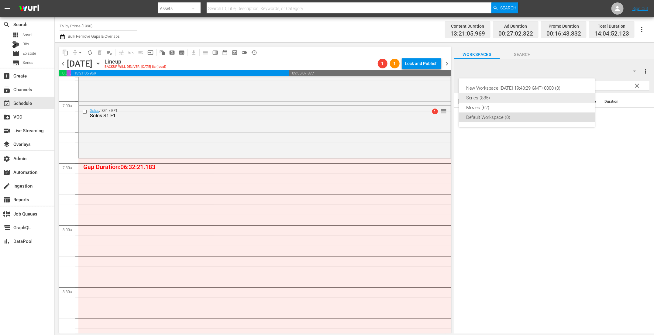
click at [493, 98] on div "Series (885)" at bounding box center [527, 98] width 122 height 10
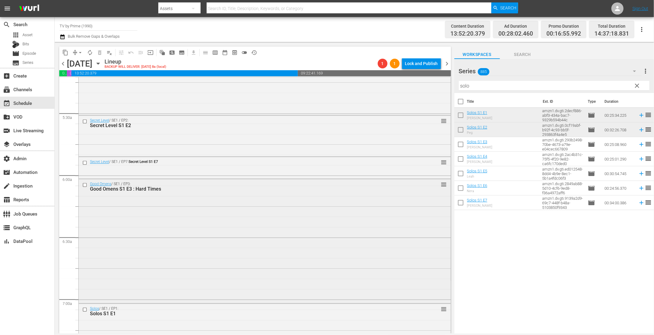
scroll to position [628, 0]
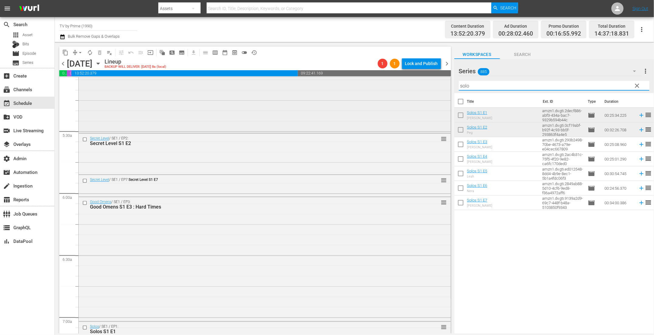
drag, startPoint x: 467, startPoint y: 86, endPoint x: 435, endPoint y: 81, distance: 32.7
click at [435, 81] on div "content_copy compress arrow_drop_down autorenew_outlined delete_forever_outline…" at bounding box center [354, 187] width 599 height 291
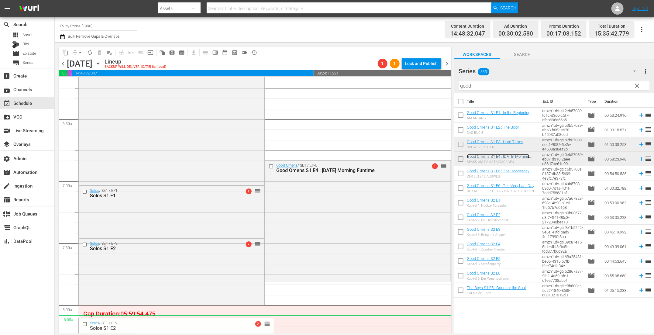
scroll to position [837, 0]
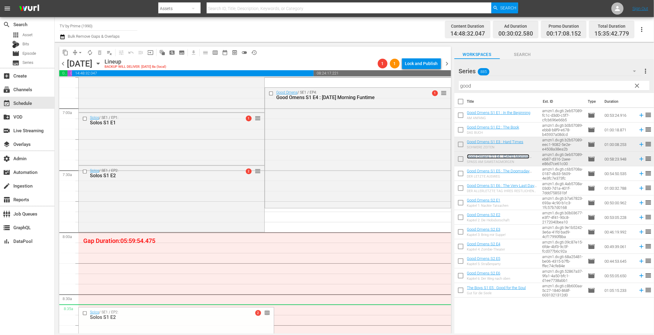
drag, startPoint x: 255, startPoint y: 244, endPoint x: 255, endPoint y: 304, distance: 60.5
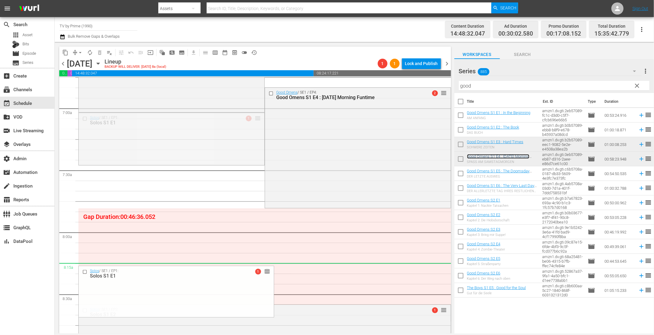
drag, startPoint x: 255, startPoint y: 117, endPoint x: 265, endPoint y: 265, distance: 147.8
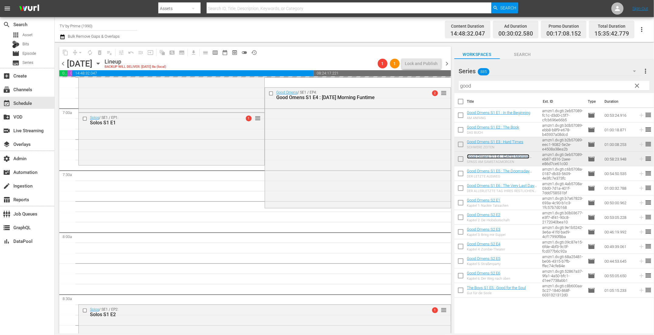
scroll to position [828, 0]
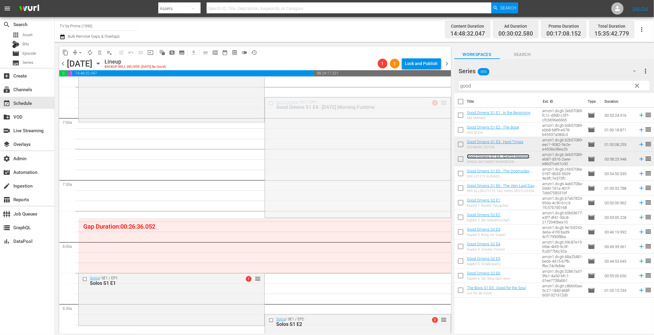
drag, startPoint x: 437, startPoint y: 101, endPoint x: 429, endPoint y: 124, distance: 23.9
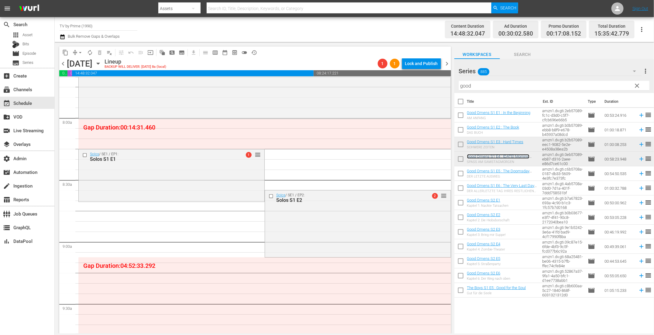
scroll to position [956, 0]
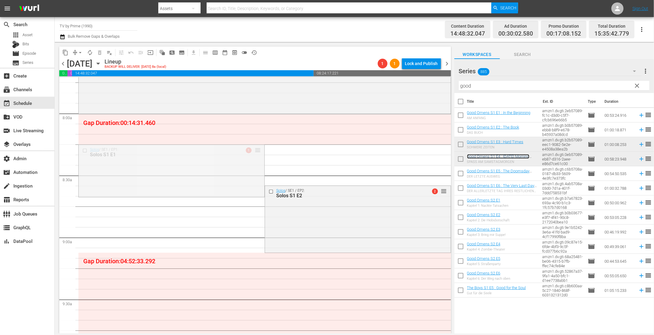
drag, startPoint x: 257, startPoint y: 149, endPoint x: 251, endPoint y: 116, distance: 33.2
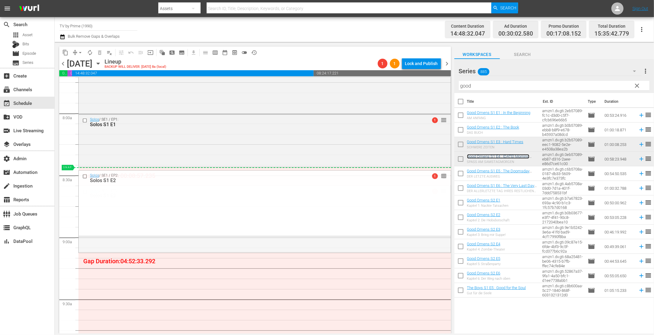
drag, startPoint x: 438, startPoint y: 190, endPoint x: 427, endPoint y: 169, distance: 23.9
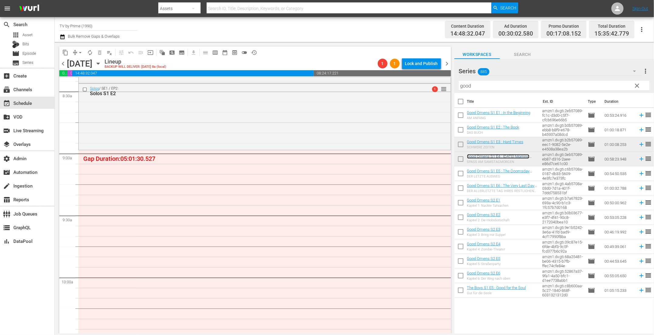
scroll to position [1045, 0]
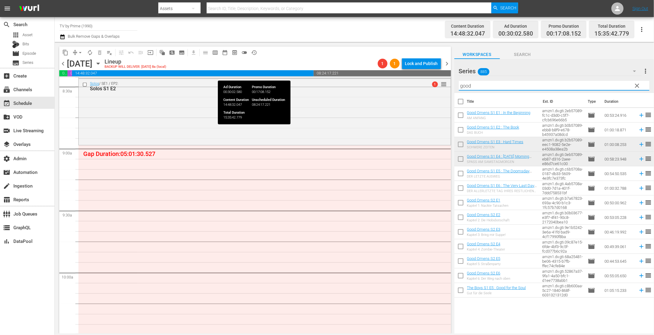
drag, startPoint x: 482, startPoint y: 85, endPoint x: 414, endPoint y: 72, distance: 69.1
click at [417, 73] on div "content_copy compress arrow_drop_down autorenew_outlined delete_forever_outline…" at bounding box center [354, 187] width 599 height 291
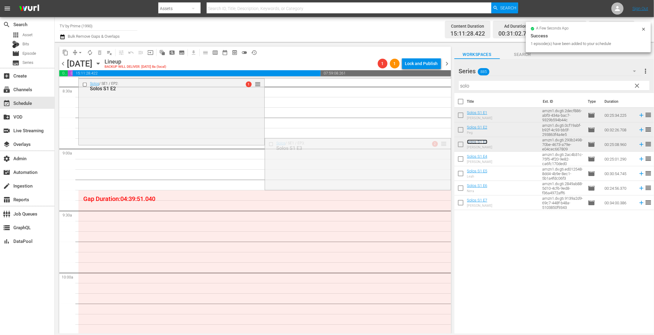
drag, startPoint x: 437, startPoint y: 144, endPoint x: 435, endPoint y: 147, distance: 4.1
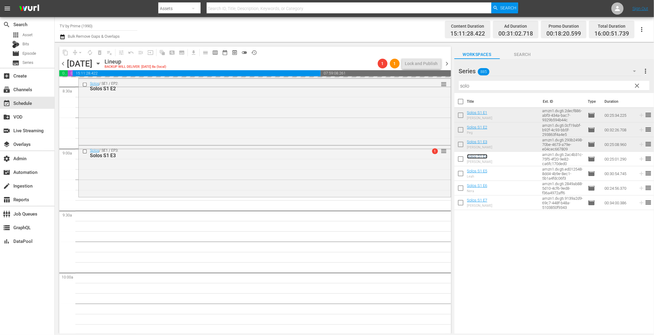
scroll to position [1104, 0]
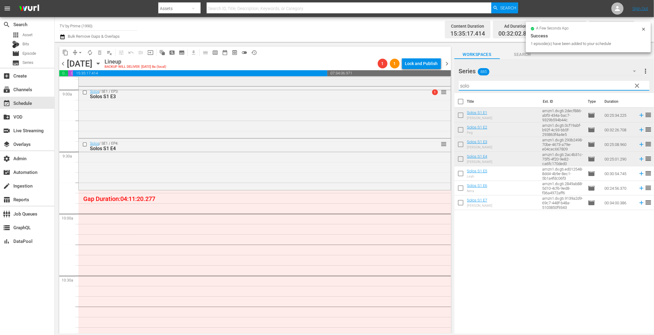
drag, startPoint x: 470, startPoint y: 87, endPoint x: 441, endPoint y: 81, distance: 29.6
click at [441, 81] on div "content_copy compress arrow_drop_down autorenew_outlined delete_forever_outline…" at bounding box center [354, 187] width 599 height 291
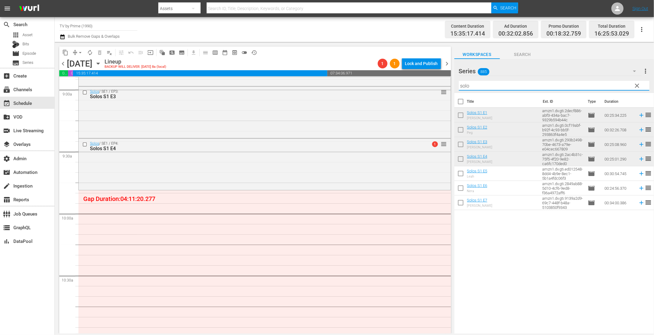
paste input "[PERSON_NAME]"
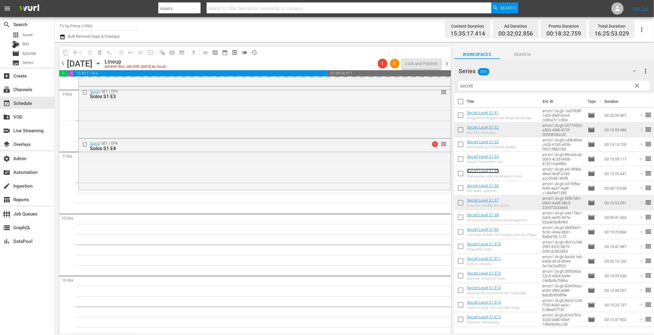
scroll to position [1127, 0]
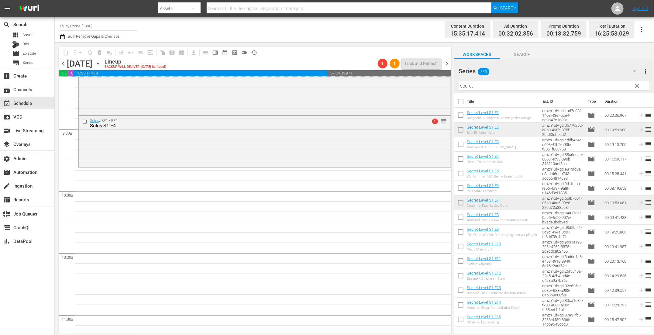
drag, startPoint x: 488, startPoint y: 172, endPoint x: 205, endPoint y: 1, distance: 330.8
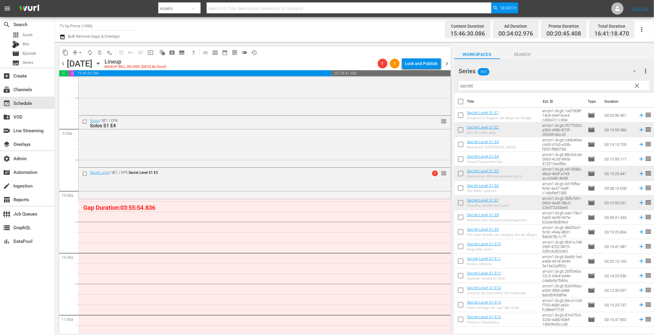
click at [417, 78] on div "Solos / SE1 / EP3: Solos S1 E3 reorder" at bounding box center [265, 71] width 372 height 15
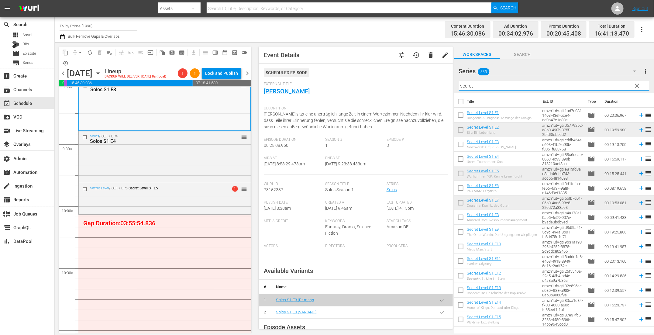
drag, startPoint x: 482, startPoint y: 84, endPoint x: 435, endPoint y: 80, distance: 47.3
click at [448, 81] on div "content_copy compress arrow_drop_down autorenew_outlined delete_forever_outline…" at bounding box center [354, 187] width 599 height 291
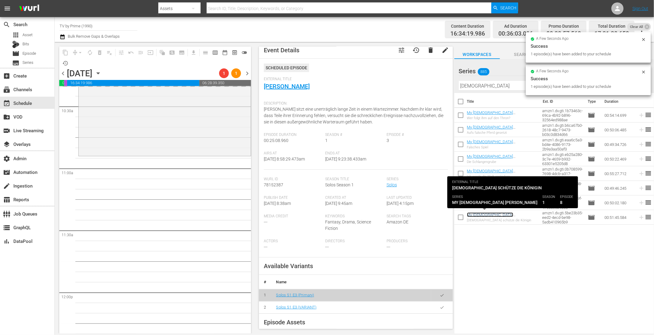
scroll to position [1315, 0]
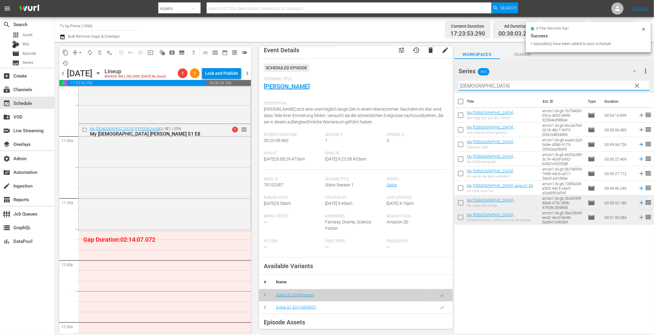
drag, startPoint x: 476, startPoint y: 86, endPoint x: 433, endPoint y: 81, distance: 43.2
click at [433, 81] on div "content_copy compress arrow_drop_down autorenew_outlined delete_forever_outline…" at bounding box center [354, 187] width 599 height 291
paste input "secret"
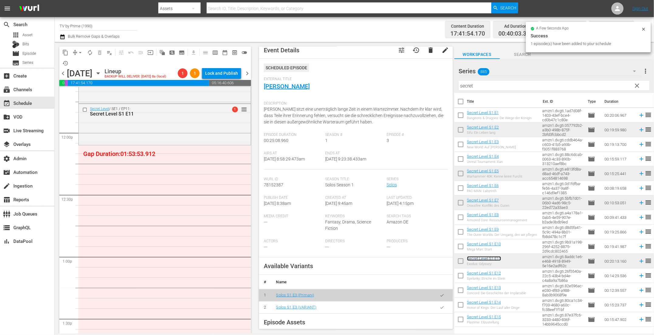
scroll to position [1460, 0]
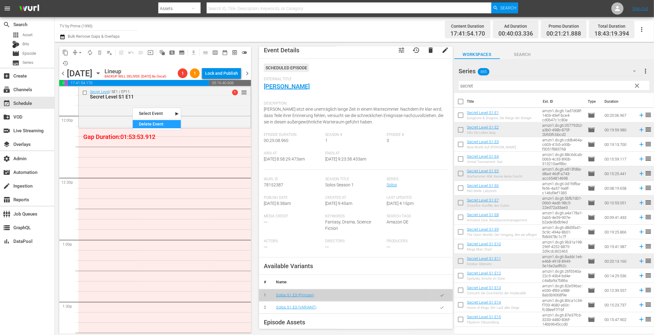
drag, startPoint x: 145, startPoint y: 124, endPoint x: 247, endPoint y: 129, distance: 102.6
click at [145, 124] on div "Delete Event" at bounding box center [157, 124] width 48 height 8
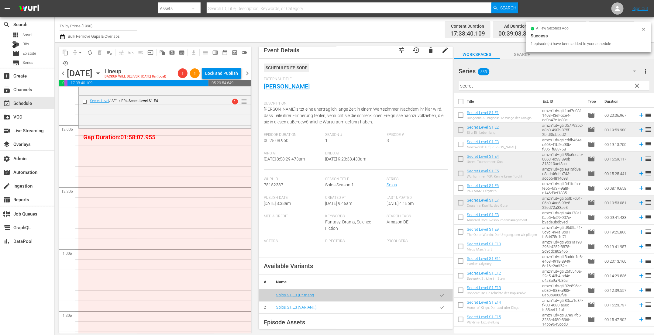
drag, startPoint x: 492, startPoint y: 155, endPoint x: 169, endPoint y: 6, distance: 355.8
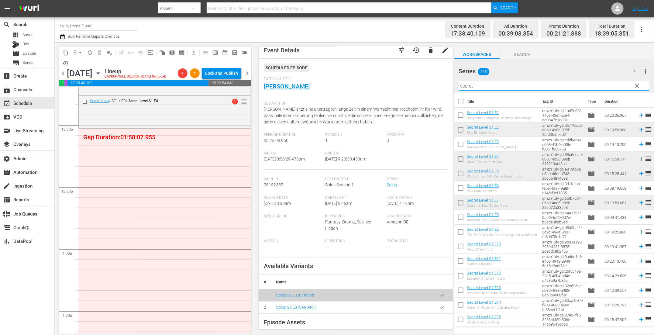
drag, startPoint x: 494, startPoint y: 85, endPoint x: 374, endPoint y: 71, distance: 120.3
click at [392, 73] on div "content_copy compress arrow_drop_down autorenew_outlined delete_forever_outline…" at bounding box center [354, 187] width 599 height 291
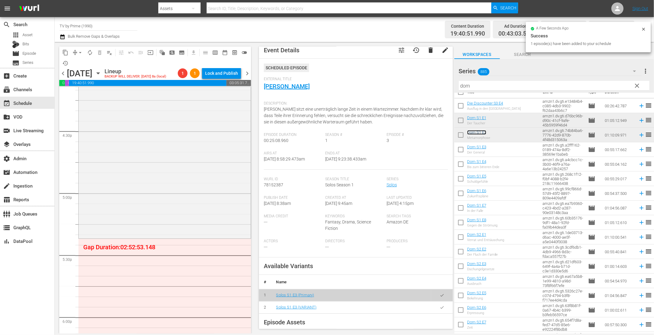
scroll to position [2119, 0]
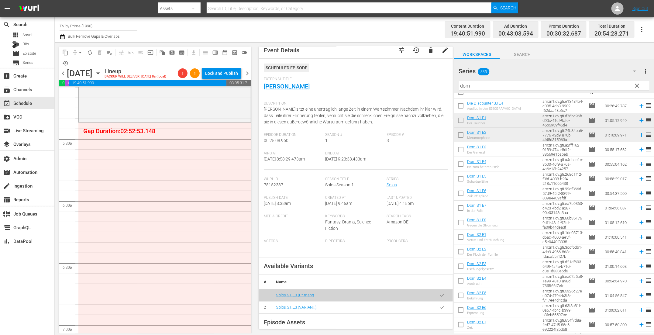
drag, startPoint x: 477, startPoint y: 131, endPoint x: 218, endPoint y: 14, distance: 284.7
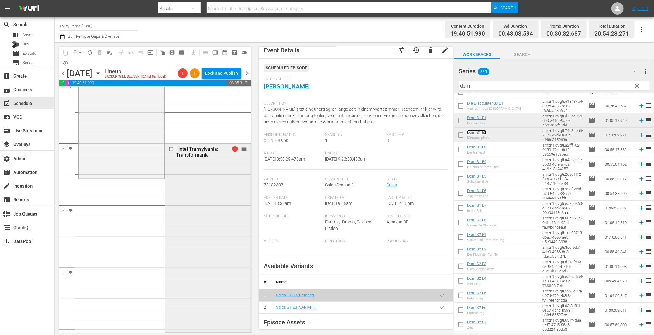
scroll to position [1690, 0]
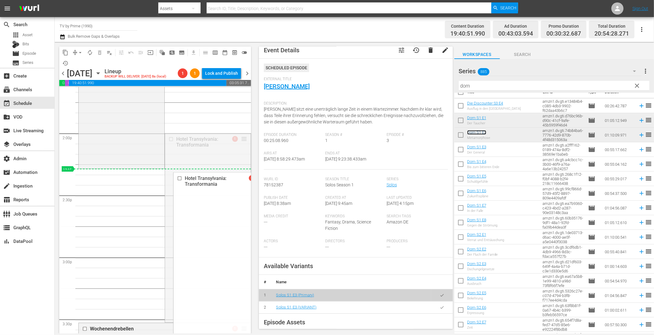
drag, startPoint x: 239, startPoint y: 136, endPoint x: 228, endPoint y: 171, distance: 36.6
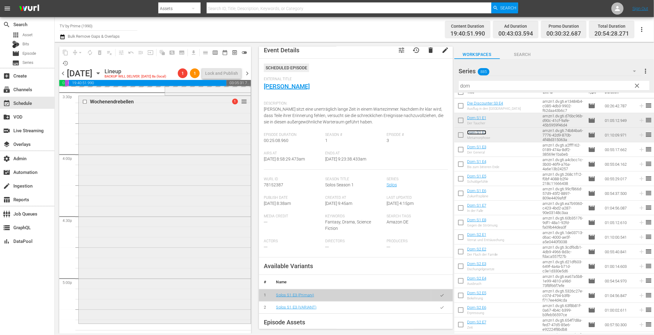
scroll to position [1913, 0]
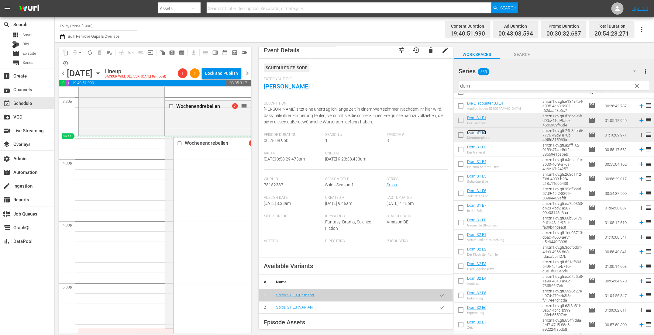
drag, startPoint x: 238, startPoint y: 107, endPoint x: 226, endPoint y: 136, distance: 31.9
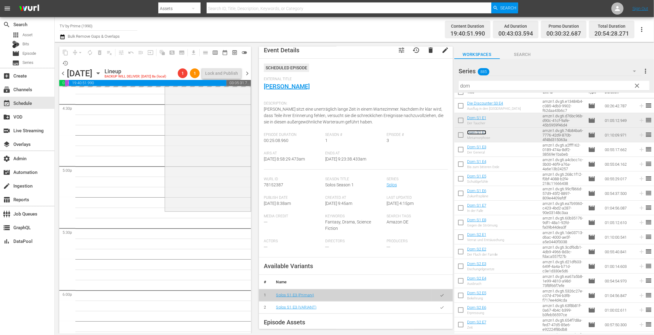
scroll to position [2034, 0]
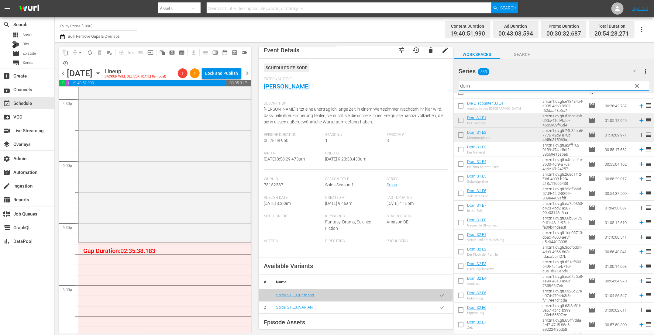
drag, startPoint x: 479, startPoint y: 88, endPoint x: 400, endPoint y: 71, distance: 80.7
click at [401, 72] on div "content_copy compress arrow_drop_down autorenew_outlined delete_forever_outline…" at bounding box center [354, 187] width 599 height 291
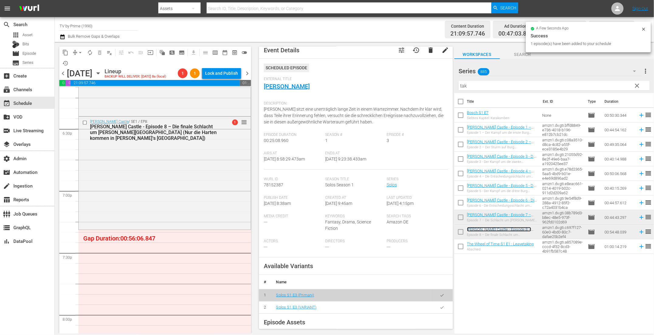
scroll to position [2326, 0]
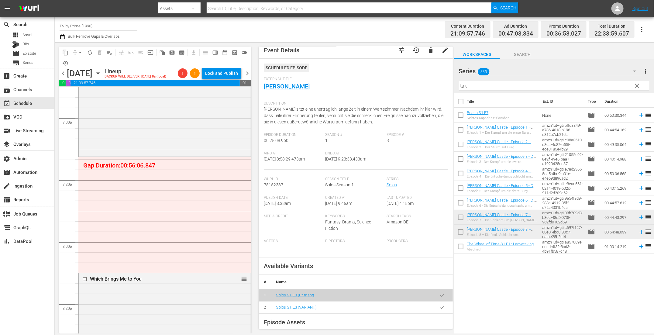
drag, startPoint x: 490, startPoint y: 229, endPoint x: 165, endPoint y: 13, distance: 390.4
drag, startPoint x: 417, startPoint y: 77, endPoint x: 403, endPoint y: 78, distance: 14.0
click at [404, 78] on div "content_copy compress arrow_drop_down autorenew_outlined delete_forever_outline…" at bounding box center [354, 187] width 599 height 291
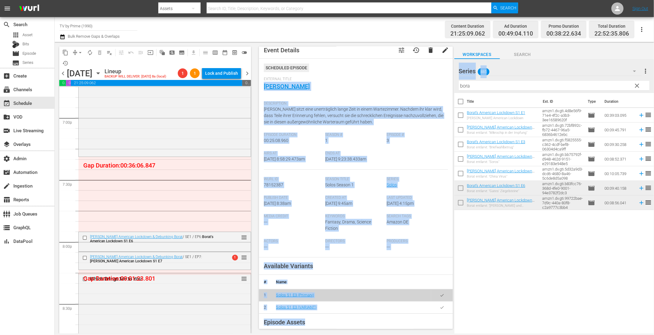
drag, startPoint x: 470, startPoint y: 89, endPoint x: 411, endPoint y: 78, distance: 59.8
click at [411, 78] on div "content_copy compress arrow_drop_down autorenew_outlined delete_forever_outline…" at bounding box center [354, 187] width 599 height 291
click at [509, 85] on input "bora" at bounding box center [554, 86] width 191 height 10
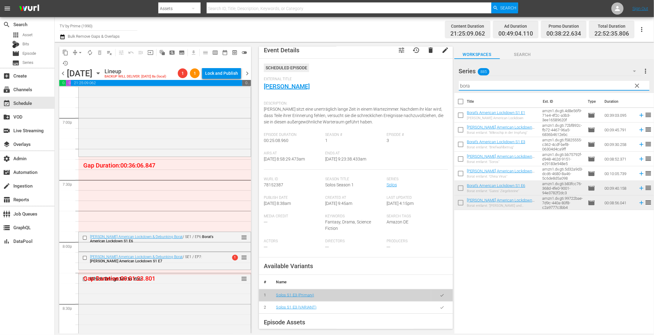
drag, startPoint x: 502, startPoint y: 87, endPoint x: 412, endPoint y: 82, distance: 90.4
click at [412, 82] on div "content_copy compress arrow_drop_down autorenew_outlined delete_forever_outline…" at bounding box center [354, 187] width 599 height 291
paste input "secret"
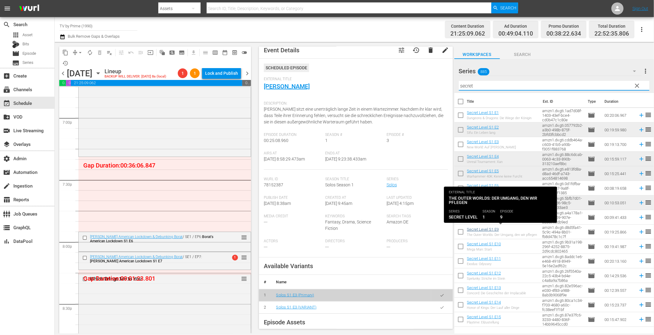
type input "secret"
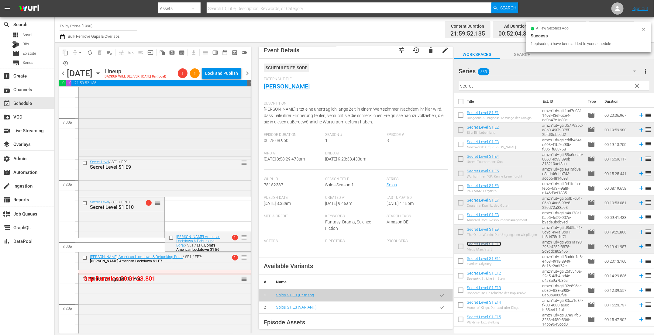
scroll to position [2330, 0]
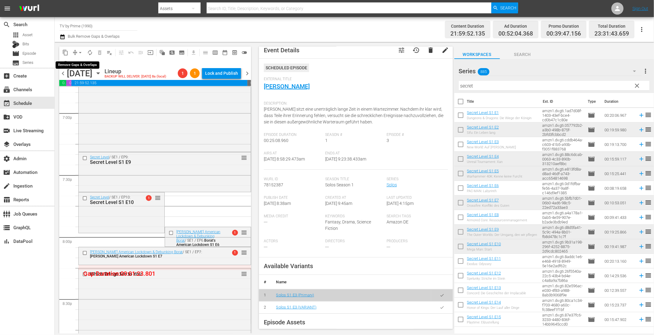
click at [80, 52] on span "arrow_drop_down" at bounding box center [80, 53] width 6 height 6
click at [81, 83] on li "Align to End of Previous Day" at bounding box center [81, 85] width 64 height 10
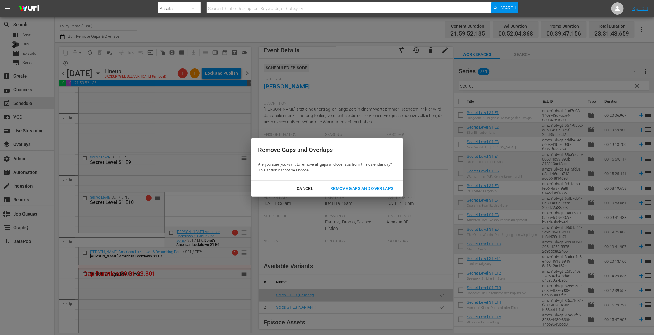
click at [367, 191] on div "Remove Gaps and Overlaps" at bounding box center [362, 189] width 73 height 8
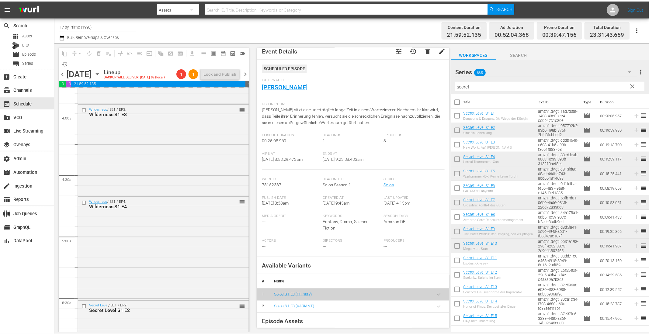
scroll to position [0, 0]
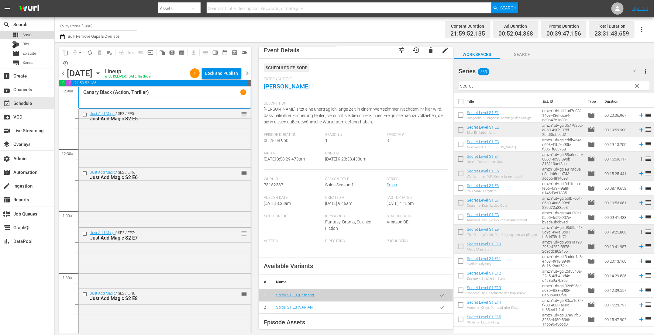
click at [32, 32] on span "Asset" at bounding box center [27, 35] width 10 height 6
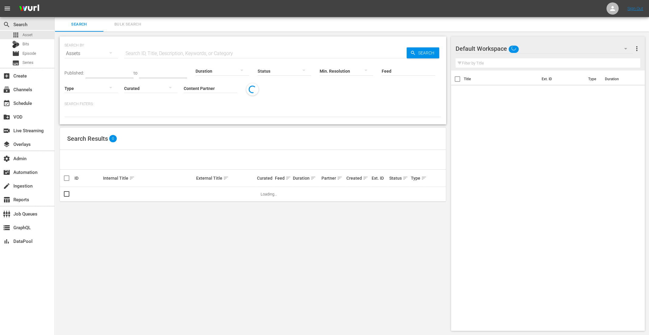
click at [196, 85] on input "Content Partner" at bounding box center [210, 89] width 53 height 22
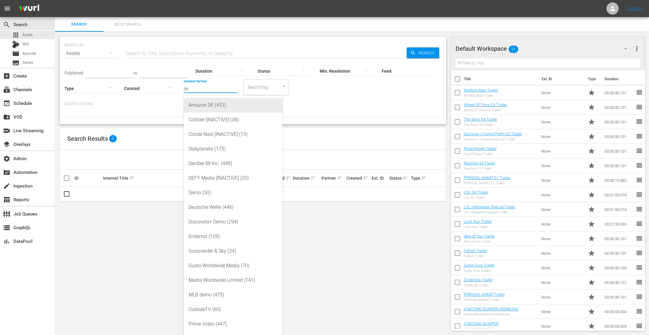
click at [206, 106] on div "Amazon DE (453)" at bounding box center [232, 105] width 89 height 15
type input "Amazon DE (453)"
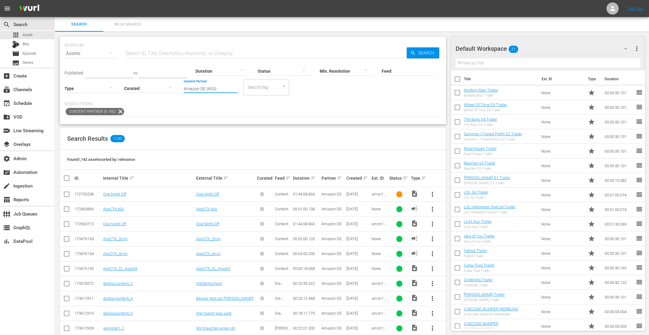
drag, startPoint x: 221, startPoint y: 88, endPoint x: 143, endPoint y: 83, distance: 78.9
click at [143, 84] on div "Published: to Duration Status Min. Resolution Feed Feed Title Type Curated Cont…" at bounding box center [252, 78] width 377 height 35
click at [334, 111] on div "Content Partner ID: 453" at bounding box center [252, 112] width 377 height 10
click at [121, 114] on icon at bounding box center [120, 112] width 8 height 8
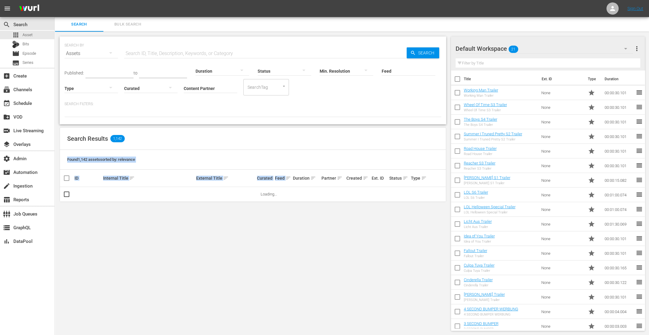
drag, startPoint x: 303, startPoint y: 173, endPoint x: 190, endPoint y: 136, distance: 118.6
click at [190, 136] on div "Search Results 1,142 Found 1,142 assets sorted by: relevance ID Internal Title …" at bounding box center [253, 164] width 386 height 74
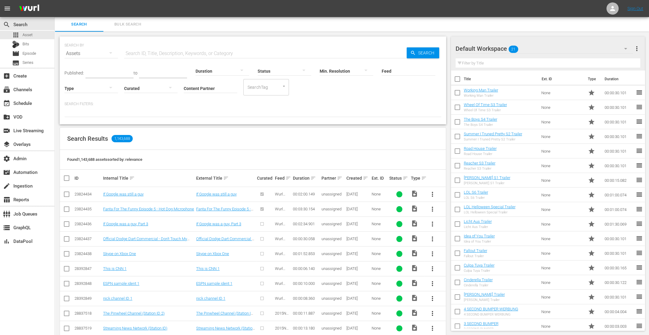
click at [190, 136] on div "Search Results 1,143,688" at bounding box center [253, 139] width 386 height 22
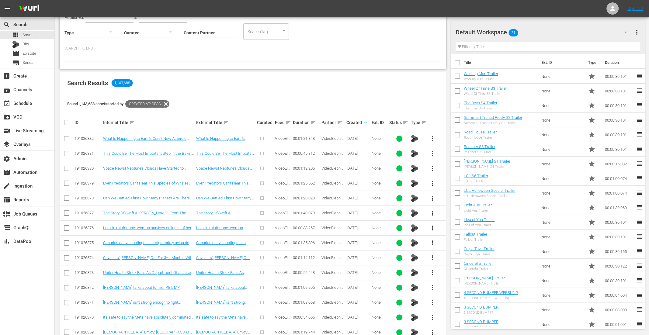
scroll to position [46, 0]
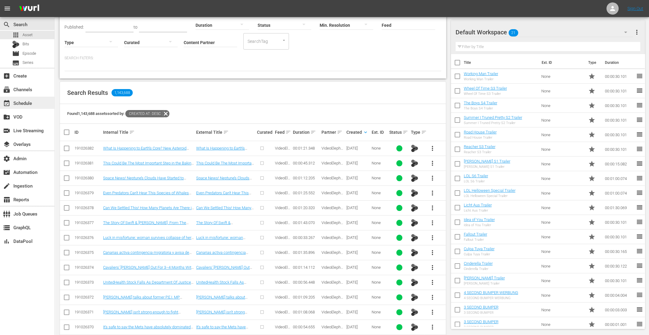
click at [33, 102] on div "event_available Schedule" at bounding box center [17, 101] width 34 height 5
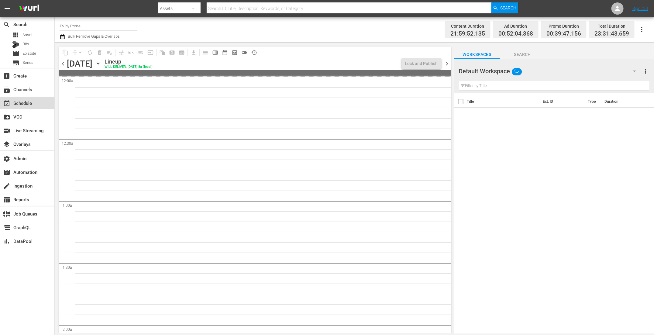
click at [34, 102] on div "event_available Schedule" at bounding box center [17, 101] width 34 height 5
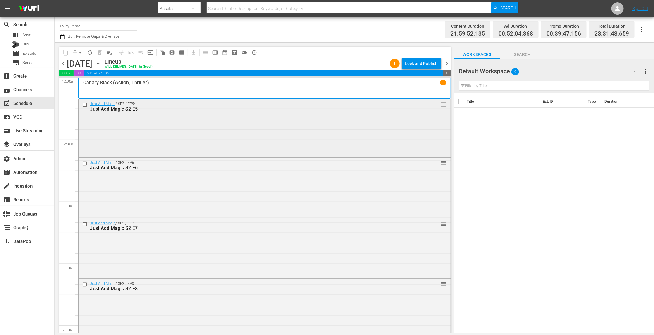
click at [234, 135] on div "Just Add Magic / SE2 / EP5: Just Add Magic S2 E5 reorder" at bounding box center [265, 127] width 372 height 57
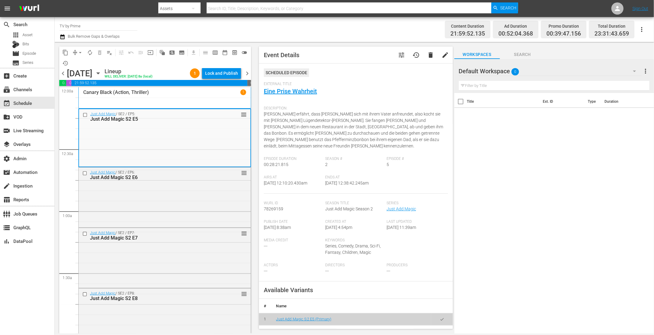
scroll to position [100, 0]
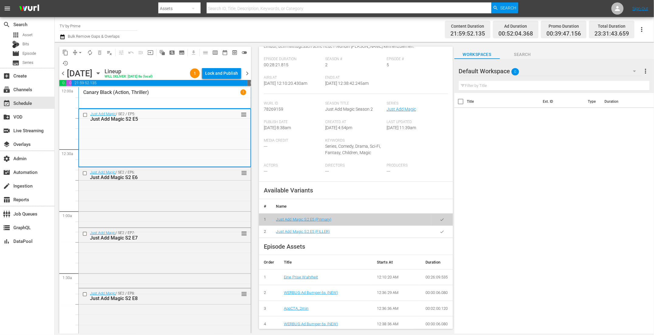
click at [440, 231] on icon "button" at bounding box center [442, 231] width 5 height 5
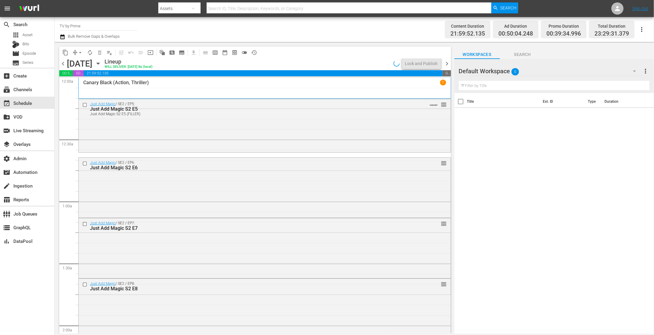
click at [105, 136] on div "Just Add Magic / SE2 / EP5: Just Add Magic S2 E5 Just Add Magic S2 E5 (FILLER) …" at bounding box center [265, 125] width 372 height 52
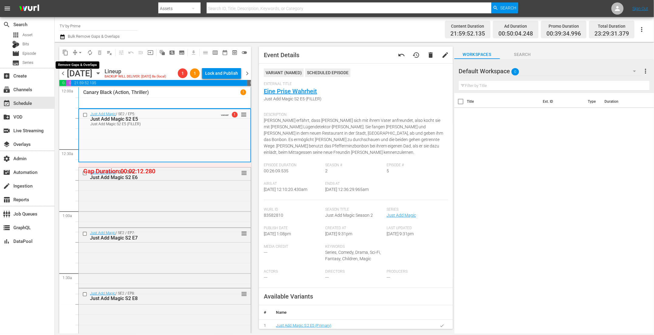
click at [78, 52] on span "arrow_drop_down" at bounding box center [80, 53] width 6 height 6
click at [80, 86] on li "Align to End of Previous Day" at bounding box center [81, 85] width 64 height 10
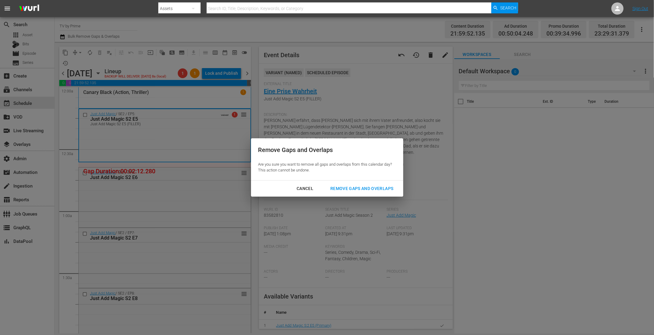
click at [357, 185] on div "Remove Gaps and Overlaps" at bounding box center [362, 189] width 73 height 8
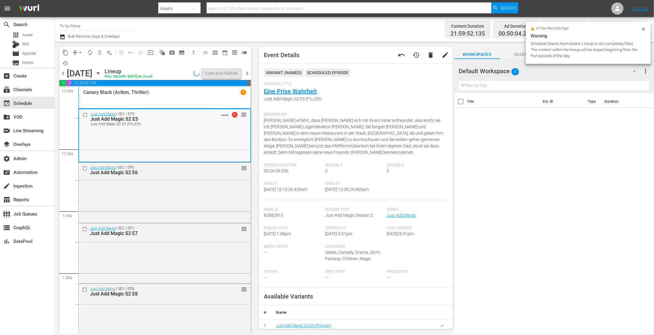
click at [193, 137] on div "Just Add Magic / SE2 / EP5: Just Add Magic S2 E5 Just Add Magic S2 E5 (FILLER) …" at bounding box center [164, 135] width 171 height 52
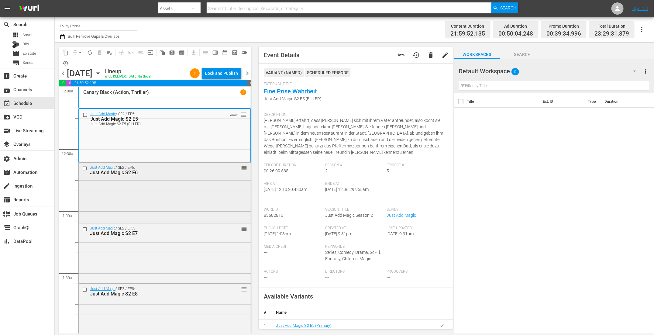
click at [171, 188] on div "Just Add Magic / SE2 / EP6: Just Add Magic S2 E6 reorder" at bounding box center [165, 192] width 172 height 59
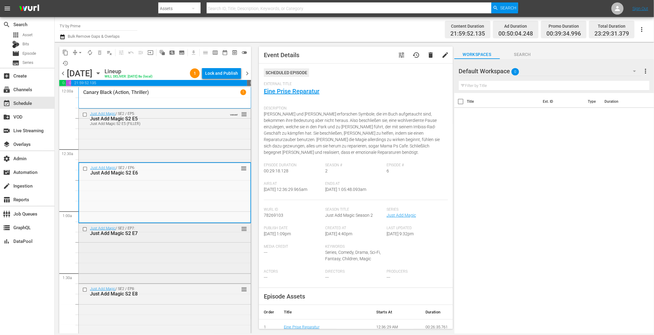
click at [175, 244] on div "Just Add Magic / SE2 / EP7: Just Add Magic S2 E7 reorder" at bounding box center [165, 252] width 172 height 59
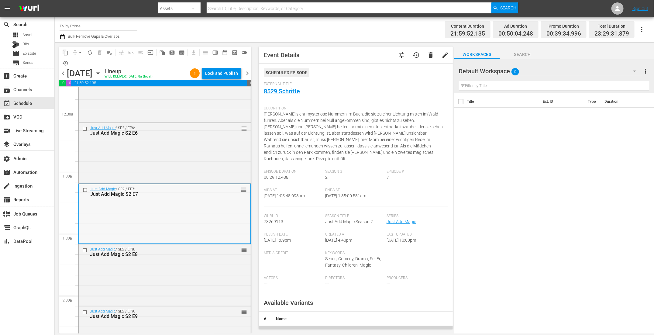
scroll to position [81, 0]
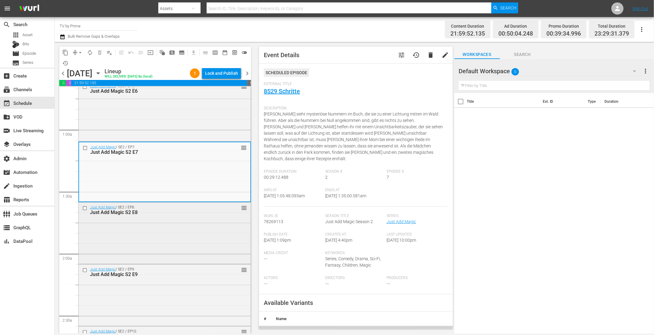
click at [178, 232] on div "Just Add Magic / SE2 / EP8: Just Add Magic S2 E8 reorder" at bounding box center [165, 232] width 172 height 60
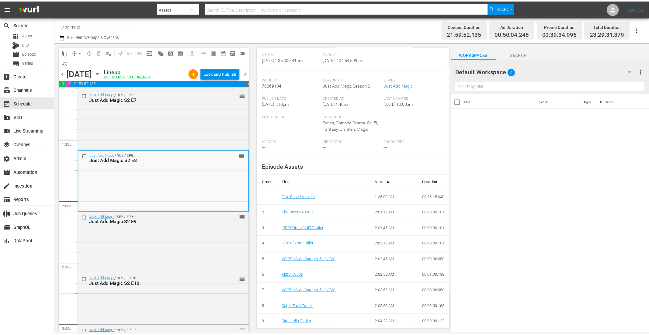
scroll to position [25, 0]
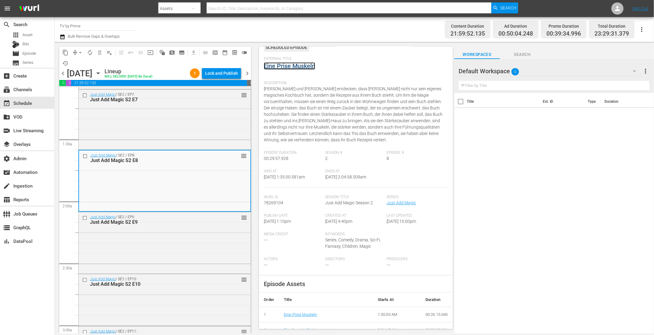
click at [299, 68] on link "Eine Prise Muskeln" at bounding box center [289, 65] width 51 height 7
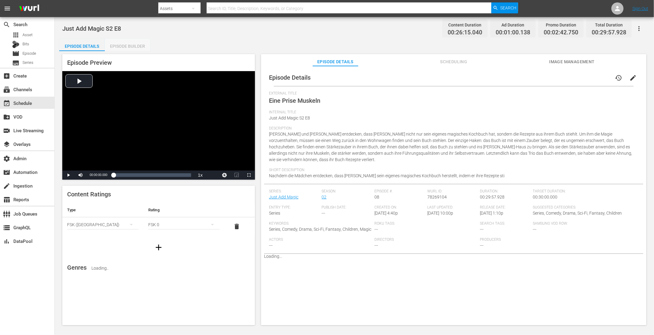
click at [141, 47] on div "Episode Builder" at bounding box center [128, 46] width 46 height 15
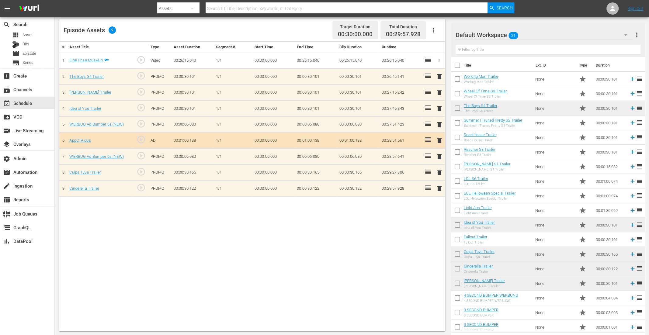
scroll to position [42, 0]
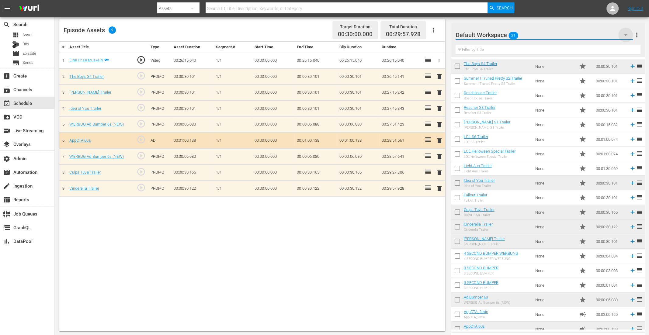
click at [624, 36] on icon "button" at bounding box center [625, 34] width 7 height 7
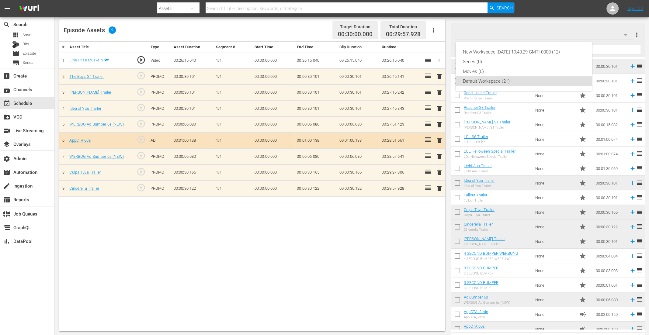
click at [504, 81] on div "Default Workspace (21)" at bounding box center [524, 81] width 122 height 10
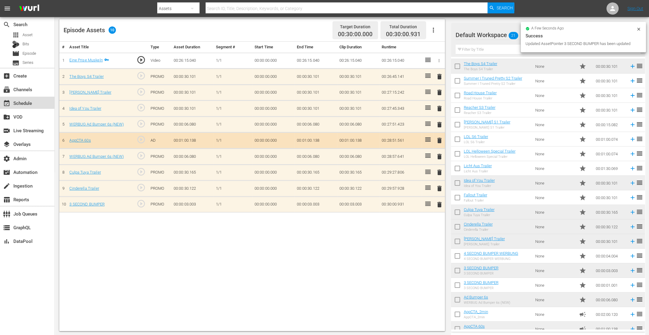
click at [27, 104] on div "event_available Schedule" at bounding box center [17, 101] width 34 height 5
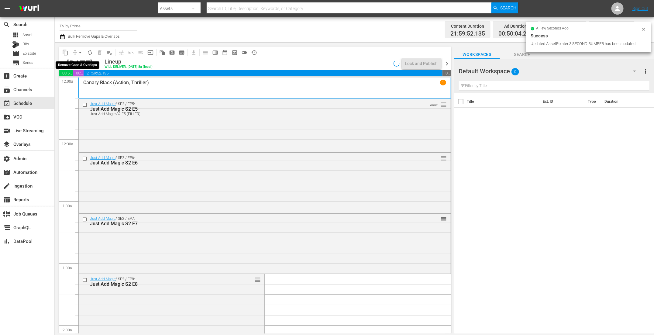
click at [77, 52] on span "arrow_drop_down" at bounding box center [80, 53] width 6 height 6
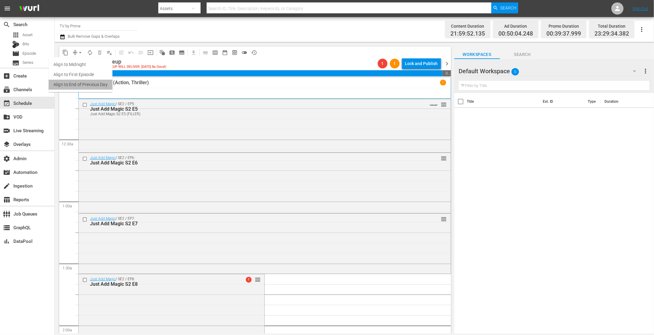
click at [84, 85] on li "Align to End of Previous Day" at bounding box center [81, 85] width 64 height 10
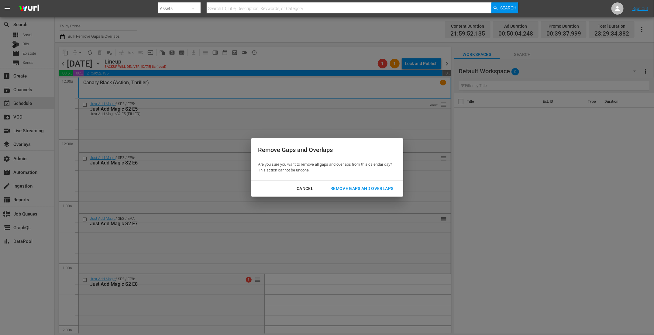
click at [367, 191] on div "Remove Gaps and Overlaps" at bounding box center [362, 189] width 73 height 8
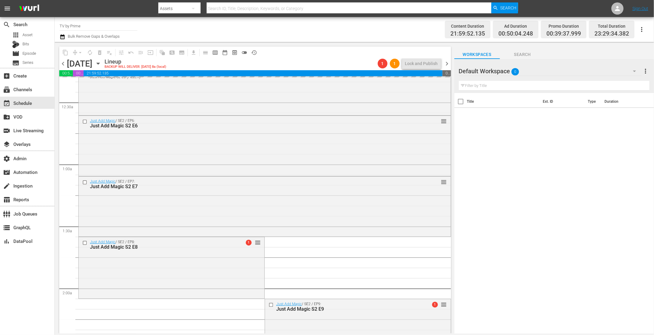
scroll to position [79, 0]
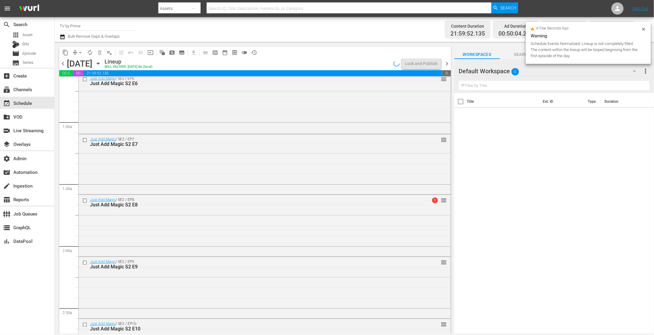
click at [159, 238] on div "Just Add Magic / SE2 / EP8: Just Add Magic S2 E8 1 reorder" at bounding box center [265, 225] width 372 height 60
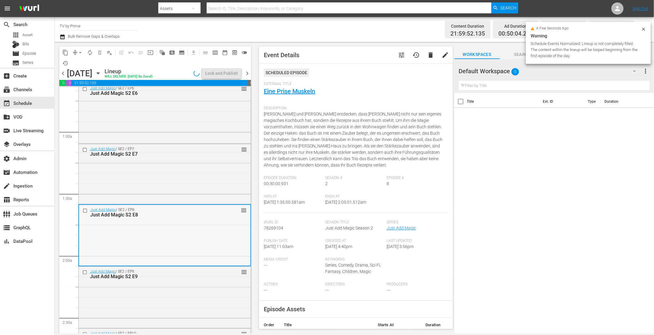
scroll to position [154, 0]
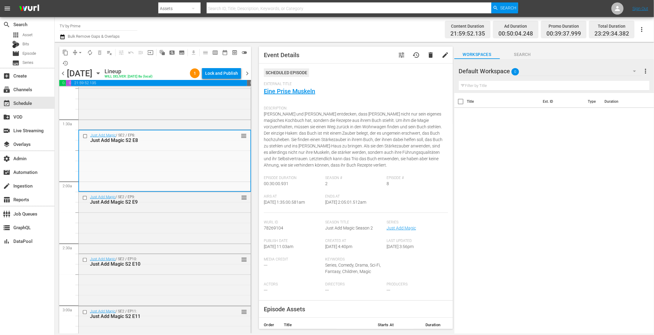
click at [159, 237] on div "Just Add Magic / SE2 / EP9: Just Add Magic S2 E9 reorder" at bounding box center [165, 222] width 172 height 60
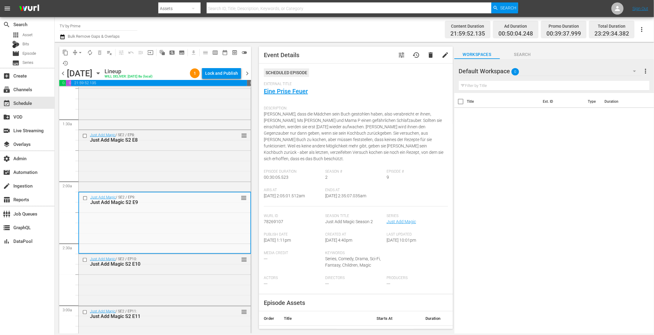
scroll to position [233, 0]
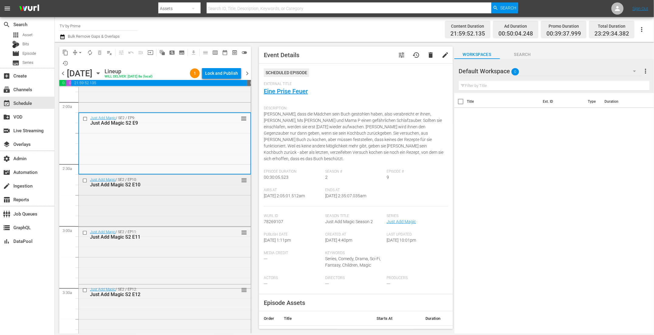
click at [162, 192] on div "Just Add Magic / SE2 / EP10: Just Add Magic S2 E10 reorder" at bounding box center [165, 200] width 172 height 50
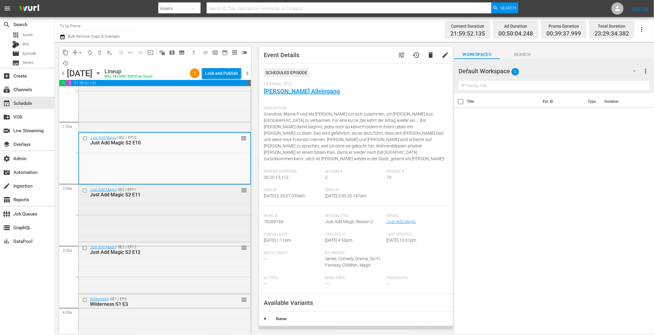
scroll to position [280, 0]
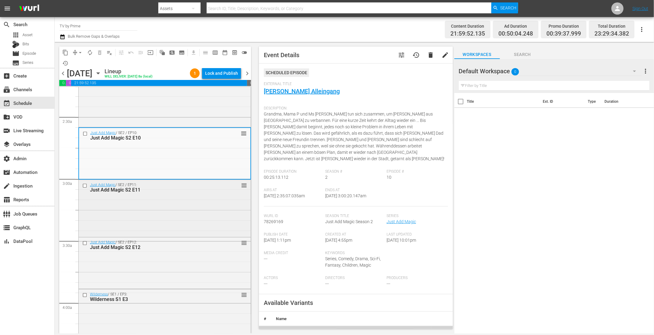
click at [161, 202] on div "Just Add Magic / SE2 / EP11: Just Add Magic S2 E11 reorder" at bounding box center [165, 208] width 172 height 56
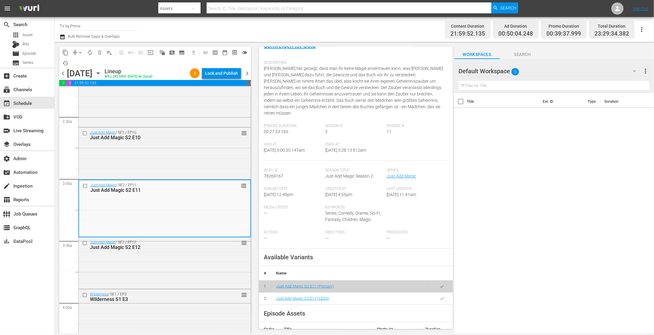
scroll to position [88, 0]
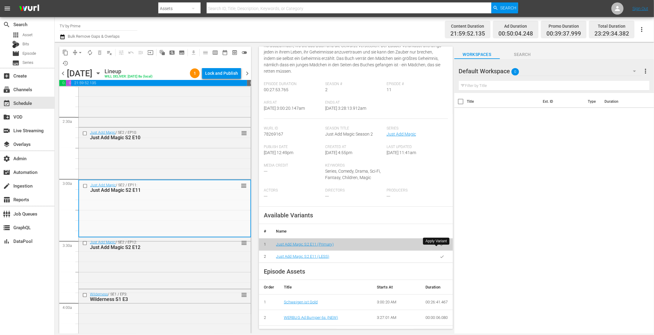
click at [440, 254] on icon "button" at bounding box center [442, 256] width 5 height 5
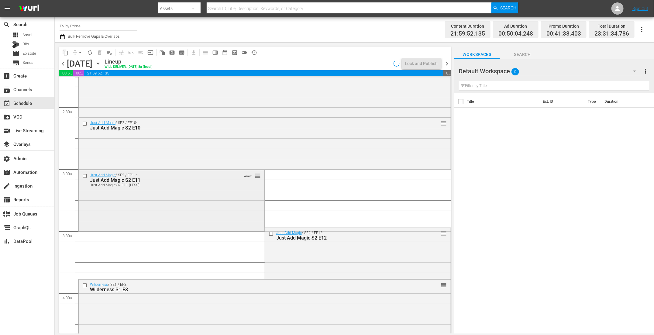
click at [146, 216] on div "Just Add Magic / SE2 / EP11: Just Add Magic S2 E11 Just Add Magic S2 E11 (LESS)…" at bounding box center [172, 200] width 186 height 60
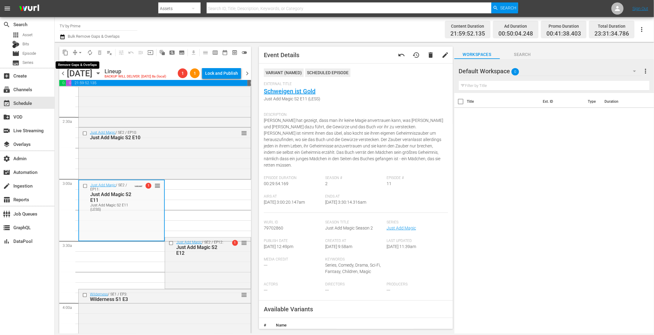
click at [81, 51] on span "arrow_drop_down" at bounding box center [80, 53] width 6 height 6
click at [79, 88] on li "Align to End of Previous Day" at bounding box center [81, 85] width 64 height 10
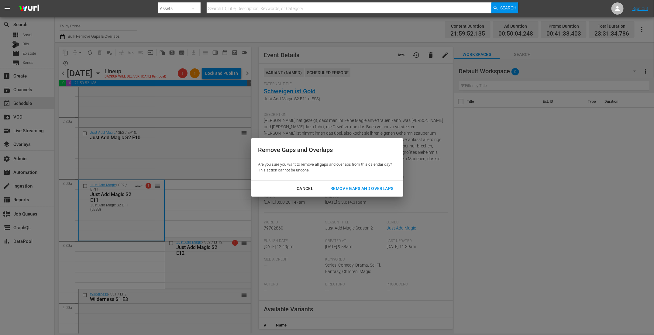
click at [341, 185] on div "Remove Gaps and Overlaps" at bounding box center [362, 189] width 73 height 8
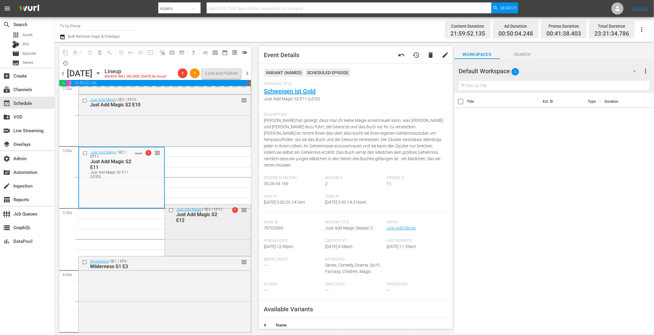
scroll to position [355, 0]
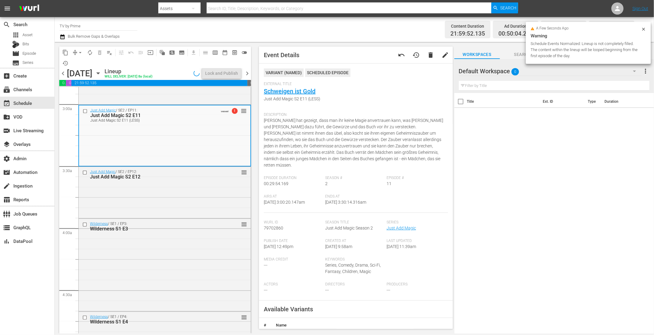
click at [192, 204] on div "Just Add Magic / SE2 / EP12: Just Add Magic S2 E12 reorder" at bounding box center [165, 192] width 172 height 50
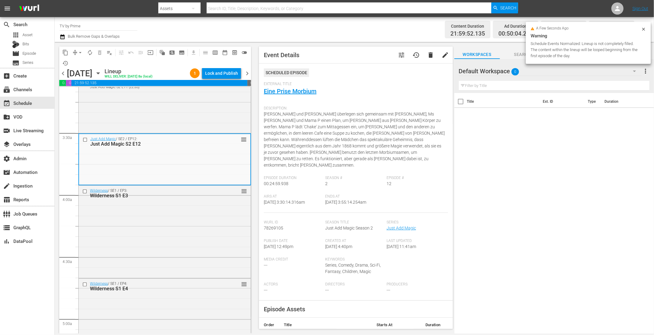
scroll to position [430, 0]
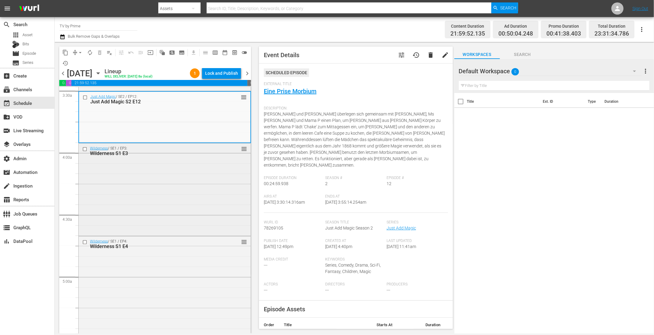
click at [192, 203] on div "Wilderness / SE1 / EP3: Wilderness S1 E3 reorder" at bounding box center [165, 188] width 172 height 91
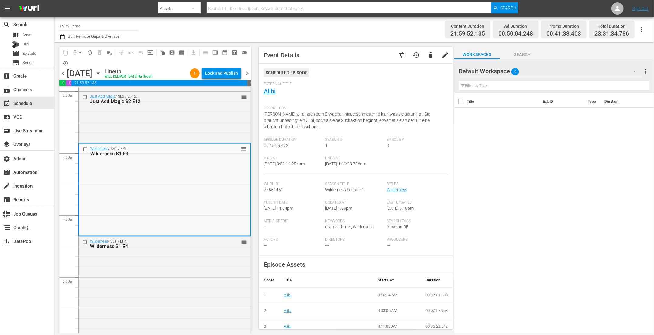
scroll to position [513, 0]
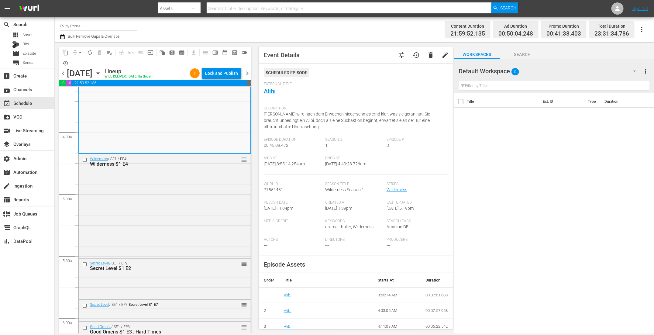
click at [192, 203] on div "Wilderness / SE1 / EP4: Wilderness S1 E4 reorder" at bounding box center [165, 205] width 172 height 102
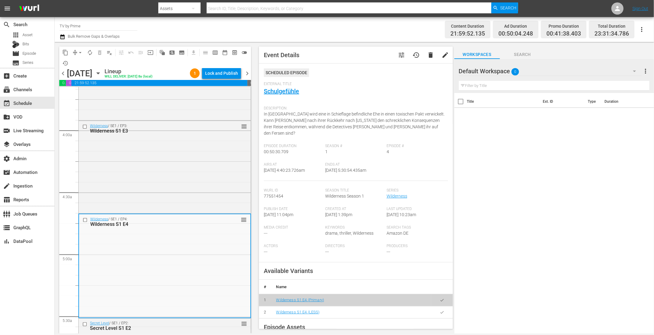
scroll to position [577, 0]
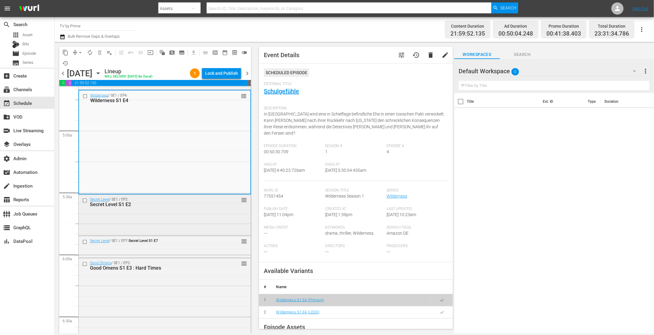
click at [191, 209] on div "Secret Level / SE1 / EP2: Secret Level S1 E2 reorder" at bounding box center [165, 202] width 172 height 15
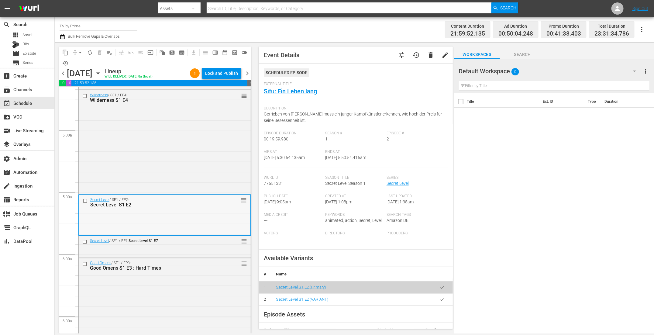
scroll to position [668, 0]
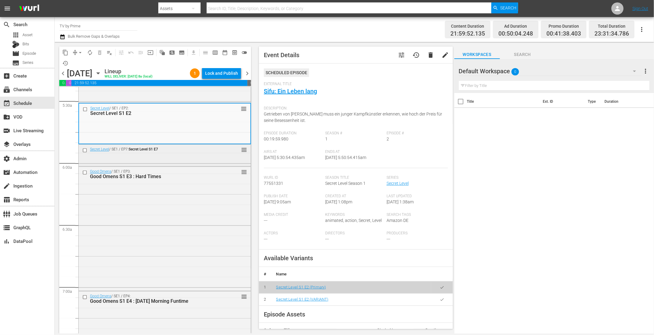
click at [184, 161] on div "Secret Level / SE1 / EP7: Secret Level S1 E7 reorder" at bounding box center [165, 155] width 172 height 21
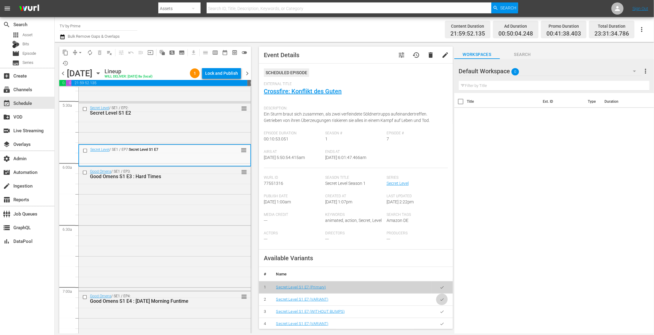
click at [440, 298] on icon "button" at bounding box center [442, 299] width 5 height 5
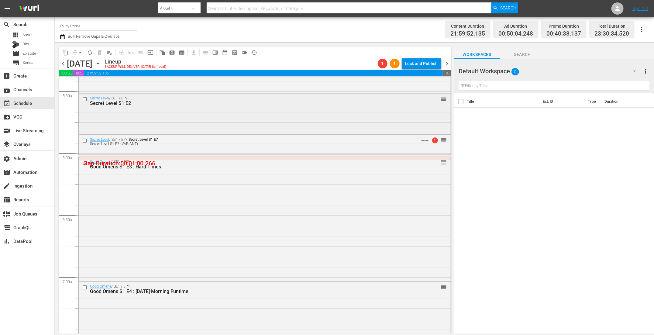
click at [311, 129] on div "Secret Level / SE1 / EP2: Secret Level S1 E2 reorder" at bounding box center [265, 114] width 372 height 40
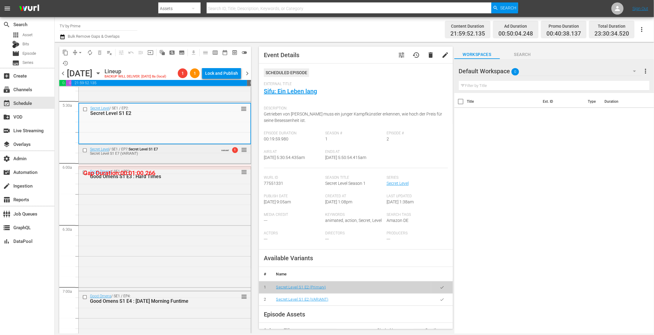
click at [195, 154] on div "Secret Level S1 E7 (VARIANT)" at bounding box center [154, 154] width 128 height 4
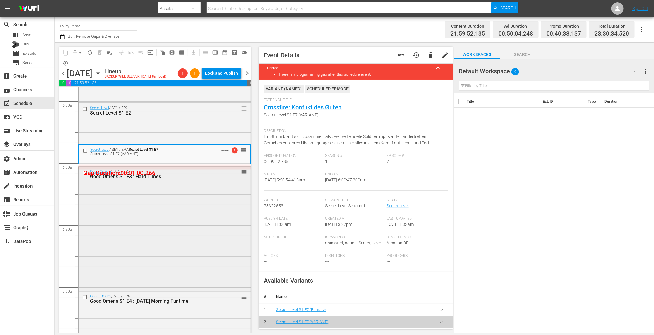
click at [179, 183] on div "Good Omens / SE1 / EP3: Good Omens S1 E3 : Hard Times reorder" at bounding box center [165, 228] width 172 height 122
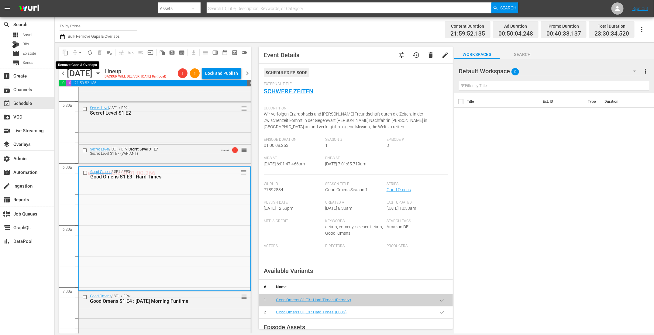
click at [79, 50] on span "arrow_drop_down" at bounding box center [80, 53] width 6 height 6
click at [82, 85] on li "Align to End of Previous Day" at bounding box center [81, 85] width 64 height 10
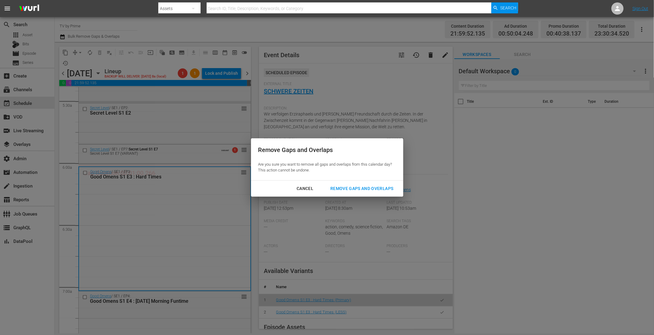
click at [354, 191] on div "Remove Gaps and Overlaps" at bounding box center [362, 189] width 73 height 8
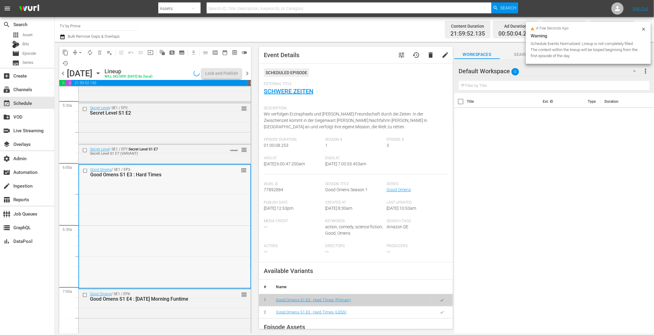
click at [168, 201] on div "Good Omens / SE1 / EP3: Good Omens S1 E3 : Hard Times reorder" at bounding box center [164, 226] width 171 height 122
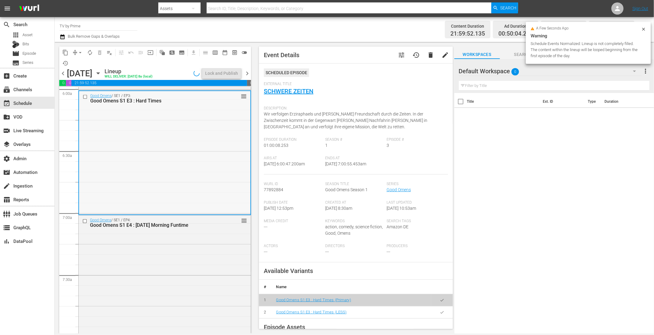
scroll to position [747, 0]
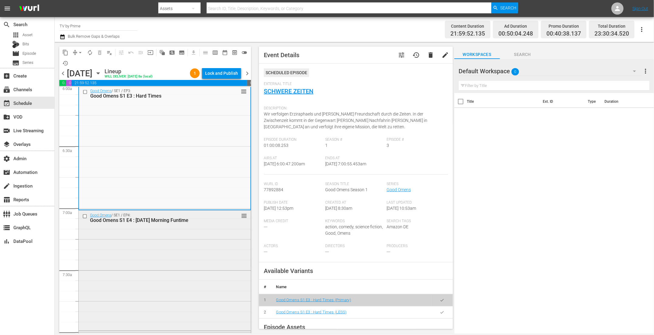
drag, startPoint x: 153, startPoint y: 236, endPoint x: 153, endPoint y: 250, distance: 14.0
click at [153, 250] on div "Good Omens / SE1 / EP4: Good Omens S1 E4 : [DATE] Morning Funtime reorder" at bounding box center [165, 269] width 172 height 119
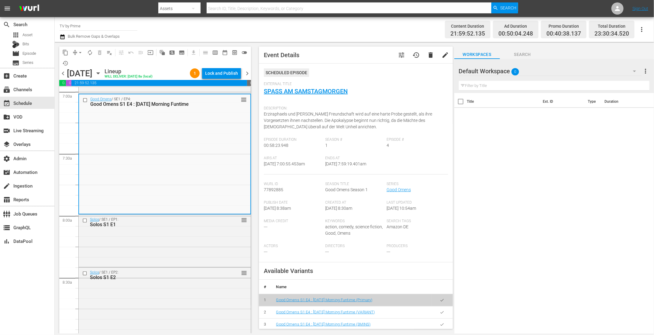
scroll to position [98, 0]
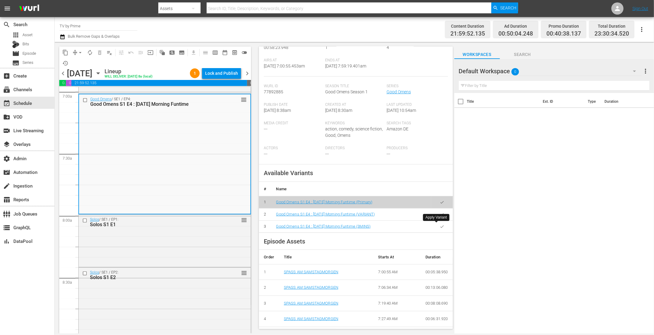
drag, startPoint x: 436, startPoint y: 226, endPoint x: 348, endPoint y: 206, distance: 91.1
click at [440, 226] on icon "button" at bounding box center [442, 226] width 5 height 5
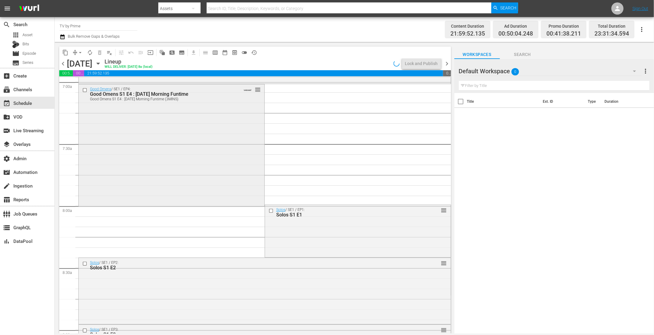
click at [138, 158] on div "Good Omens / SE1 / EP4: Good Omens S1 E4 : [DATE] Morning Funtime Good Omens S1…" at bounding box center [172, 144] width 186 height 121
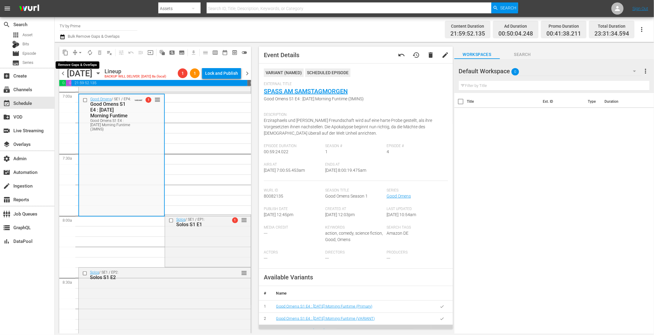
click at [78, 52] on span "arrow_drop_down" at bounding box center [80, 53] width 6 height 6
click at [94, 84] on li "Align to End of Previous Day" at bounding box center [81, 85] width 64 height 10
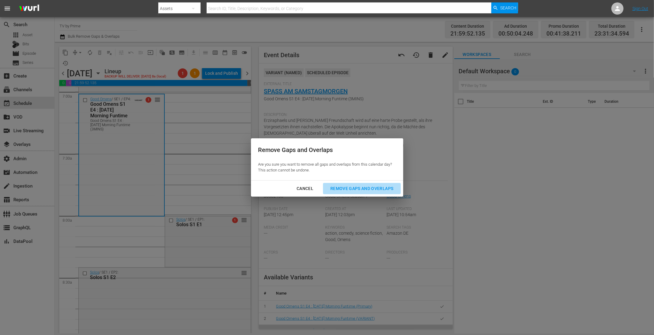
click at [368, 191] on div "Remove Gaps and Overlaps" at bounding box center [362, 189] width 73 height 8
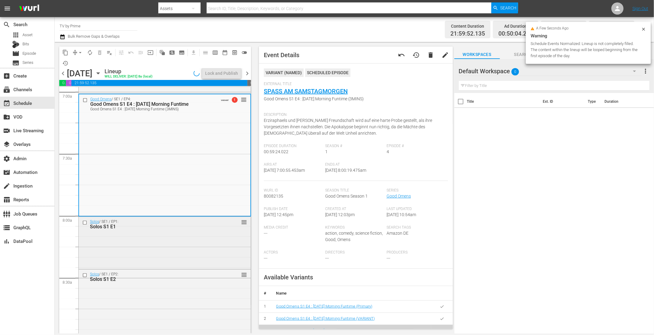
click at [133, 246] on div "Solos / SE1 / EP1: Solos S1 E1 reorder" at bounding box center [165, 242] width 172 height 51
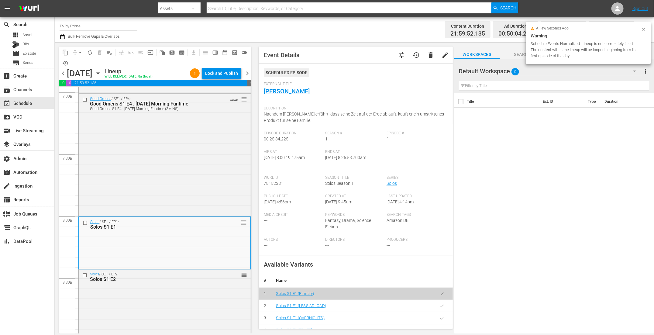
scroll to position [984, 0]
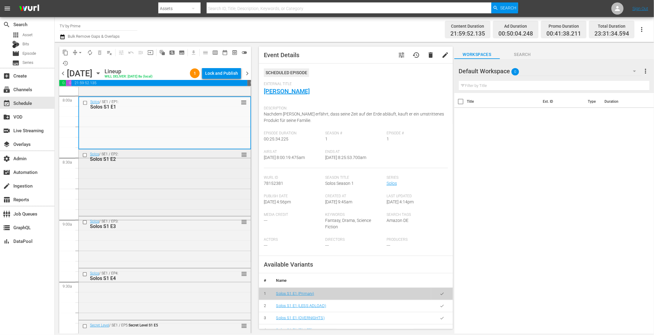
click at [137, 181] on div "Solos / SE1 / EP2: Solos S1 E2 reorder" at bounding box center [165, 181] width 172 height 65
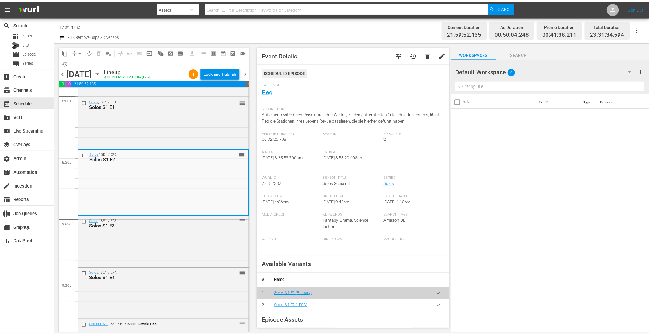
scroll to position [993, 0]
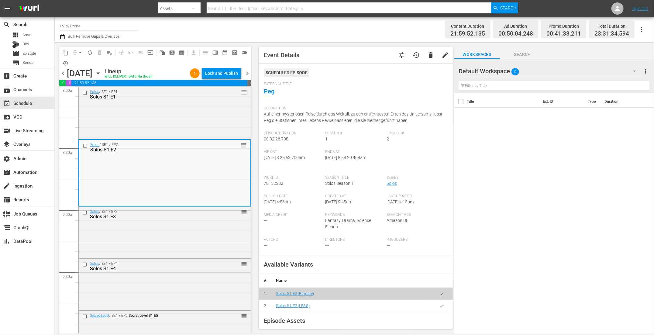
click at [436, 305] on button "button" at bounding box center [442, 306] width 12 height 12
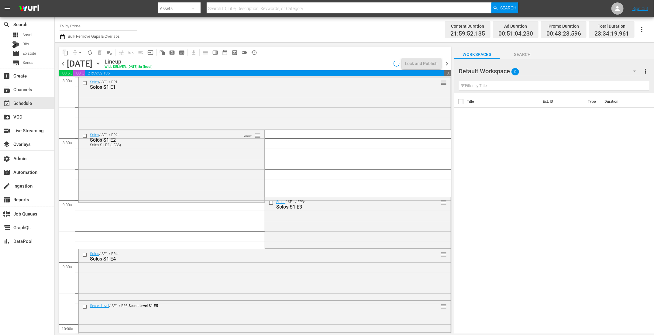
click at [159, 175] on div "Solos / SE1 / EP2: Solos S1 E2 Solos S1 E2 (LESS) VARIANT reorder" at bounding box center [172, 165] width 186 height 71
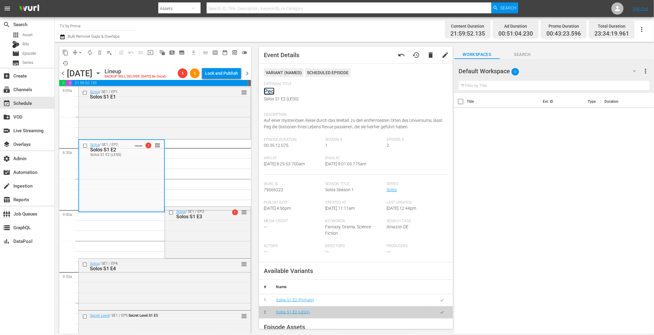
click at [272, 91] on link "Peg" at bounding box center [269, 91] width 11 height 7
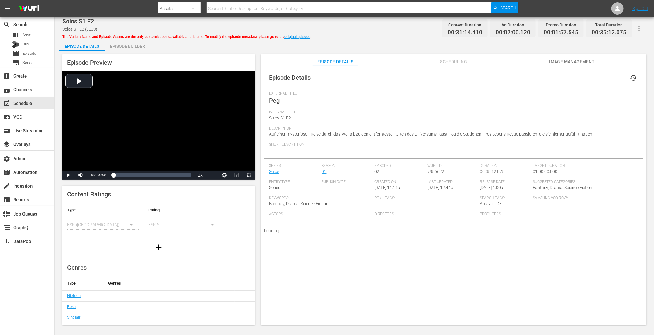
click at [460, 67] on div "Episode Details history External Title Peg Internal Title Solos S1 E2 Descripti…" at bounding box center [453, 198] width 385 height 265
click at [454, 64] on span "Scheduling" at bounding box center [454, 62] width 46 height 8
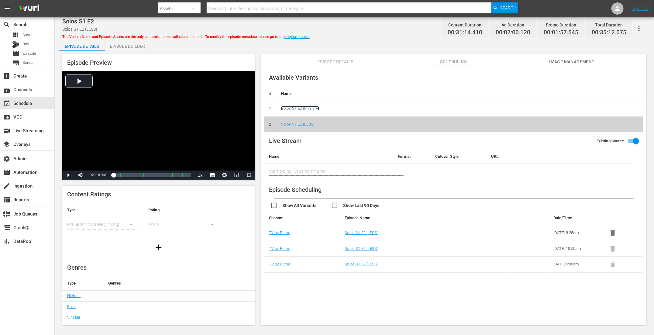
click at [295, 110] on link "Solos S1 E2 (Primary)" at bounding box center [300, 108] width 38 height 5
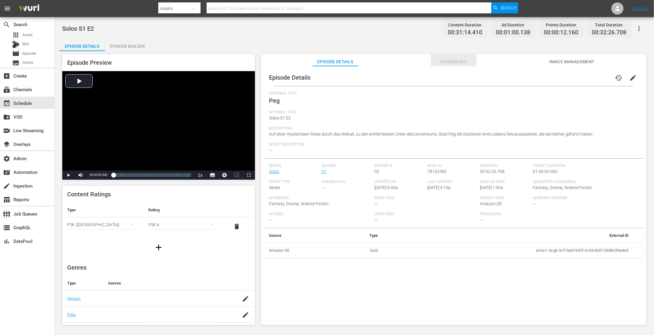
click at [454, 60] on span "Scheduling" at bounding box center [454, 62] width 46 height 8
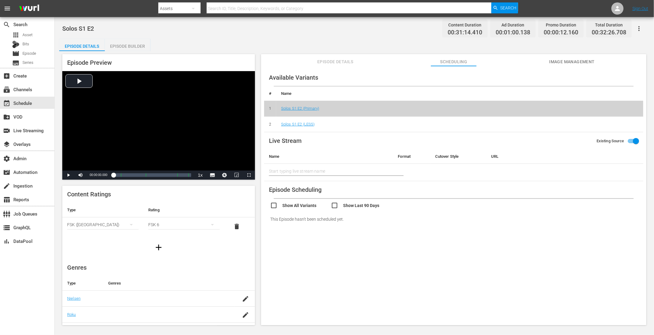
click at [145, 45] on div "Episode Builder" at bounding box center [128, 46] width 46 height 15
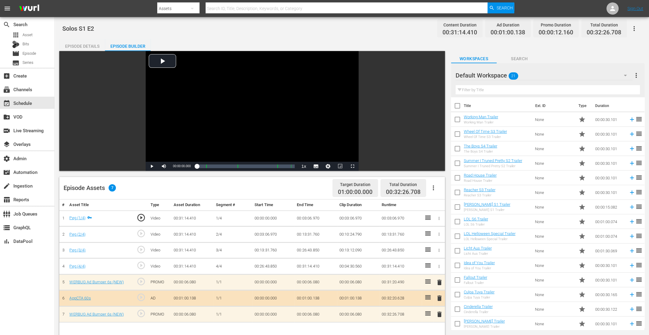
scroll to position [82, 0]
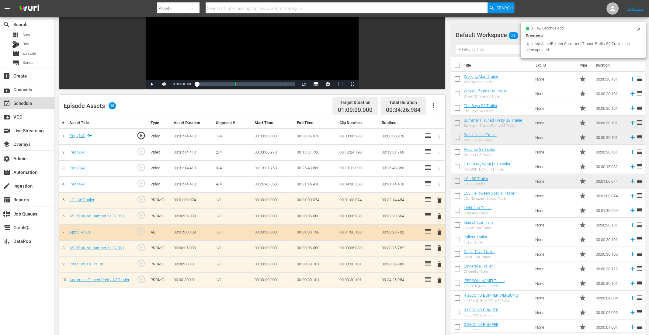
click at [33, 100] on div "event_available Schedule" at bounding box center [17, 101] width 34 height 5
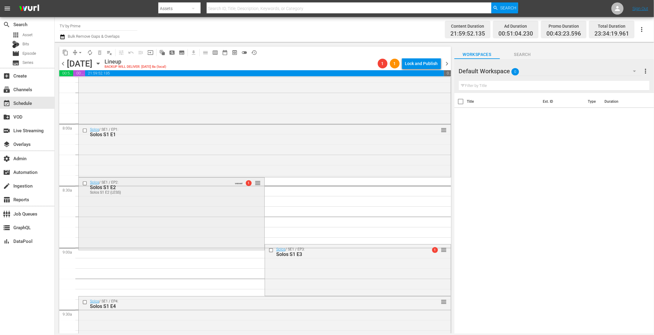
scroll to position [951, 0]
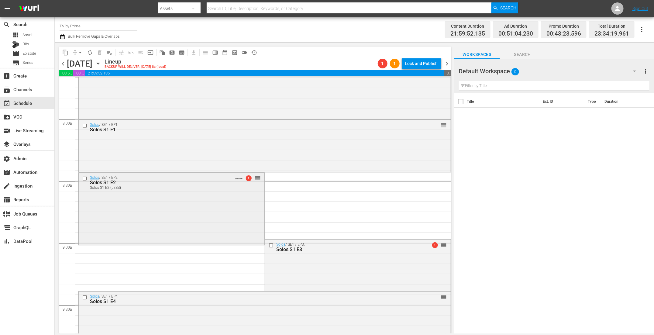
click at [174, 201] on div "Solos / SE1 / EP2: Solos S1 E2 Solos S1 E2 (LESS) VARIANT 1 reorder" at bounding box center [172, 208] width 186 height 71
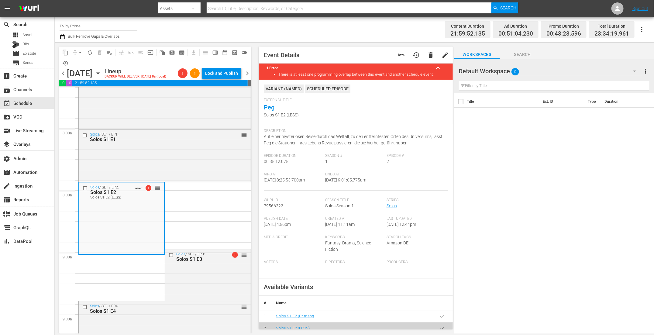
click at [263, 105] on div "Event Details undo history delete edit 1 Error keyboard_arrow_up There is at le…" at bounding box center [356, 188] width 194 height 282
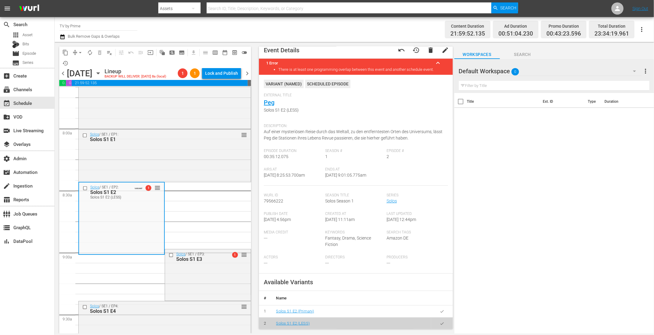
scroll to position [10, 0]
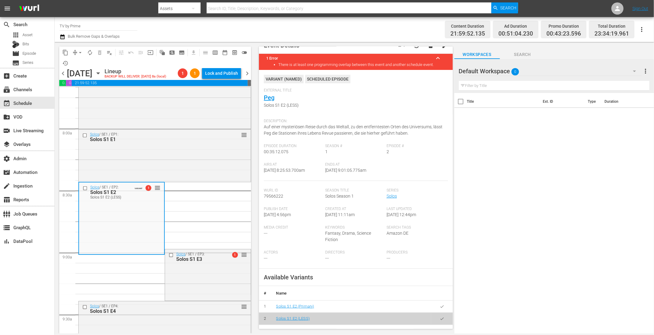
click at [440, 305] on icon "button" at bounding box center [441, 306] width 3 height 2
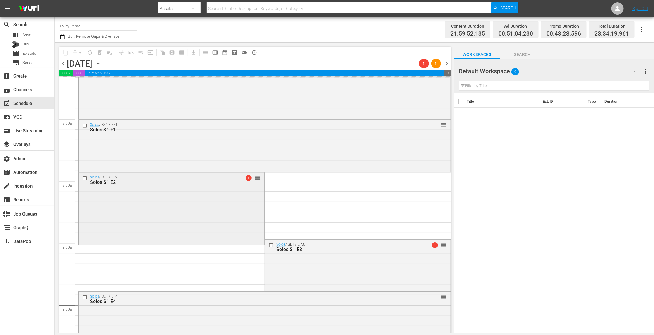
scroll to position [956, 0]
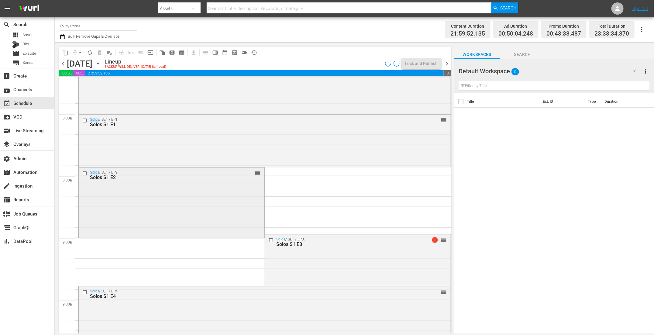
click at [149, 223] on div "Solos / SE1 / EP2: Solos S1 E2 reorder" at bounding box center [172, 201] width 186 height 69
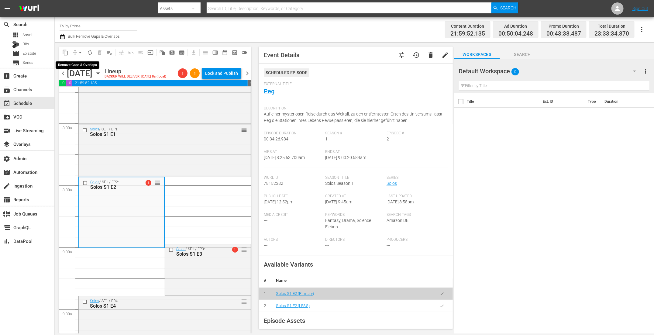
click at [78, 51] on span "arrow_drop_down" at bounding box center [80, 53] width 6 height 6
click at [81, 81] on li "Align to End of Previous Day" at bounding box center [81, 85] width 64 height 10
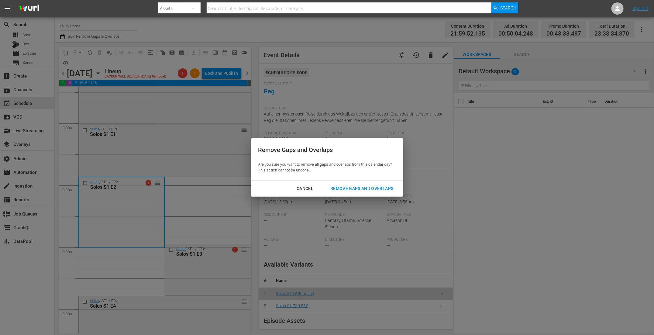
click at [373, 188] on div "Remove Gaps and Overlaps" at bounding box center [362, 189] width 73 height 8
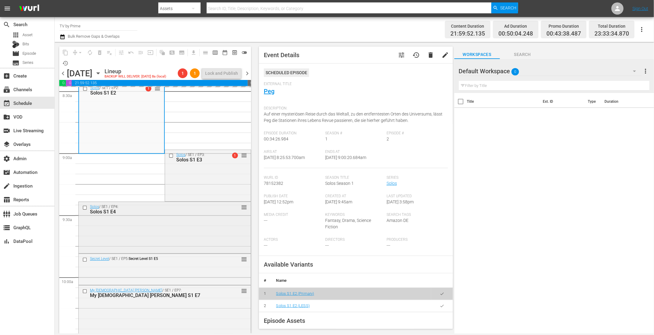
scroll to position [1060, 0]
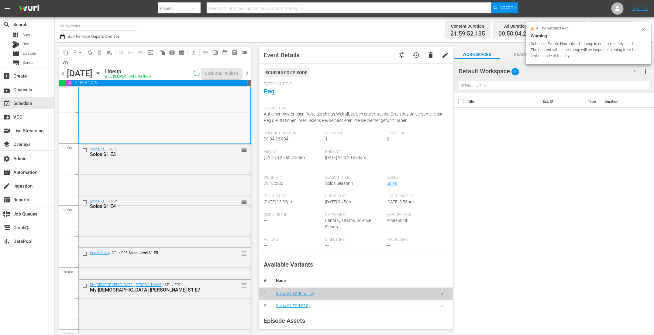
click at [171, 176] on div "Solos / SE1 / EP3: Solos S1 E3 reorder" at bounding box center [165, 169] width 172 height 50
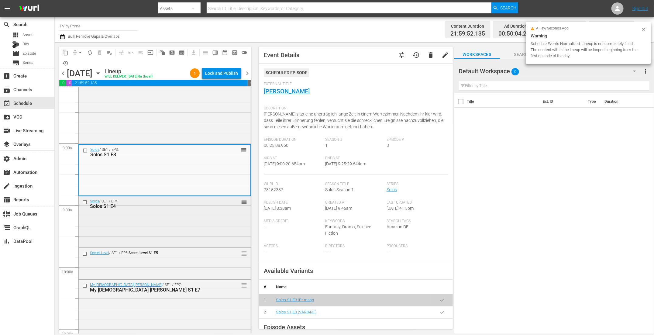
click at [174, 229] on div "Solos / SE1 / EP4: Solos S1 E4 reorder" at bounding box center [165, 221] width 172 height 50
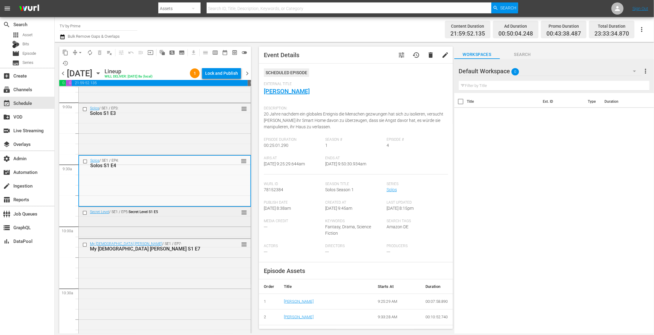
click at [173, 228] on div "Secret Level / SE1 / EP5: Secret Level S1 E5 reorder" at bounding box center [165, 222] width 172 height 30
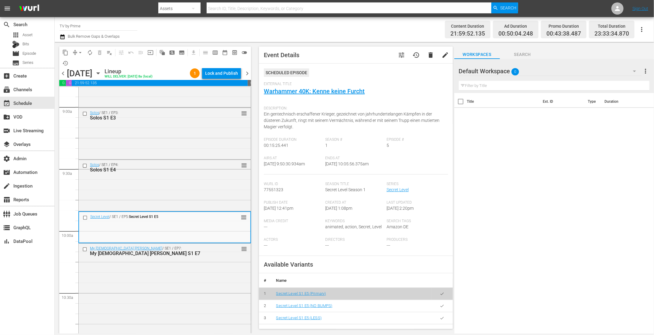
scroll to position [1128, 0]
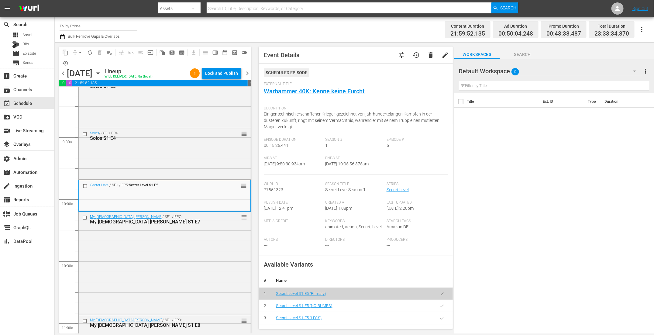
click at [173, 228] on div "My [DEMOGRAPHIC_DATA] [PERSON_NAME] / SE1 / EP7: My [DEMOGRAPHIC_DATA] [PERSON_…" at bounding box center [165, 263] width 172 height 102
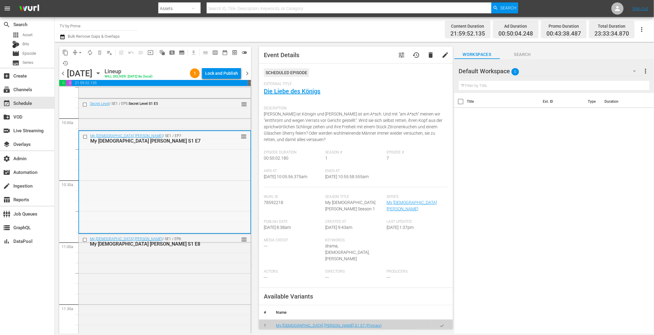
scroll to position [1289, 0]
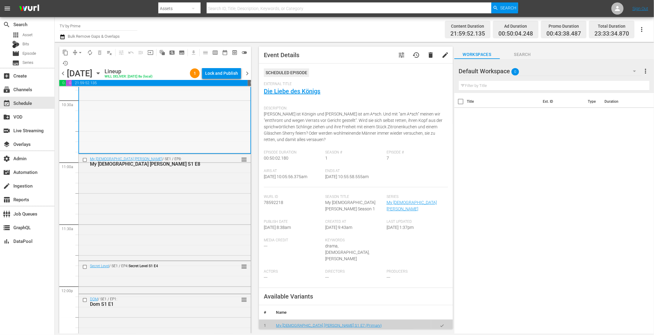
click at [172, 229] on div "My [DEMOGRAPHIC_DATA] [PERSON_NAME] / SE1 / EP8: My [DEMOGRAPHIC_DATA] [PERSON_…" at bounding box center [165, 206] width 172 height 105
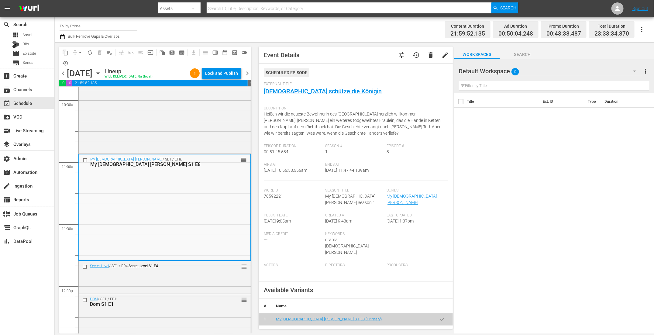
click at [436, 332] on button "button" at bounding box center [442, 338] width 12 height 12
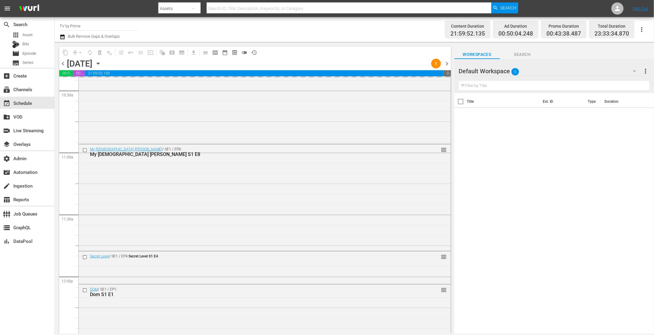
scroll to position [1294, 0]
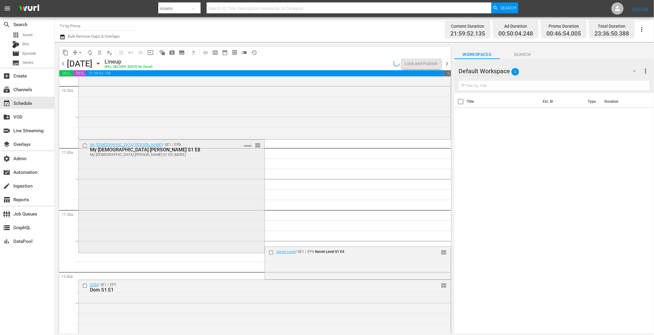
click at [152, 219] on div "My [DEMOGRAPHIC_DATA] [PERSON_NAME] / SE1 / EP8: My [DEMOGRAPHIC_DATA] [PERSON_…" at bounding box center [172, 196] width 186 height 112
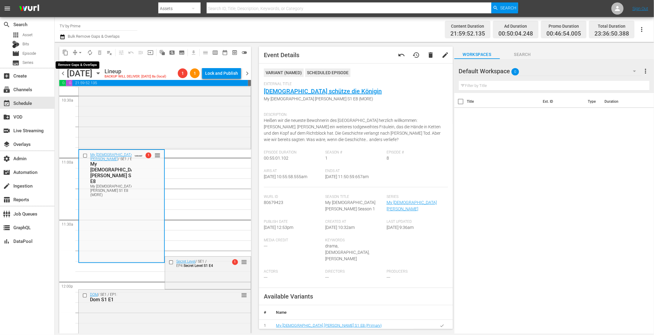
drag, startPoint x: 79, startPoint y: 52, endPoint x: 80, endPoint y: 57, distance: 4.6
click at [79, 52] on span "arrow_drop_down" at bounding box center [80, 53] width 6 height 6
click at [86, 87] on li "Align to End of Previous Day" at bounding box center [81, 85] width 64 height 10
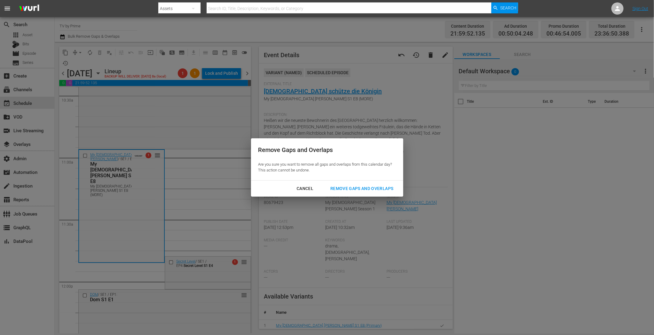
click at [371, 190] on div "Remove Gaps and Overlaps" at bounding box center [362, 189] width 73 height 8
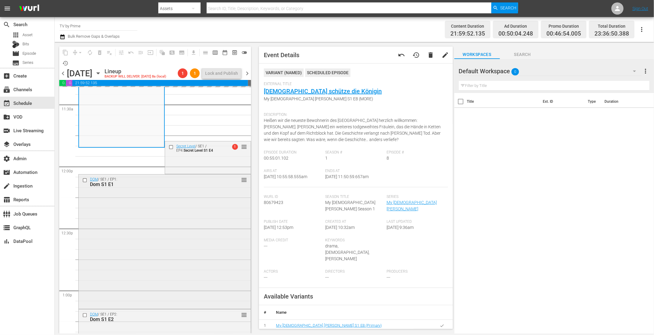
scroll to position [1441, 0]
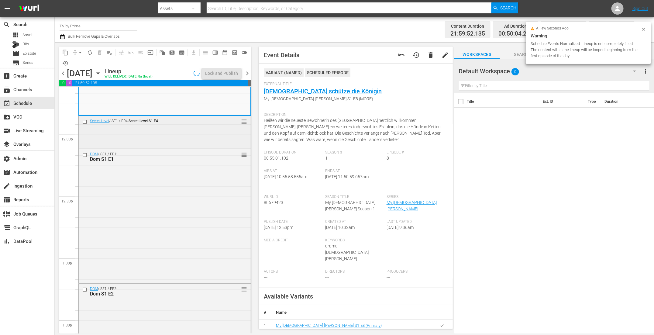
click at [195, 136] on div "Secret Level / SE1 / EP4: Secret Level S1 E4 reorder" at bounding box center [165, 131] width 172 height 31
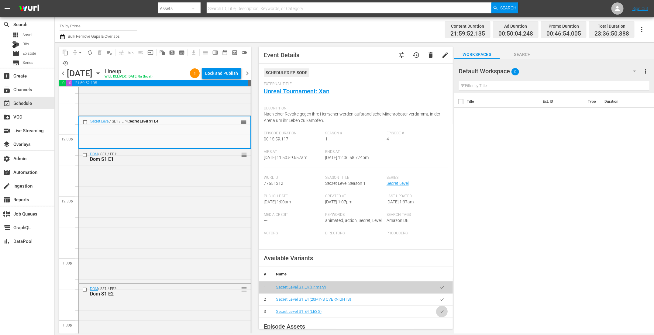
click at [440, 310] on icon "button" at bounding box center [442, 311] width 5 height 5
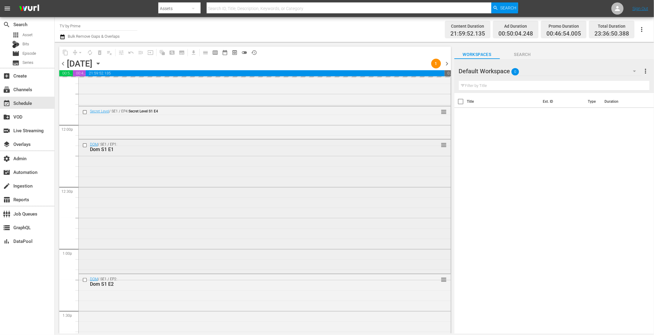
scroll to position [1436, 0]
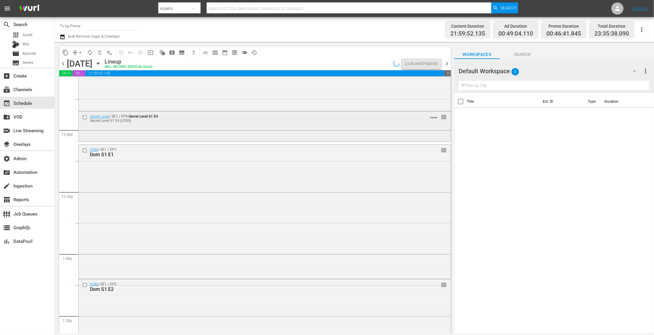
click at [142, 126] on div "Secret Level / SE1 / EP4: Secret Level S1 E4 Secret Level S1 E4 (LESS) VARIANT …" at bounding box center [265, 126] width 372 height 29
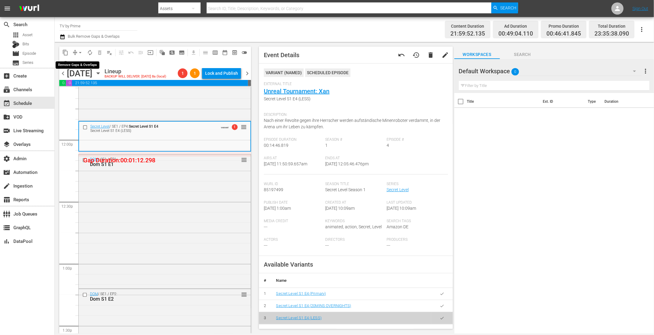
click at [79, 51] on span "arrow_drop_down" at bounding box center [80, 53] width 6 height 6
click at [83, 86] on li "Align to End of Previous Day" at bounding box center [81, 85] width 64 height 10
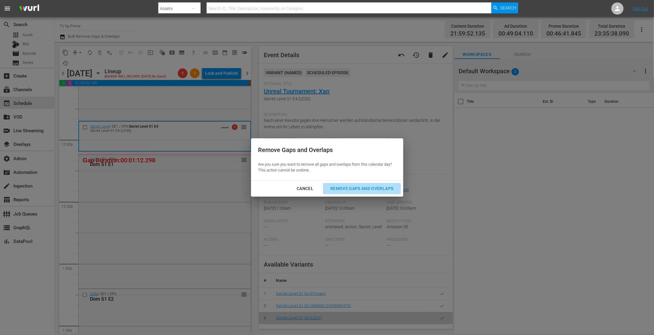
click at [364, 187] on div "Remove Gaps and Overlaps" at bounding box center [362, 189] width 73 height 8
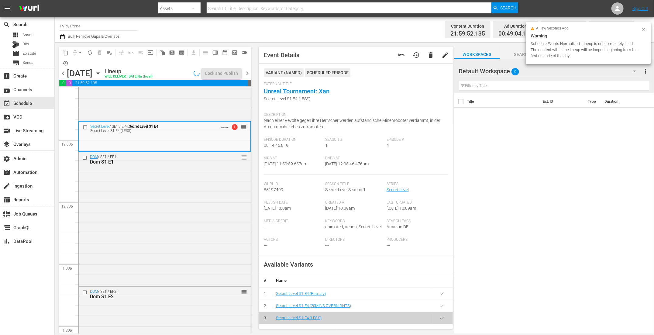
click at [145, 233] on div "DOM / SE1 / EP1: Dom S1 E1 reorder" at bounding box center [165, 218] width 172 height 133
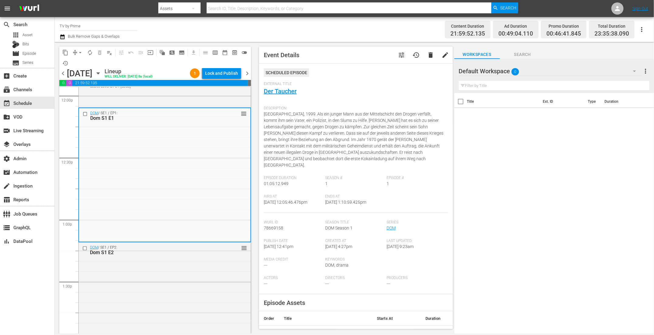
scroll to position [1559, 0]
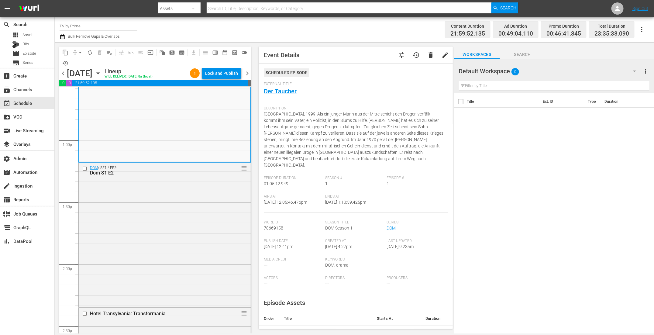
click at [145, 233] on div "DOM / SE1 / EP2: Dom S1 E2 reorder" at bounding box center [165, 234] width 172 height 143
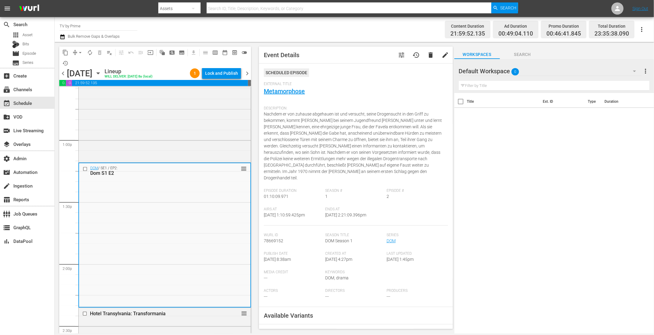
scroll to position [85, 0]
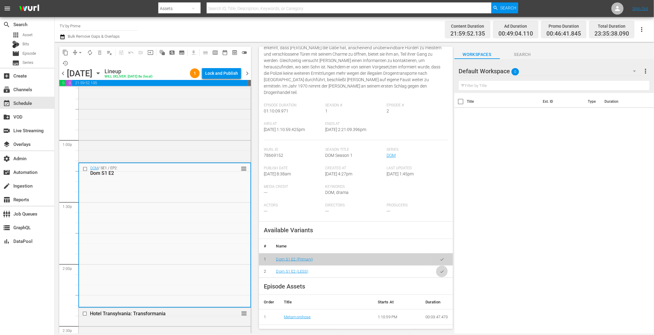
click at [436, 266] on button "button" at bounding box center [442, 272] width 12 height 12
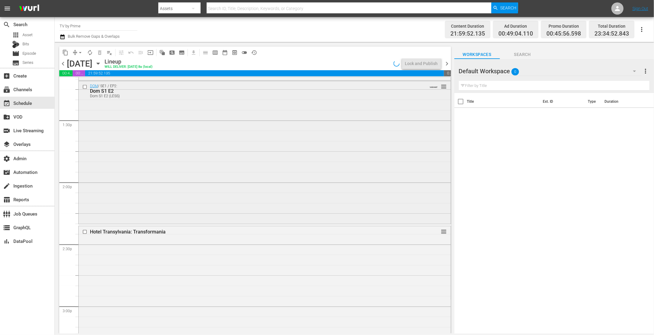
scroll to position [1636, 0]
click at [100, 183] on div "DOM / SE1 / EP2: Dom S1 E2 Dom S1 E2 (LESS) VARIANT reorder" at bounding box center [265, 147] width 372 height 142
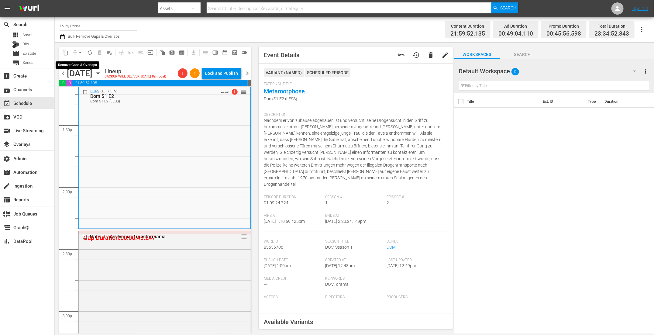
click at [79, 53] on span "arrow_drop_down" at bounding box center [80, 53] width 6 height 6
click at [83, 85] on li "Align to End of Previous Day" at bounding box center [81, 85] width 64 height 10
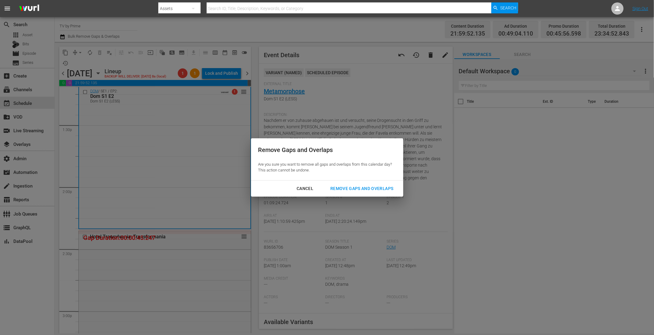
click at [364, 190] on div "Remove Gaps and Overlaps" at bounding box center [362, 189] width 73 height 8
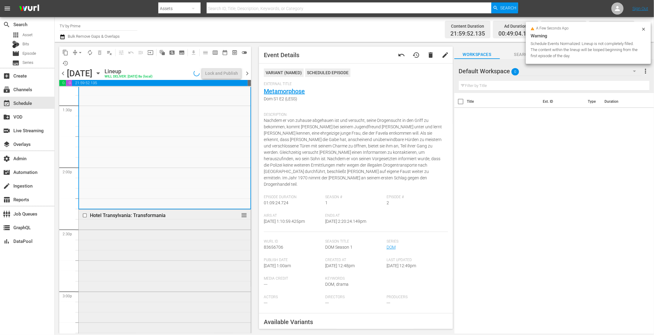
scroll to position [1685, 0]
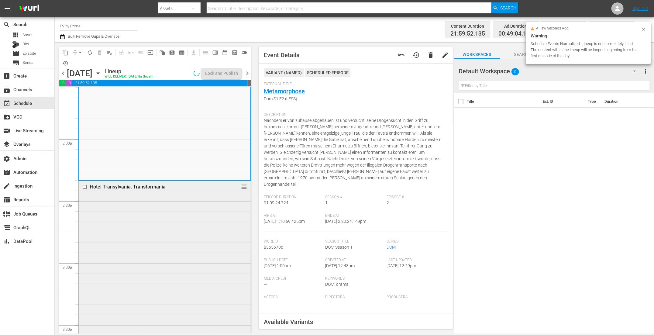
click at [142, 242] on div "Hotel Transylvania: Transformania reorder" at bounding box center [165, 275] width 172 height 188
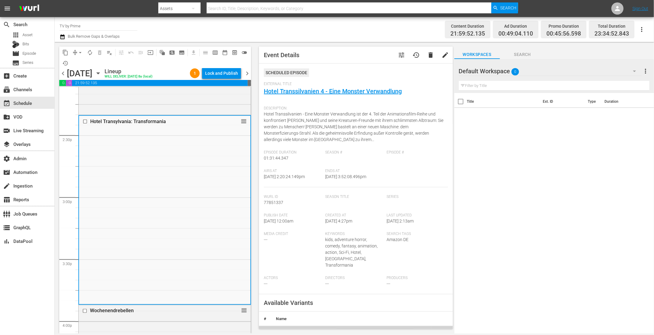
scroll to position [78, 0]
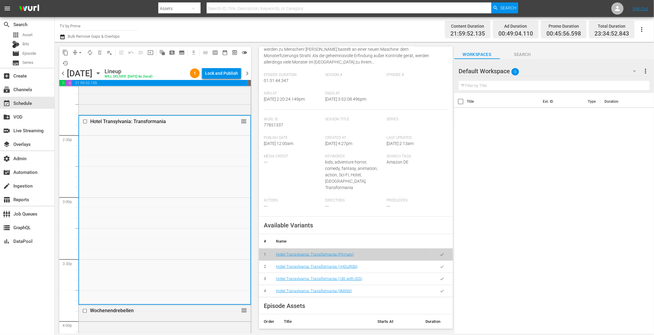
click at [440, 289] on icon "button" at bounding box center [442, 291] width 5 height 5
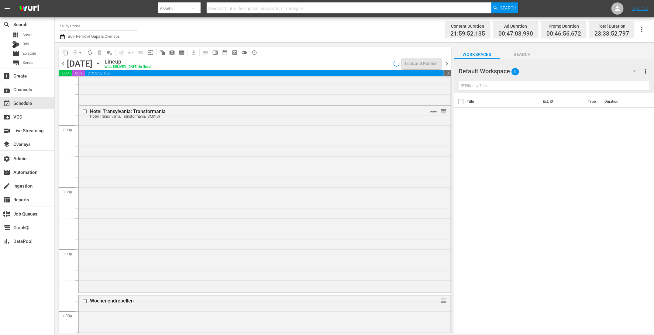
click at [133, 202] on div "Hotel Transylvania: Transformania Hotel Transylvania: Transformania (3MINS) VAR…" at bounding box center [265, 199] width 372 height 186
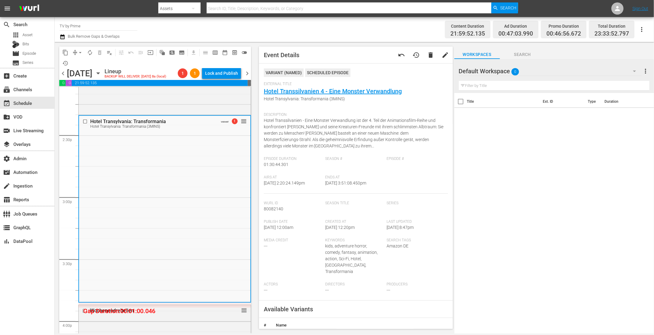
scroll to position [99, 0]
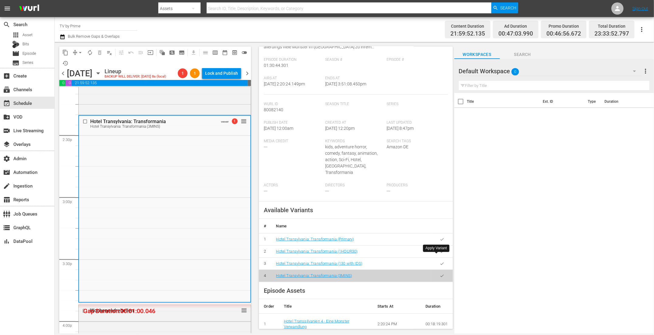
click at [440, 261] on icon "button" at bounding box center [442, 263] width 5 height 5
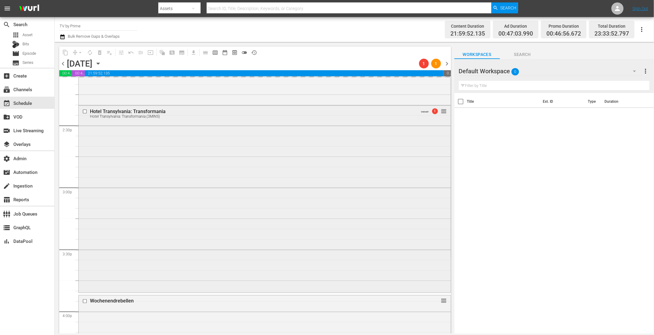
scroll to position [1755, 0]
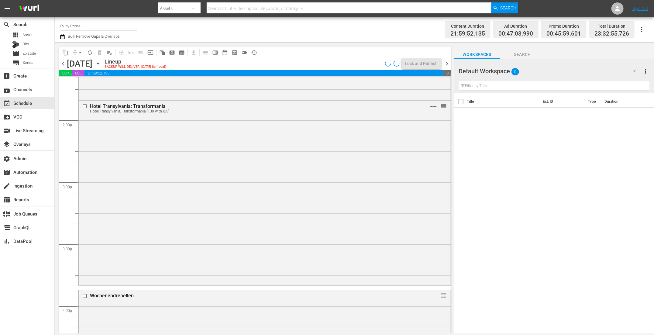
click at [134, 227] on div "Hotel Transylvania: Transformania Hotel Transylvania: Transformania (130 with I…" at bounding box center [265, 193] width 372 height 184
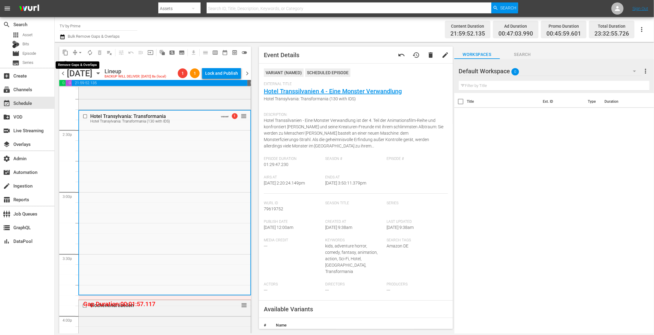
click at [79, 53] on span "arrow_drop_down" at bounding box center [80, 53] width 6 height 6
click at [86, 83] on li "Align to End of Previous Day" at bounding box center [81, 85] width 64 height 10
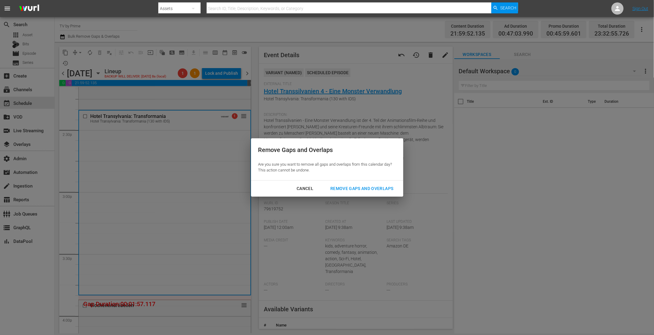
click at [360, 189] on div "Remove Gaps and Overlaps" at bounding box center [362, 189] width 73 height 8
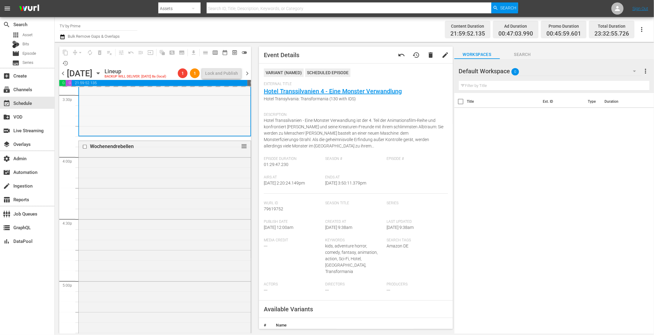
scroll to position [1952, 0]
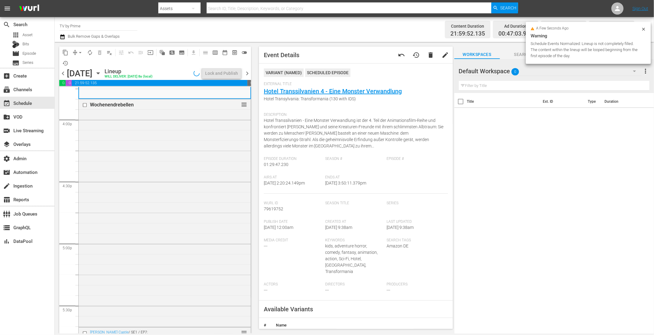
click at [154, 214] on div "Wochenendrebellen reorder" at bounding box center [165, 212] width 172 height 226
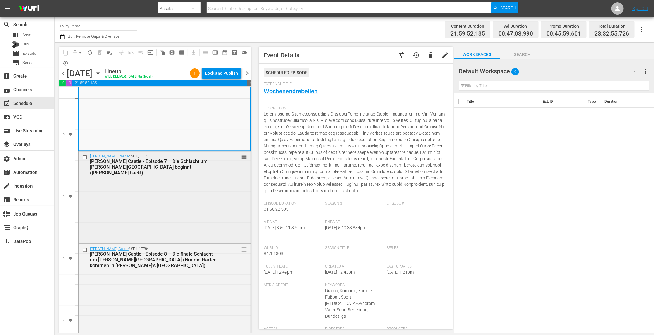
scroll to position [2086, 0]
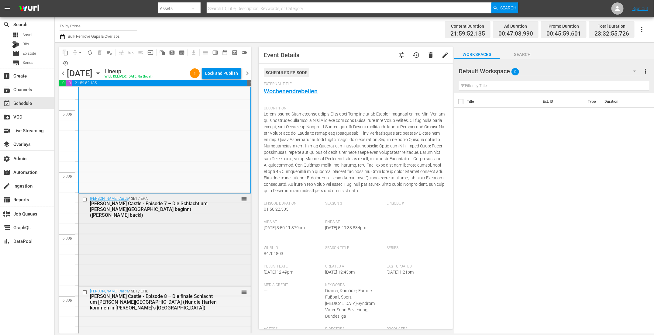
click at [152, 216] on div "[PERSON_NAME]'s Castle / SE1 / EP7: [PERSON_NAME]'s Castle - Episode 7 – Die Sc…" at bounding box center [165, 239] width 172 height 91
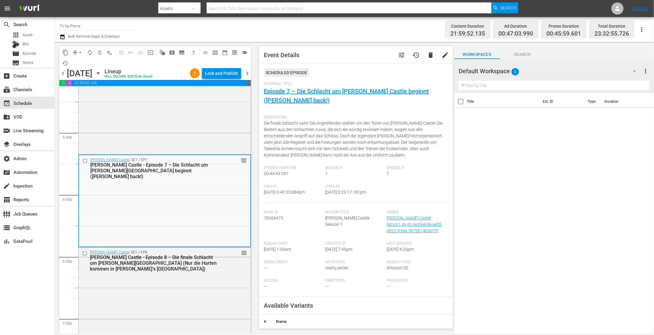
scroll to position [2167, 0]
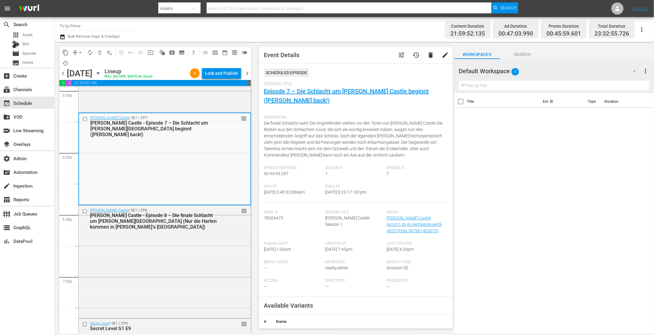
click at [152, 216] on div "[PERSON_NAME]'s Castle - Episode 8 – Die finale Schlacht um [PERSON_NAME][GEOGR…" at bounding box center [154, 223] width 129 height 23
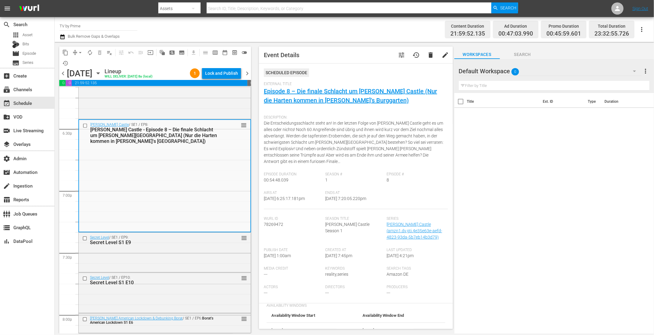
scroll to position [2331, 0]
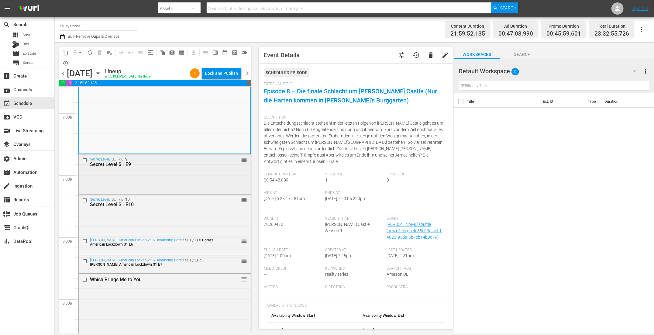
click at [149, 177] on div "Secret Level / SE1 / EP9: Secret Level S1 E9 reorder" at bounding box center [165, 173] width 172 height 38
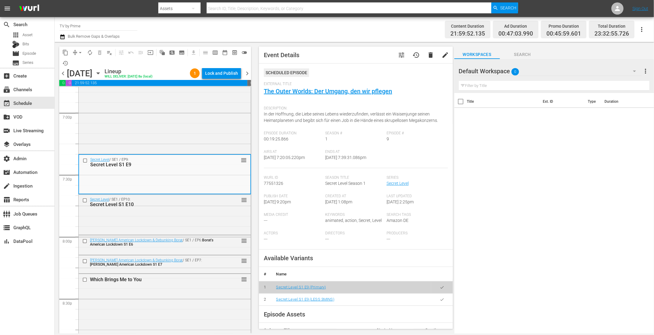
click at [440, 301] on icon "button" at bounding box center [442, 299] width 5 height 5
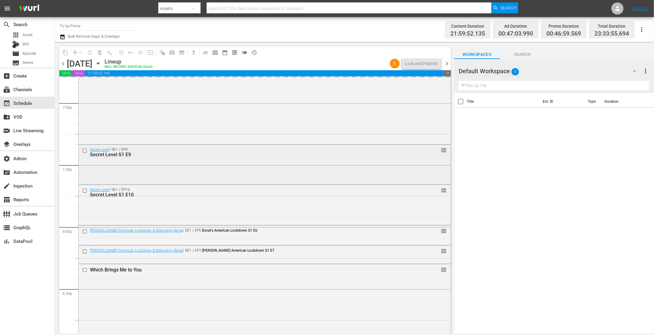
scroll to position [2341, 0]
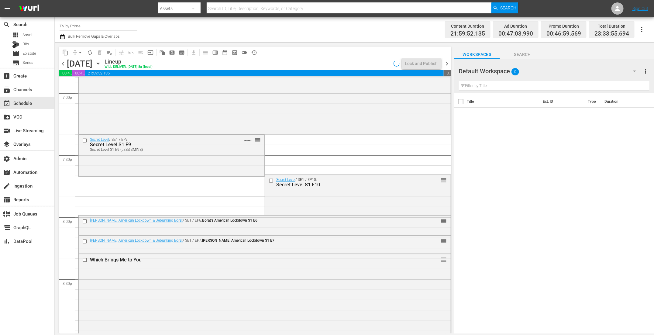
click at [133, 163] on div "Secret Level / SE1 / EP9: Secret Level S1 E9 Secret Level S1 E9 (LESS 3MINS) VA…" at bounding box center [172, 155] width 186 height 40
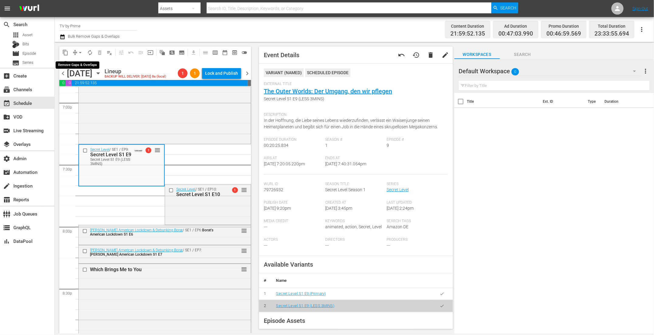
click at [78, 52] on span "arrow_drop_down" at bounding box center [80, 53] width 6 height 6
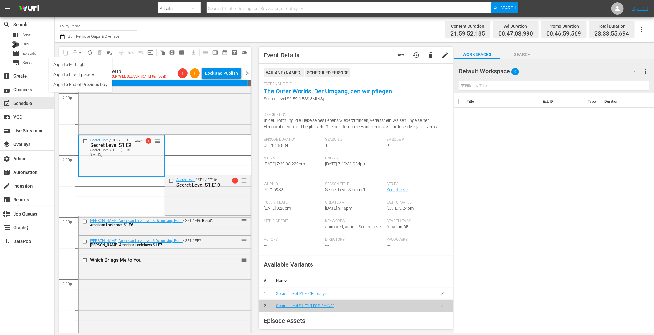
click at [85, 85] on li "Align to End of Previous Day" at bounding box center [81, 85] width 64 height 10
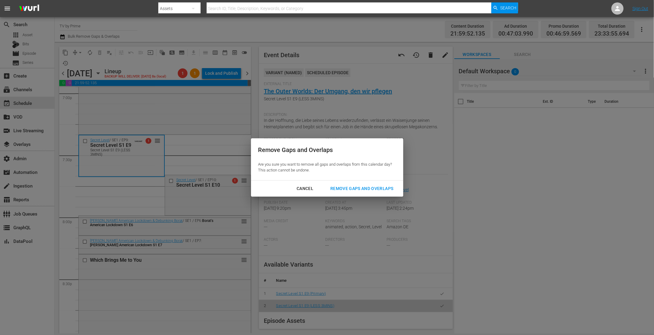
click at [360, 188] on div "Remove Gaps and Overlaps" at bounding box center [362, 189] width 73 height 8
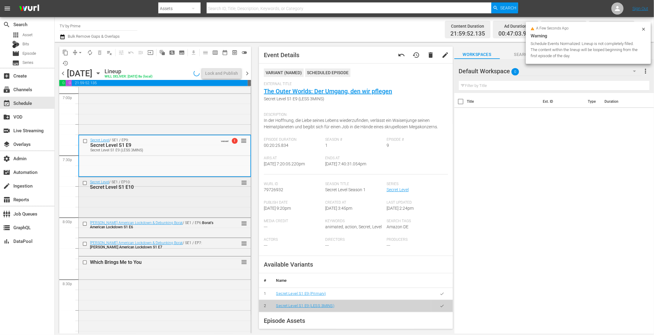
click at [132, 191] on div "Secret Level / SE1 / EP10: Secret Level S1 E10 reorder" at bounding box center [165, 184] width 172 height 15
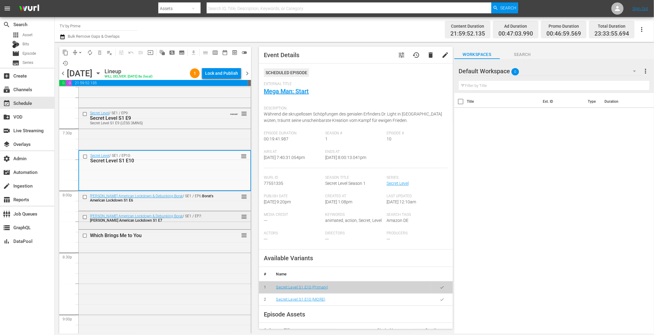
scroll to position [2373, 0]
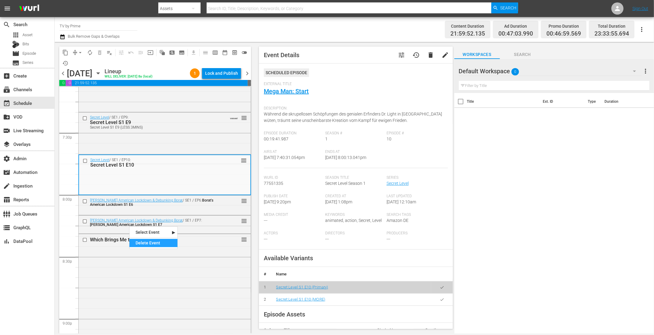
click at [141, 242] on div "Delete Event" at bounding box center [153, 243] width 48 height 8
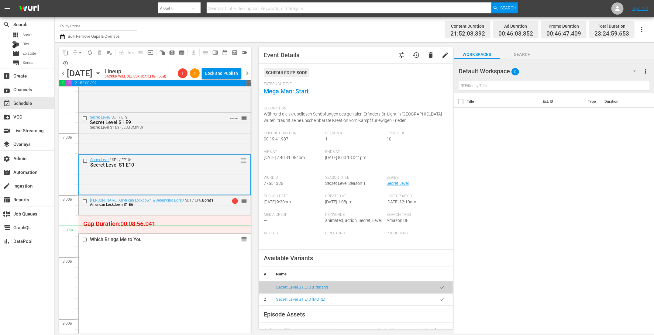
drag, startPoint x: 239, startPoint y: 238, endPoint x: 236, endPoint y: 231, distance: 8.0
